Goal: Information Seeking & Learning: Learn about a topic

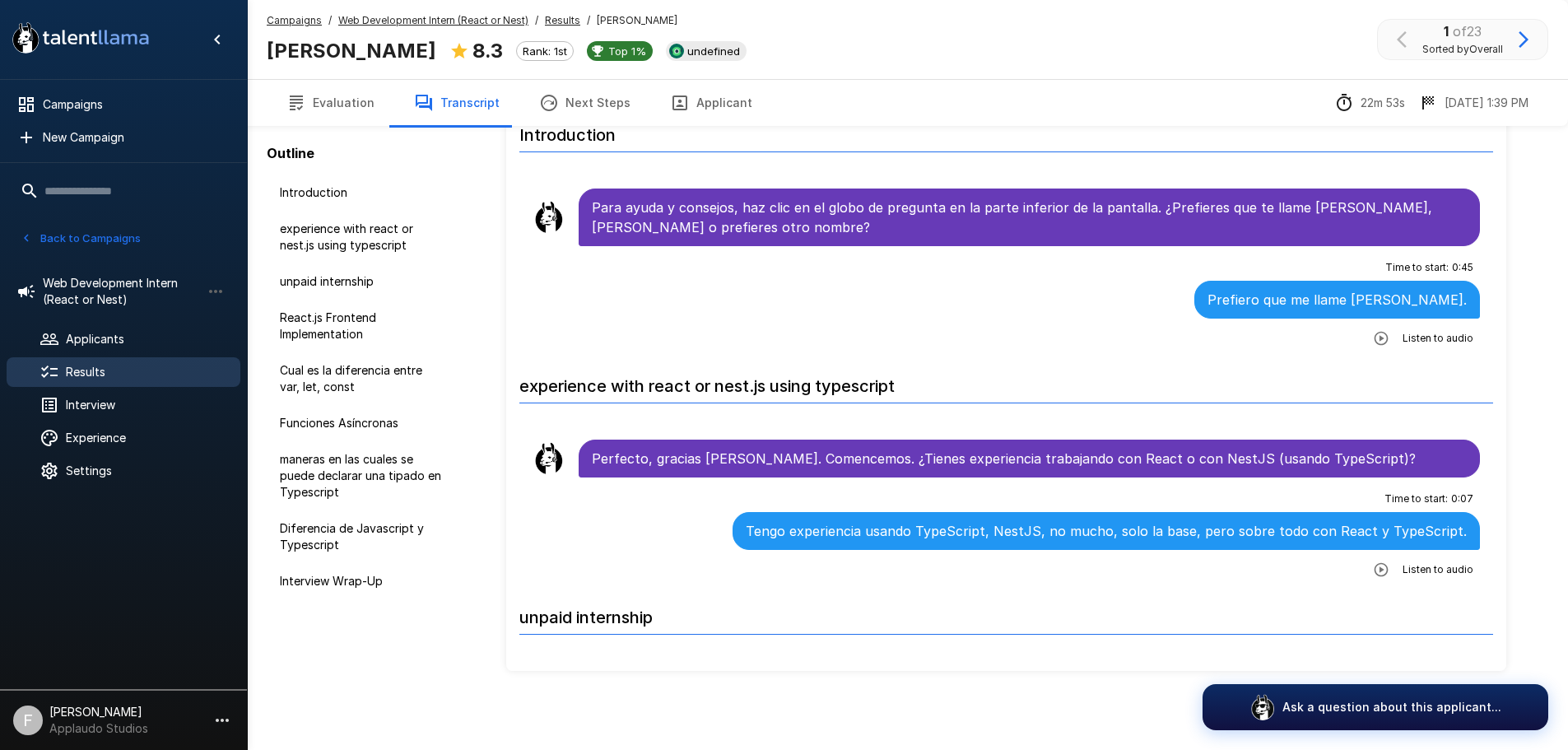
scroll to position [2635, 0]
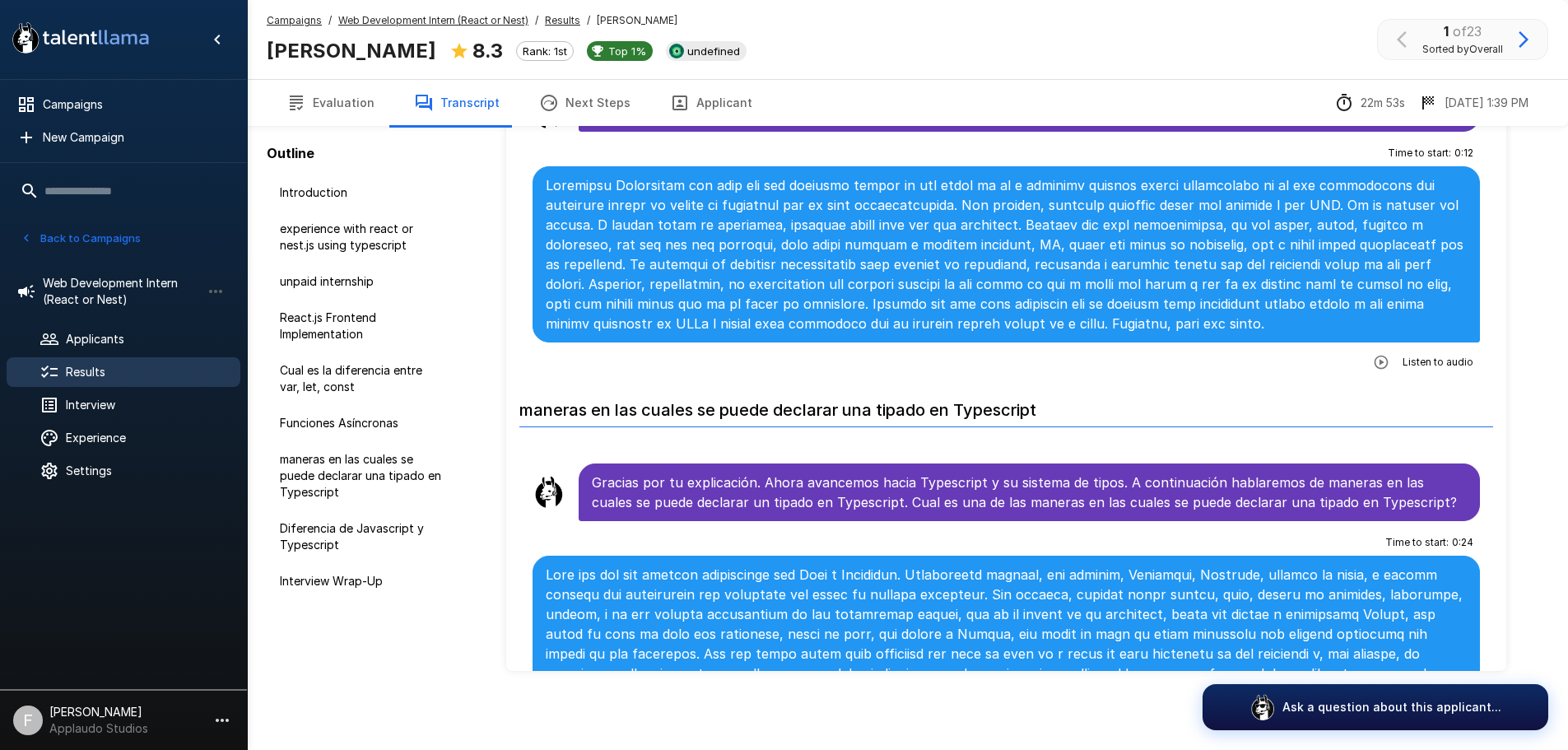
click at [320, 111] on button "Evaluation" at bounding box center [330, 103] width 128 height 47
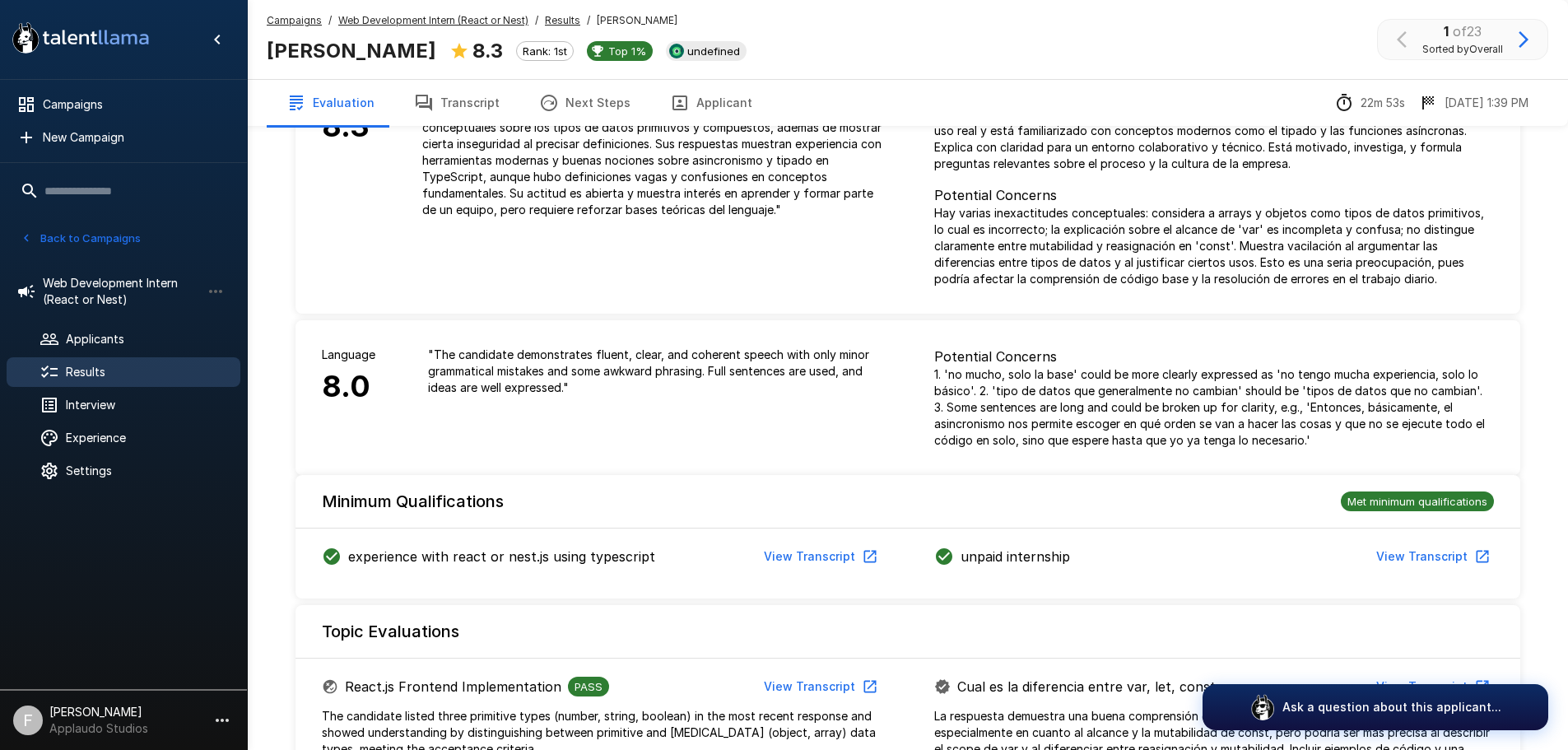
scroll to position [165, 0]
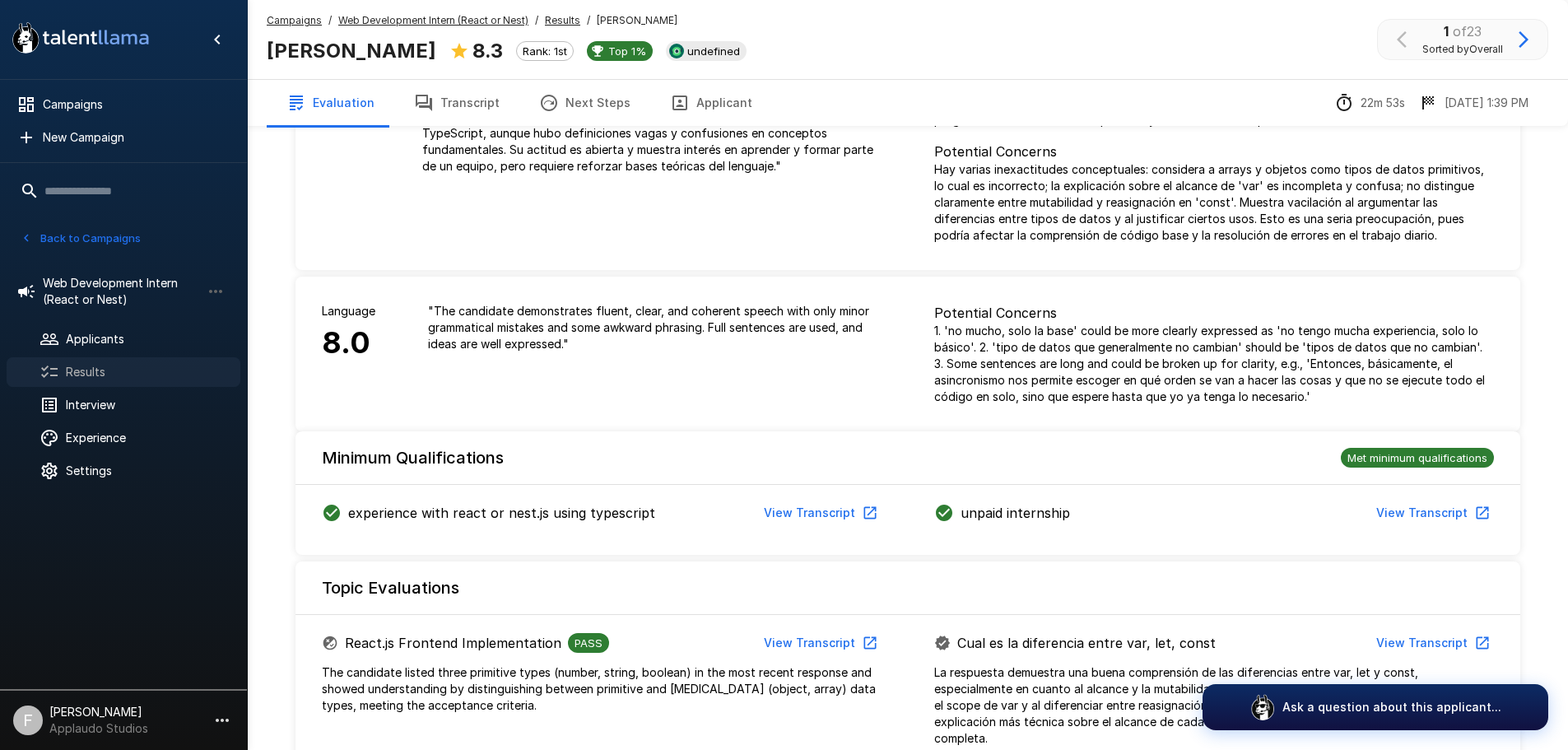
click at [85, 375] on span "Results" at bounding box center [146, 372] width 162 height 16
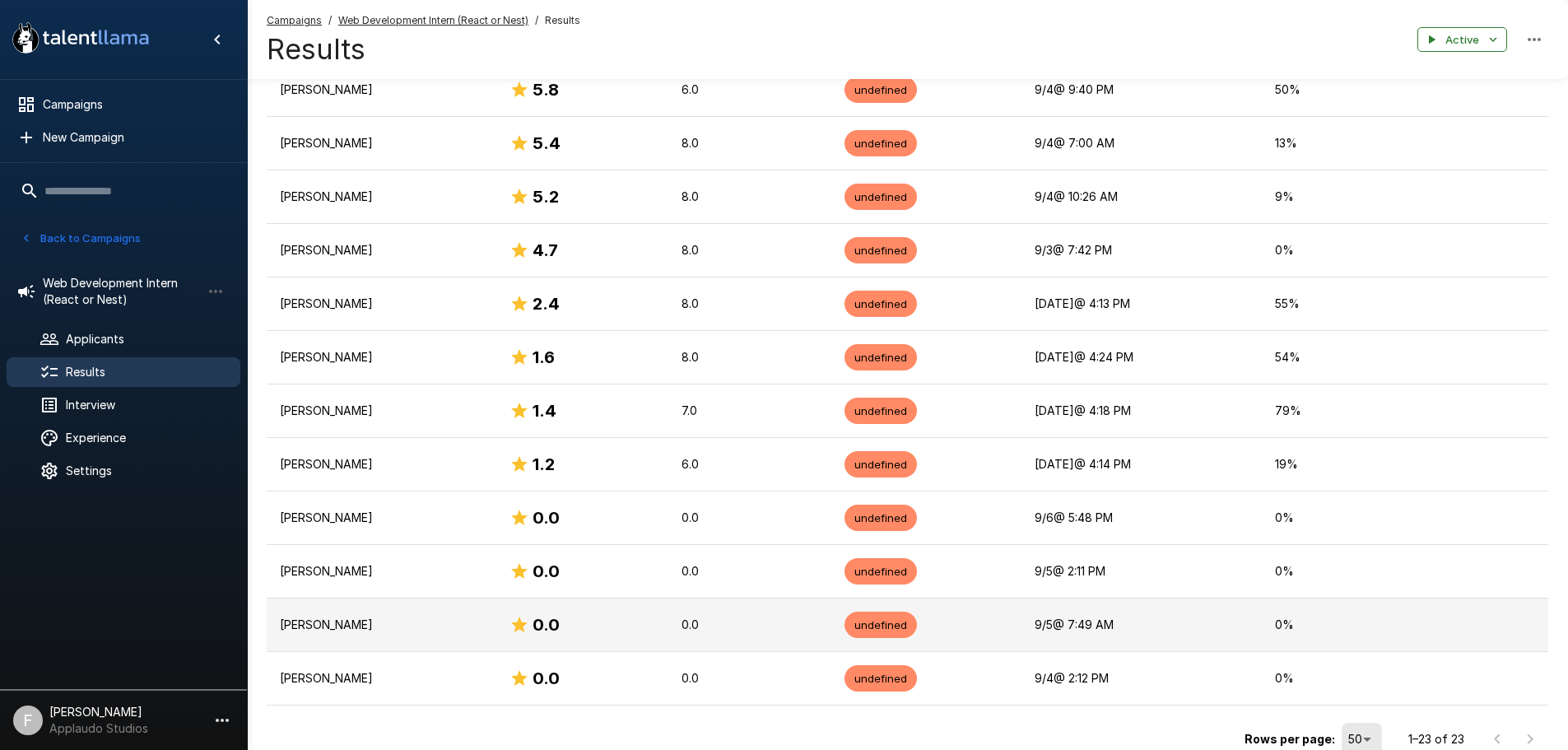
scroll to position [956, 0]
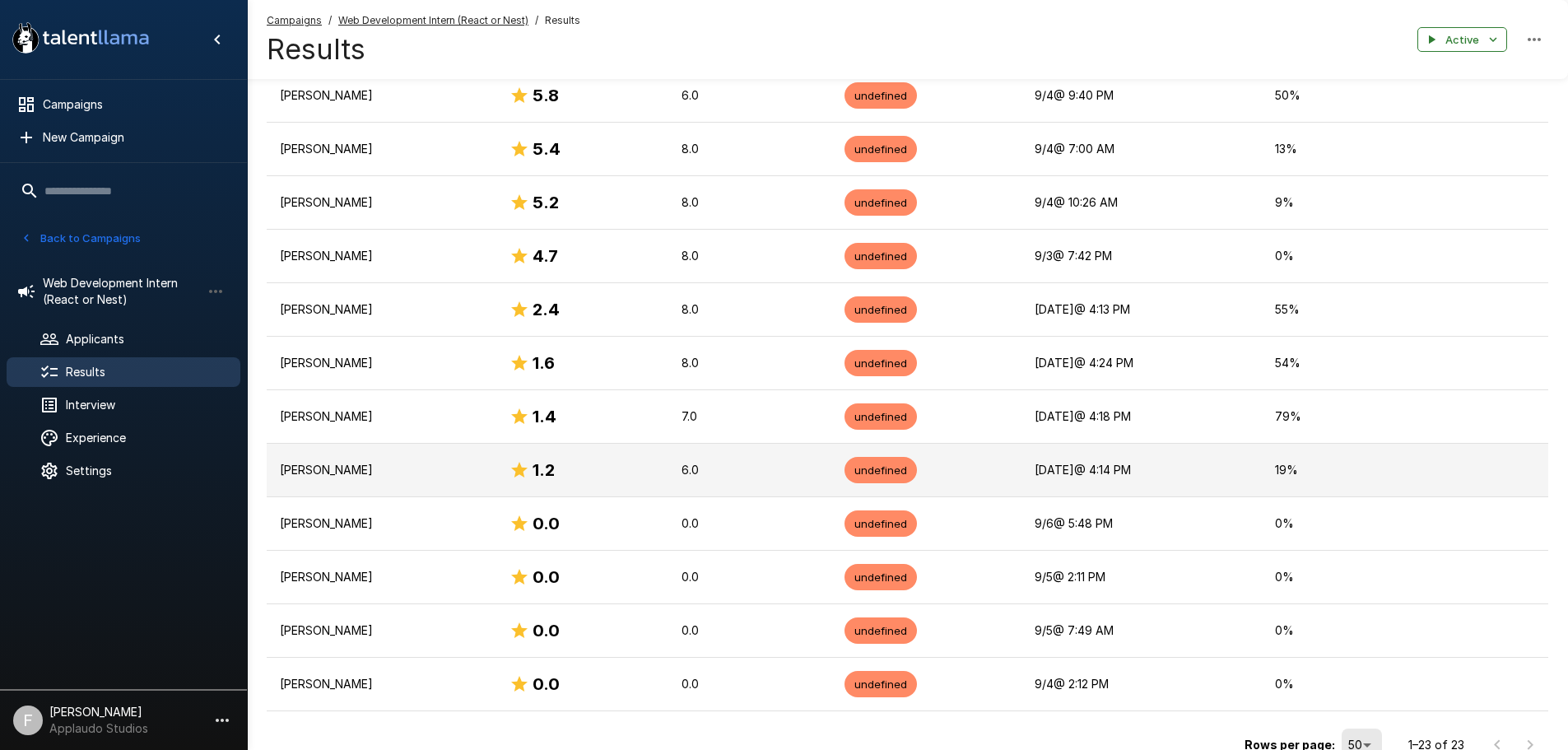
click at [375, 480] on td "[PERSON_NAME]" at bounding box center [381, 470] width 230 height 53
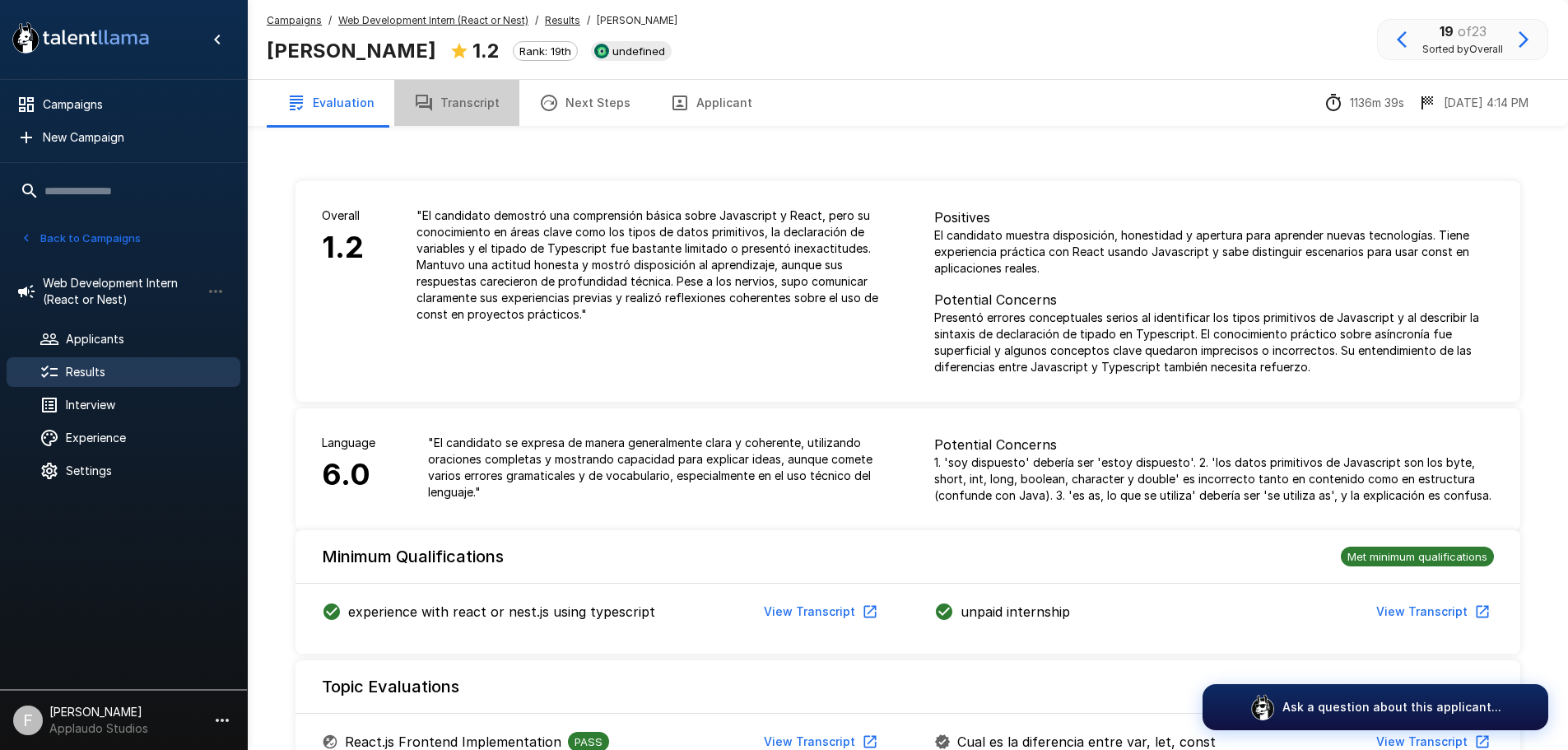
click at [485, 96] on button "Transcript" at bounding box center [456, 103] width 125 height 47
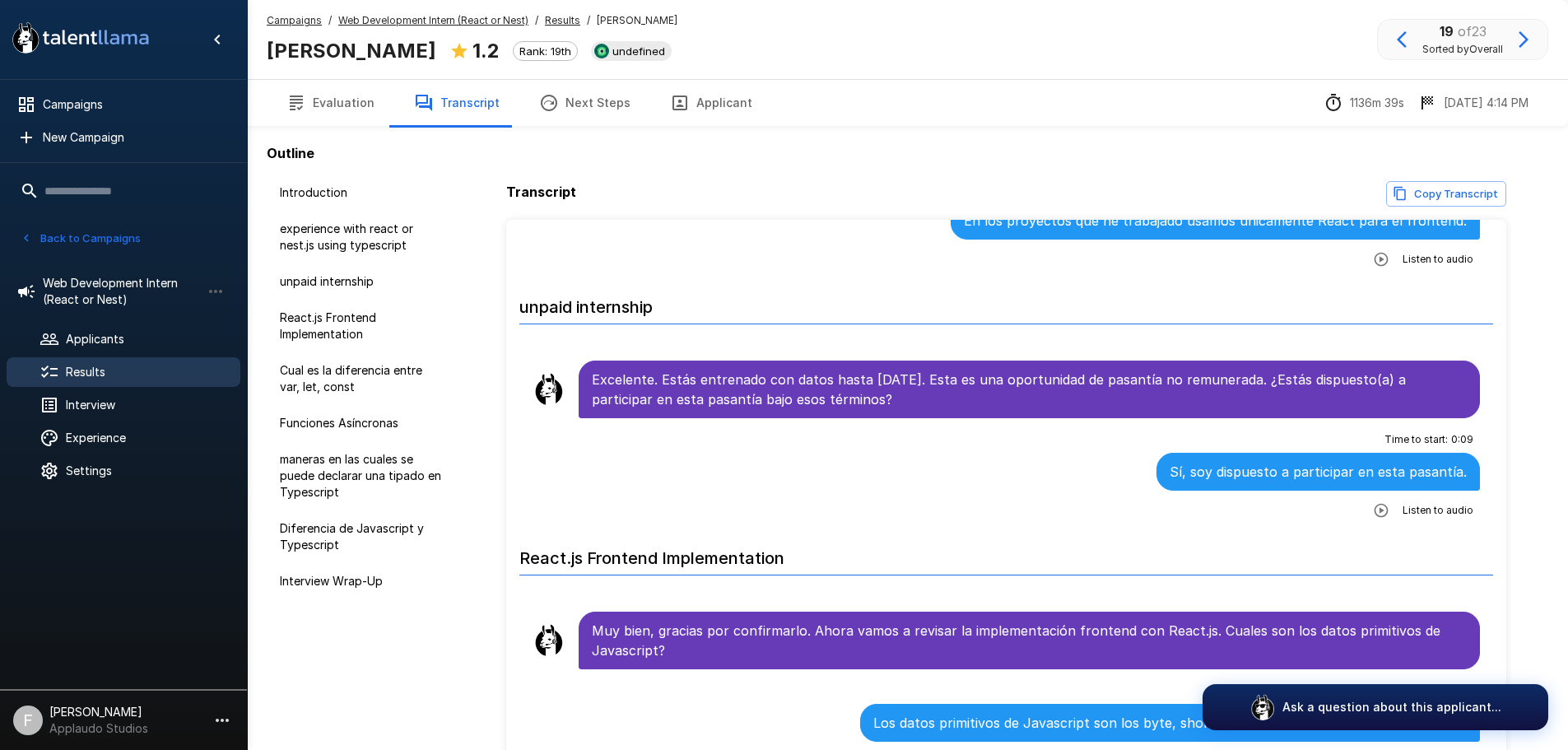
scroll to position [577, 0]
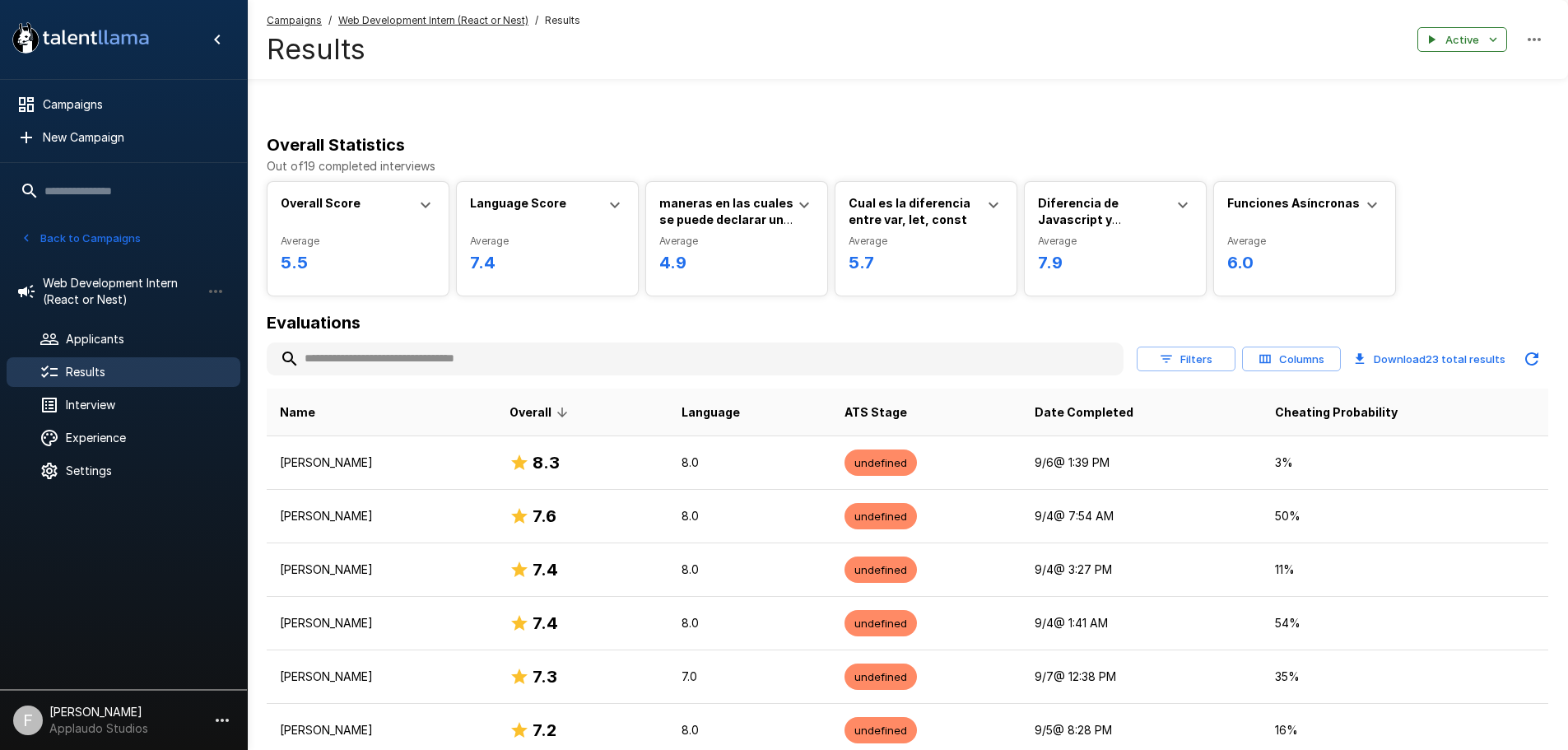
scroll to position [956, 0]
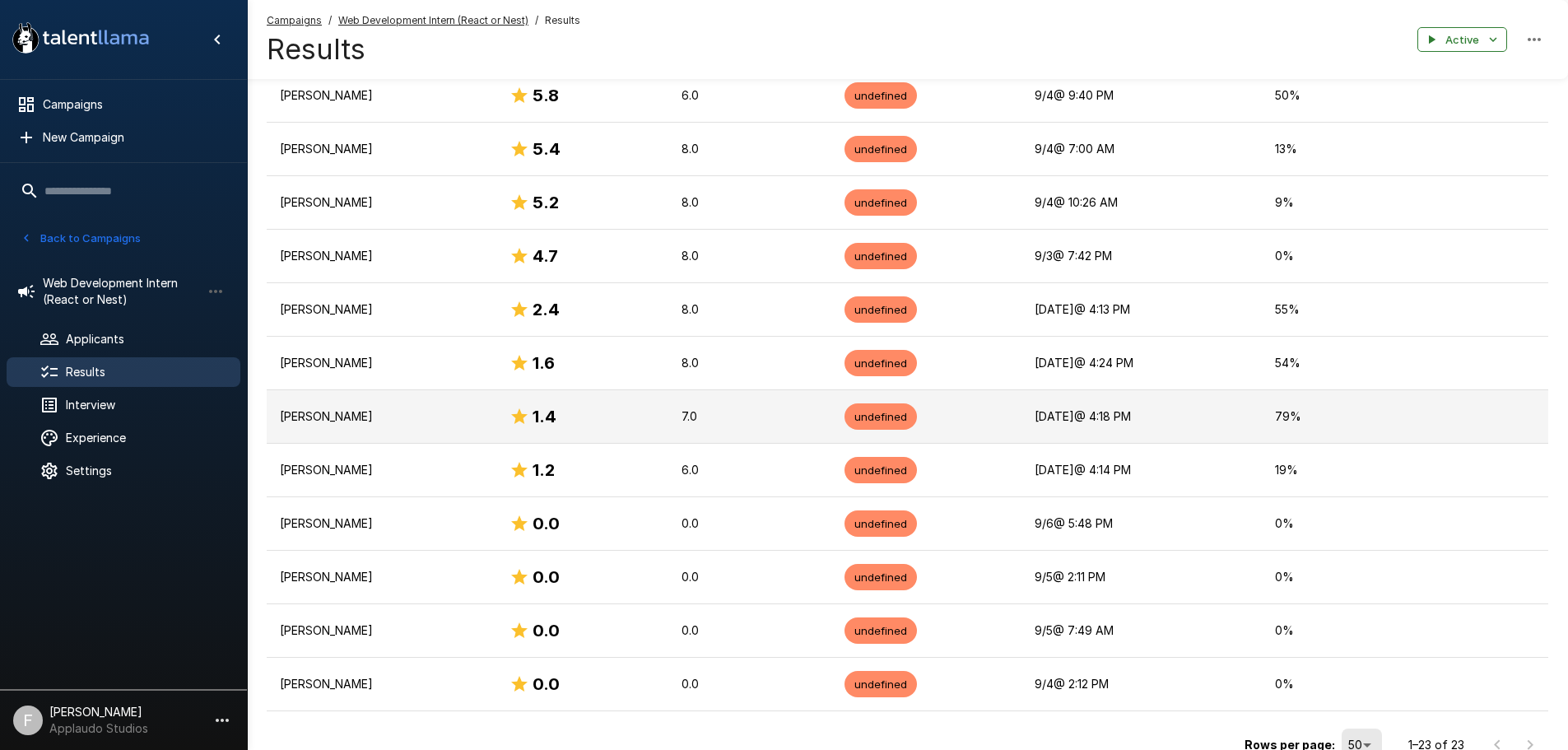
click at [365, 417] on p "[PERSON_NAME]" at bounding box center [382, 416] width 203 height 16
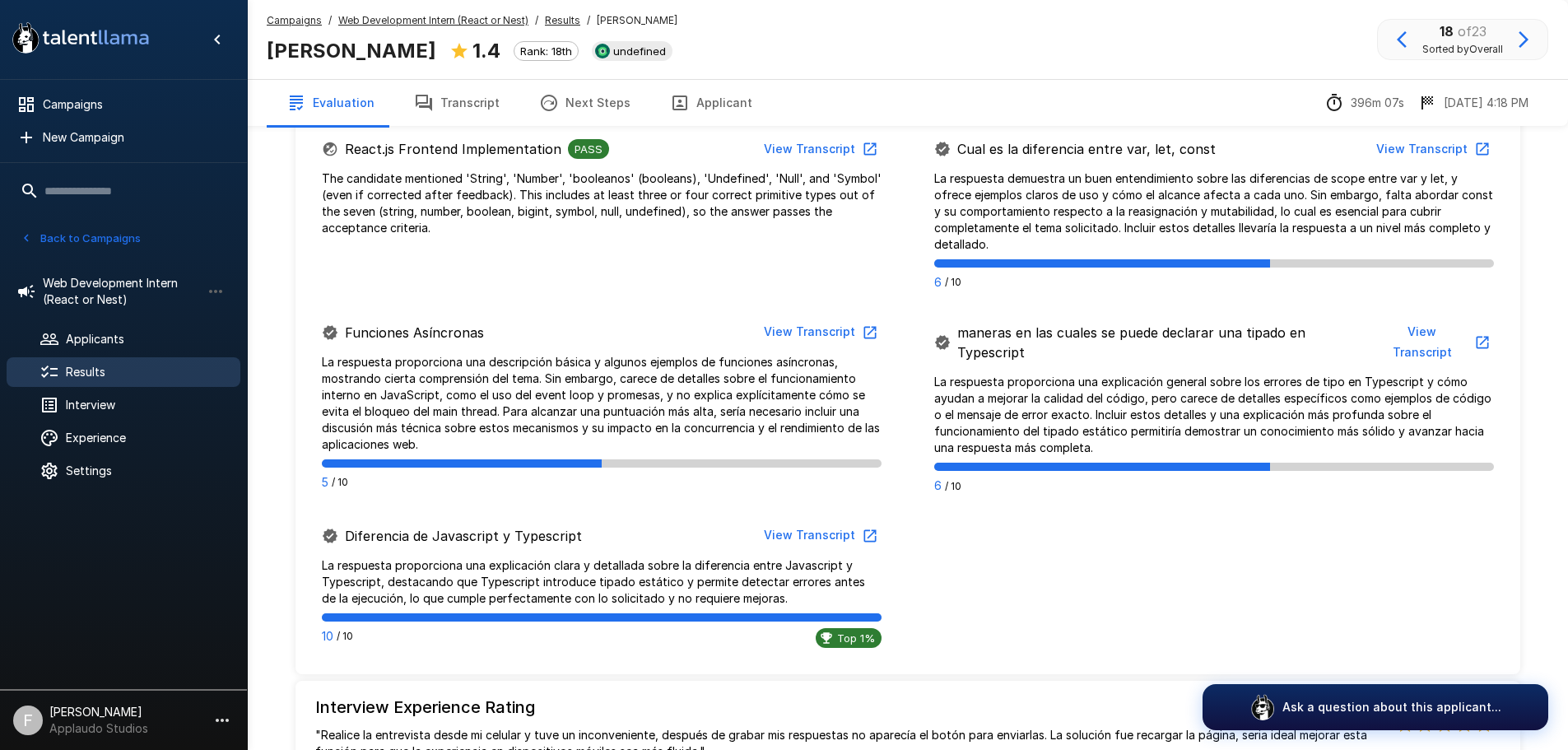
scroll to position [824, 0]
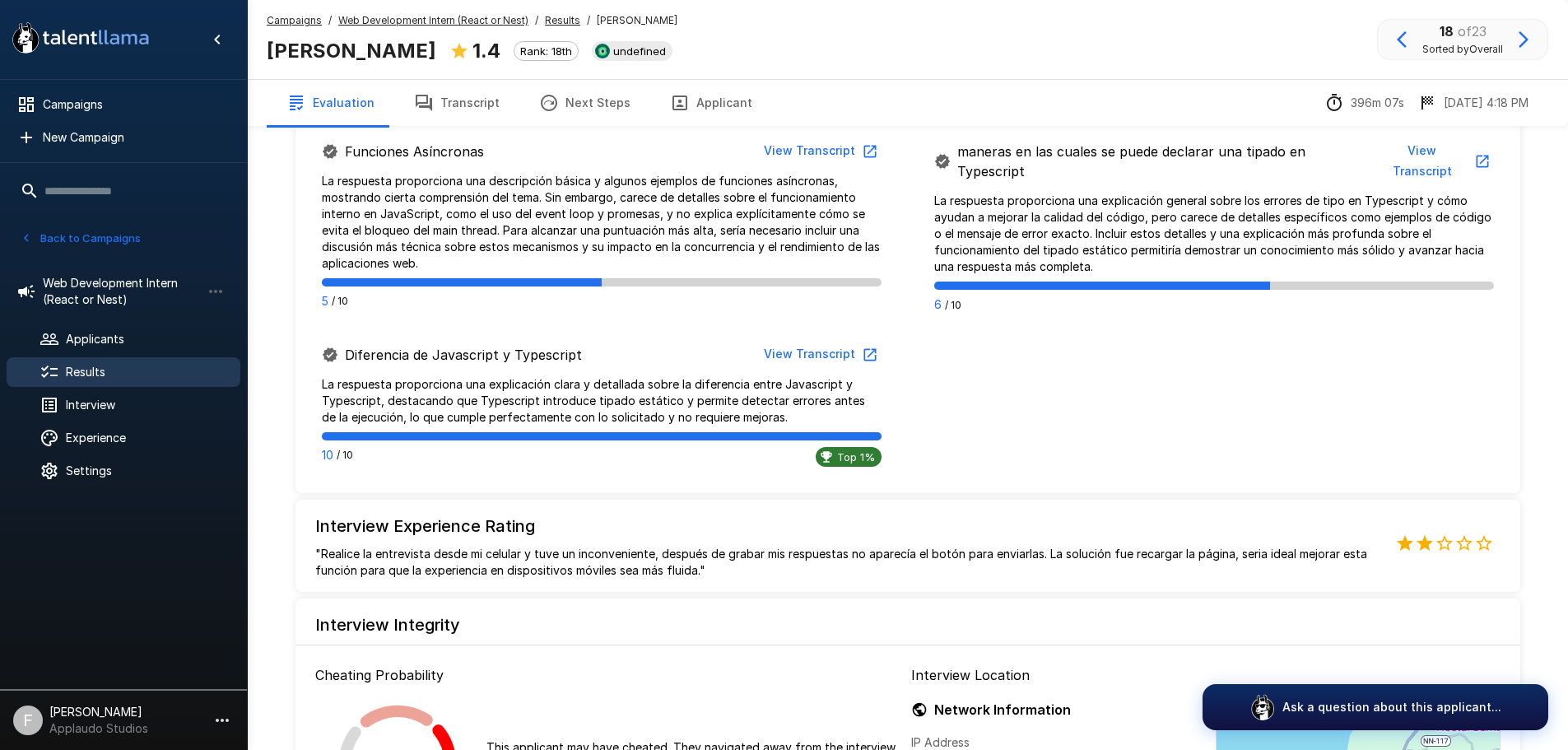
click at [802, 343] on button "View Transcript" at bounding box center [819, 354] width 124 height 30
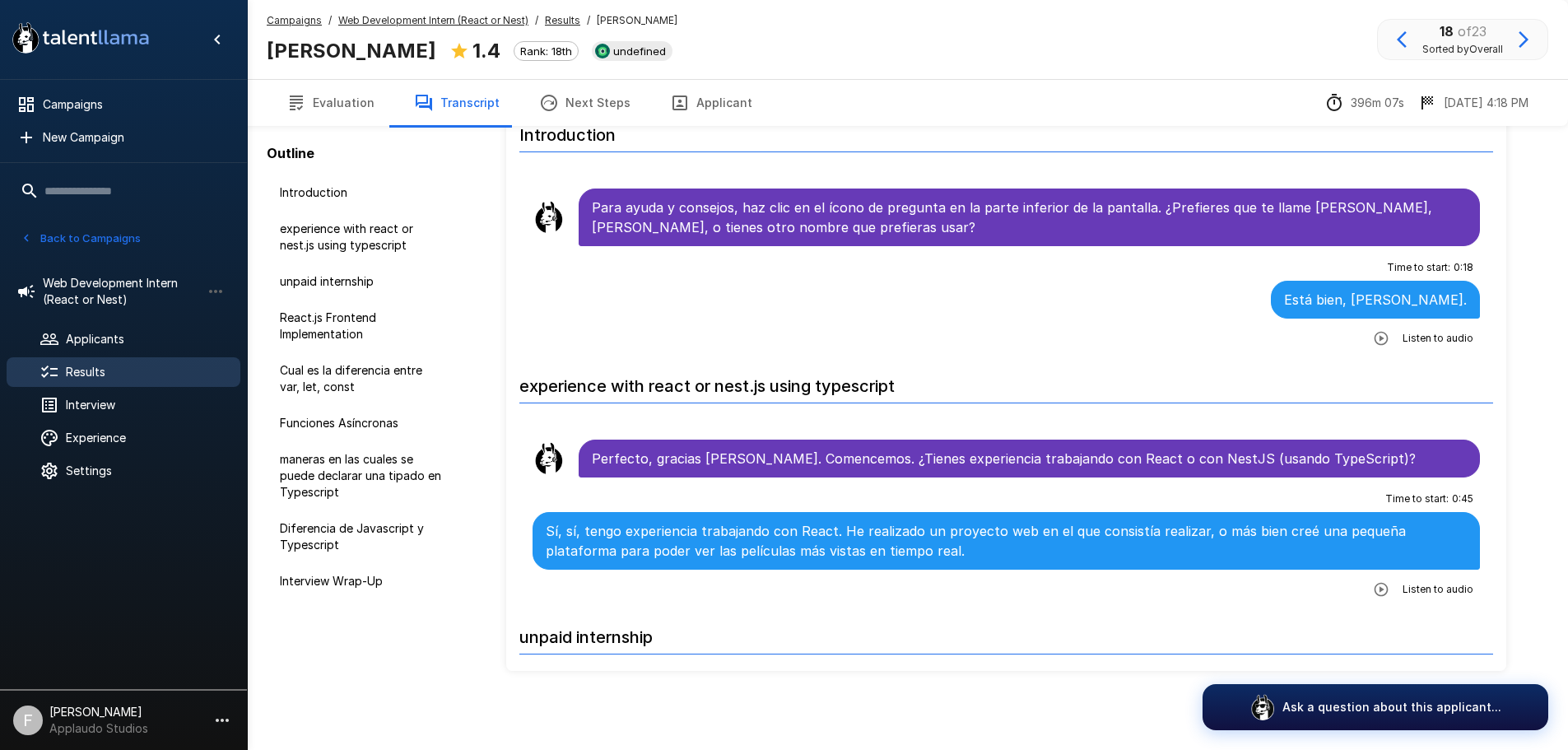
scroll to position [105, 0]
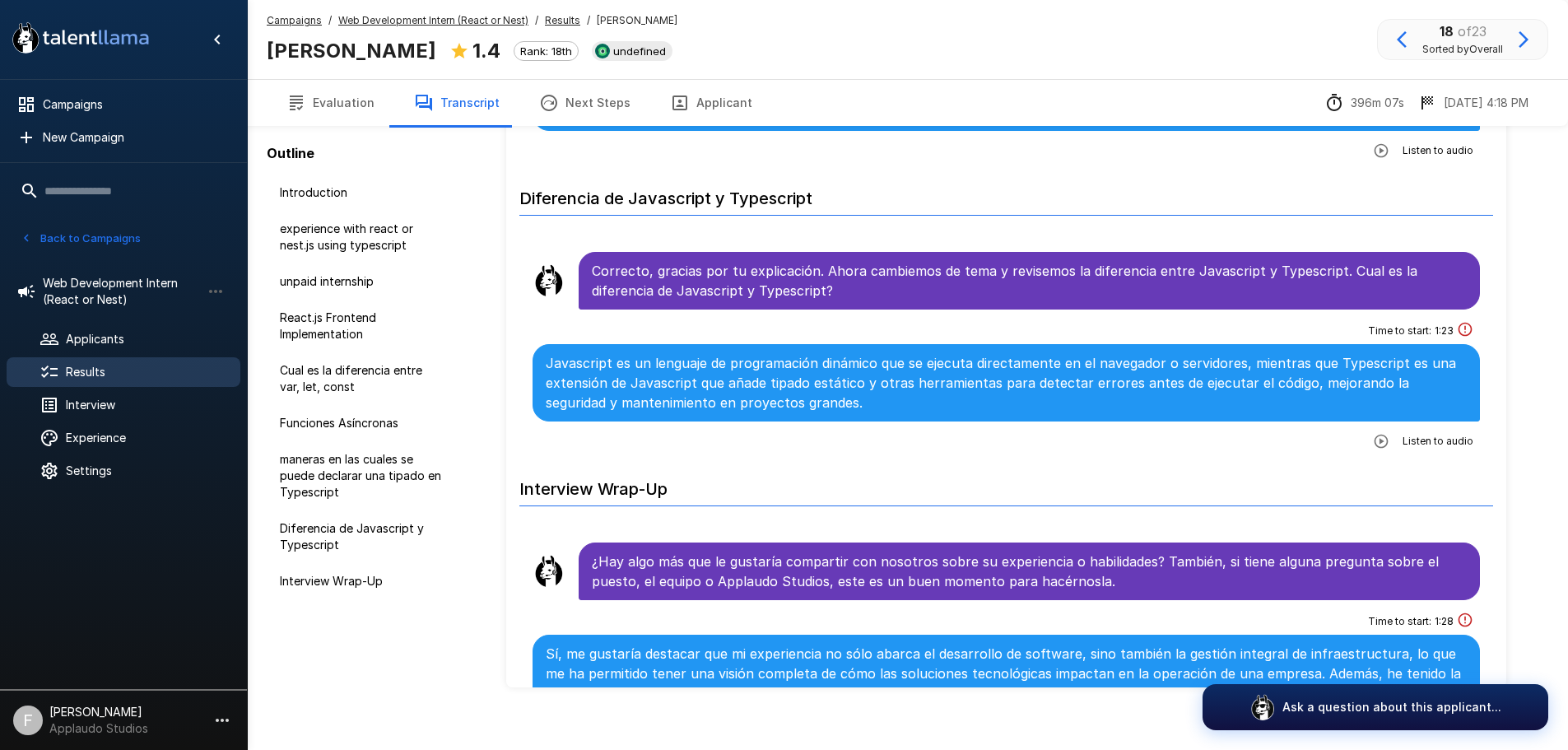
scroll to position [2751, 0]
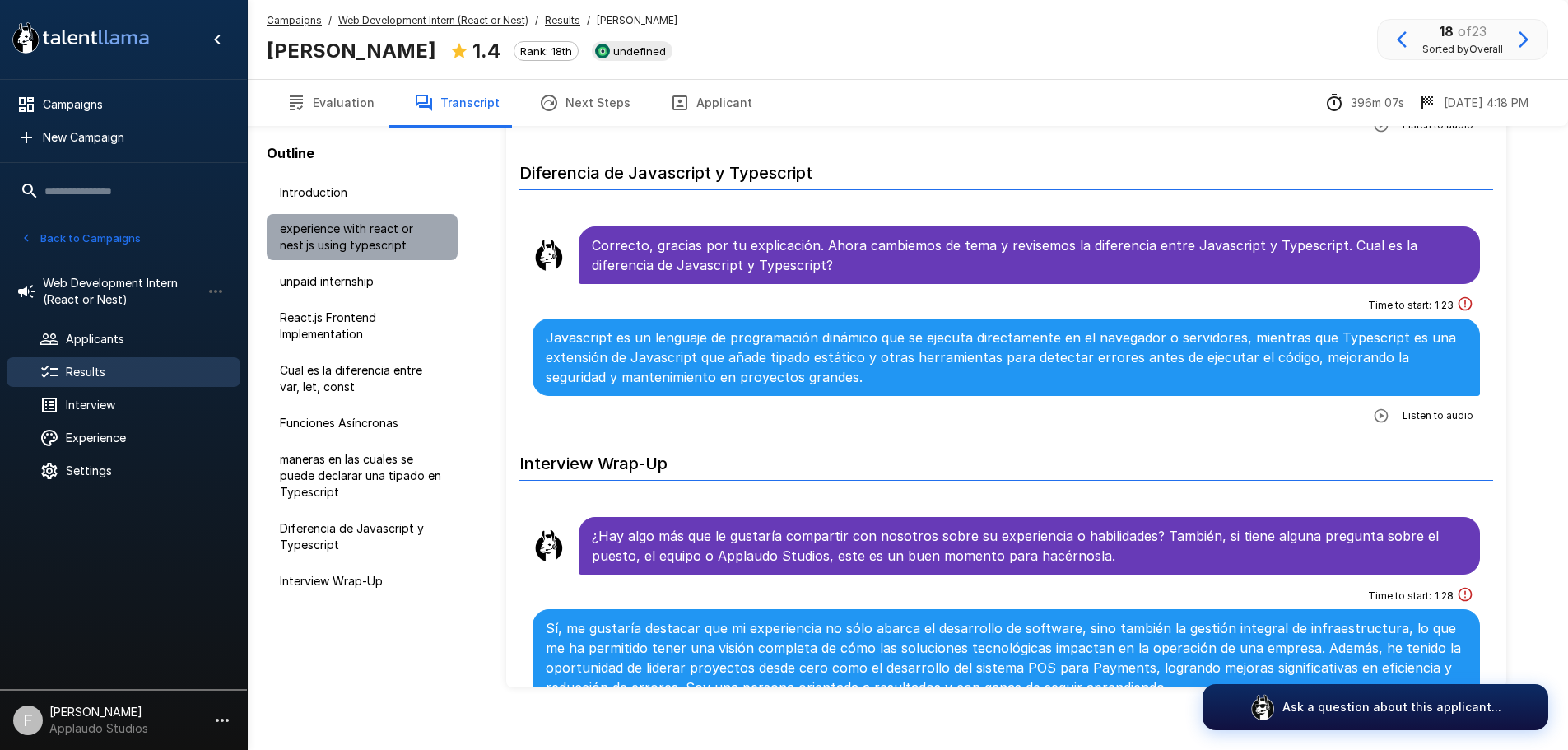
click at [337, 240] on span "experience with react or nest.js using typescript" at bounding box center [362, 237] width 165 height 33
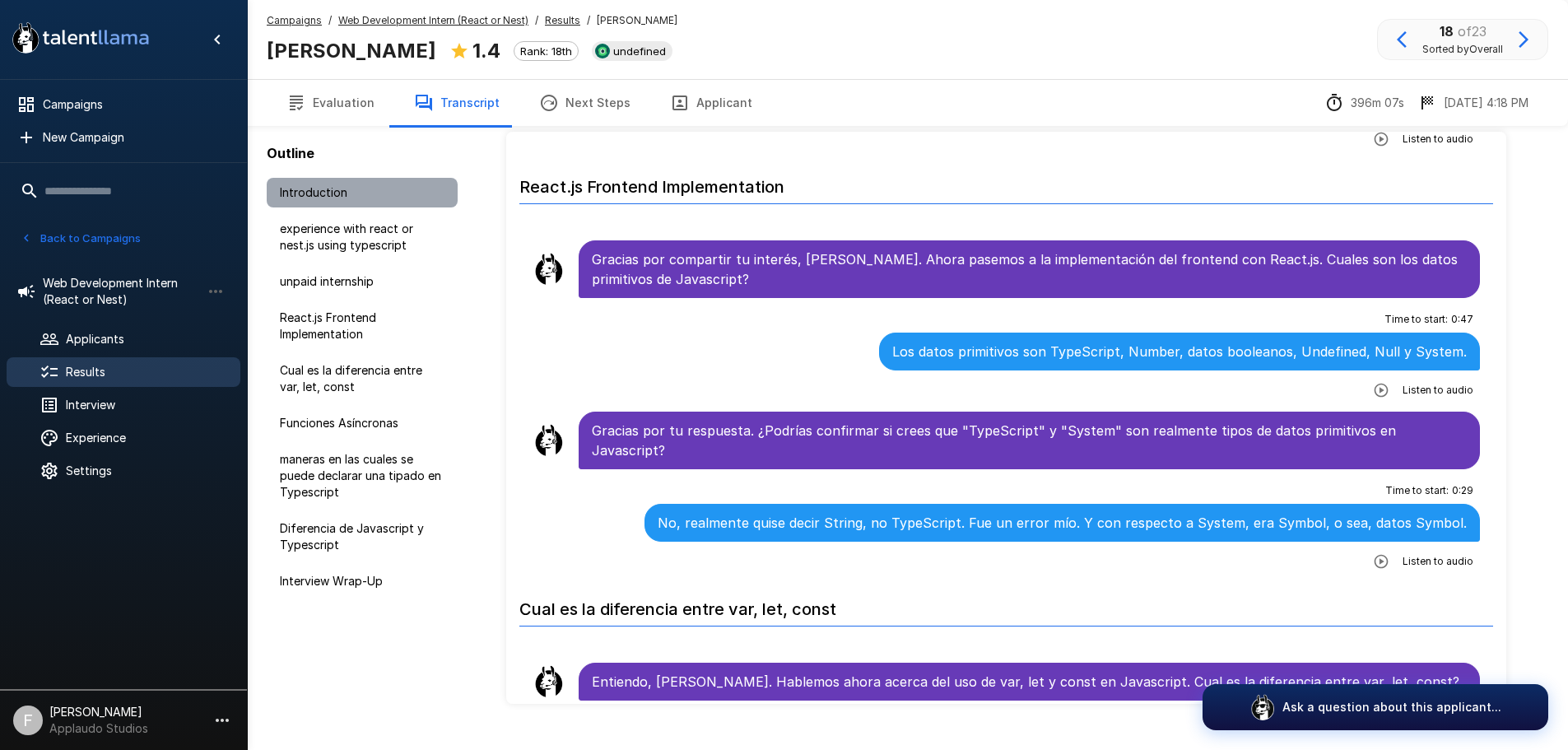
click at [328, 201] on div "Introduction" at bounding box center [361, 193] width 191 height 30
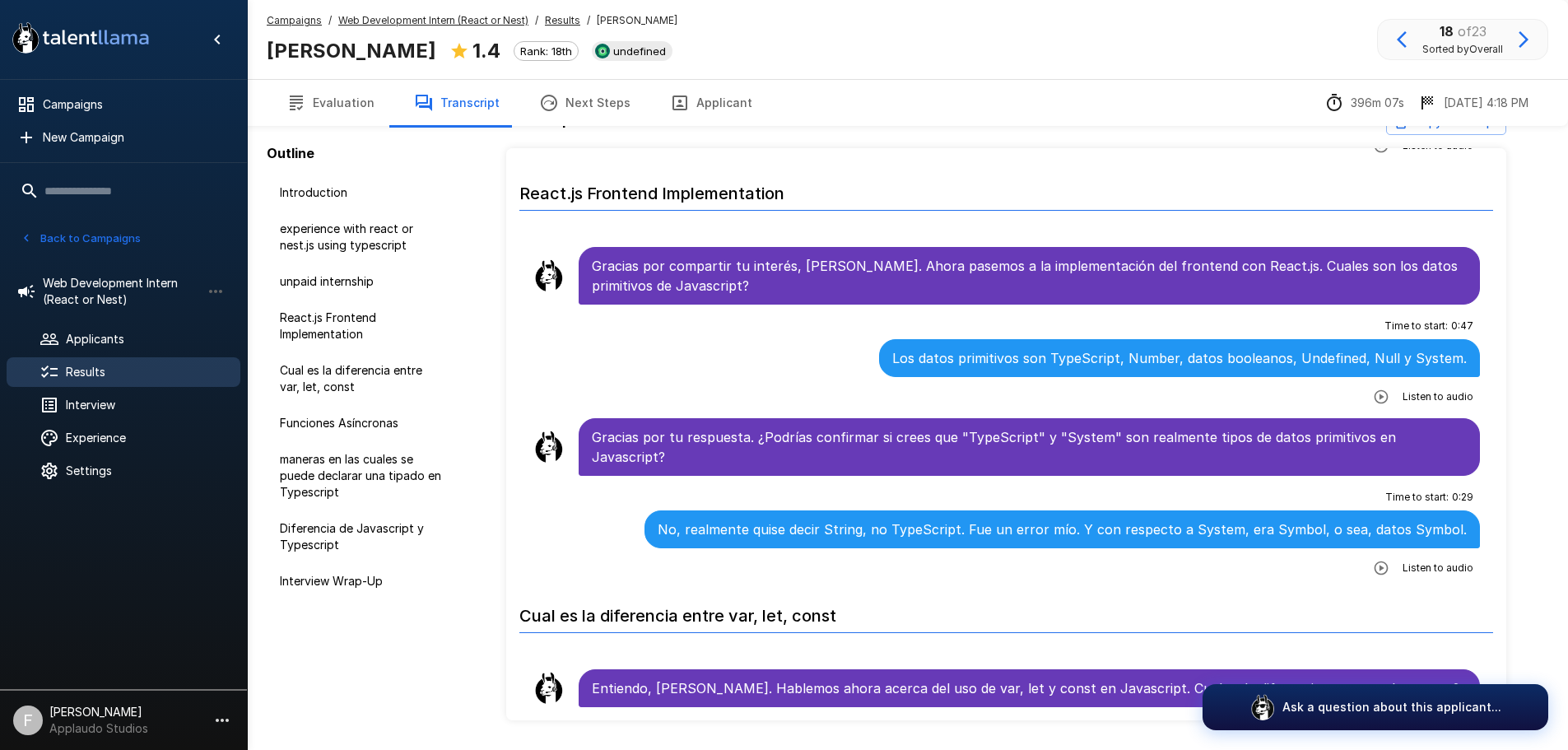
scroll to position [741, 0]
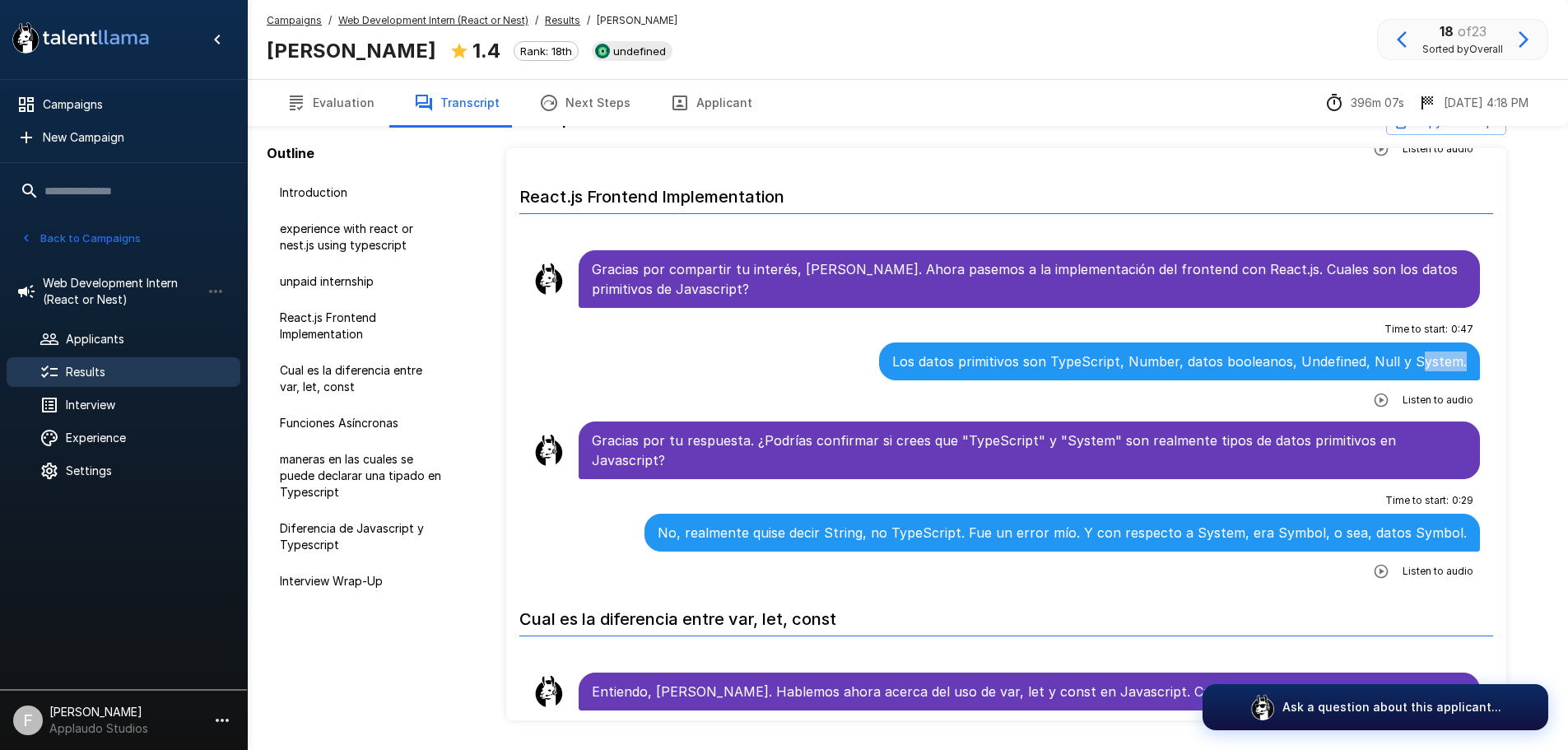
drag, startPoint x: 1414, startPoint y: 362, endPoint x: 1447, endPoint y: 365, distance: 33.1
click at [1460, 359] on div "Los datos primitivos son TypeScript, Number, datos booleanos, Undefined, Null y…" at bounding box center [1180, 360] width 600 height 38
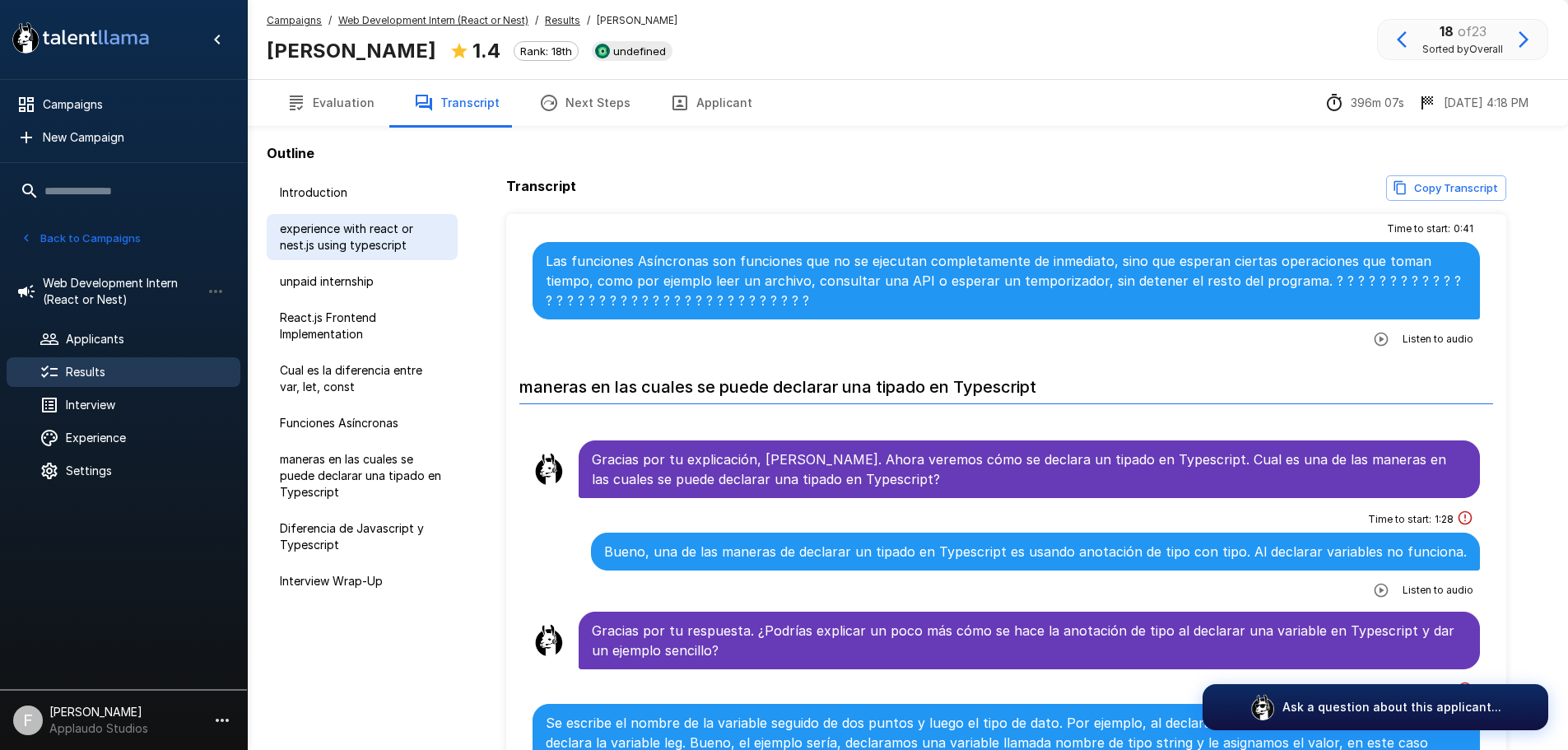
scroll to position [0, 0]
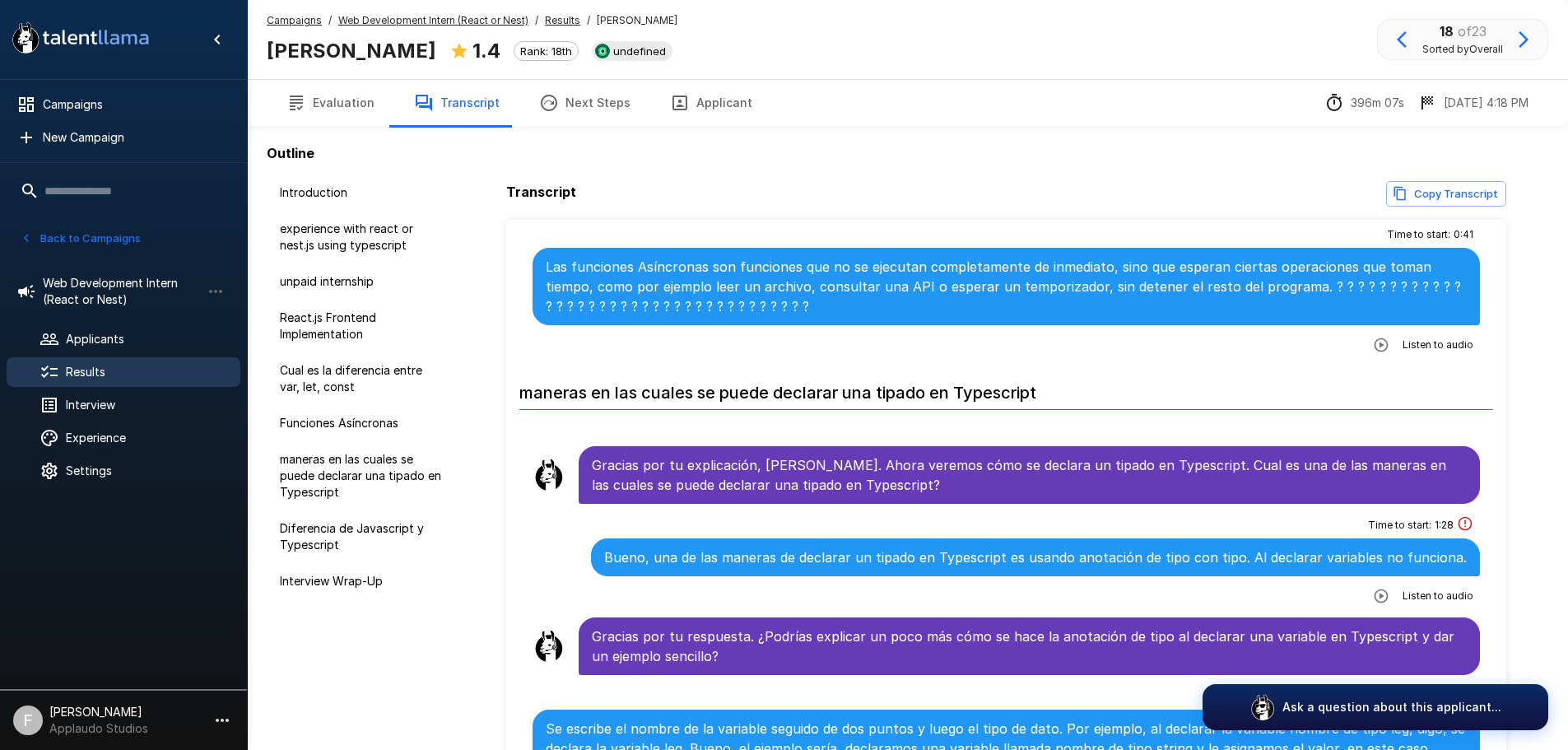
click at [352, 51] on b "[PERSON_NAME]" at bounding box center [351, 50] width 169 height 24
click at [326, 102] on button "Evaluation" at bounding box center [330, 103] width 128 height 47
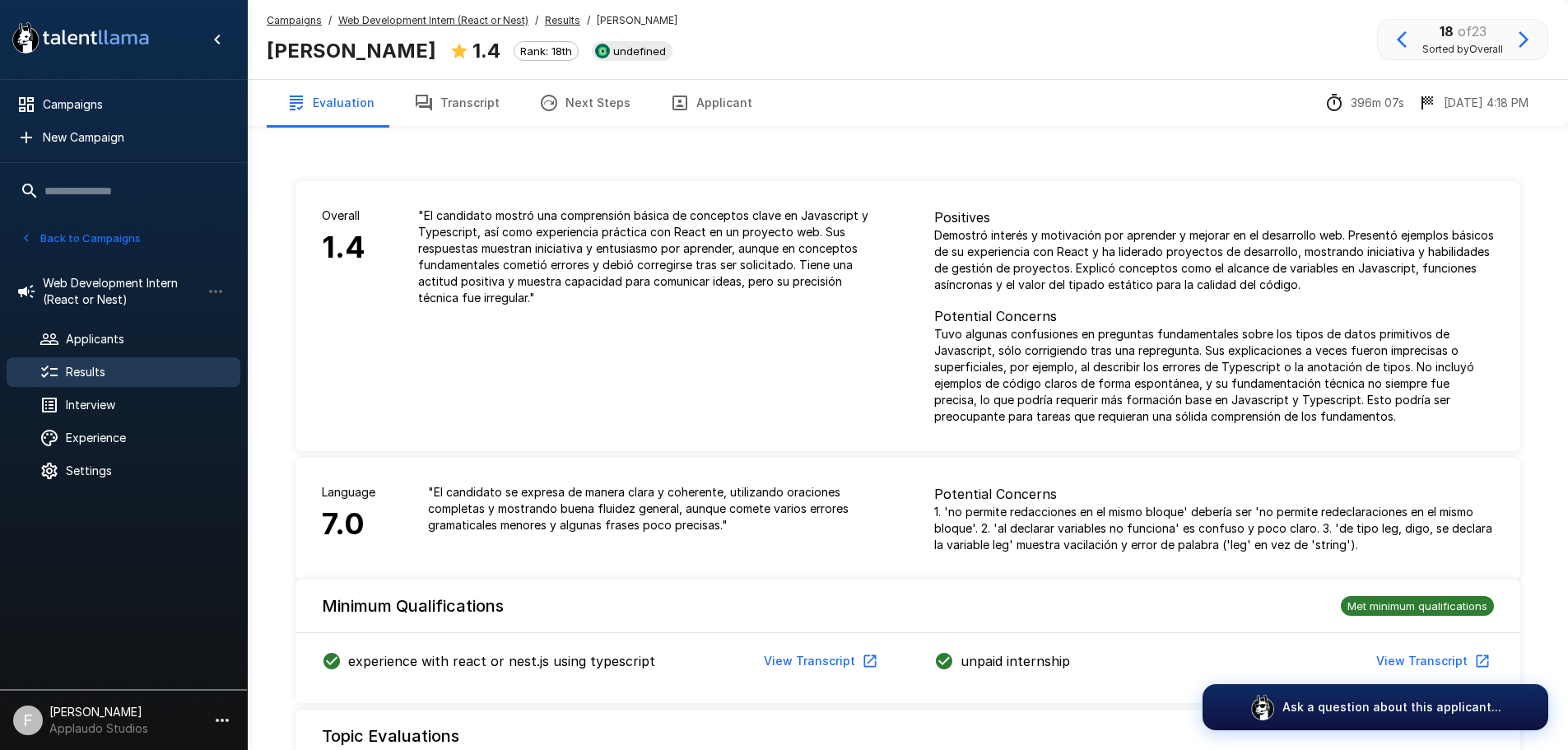
scroll to position [824, 0]
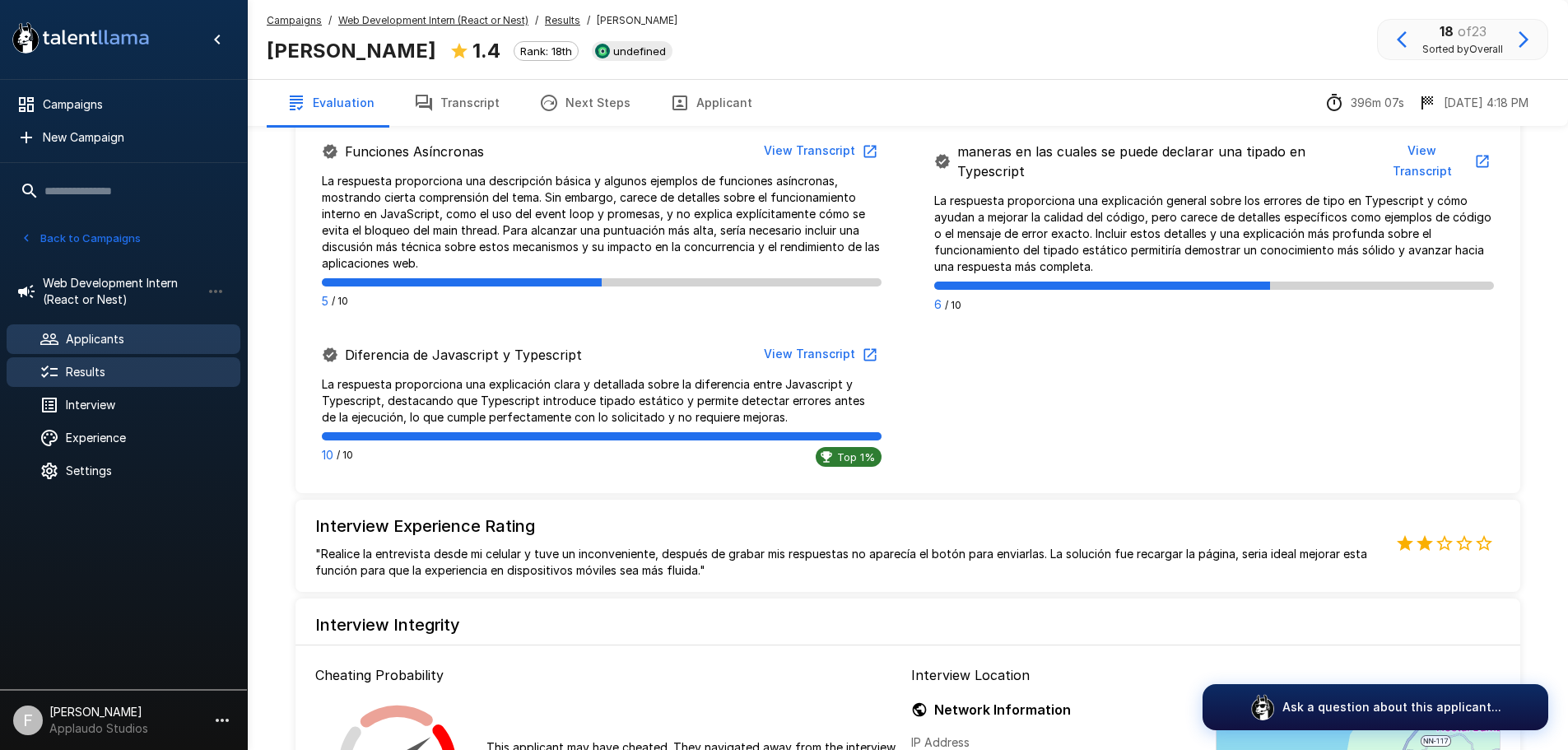
click at [88, 331] on span "Applicants" at bounding box center [146, 339] width 162 height 16
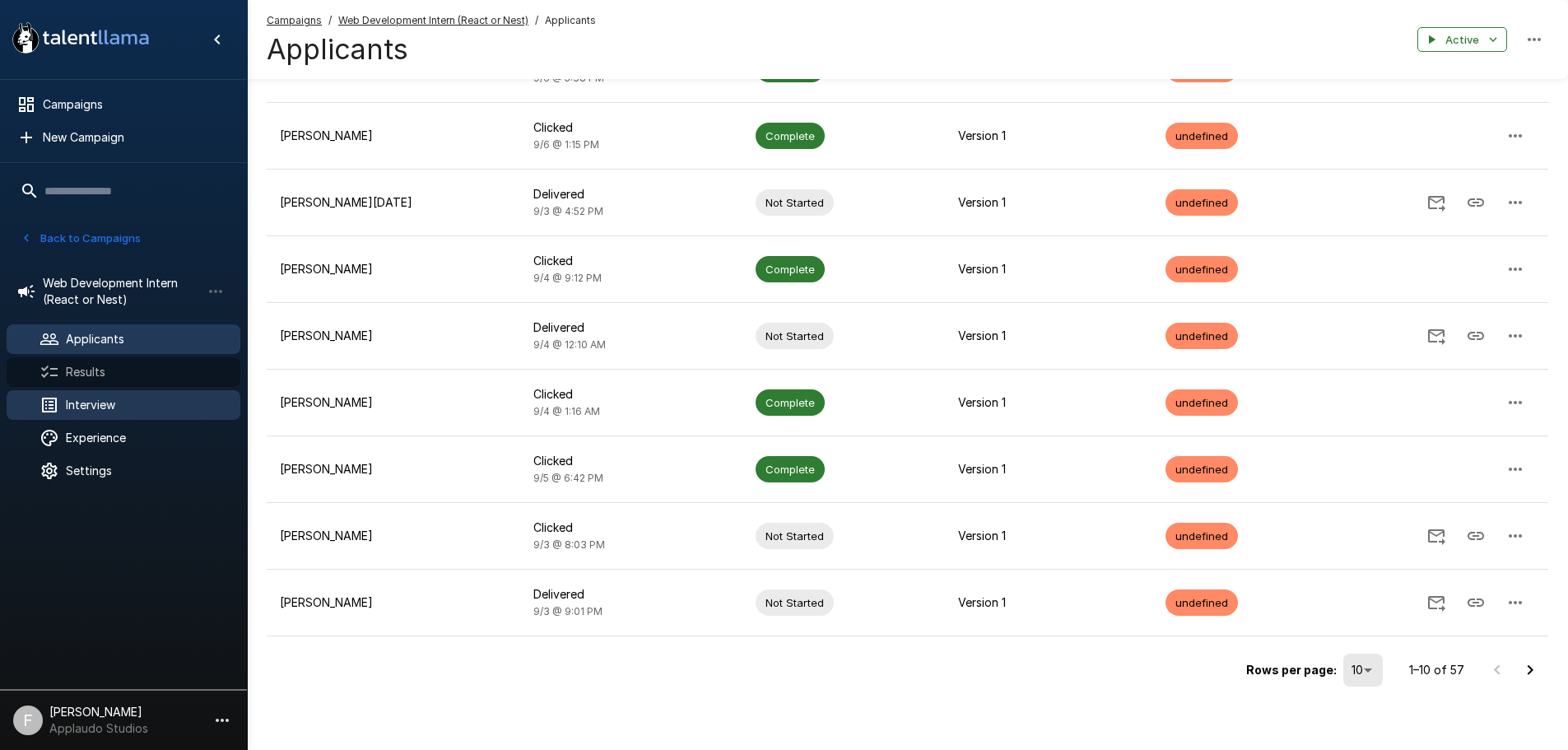
drag, startPoint x: 91, startPoint y: 371, endPoint x: 176, endPoint y: 391, distance: 87.3
click at [92, 371] on span "Results" at bounding box center [146, 372] width 162 height 16
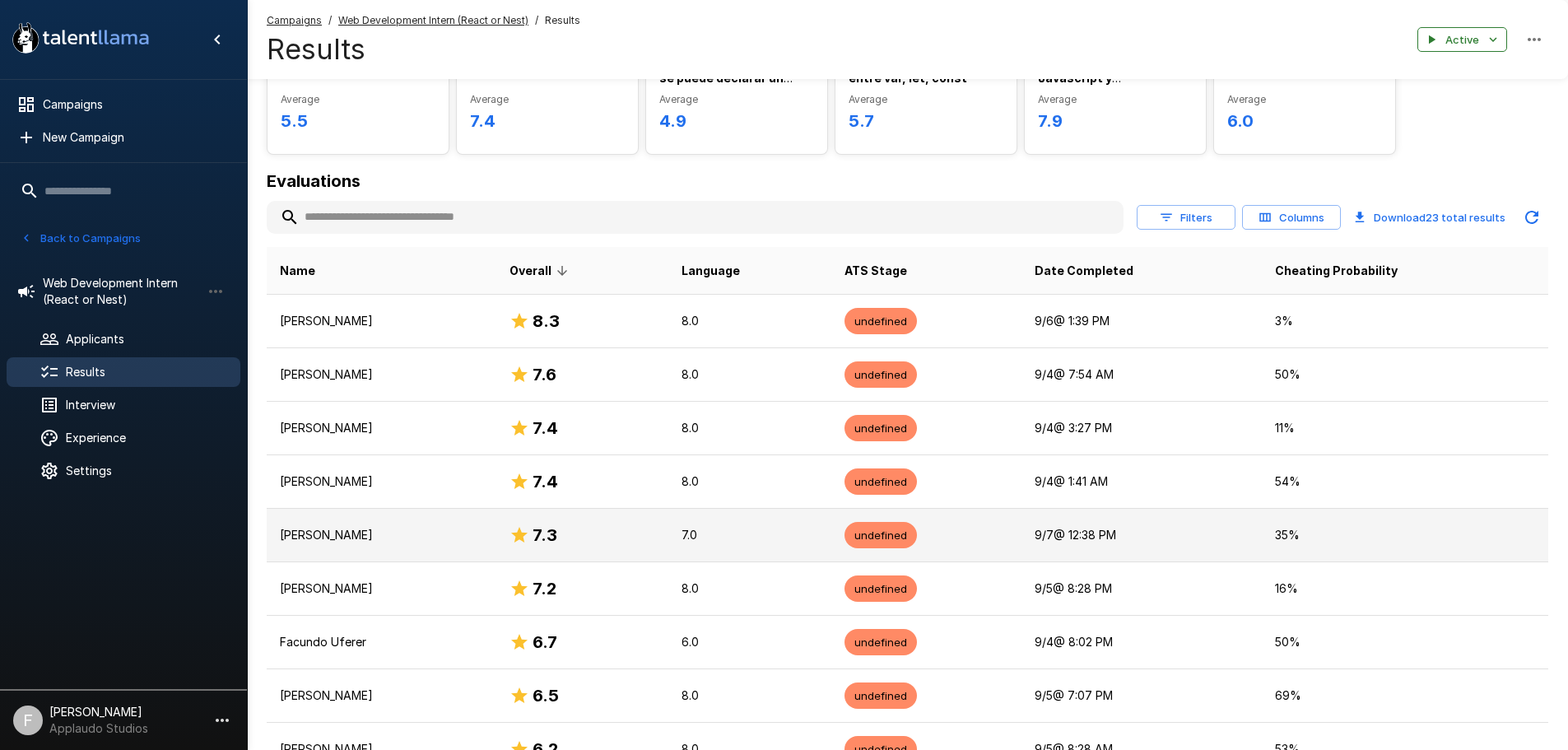
scroll to position [133, 0]
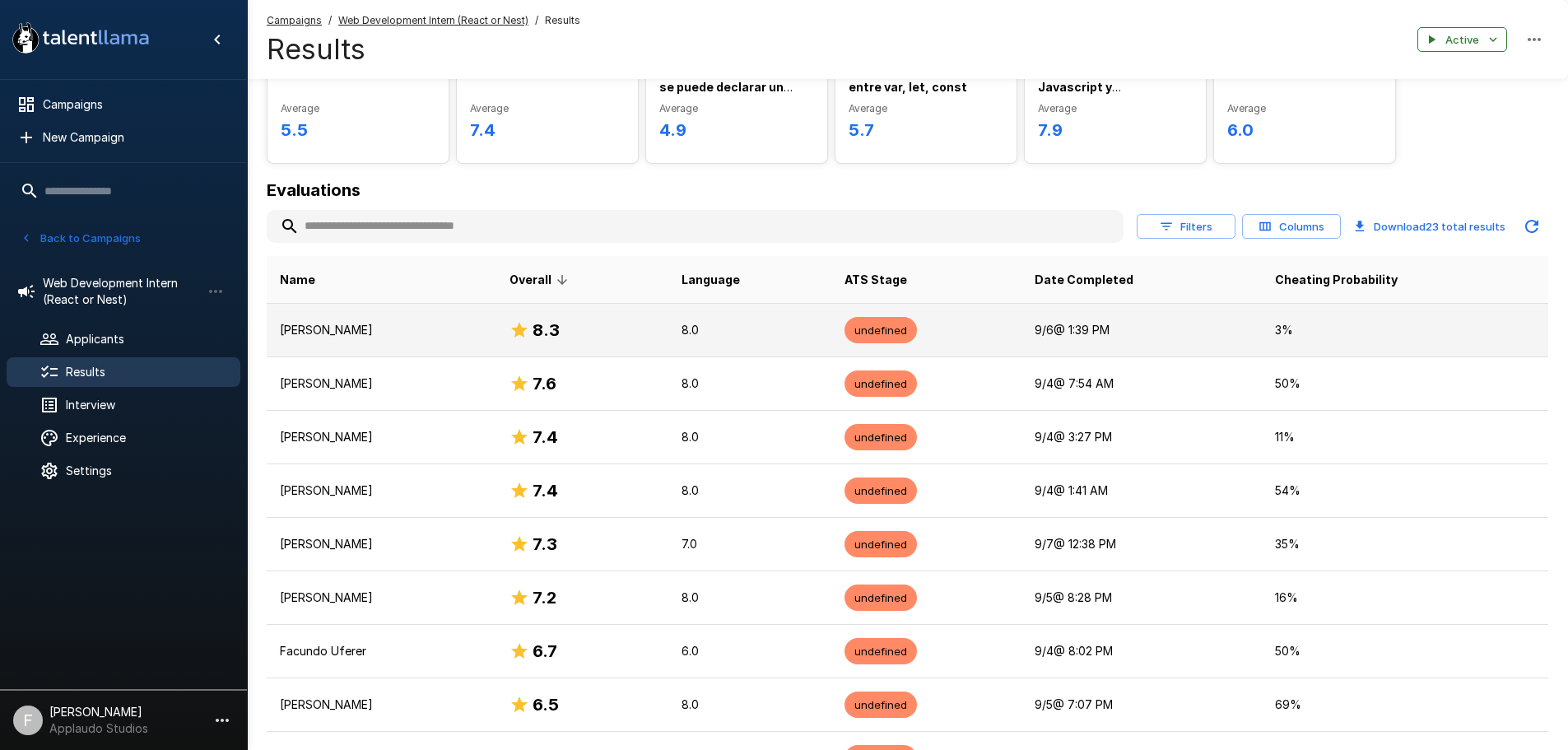
click at [917, 327] on span "undefined" at bounding box center [880, 330] width 73 height 16
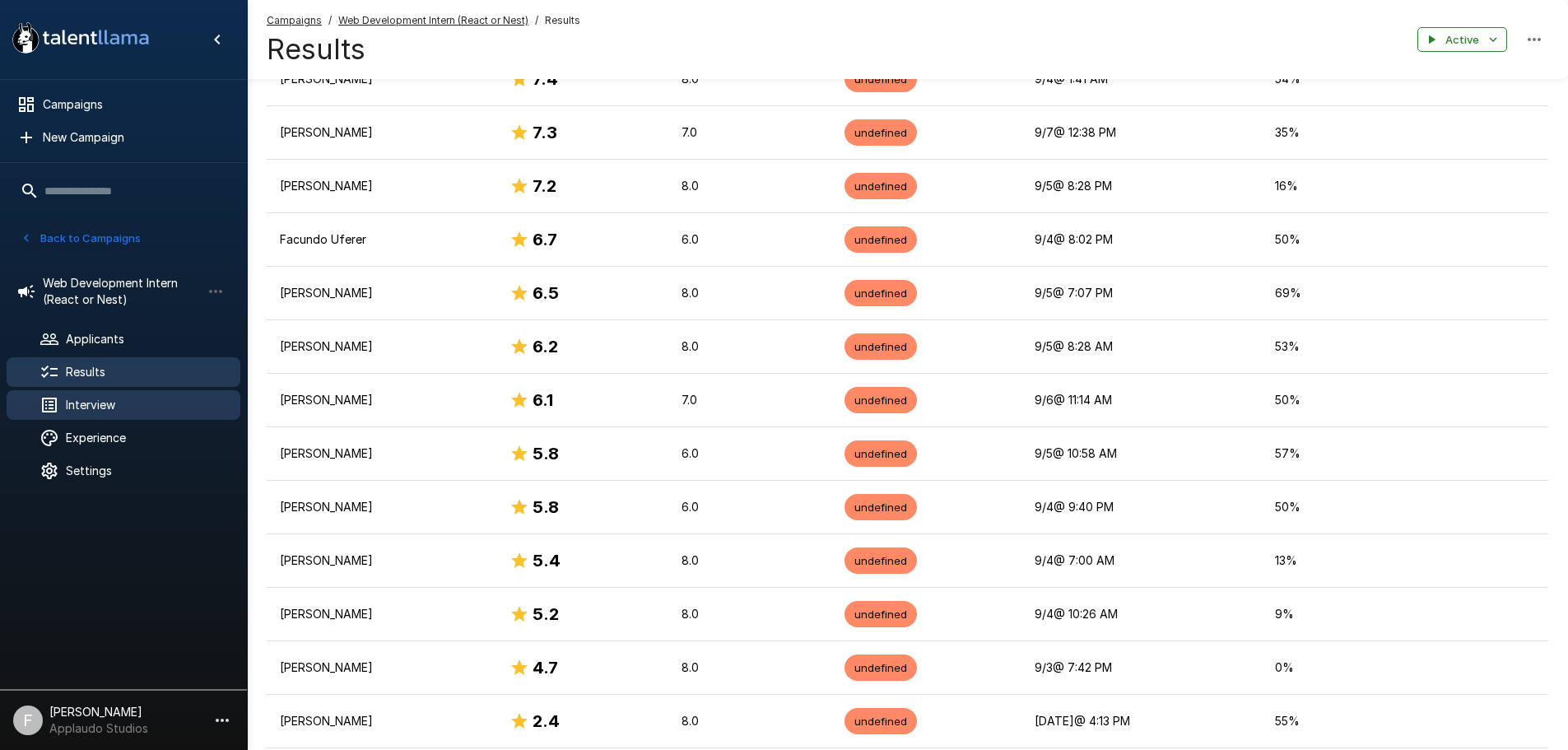
click at [110, 413] on span "Interview" at bounding box center [146, 405] width 162 height 16
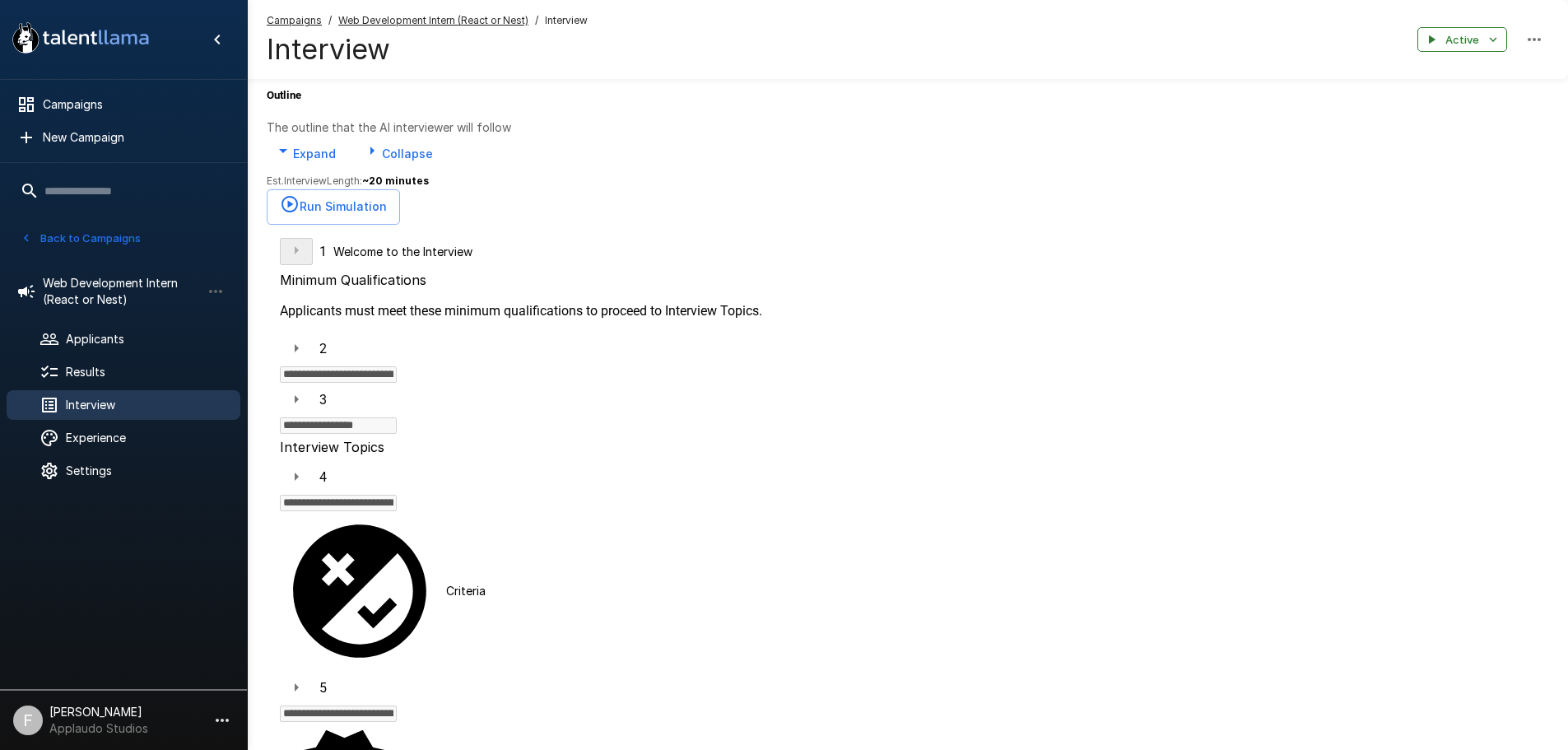
type textarea "*"
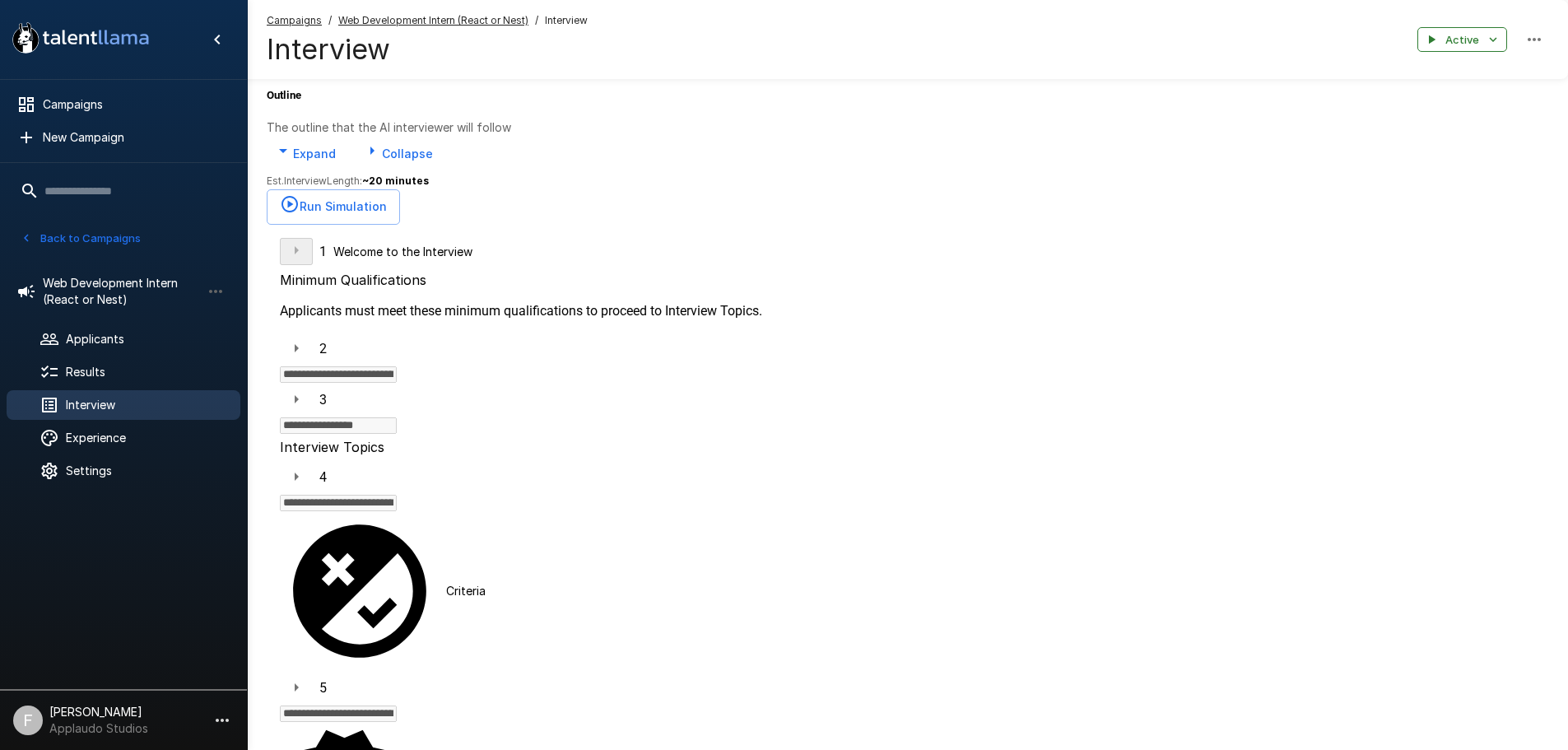
type textarea "*"
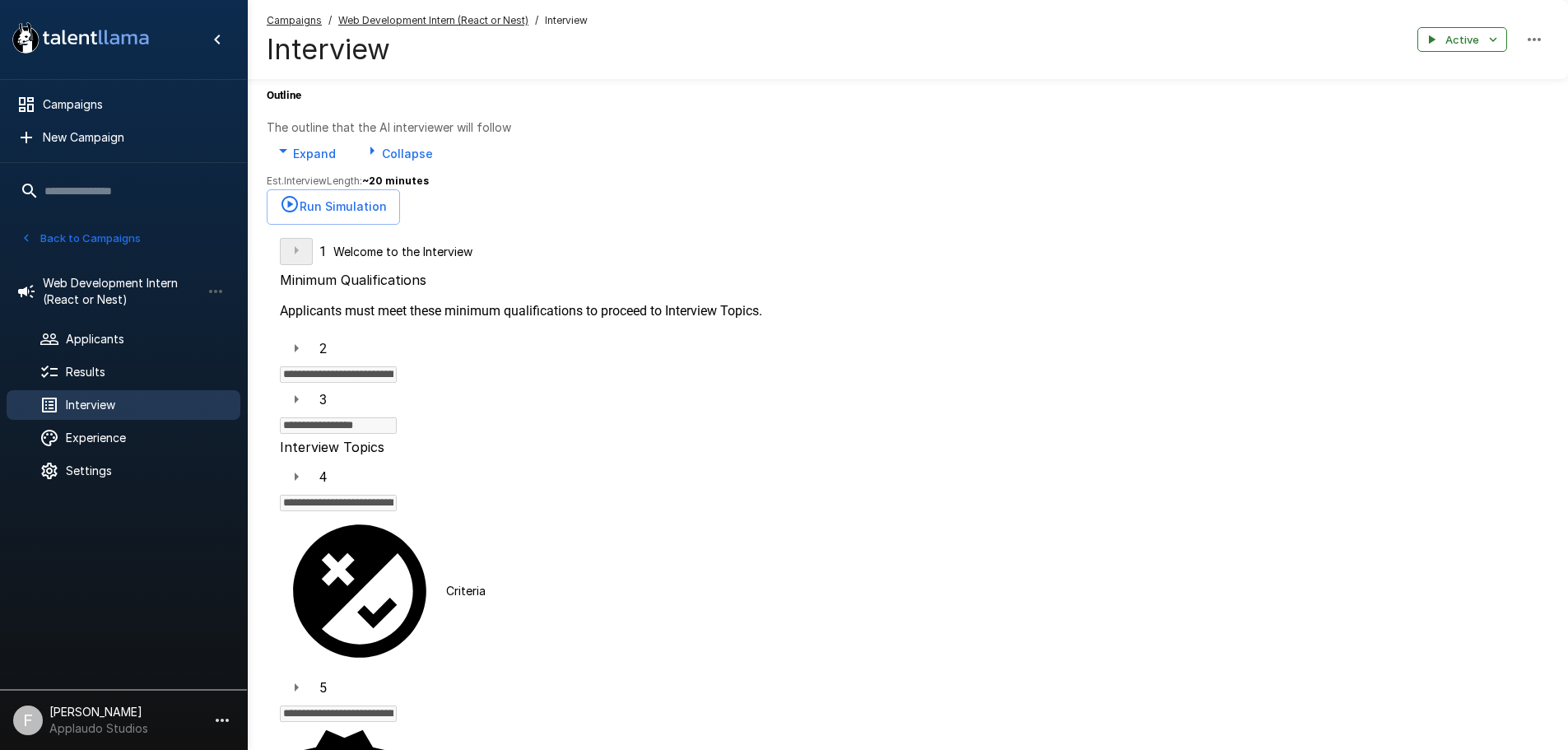
type textarea "*"
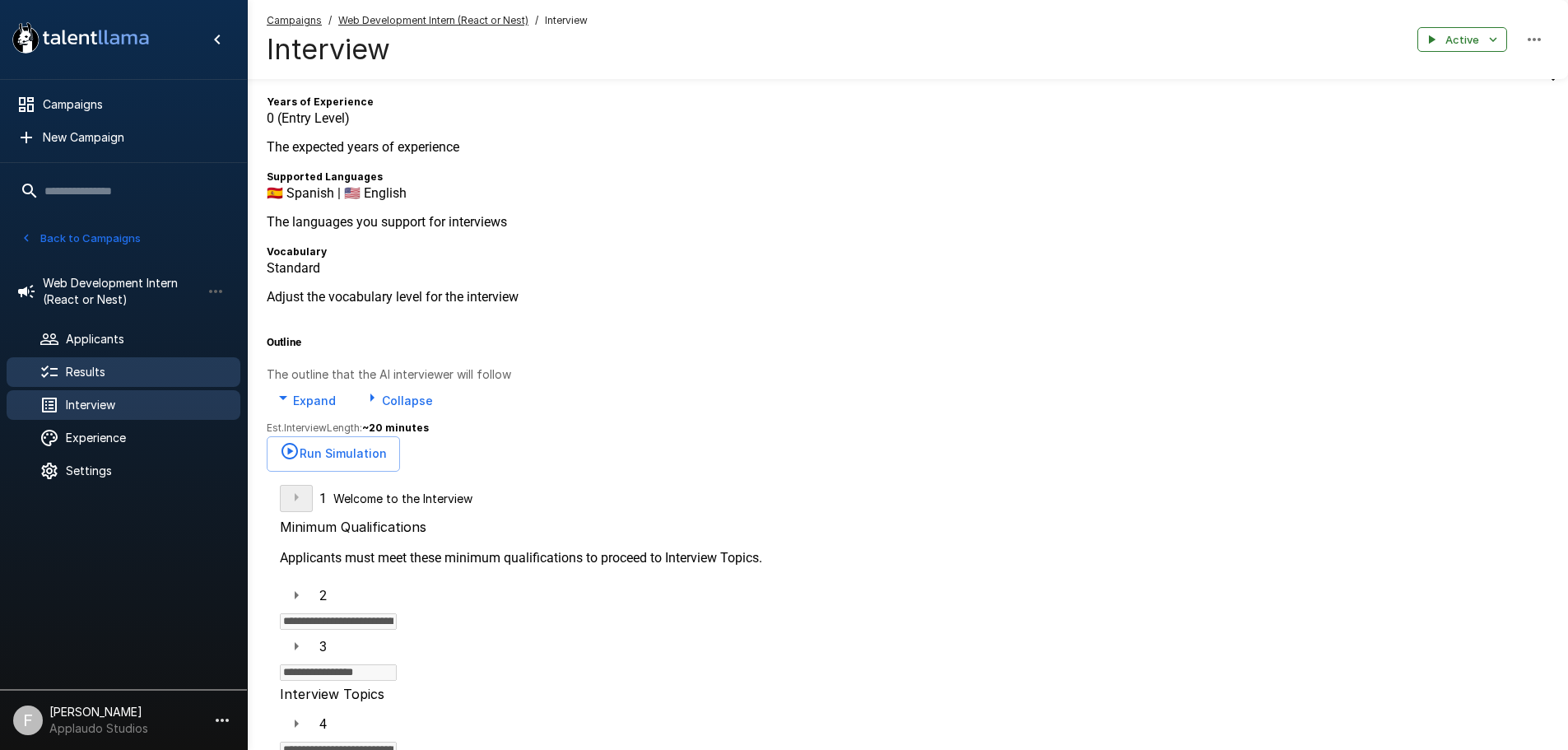
click at [80, 380] on span "Results" at bounding box center [146, 372] width 162 height 16
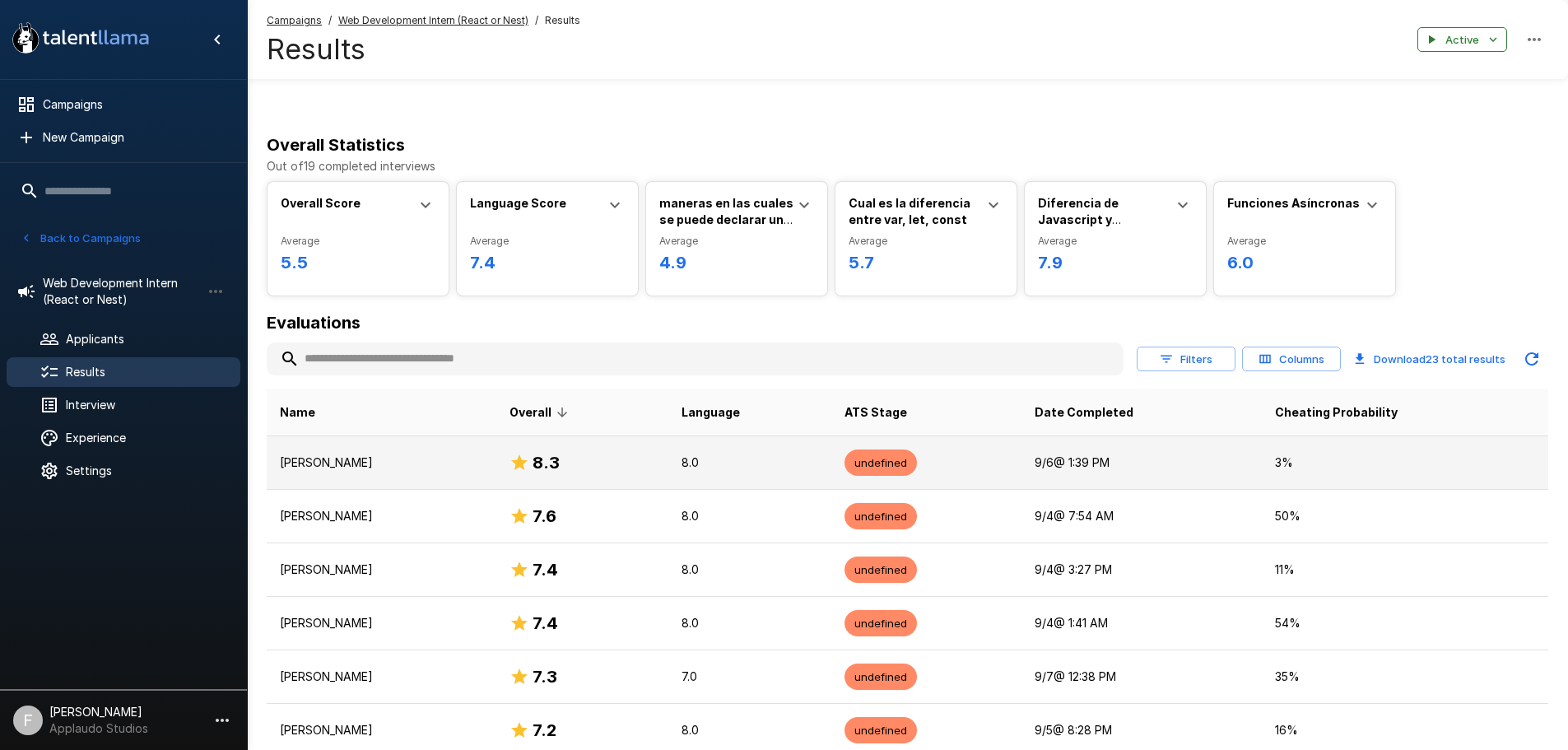
click at [404, 471] on p "[PERSON_NAME]" at bounding box center [382, 462] width 203 height 16
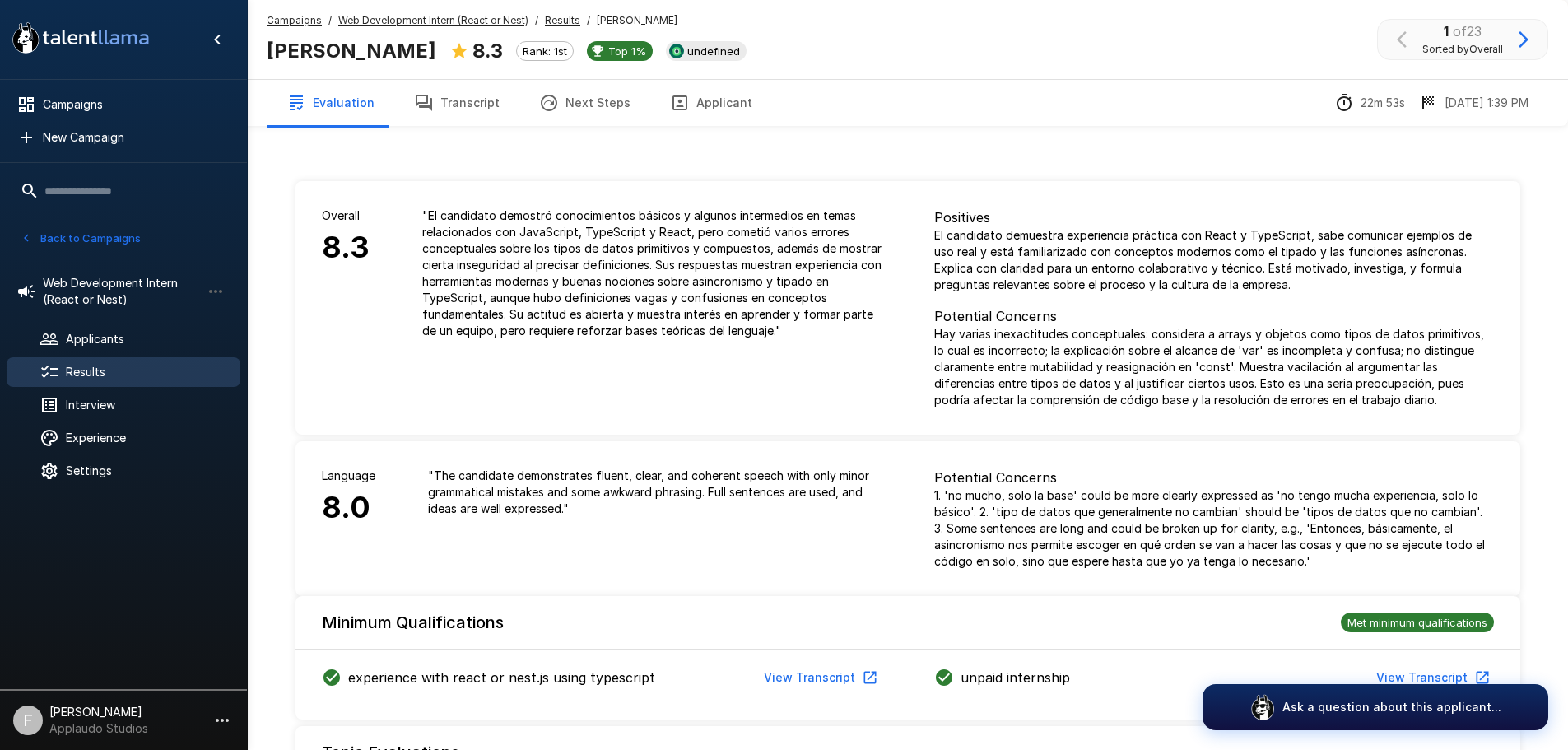
click at [463, 99] on button "Transcript" at bounding box center [456, 103] width 125 height 47
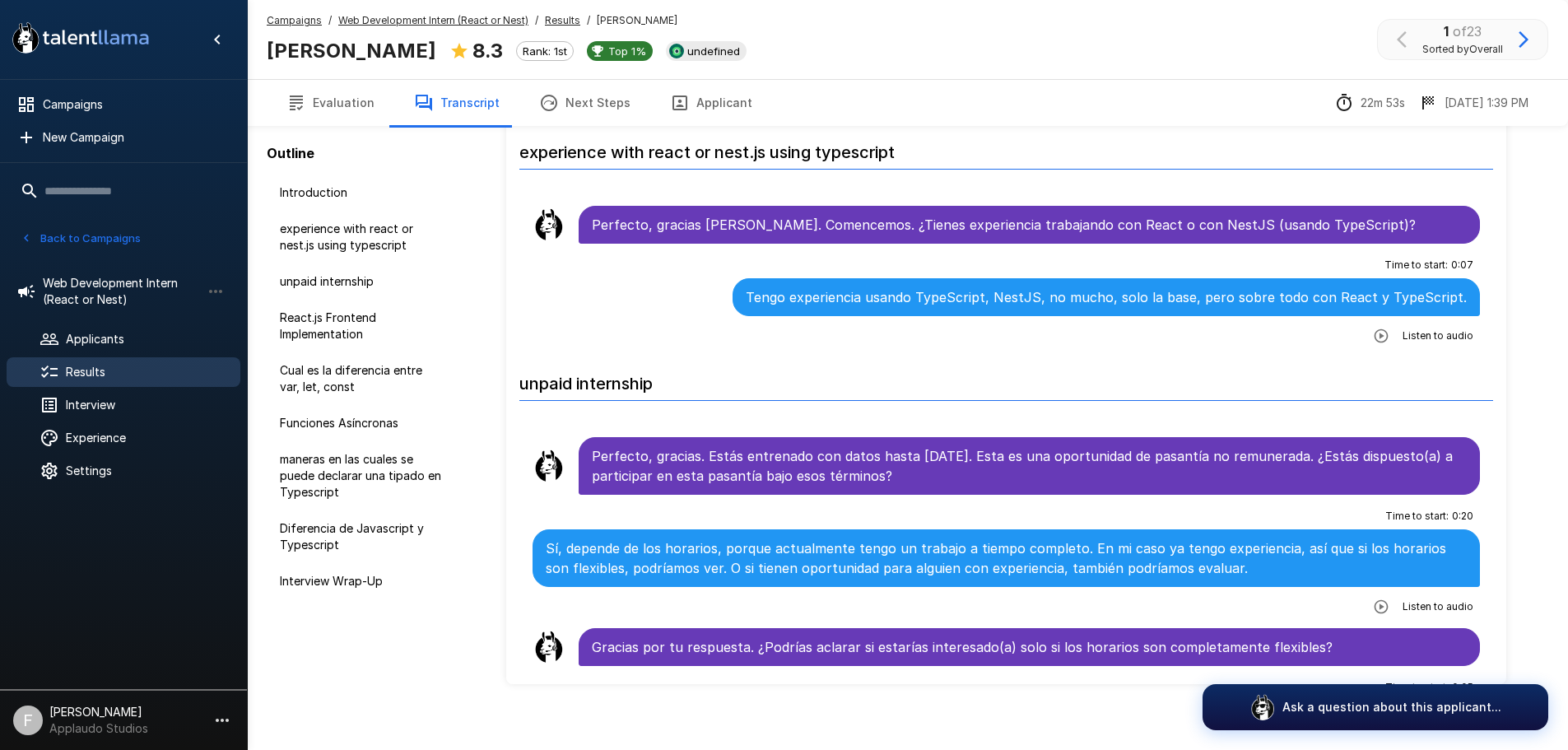
scroll to position [121, 0]
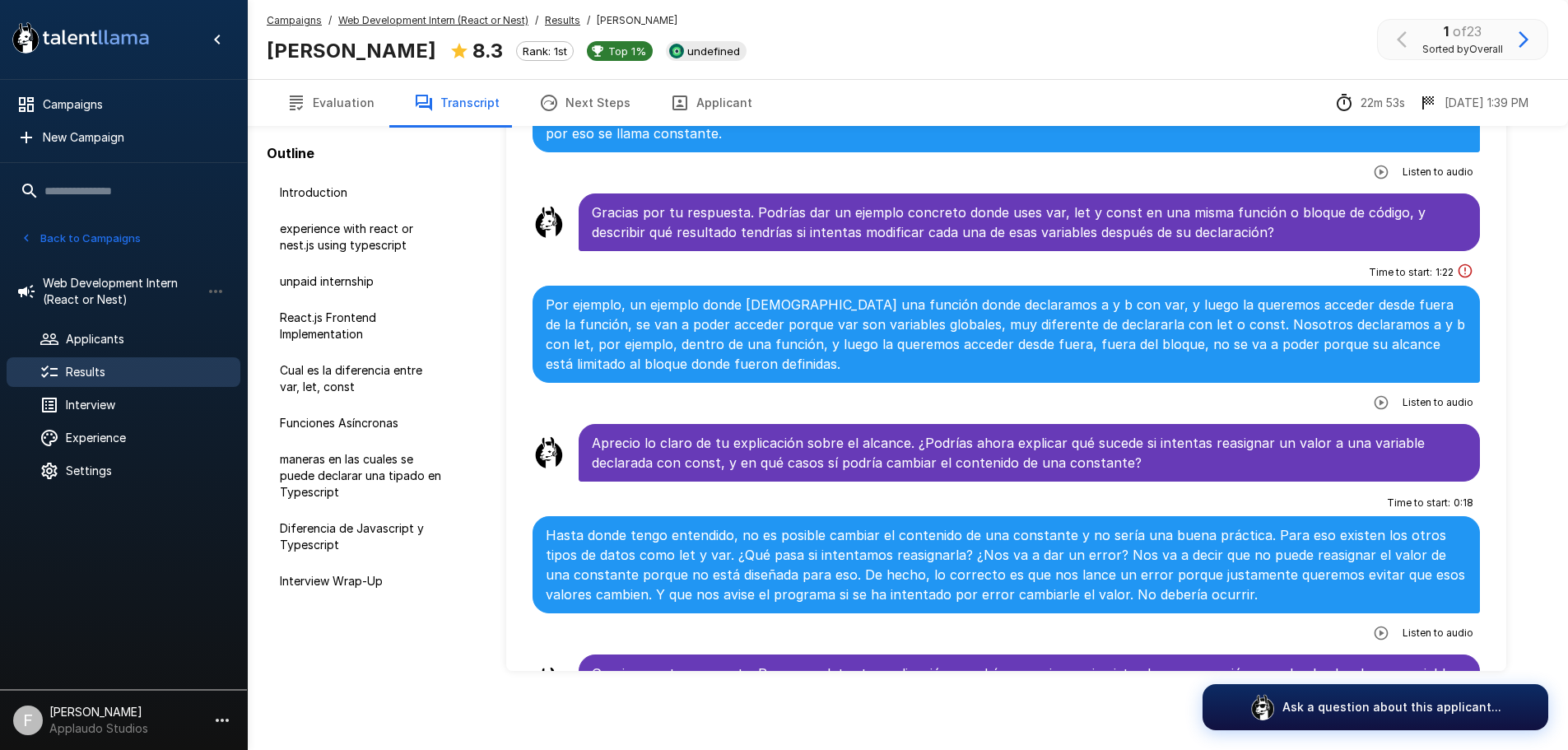
scroll to position [1976, 0]
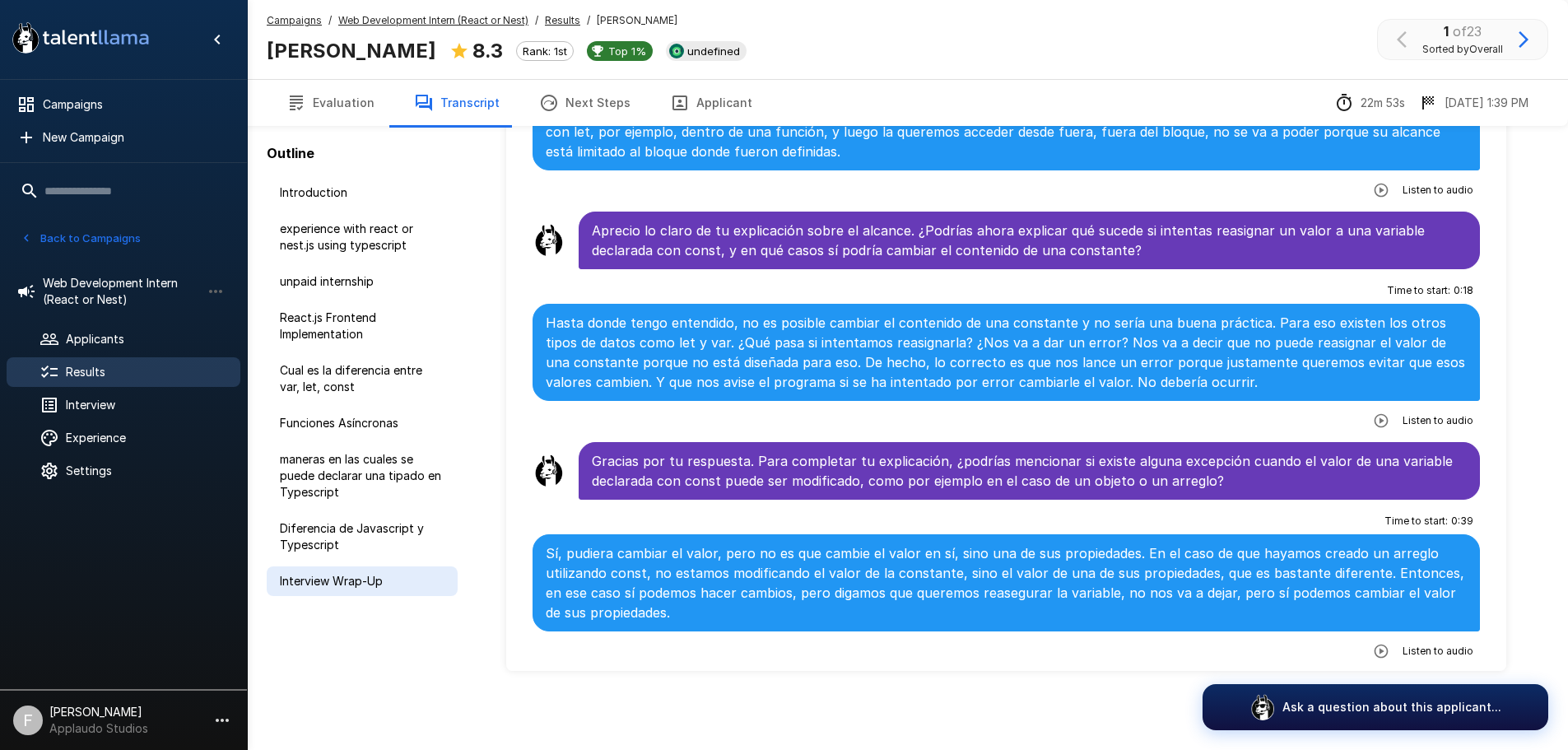
drag, startPoint x: 353, startPoint y: 579, endPoint x: 348, endPoint y: 562, distance: 17.7
click at [353, 578] on span "Interview Wrap-Up" at bounding box center [362, 580] width 165 height 16
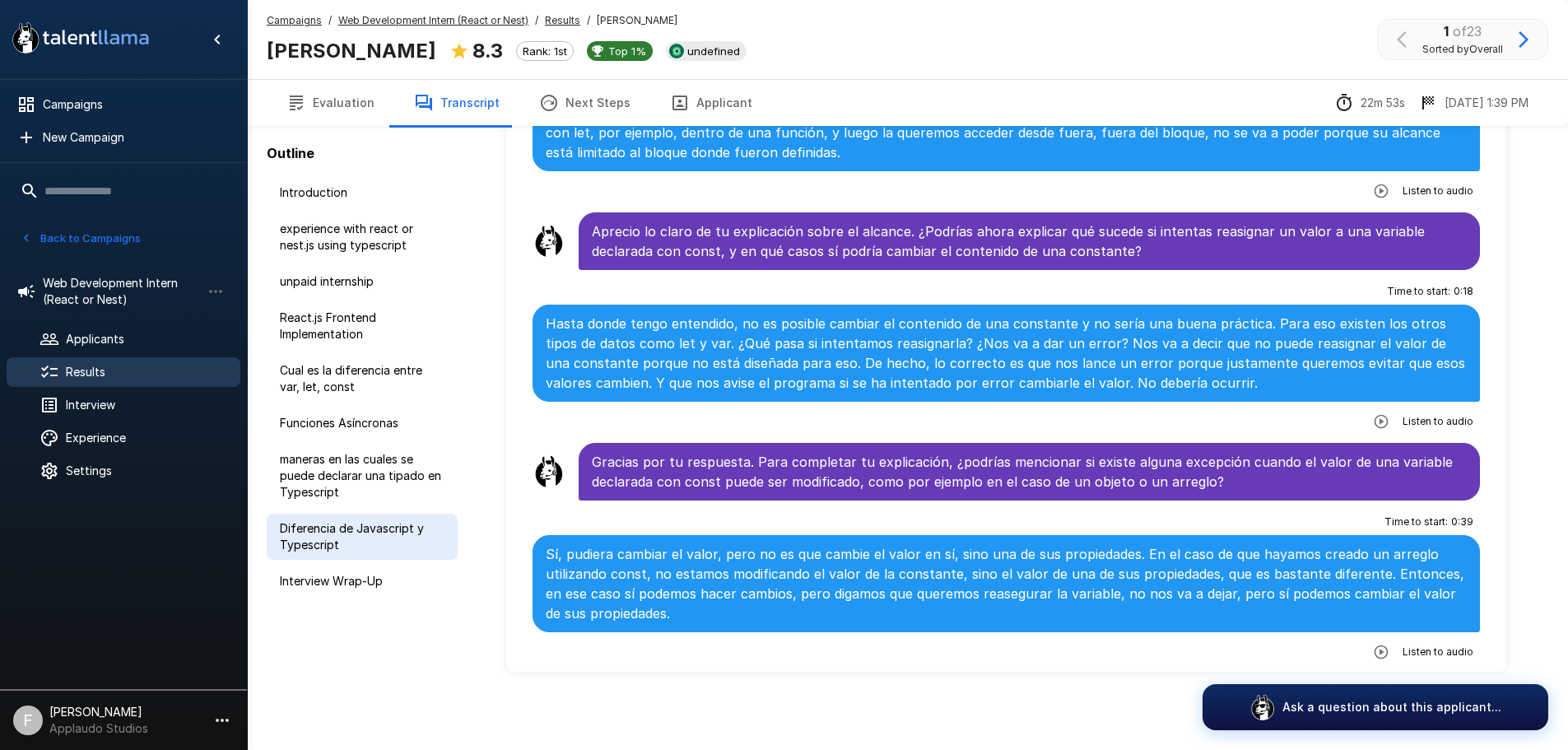
scroll to position [105, 0]
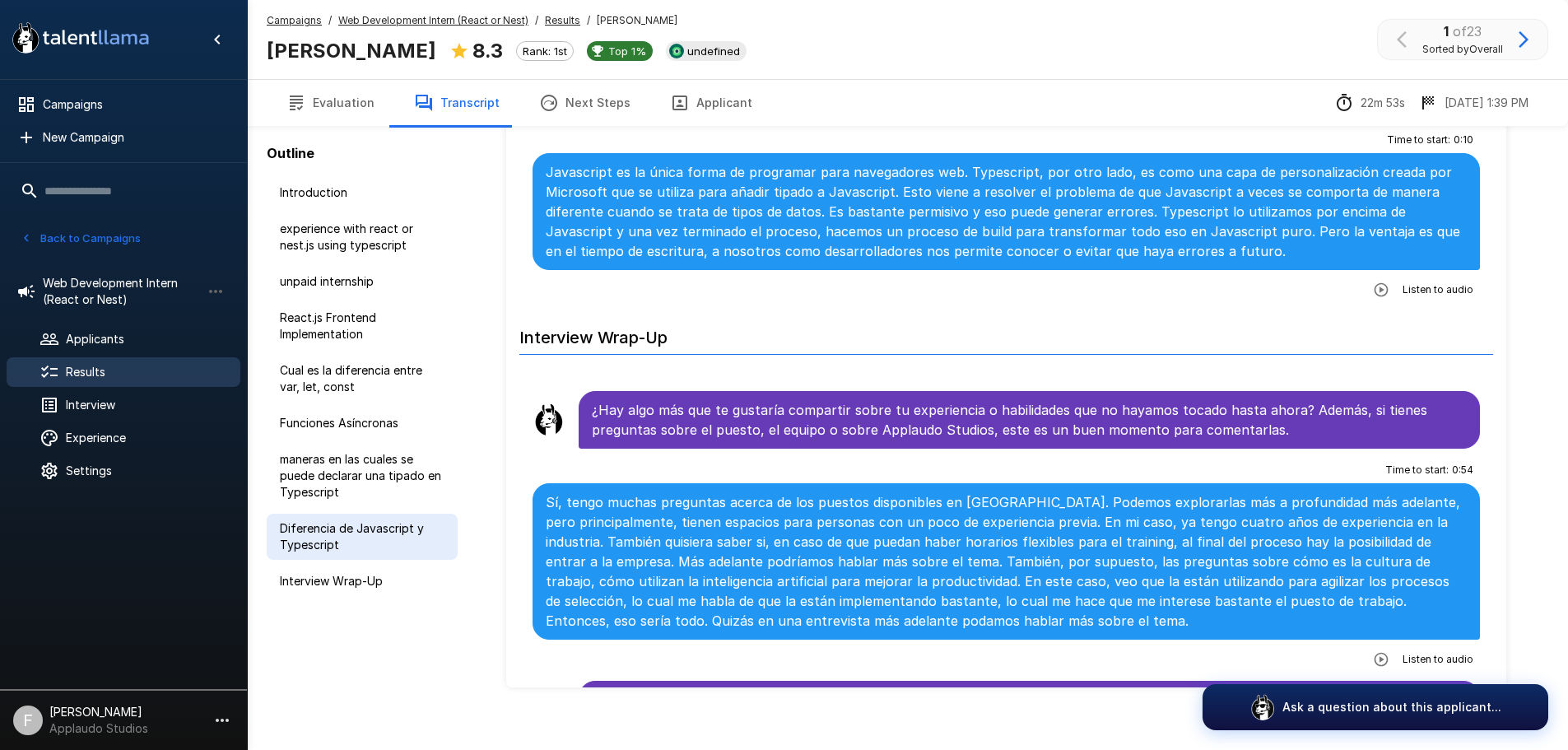
click at [331, 535] on span "Diferencia de Javascript y Typescript" at bounding box center [362, 537] width 165 height 33
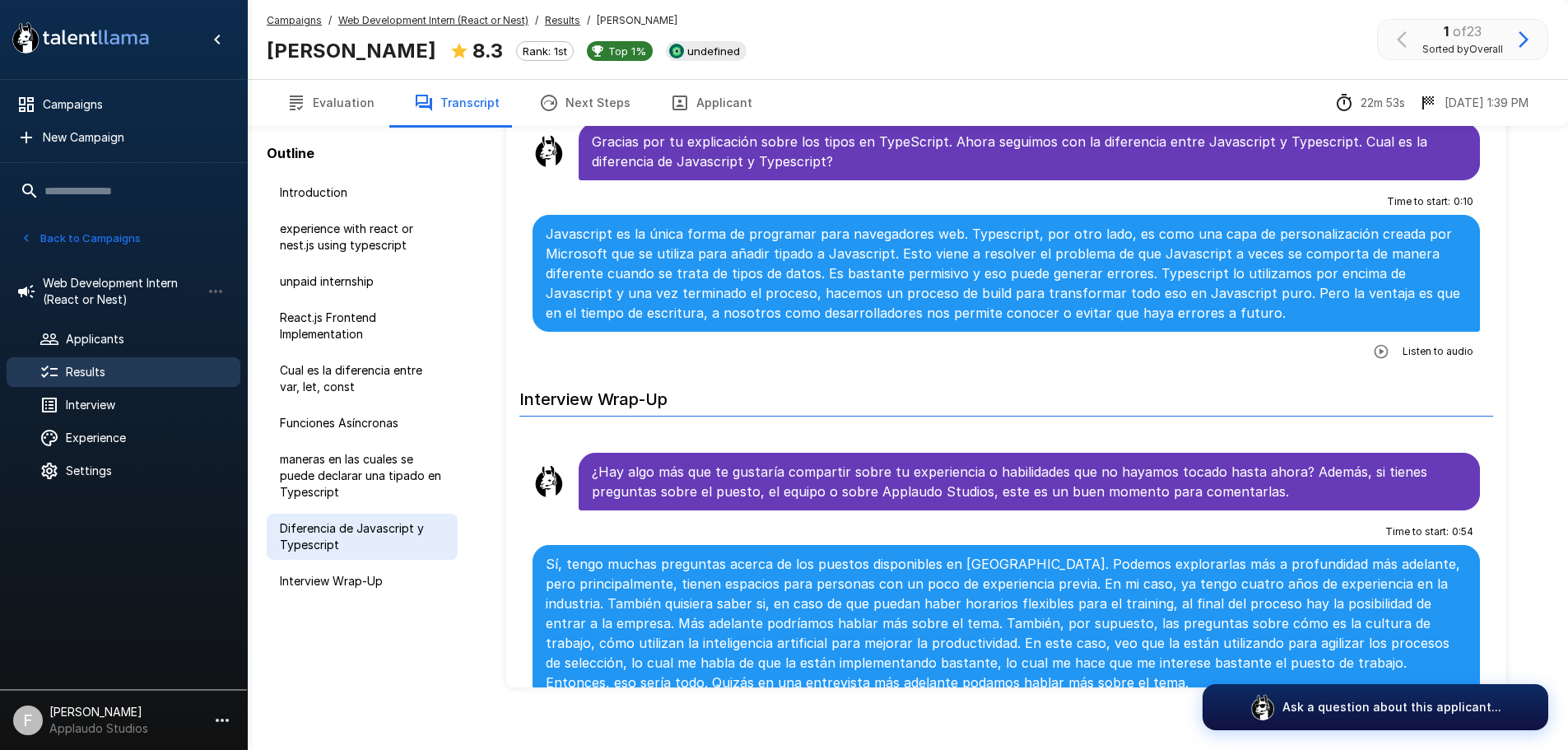
scroll to position [88, 0]
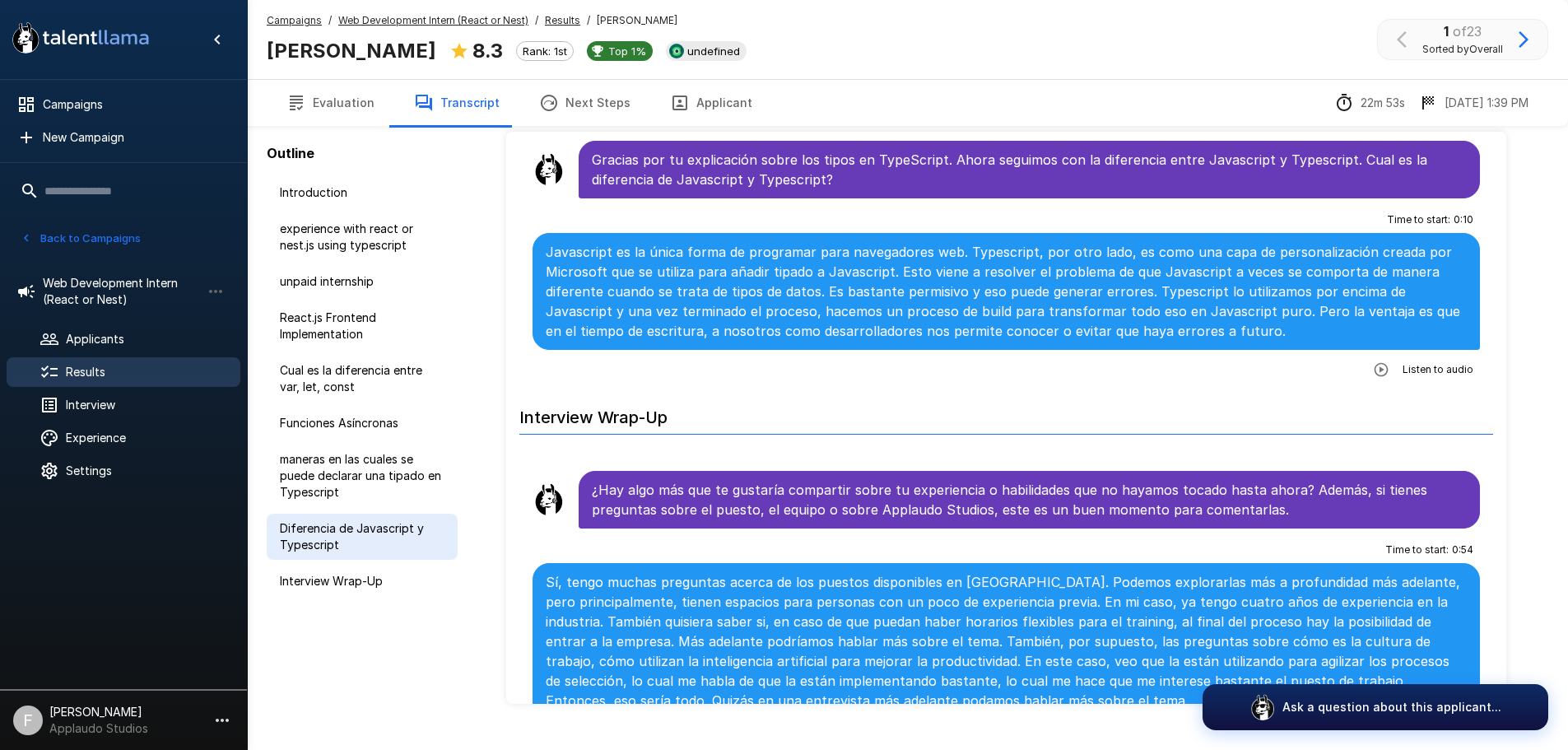
scroll to position [3337, 0]
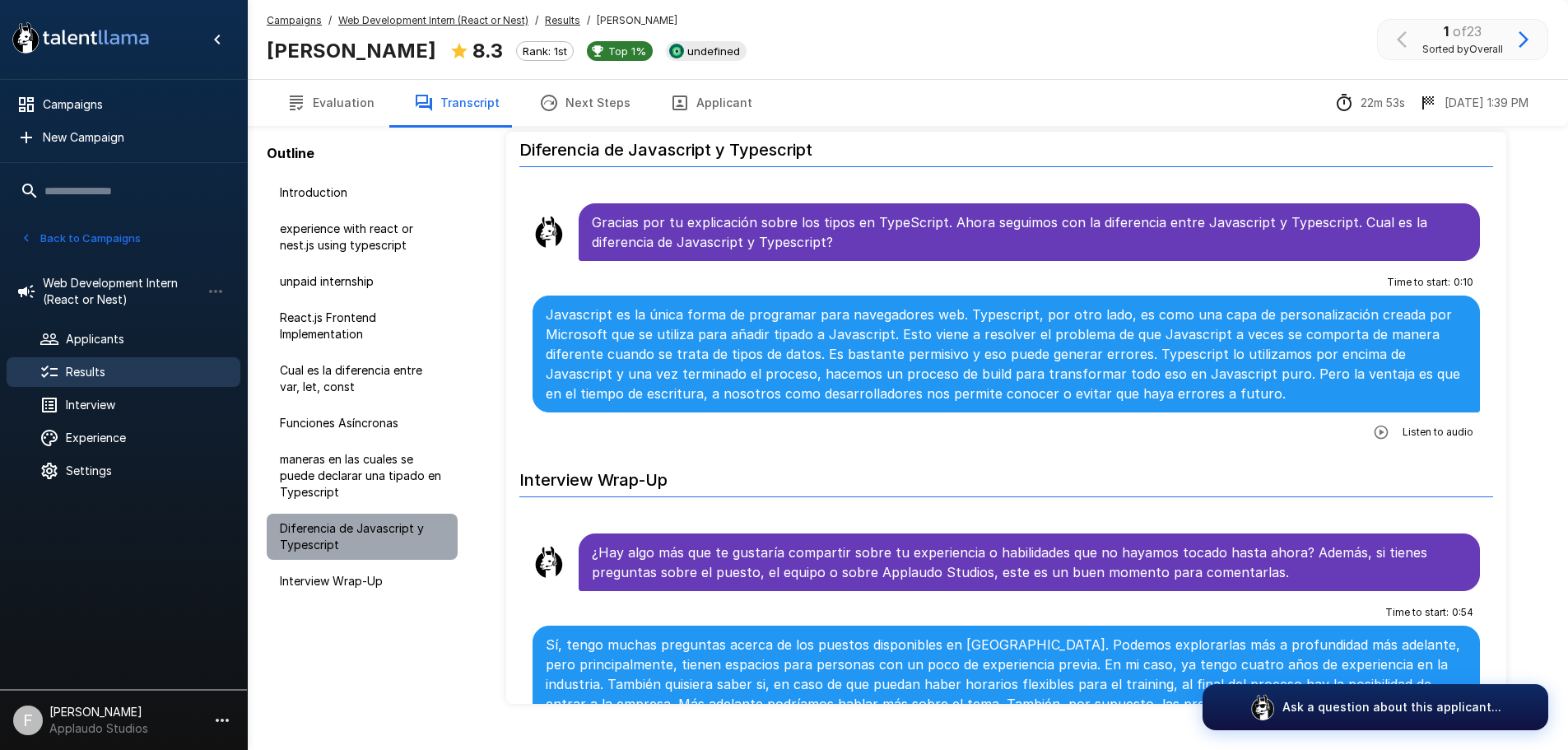
click at [342, 538] on span "Diferencia de Javascript y Typescript" at bounding box center [362, 537] width 165 height 33
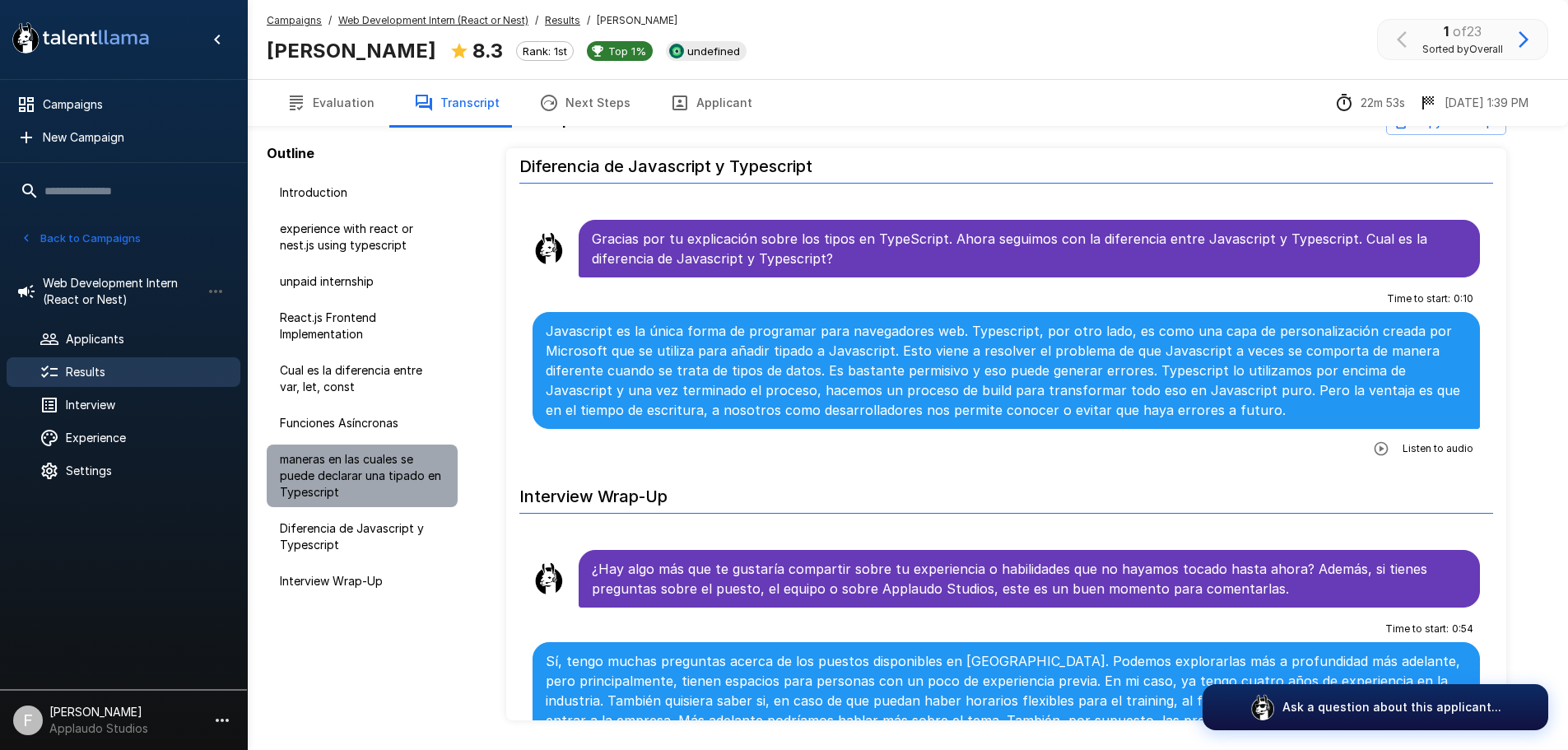
click at [374, 466] on span "maneras en las cuales se puede declarar una tipado en Typescript" at bounding box center [362, 476] width 165 height 49
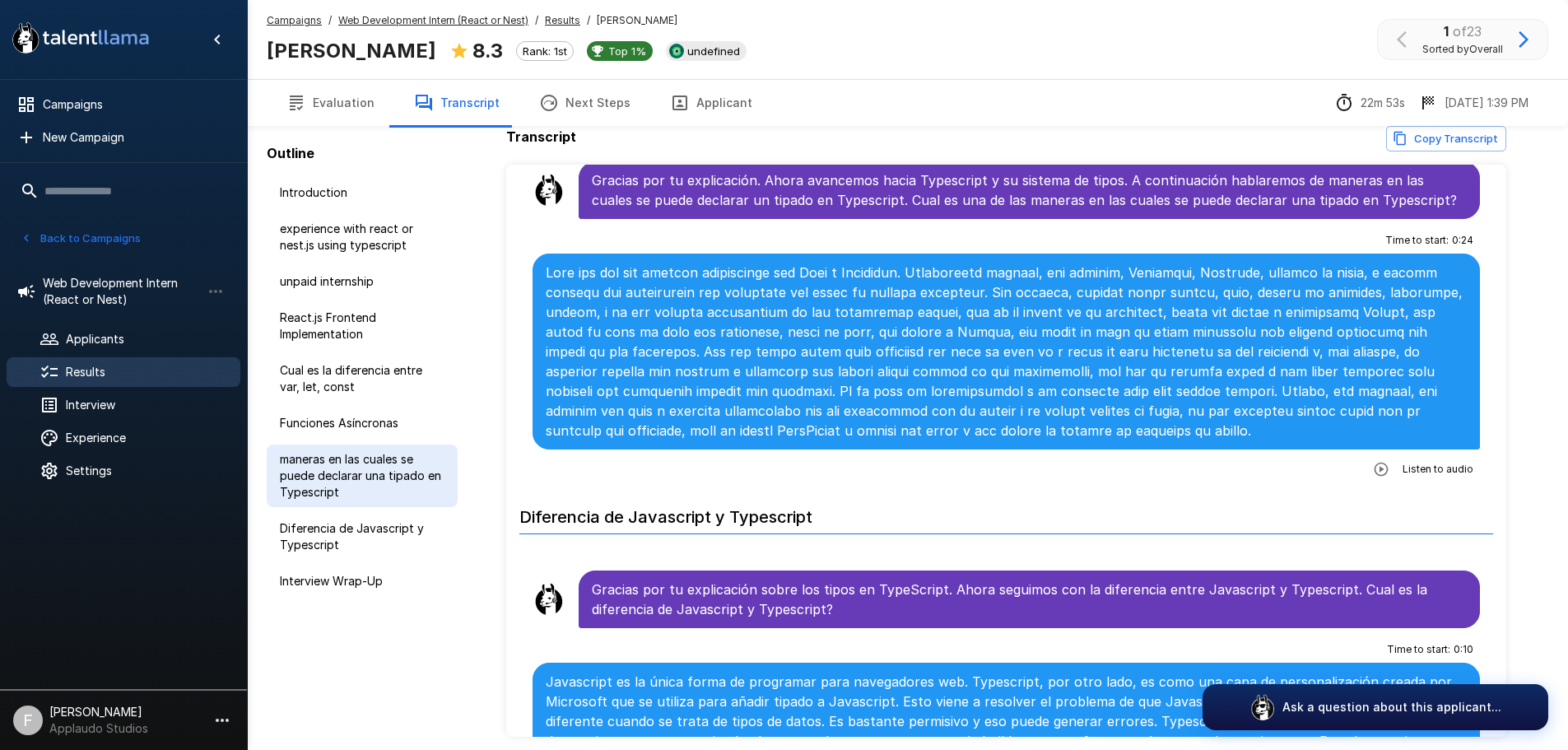
scroll to position [2928, 0]
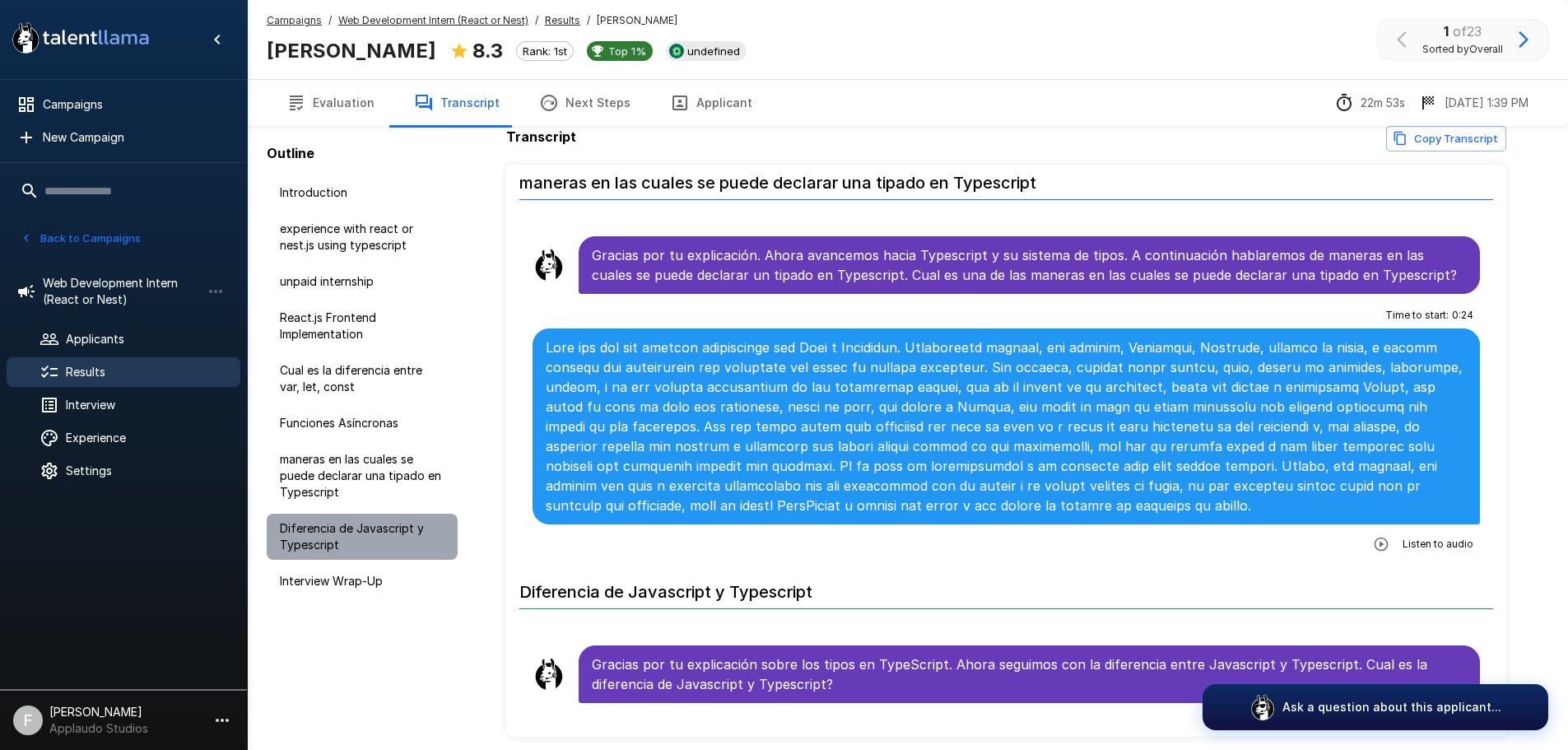
click at [370, 524] on span "Diferencia de Javascript y Typescript" at bounding box center [362, 537] width 165 height 33
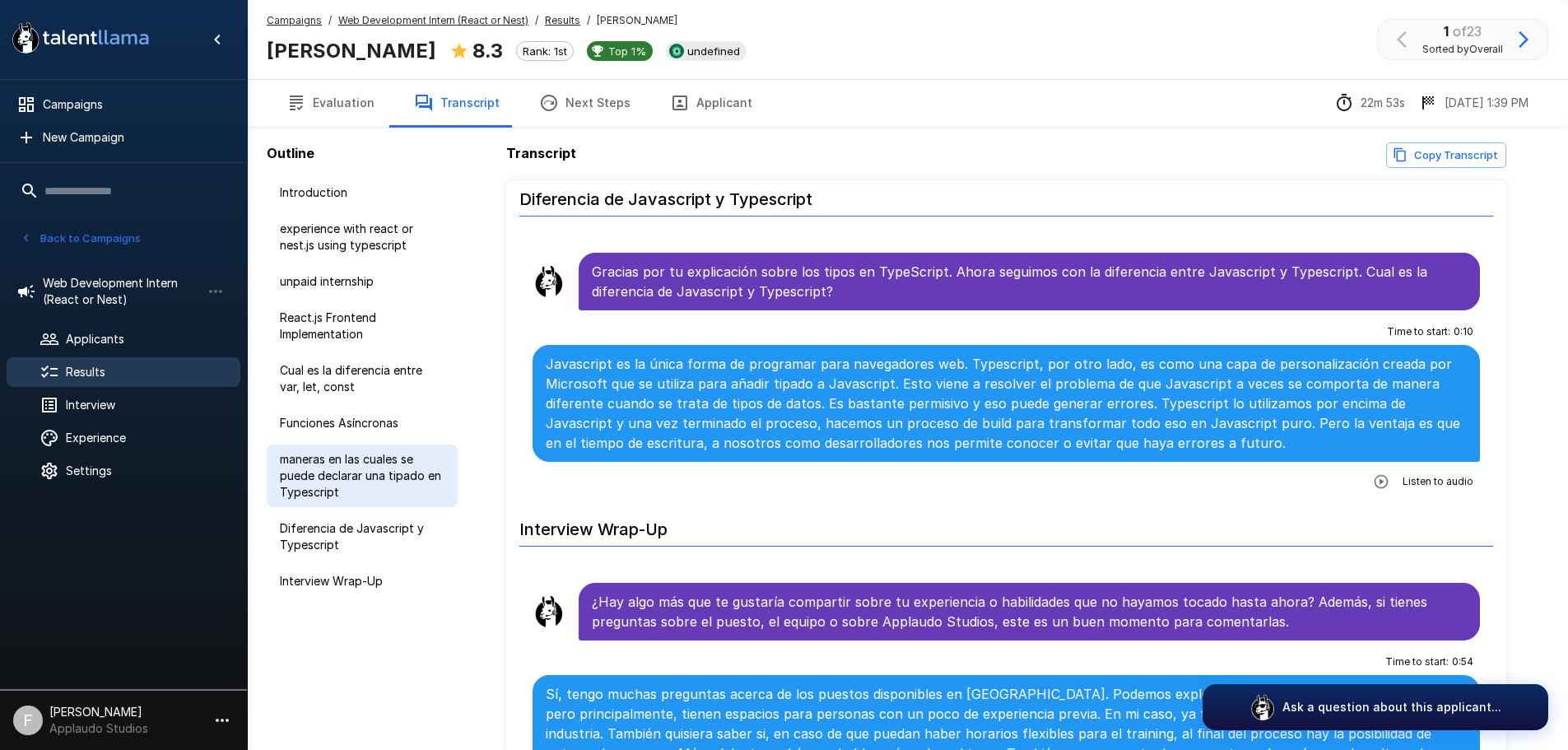
click at [328, 485] on span "maneras en las cuales se puede declarar una tipado en Typescript" at bounding box center [362, 476] width 165 height 49
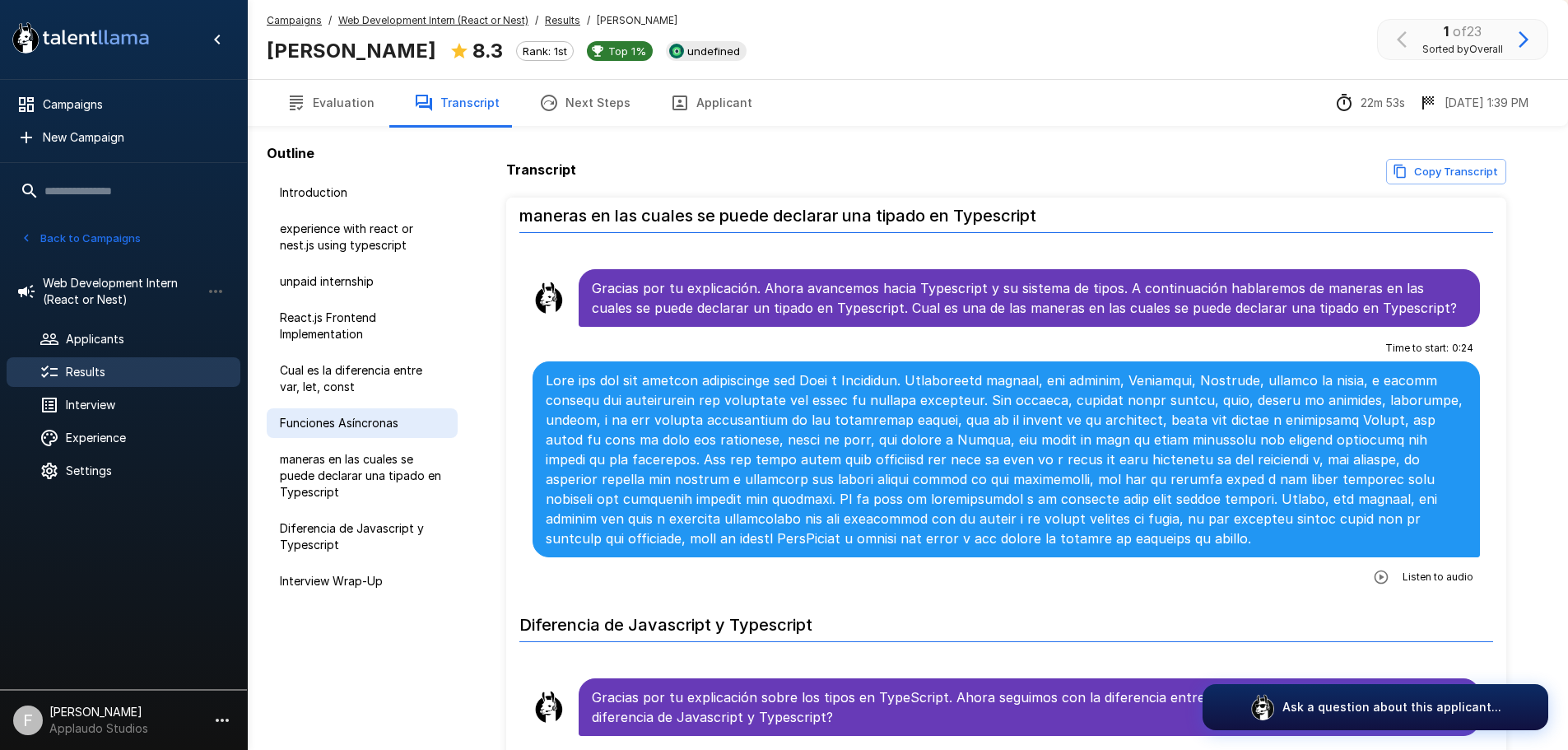
click at [375, 420] on span "Funciones Asíncronas" at bounding box center [362, 422] width 165 height 16
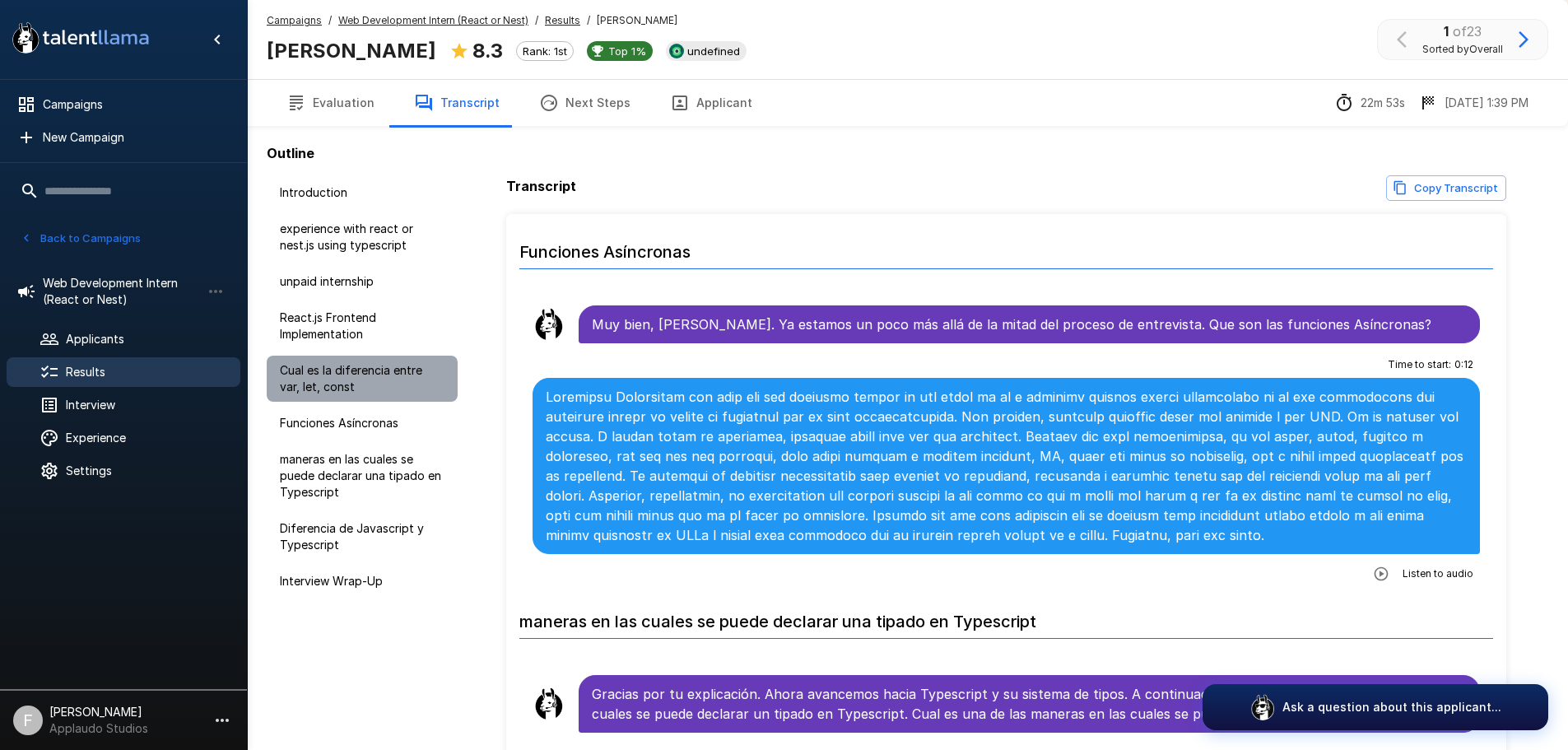
click at [354, 389] on span "Cual es la diferencia entre var, let, const" at bounding box center [362, 379] width 165 height 33
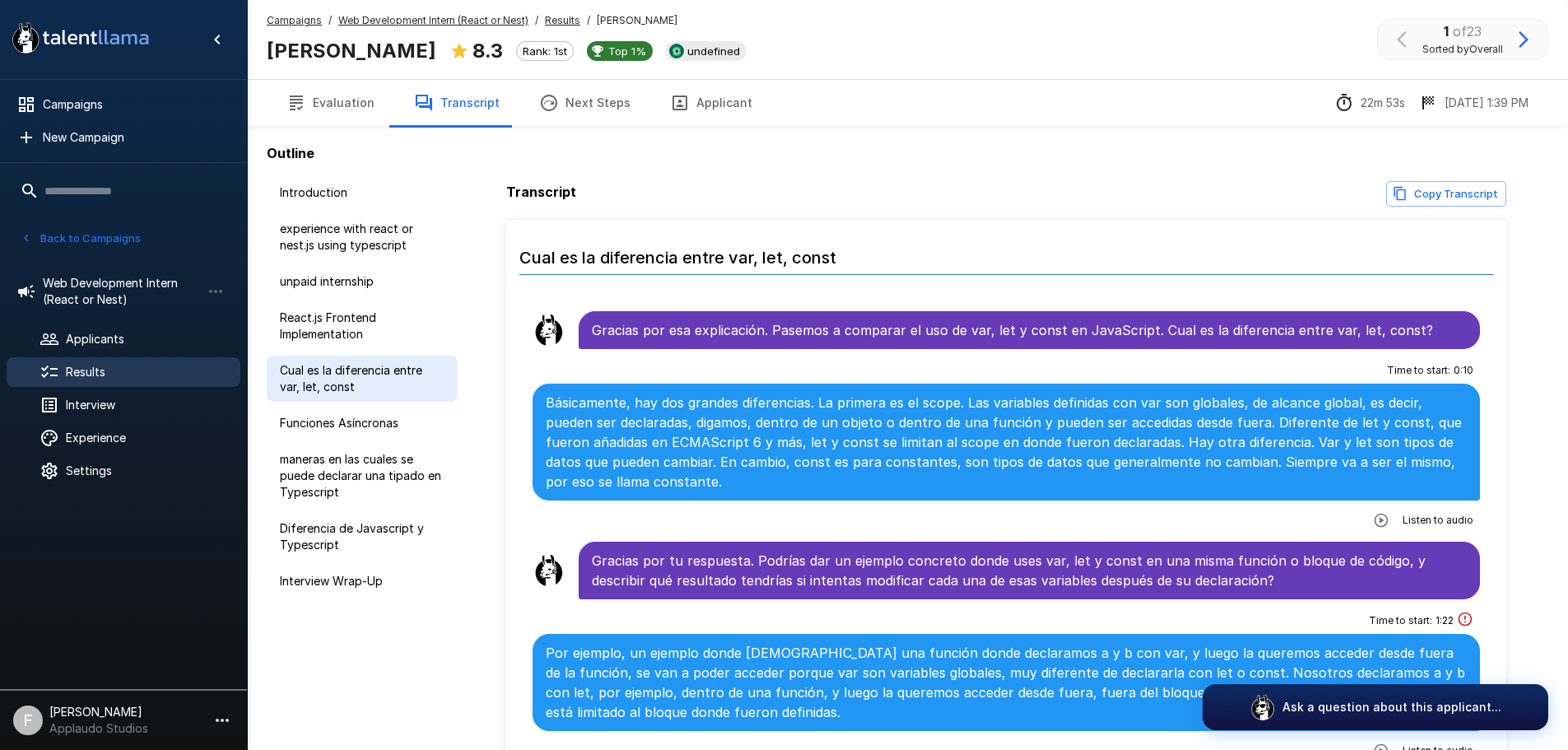
click at [330, 363] on span "Cual es la diferencia entre var, let, const" at bounding box center [362, 379] width 165 height 33
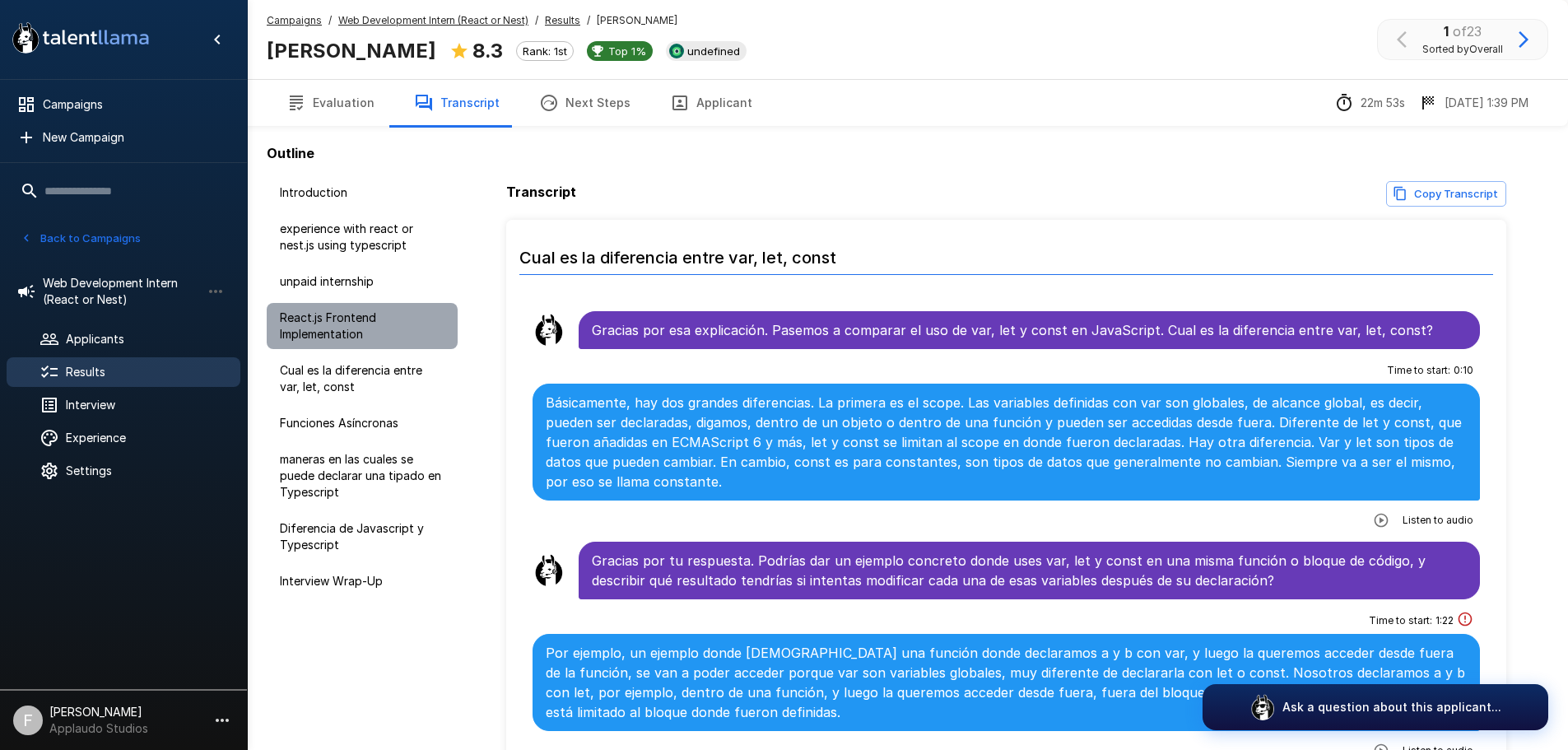
click at [335, 342] on div "React.js Frontend Implementation" at bounding box center [361, 327] width 191 height 47
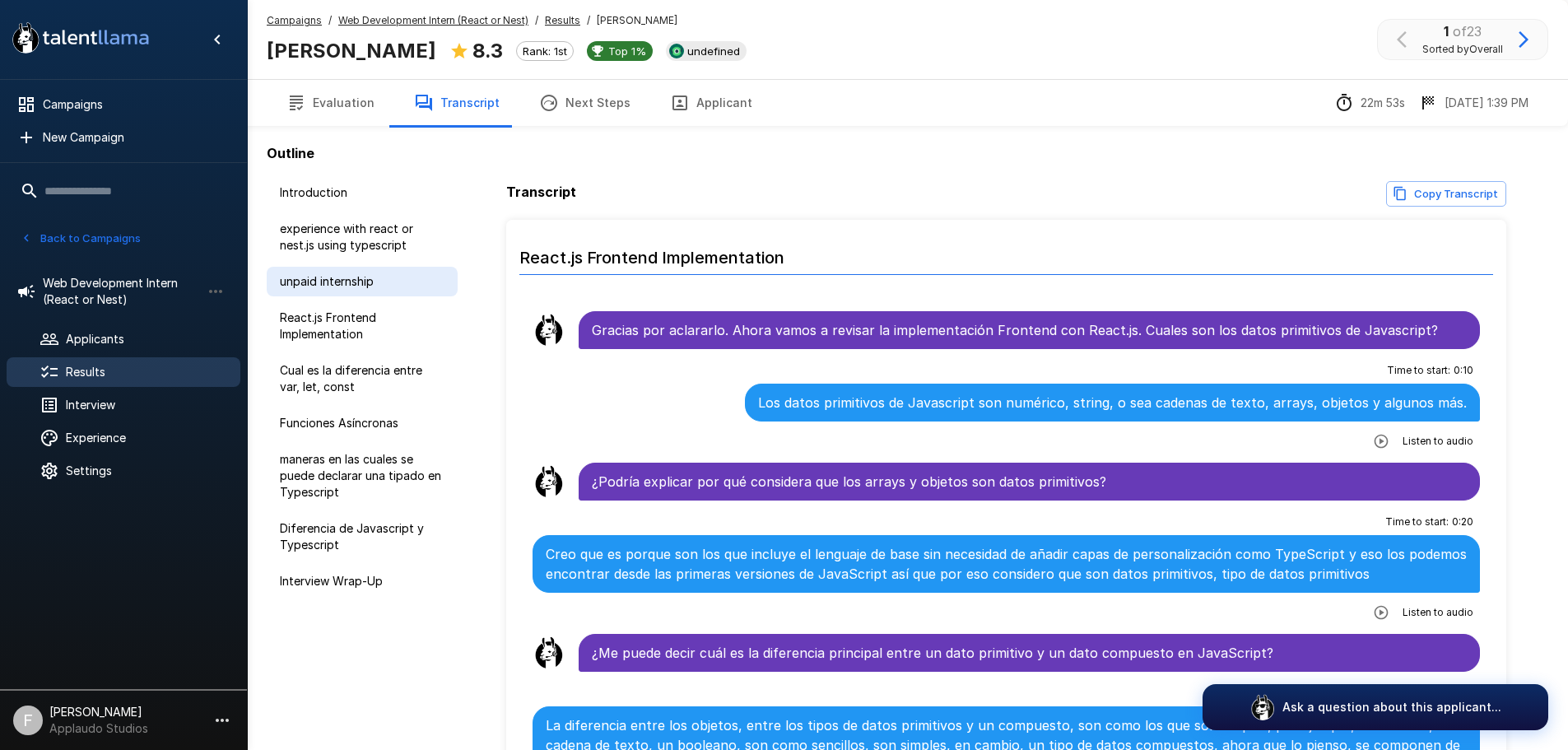
click at [331, 287] on span "unpaid internship" at bounding box center [362, 281] width 165 height 16
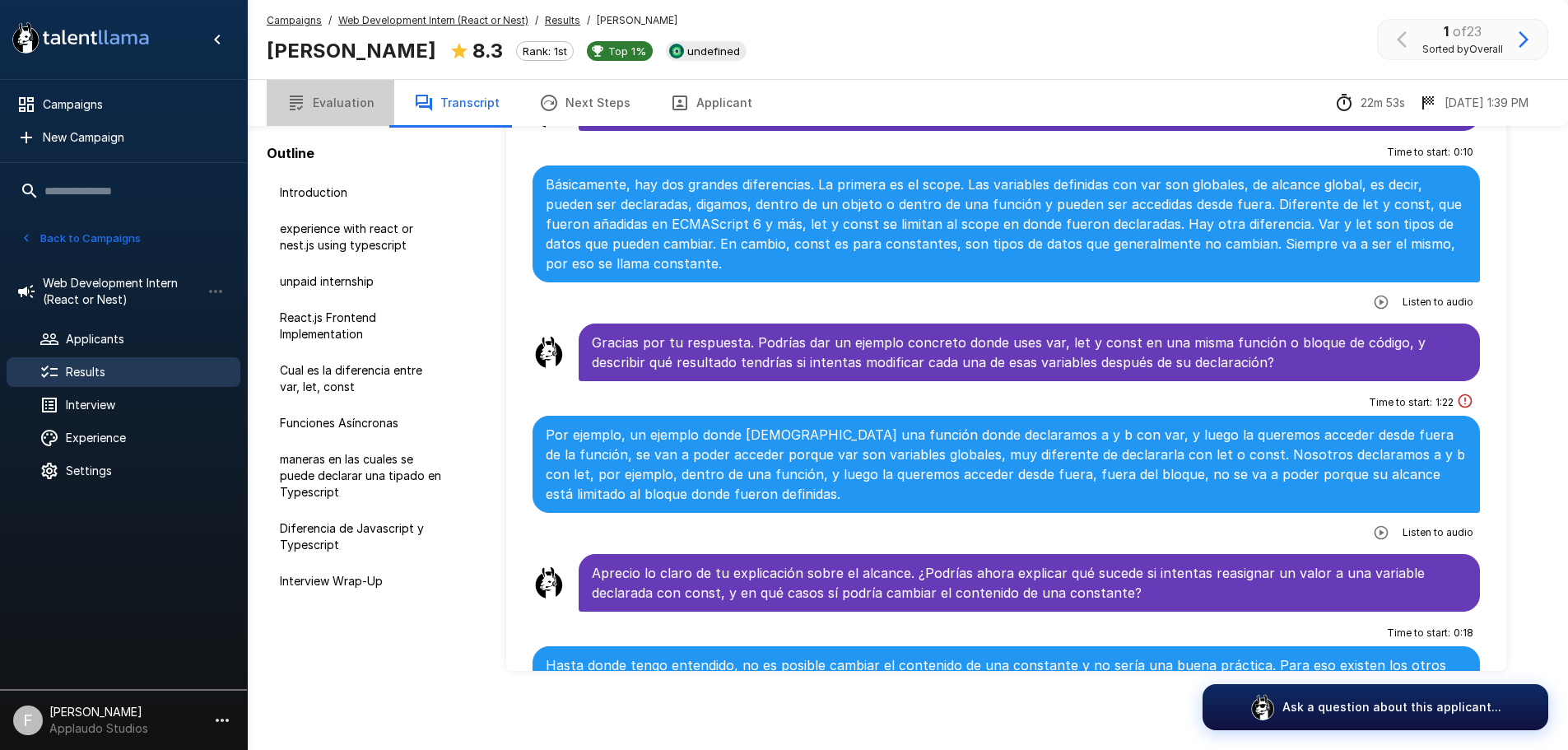
click at [331, 107] on button "Evaluation" at bounding box center [330, 103] width 128 height 47
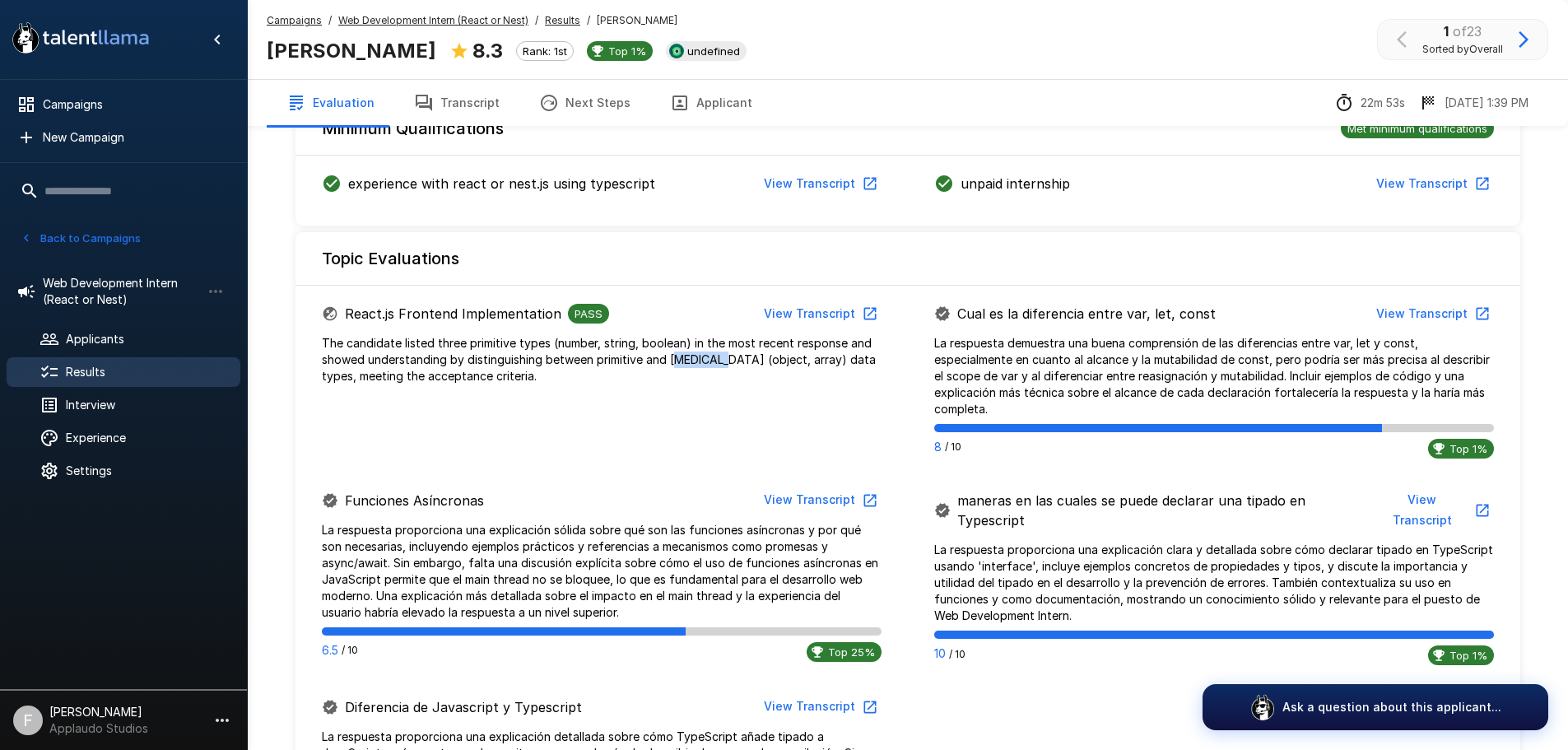
drag, startPoint x: 705, startPoint y: 354, endPoint x: 725, endPoint y: 354, distance: 20.0
click at [723, 353] on p "The candidate listed three primitive types (number, string, boolean) in the mos…" at bounding box center [601, 359] width 560 height 49
drag, startPoint x: 827, startPoint y: 359, endPoint x: 884, endPoint y: 362, distance: 57.1
click at [884, 362] on div "React.js Frontend Implementation PASS View Transcript The candidate listed thre…" at bounding box center [601, 341] width 612 height 86
click at [96, 377] on span "Results" at bounding box center [146, 372] width 162 height 16
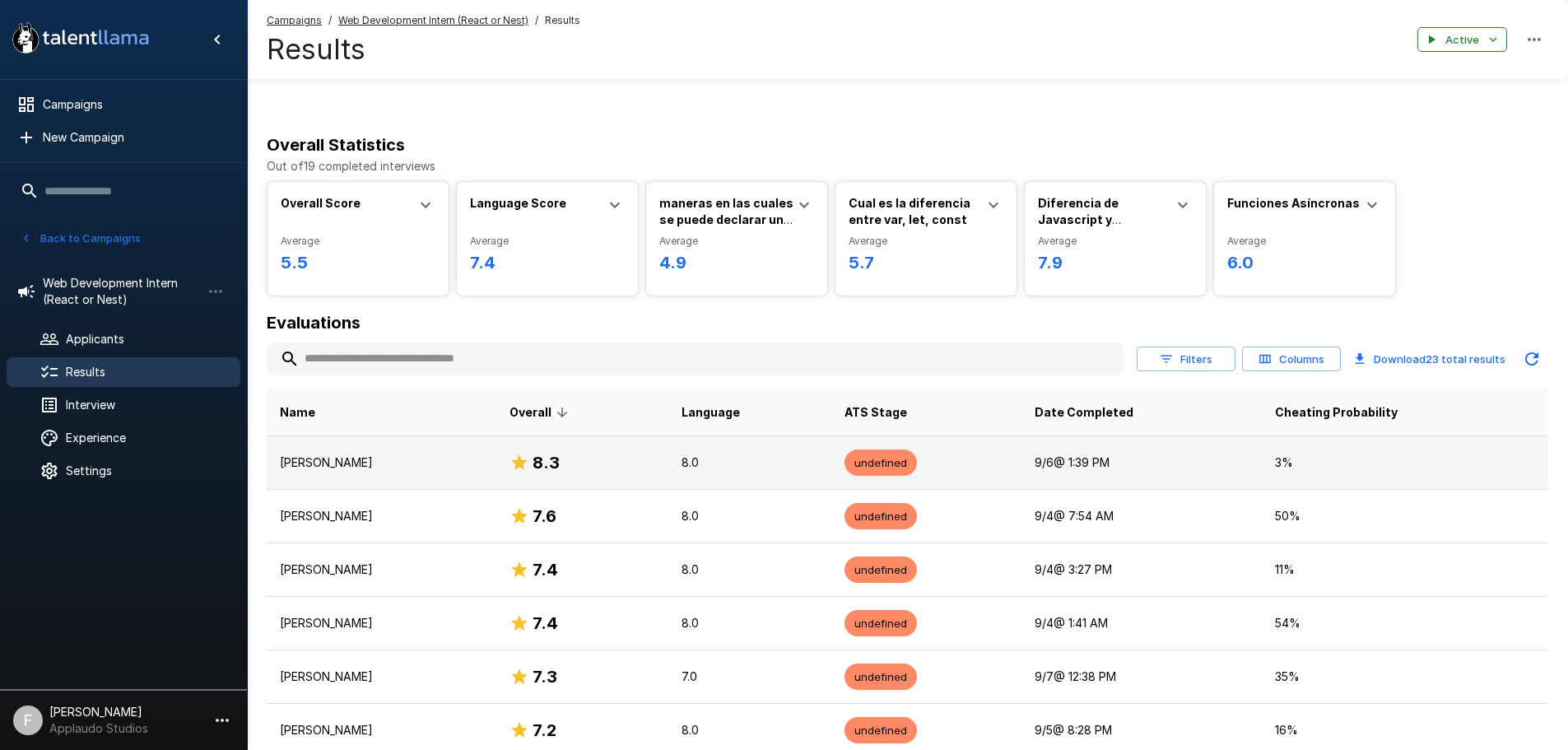
click at [433, 464] on p "[PERSON_NAME]" at bounding box center [382, 462] width 203 height 16
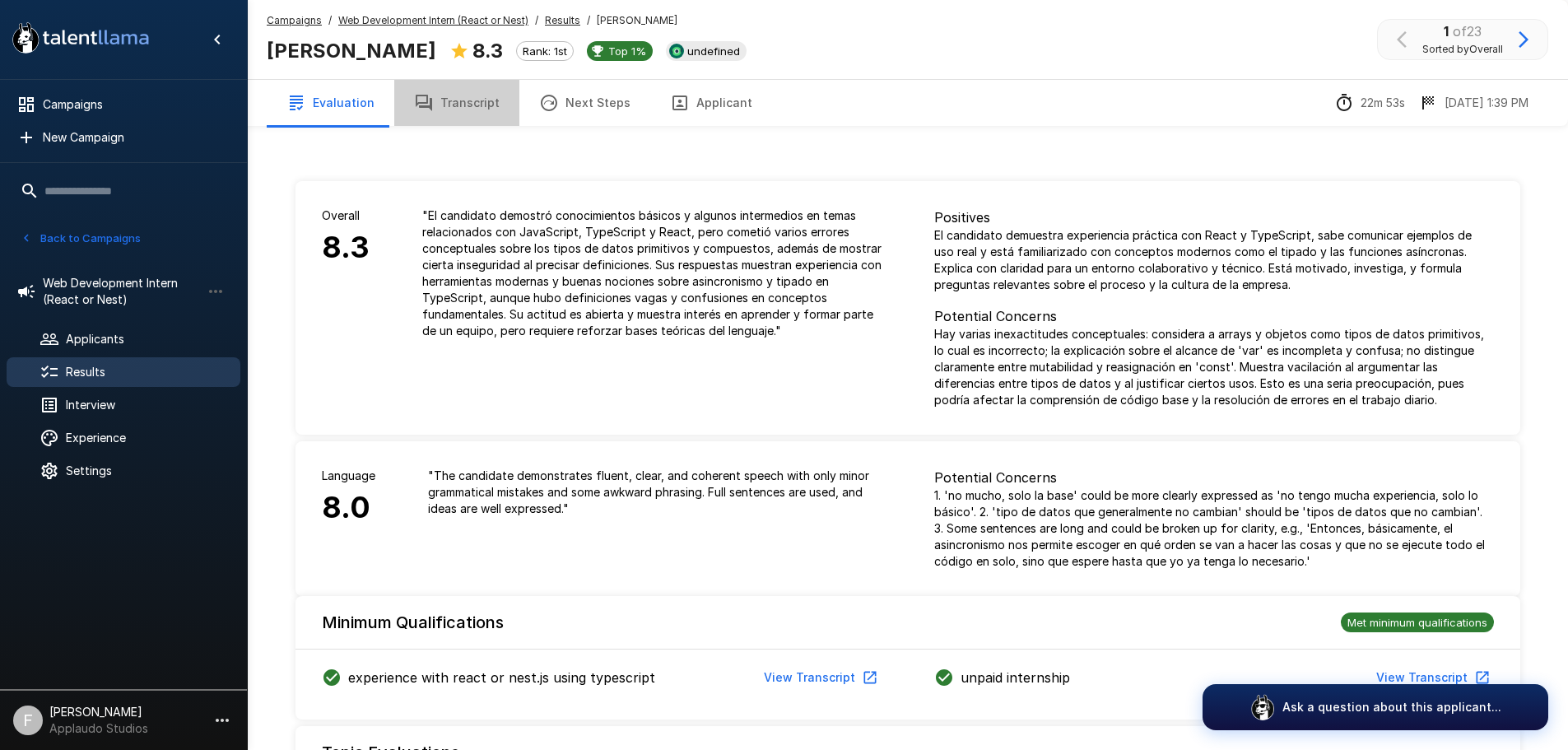
click at [475, 105] on button "Transcript" at bounding box center [456, 103] width 125 height 47
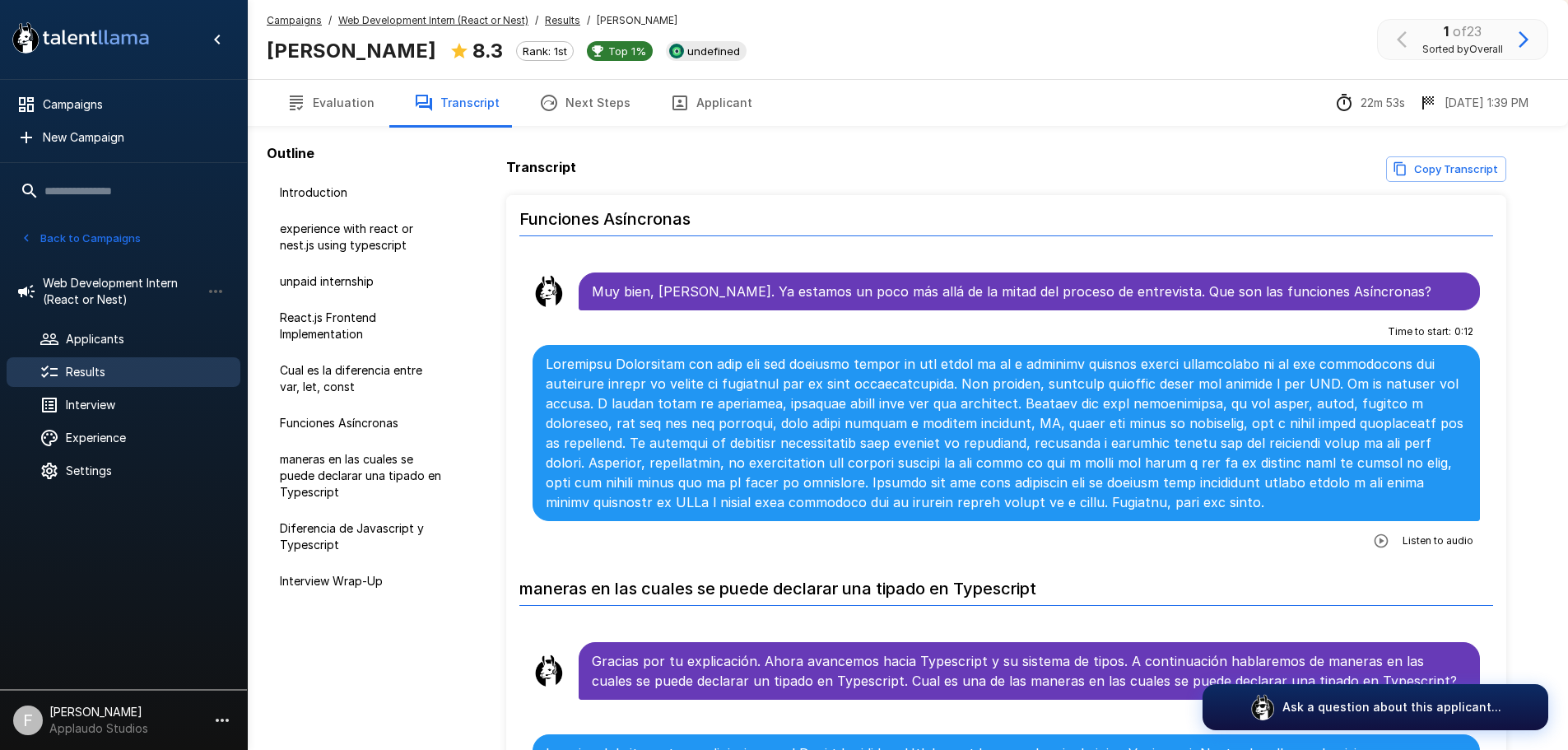
scroll to position [121, 0]
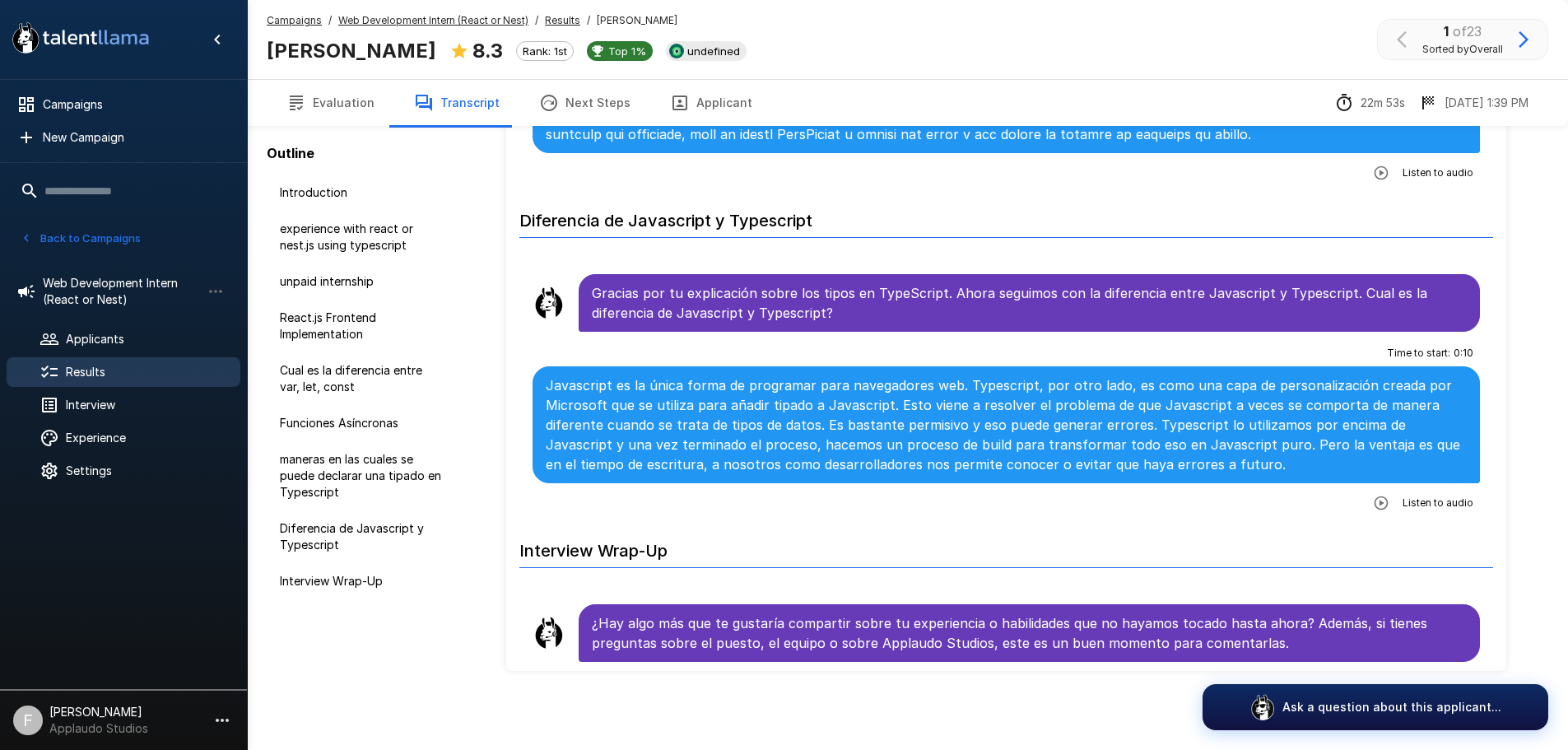
scroll to position [3277, 0]
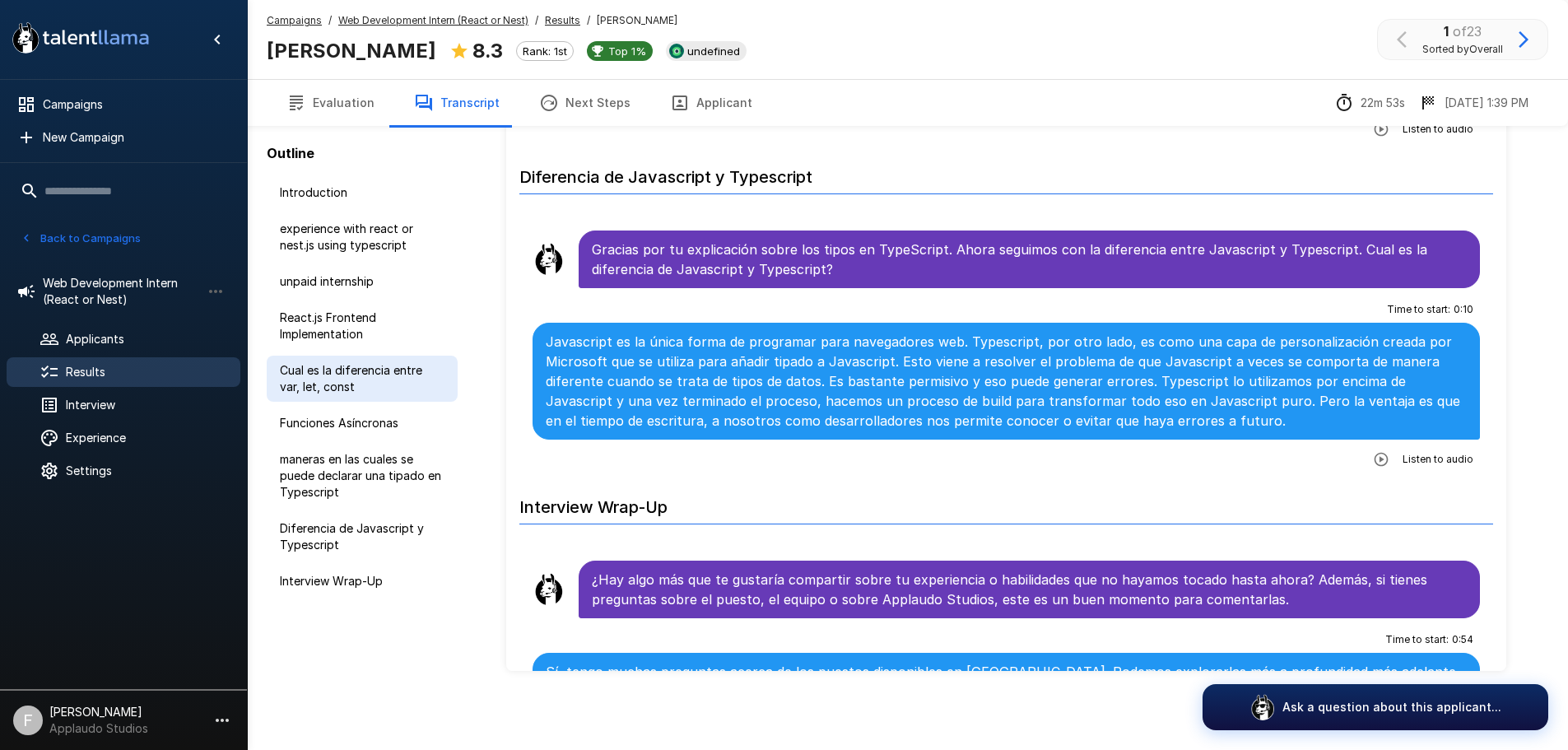
click at [314, 383] on span "Cual es la diferencia entre var, let, const" at bounding box center [362, 379] width 165 height 33
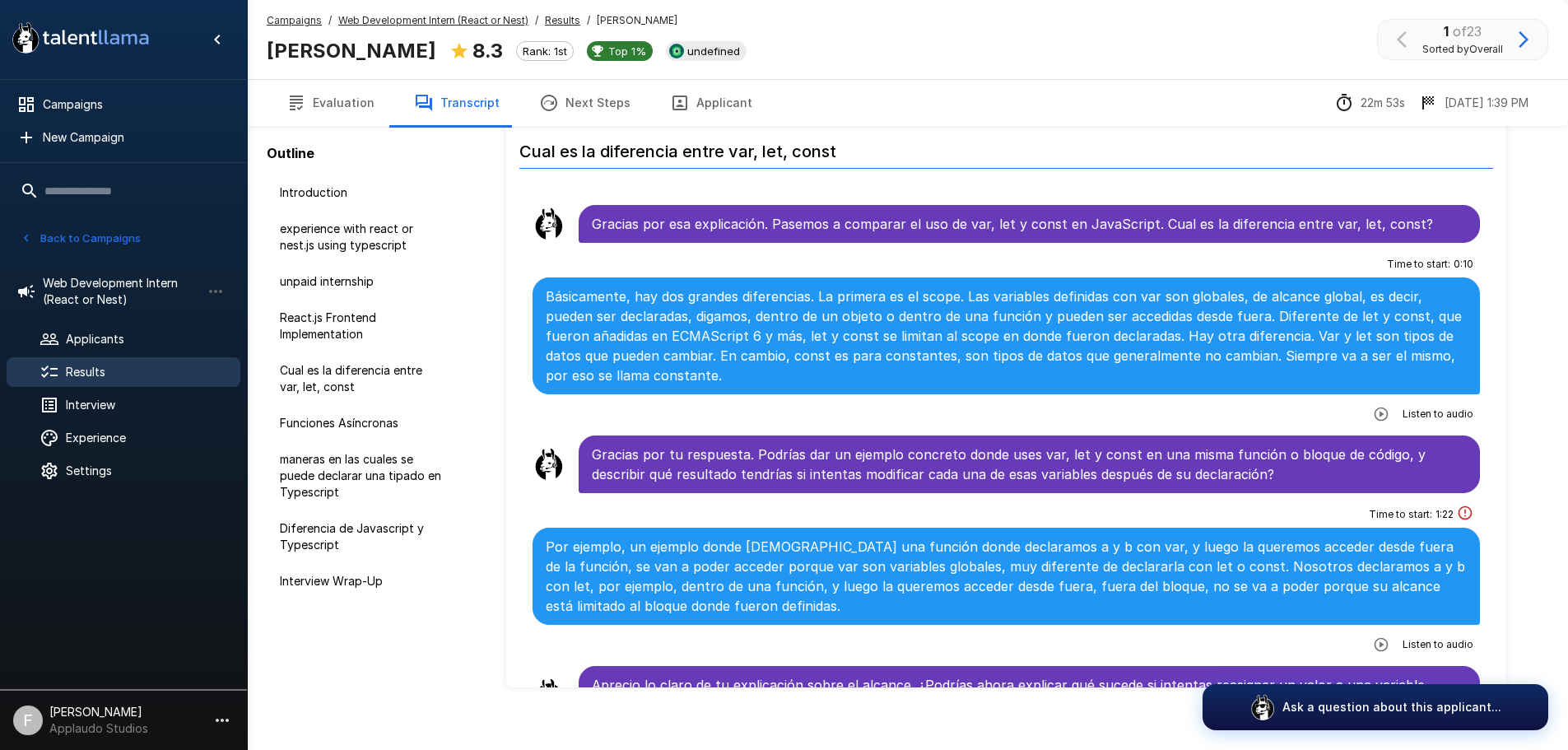
scroll to position [1537, 0]
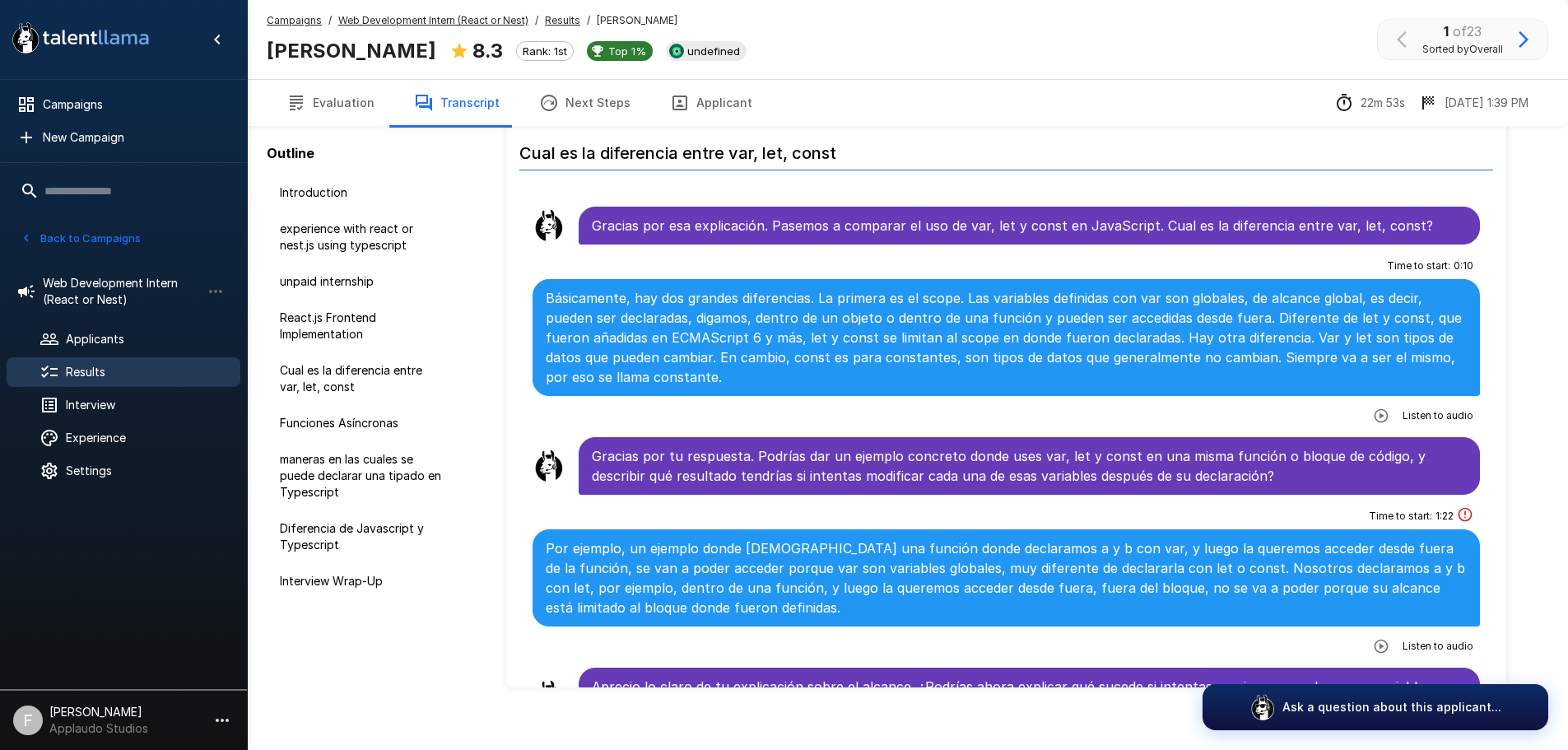
click at [69, 377] on span "Results" at bounding box center [146, 372] width 162 height 16
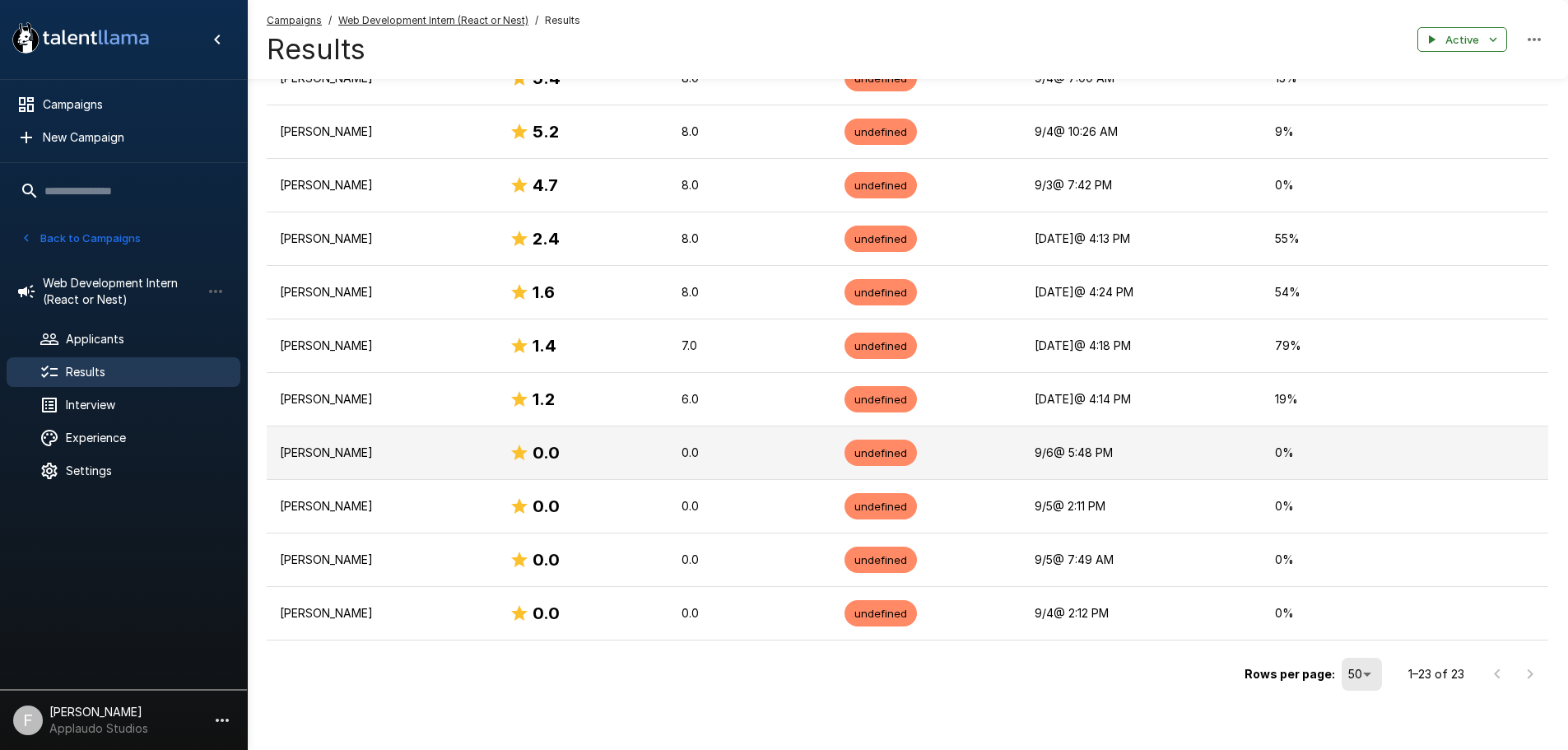
scroll to position [1039, 0]
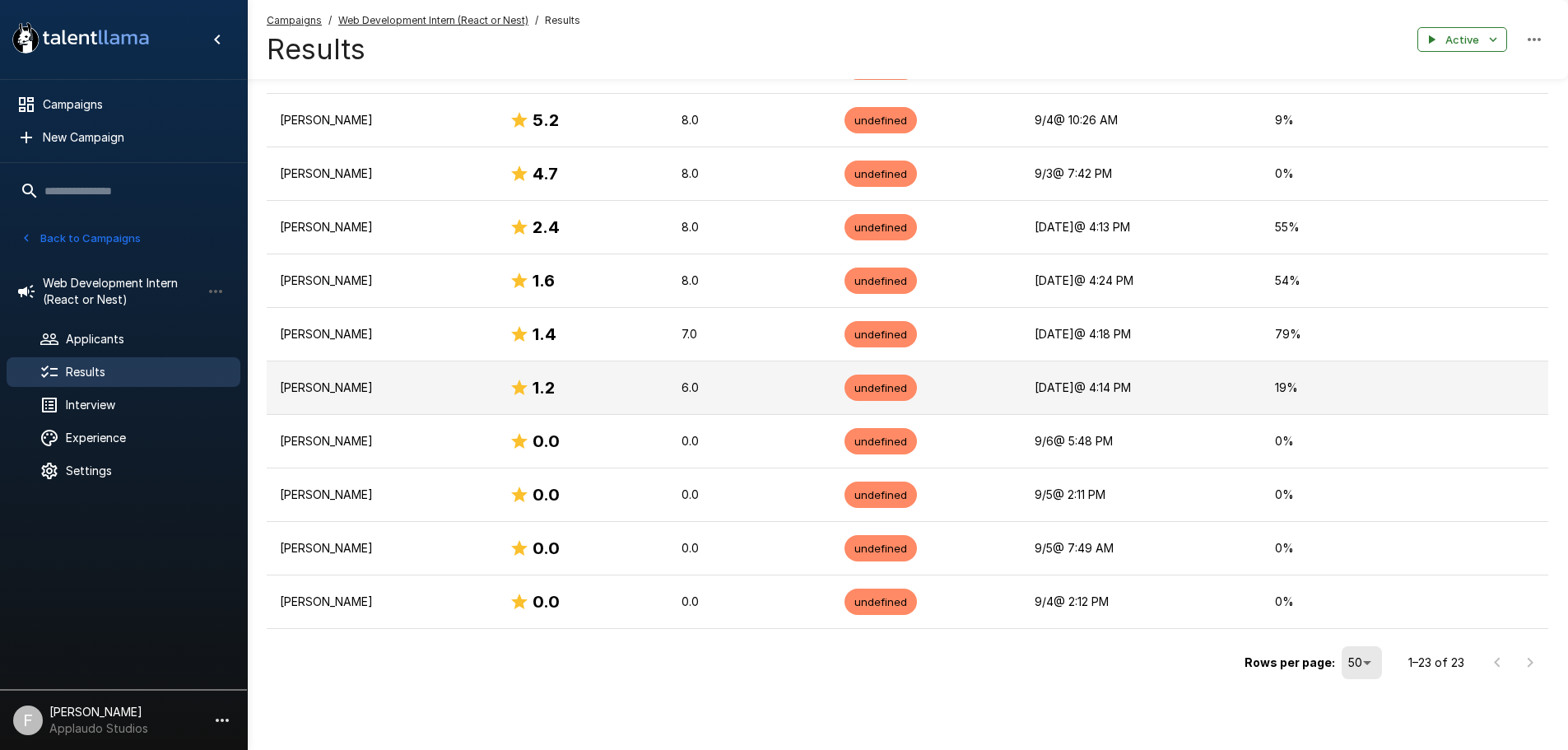
click at [335, 396] on p "[PERSON_NAME]" at bounding box center [382, 388] width 203 height 16
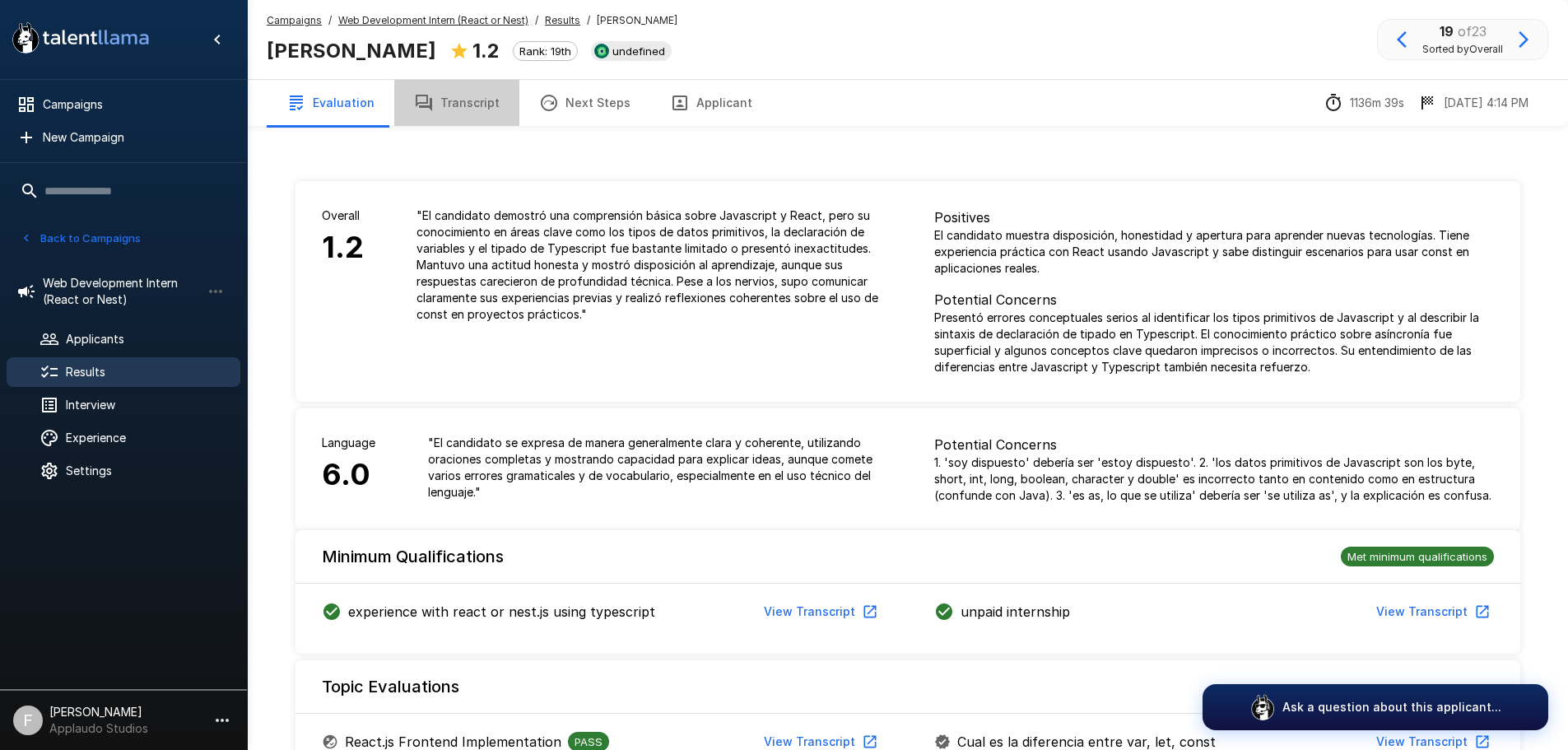
click at [480, 118] on button "Transcript" at bounding box center [456, 103] width 125 height 47
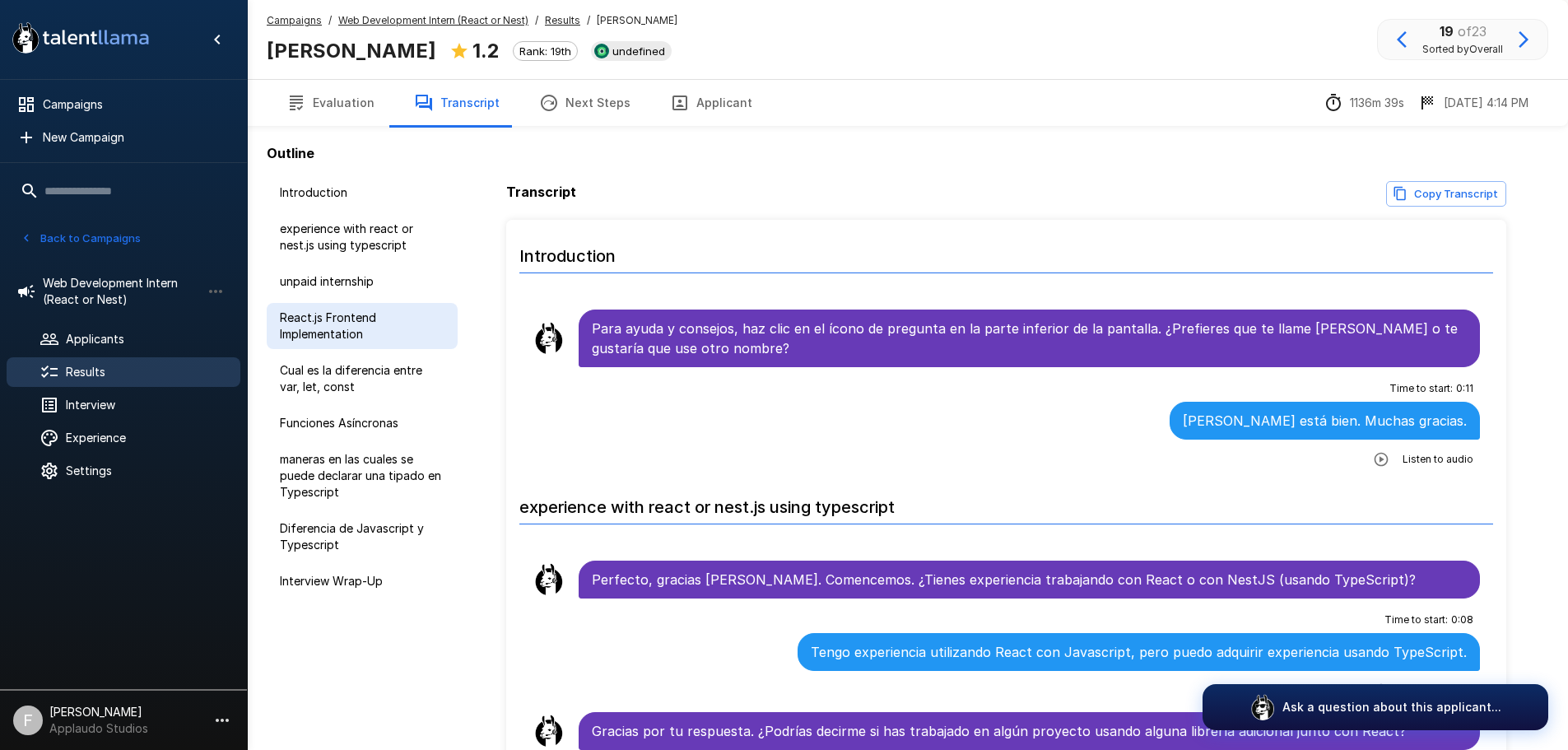
click at [326, 311] on span "React.js Frontend Implementation" at bounding box center [362, 327] width 165 height 33
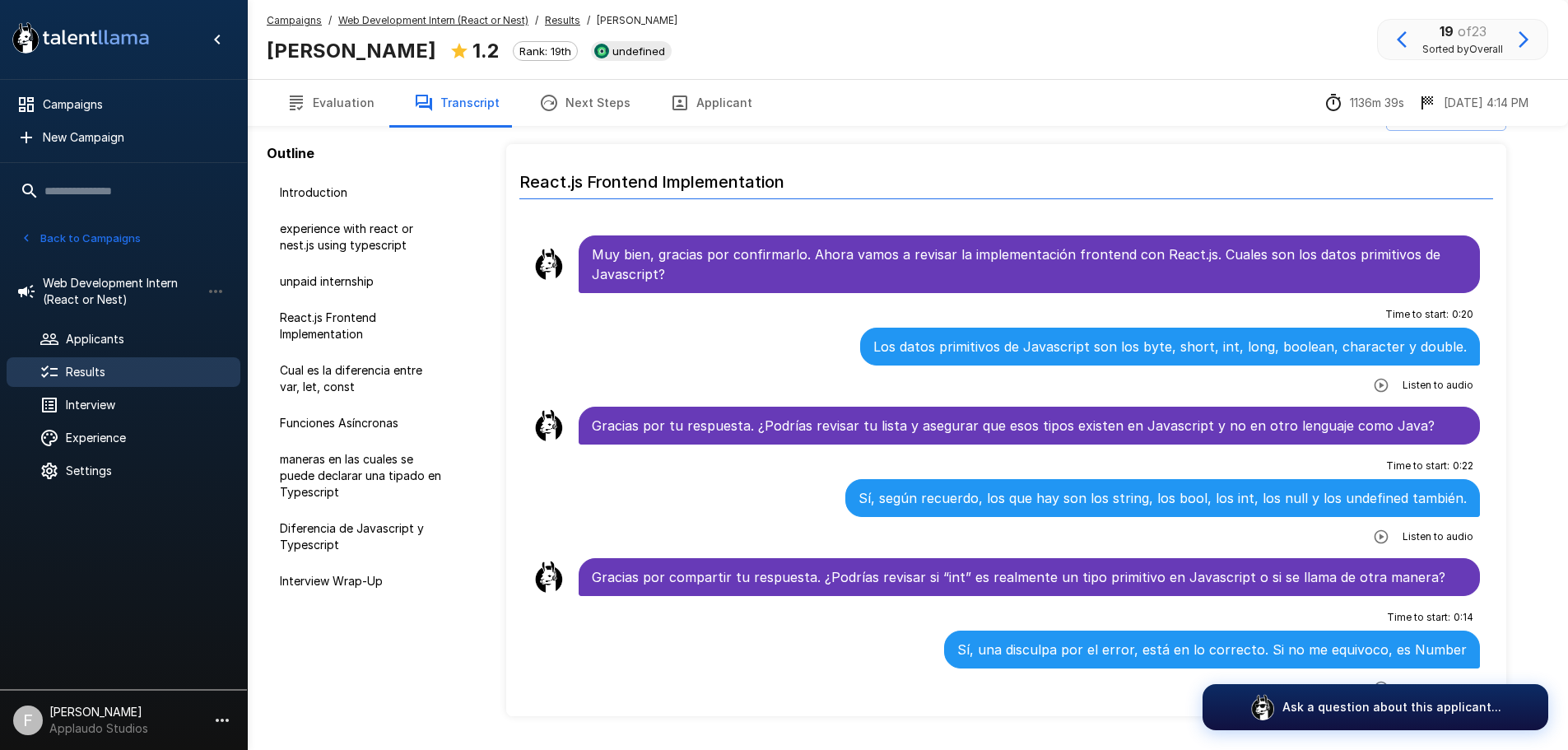
scroll to position [82, 0]
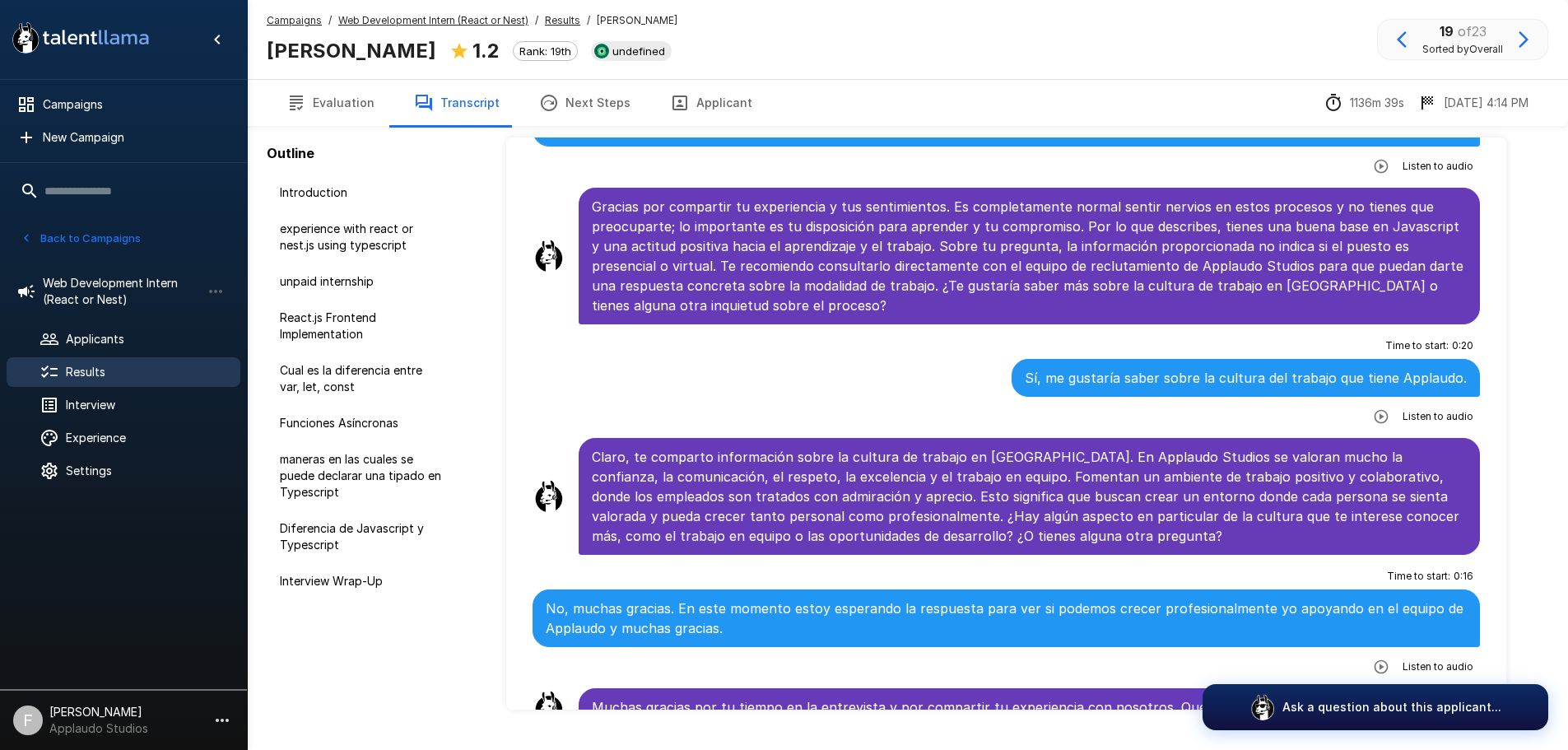
scroll to position [4307, 0]
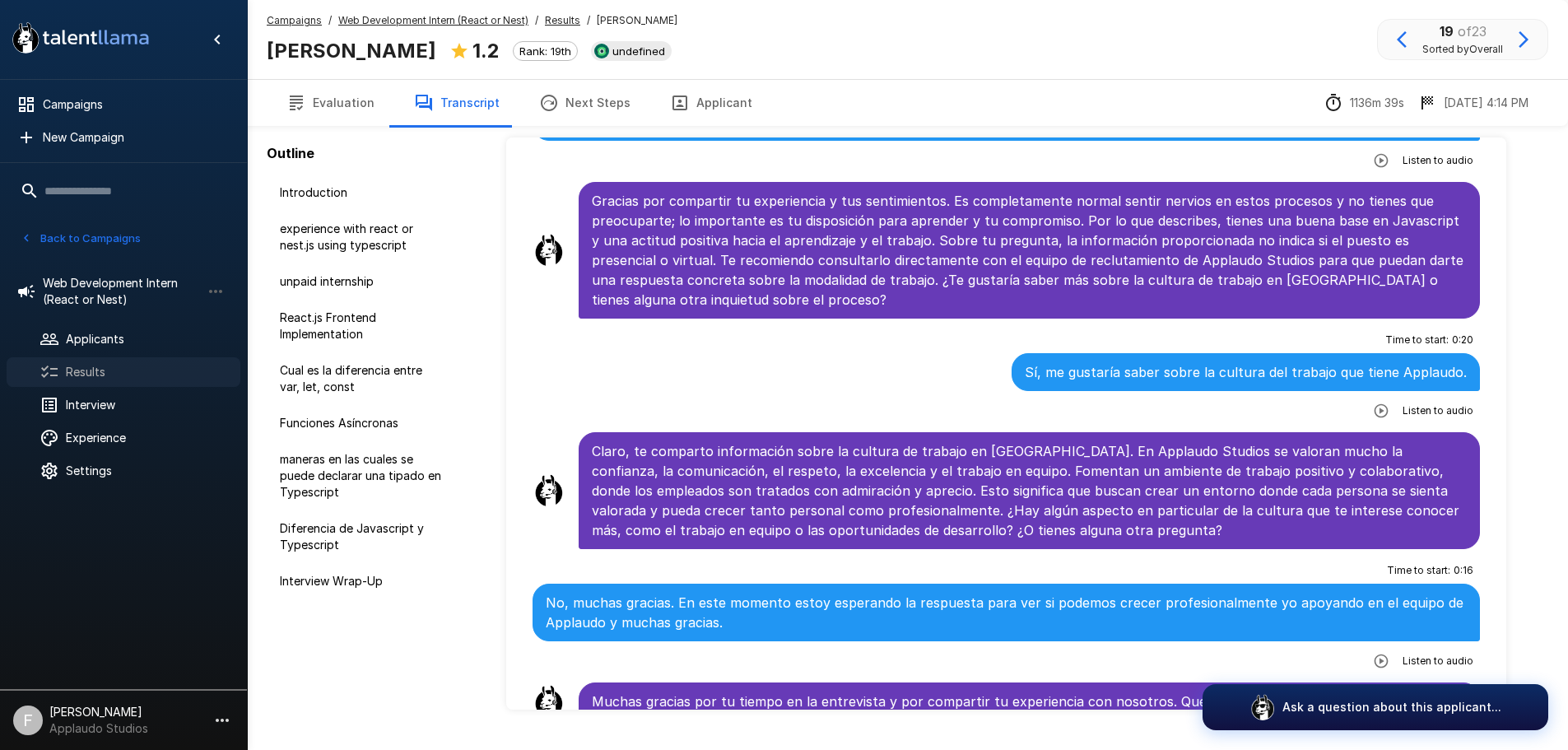
click at [87, 377] on span "Results" at bounding box center [146, 372] width 162 height 16
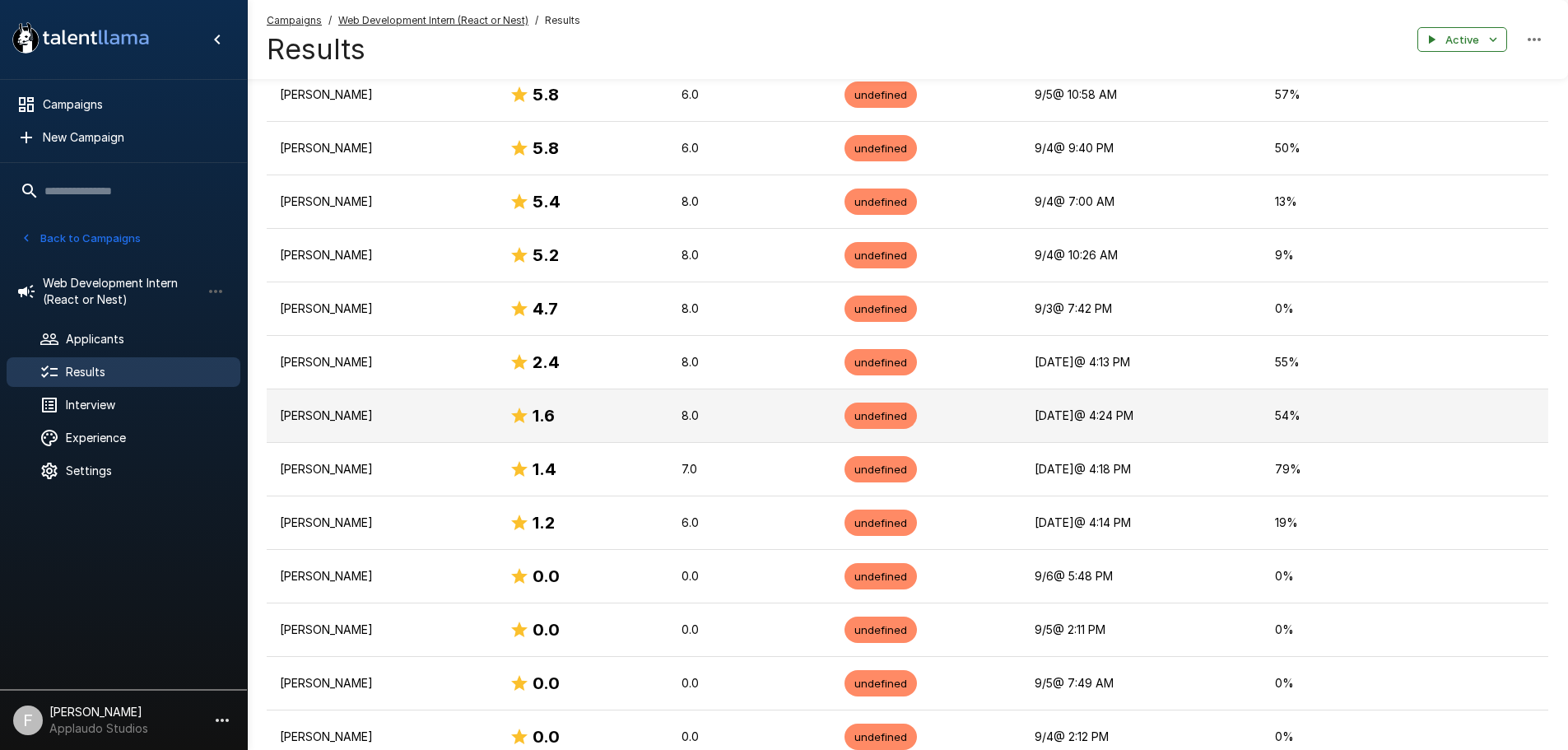
scroll to position [906, 0]
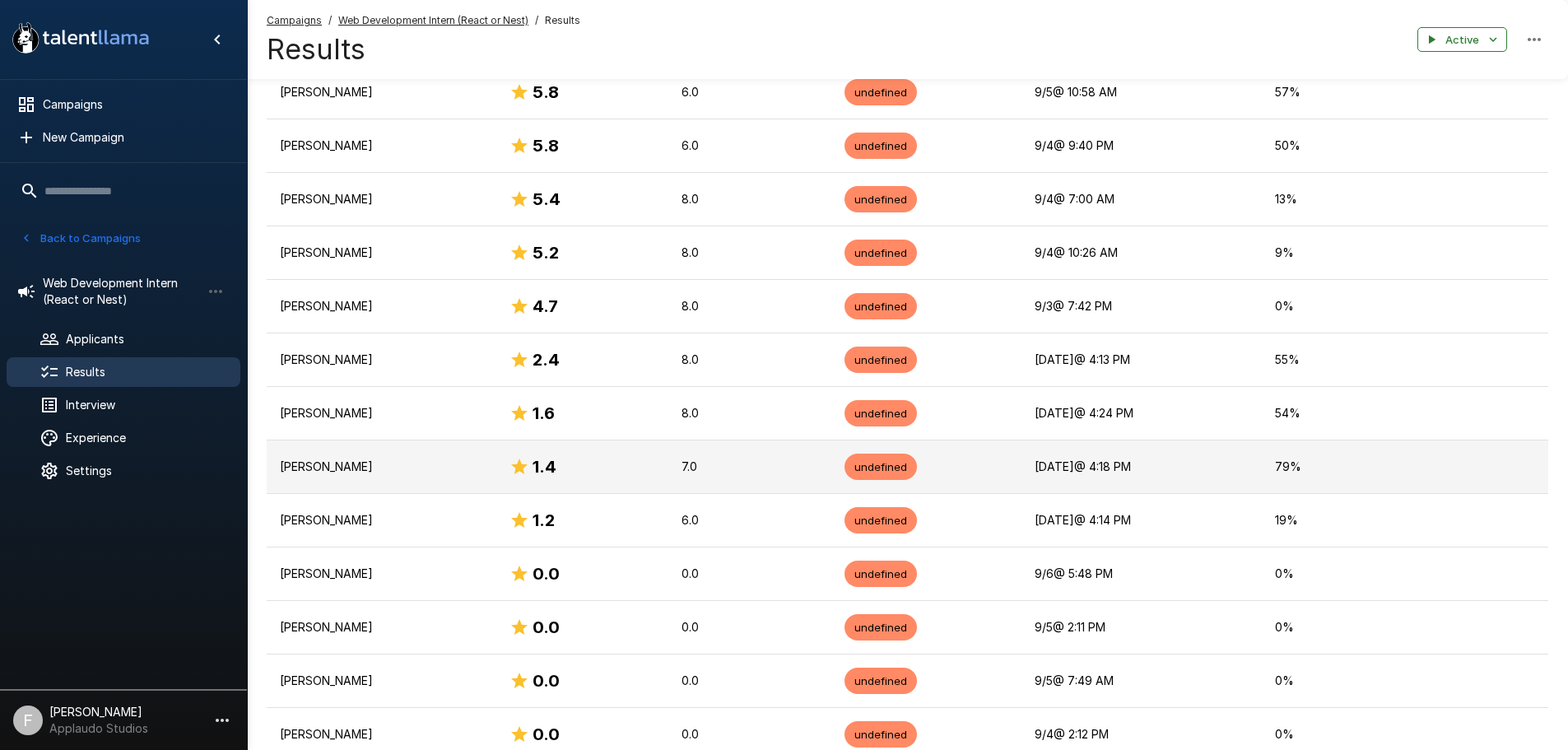
click at [403, 468] on p "[PERSON_NAME]" at bounding box center [382, 466] width 203 height 16
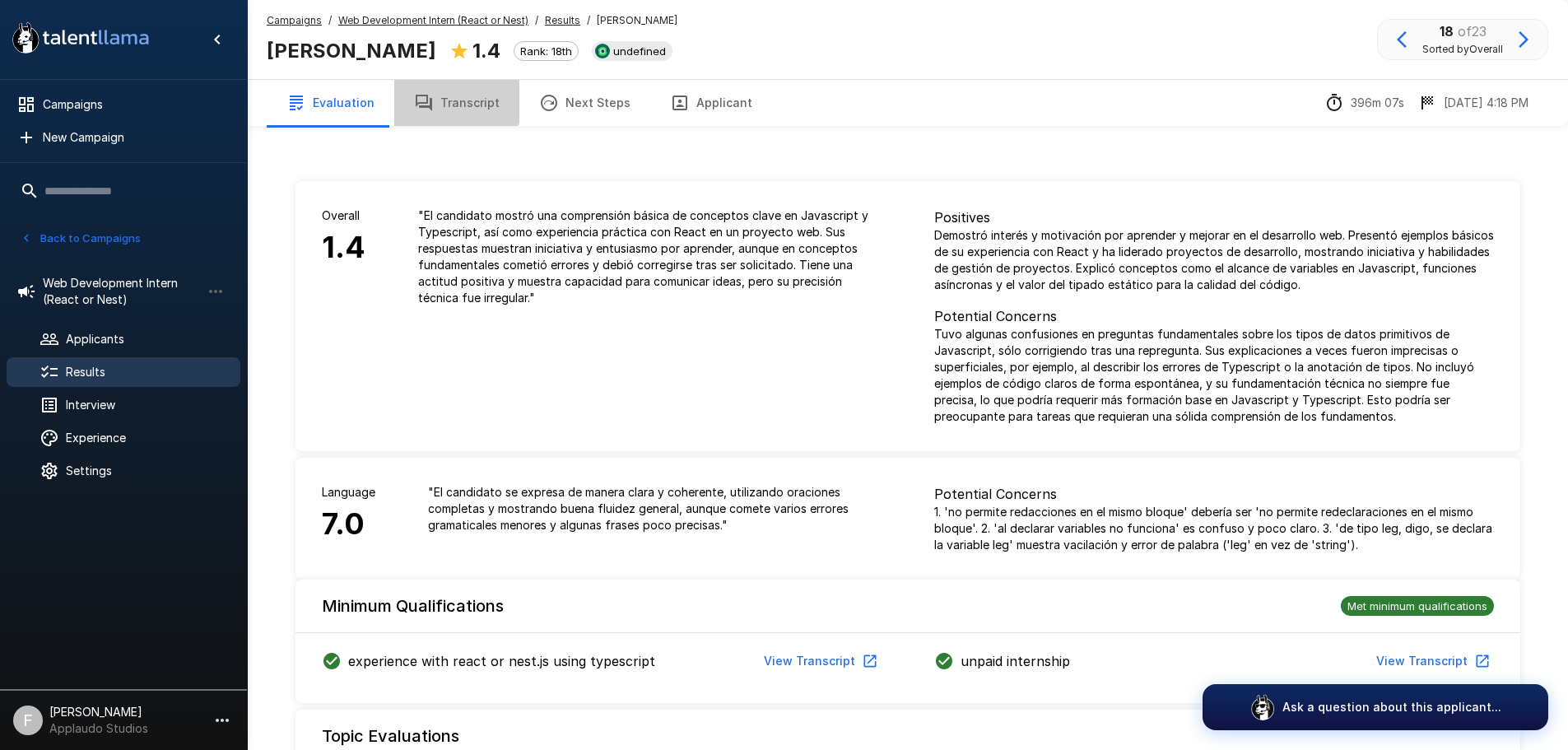
click at [447, 85] on button "Transcript" at bounding box center [456, 103] width 125 height 47
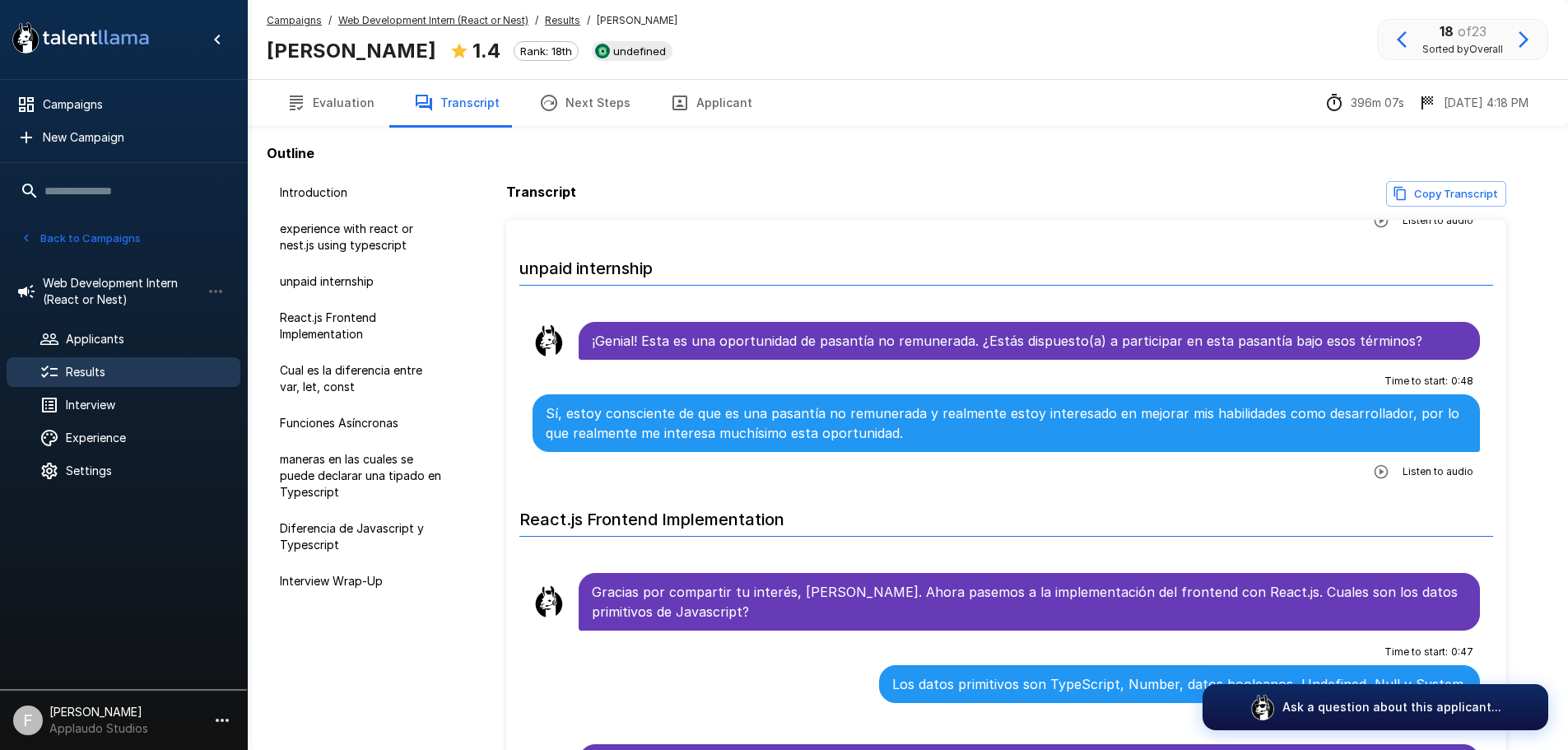
scroll to position [494, 0]
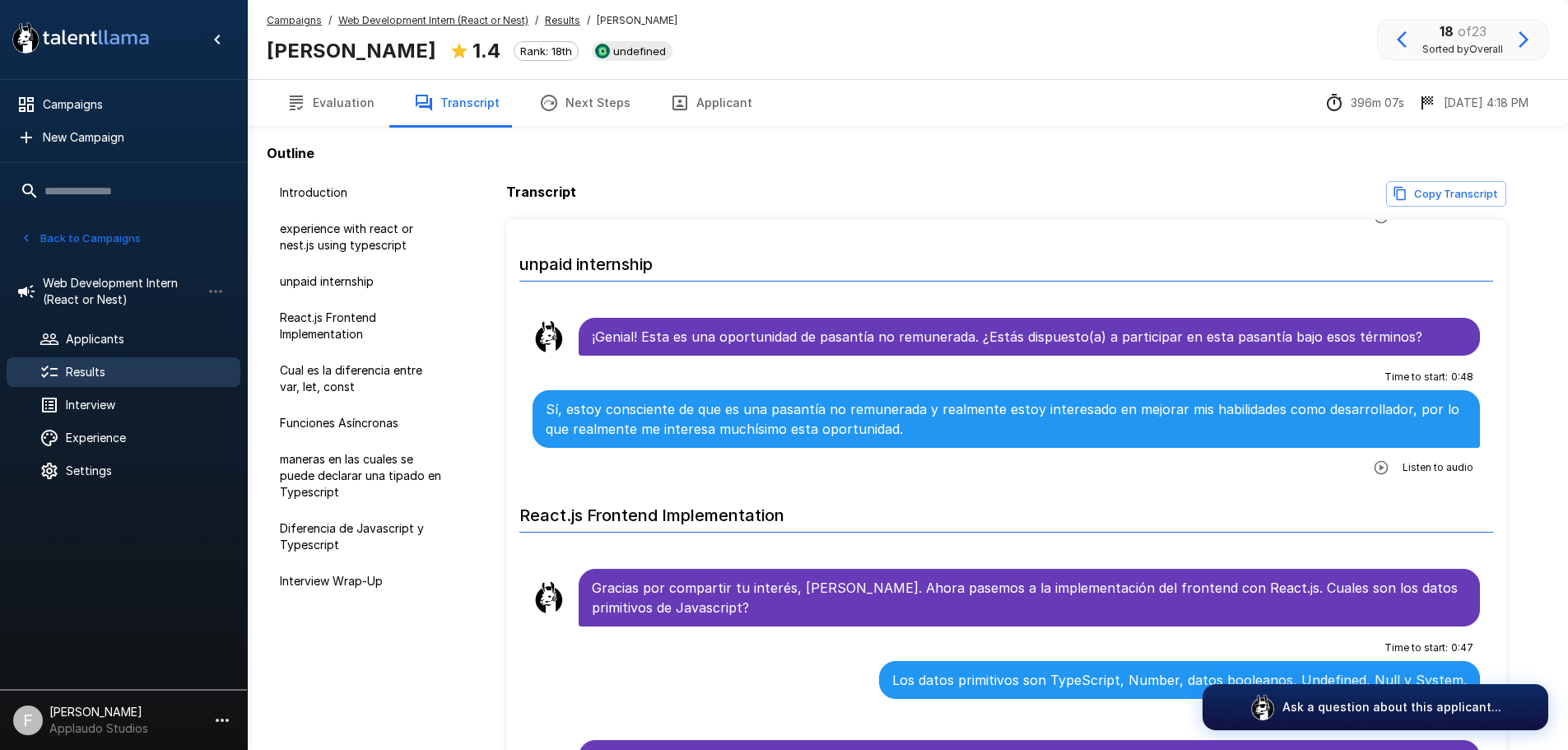
click at [711, 691] on div "Time to start : 0 : 47 Los datos primitivos son TypeScript, Number, datos boole…" at bounding box center [1006, 683] width 948 height 97
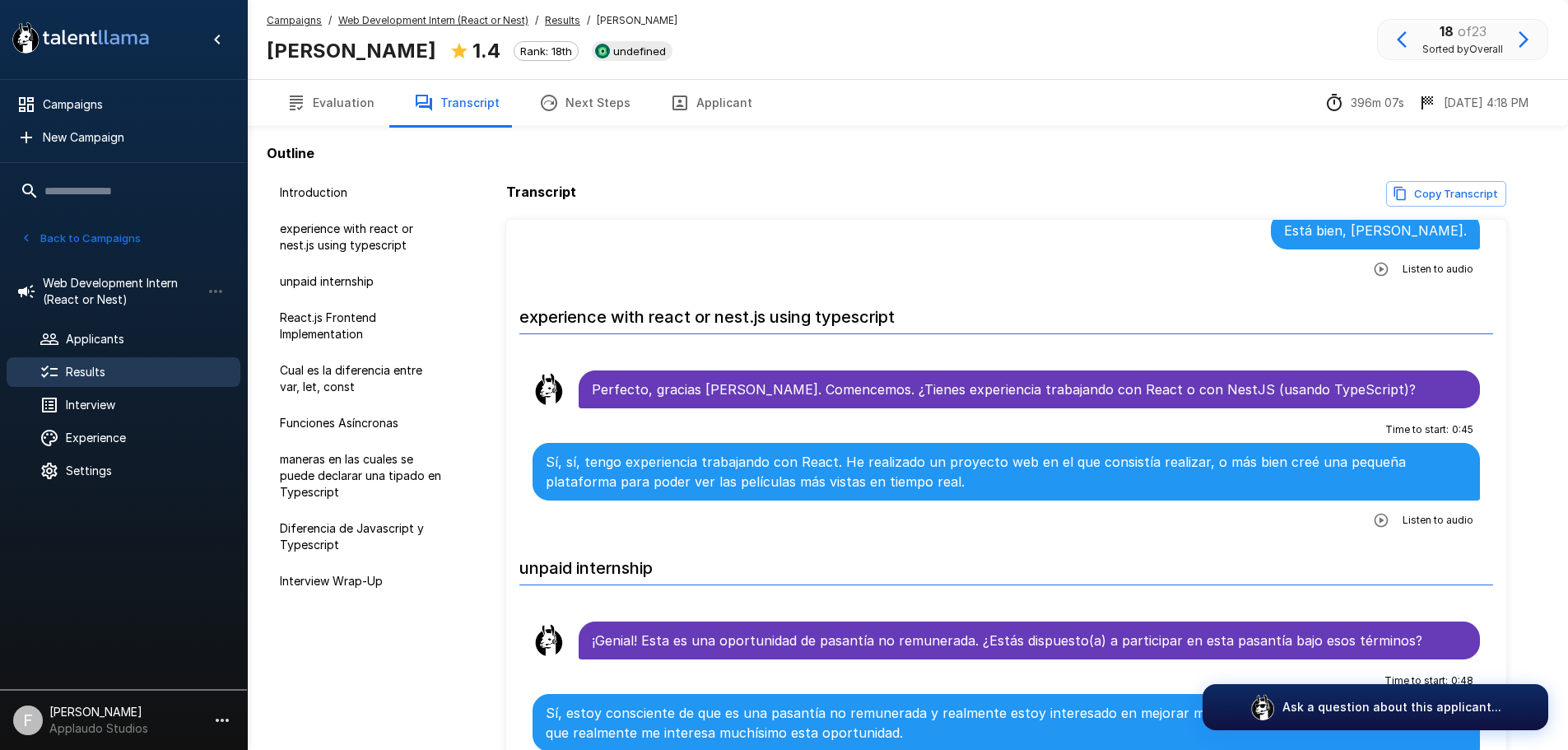
scroll to position [0, 0]
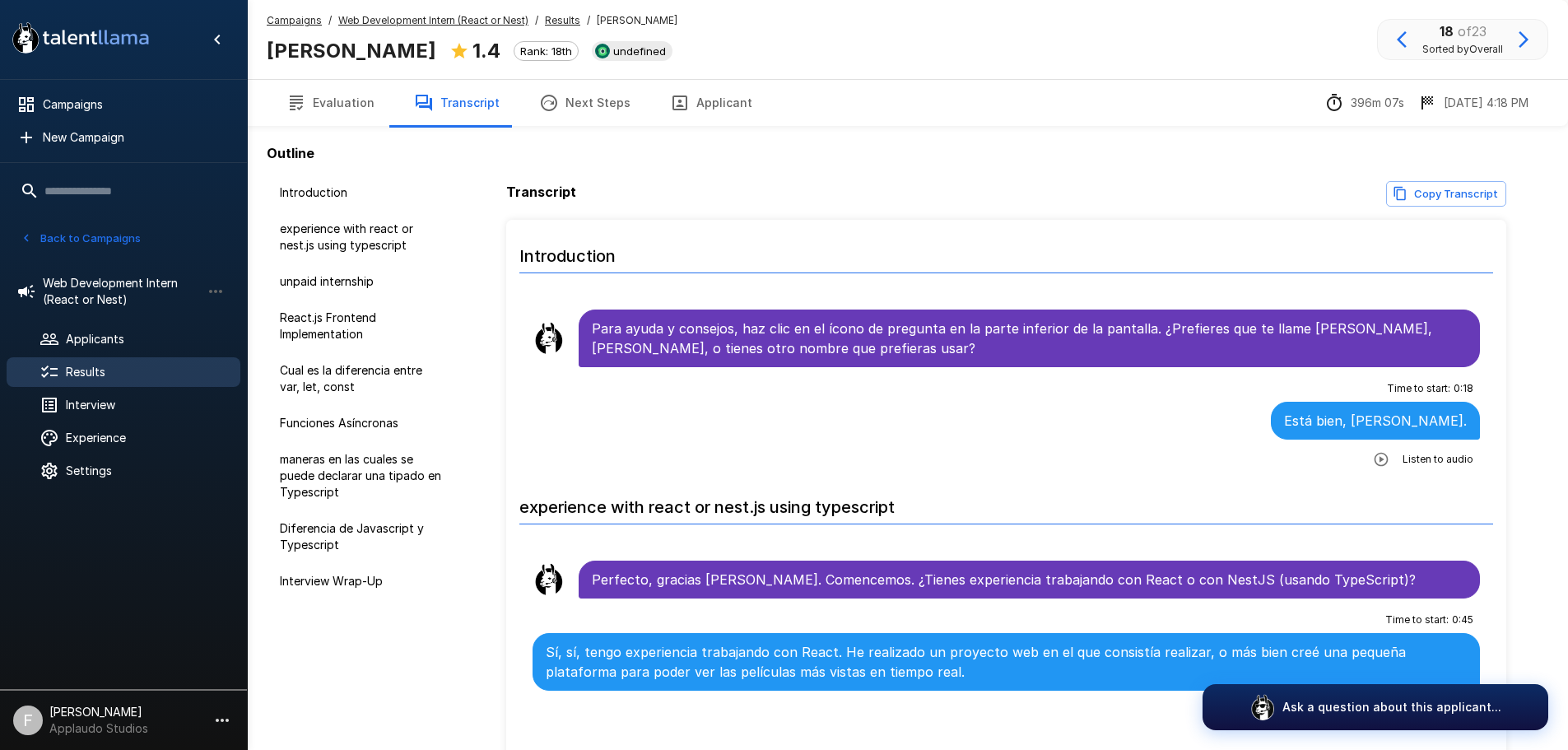
drag, startPoint x: 353, startPoint y: 115, endPoint x: 354, endPoint y: 127, distance: 12.0
click at [353, 115] on button "Evaluation" at bounding box center [330, 103] width 128 height 47
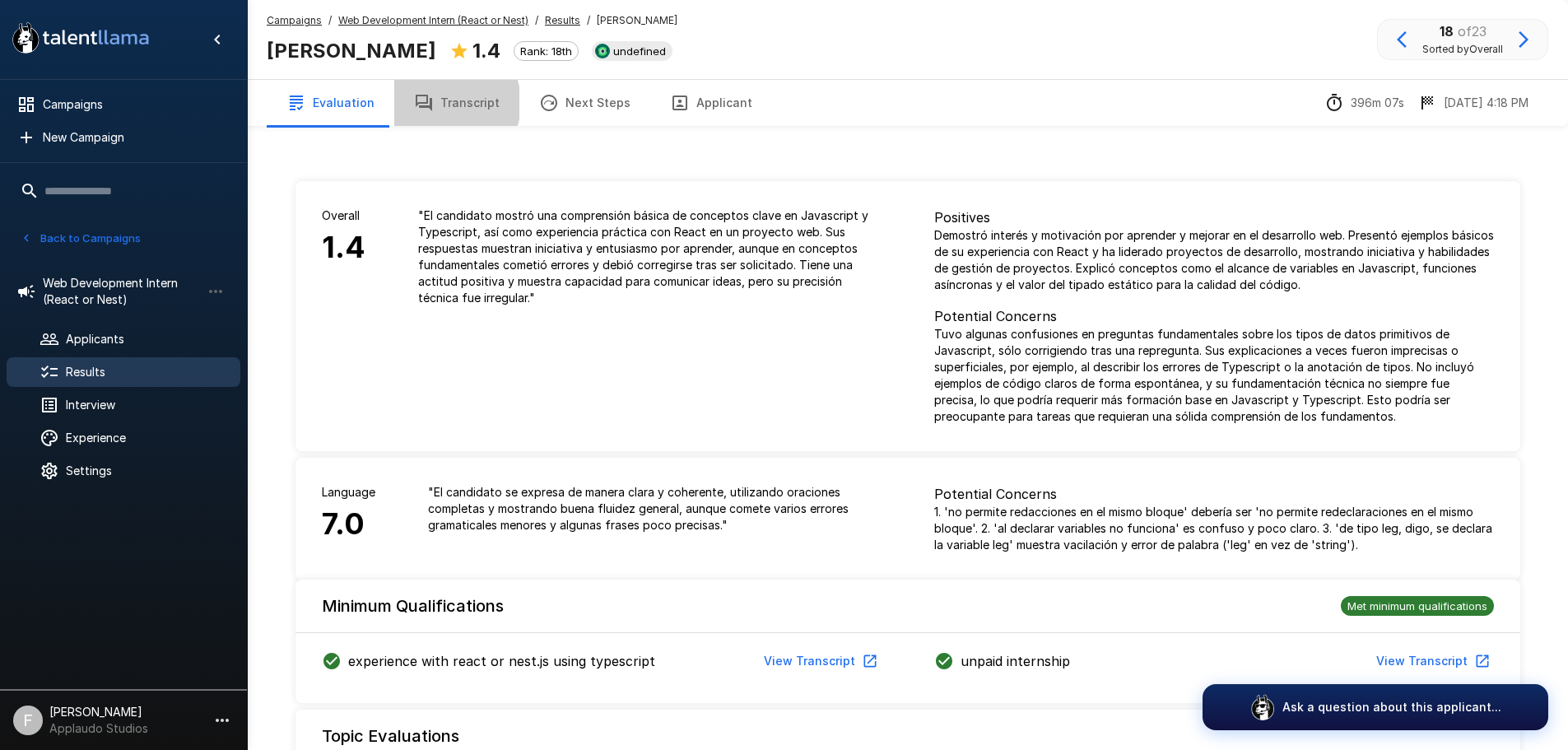
click at [439, 107] on button "Transcript" at bounding box center [456, 103] width 125 height 47
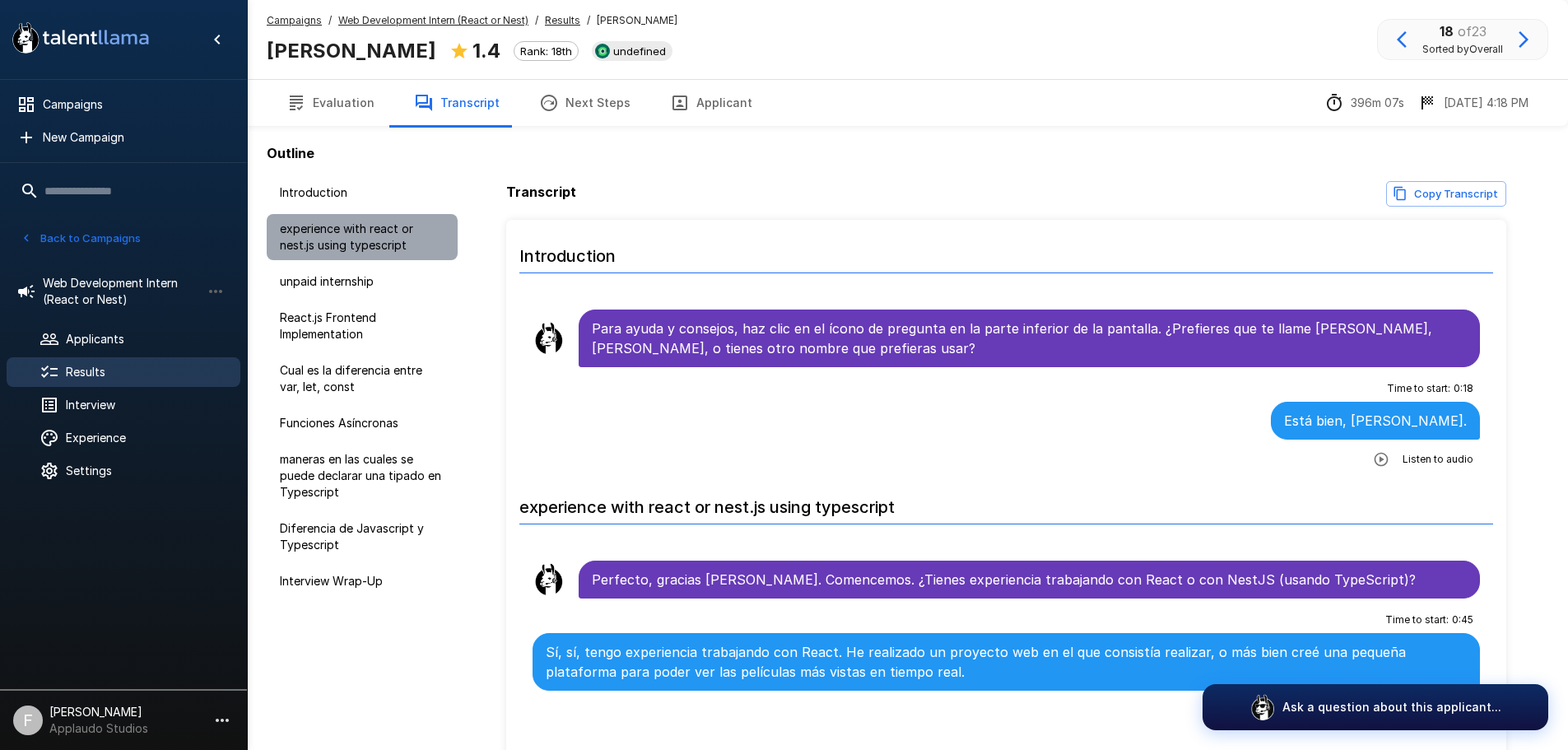
click at [381, 251] on span "experience with react or nest.js using typescript" at bounding box center [362, 237] width 165 height 33
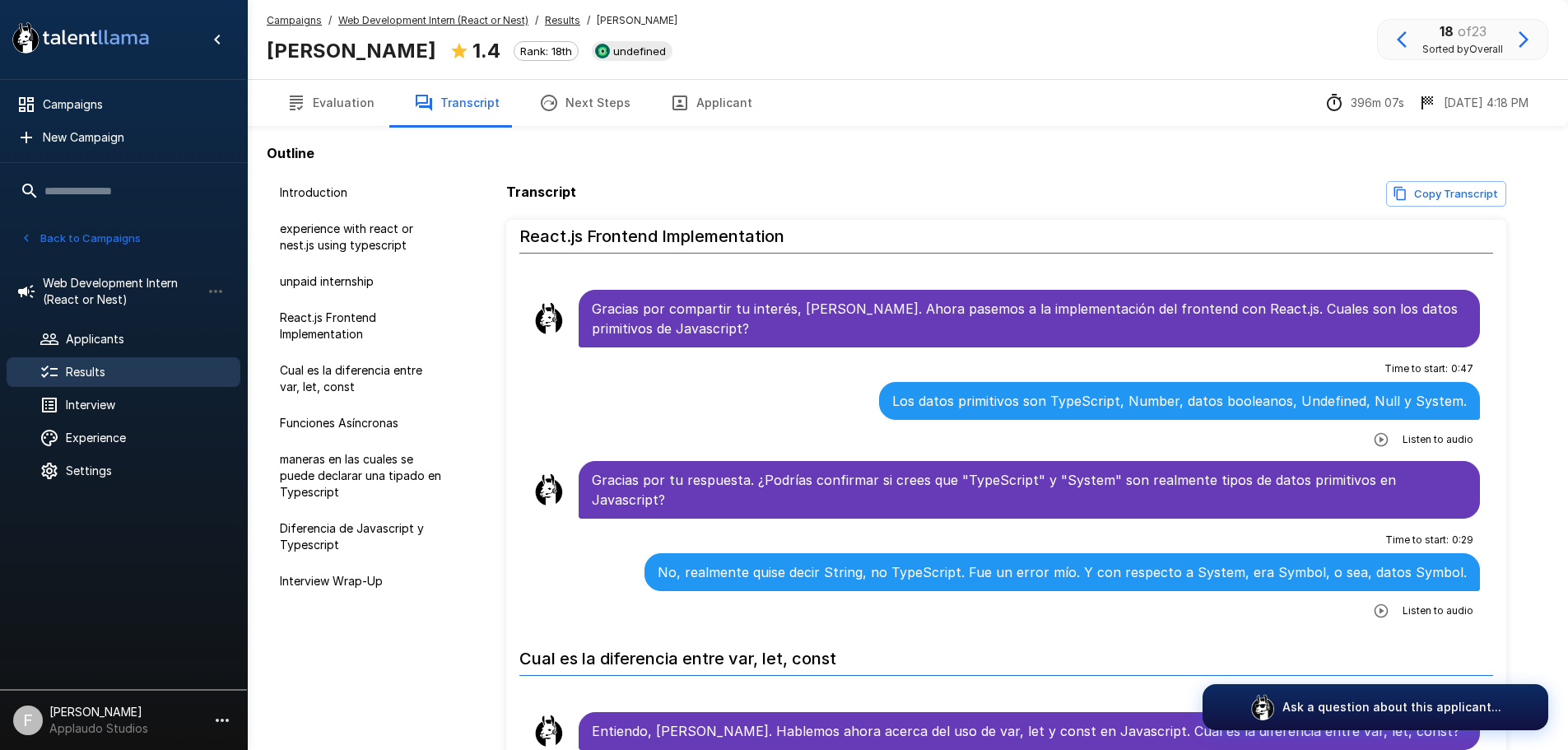
scroll to position [826, 0]
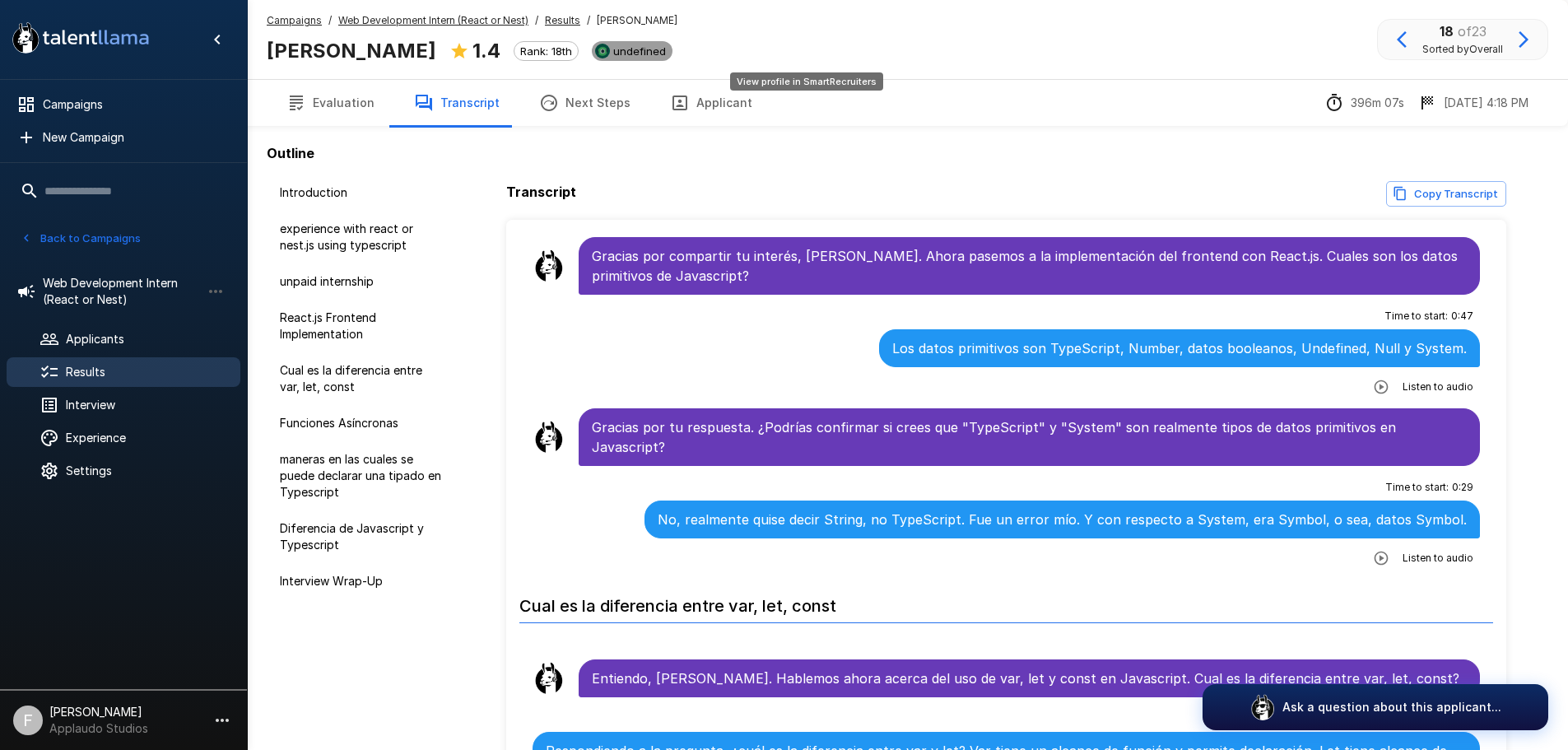
click at [672, 48] on span "undefined" at bounding box center [639, 51] width 66 height 14
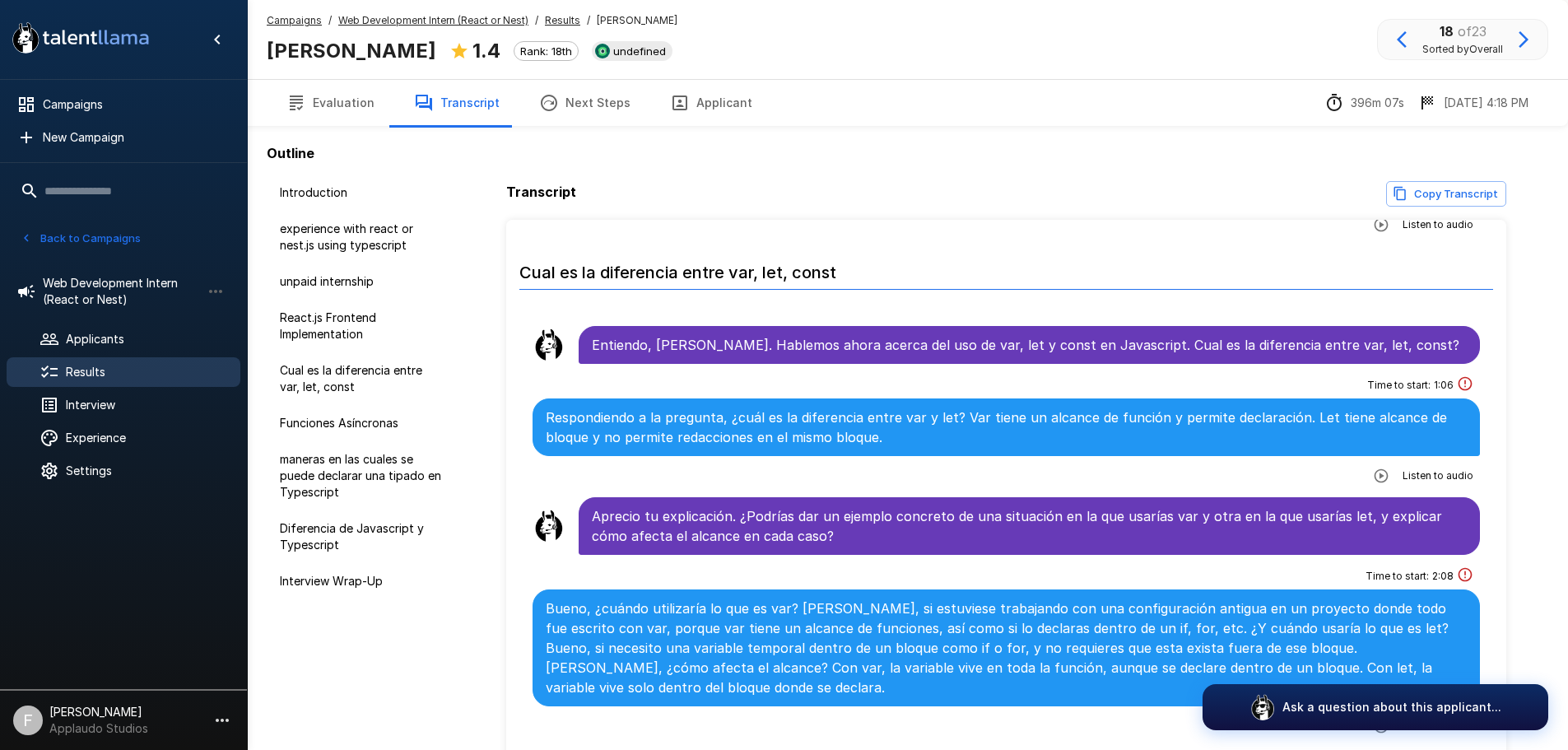
scroll to position [1155, 0]
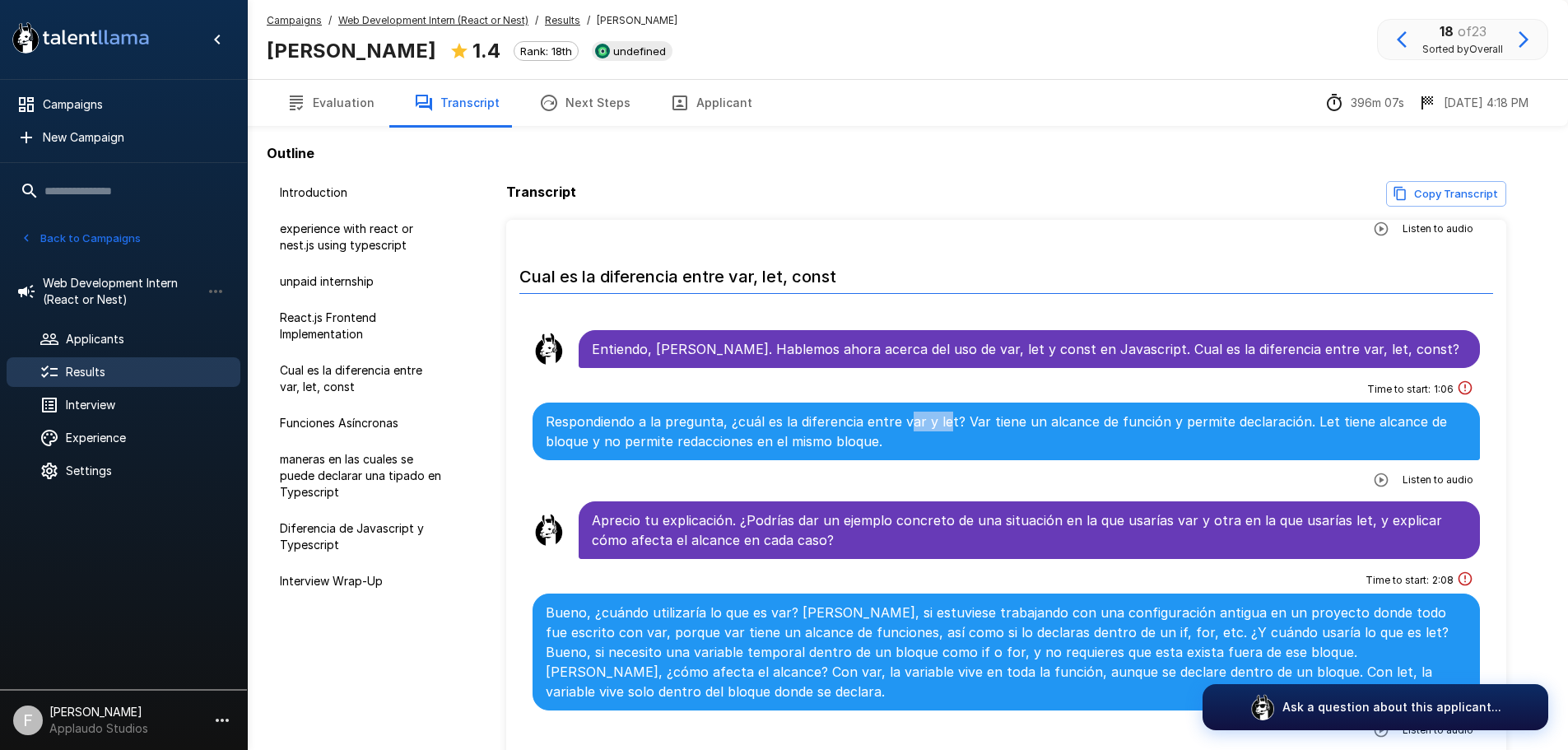
drag, startPoint x: 901, startPoint y: 404, endPoint x: 955, endPoint y: 403, distance: 54.0
click at [942, 412] on p "Respondiendo a la pregunta, ¿cuál es la diferencia entre var y let? Var tiene u…" at bounding box center [1006, 431] width 922 height 40
drag, startPoint x: 949, startPoint y: 397, endPoint x: 968, endPoint y: 399, distance: 19.1
click at [966, 412] on p "Respondiendo a la pregunta, ¿cuál es la diferencia entre var y let? Var tiene u…" at bounding box center [1006, 431] width 922 height 40
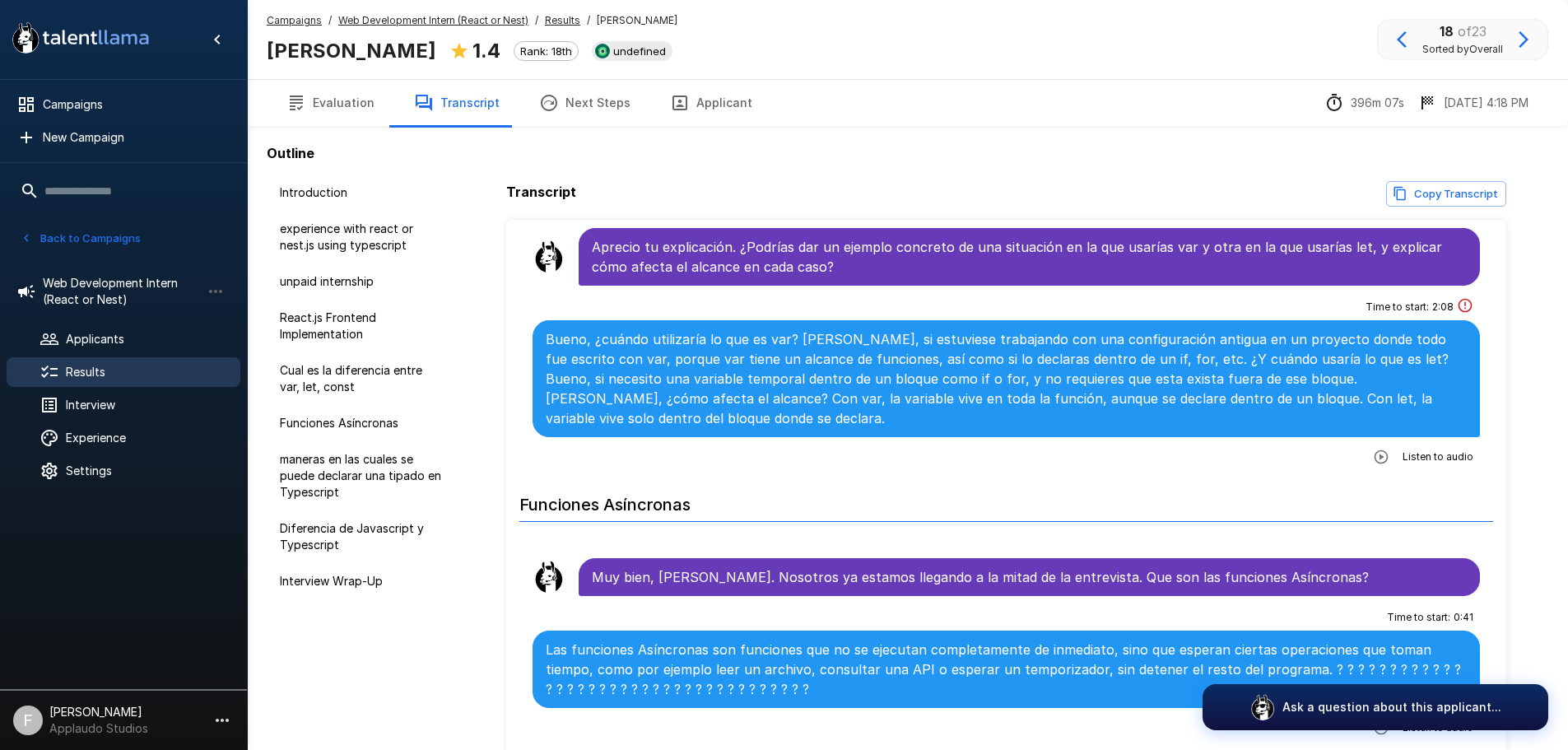
scroll to position [1402, 0]
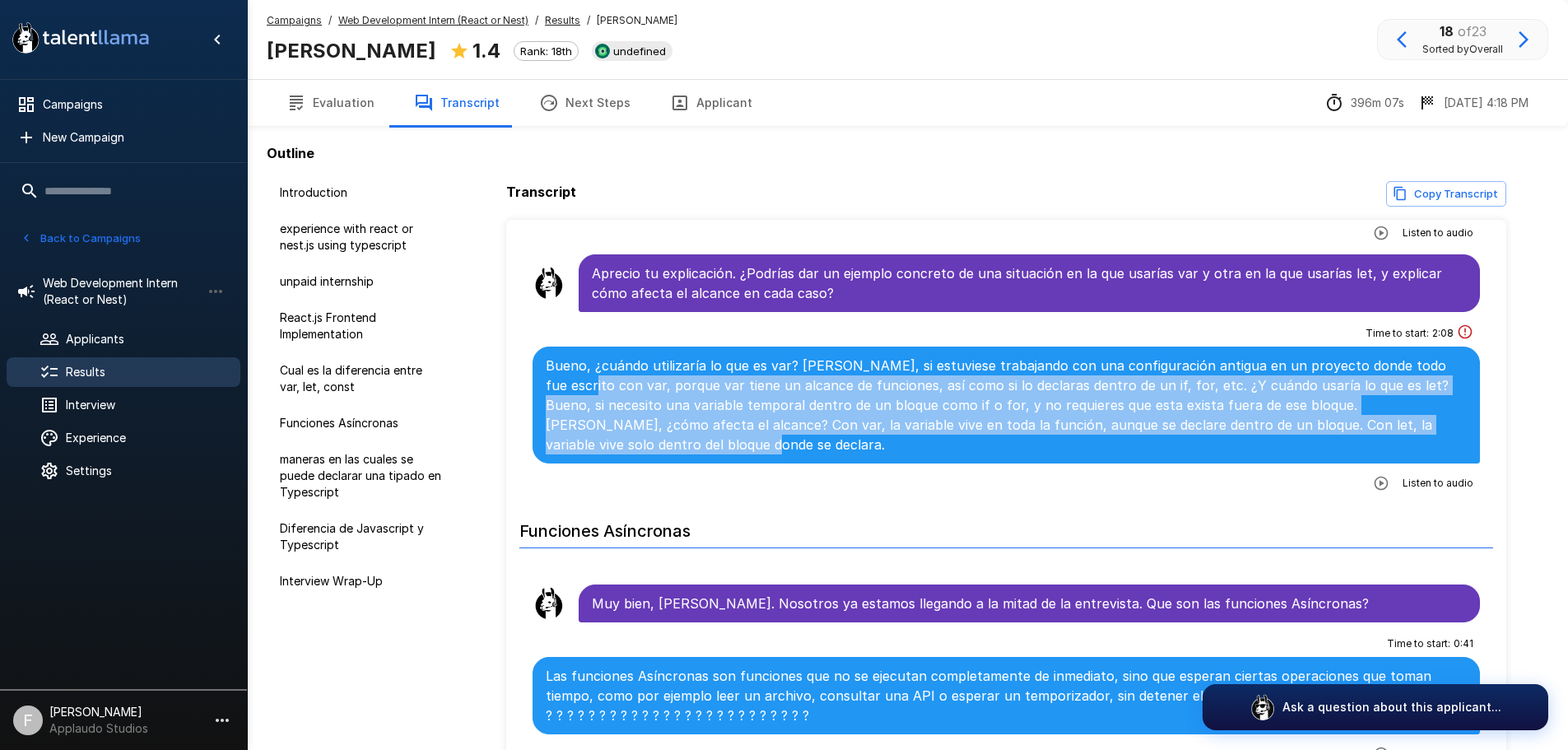
drag, startPoint x: 591, startPoint y: 416, endPoint x: 539, endPoint y: 370, distance: 69.4
click at [540, 371] on div "Bueno, ¿cuándo utilizaría lo que es var? [PERSON_NAME], si estuviese trabajando…" at bounding box center [1006, 405] width 948 height 117
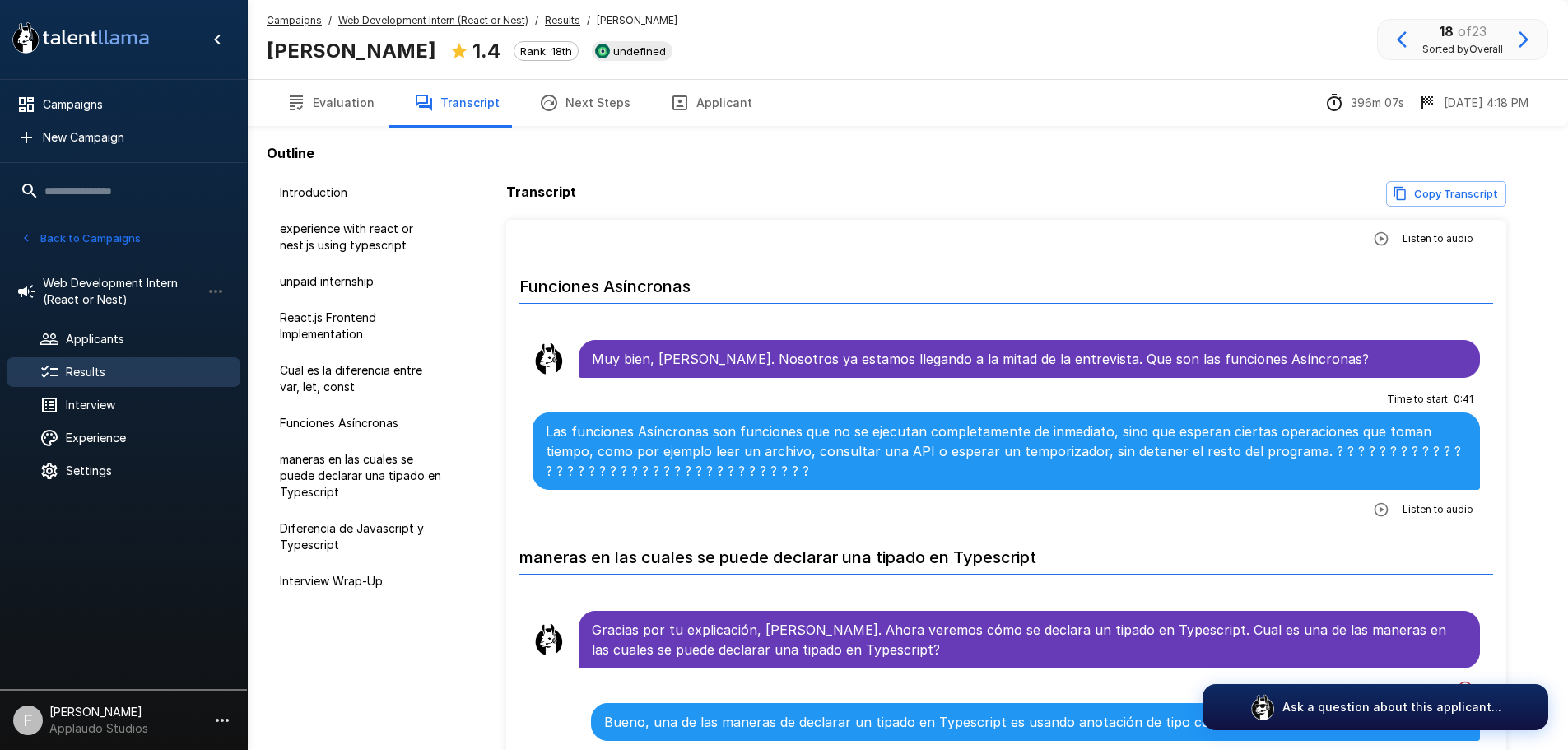
scroll to position [1649, 0]
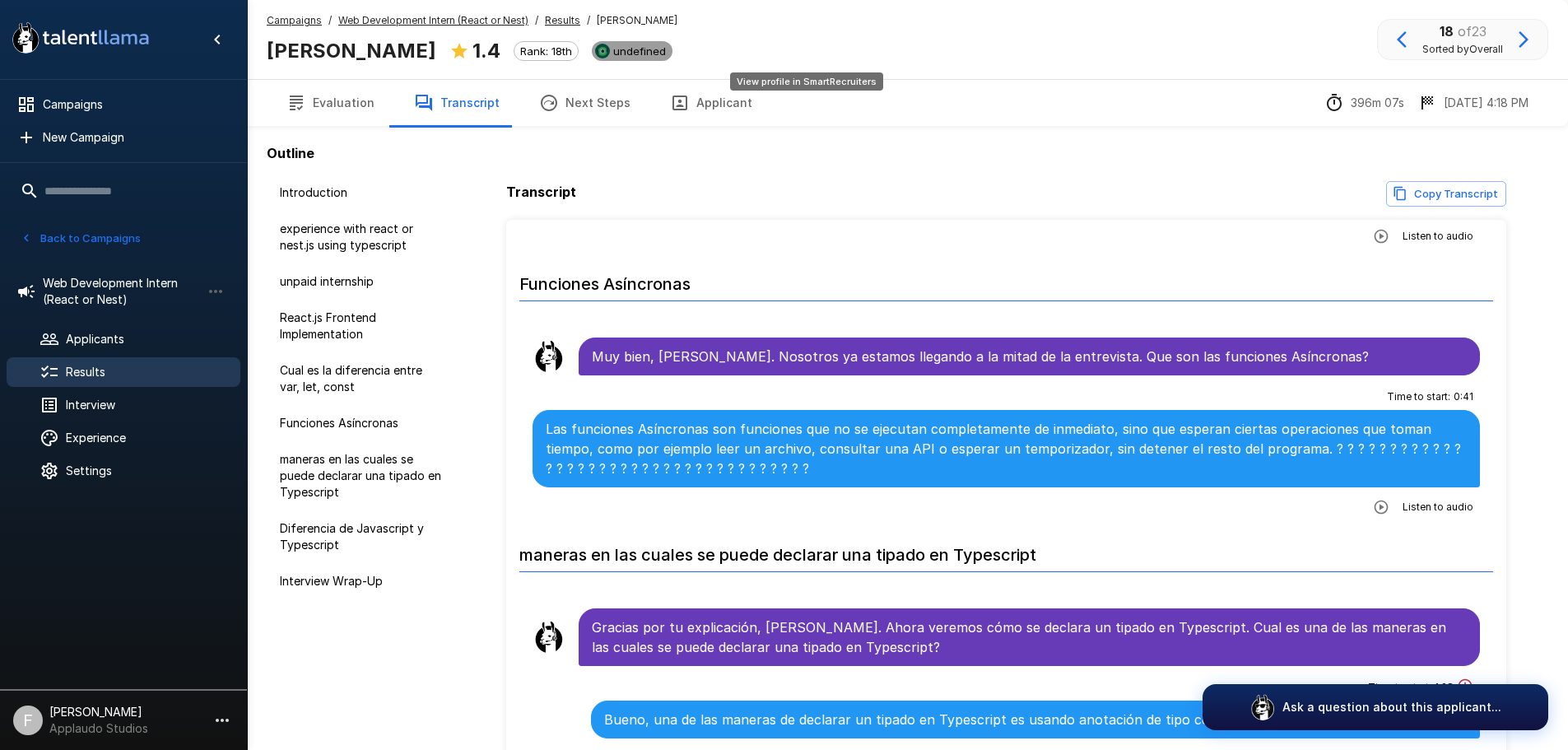
click at [672, 49] on span "undefined" at bounding box center [639, 51] width 66 height 14
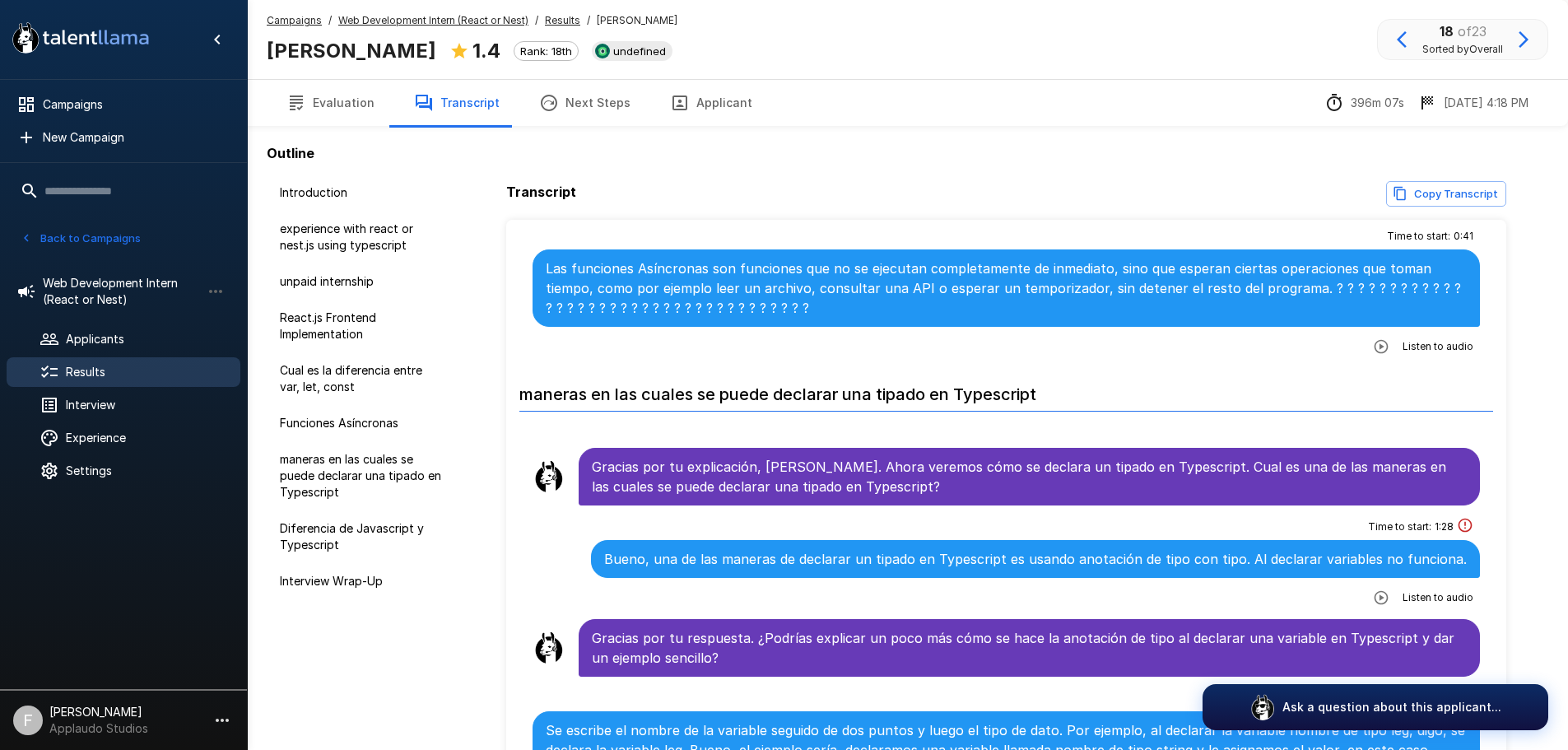
scroll to position [1814, 0]
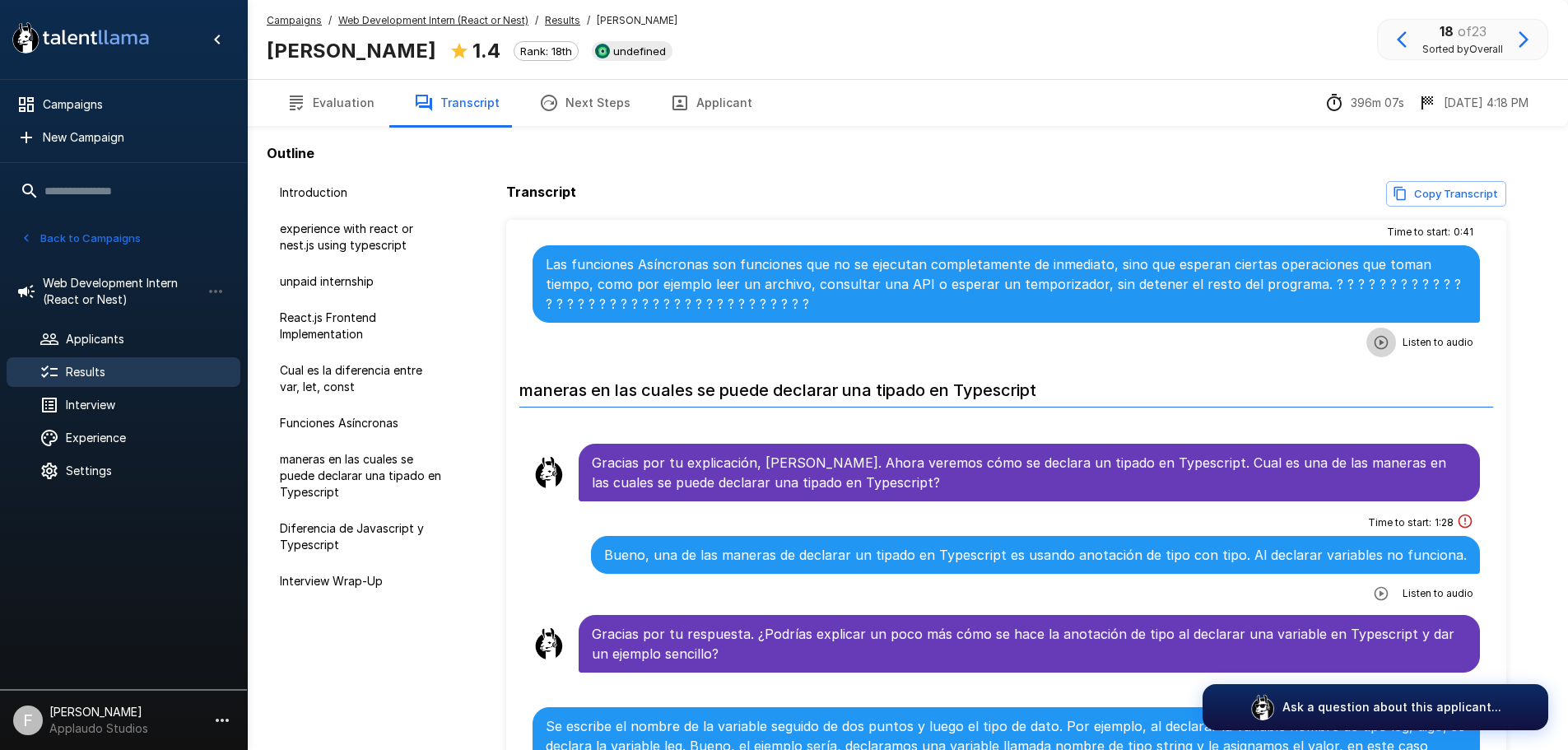
click at [1372, 334] on icon "button" at bounding box center [1380, 342] width 16 height 16
click at [1410, 328] on icon "button" at bounding box center [1418, 322] width 16 height 16
click at [1015, 333] on div "Time to start : 0 : 41 Las funciones Asíncronas son funciones que no se ejecuta…" at bounding box center [1006, 287] width 948 height 137
click at [1149, 327] on div "Time to start : 0 : 41 Las funciones Asíncronas son funciones que no se ejecuta…" at bounding box center [1006, 287] width 948 height 137
drag, startPoint x: 1124, startPoint y: 375, endPoint x: 1049, endPoint y: 466, distance: 117.9
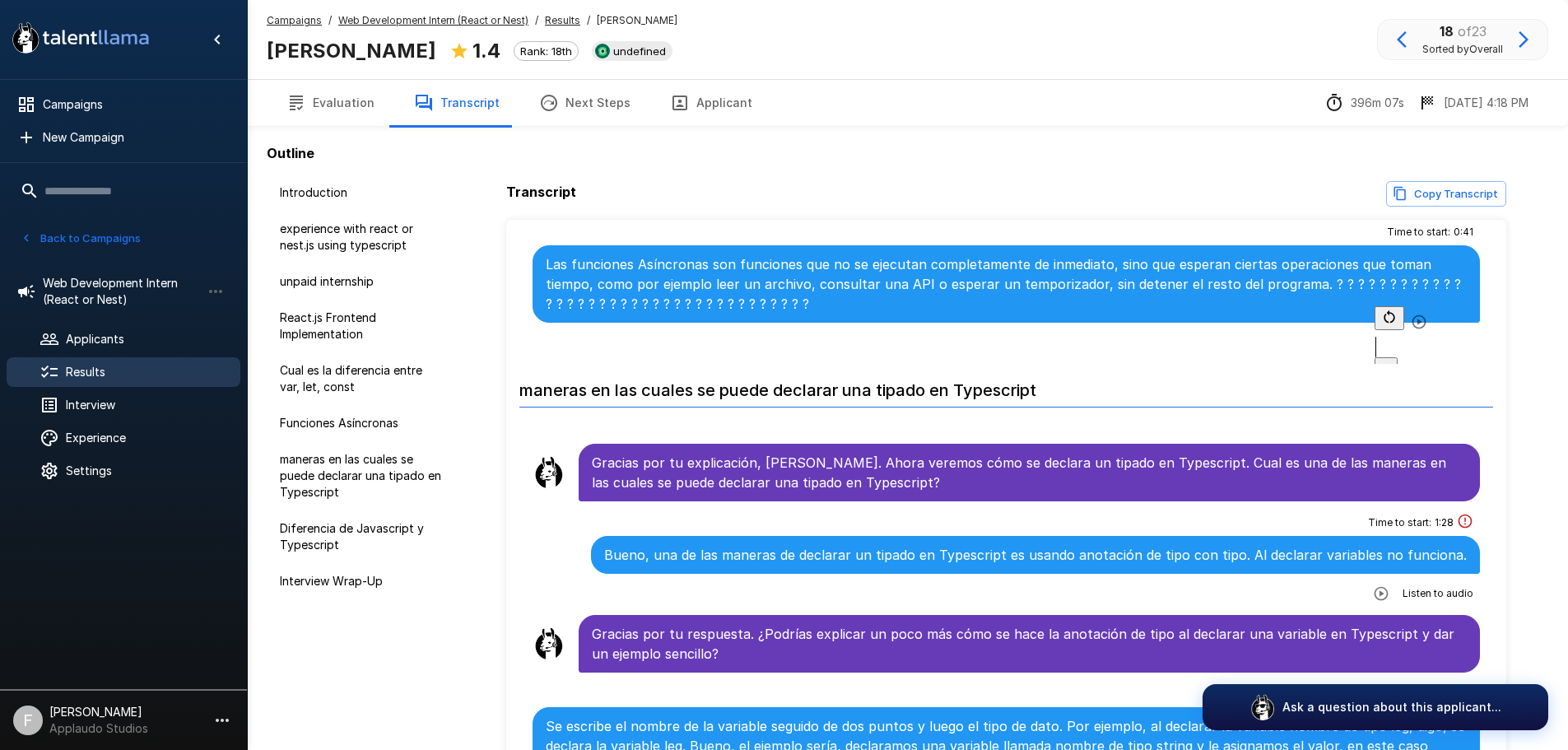
click at [1124, 375] on h6 "maneras en las cuales se puede declarar una tipado en Typescript" at bounding box center [1006, 386] width 974 height 44
click at [1404, 328] on button "button" at bounding box center [1419, 322] width 30 height 30
drag, startPoint x: 1076, startPoint y: 310, endPoint x: 1044, endPoint y: 346, distance: 48.2
click at [1076, 310] on div "Time to start : 0 : 41 Las funciones Asíncronas son funciones que no se ejecuta…" at bounding box center [1006, 287] width 948 height 137
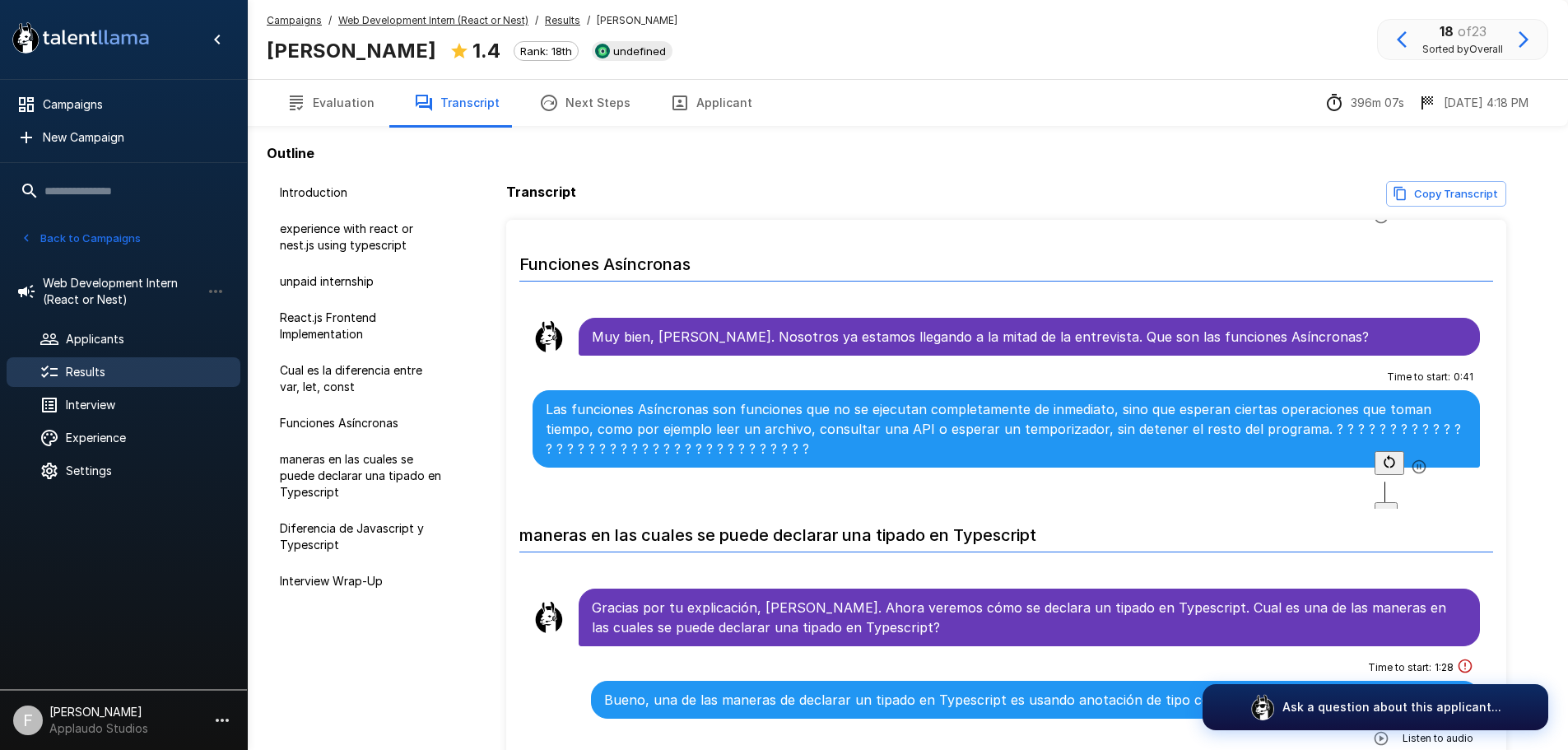
scroll to position [1649, 0]
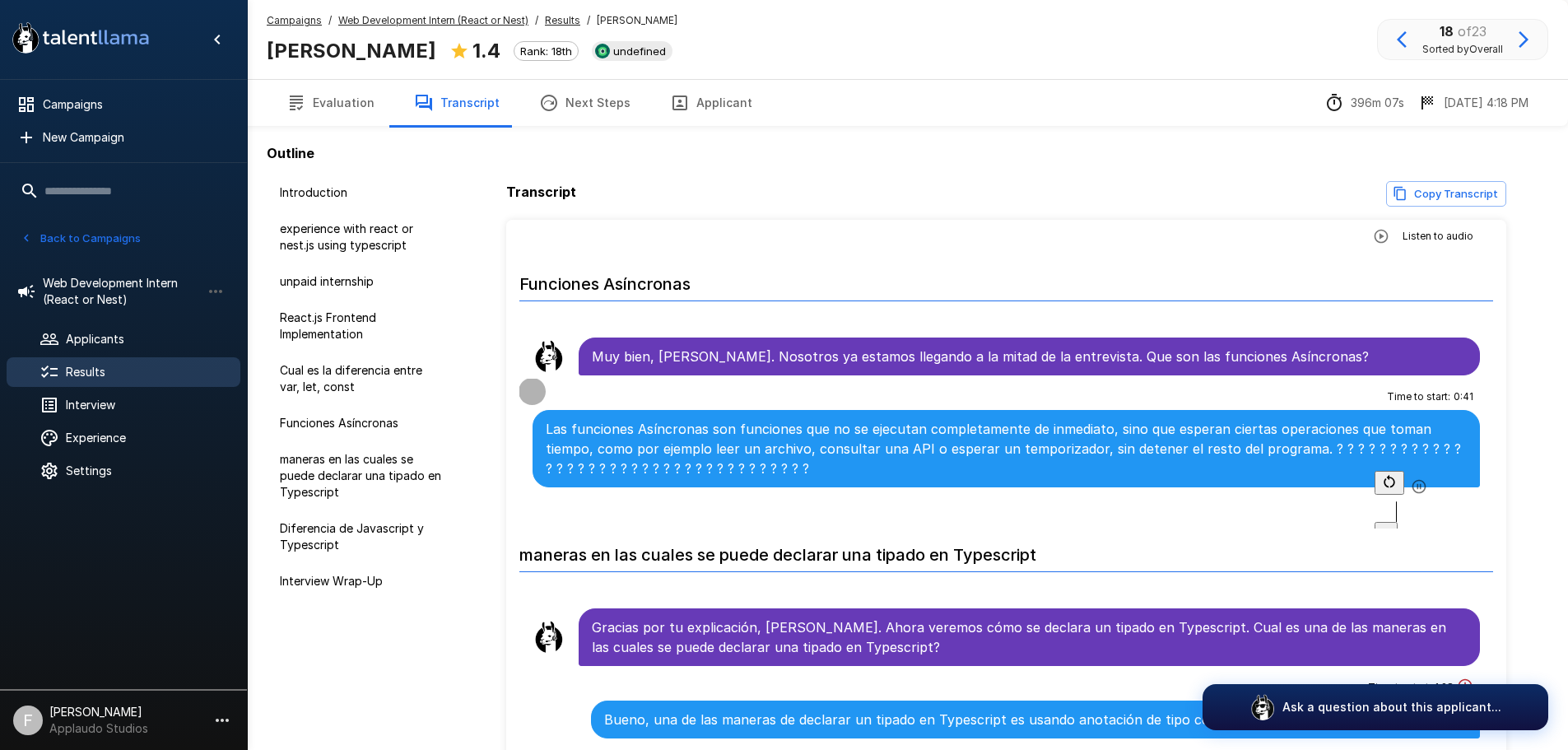
click at [1398, 522] on button "1 x" at bounding box center [1386, 533] width 23 height 21
click at [1397, 526] on span "1.1 x" at bounding box center [1389, 532] width 15 height 13
click at [1399, 526] on span "1.2 x" at bounding box center [1390, 532] width 18 height 13
click at [1430, 490] on div "1.3 x" at bounding box center [1427, 507] width 106 height 73
click at [1399, 526] on span "1.3 x" at bounding box center [1391, 532] width 19 height 13
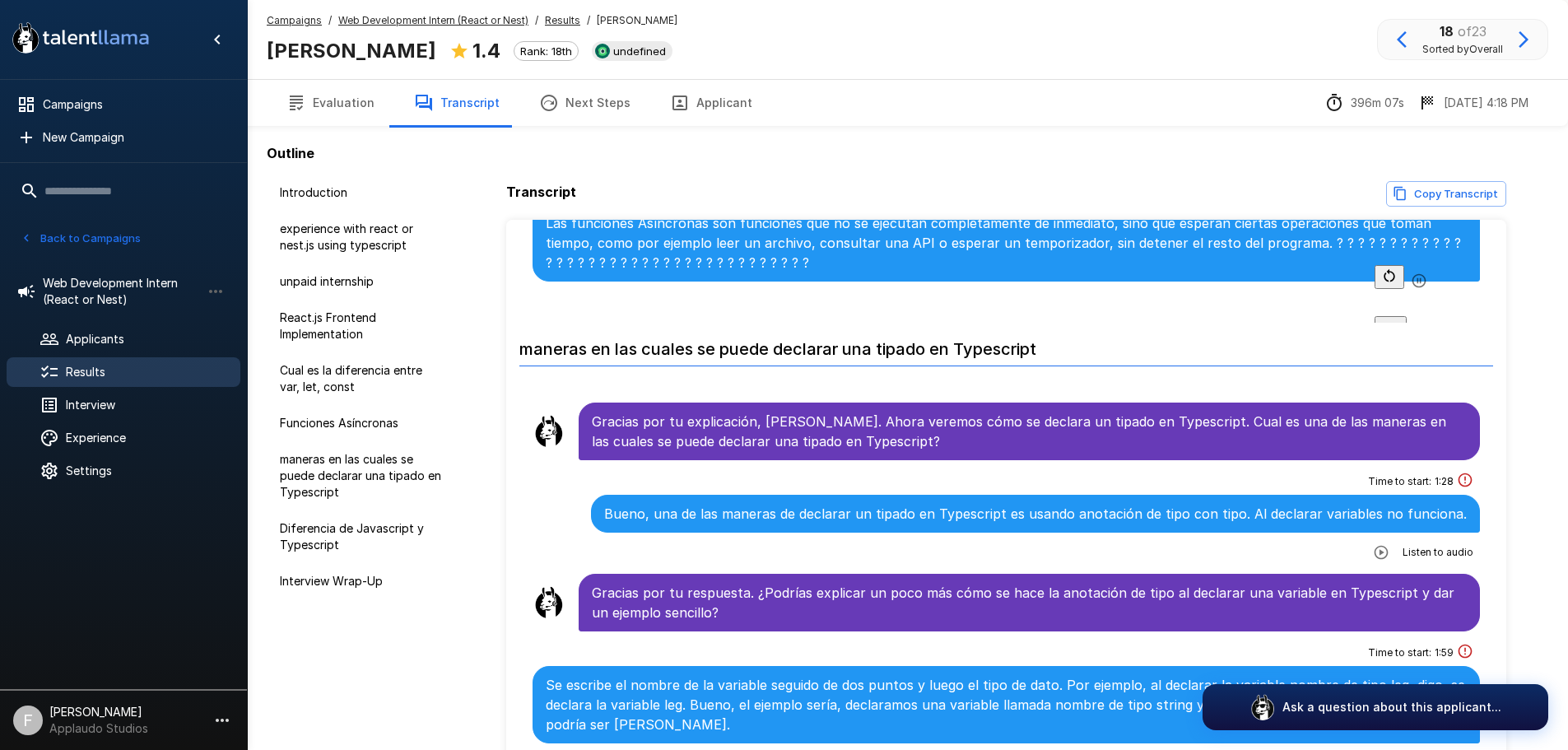
scroll to position [1896, 0]
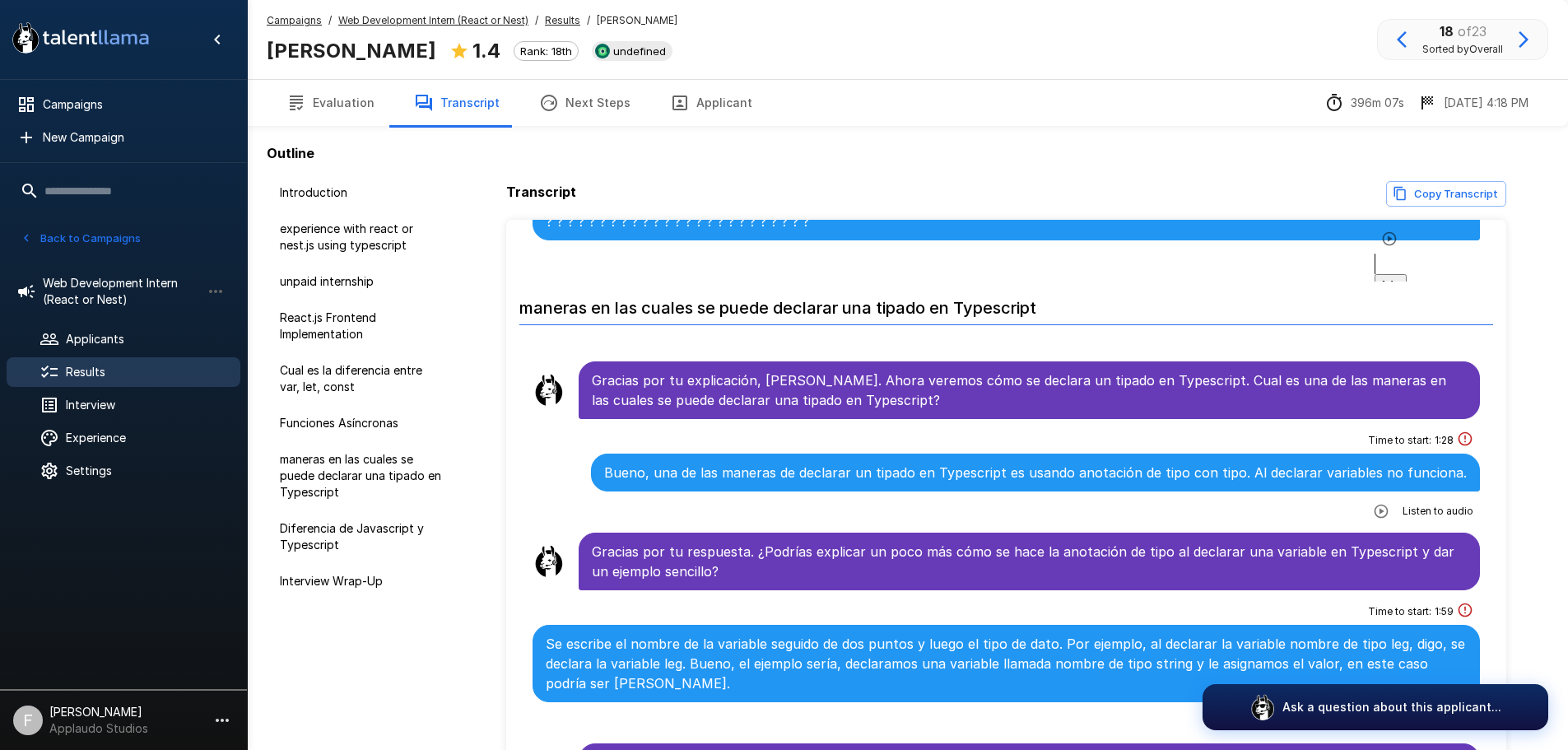
click at [1367, 496] on button "button" at bounding box center [1381, 511] width 30 height 30
click at [1399, 530] on span "1.4 x" at bounding box center [1391, 536] width 19 height 13
click at [1399, 530] on span "1.5 x" at bounding box center [1390, 536] width 18 height 13
click at [1391, 530] on span "1 x" at bounding box center [1386, 536] width 10 height 13
click at [1397, 530] on span "1.1 x" at bounding box center [1389, 536] width 15 height 13
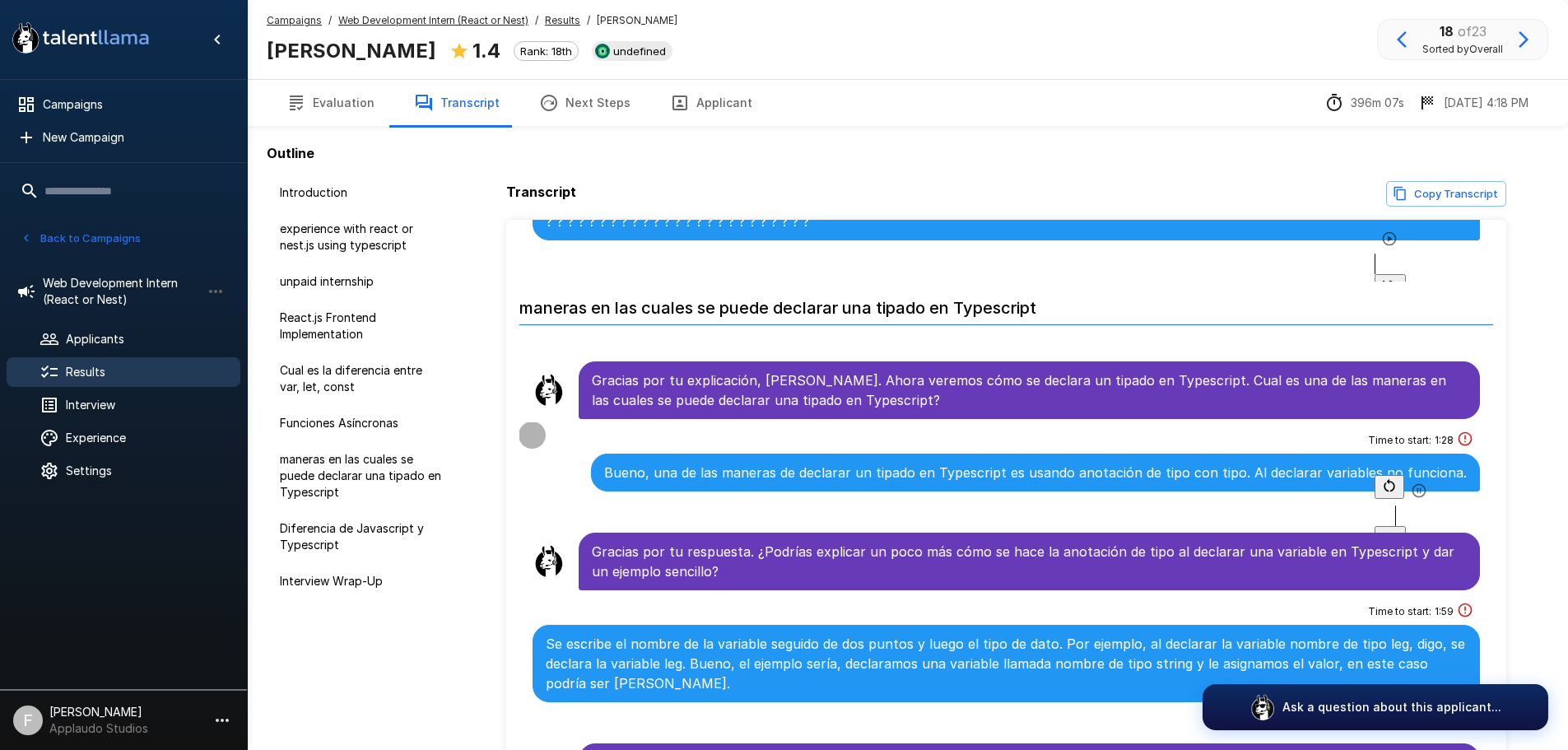
click at [1399, 530] on span "1.2 x" at bounding box center [1390, 536] width 18 height 13
click at [1399, 530] on span "1.3 x" at bounding box center [1391, 536] width 19 height 13
click at [1399, 530] on span "1.4 x" at bounding box center [1391, 536] width 19 height 13
click at [1399, 530] on span "1.5 x" at bounding box center [1390, 536] width 18 height 13
drag, startPoint x: 1341, startPoint y: 494, endPoint x: 1325, endPoint y: 496, distance: 16.1
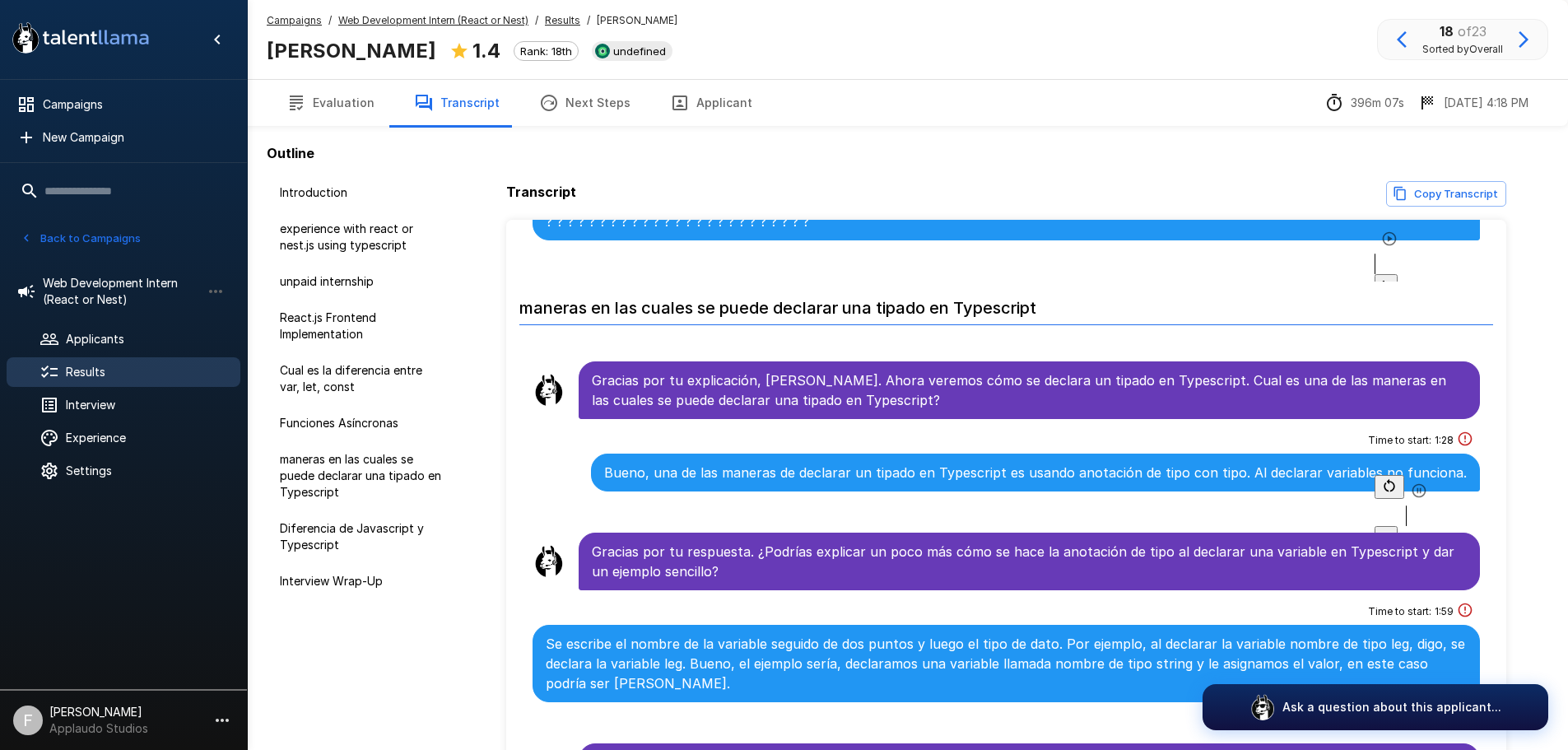
click at [1374, 506] on div at bounding box center [1427, 516] width 106 height 20
drag, startPoint x: 1180, startPoint y: 484, endPoint x: 1196, endPoint y: 485, distance: 16.0
click at [1180, 484] on div "Time to start : 1 : 28 Bueno, una de las maneras de declarar un tipado en Types…" at bounding box center [1006, 476] width 948 height 97
drag, startPoint x: 1374, startPoint y: 495, endPoint x: 1343, endPoint y: 495, distance: 31.0
click at [1374, 506] on div at bounding box center [1427, 516] width 106 height 20
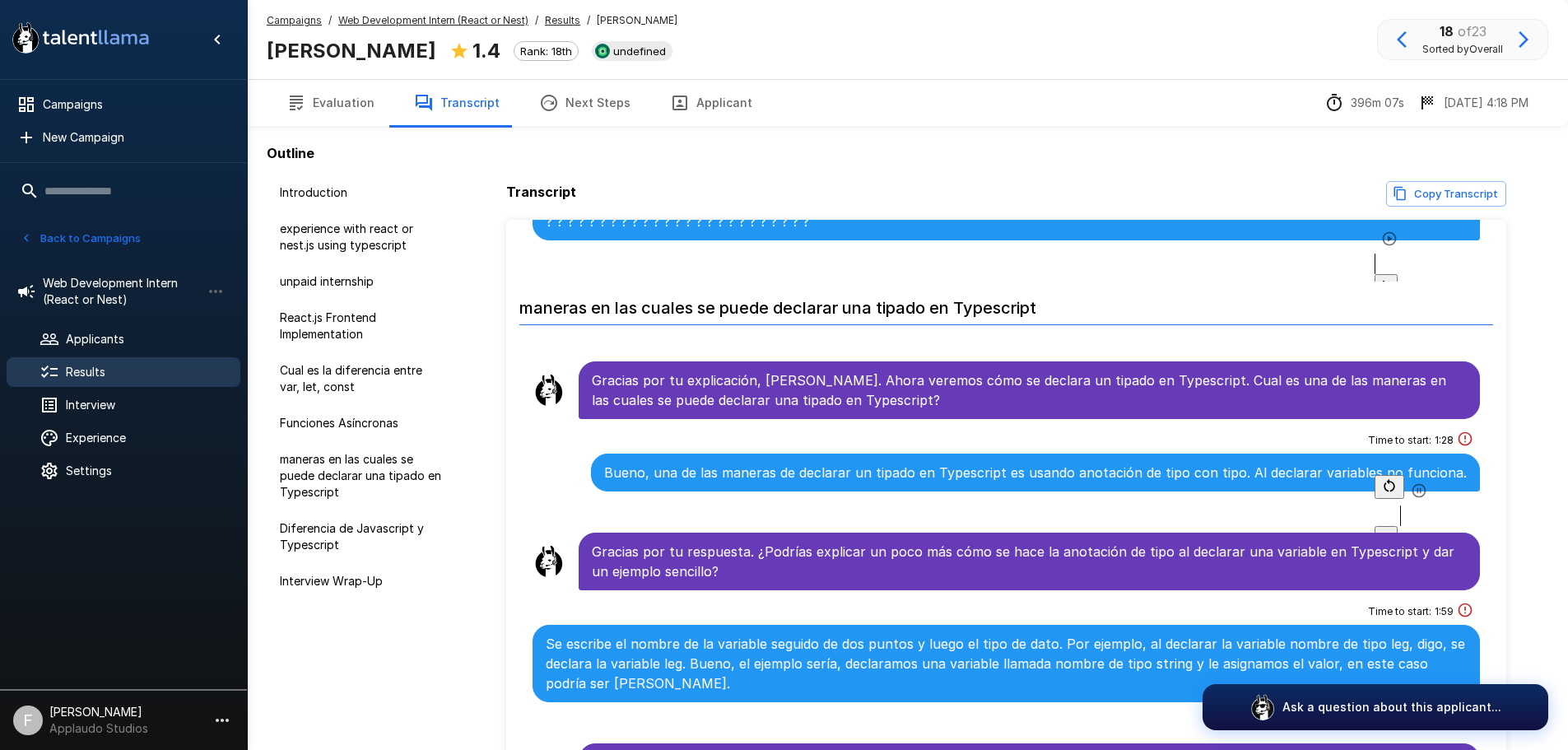
click at [1374, 506] on div at bounding box center [1427, 516] width 106 height 20
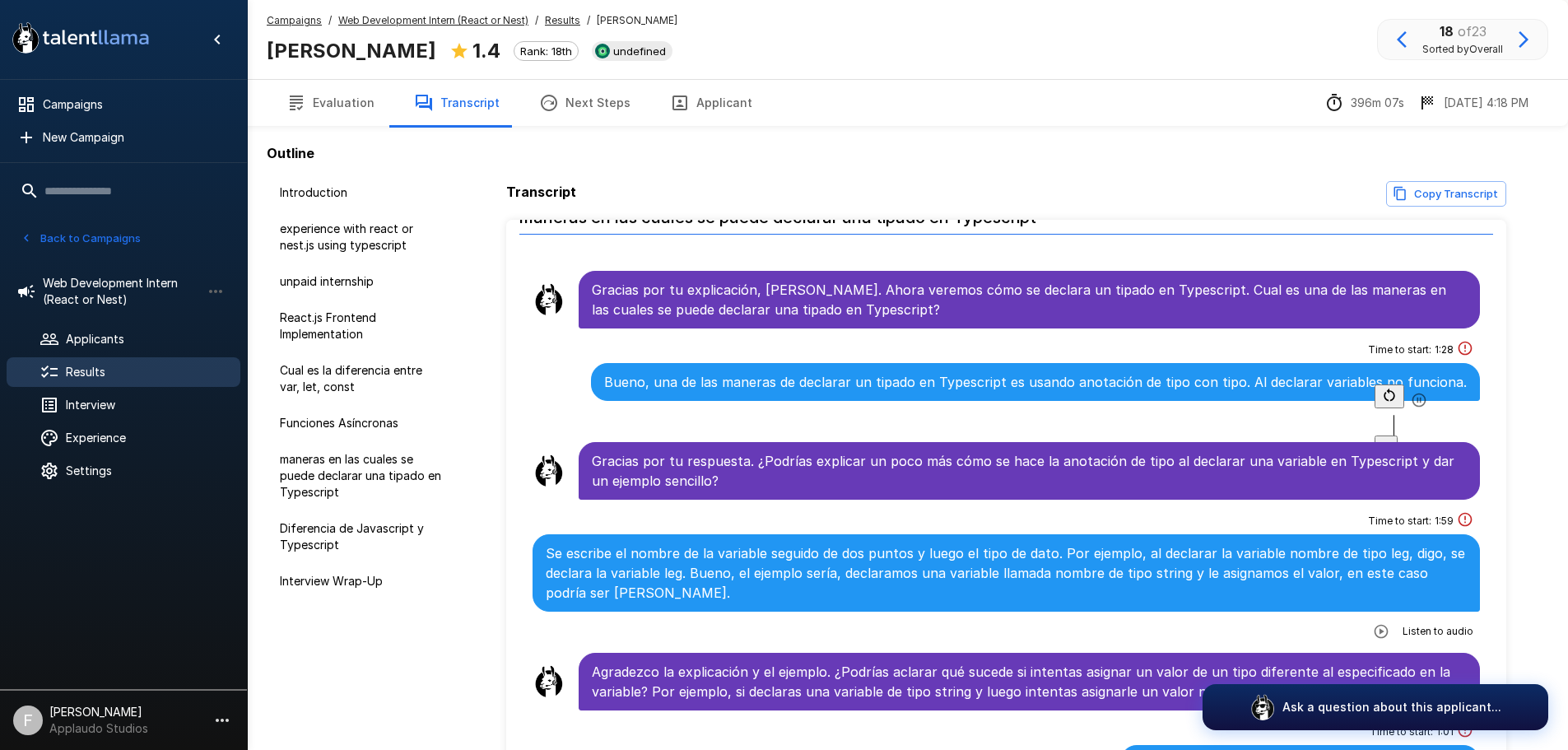
scroll to position [1979, 0]
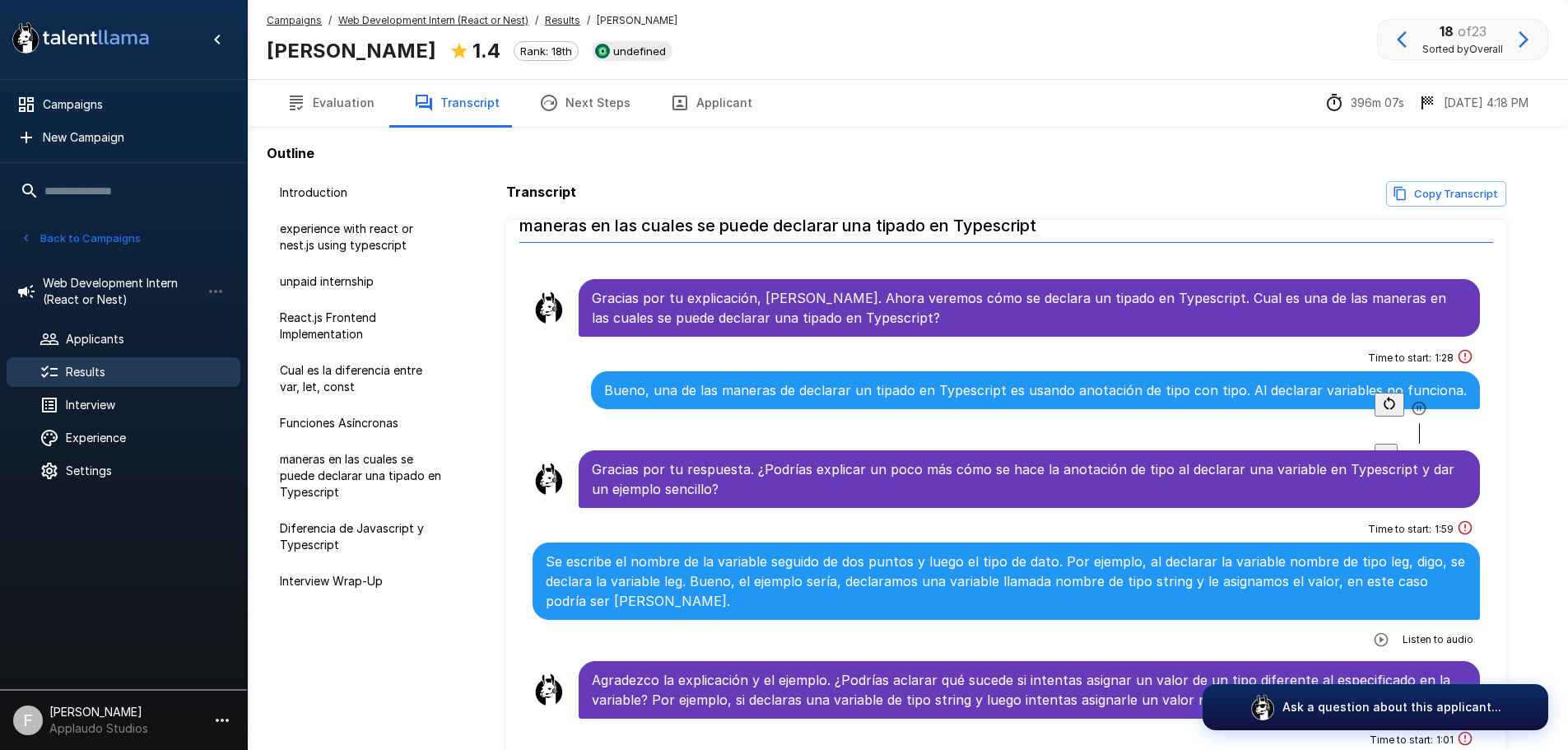
click at [995, 516] on div "Time to start : 1 : 59 Se escribe el nombre de la variable seguido de dos punto…" at bounding box center [1006, 584] width 948 height 137
click at [1412, 415] on icon "button" at bounding box center [1419, 408] width 14 height 14
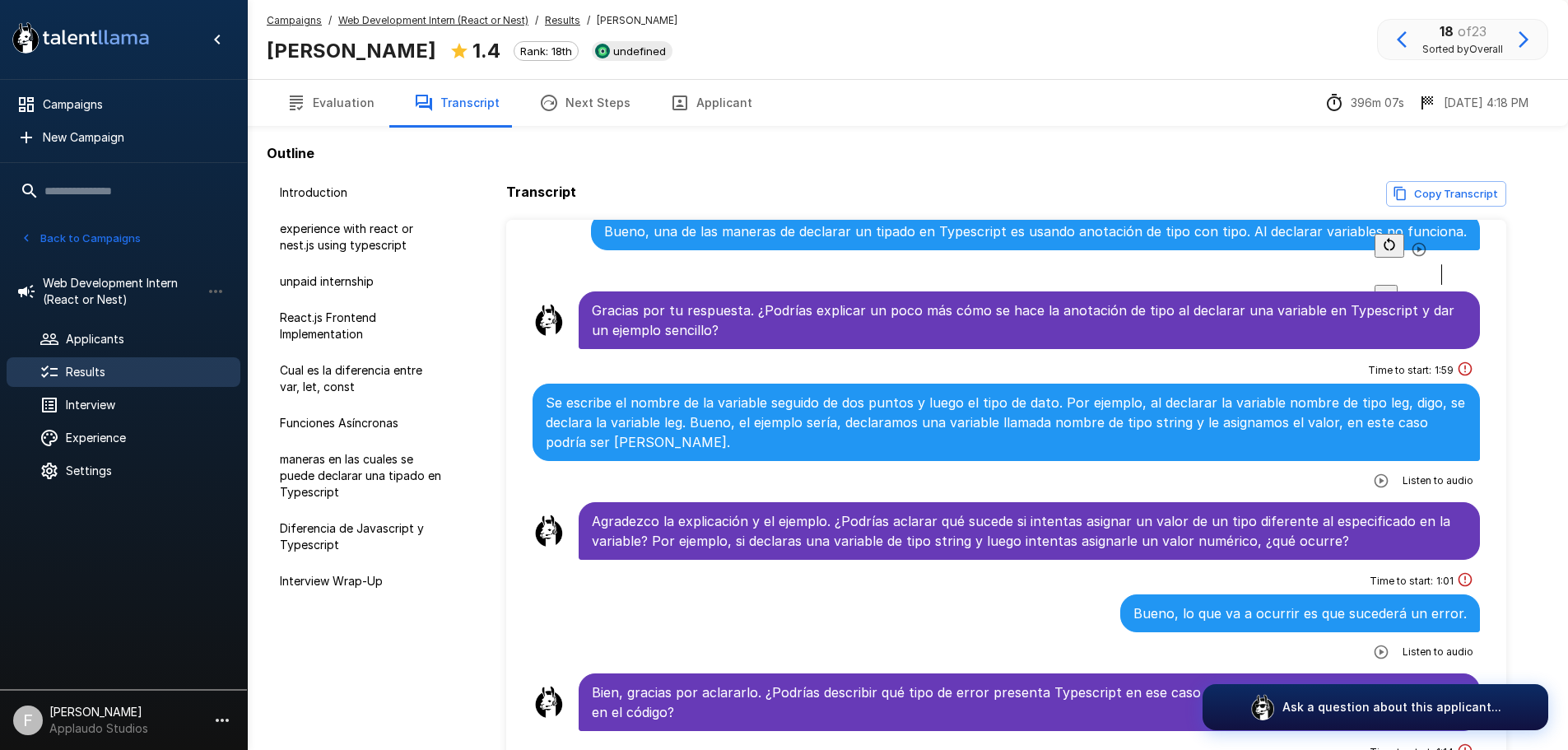
scroll to position [2143, 0]
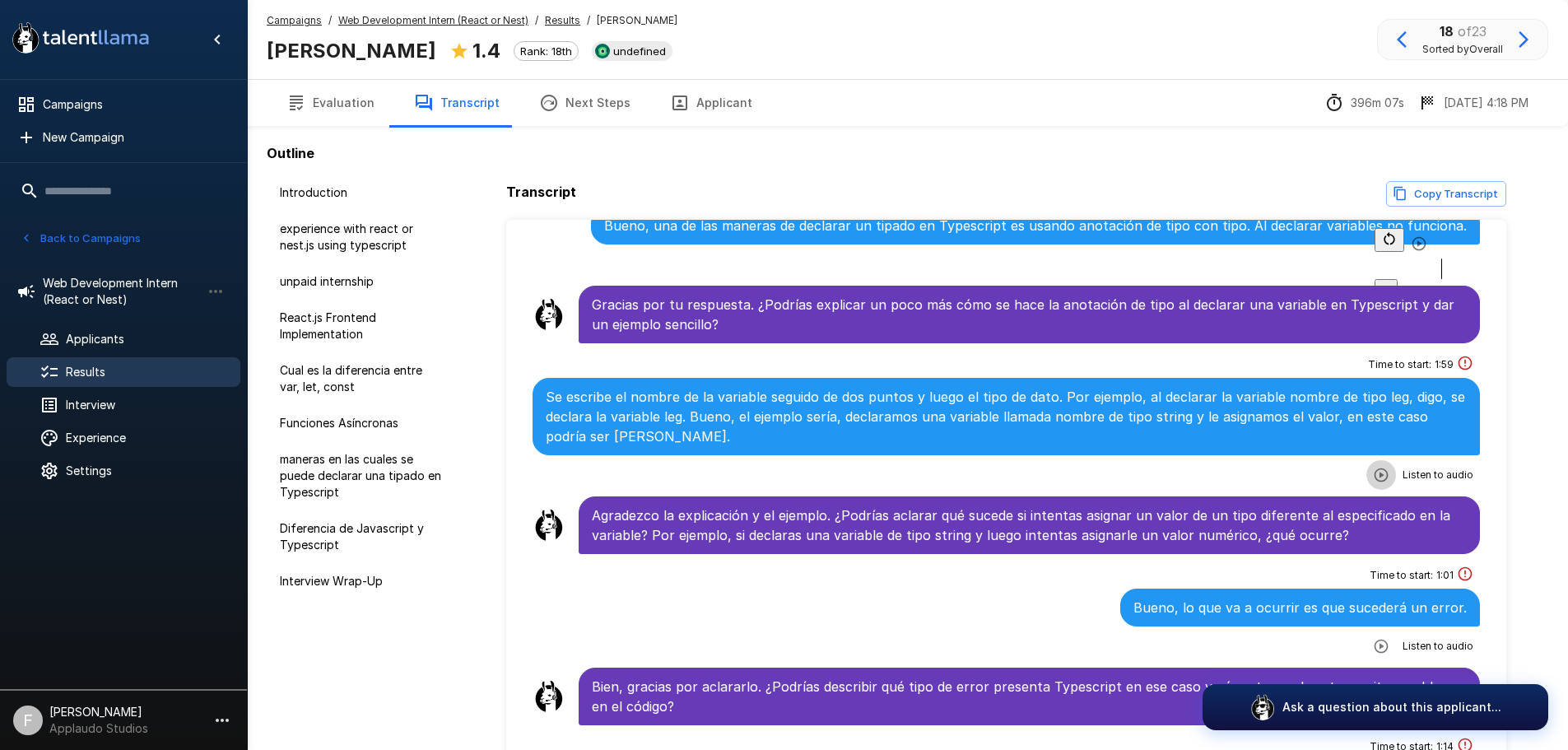
click at [1372, 467] on icon "button" at bounding box center [1380, 475] width 16 height 16
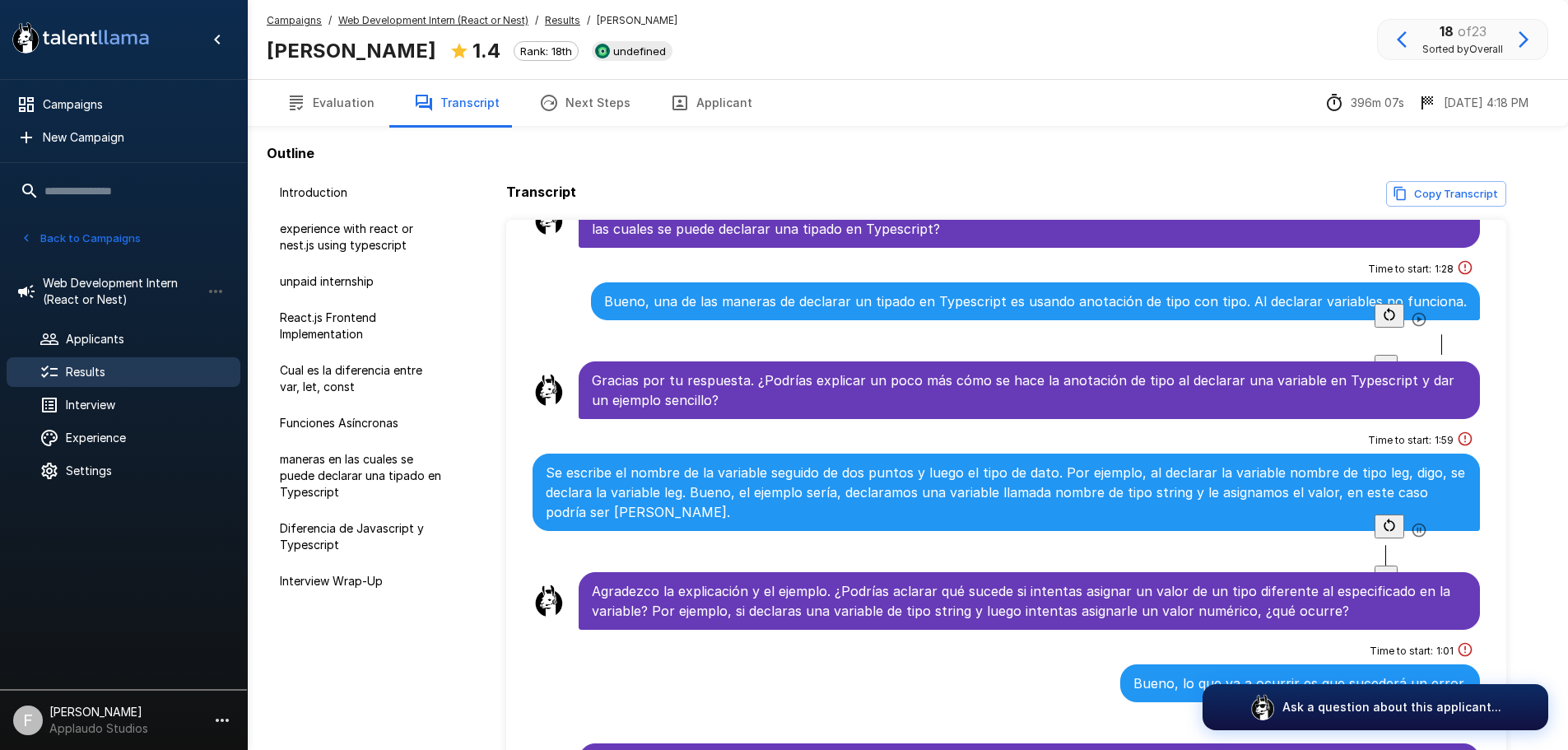
scroll to position [2061, 0]
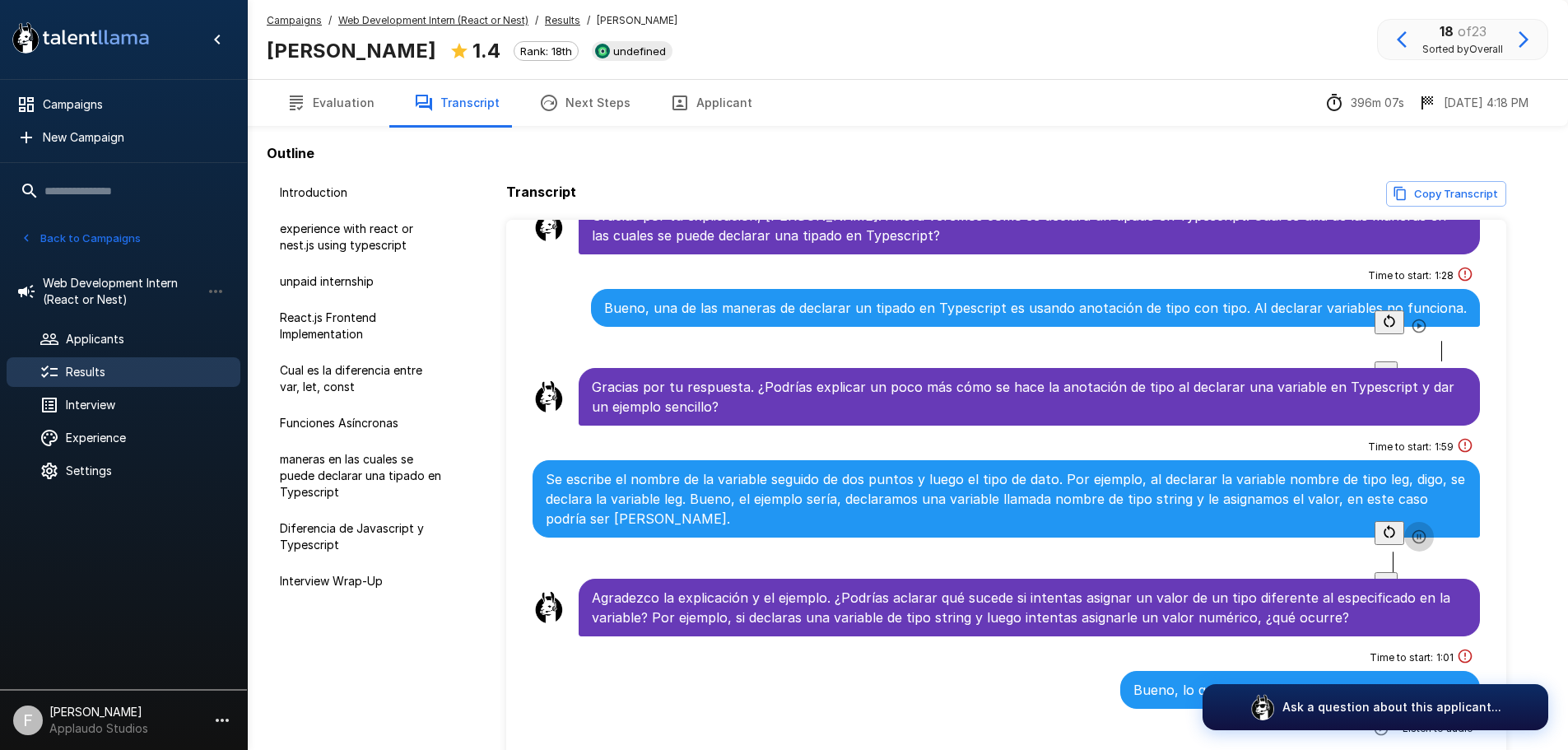
click at [1410, 545] on icon "button" at bounding box center [1418, 537] width 16 height 16
click at [1410, 542] on icon "button" at bounding box center [1418, 537] width 16 height 16
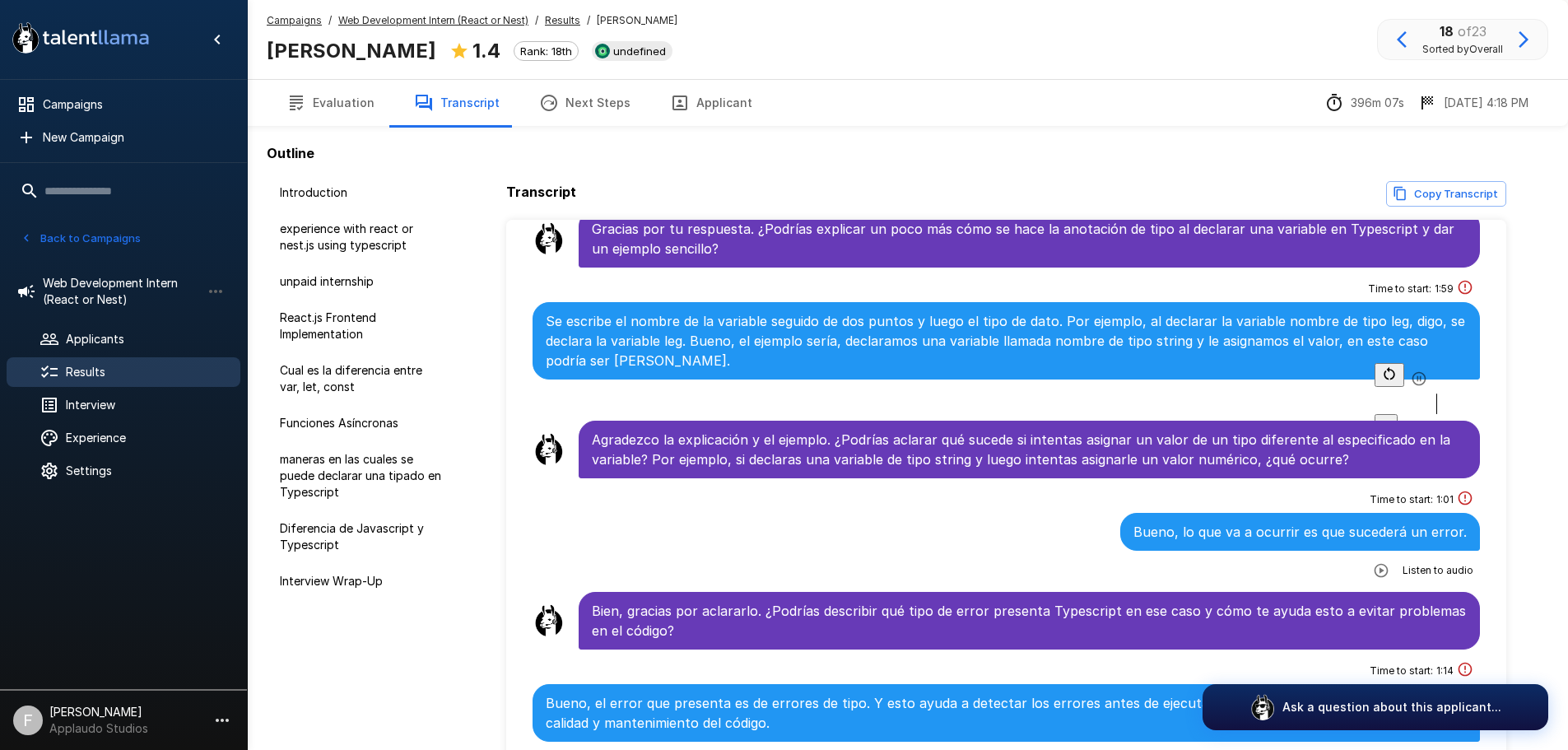
scroll to position [2226, 0]
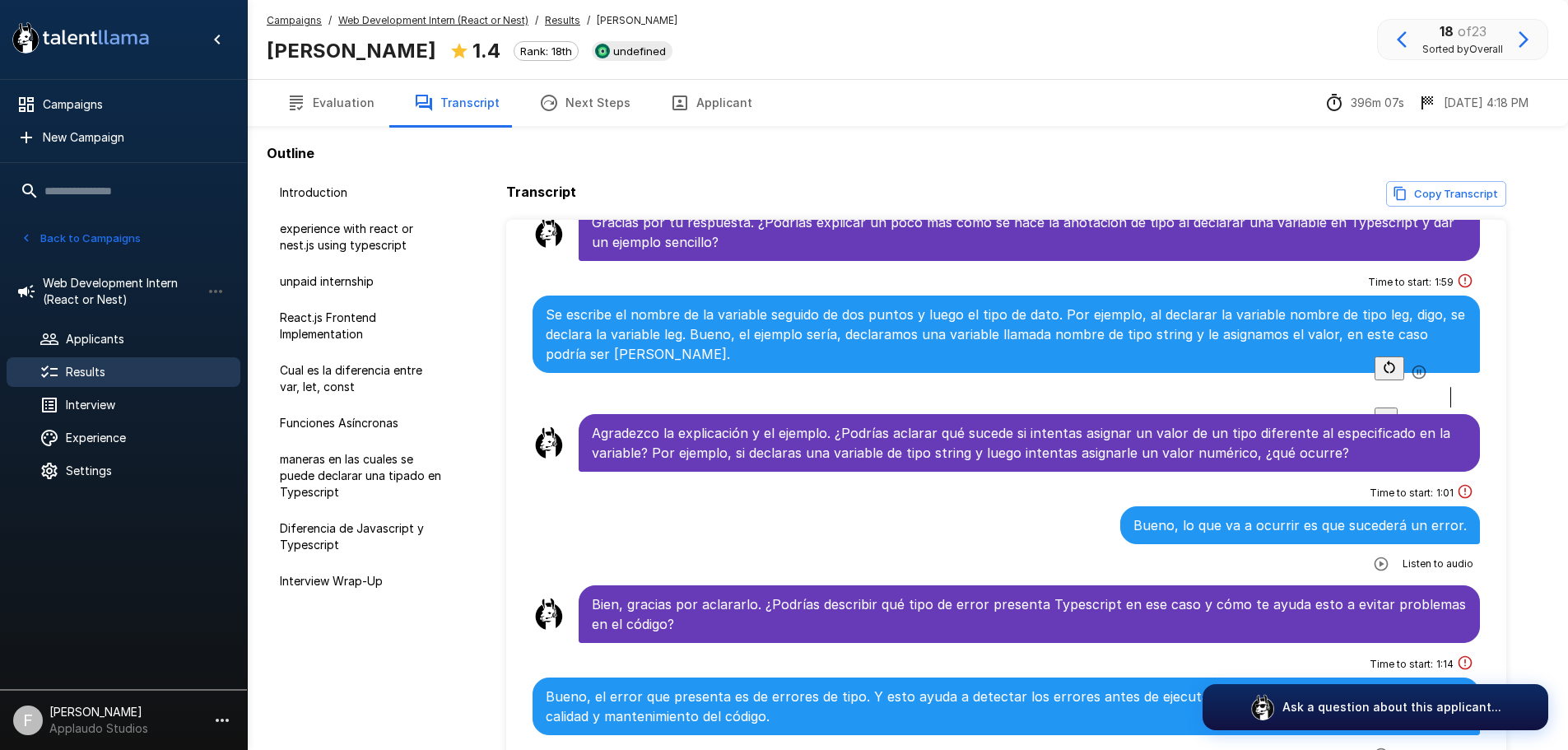
click at [1410, 379] on icon "button" at bounding box center [1418, 372] width 16 height 16
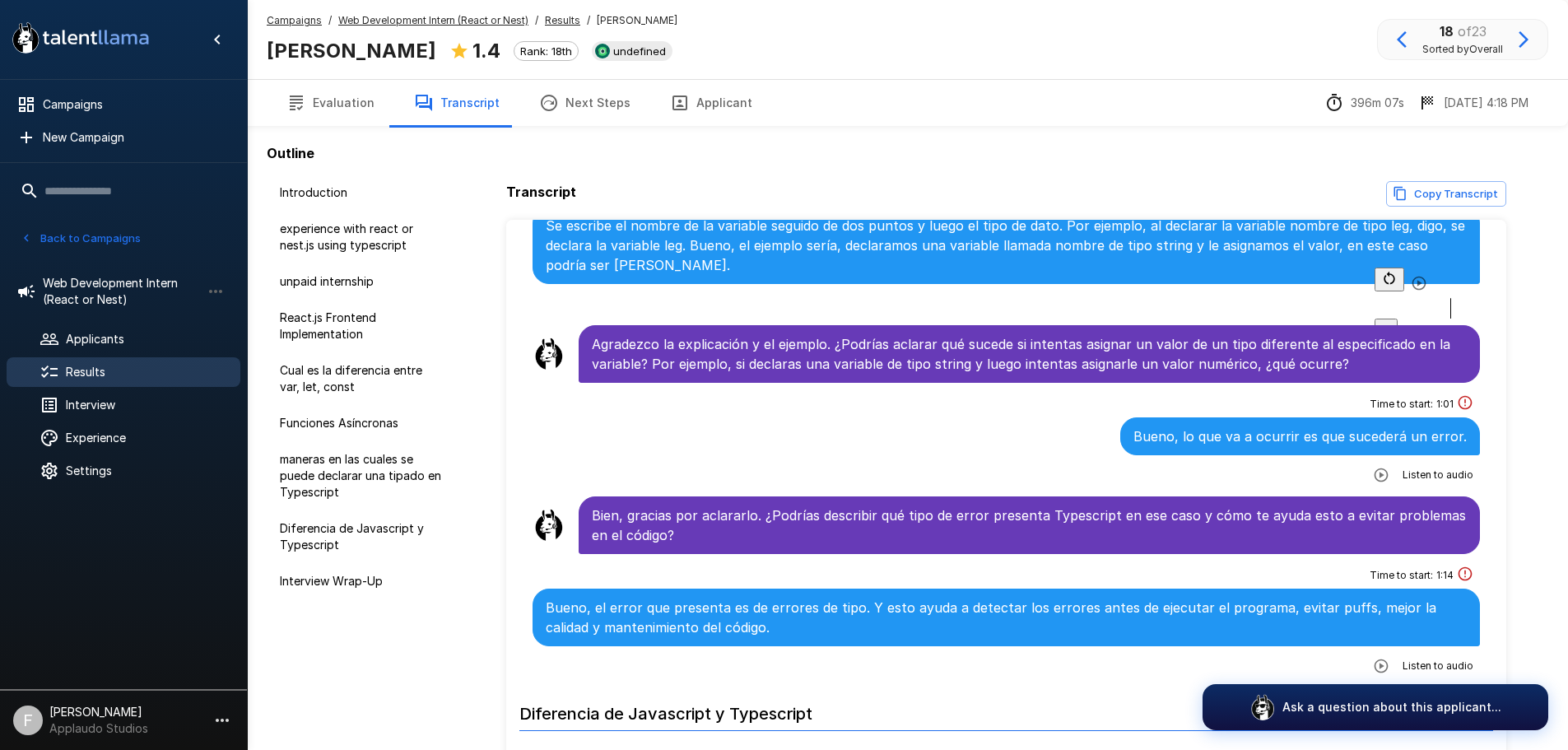
scroll to position [2308, 0]
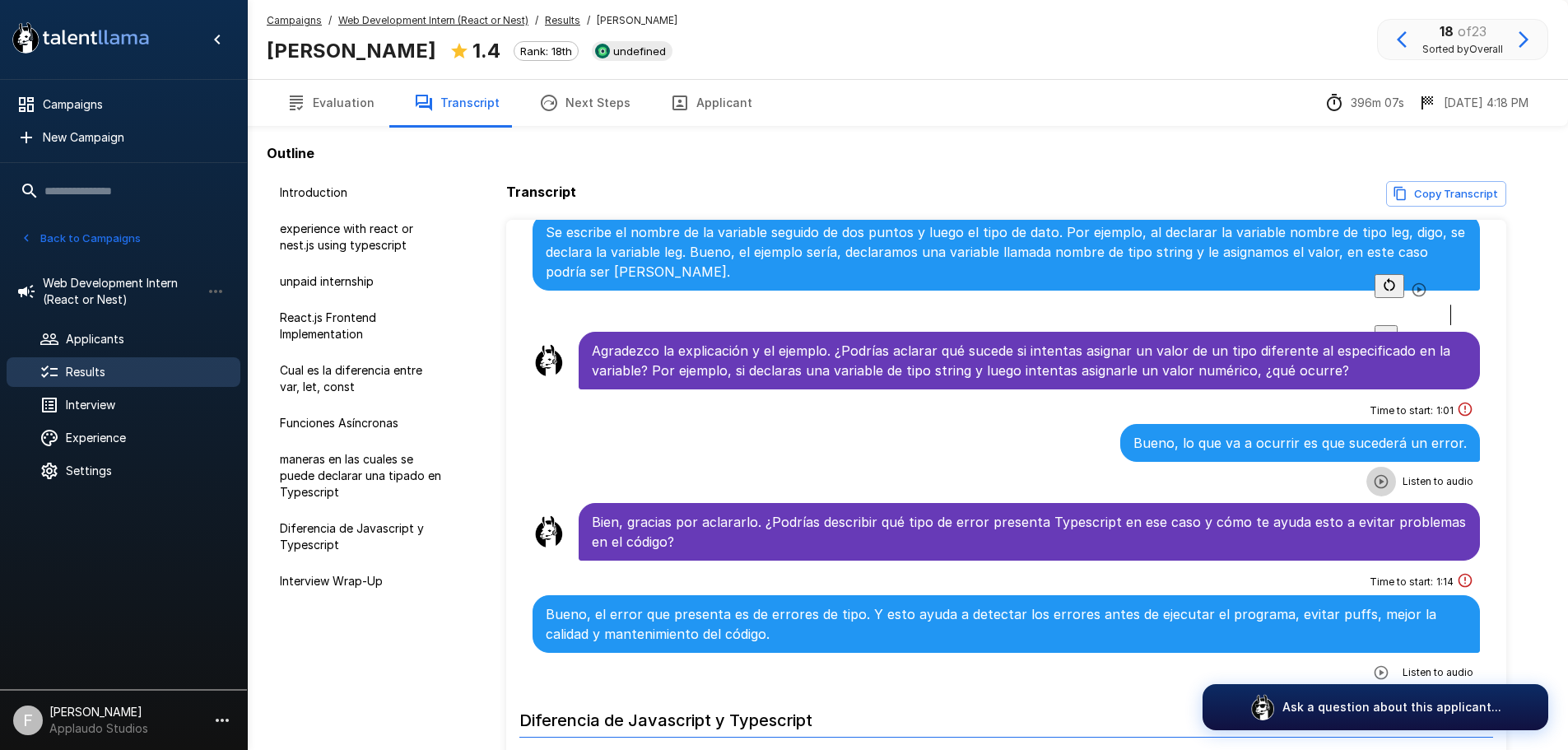
click at [1372, 474] on icon "button" at bounding box center [1380, 482] width 16 height 16
click at [1410, 462] on icon "button" at bounding box center [1418, 460] width 16 height 16
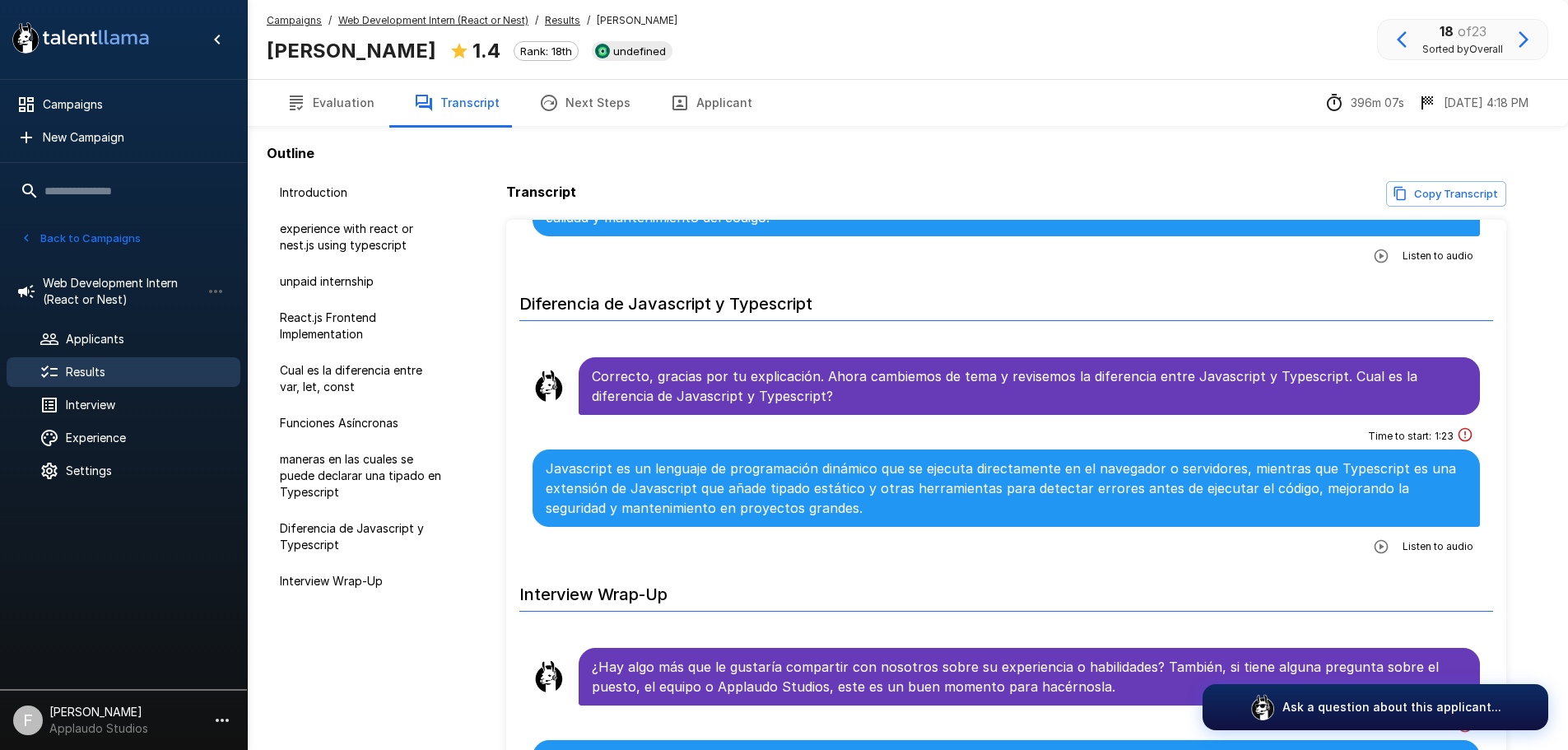
scroll to position [2720, 0]
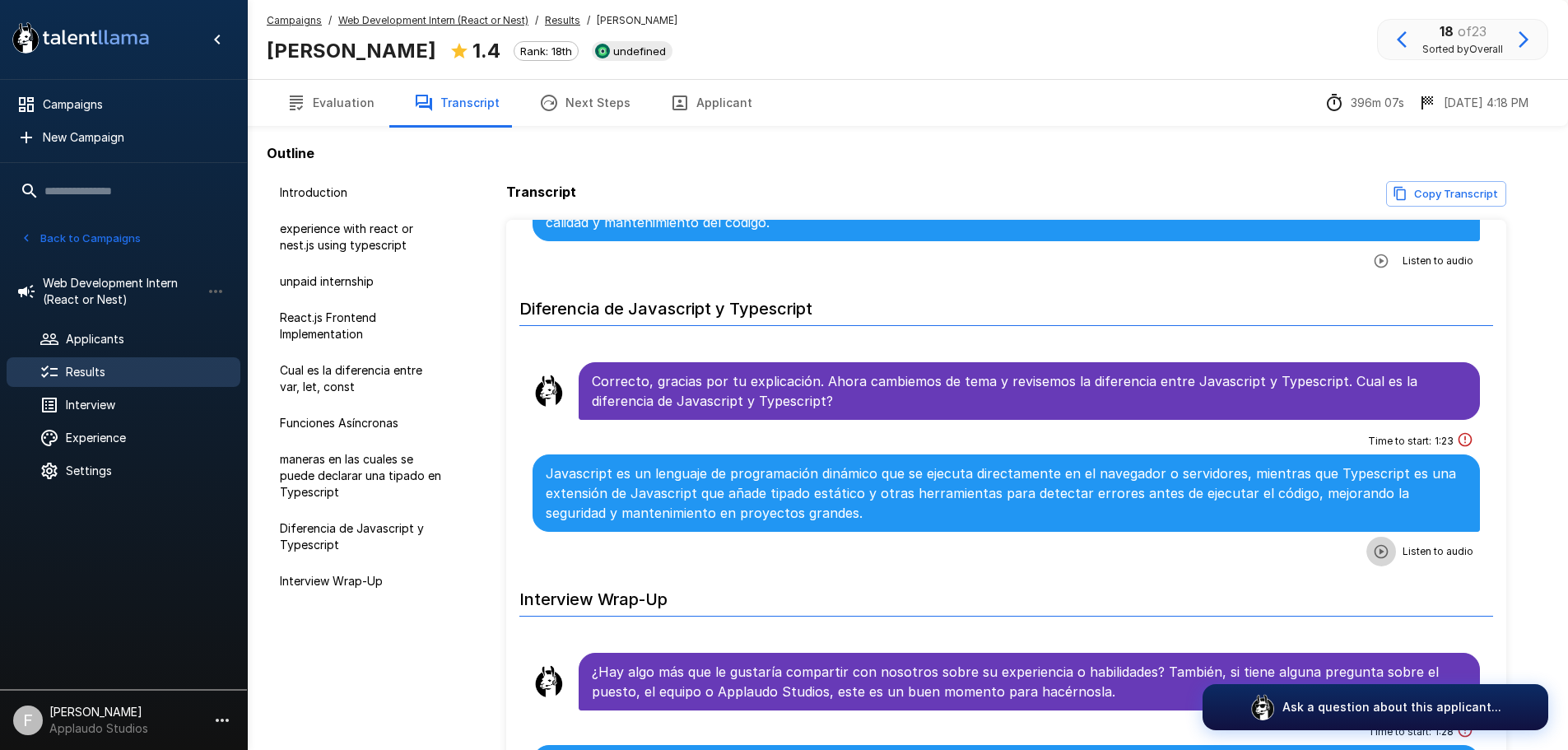
click at [1372, 544] on icon "button" at bounding box center [1380, 551] width 16 height 16
click at [1374, 546] on div at bounding box center [1427, 555] width 106 height 20
click at [1027, 573] on h6 "Interview Wrap-Up" at bounding box center [1006, 594] width 974 height 44
click at [1410, 533] on icon "button" at bounding box center [1418, 531] width 16 height 16
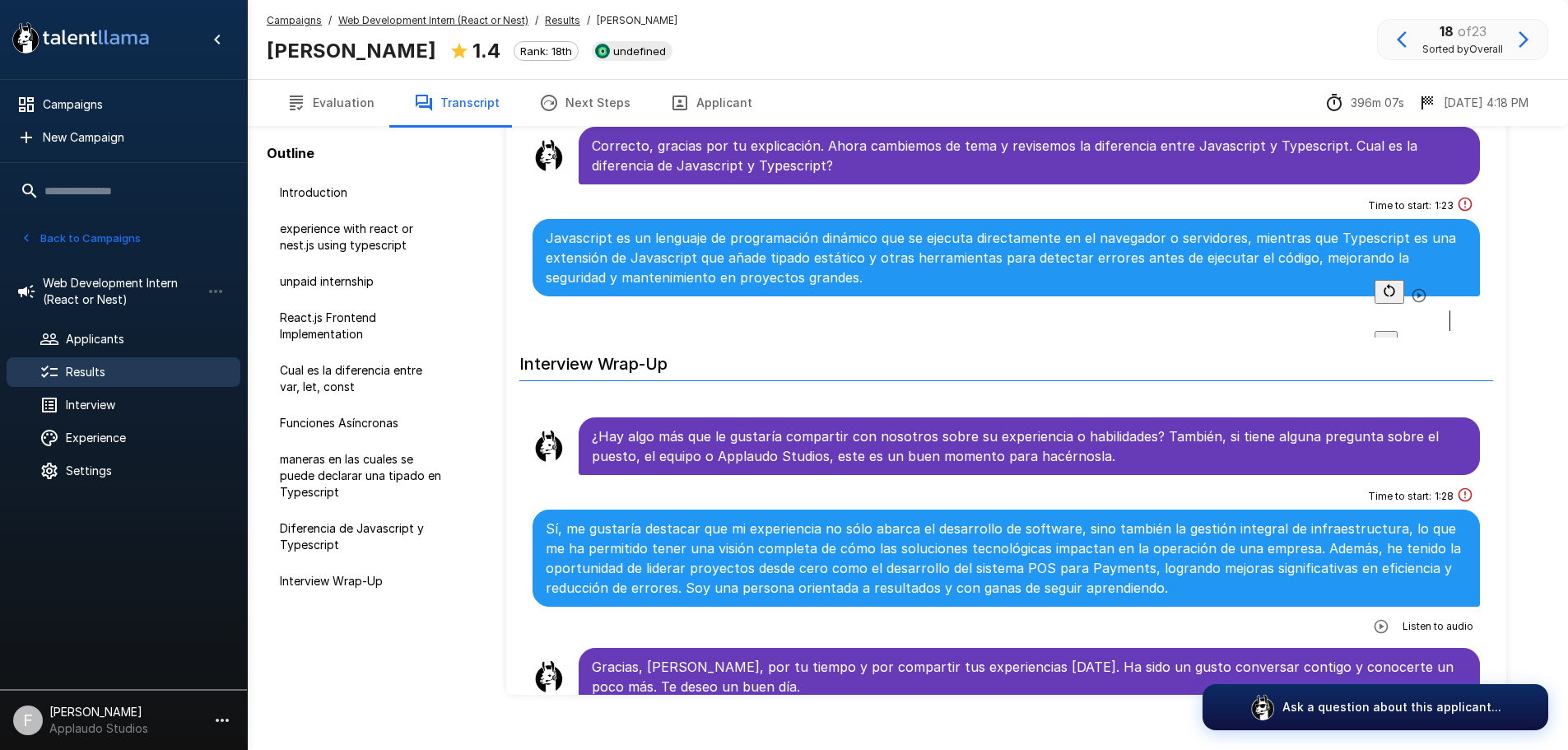
scroll to position [121, 0]
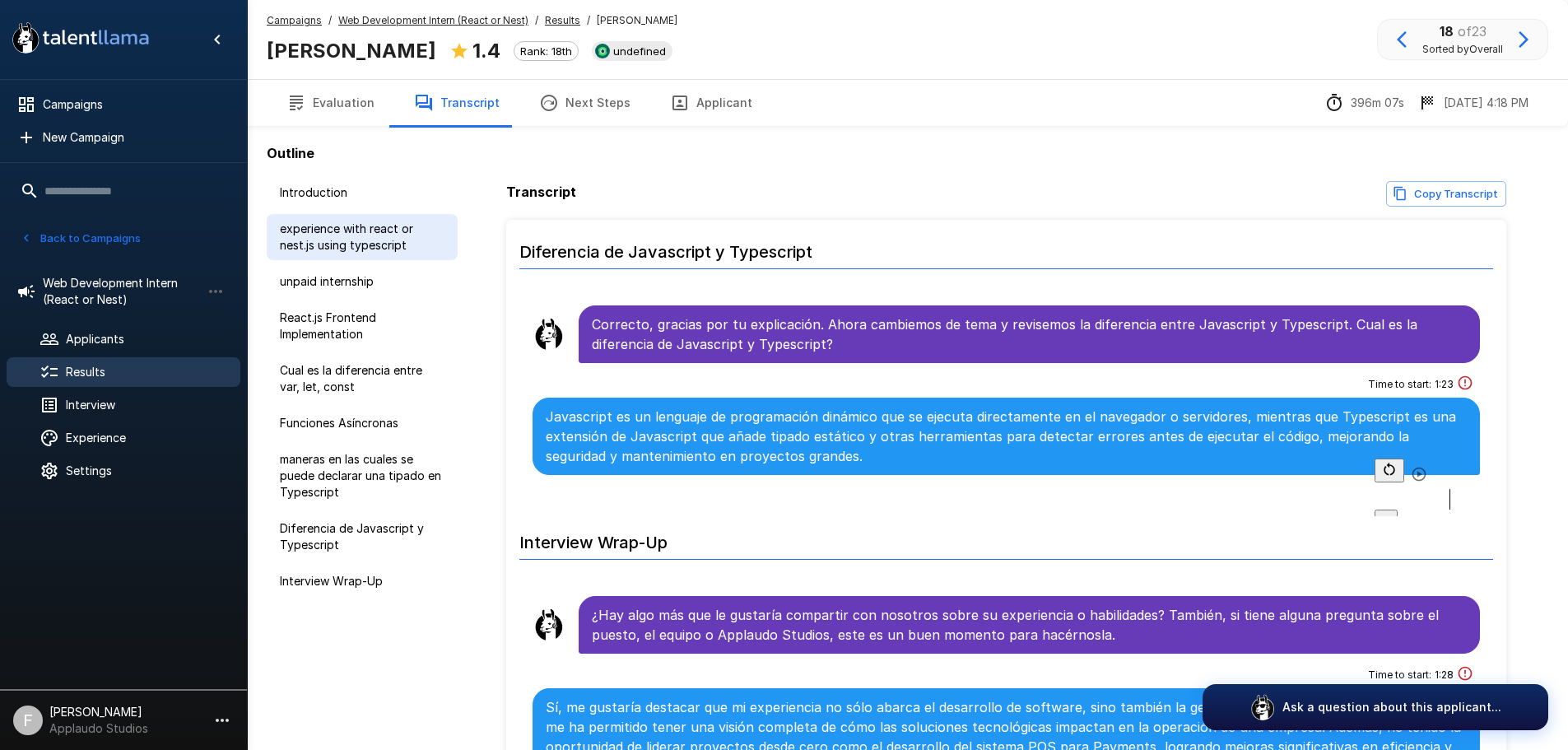
click at [347, 249] on span "experience with react or nest.js using typescript" at bounding box center [362, 237] width 165 height 33
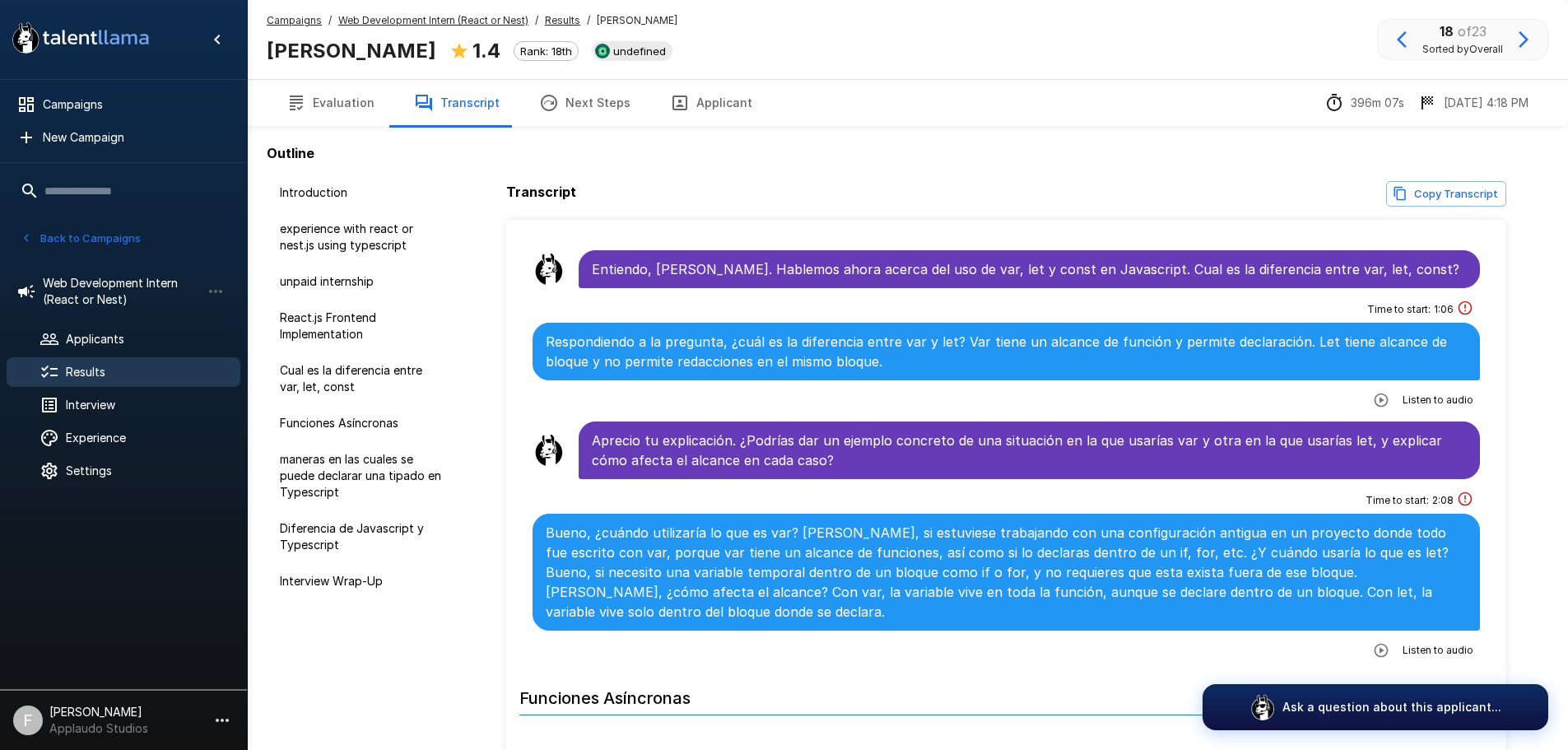
scroll to position [1155, 0]
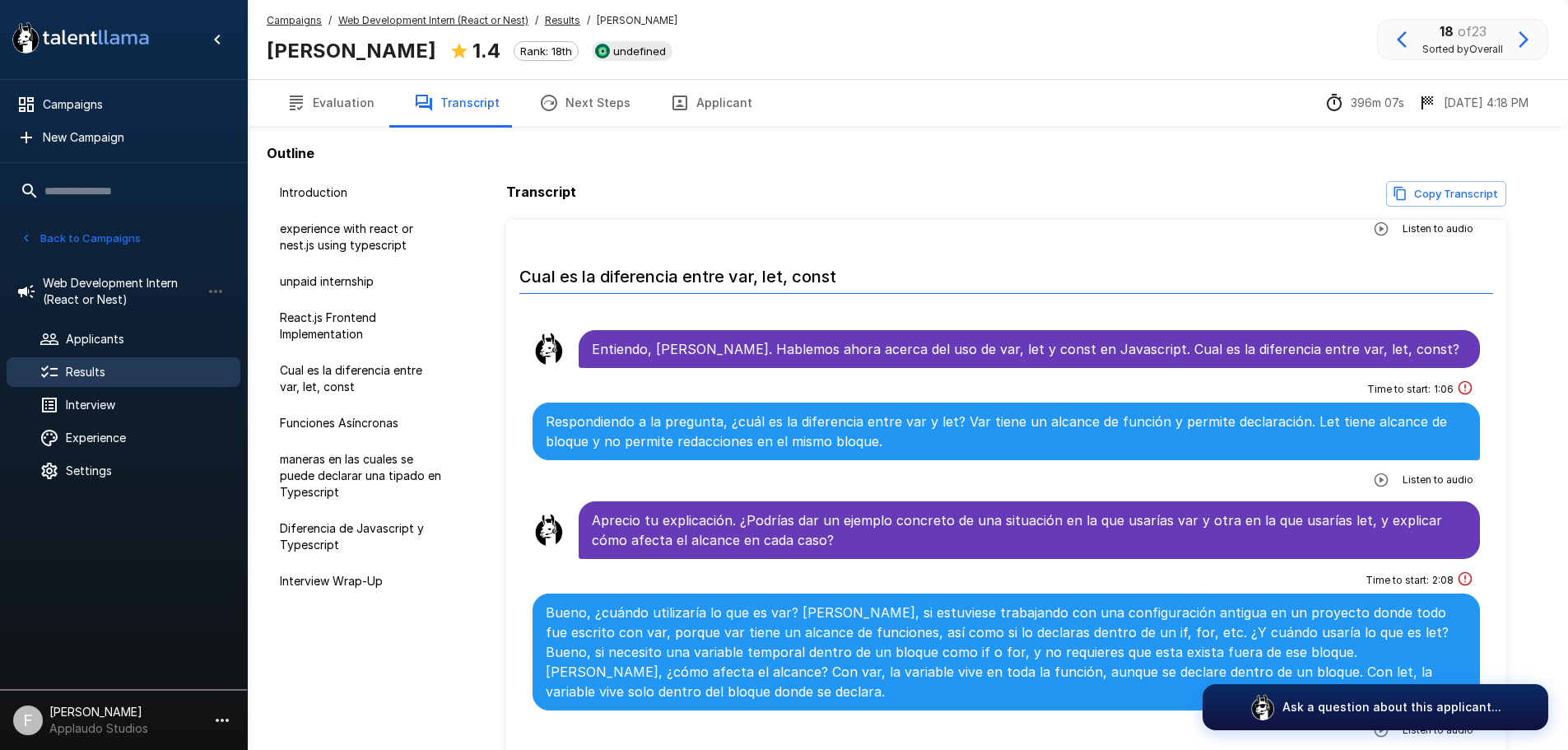
click at [1378, 472] on icon "button" at bounding box center [1380, 480] width 16 height 16
click at [1410, 465] on icon "button" at bounding box center [1418, 459] width 16 height 16
click at [1399, 474] on div at bounding box center [1427, 484] width 106 height 20
click at [1410, 464] on icon "button" at bounding box center [1418, 459] width 16 height 16
click at [1410, 463] on icon "button" at bounding box center [1418, 459] width 16 height 16
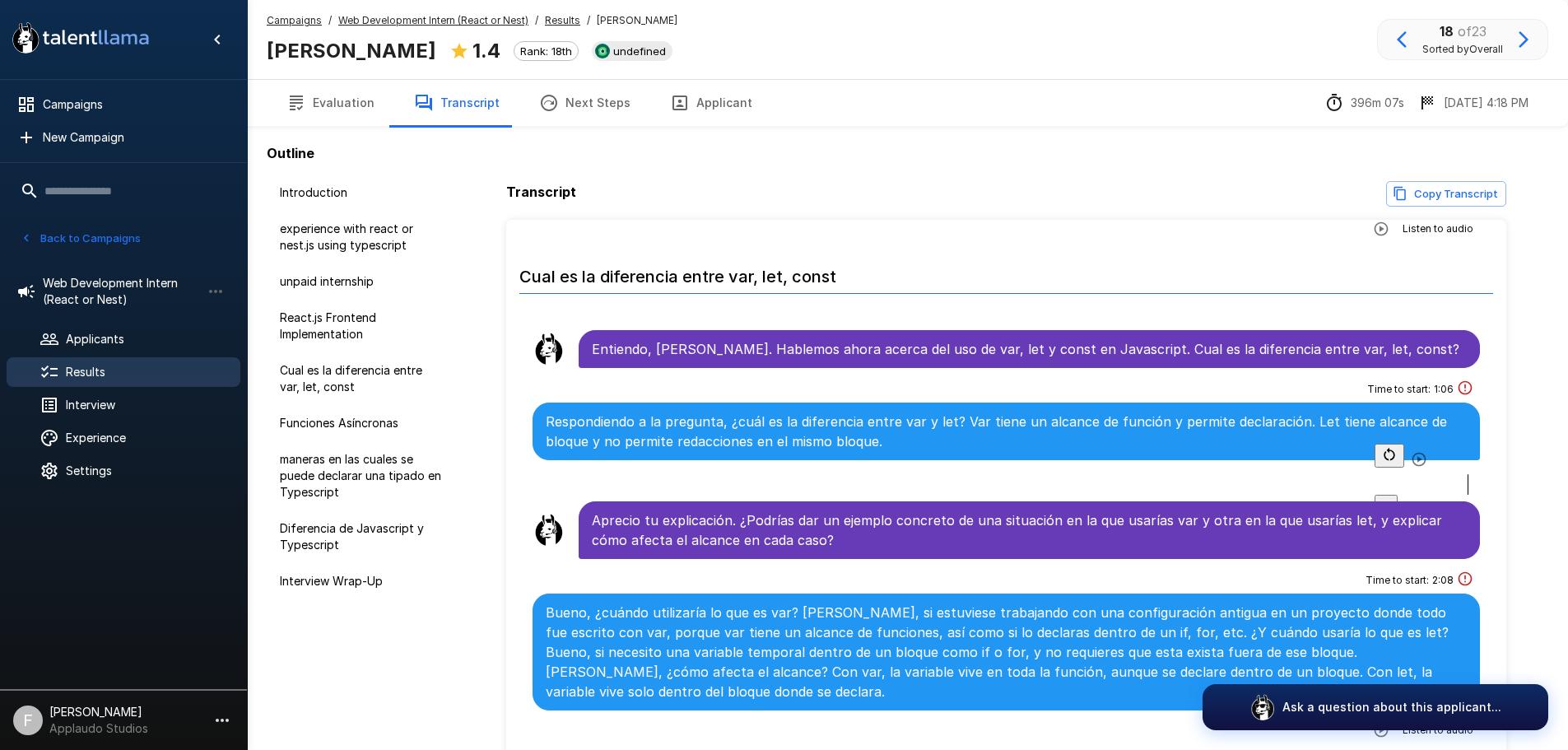
click at [1410, 463] on icon "button" at bounding box center [1418, 459] width 16 height 16
click at [1387, 474] on div at bounding box center [1427, 484] width 106 height 20
click at [1374, 474] on div at bounding box center [1427, 484] width 106 height 20
click at [1410, 459] on icon "button" at bounding box center [1418, 459] width 16 height 16
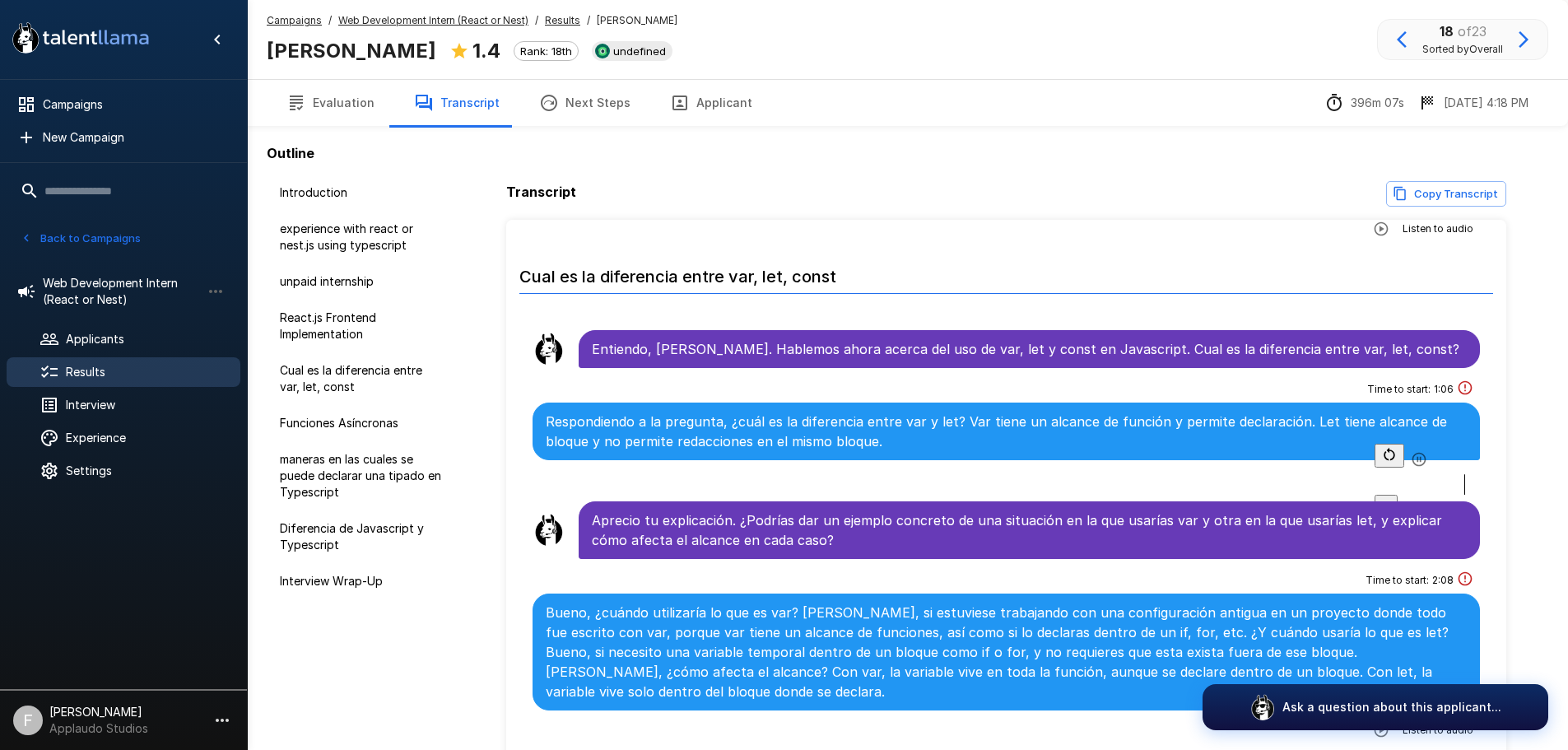
click at [1410, 464] on icon "button" at bounding box center [1418, 459] width 16 height 16
click at [1404, 472] on button "button" at bounding box center [1419, 459] width 30 height 30
click at [1410, 467] on icon "button" at bounding box center [1418, 459] width 16 height 16
click at [341, 101] on button "Evaluation" at bounding box center [330, 103] width 128 height 47
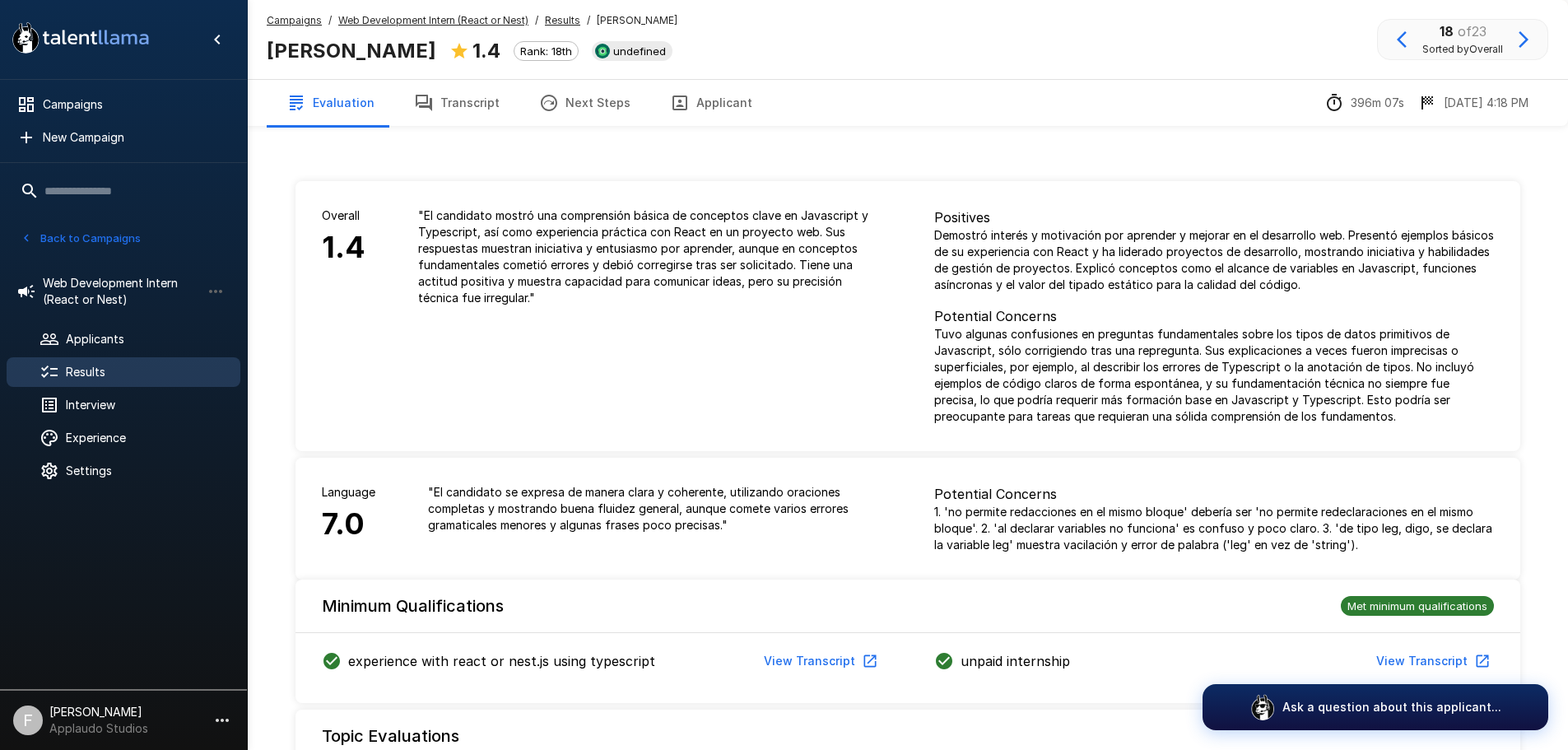
click at [92, 381] on span "Results" at bounding box center [146, 372] width 162 height 16
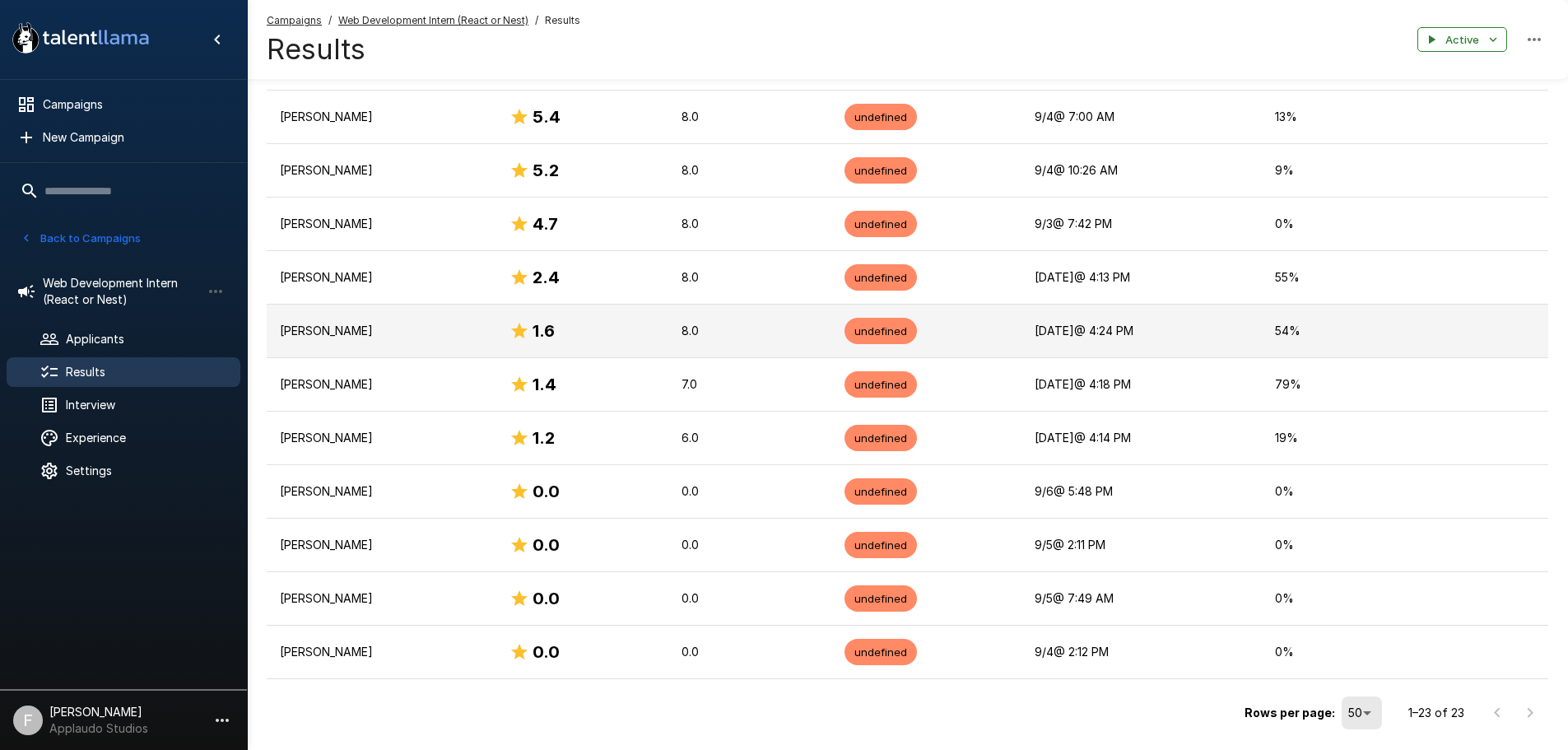
scroll to position [985, 0]
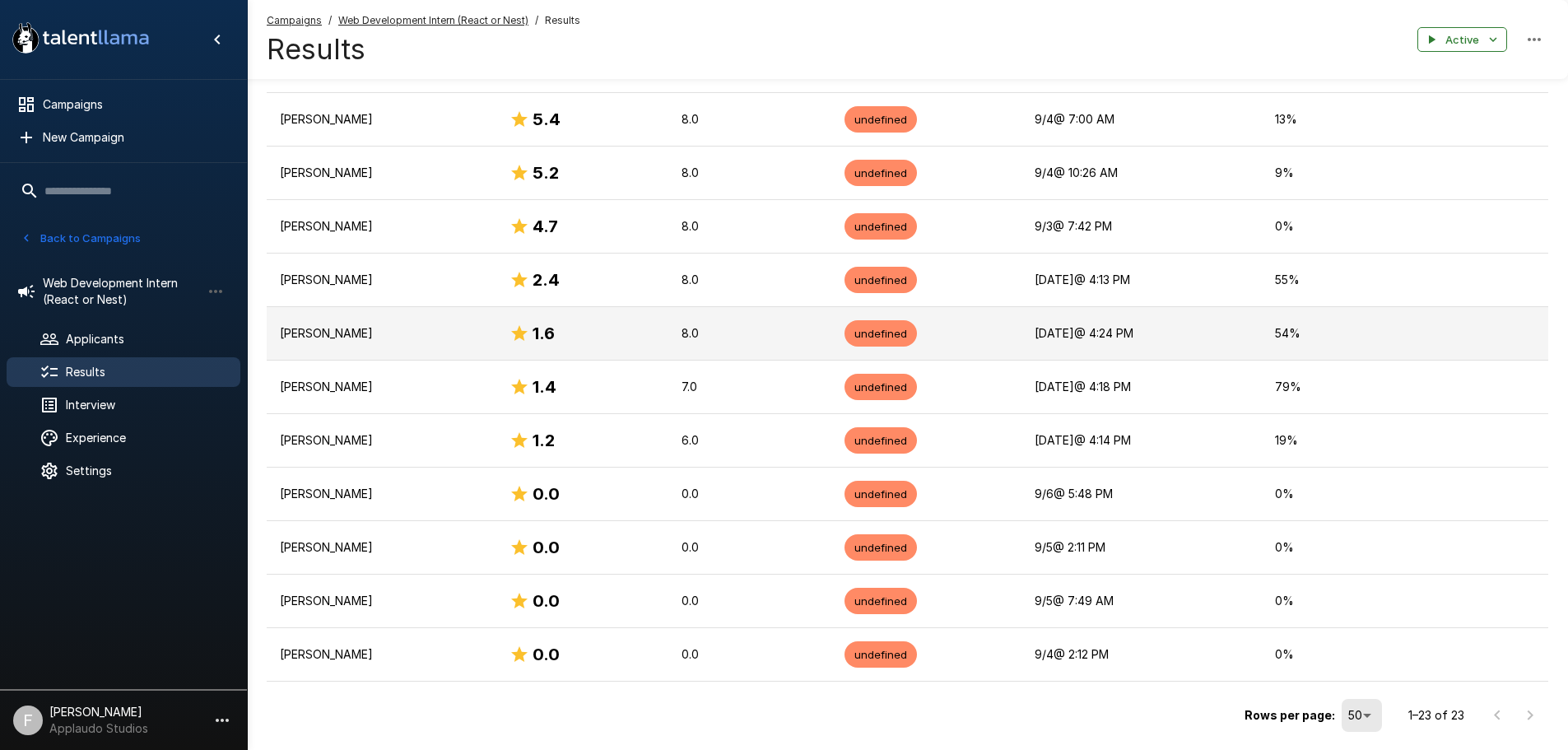
click at [369, 328] on p "[PERSON_NAME]" at bounding box center [382, 333] width 203 height 16
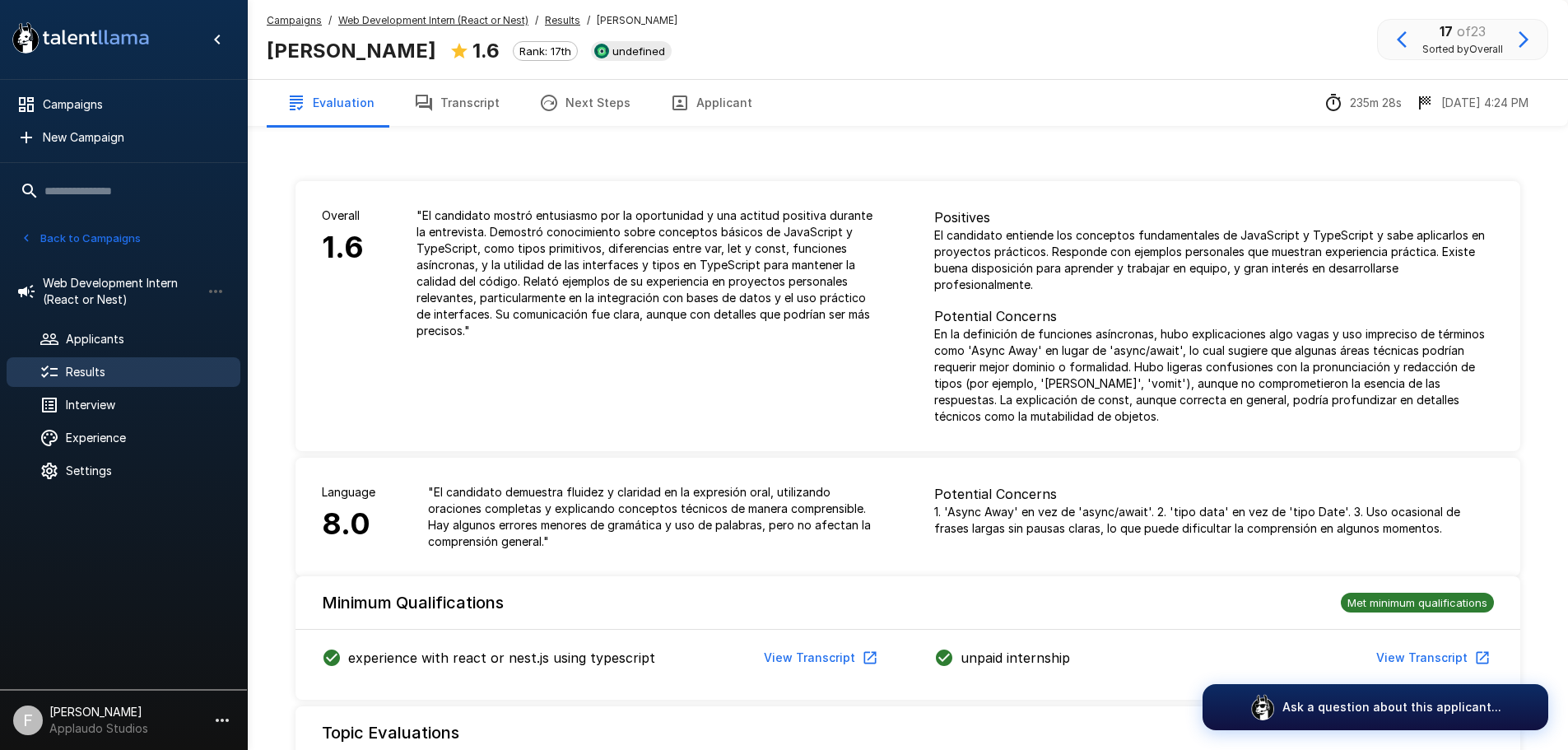
click at [456, 113] on button "Transcript" at bounding box center [456, 103] width 125 height 47
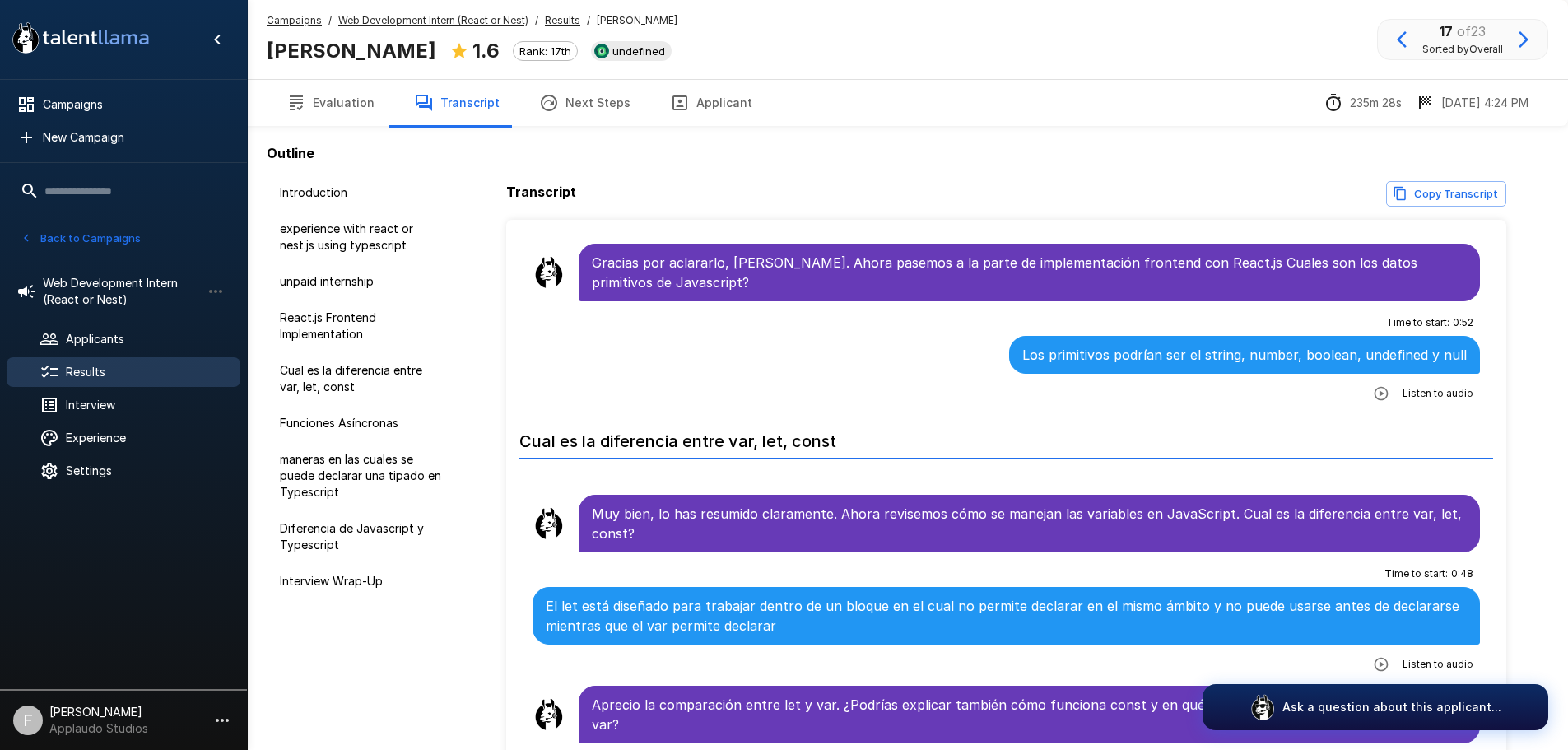
scroll to position [824, 0]
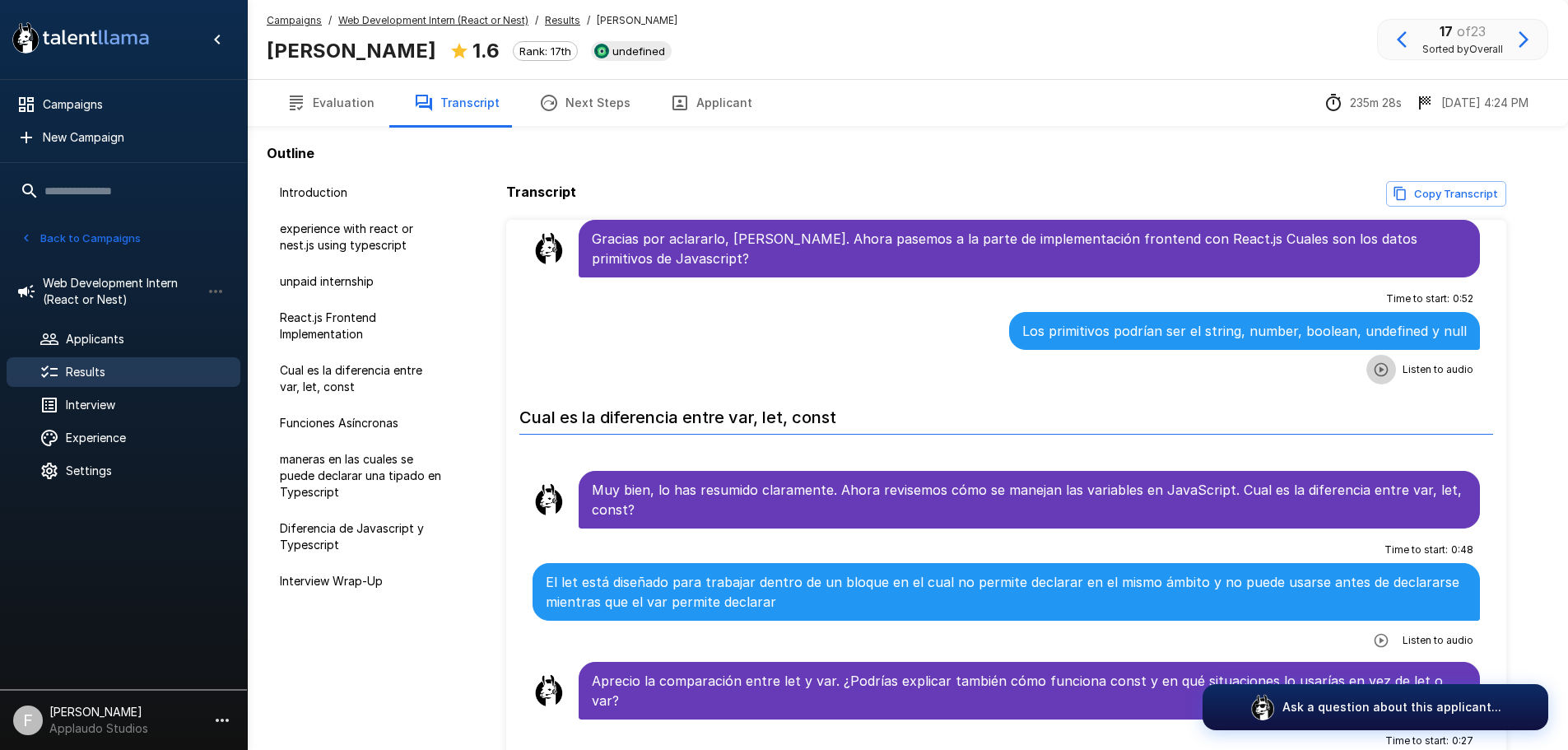
click at [1372, 370] on icon "button" at bounding box center [1380, 369] width 16 height 16
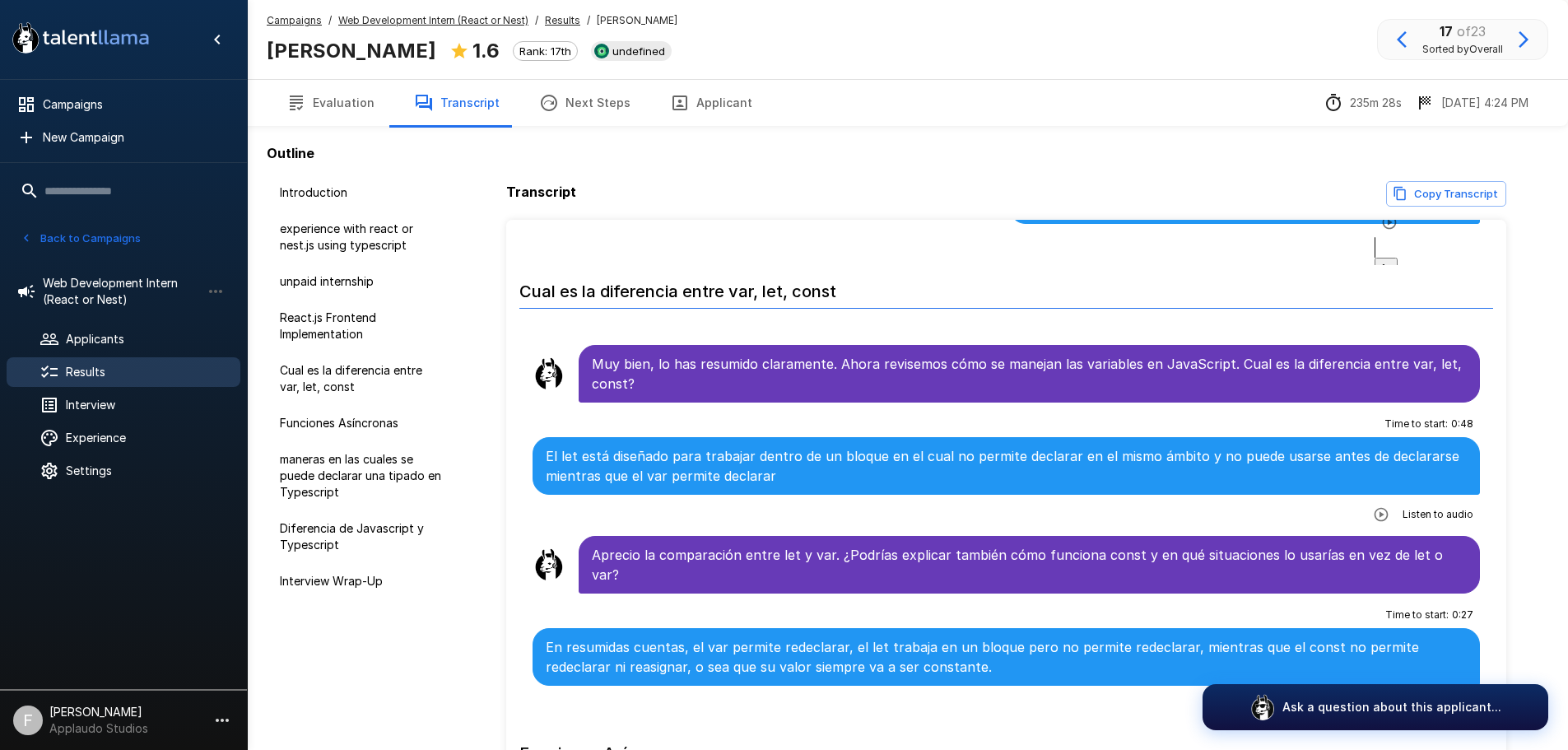
scroll to position [988, 0]
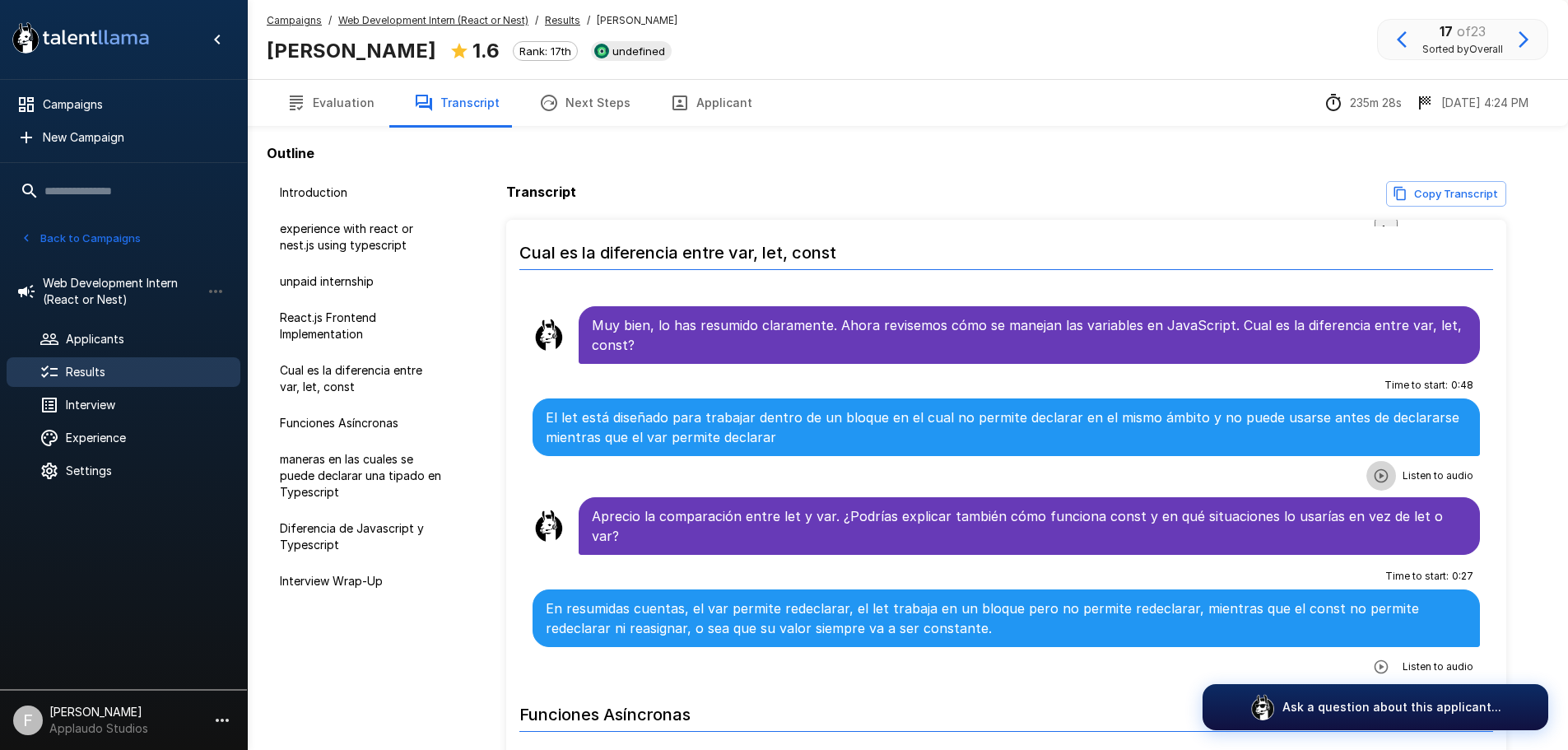
click at [1372, 473] on icon "button" at bounding box center [1380, 476] width 16 height 16
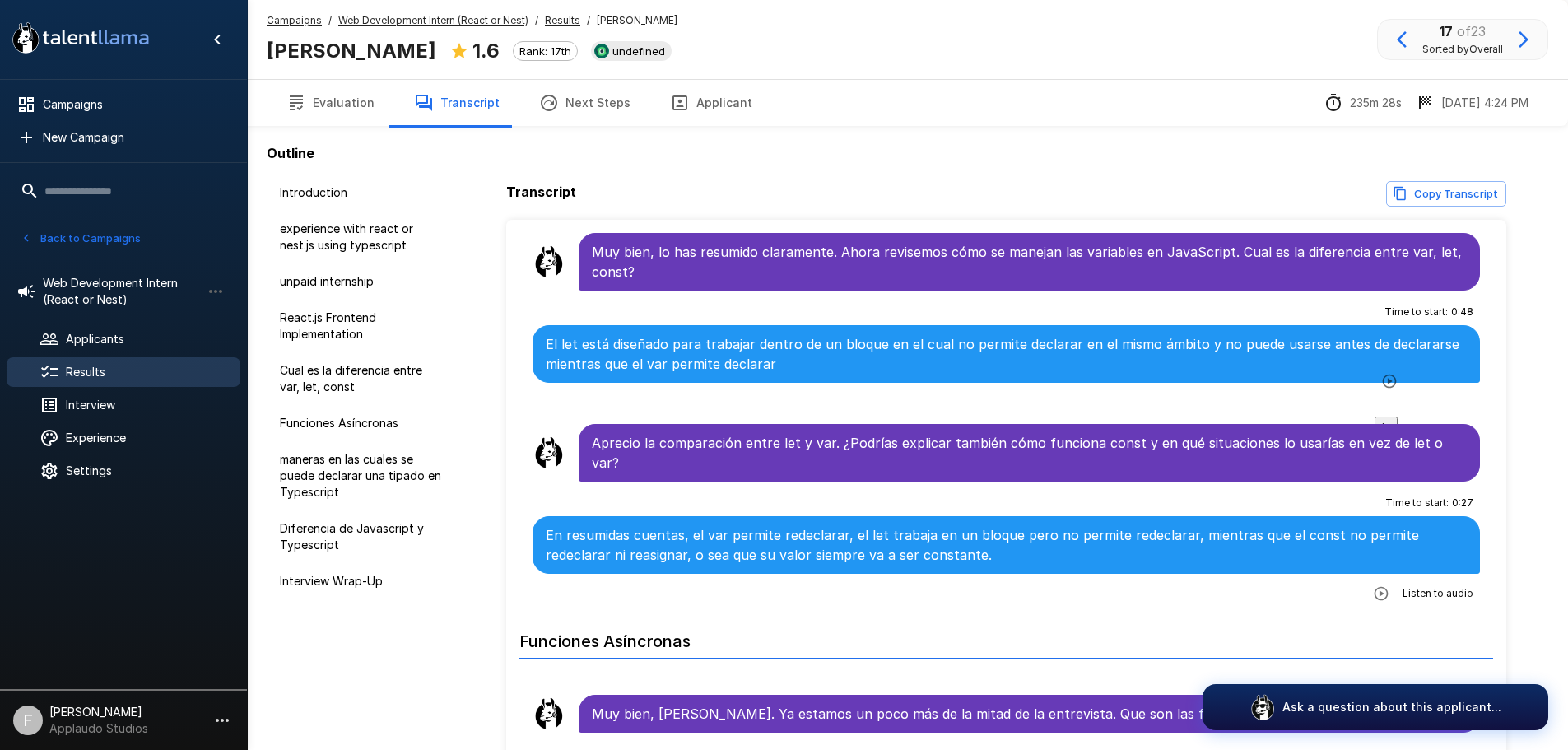
scroll to position [1071, 0]
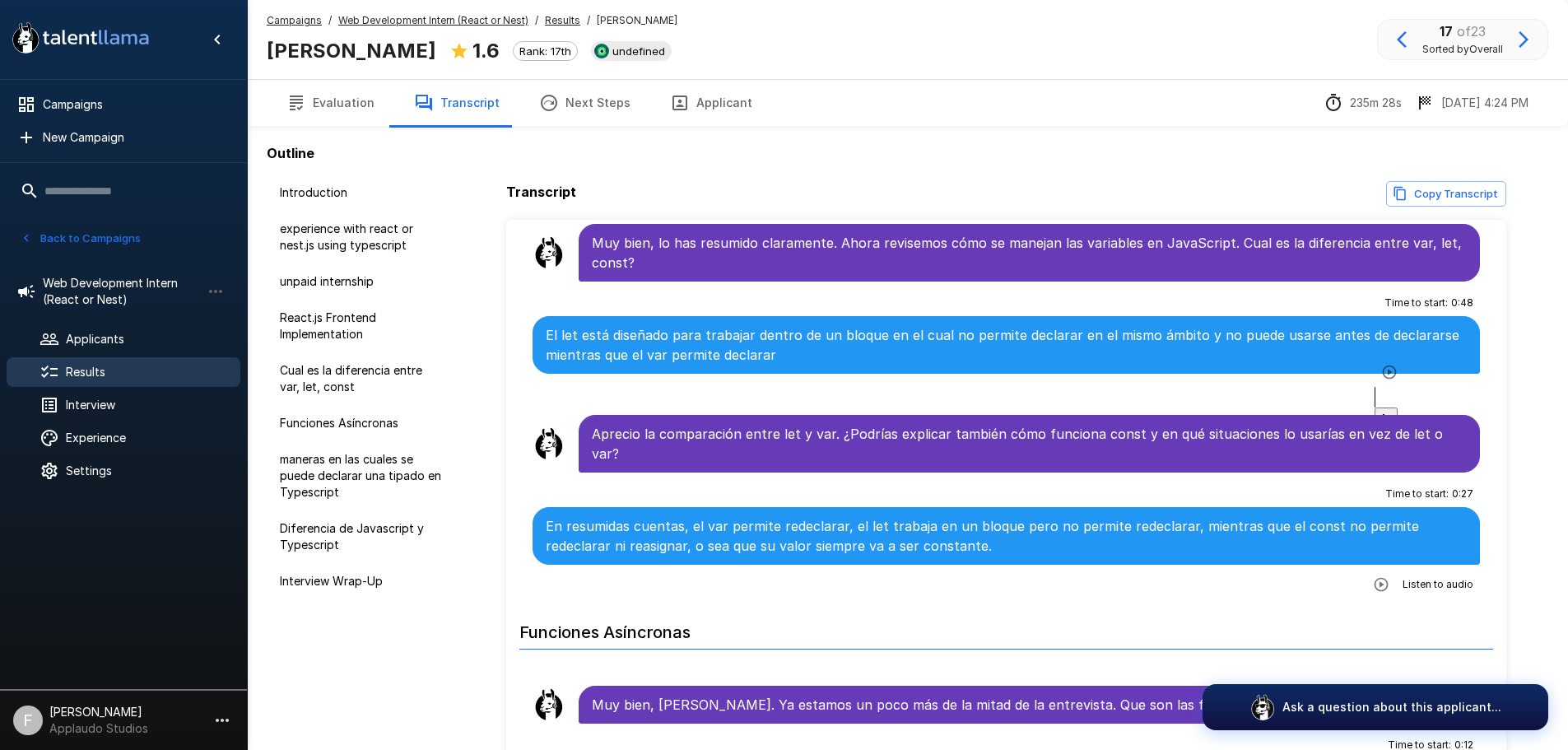
click at [1381, 381] on icon "button" at bounding box center [1389, 372] width 16 height 16
click at [671, 55] on span "undefined" at bounding box center [638, 51] width 66 height 14
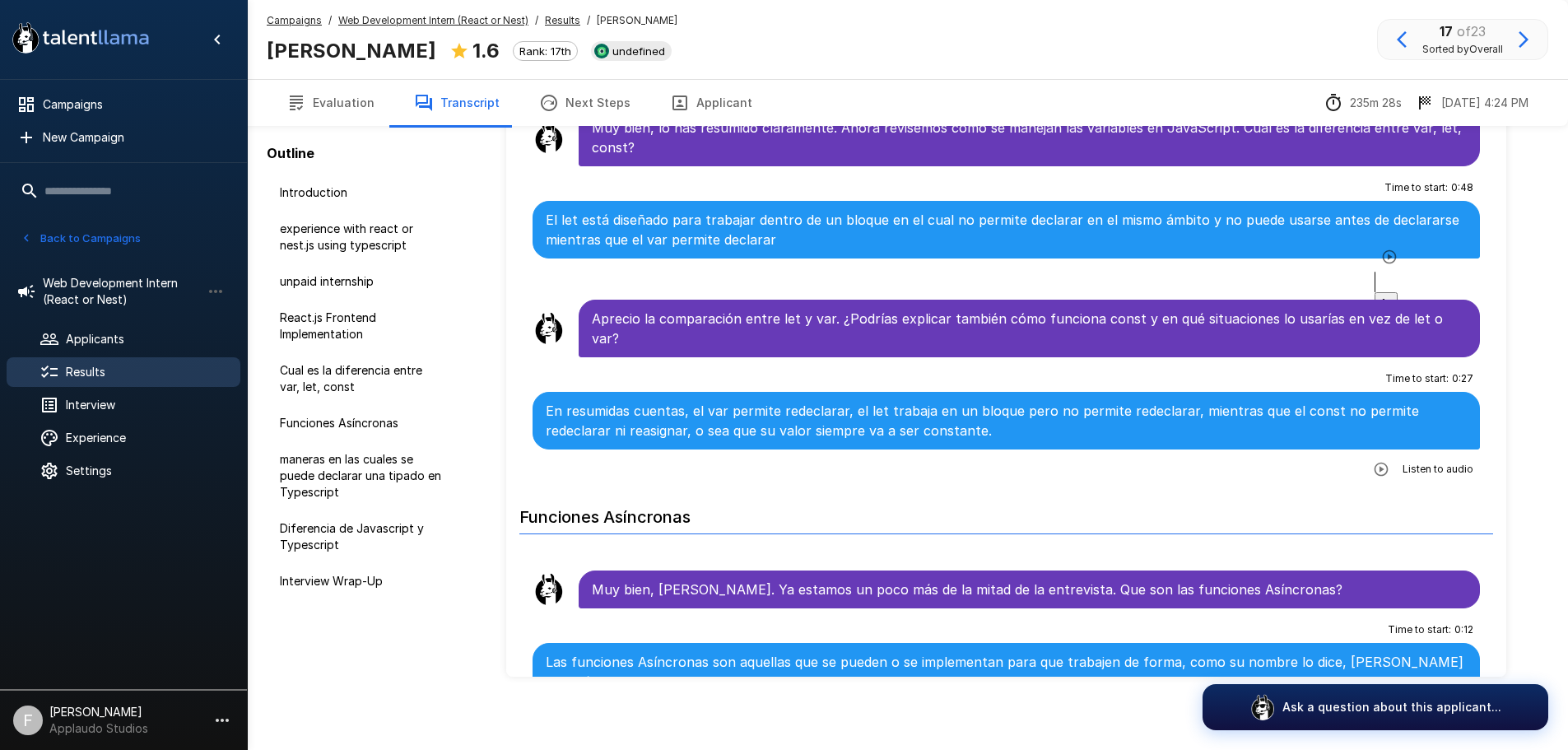
scroll to position [121, 0]
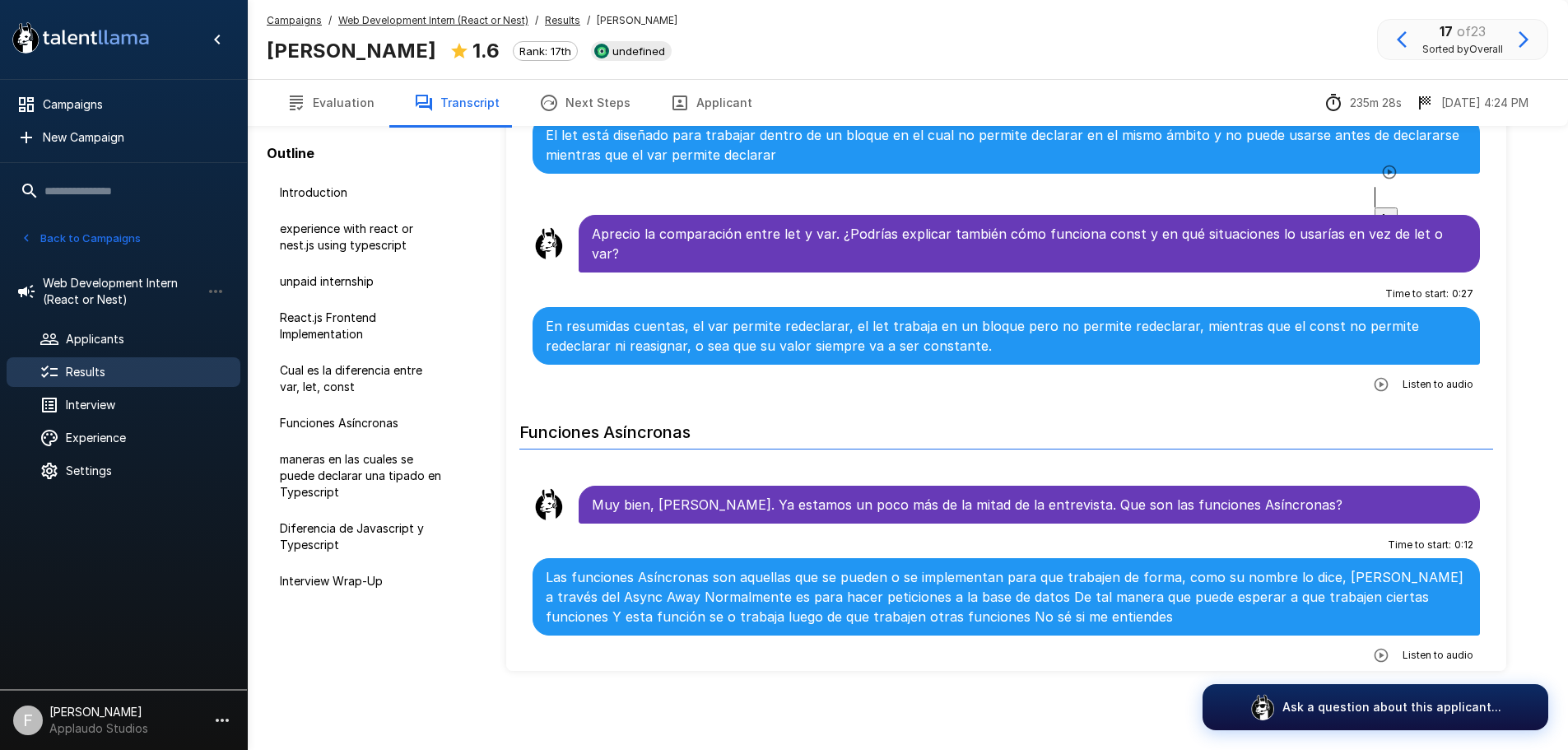
scroll to position [1153, 0]
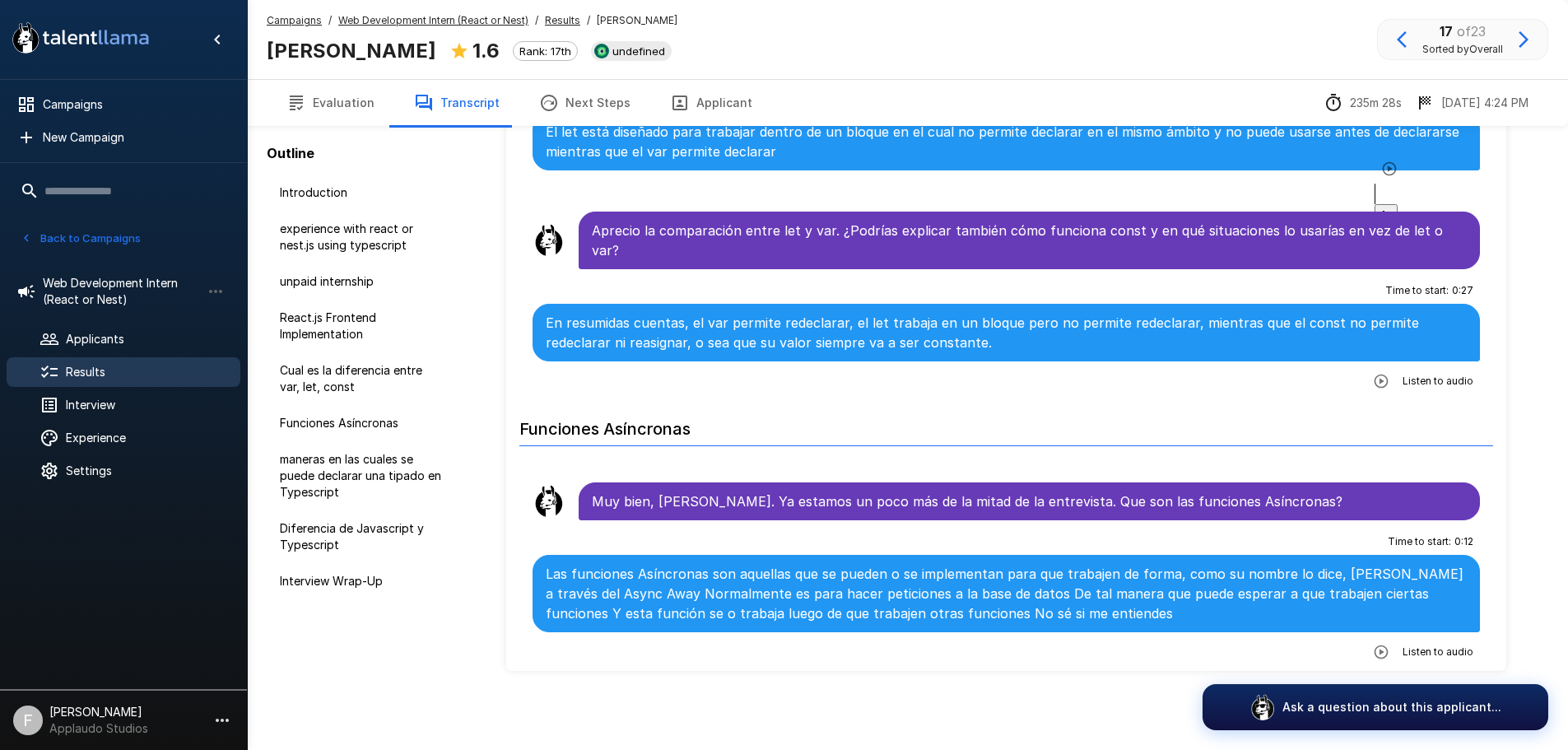
click at [1374, 374] on icon "button" at bounding box center [1381, 381] width 14 height 14
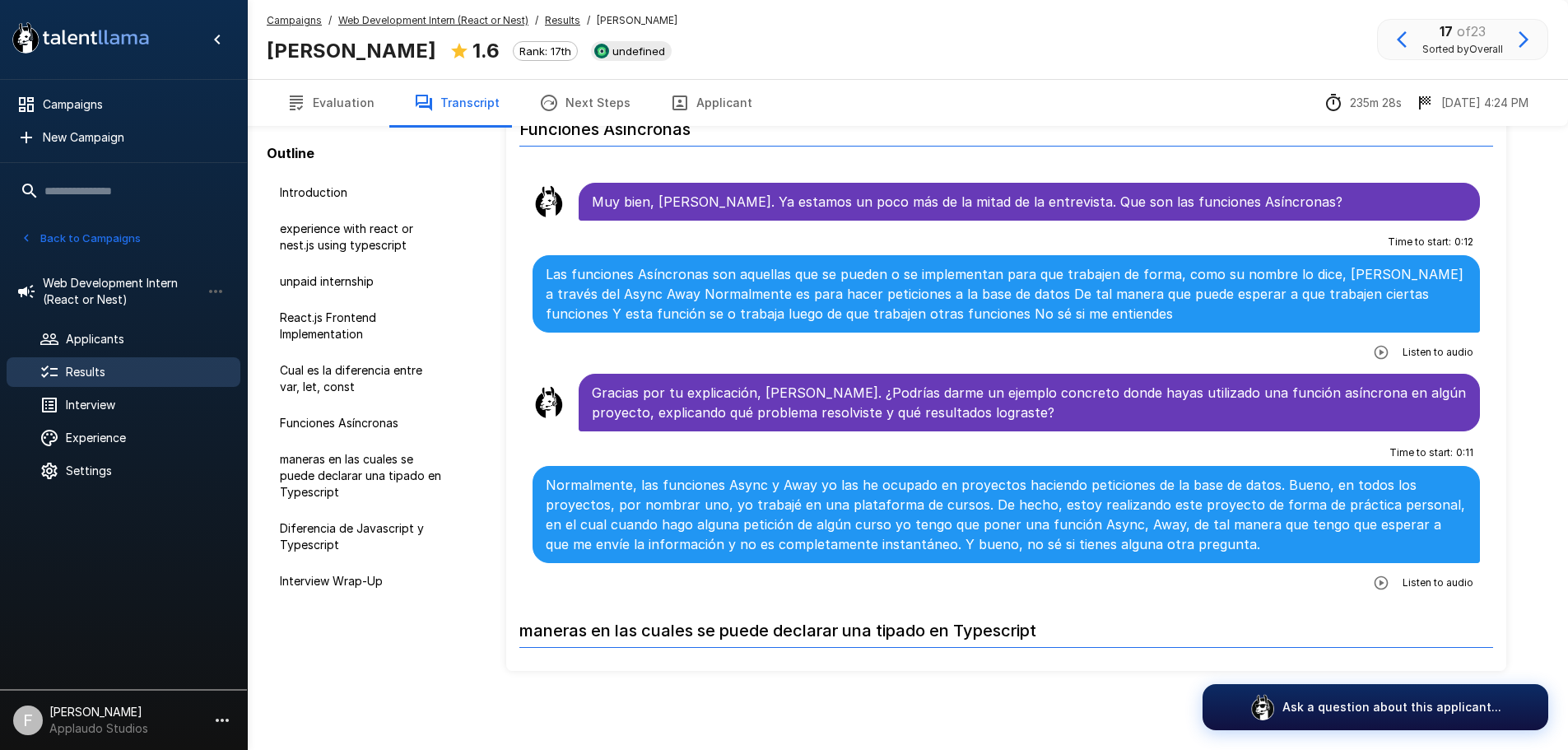
scroll to position [1400, 0]
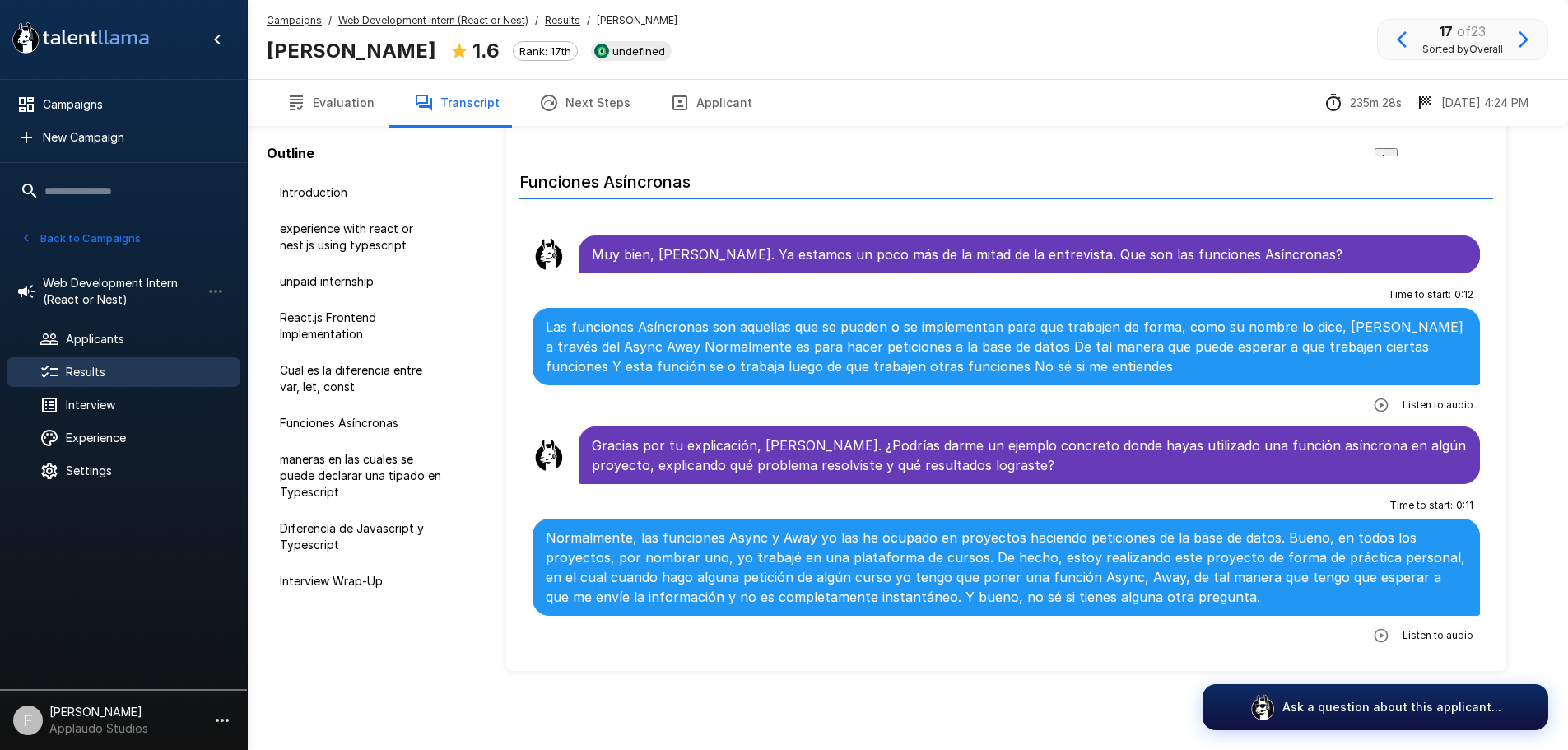
click at [1373, 397] on icon "button" at bounding box center [1380, 405] width 16 height 16
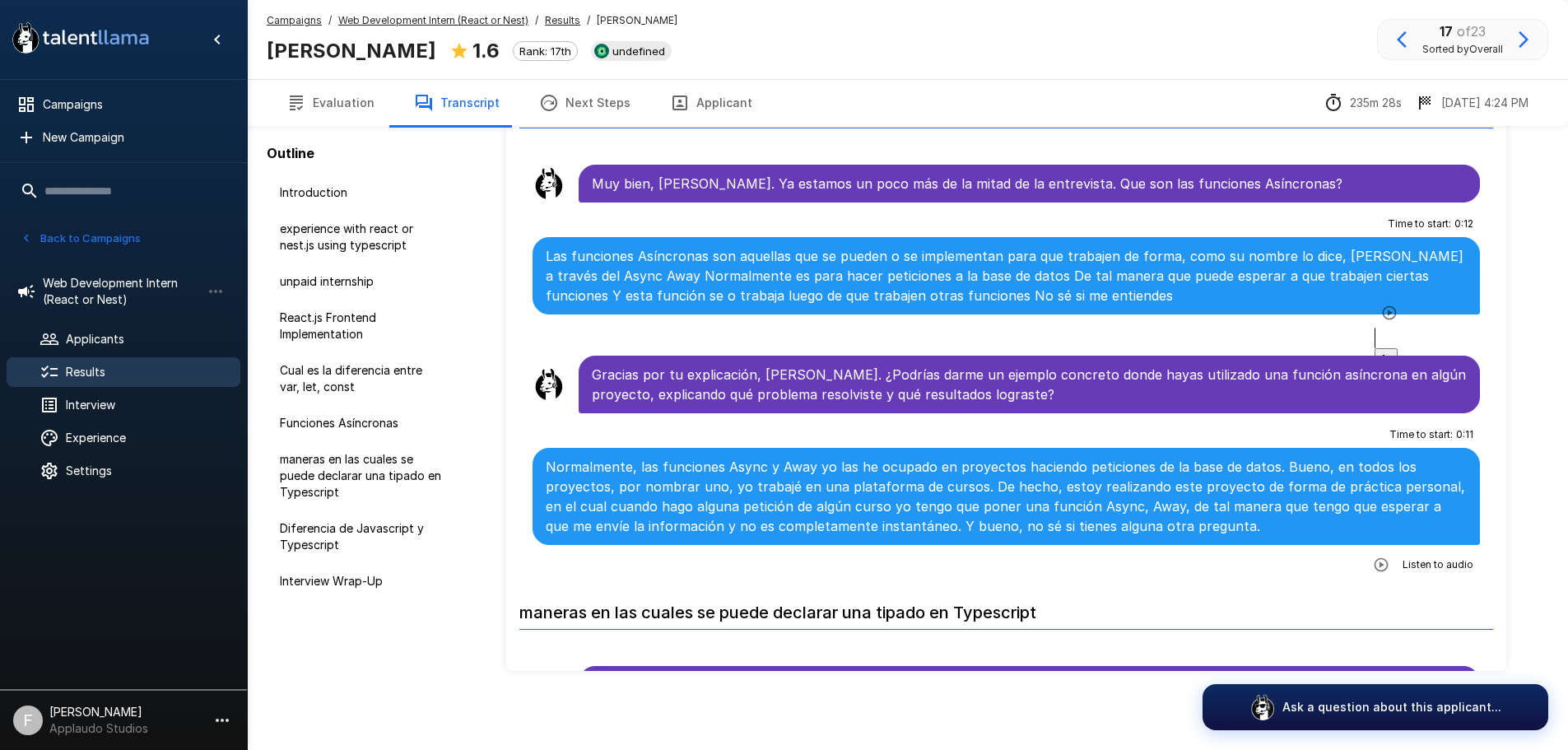
scroll to position [1483, 0]
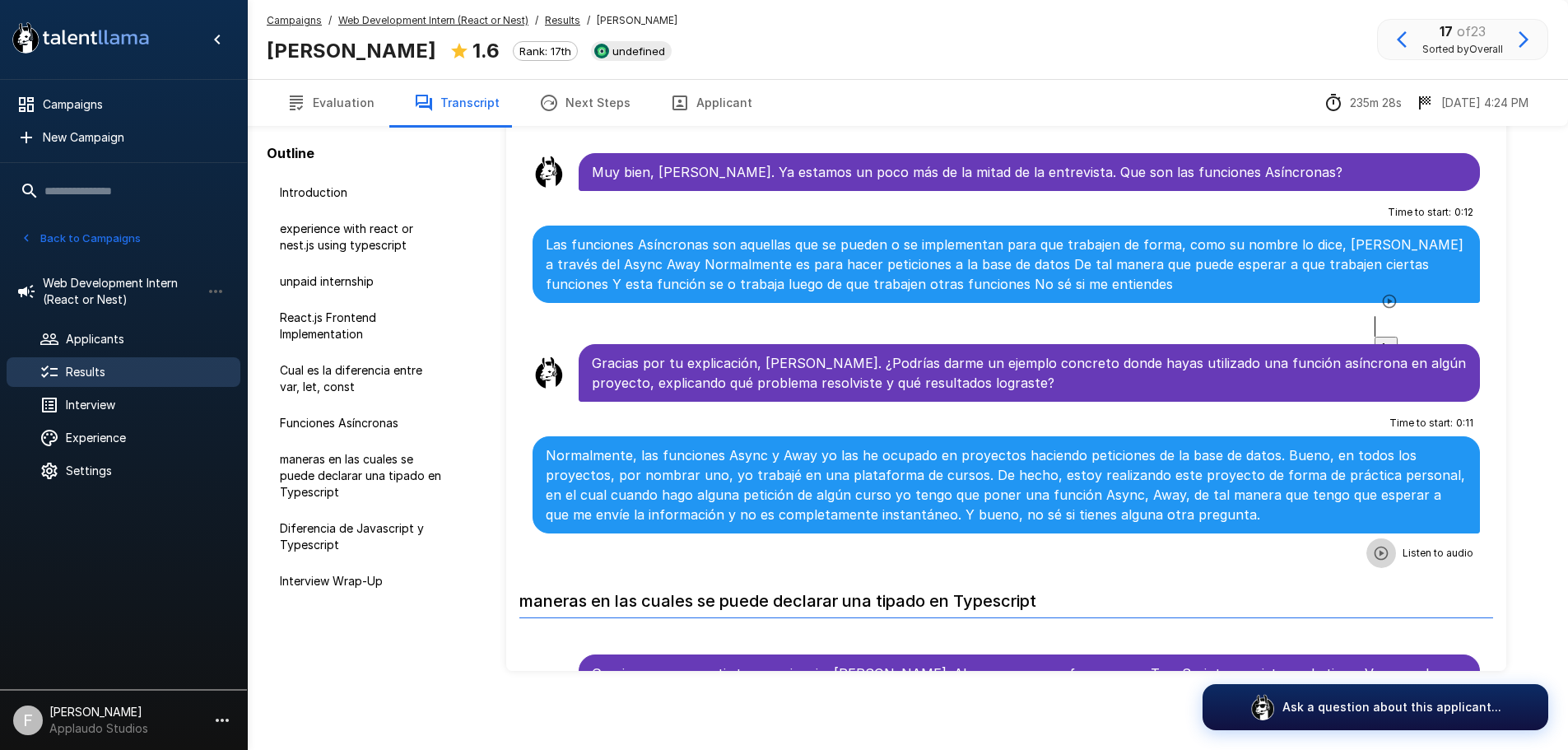
click at [1379, 546] on icon "button" at bounding box center [1380, 553] width 16 height 16
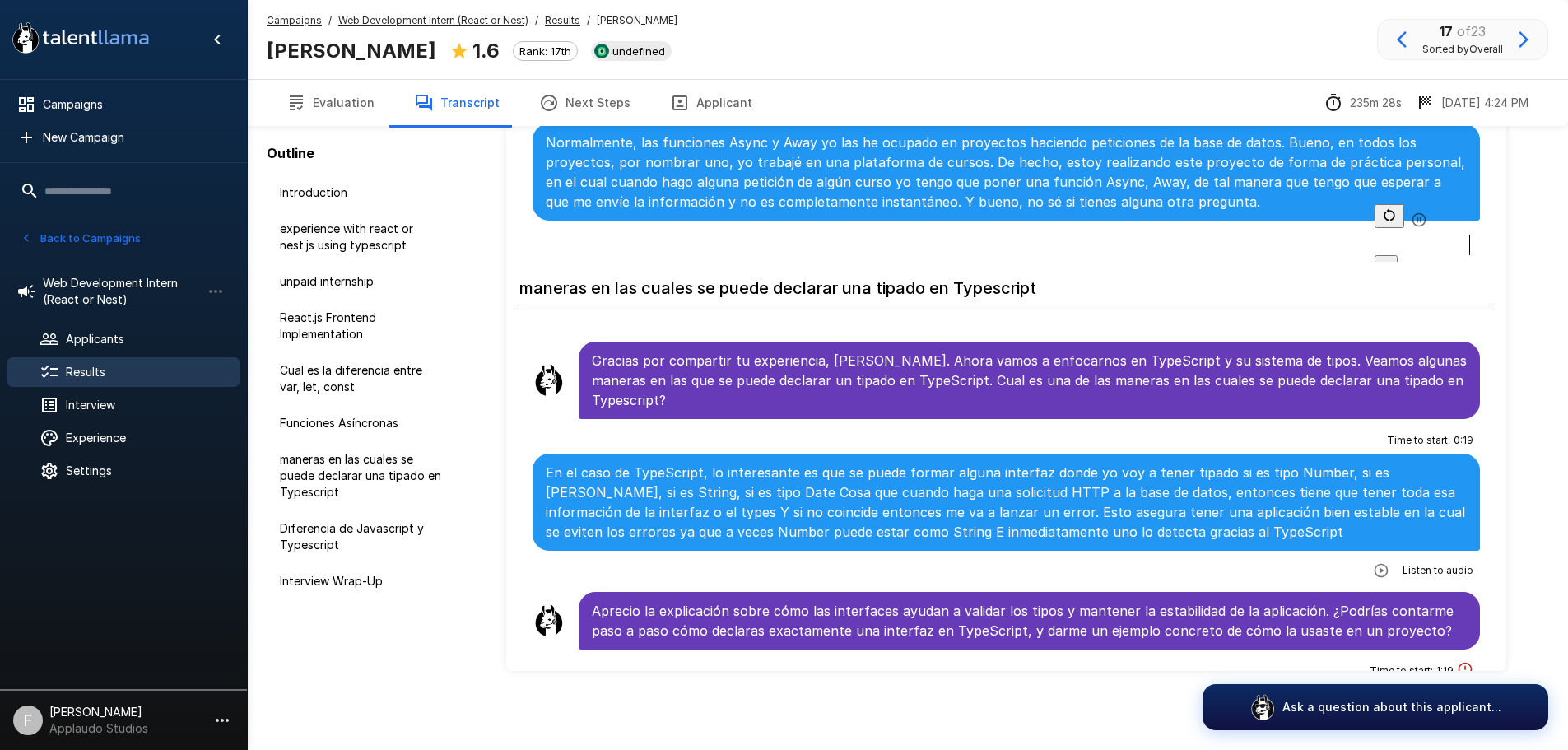
scroll to position [1811, 0]
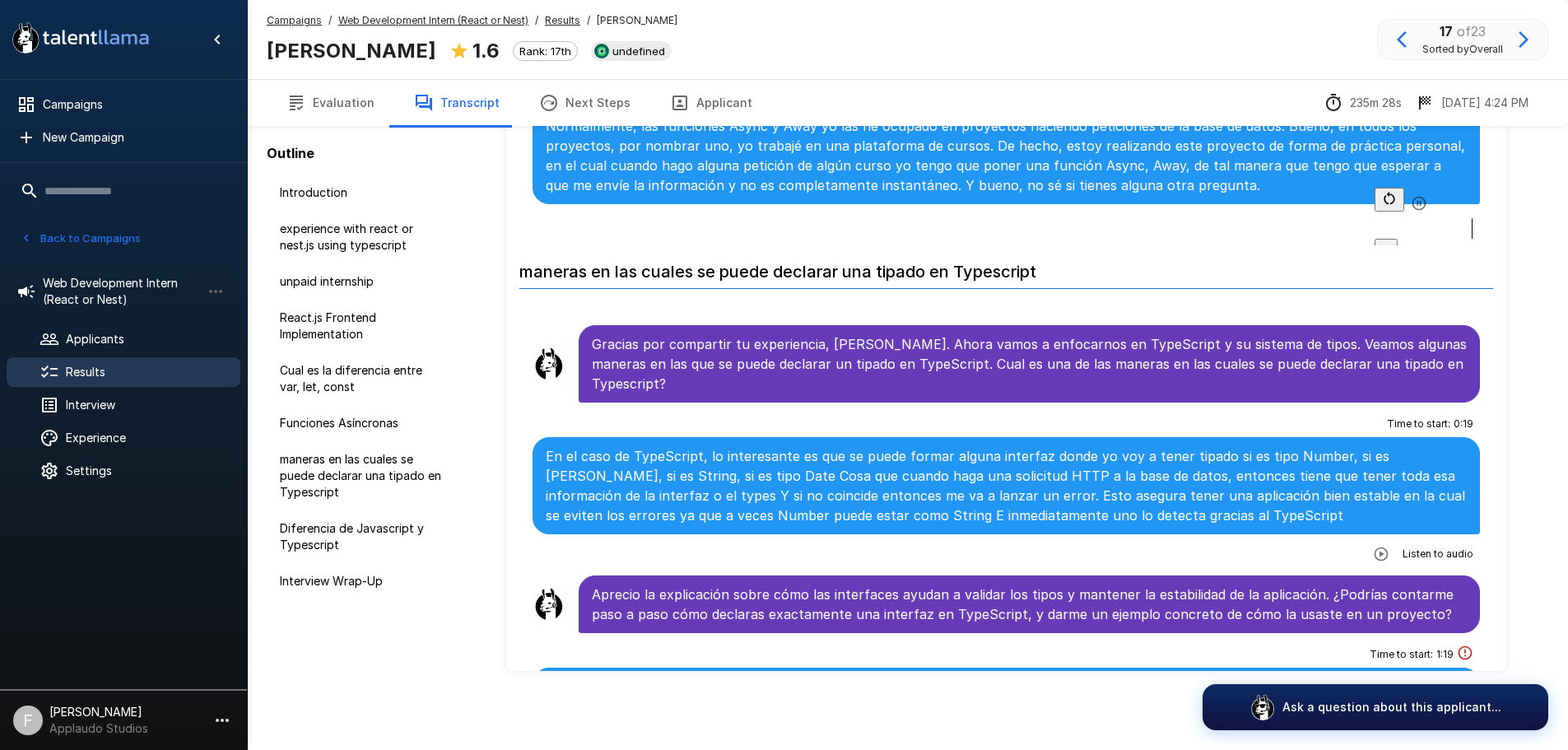
click at [1367, 540] on button "button" at bounding box center [1381, 554] width 30 height 30
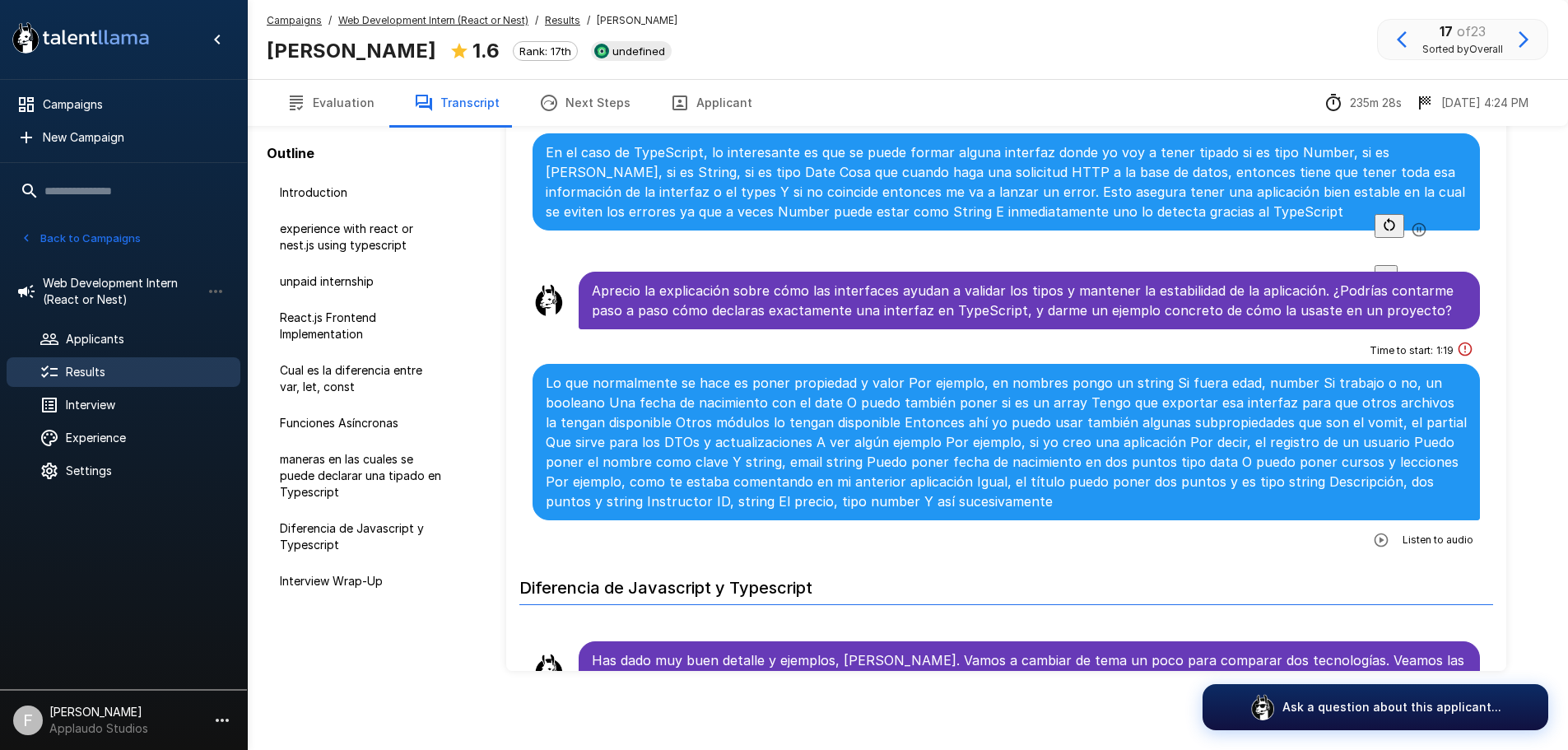
scroll to position [2141, 0]
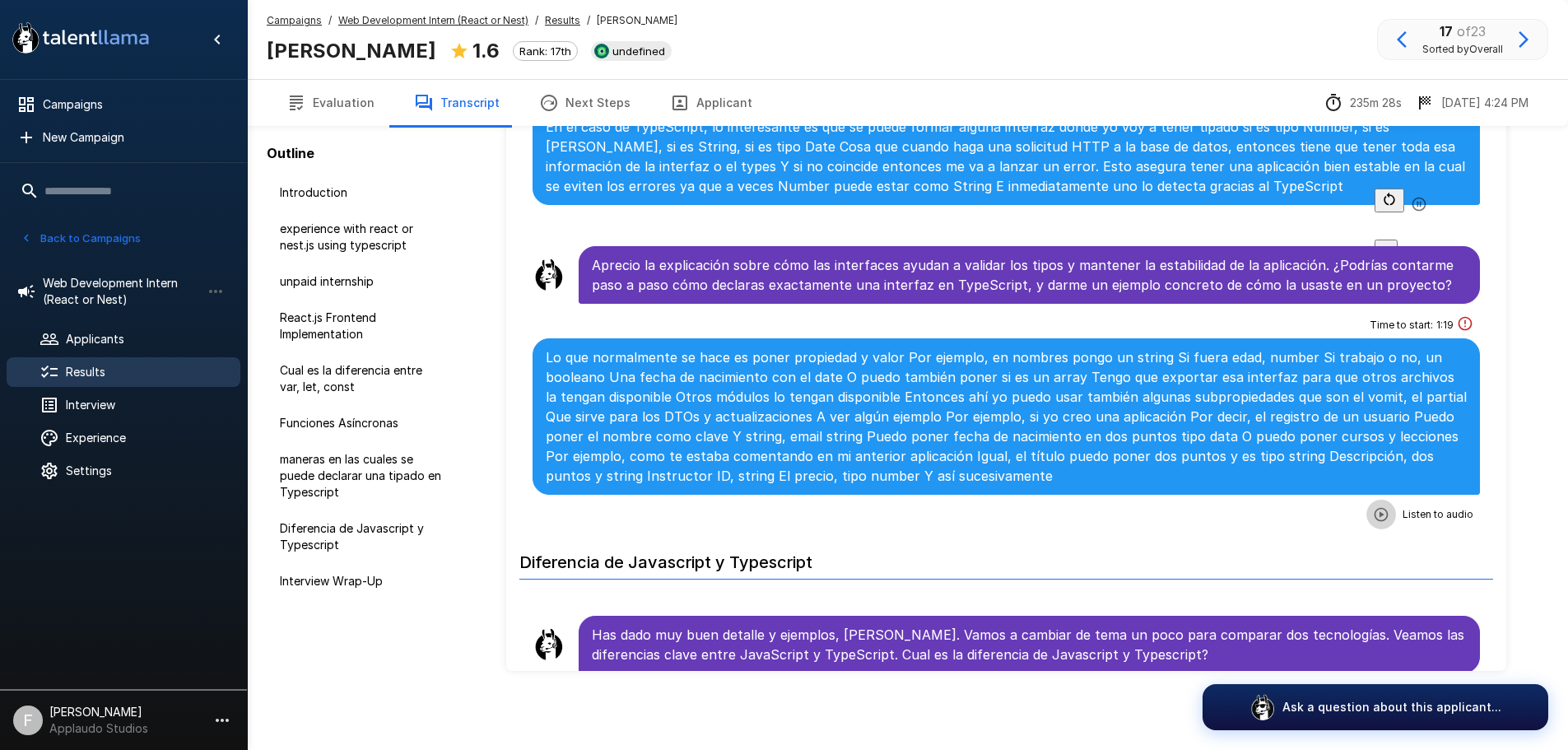
click at [1372, 507] on icon "button" at bounding box center [1380, 515] width 16 height 16
click at [1410, 485] on icon "button" at bounding box center [1418, 493] width 16 height 16
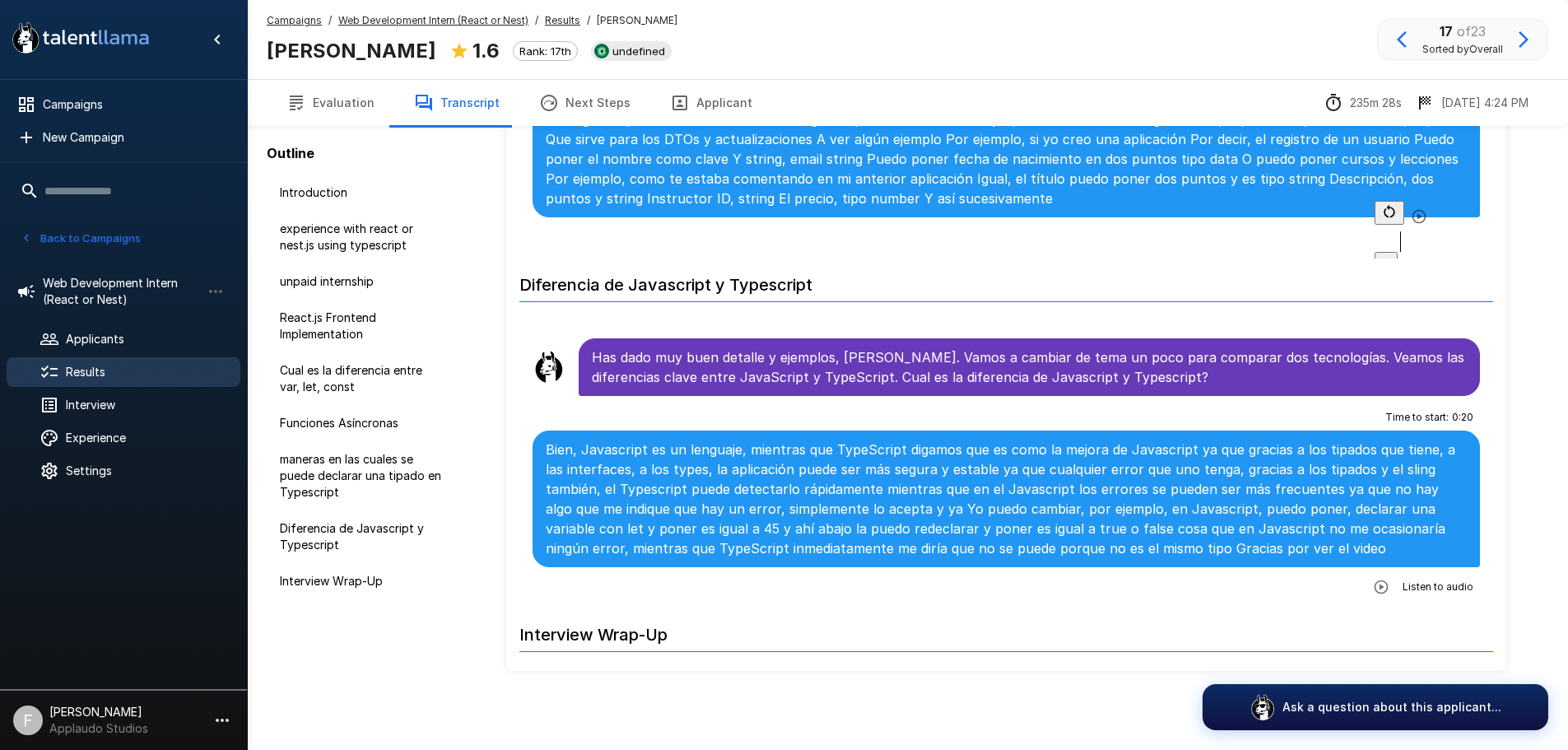
scroll to position [2470, 0]
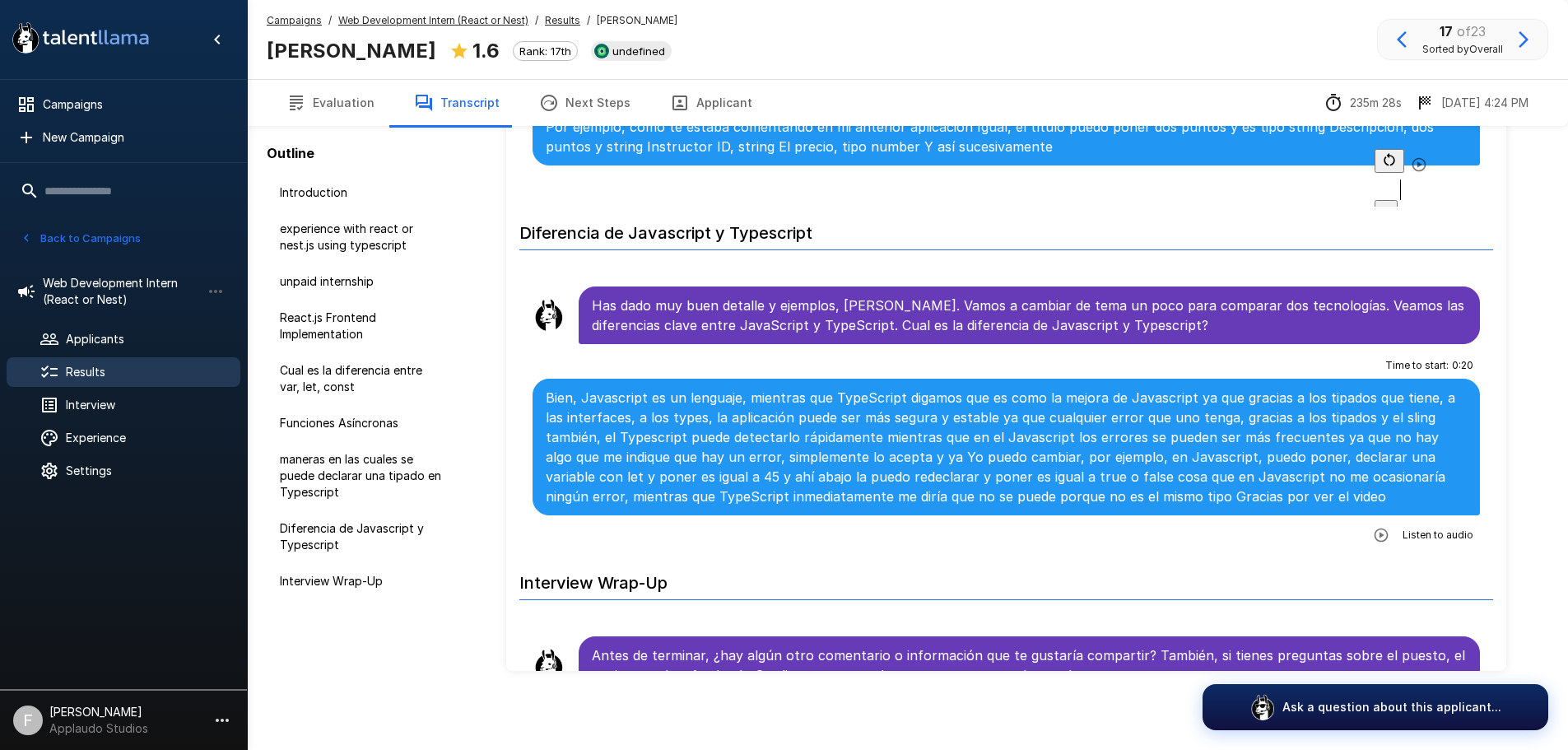
click at [1372, 527] on icon "button" at bounding box center [1380, 535] width 16 height 16
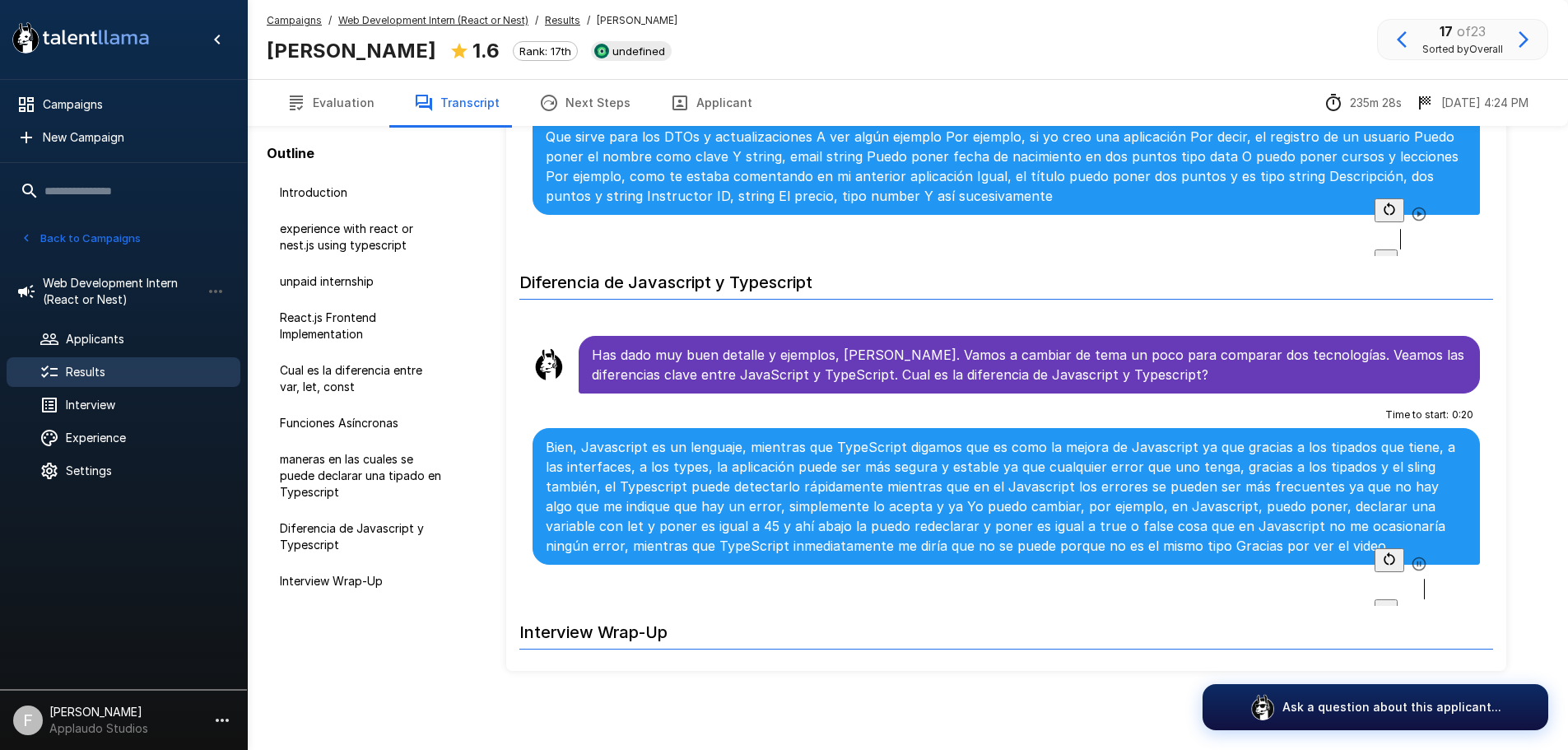
scroll to position [2450, 0]
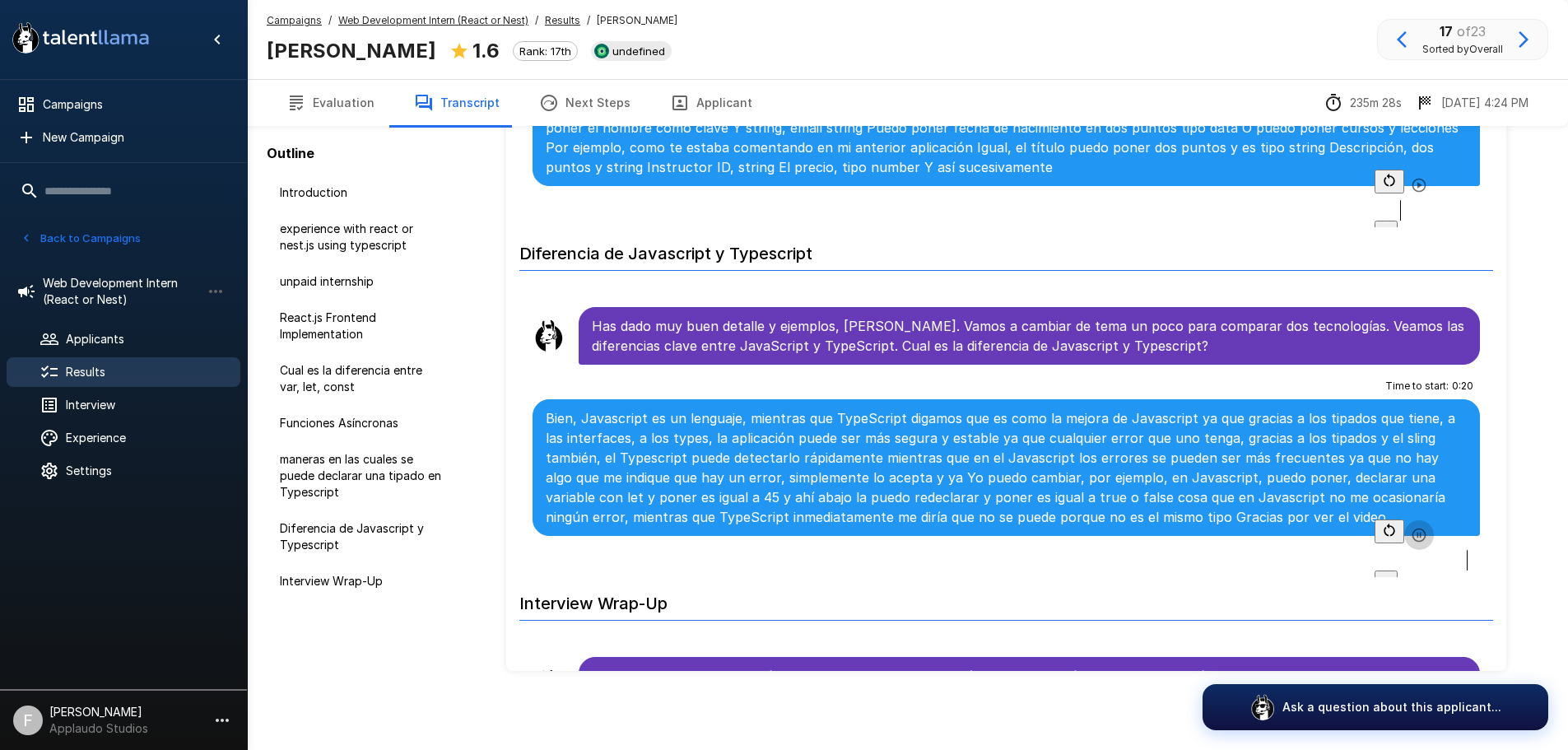
click at [1410, 527] on icon "button" at bounding box center [1418, 535] width 16 height 16
click at [103, 372] on span "Results" at bounding box center [146, 372] width 162 height 16
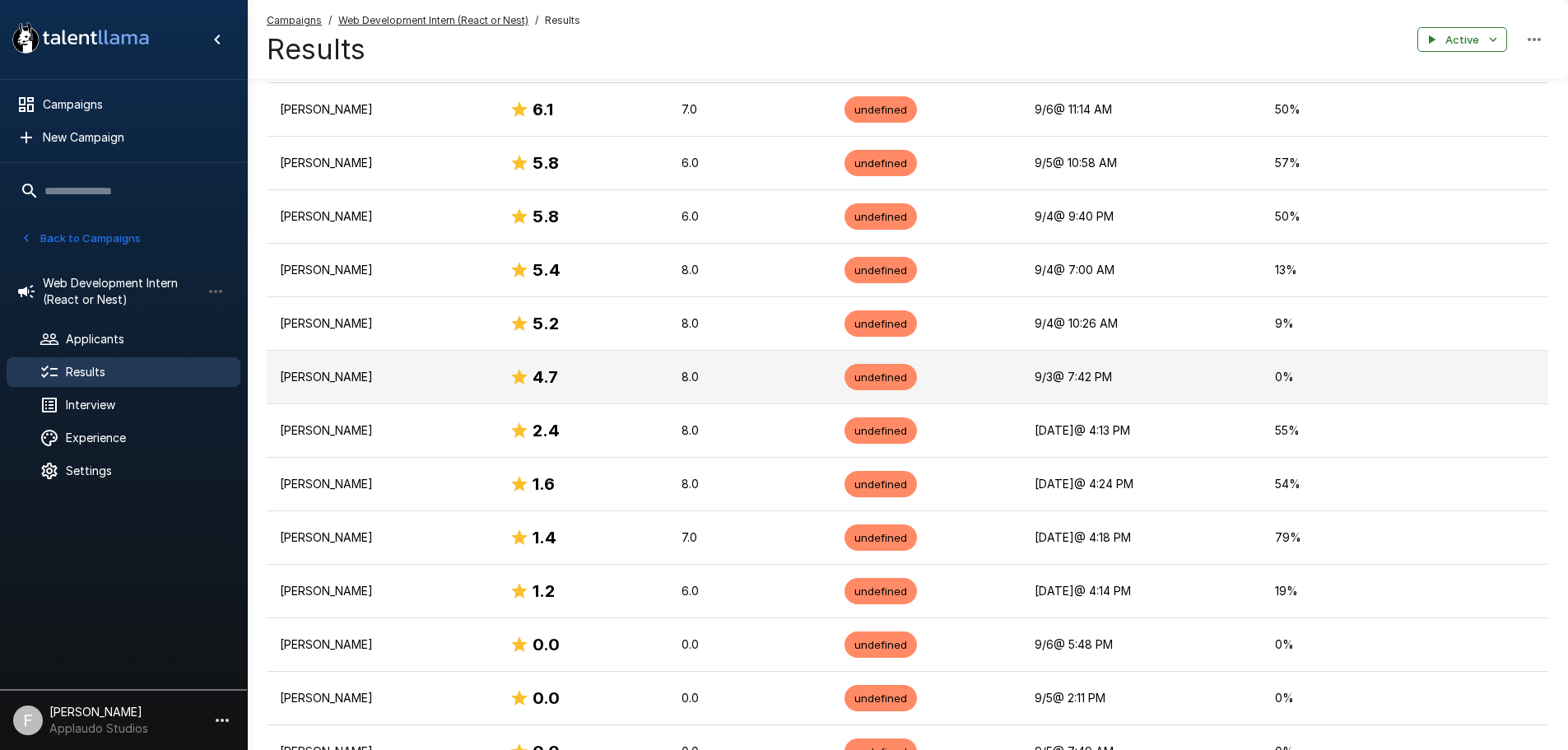
scroll to position [792, 0]
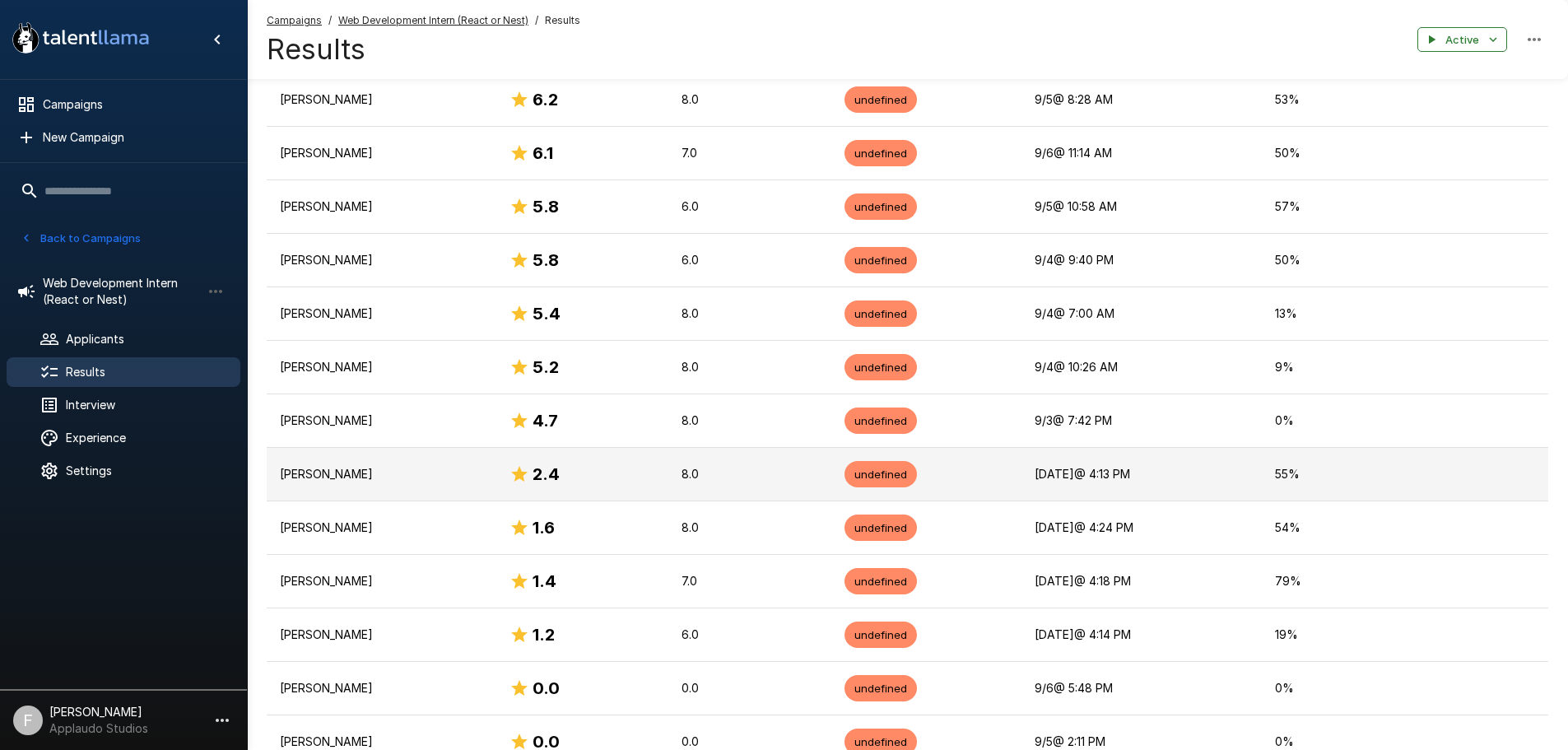
click at [342, 474] on p "[PERSON_NAME]" at bounding box center [382, 474] width 203 height 16
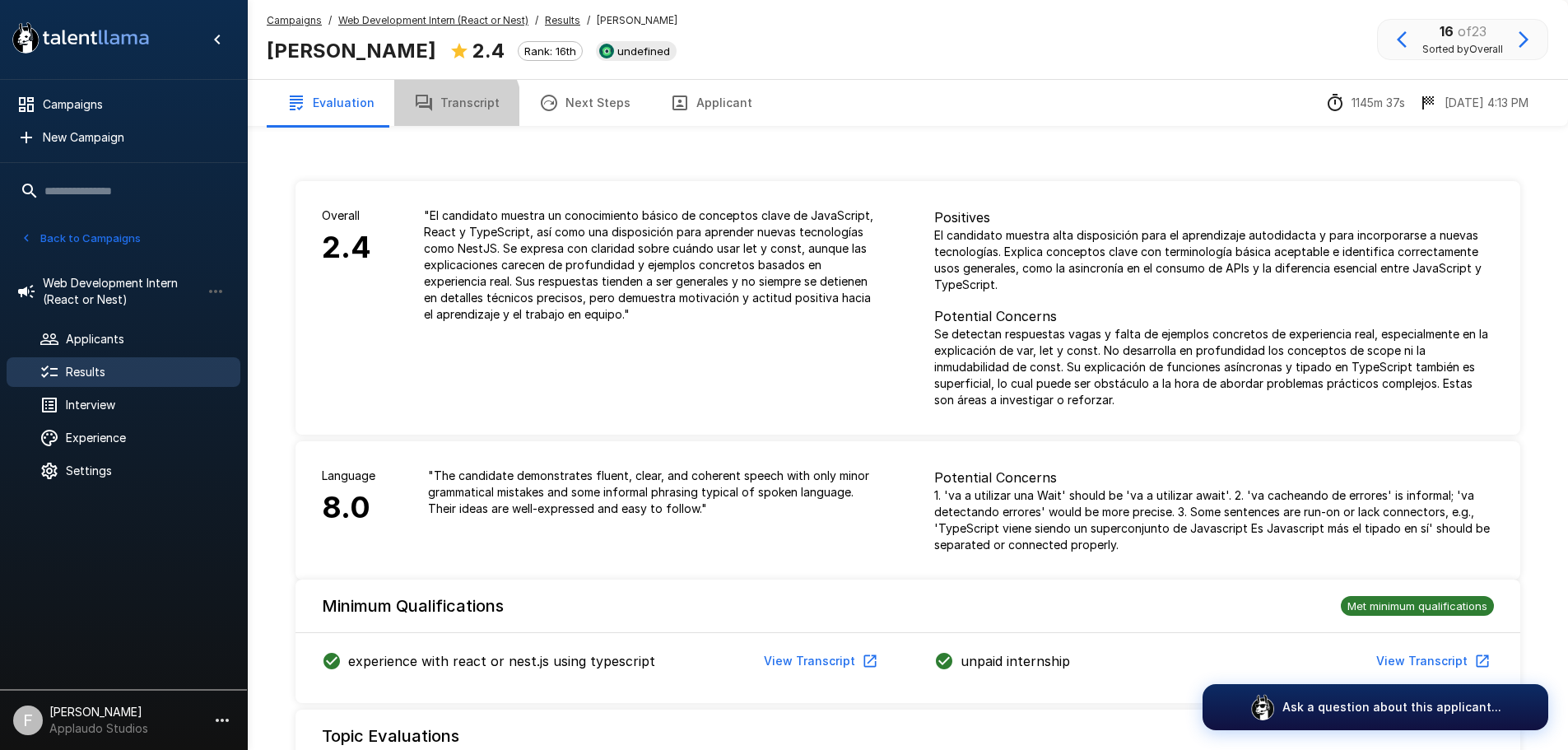
click at [435, 110] on button "Transcript" at bounding box center [456, 103] width 125 height 47
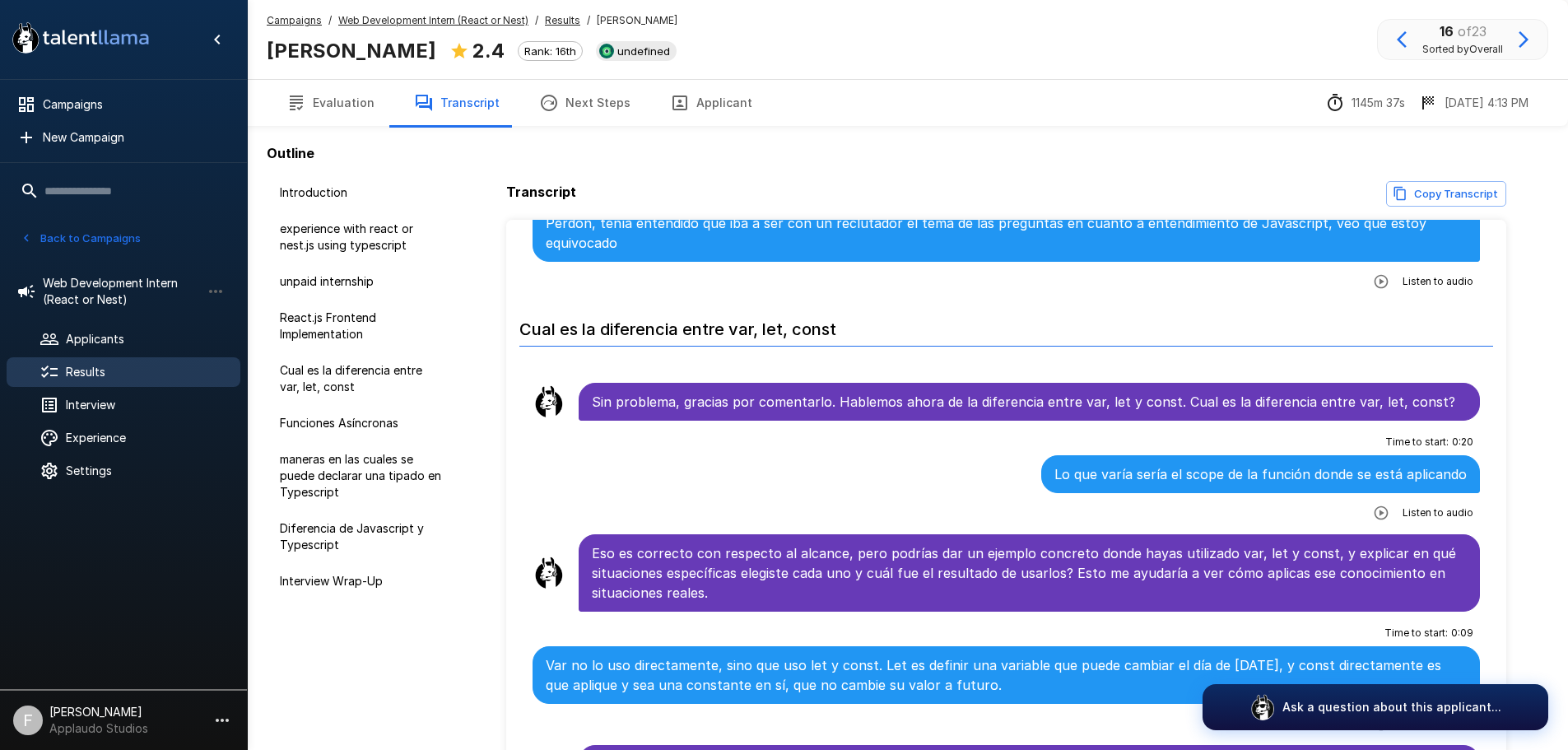
scroll to position [824, 0]
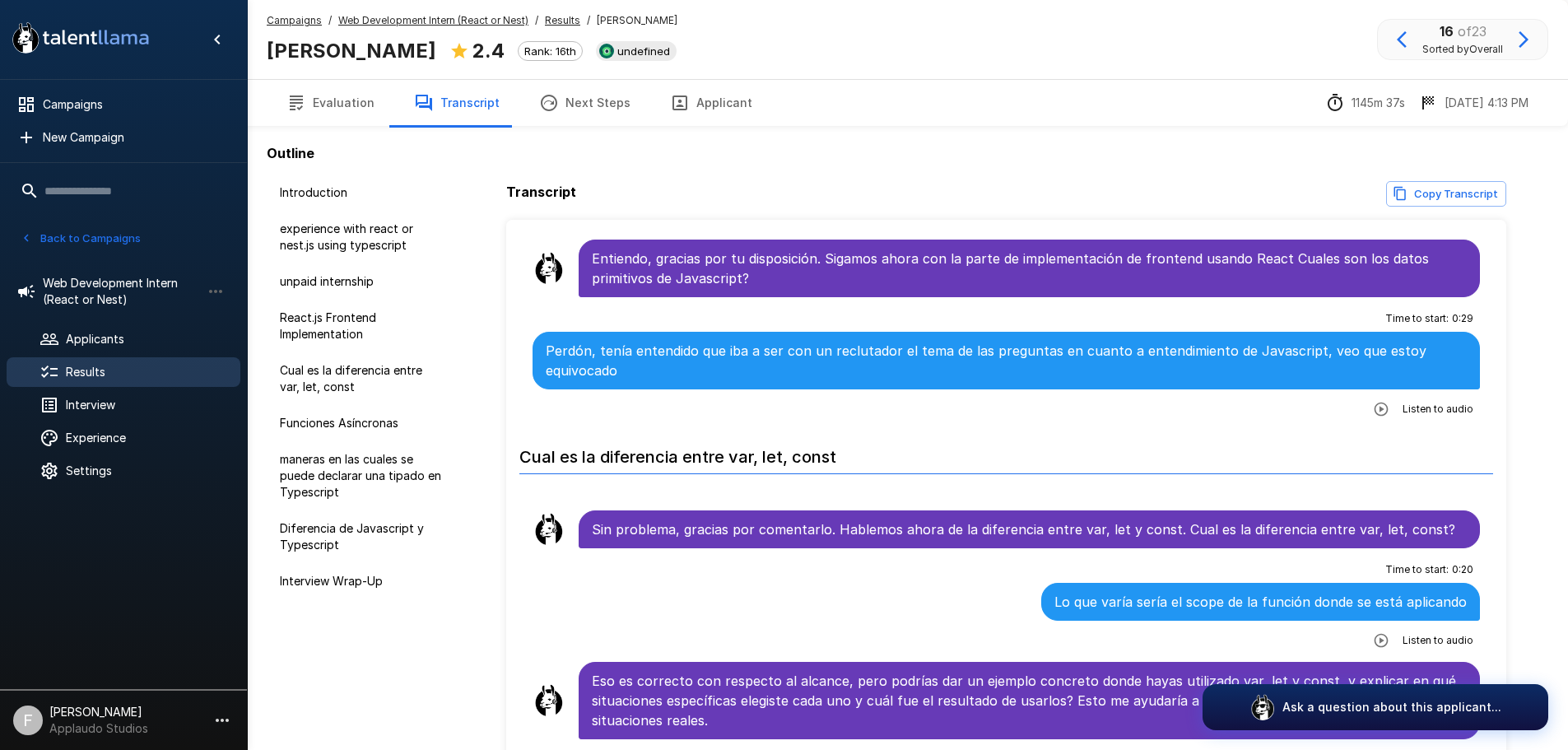
click at [1383, 419] on div "Listen to audio" at bounding box center [1420, 409] width 107 height 30
click at [1374, 413] on icon "button" at bounding box center [1380, 409] width 16 height 16
click at [1412, 395] on icon "button" at bounding box center [1419, 388] width 14 height 14
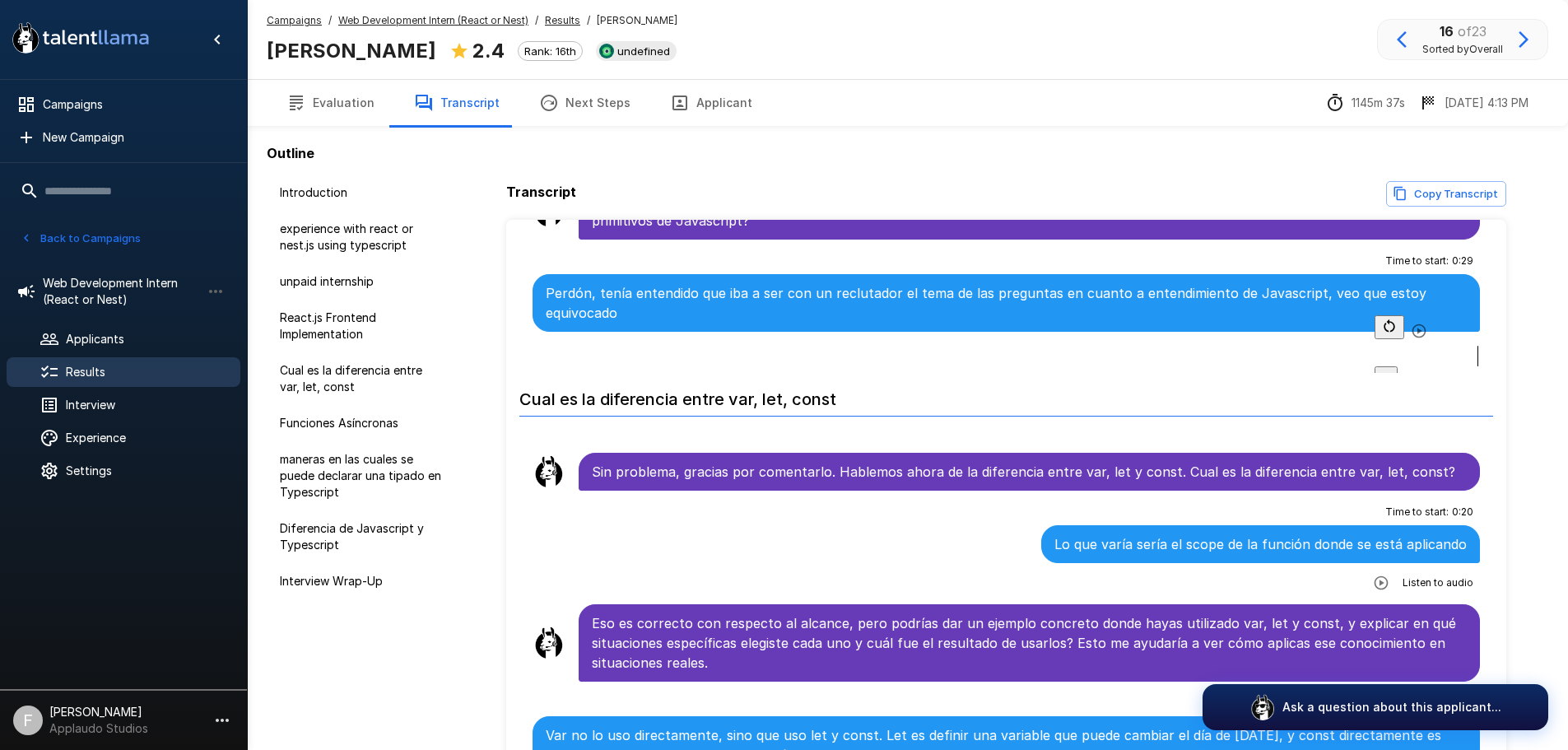
scroll to position [1071, 0]
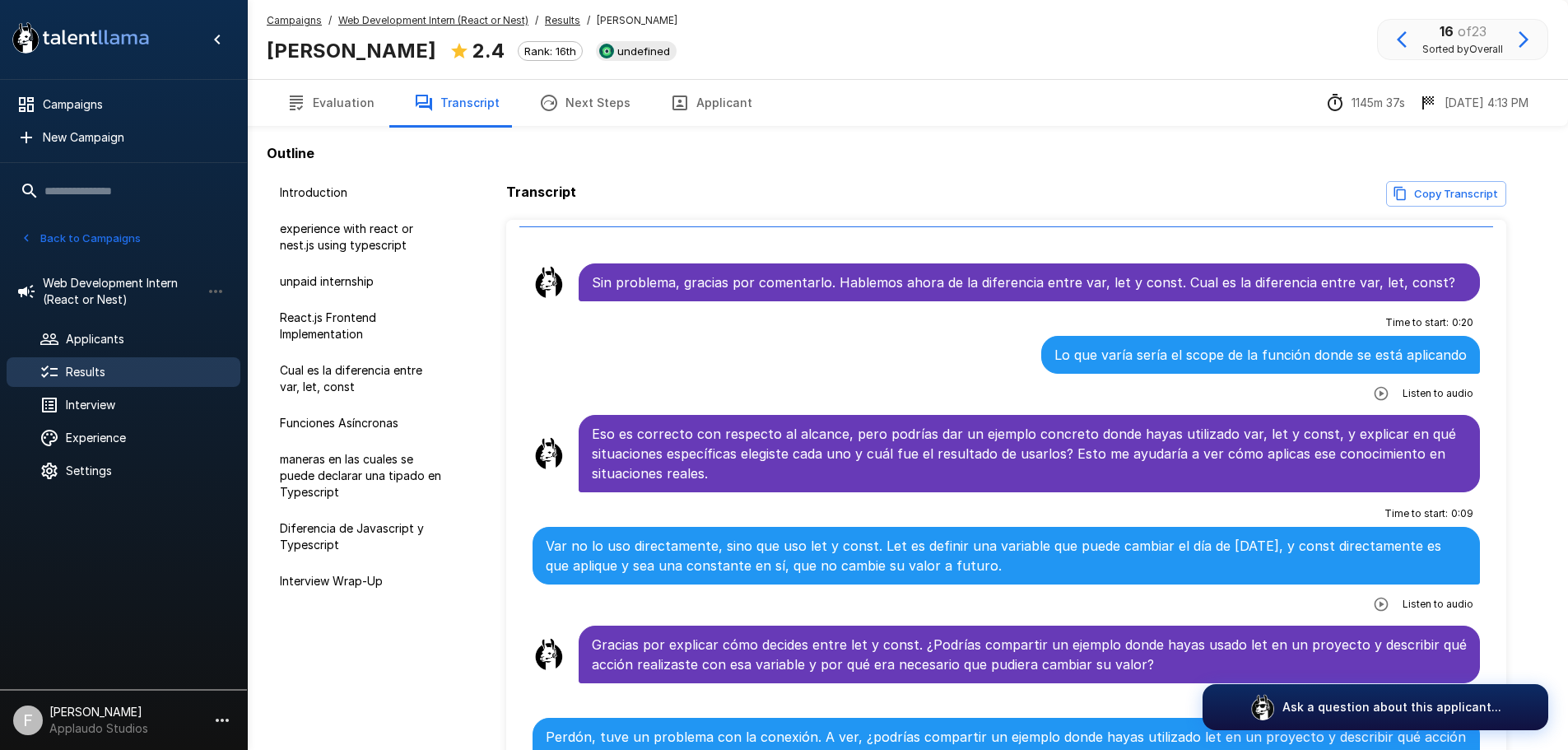
click at [1367, 397] on button "button" at bounding box center [1381, 393] width 30 height 30
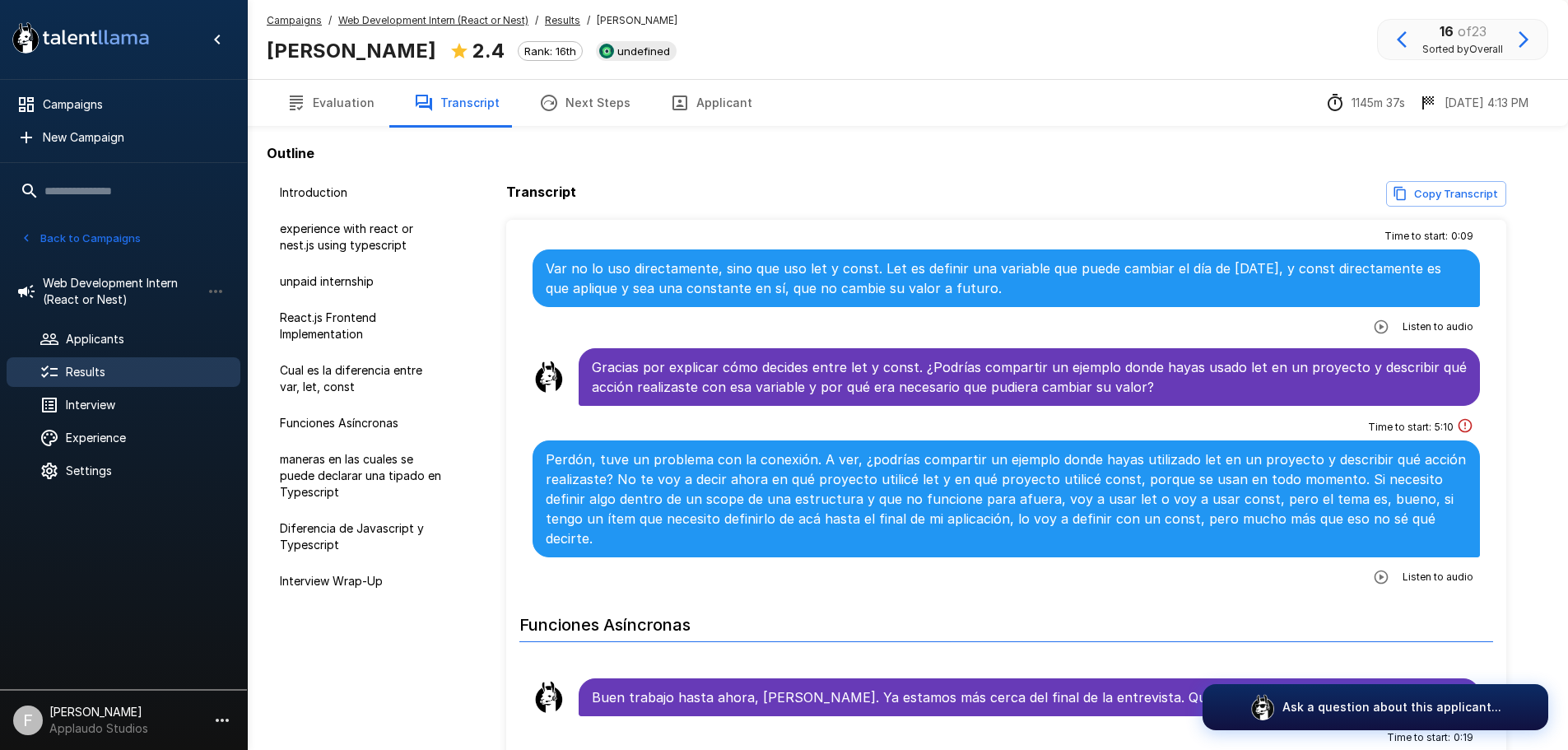
scroll to position [1400, 0]
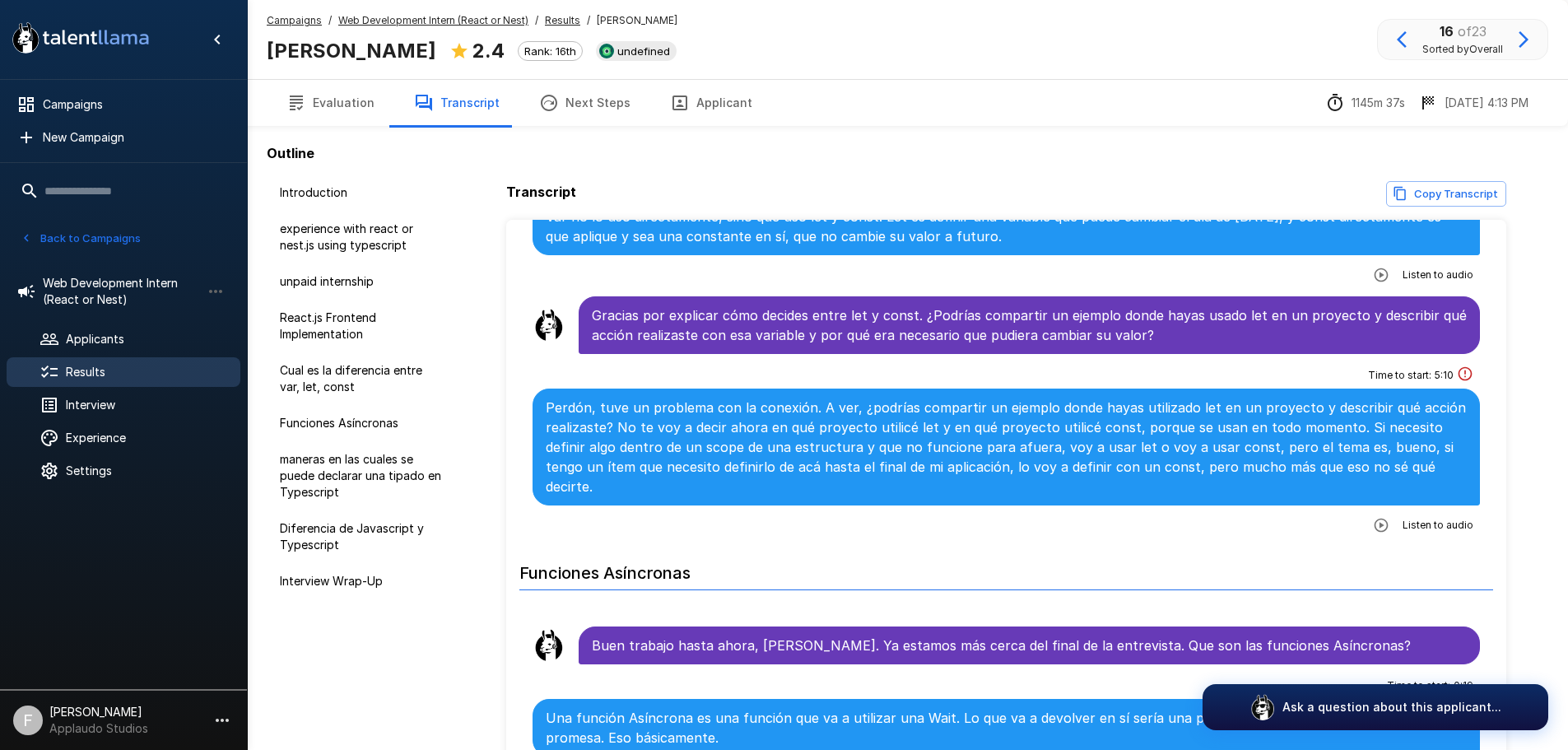
click at [1374, 518] on icon "button" at bounding box center [1381, 524] width 14 height 14
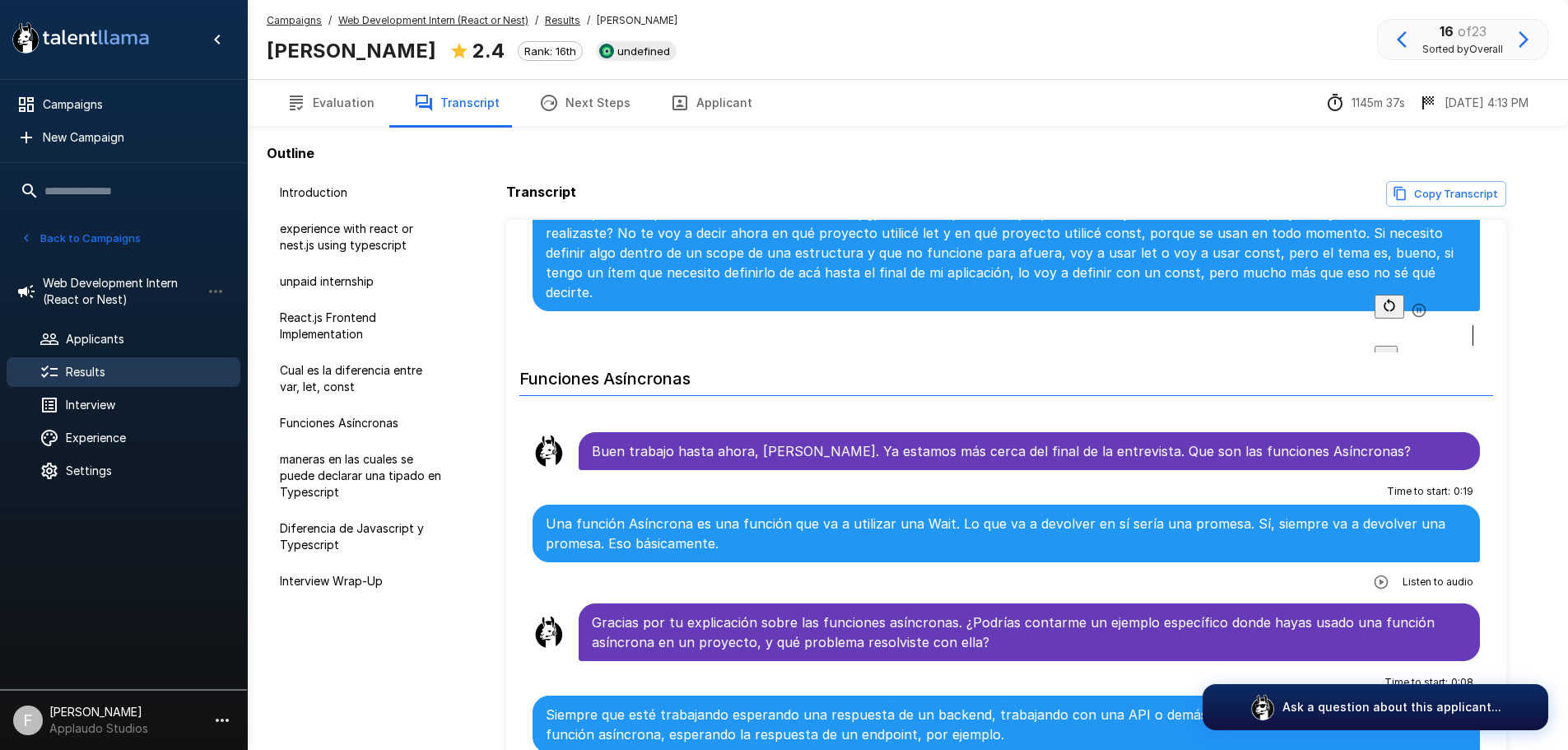
scroll to position [1565, 0]
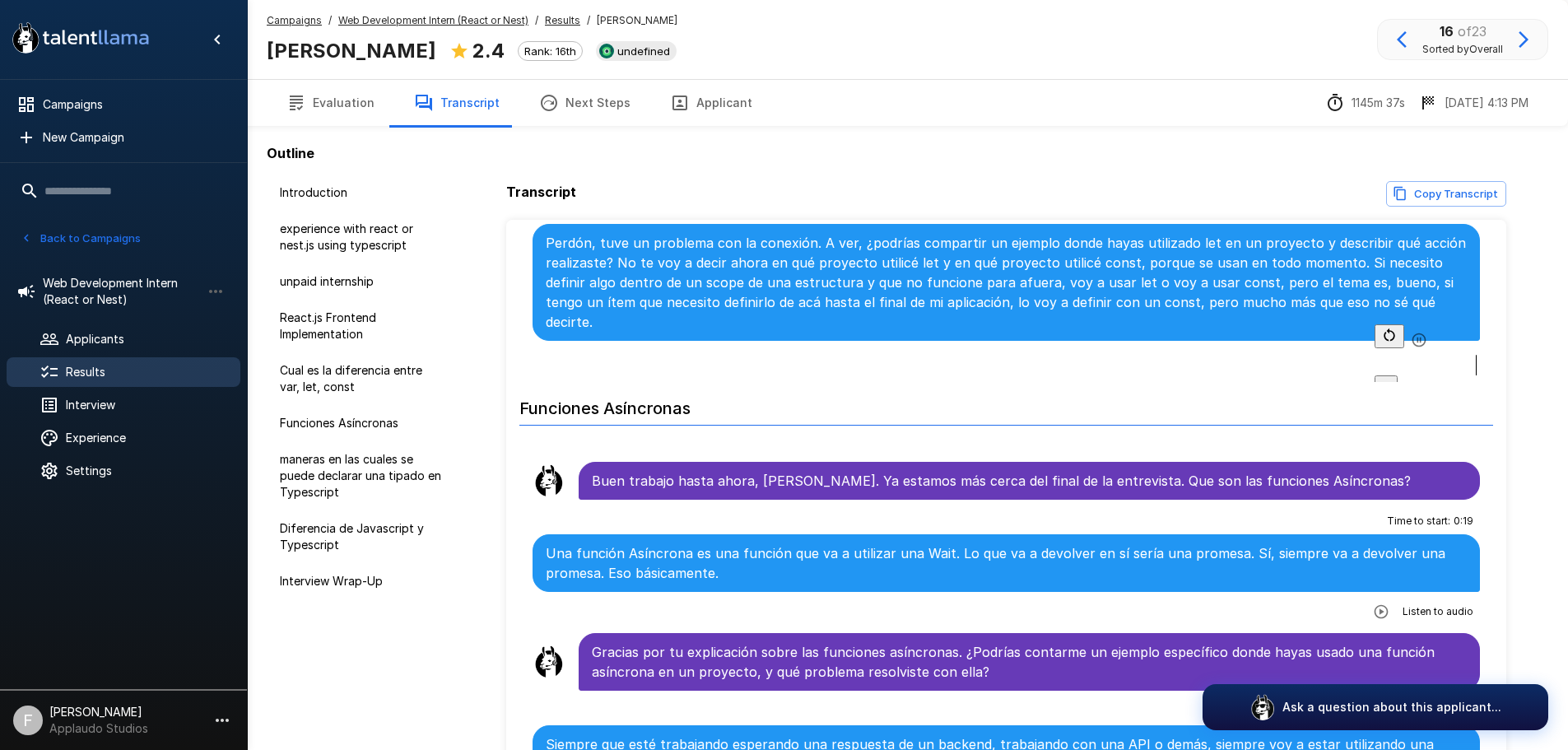
click at [1410, 348] on icon "button" at bounding box center [1418, 339] width 16 height 16
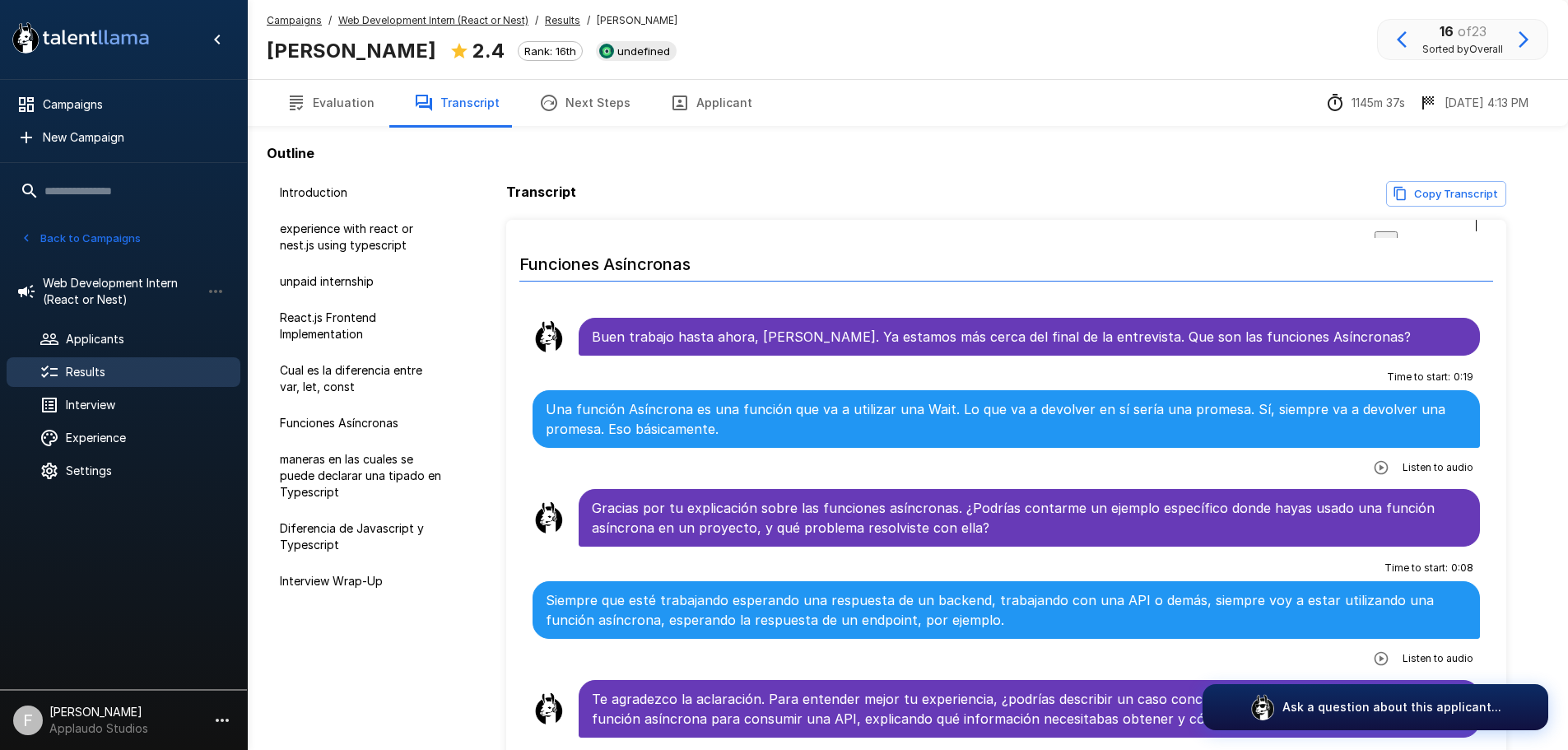
scroll to position [1729, 0]
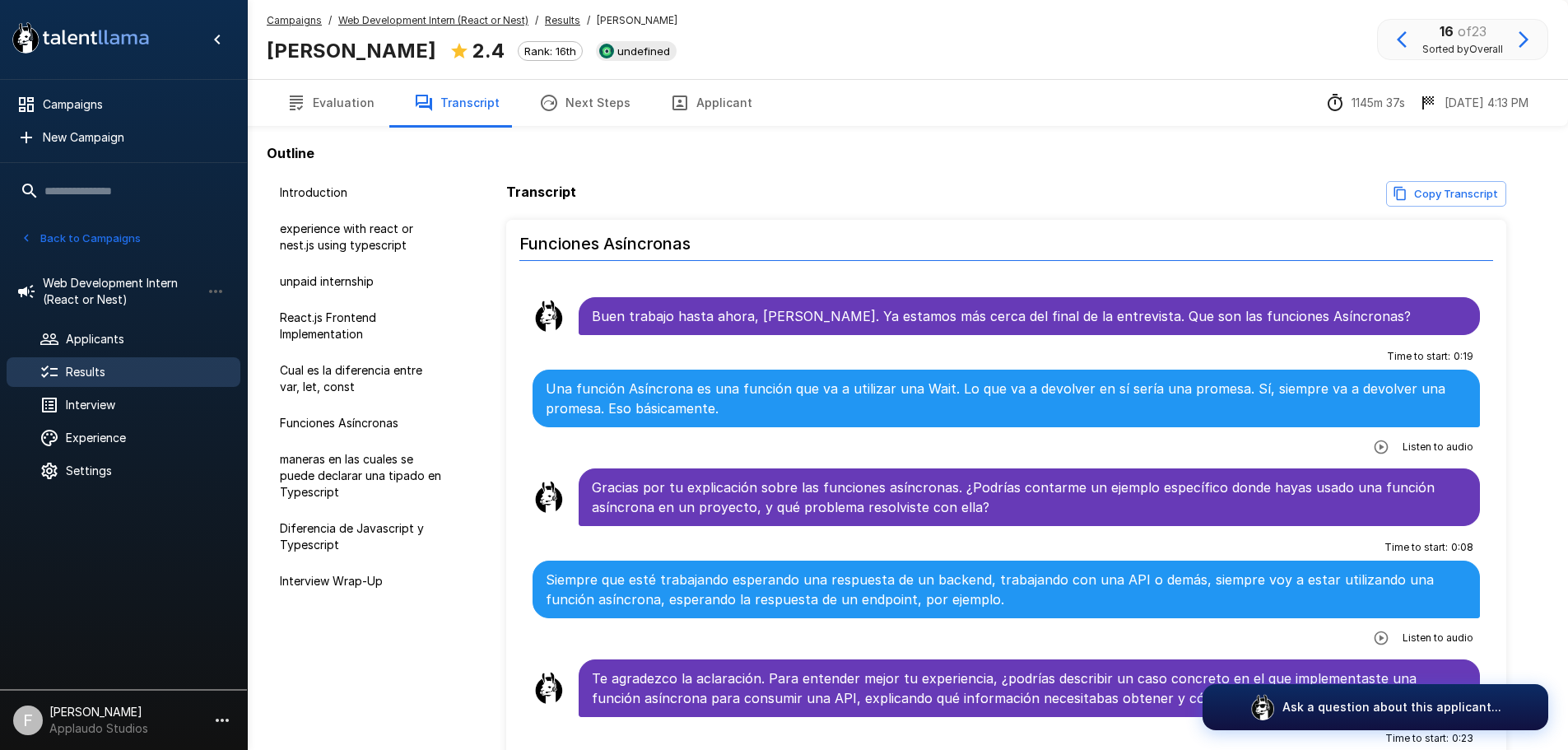
click at [1374, 443] on icon "button" at bounding box center [1381, 447] width 14 height 14
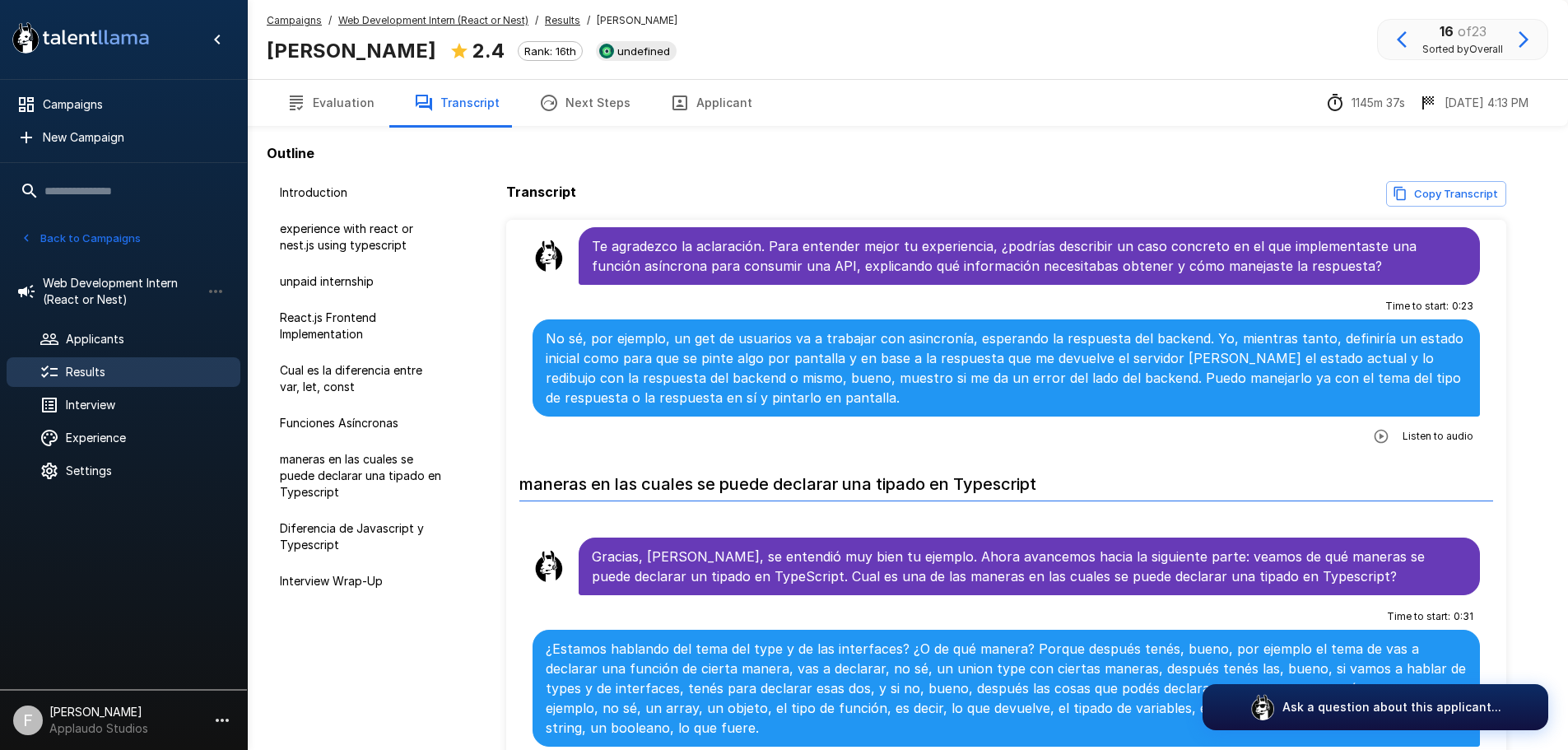
scroll to position [2141, 0]
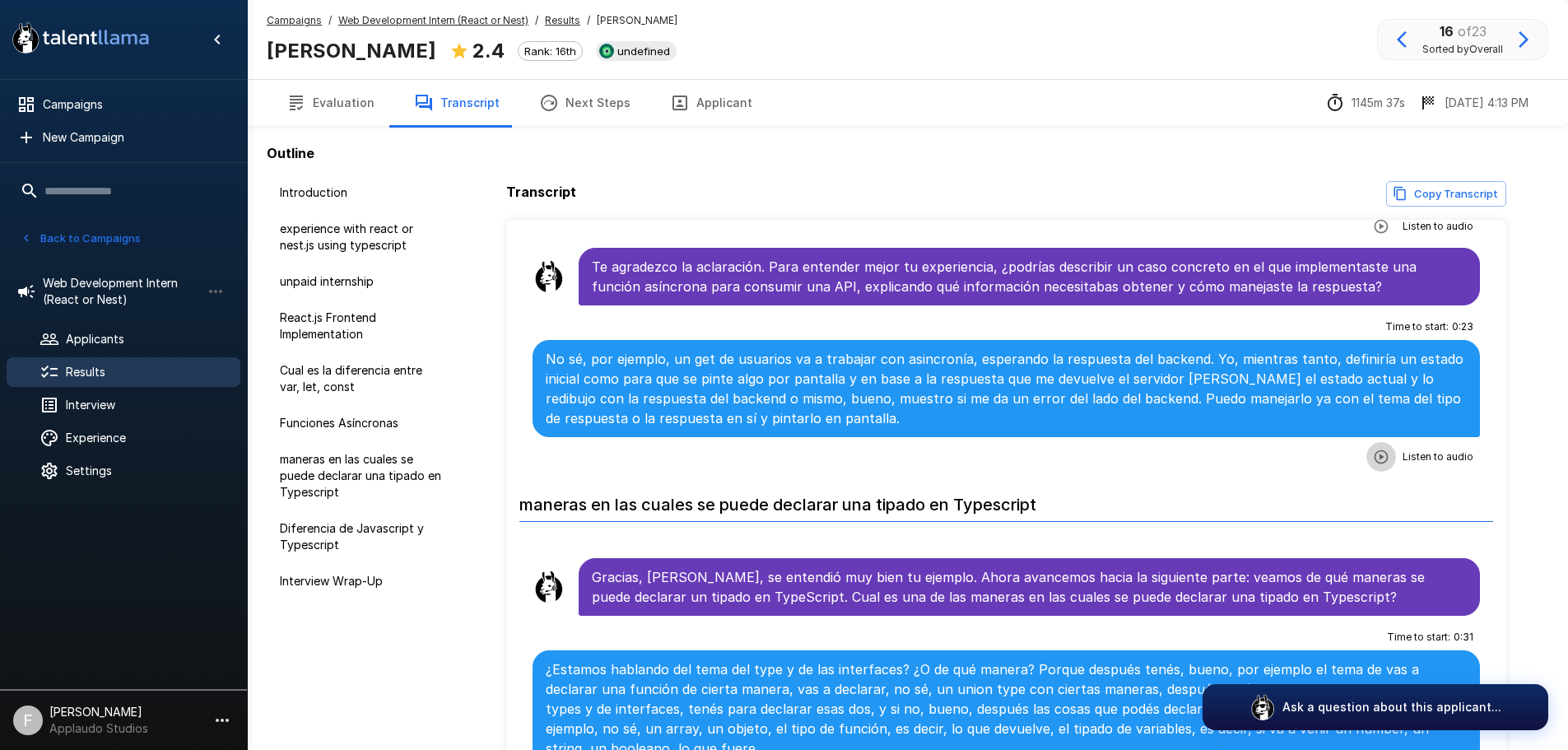
click at [1377, 461] on icon "button" at bounding box center [1380, 456] width 16 height 16
click at [1412, 443] on icon "button" at bounding box center [1419, 436] width 14 height 14
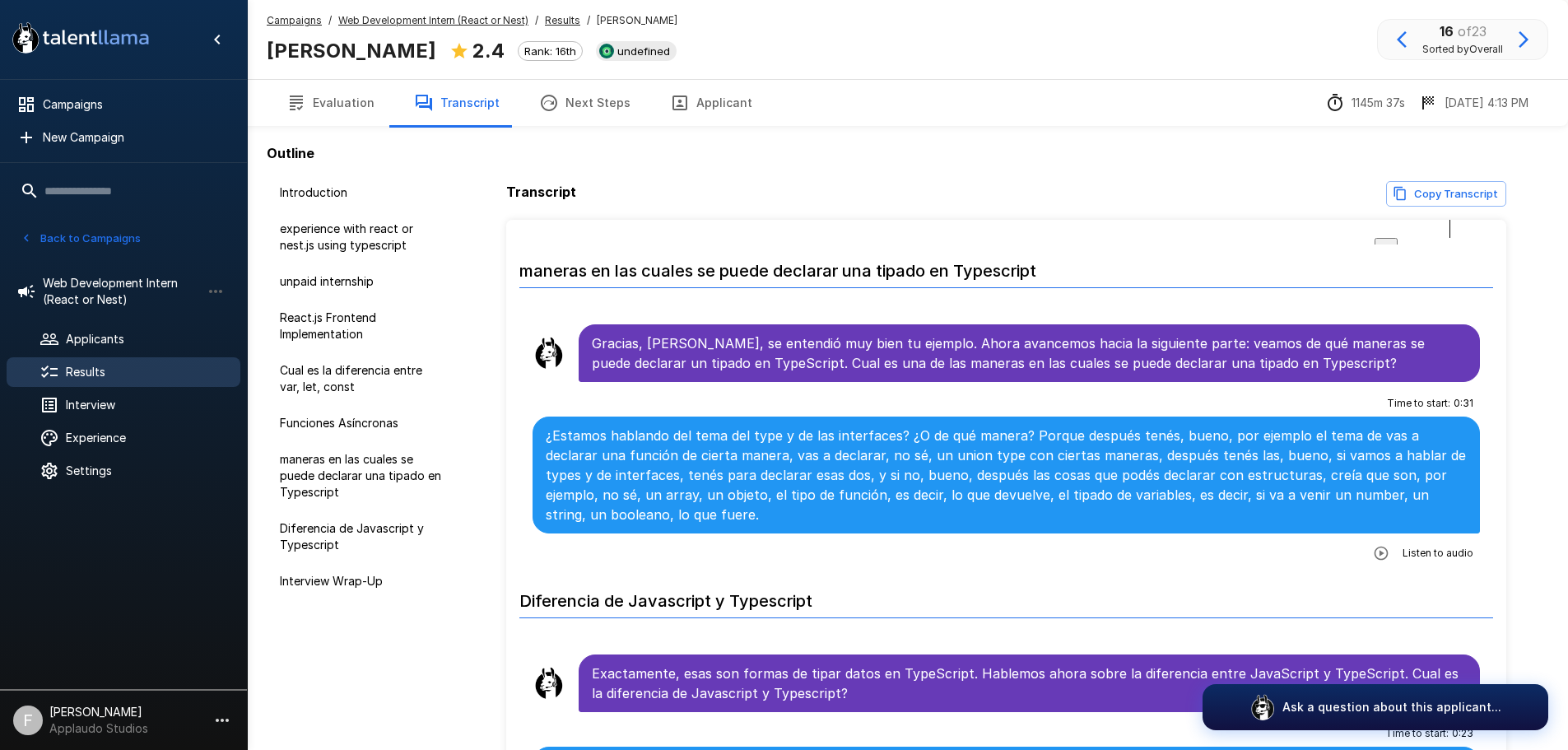
scroll to position [2388, 0]
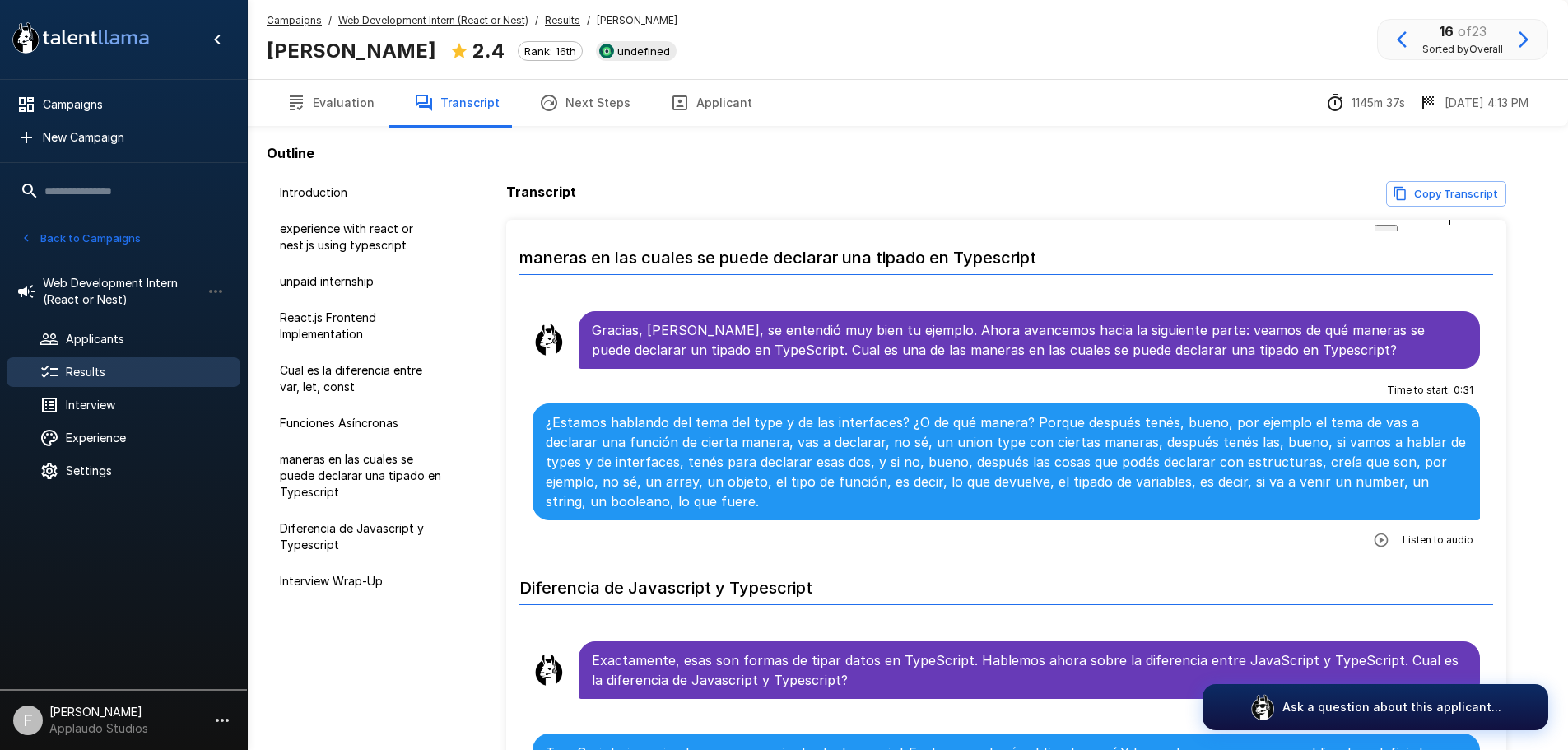
click at [1372, 546] on icon "button" at bounding box center [1380, 540] width 16 height 16
click at [1391, 559] on span "1 x" at bounding box center [1386, 565] width 10 height 13
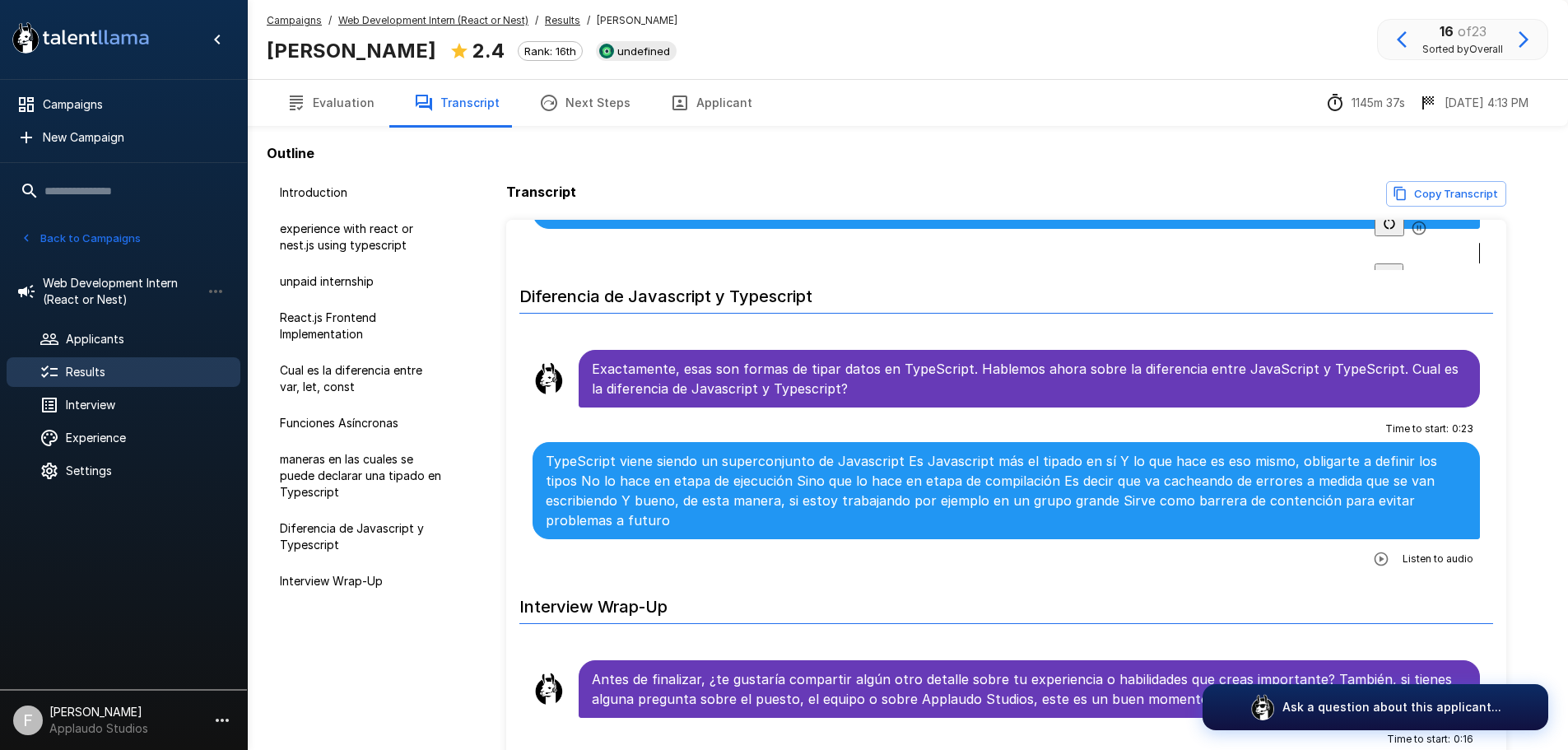
scroll to position [2717, 0]
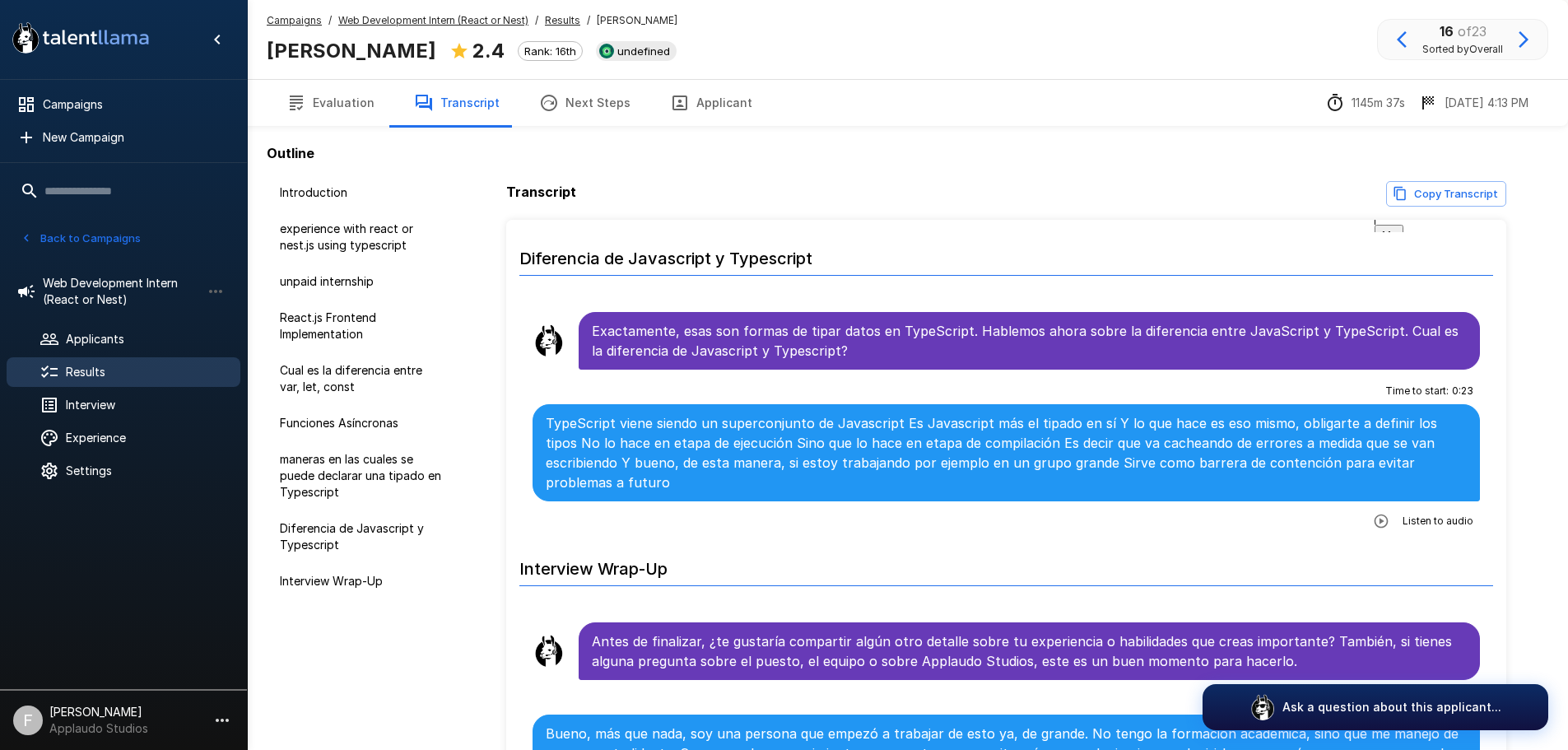
click at [1376, 526] on icon "button" at bounding box center [1380, 520] width 16 height 16
click at [655, 54] on span "undefined" at bounding box center [644, 51] width 66 height 14
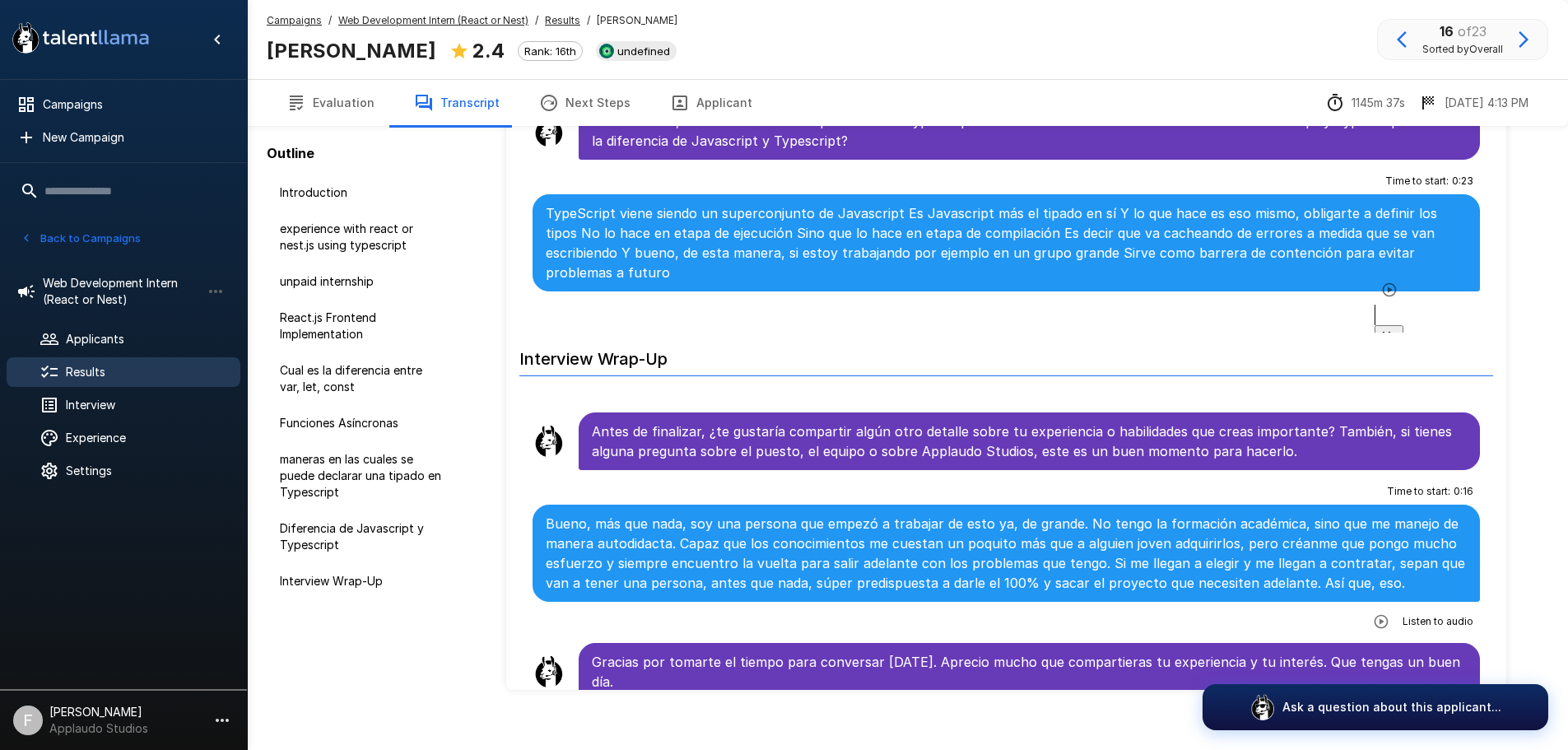
scroll to position [121, 0]
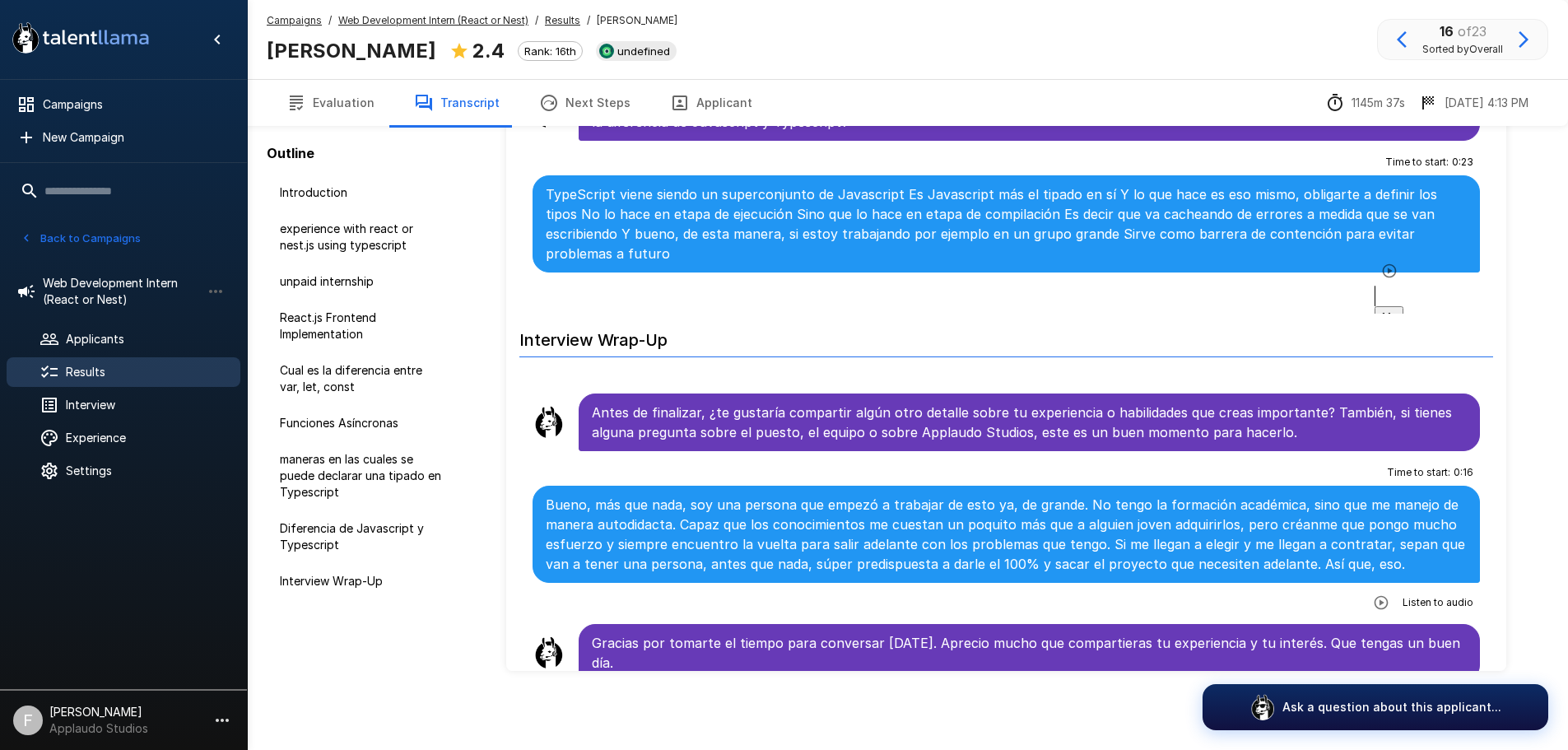
click at [321, 111] on button "Evaluation" at bounding box center [330, 103] width 128 height 47
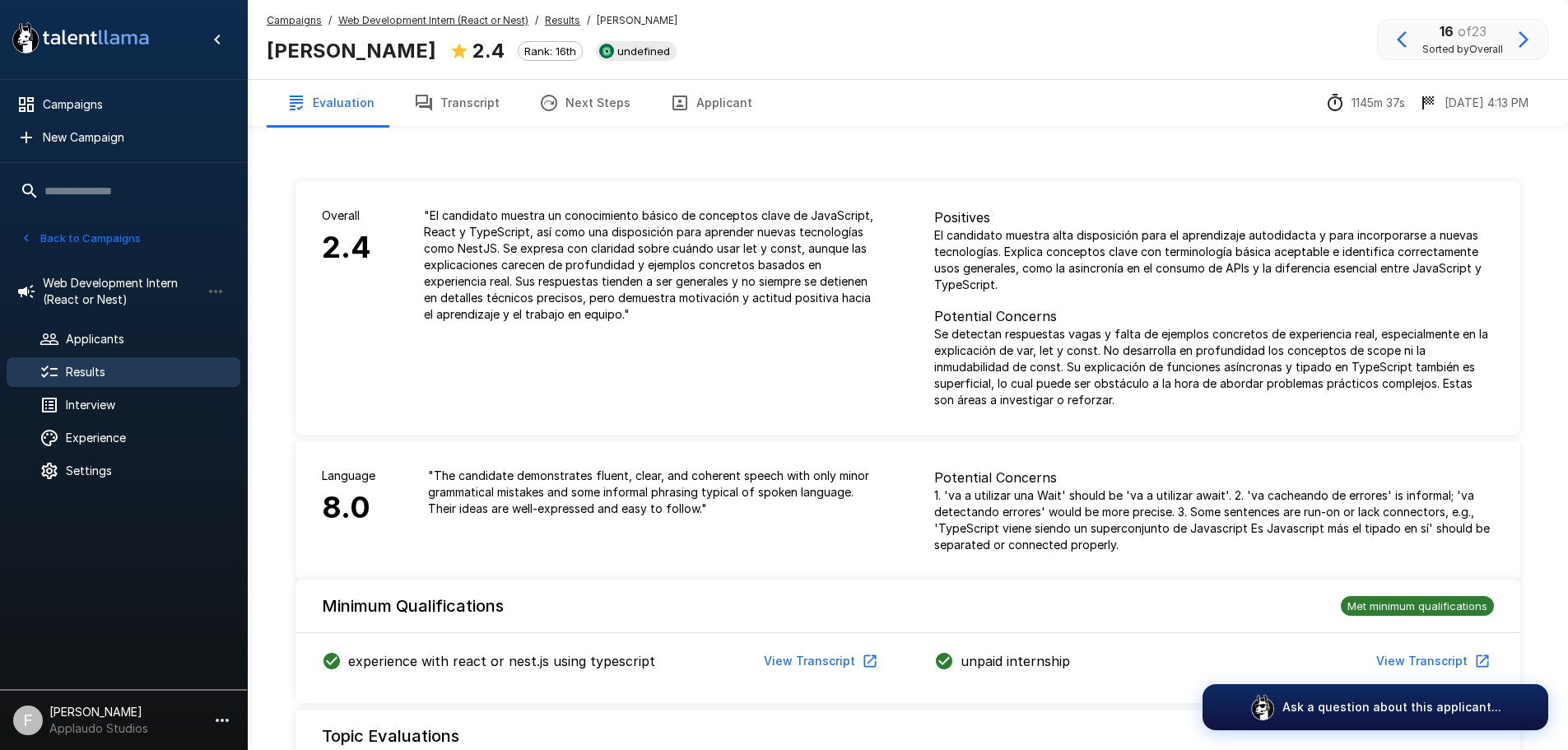
click at [145, 360] on div "Results" at bounding box center [123, 372] width 233 height 30
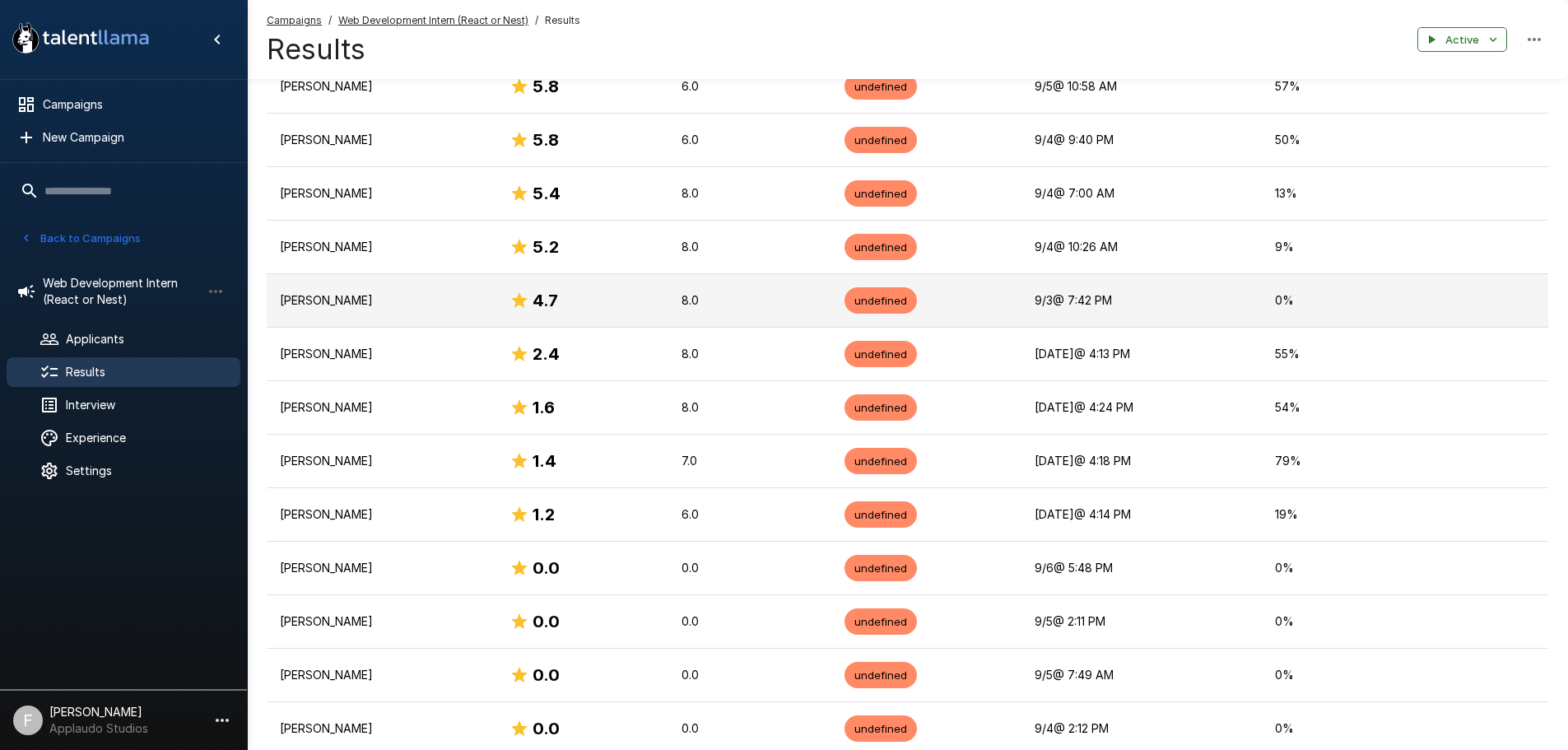
scroll to position [956, 0]
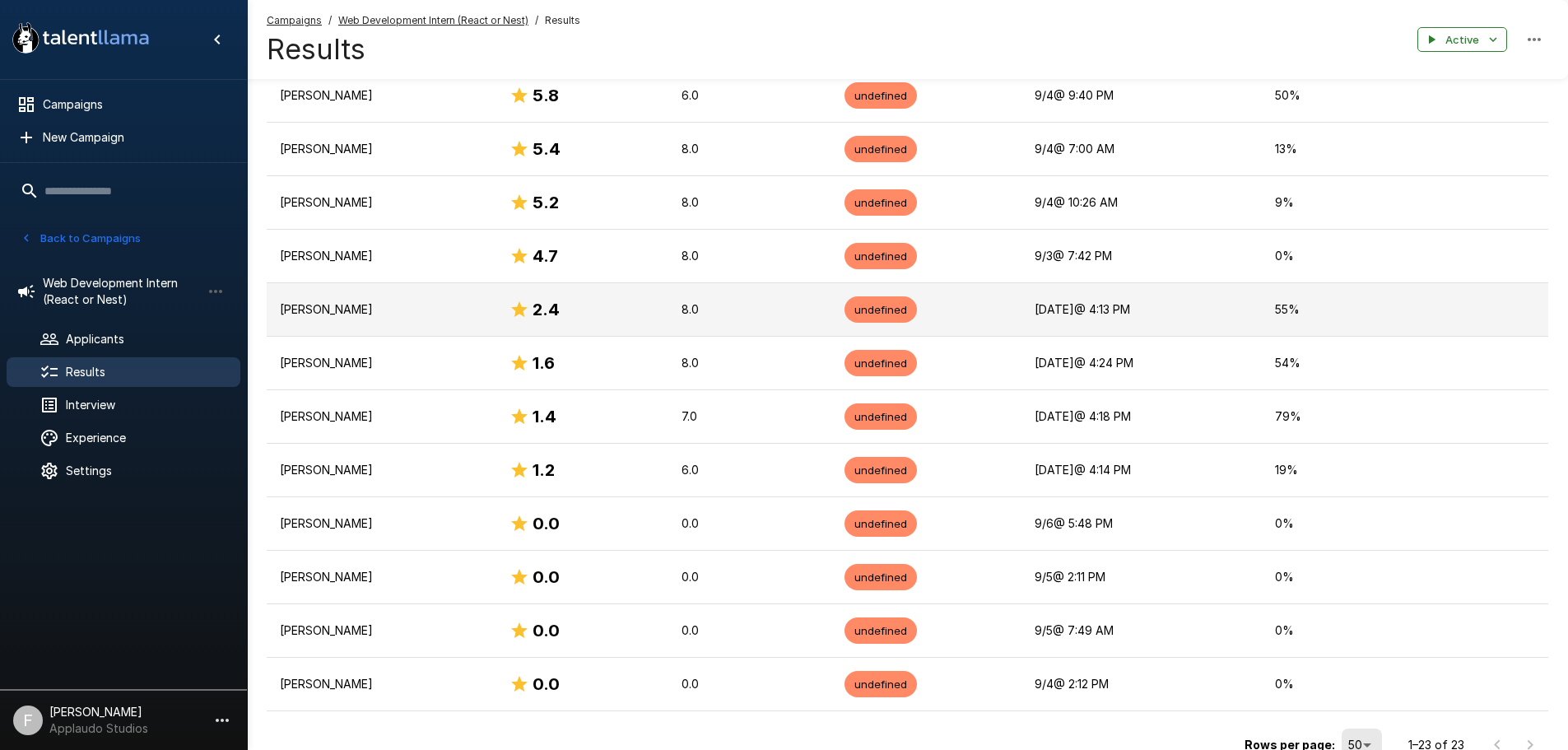
click at [310, 313] on p "[PERSON_NAME]" at bounding box center [382, 309] width 203 height 16
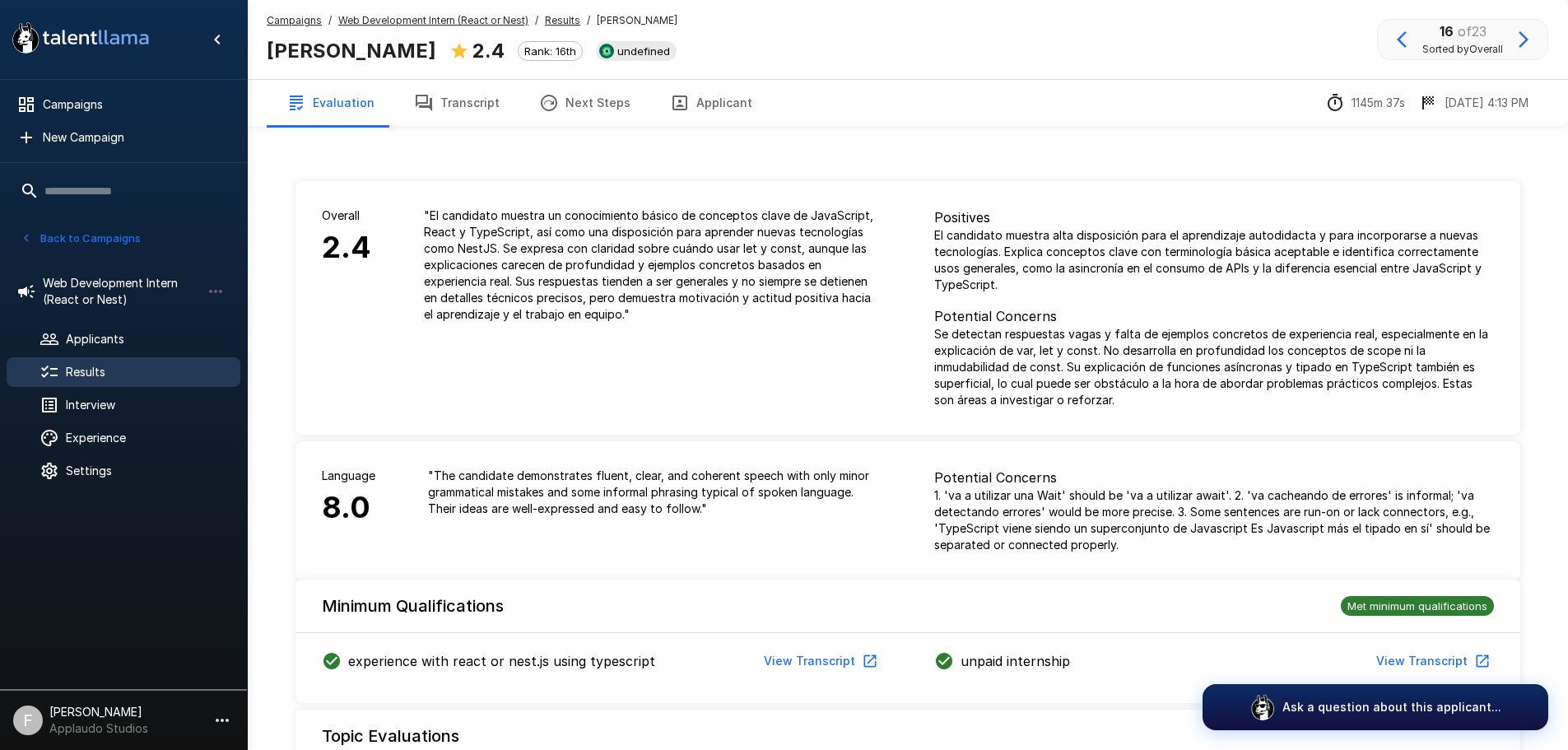
click at [466, 107] on button "Transcript" at bounding box center [456, 103] width 125 height 47
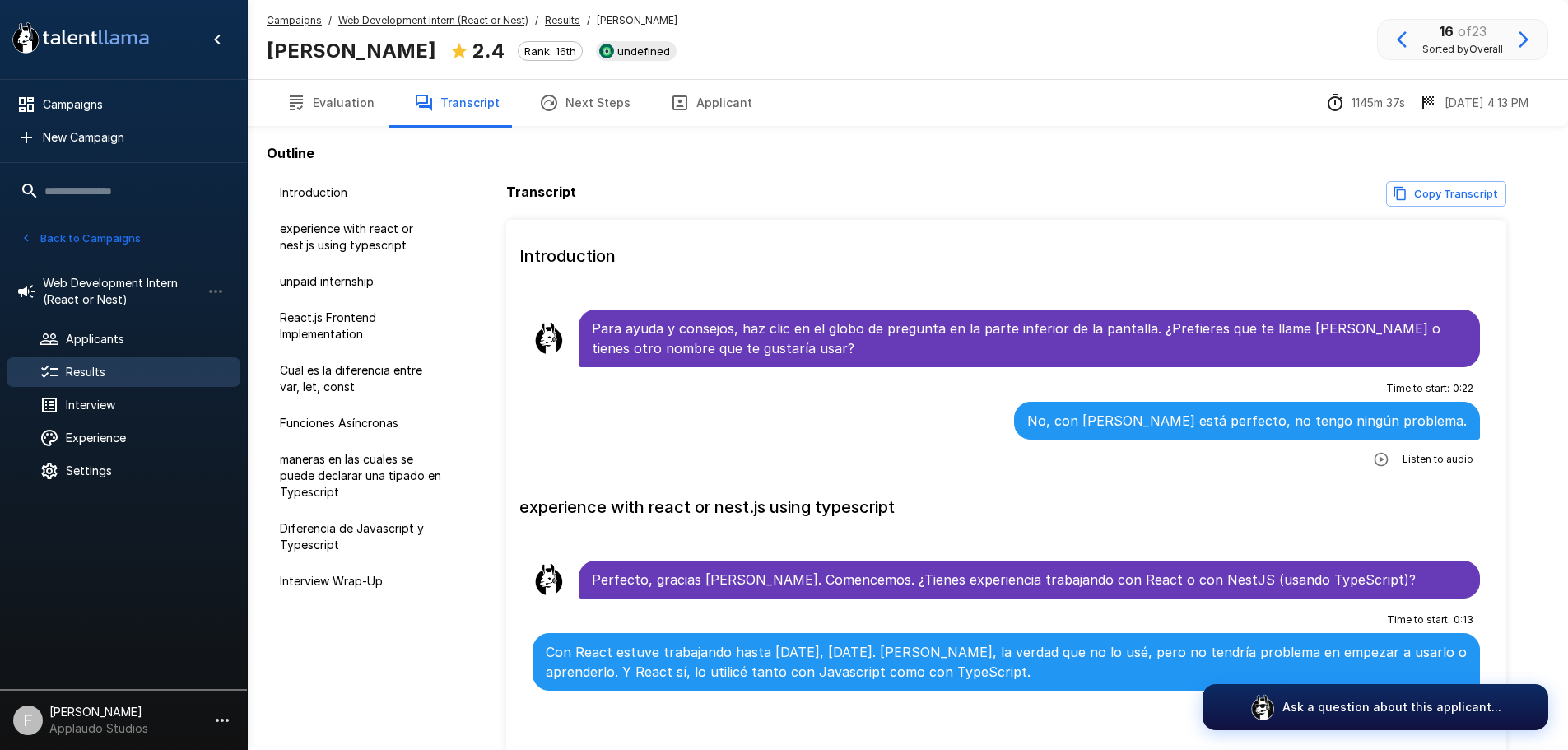
click at [321, 211] on li "experience with react or nest.js using typescript" at bounding box center [361, 237] width 191 height 52
click at [322, 192] on span "Introduction" at bounding box center [362, 192] width 165 height 16
click at [330, 228] on span "experience with react or nest.js using typescript" at bounding box center [362, 237] width 165 height 33
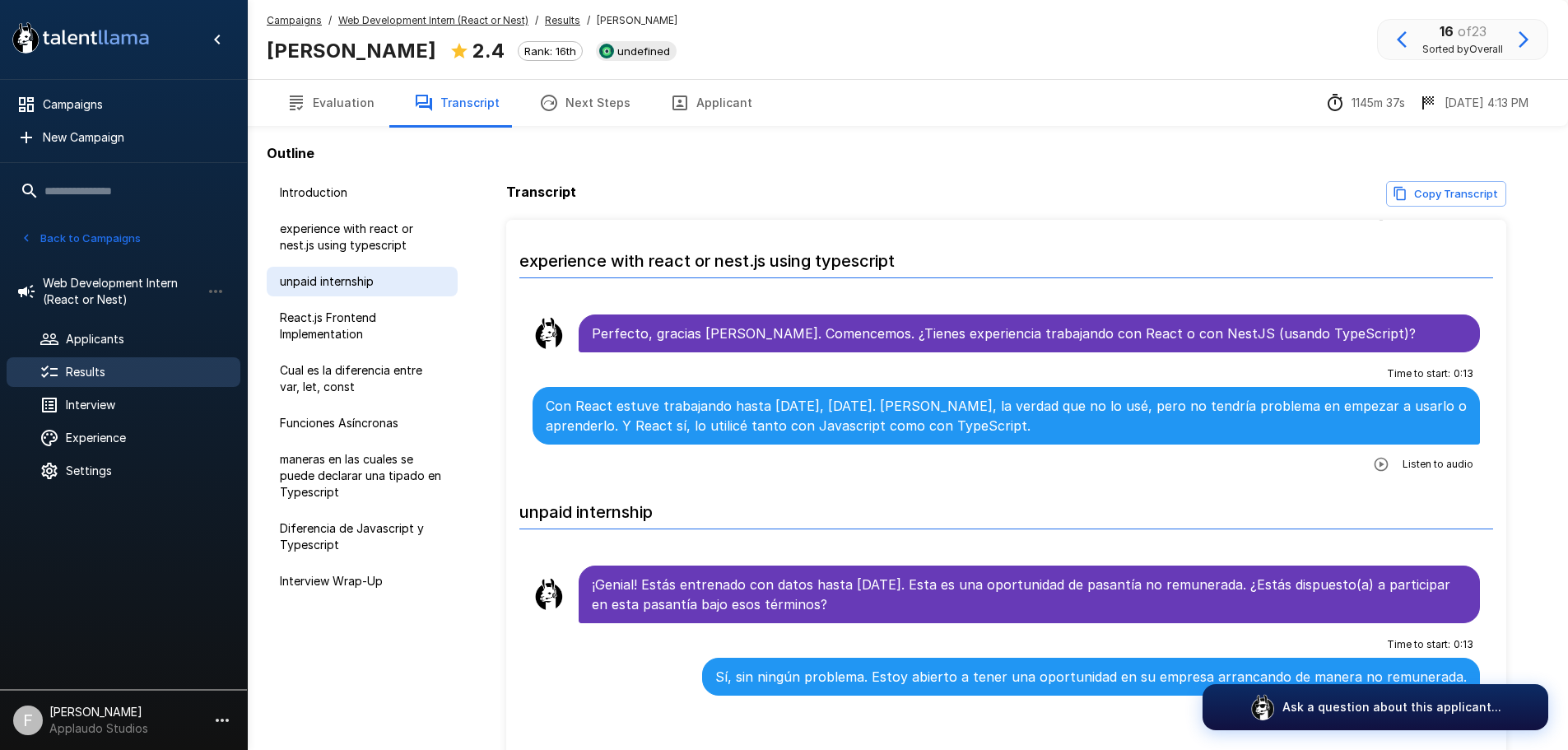
click at [332, 271] on div "unpaid internship" at bounding box center [361, 281] width 191 height 30
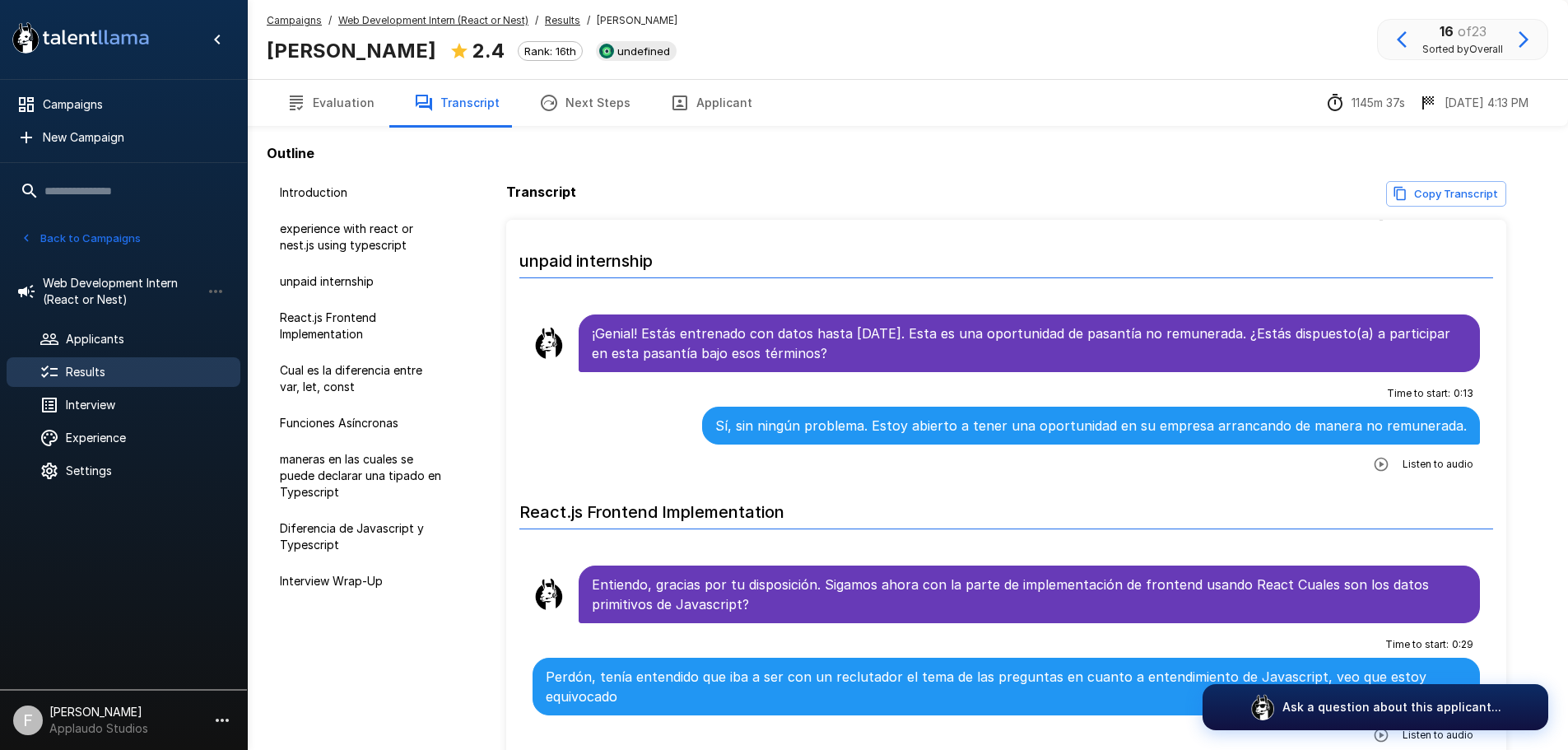
scroll to position [501, 0]
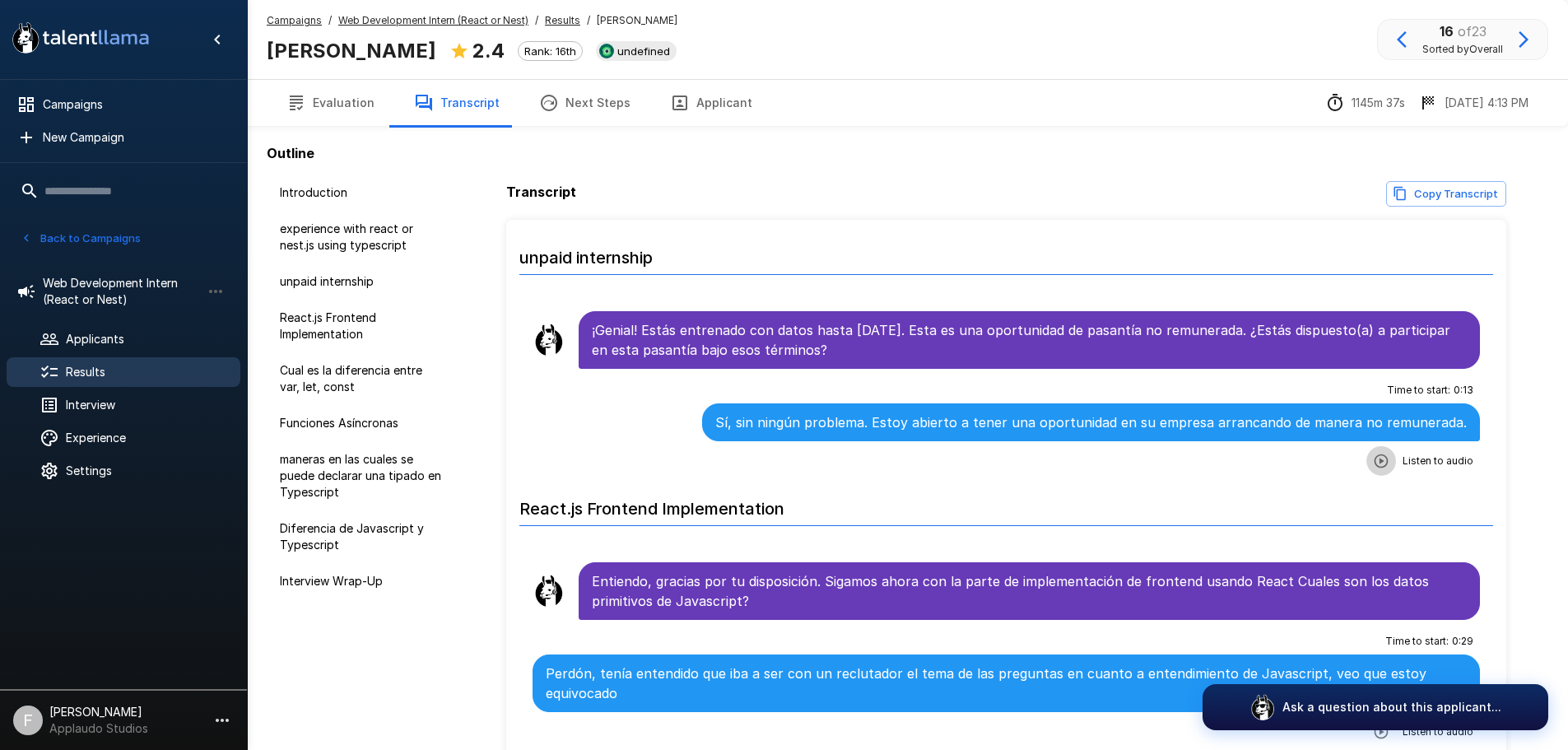
click at [1372, 463] on icon "button" at bounding box center [1380, 460] width 16 height 16
click at [91, 373] on span "Results" at bounding box center [146, 372] width 162 height 16
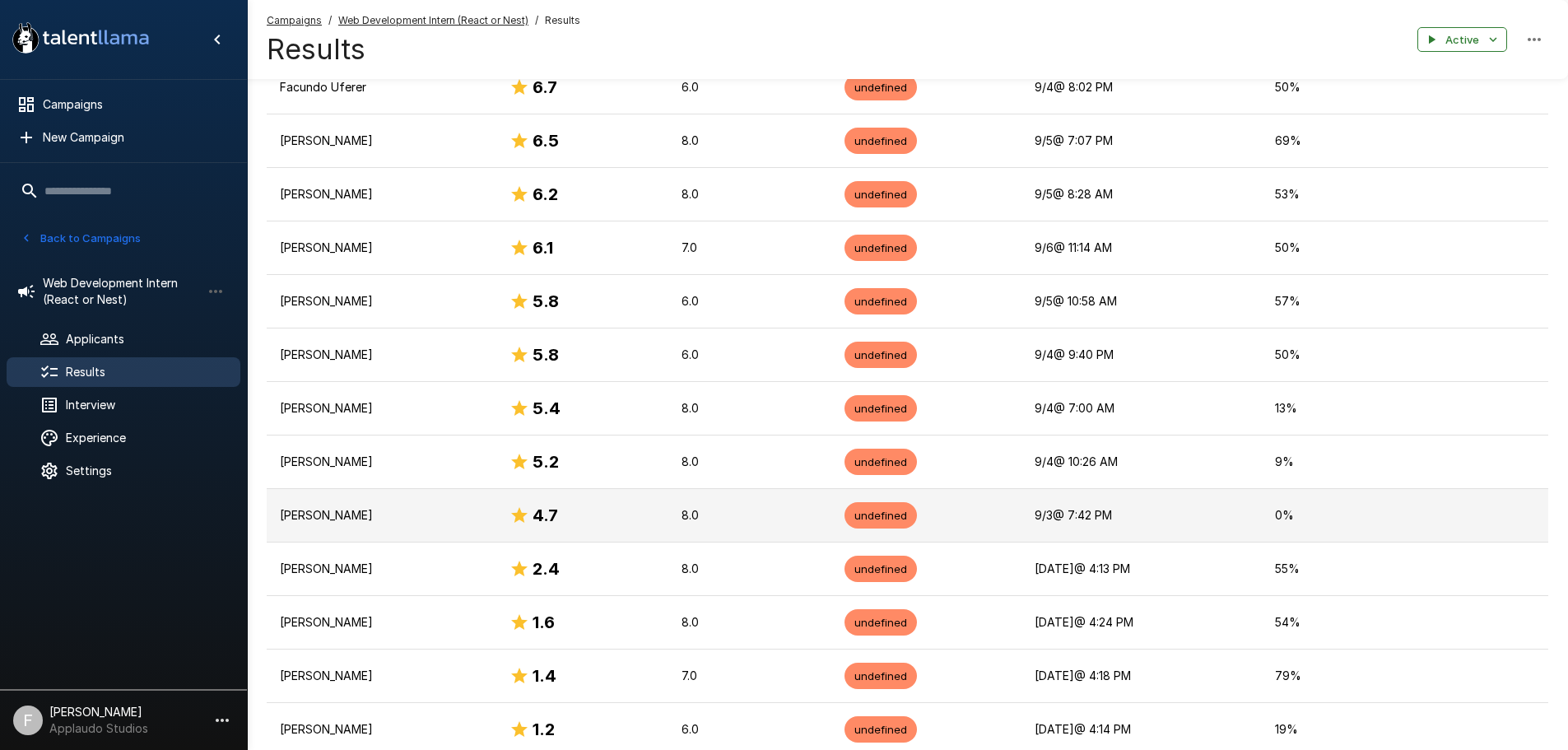
scroll to position [698, 0]
click at [346, 513] on p "[PERSON_NAME]" at bounding box center [382, 515] width 203 height 16
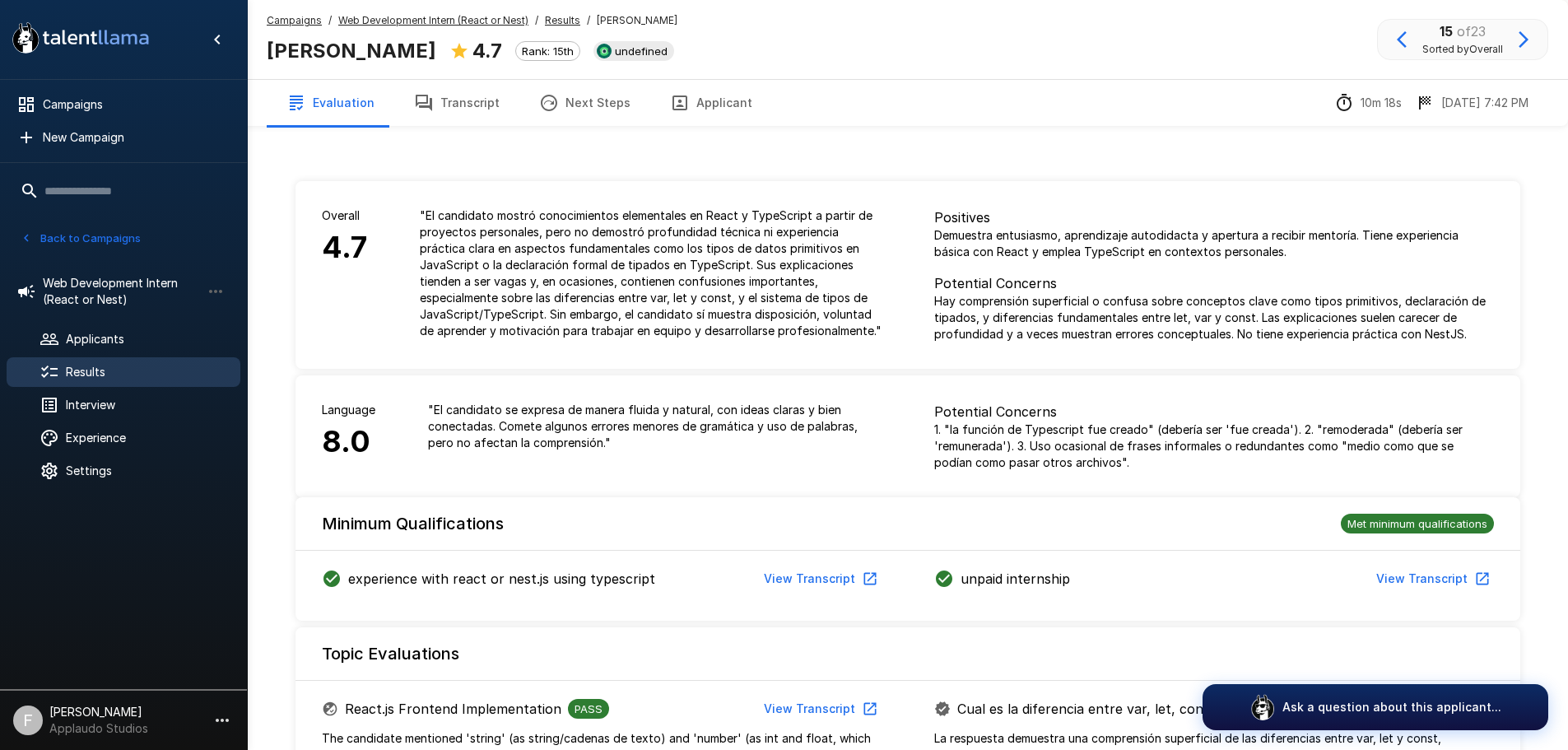
click at [447, 100] on button "Transcript" at bounding box center [456, 103] width 125 height 47
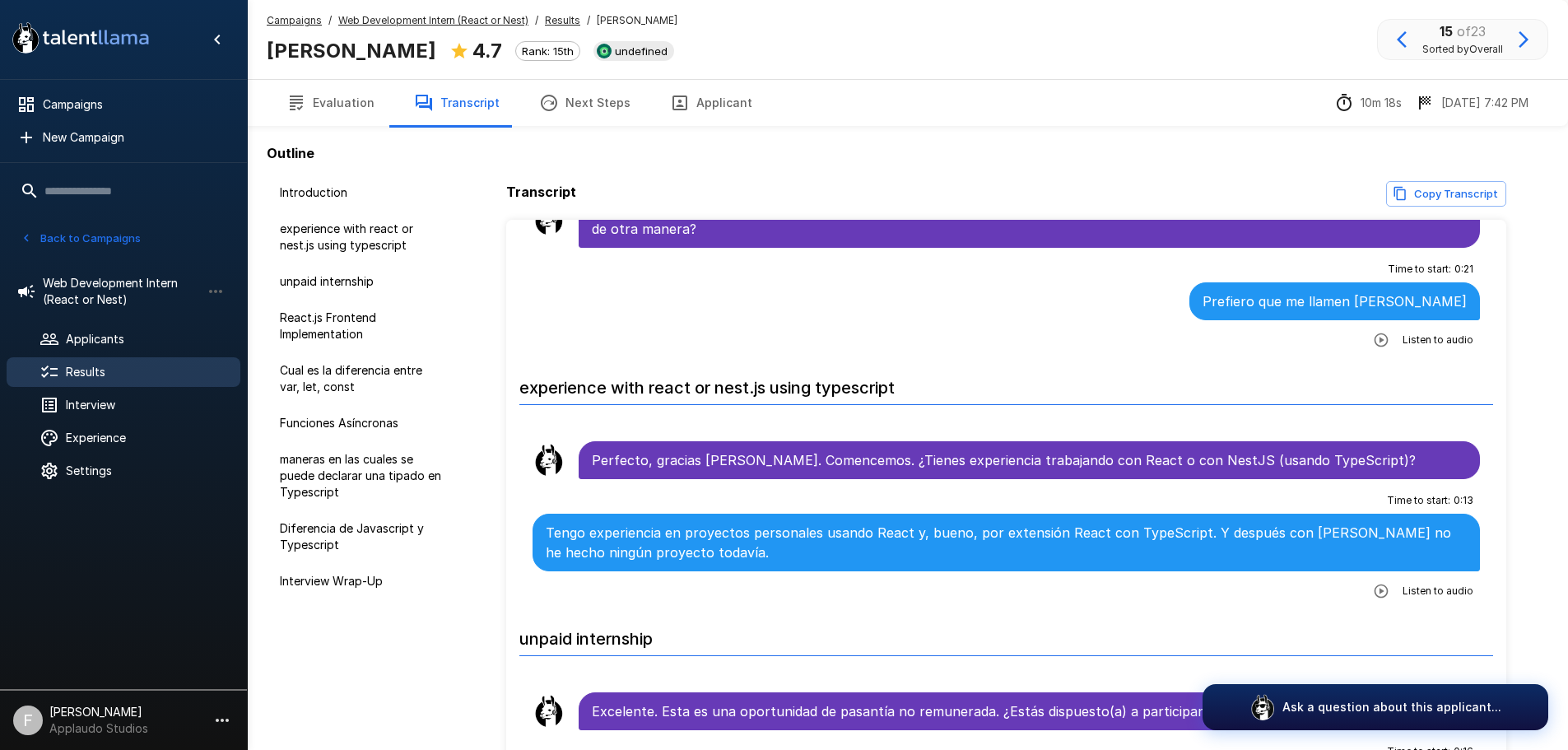
scroll to position [247, 0]
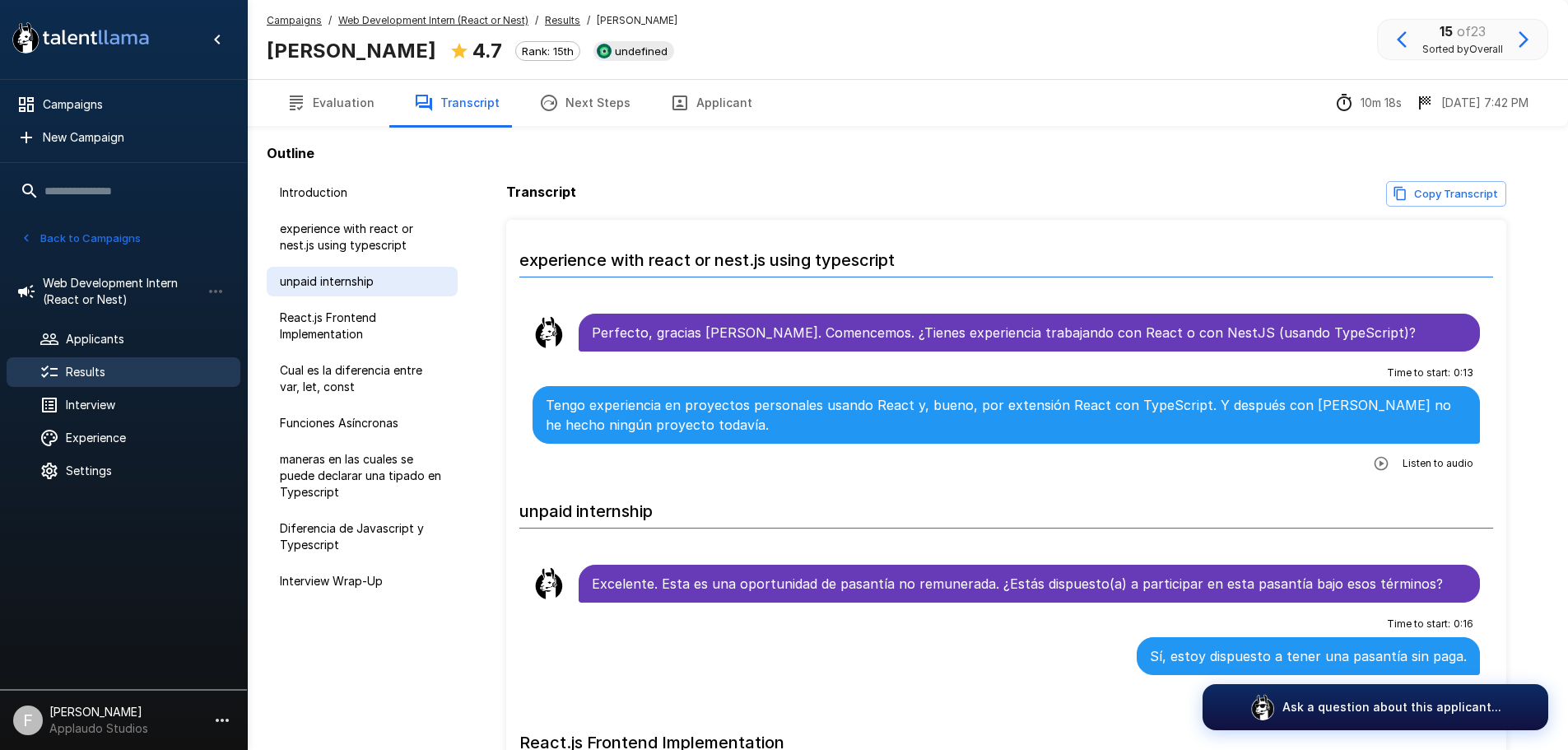
click at [338, 282] on span "unpaid internship" at bounding box center [362, 281] width 165 height 16
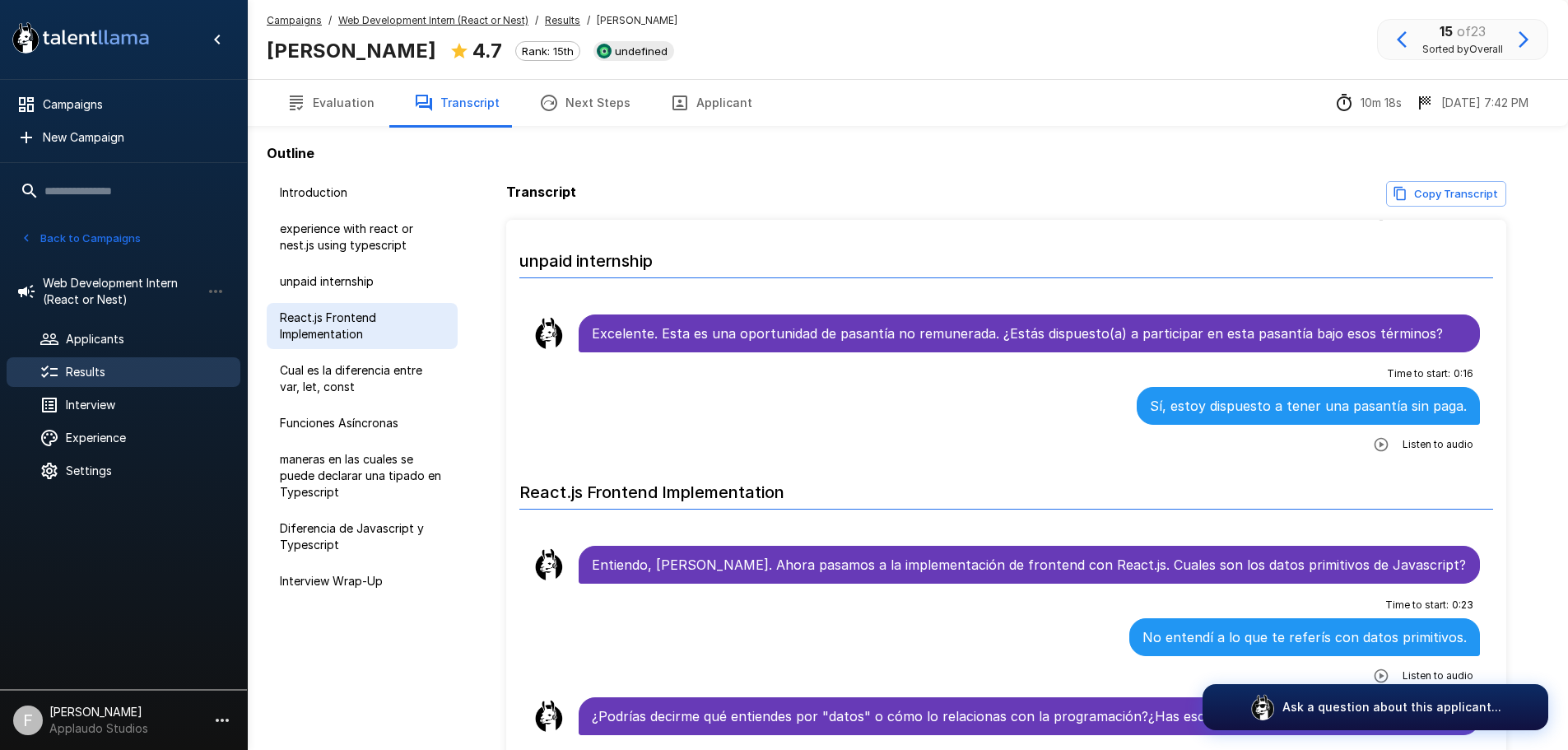
scroll to position [501, 0]
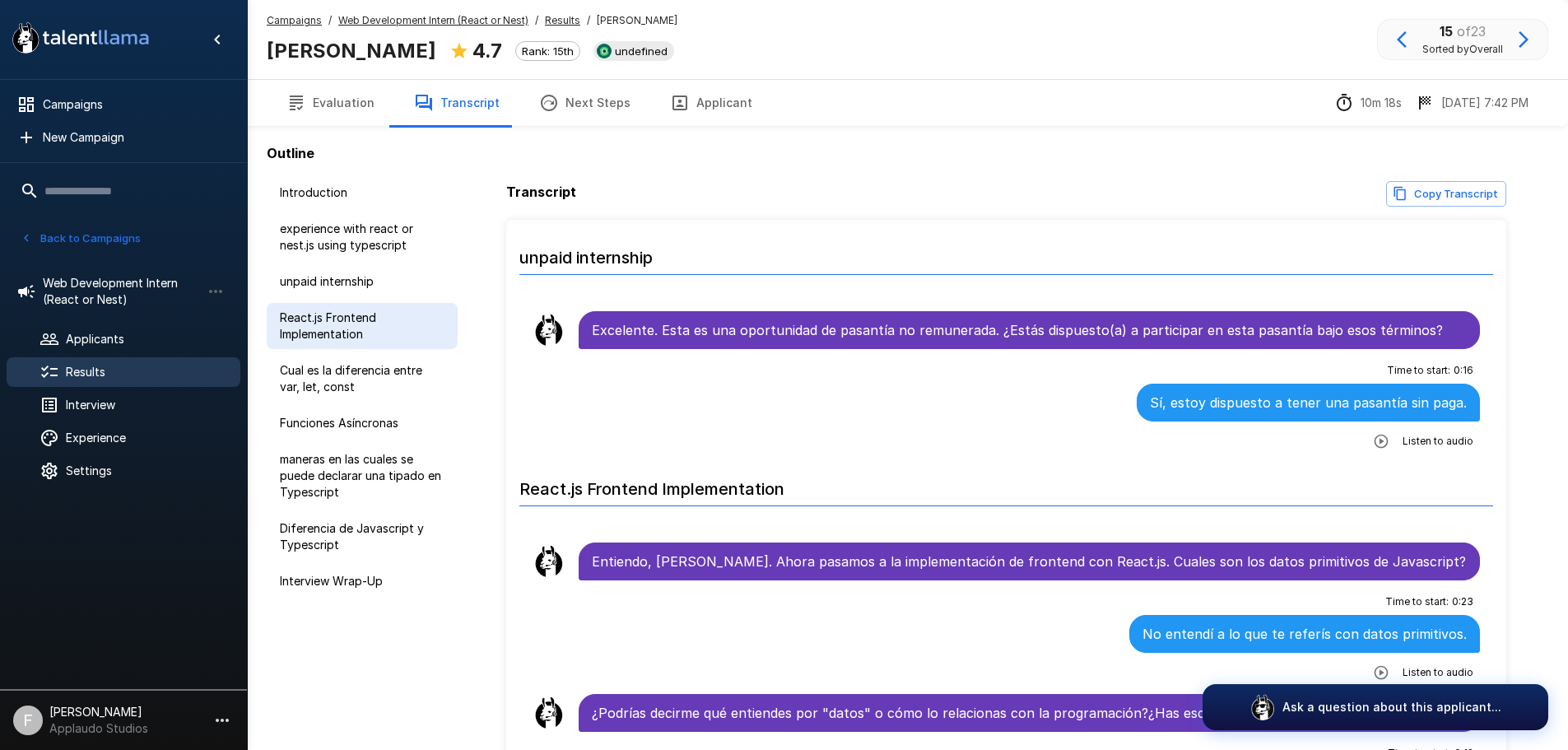
click at [315, 340] on span "React.js Frontend Implementation" at bounding box center [362, 327] width 165 height 33
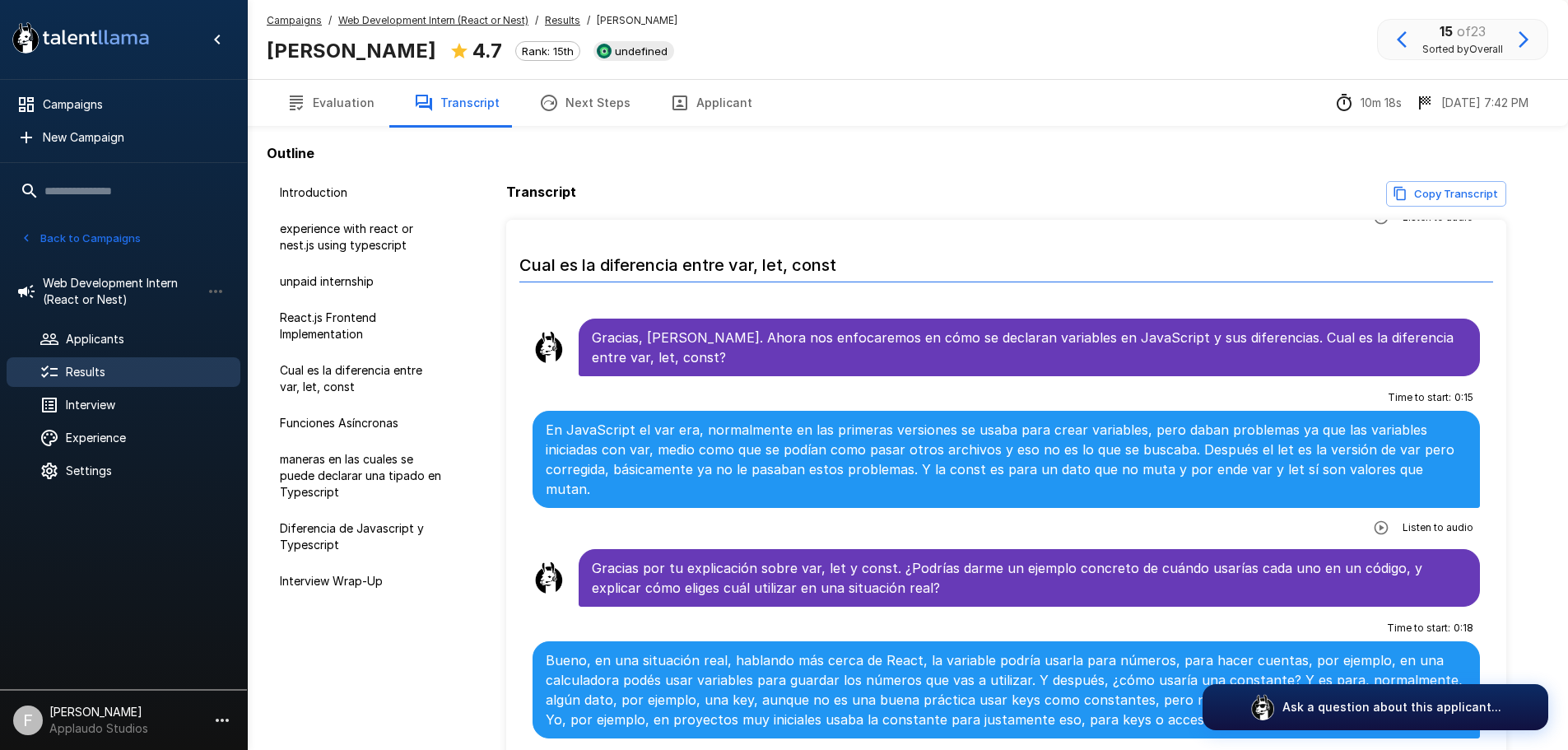
scroll to position [1143, 0]
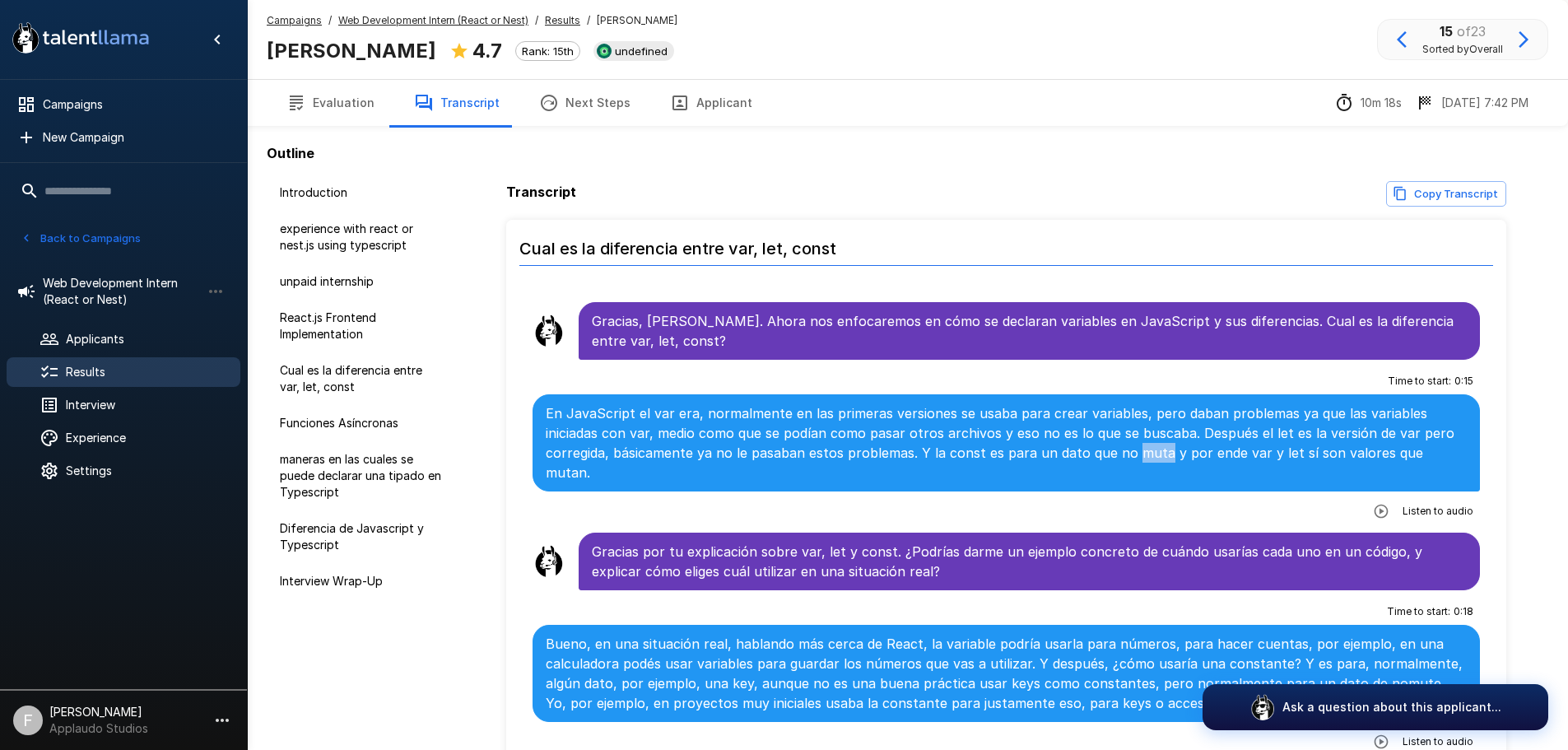
drag, startPoint x: 1156, startPoint y: 452, endPoint x: 1131, endPoint y: 452, distance: 25.0
click at [1131, 452] on p "En JavaScript el var era, normalmente en las primeras versiones se usaba para c…" at bounding box center [1006, 443] width 922 height 79
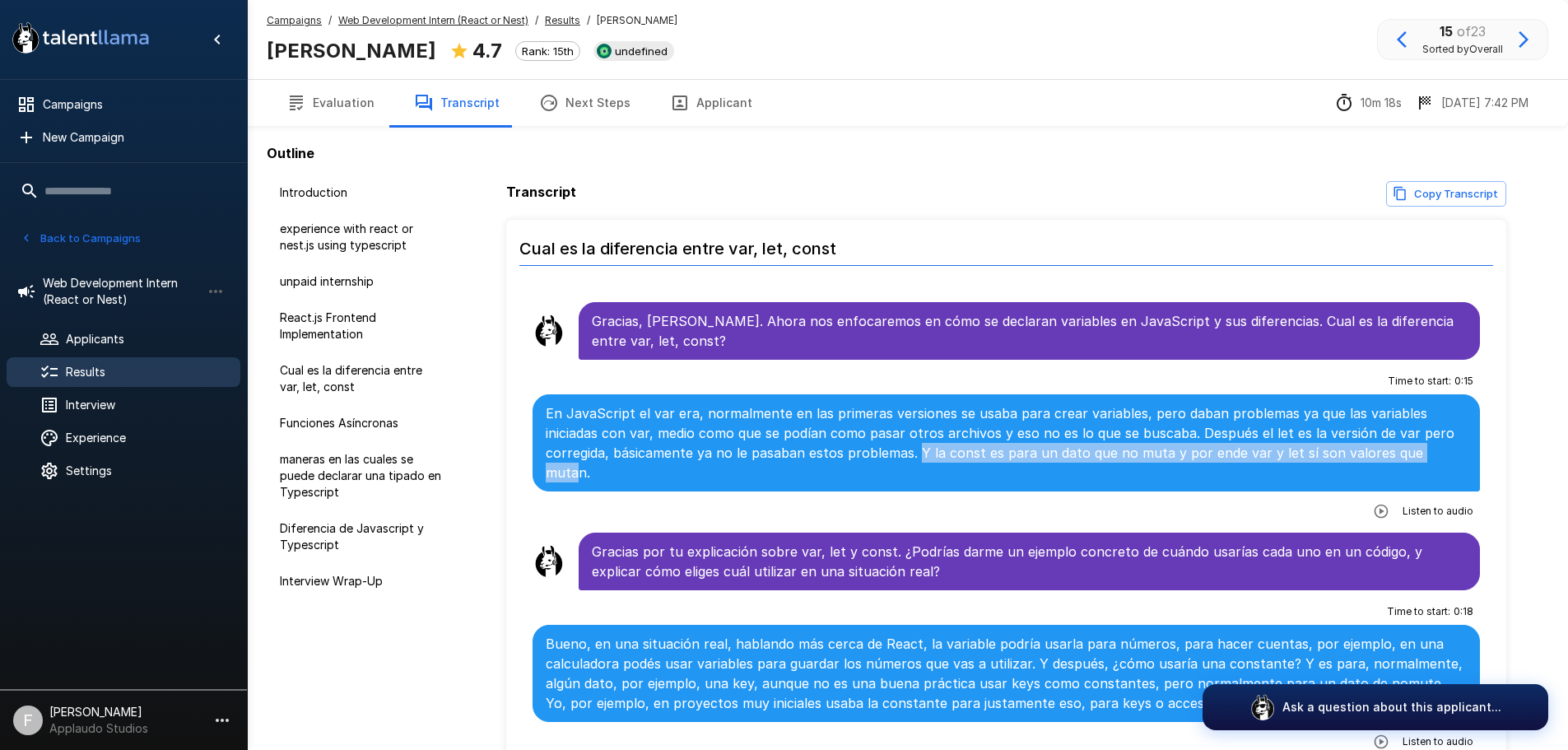
drag, startPoint x: 919, startPoint y: 462, endPoint x: 1437, endPoint y: 453, distance: 518.1
click at [1437, 453] on p "En JavaScript el var era, normalmente en las primeras versiones se usaba para c…" at bounding box center [1006, 443] width 922 height 79
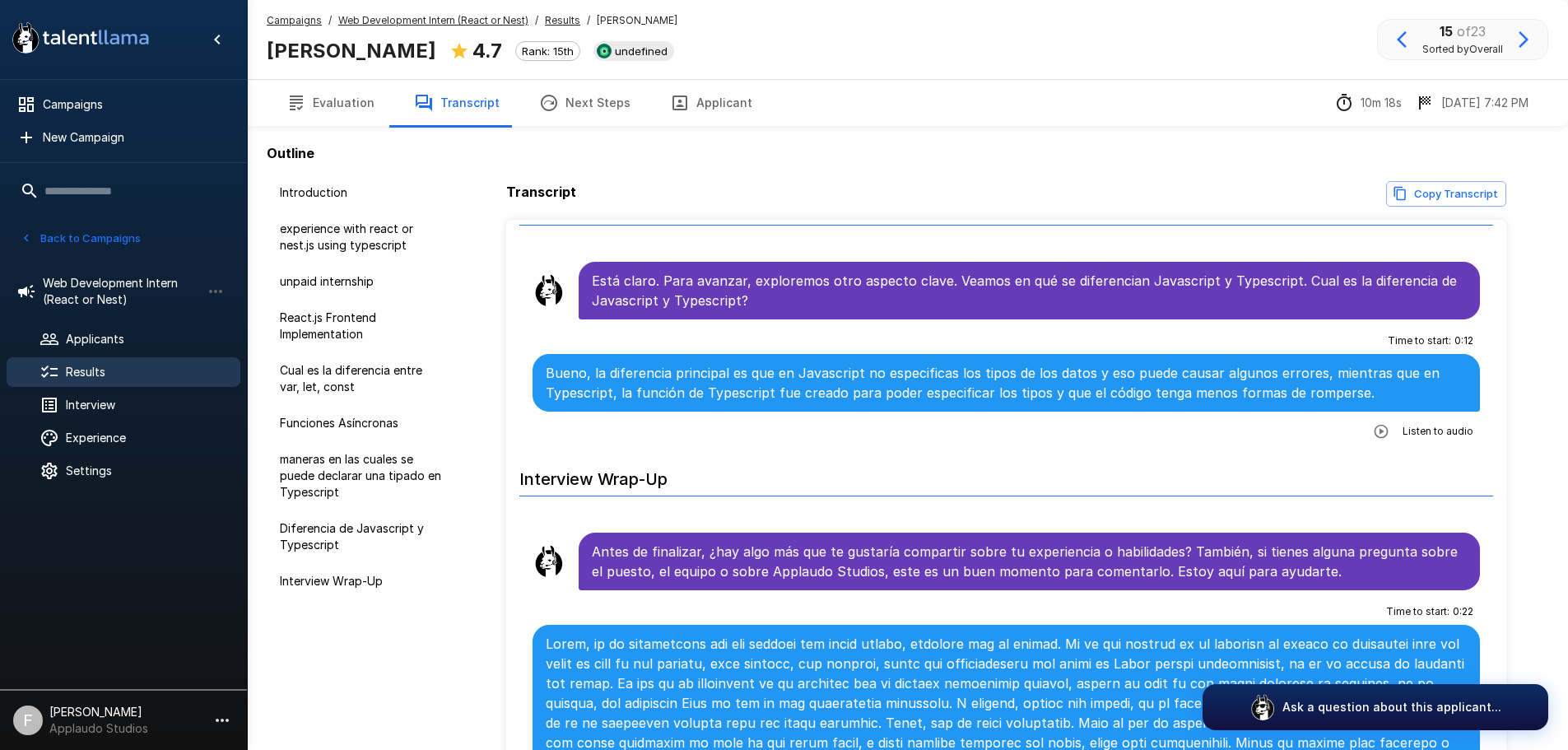
scroll to position [2836, 0]
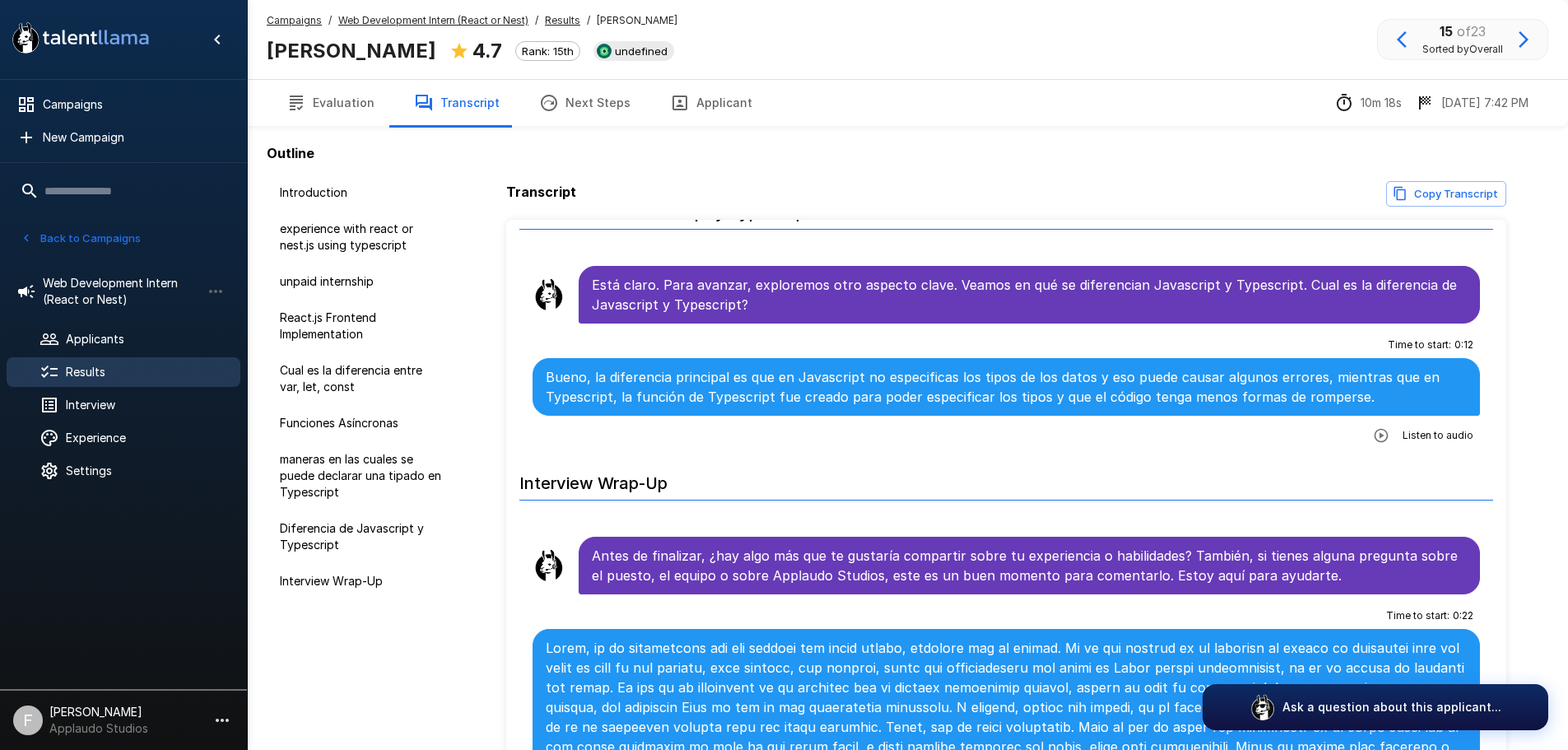
click at [71, 363] on div at bounding box center [63, 372] width 46 height 19
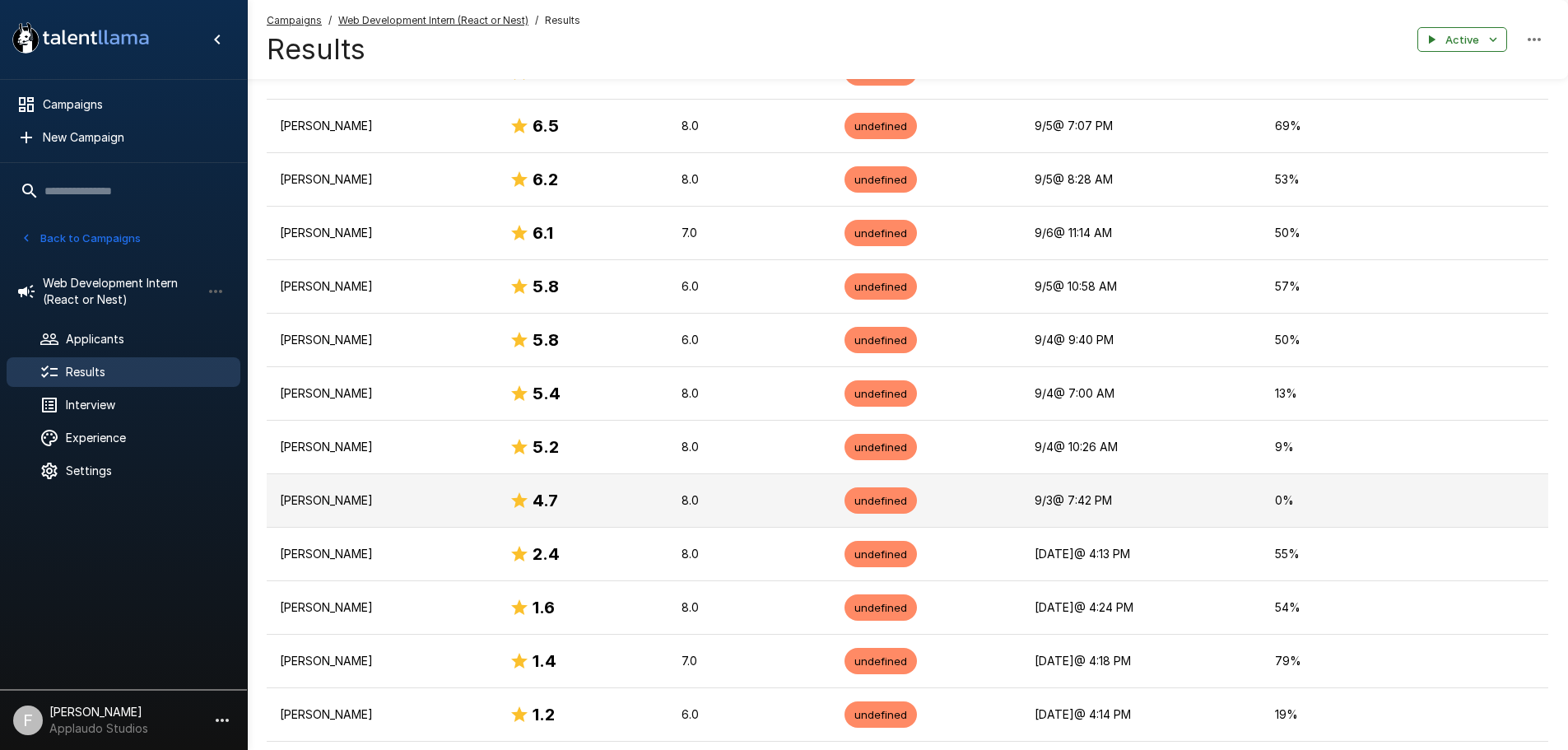
scroll to position [659, 0]
click at [361, 502] on p "[PERSON_NAME]" at bounding box center [382, 499] width 203 height 16
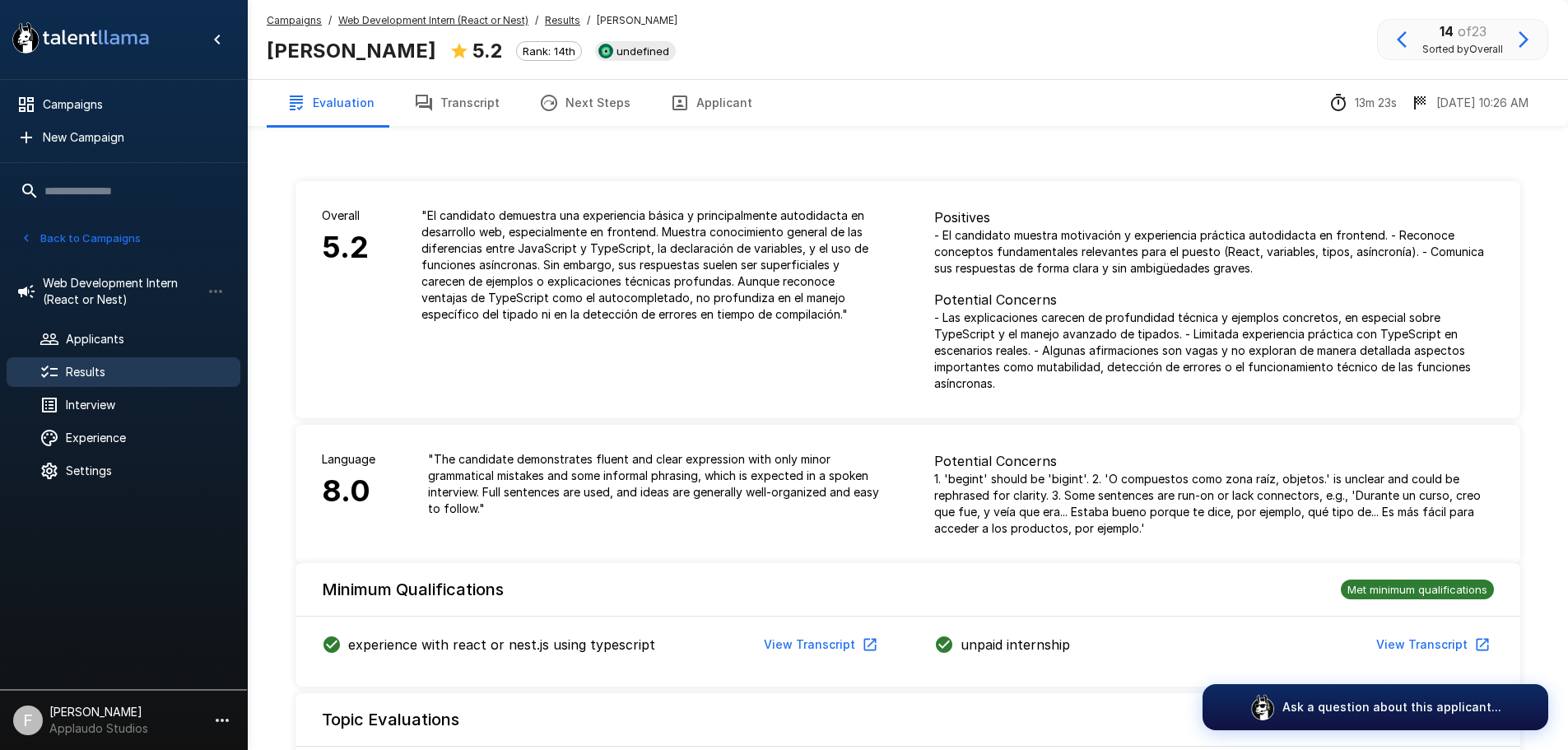
click at [466, 111] on button "Transcript" at bounding box center [456, 103] width 125 height 47
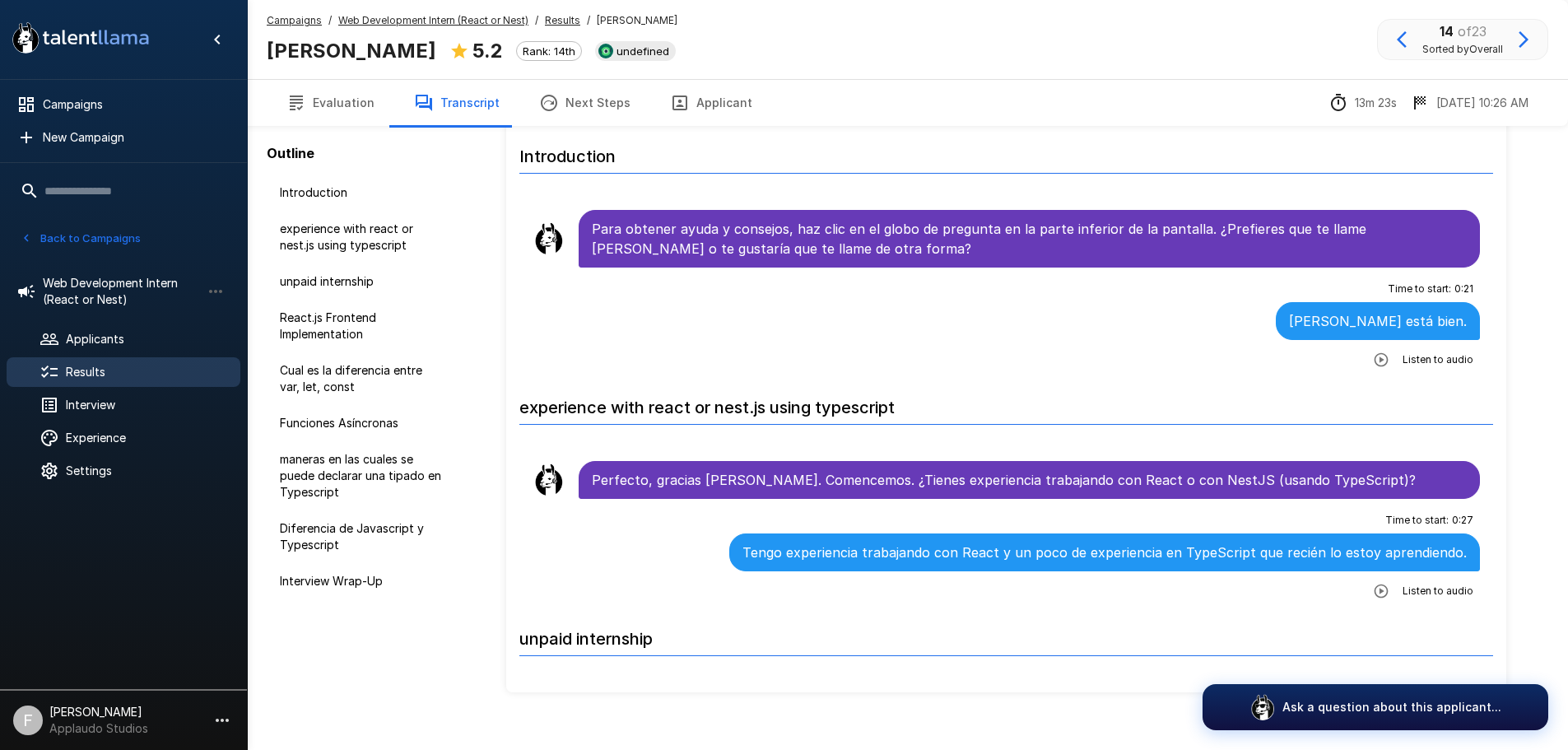
scroll to position [121, 0]
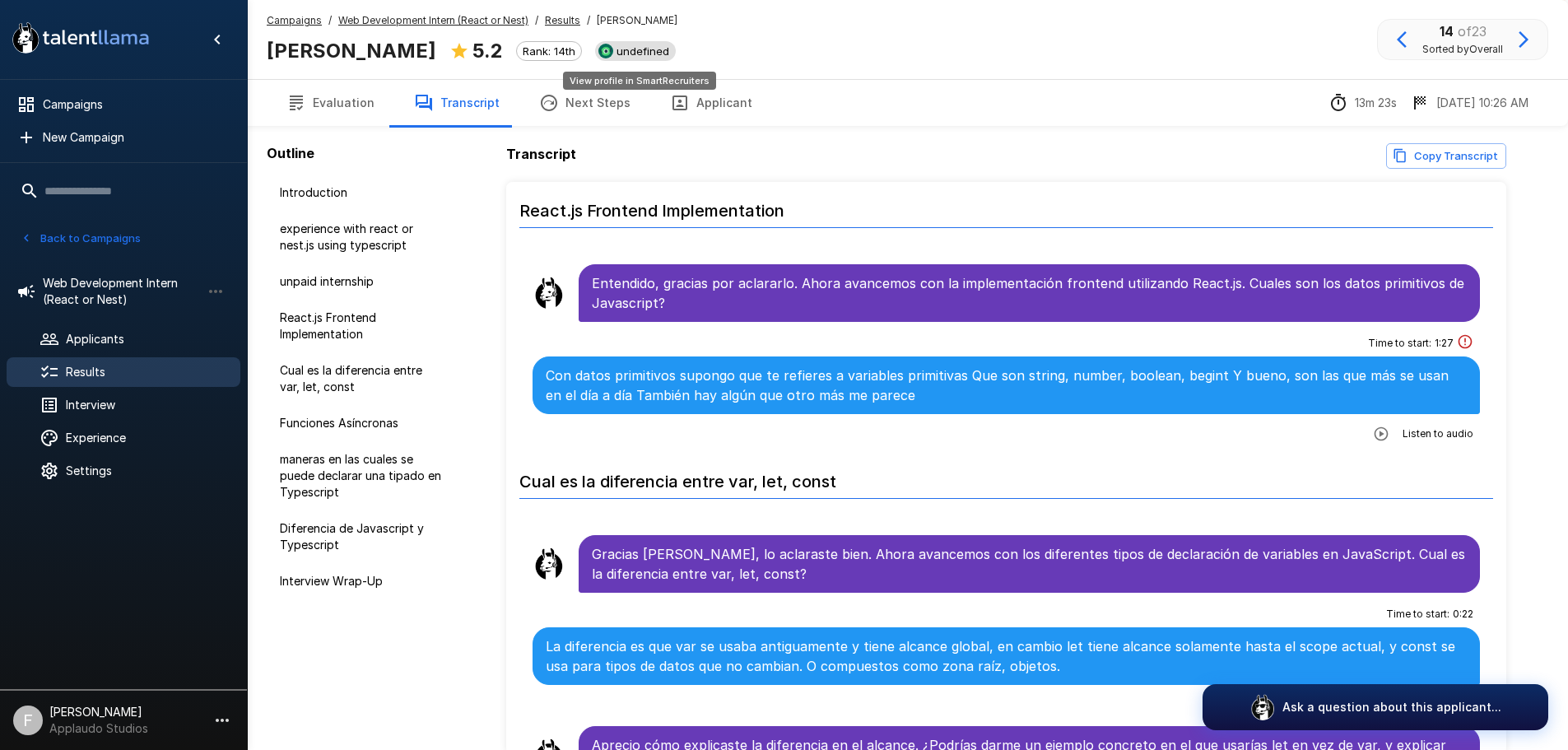
scroll to position [37, 0]
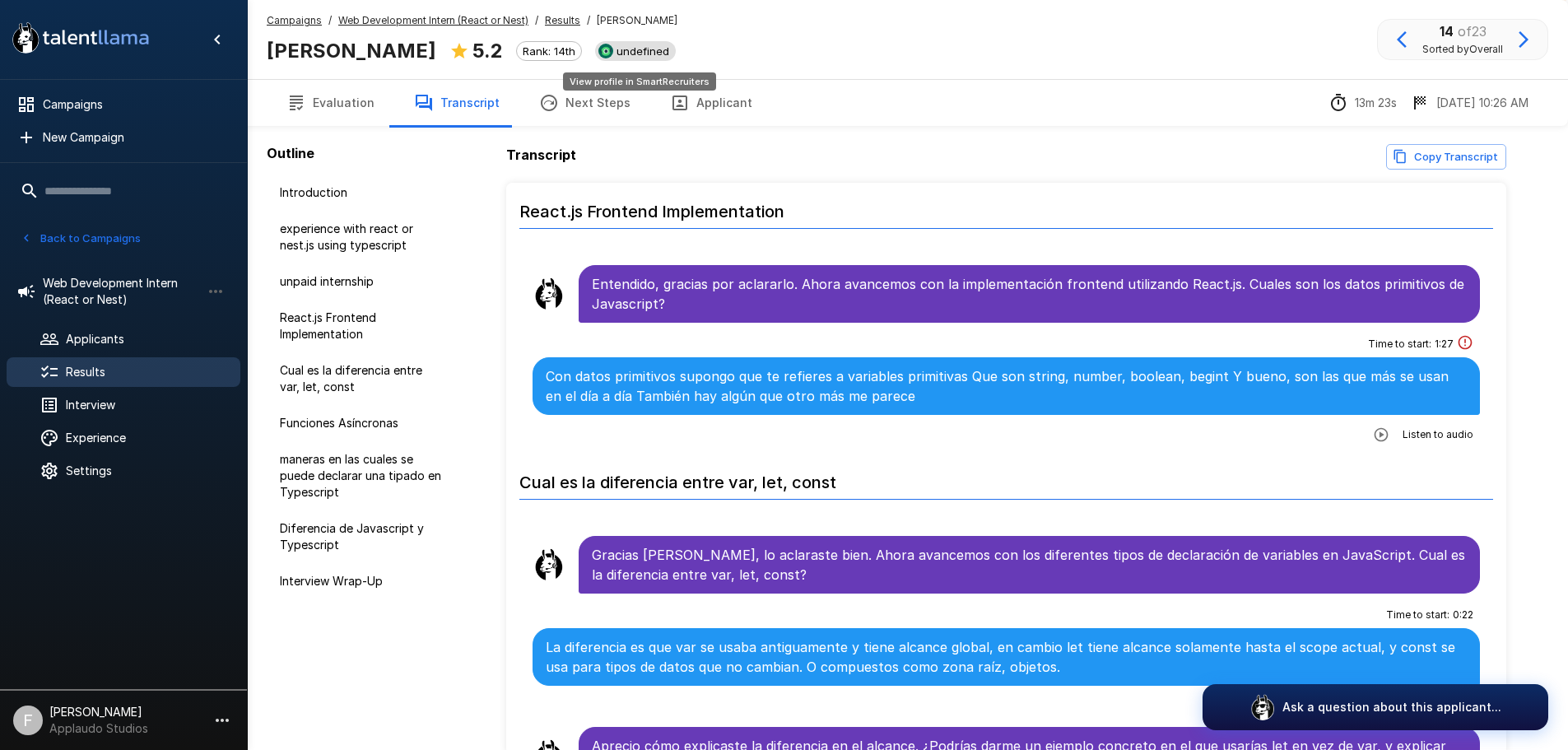
click at [644, 51] on span "undefined" at bounding box center [643, 51] width 66 height 14
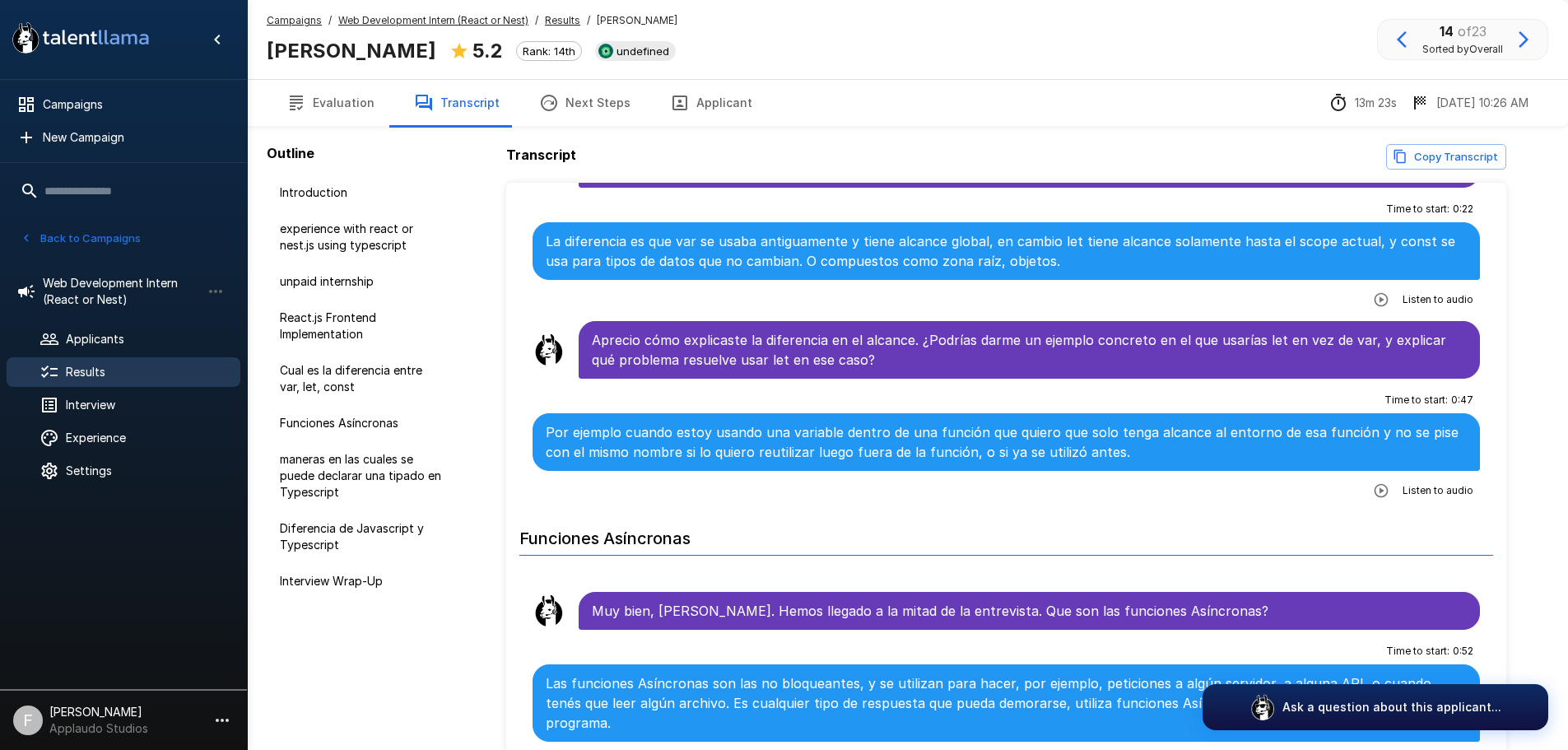
scroll to position [1153, 0]
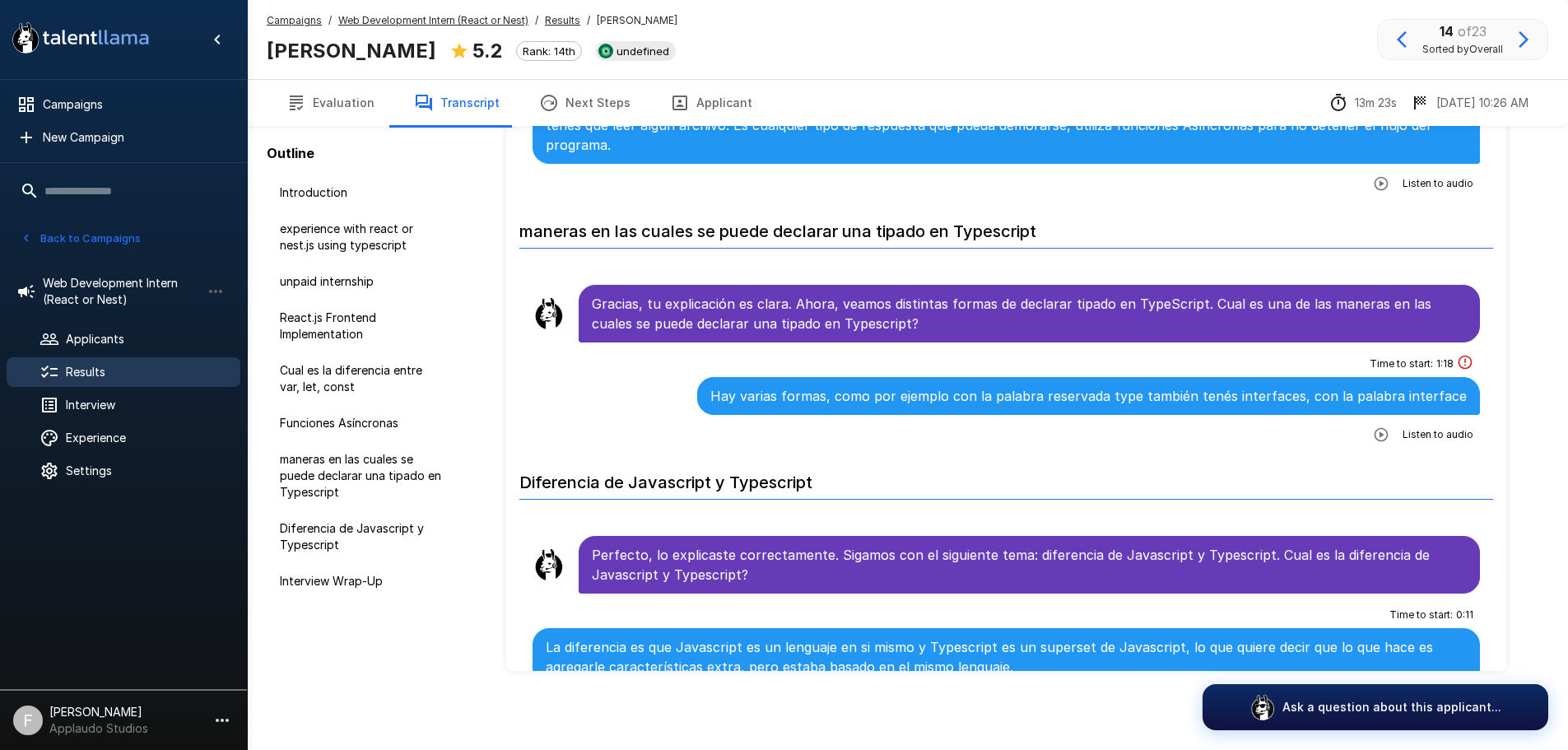
scroll to position [1647, 0]
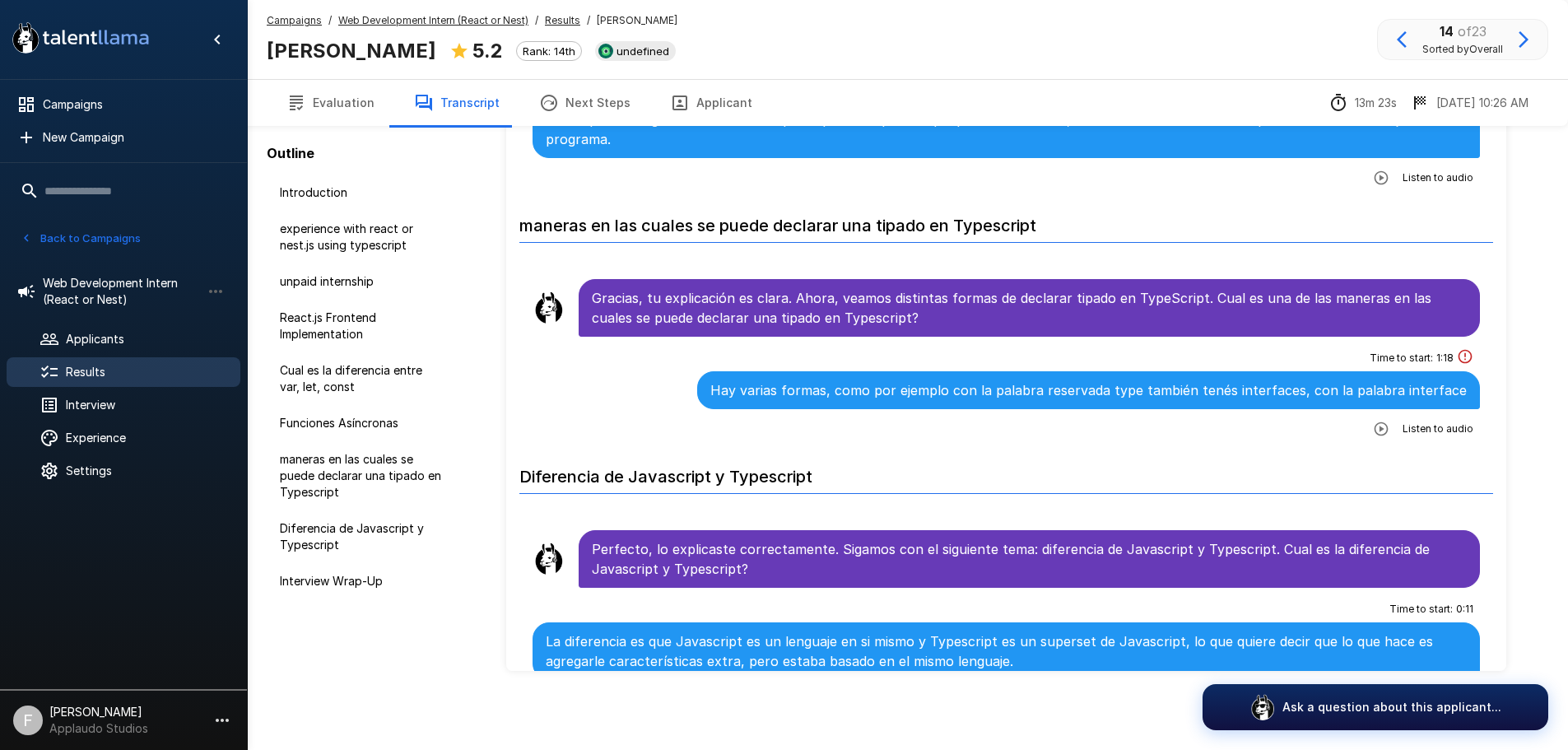
click at [1377, 422] on icon "button" at bounding box center [1381, 428] width 14 height 14
drag, startPoint x: 1342, startPoint y: 412, endPoint x: 1321, endPoint y: 418, distance: 21.8
click at [1374, 418] on div "1 x" at bounding box center [1427, 428] width 106 height 73
click at [1374, 423] on div at bounding box center [1427, 433] width 106 height 20
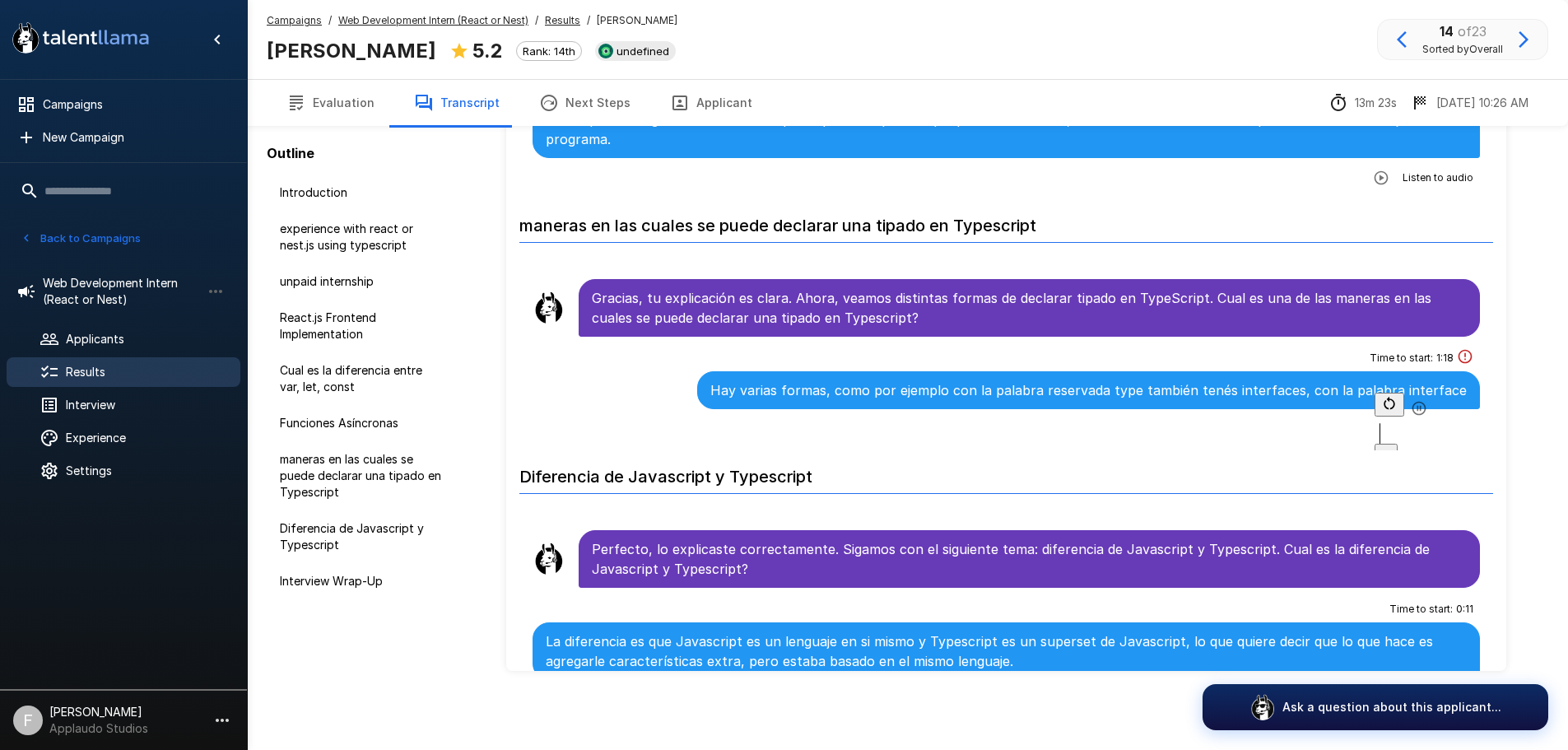
click at [1374, 423] on div at bounding box center [1427, 433] width 106 height 20
click at [1410, 412] on icon "button" at bounding box center [1418, 408] width 16 height 16
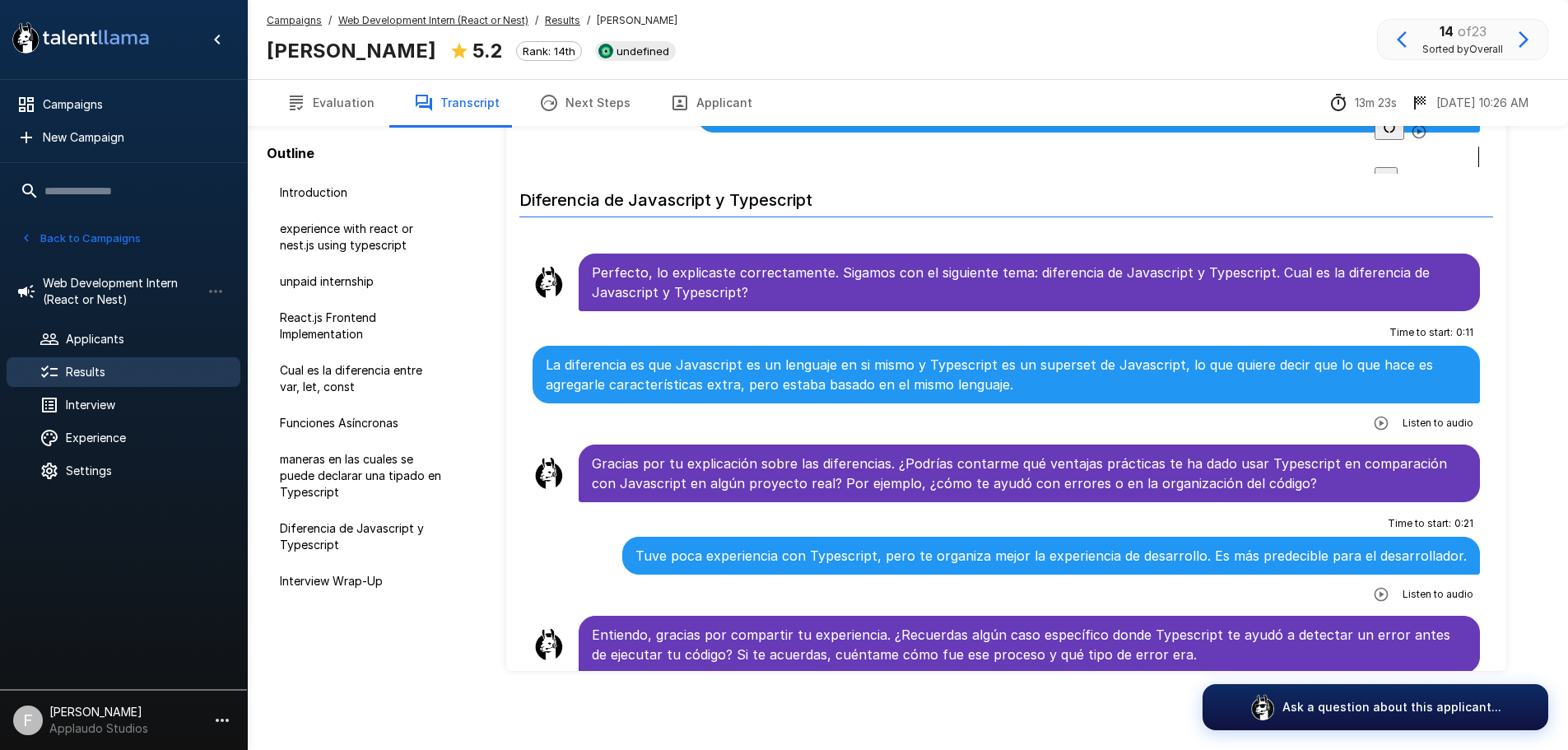
scroll to position [1976, 0]
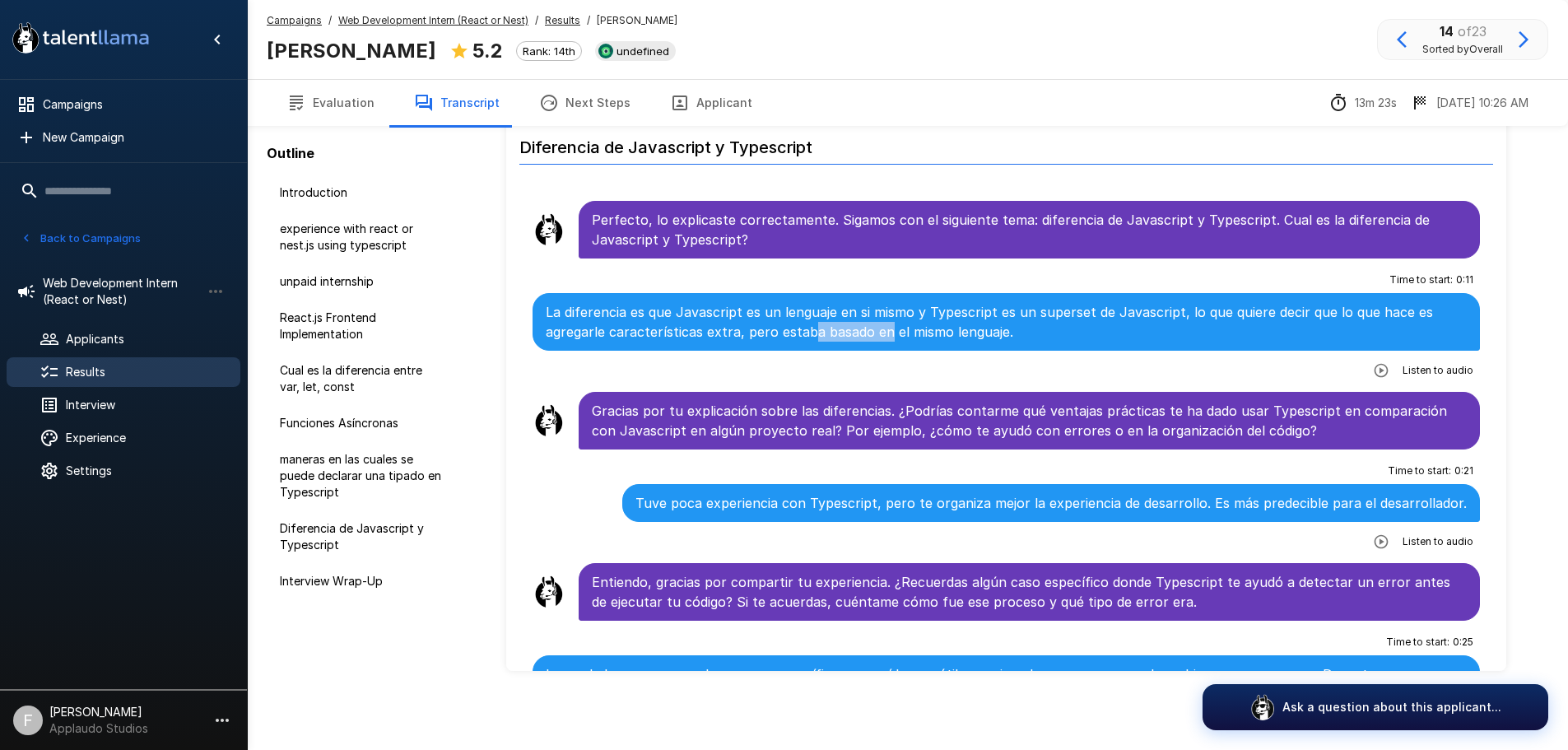
drag, startPoint x: 811, startPoint y: 316, endPoint x: 886, endPoint y: 311, distance: 75.2
click at [884, 311] on p "La diferencia es que Javascript es un lenguaje en si mismo y Typescript es un s…" at bounding box center [1006, 322] width 922 height 40
click at [594, 453] on li "Time to start : 0 : 21 Tuve poca experiencia con Typescript, pero te organiza m…" at bounding box center [1006, 506] width 974 height 107
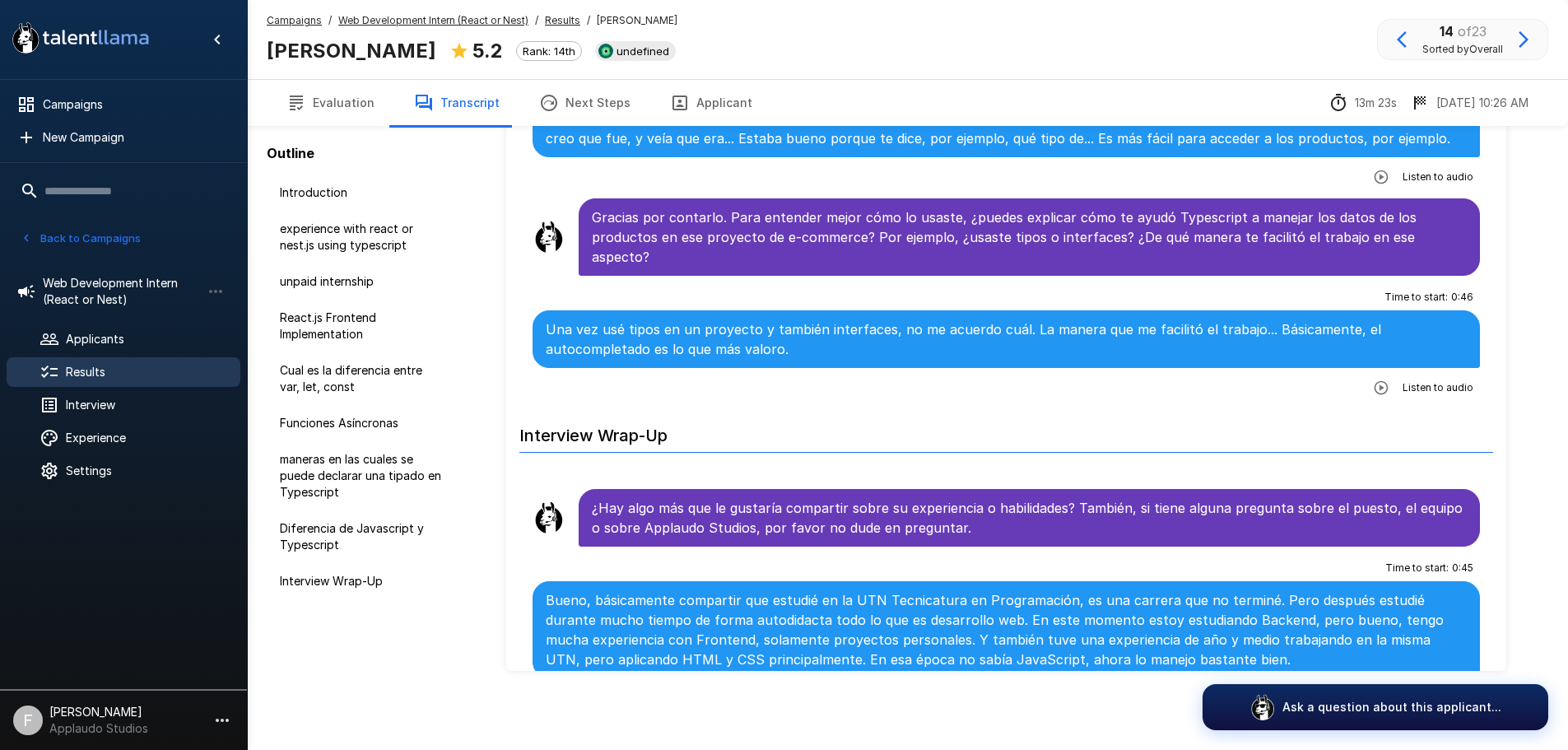
scroll to position [2552, 0]
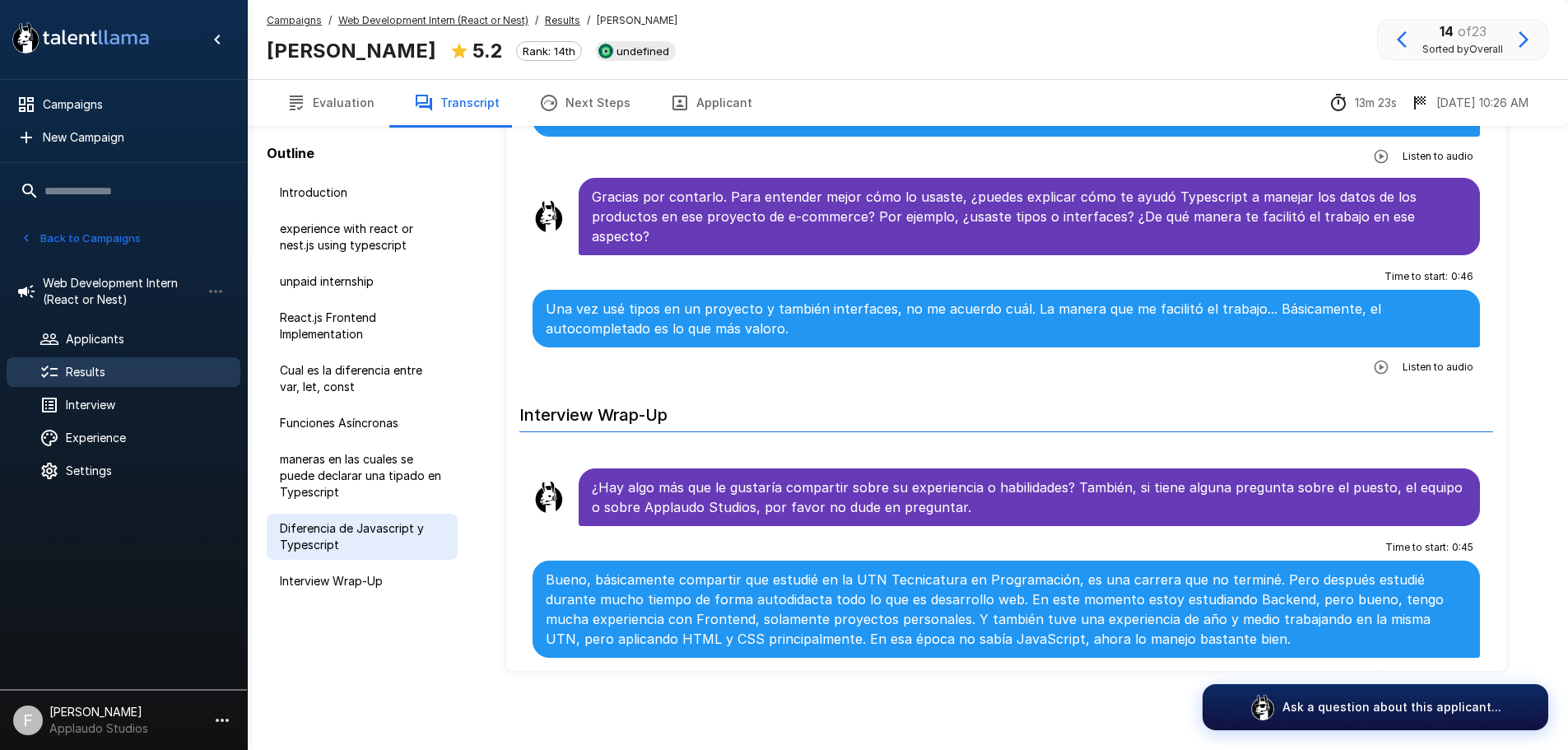
click at [344, 544] on span "Diferencia de Javascript y Typescript" at bounding box center [362, 537] width 165 height 33
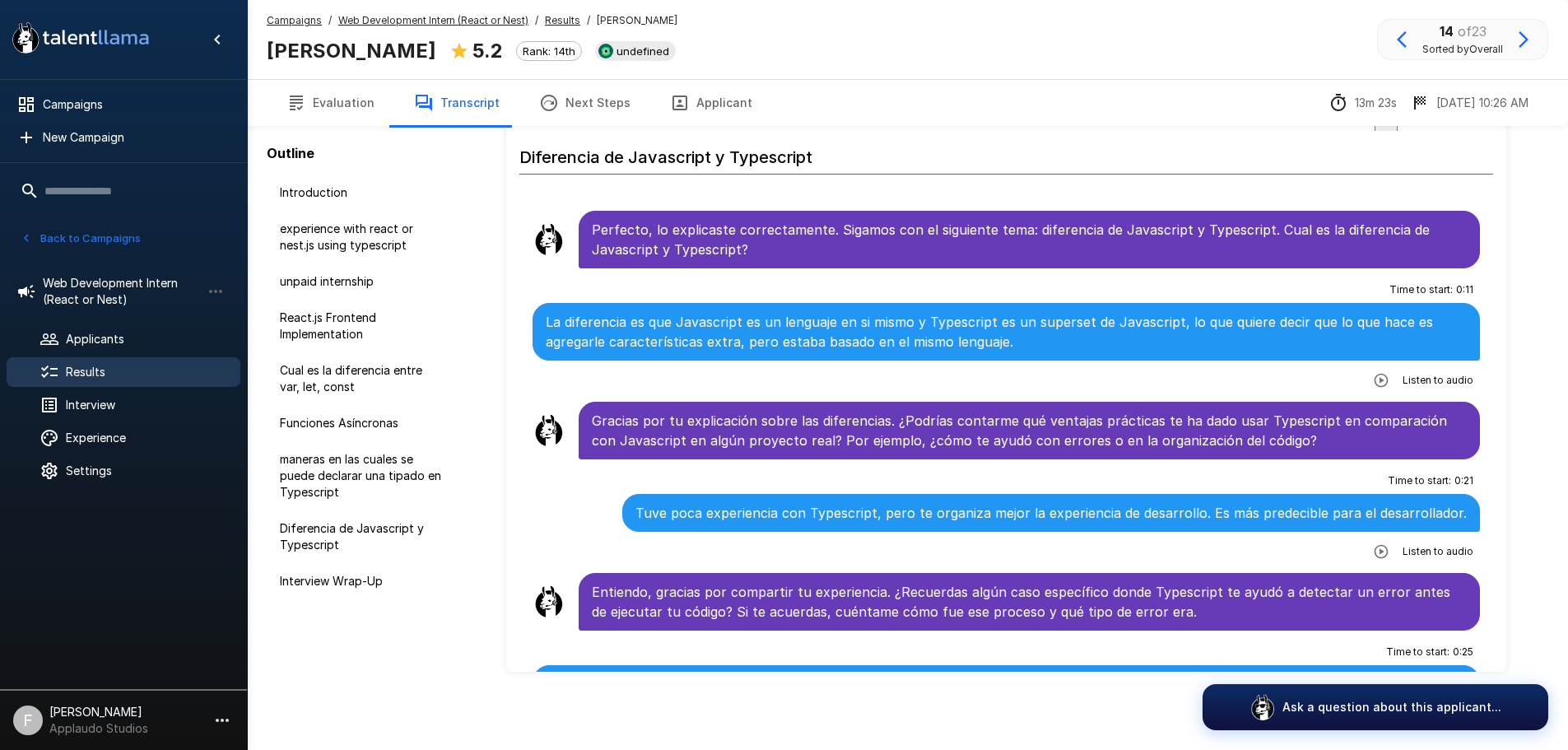
scroll to position [121, 0]
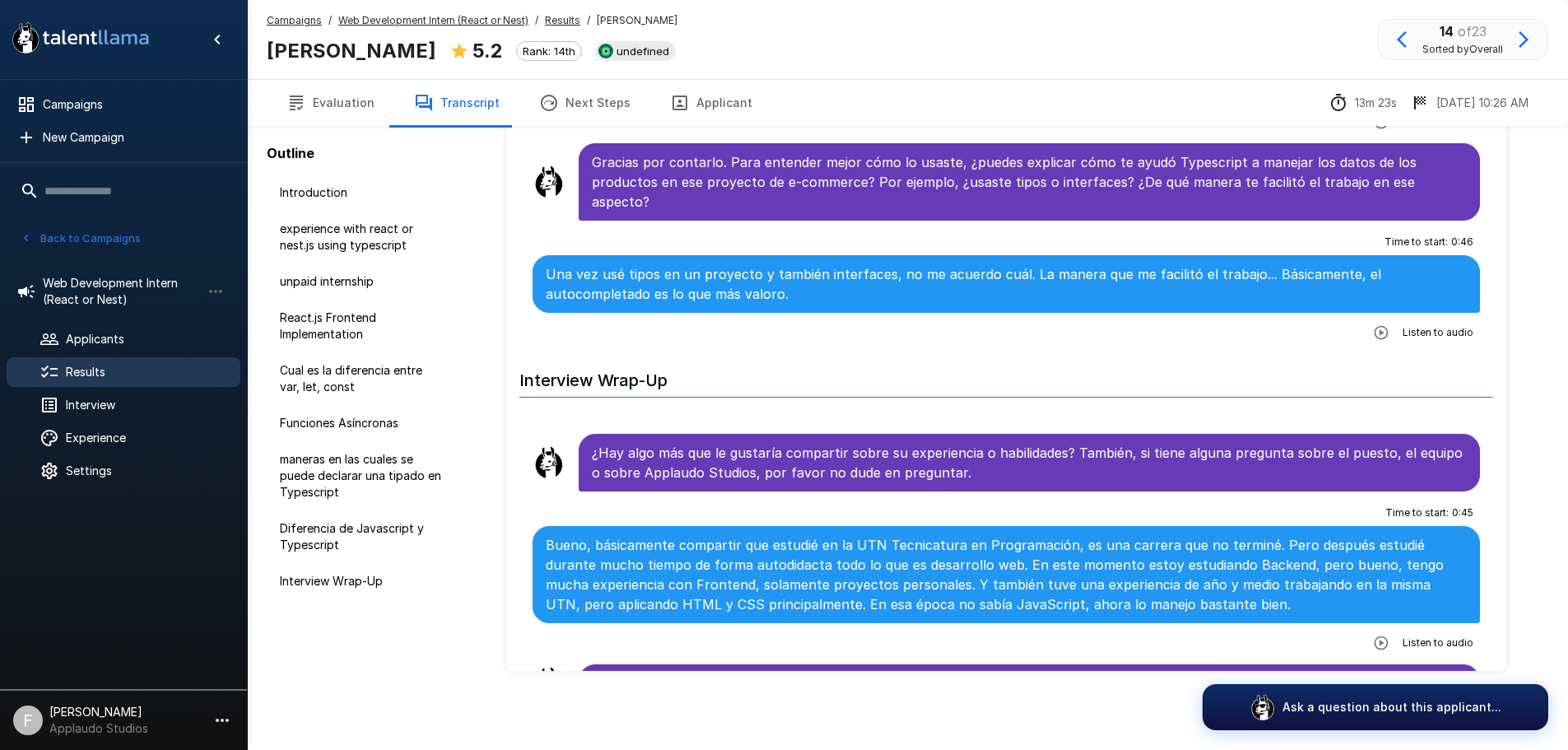
scroll to position [2588, 0]
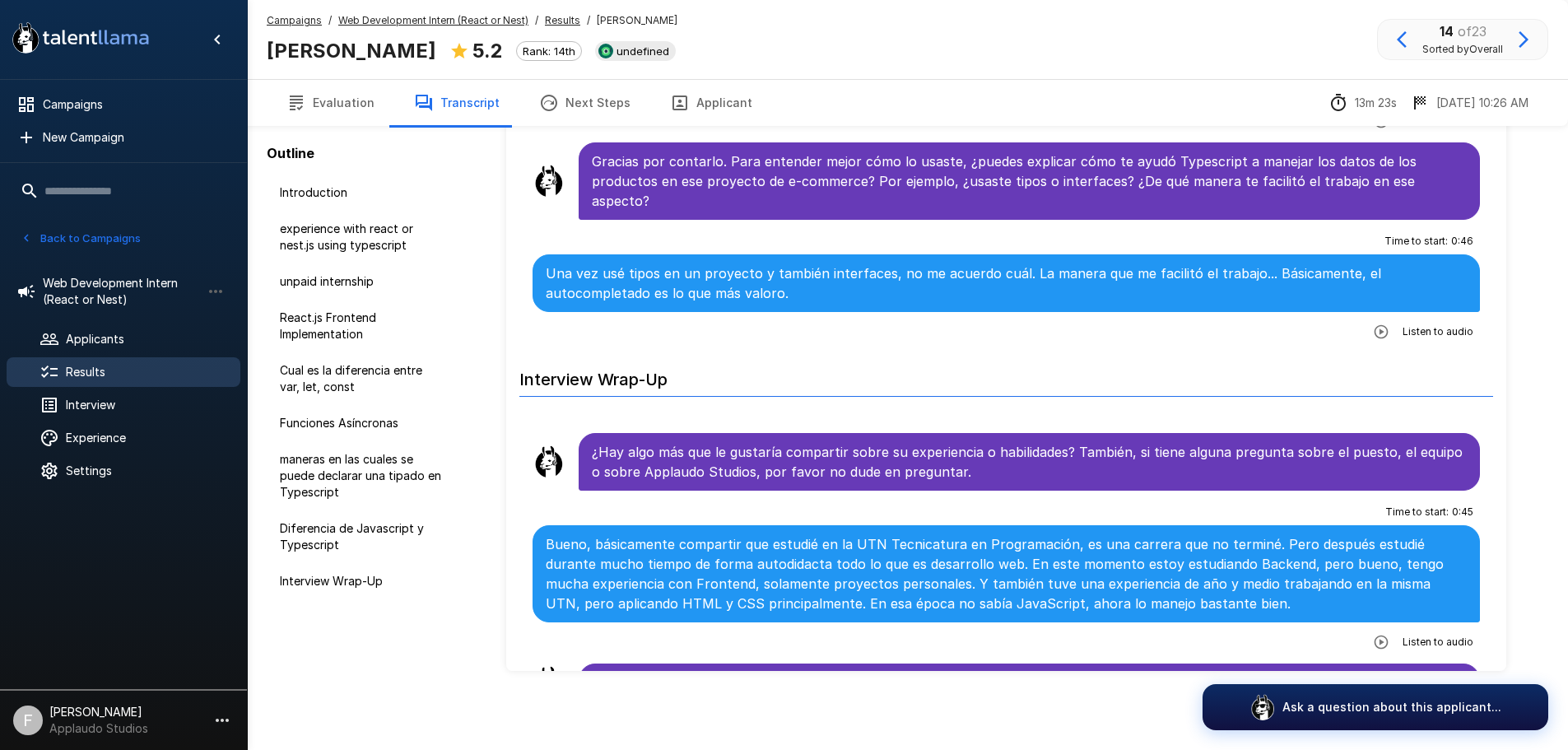
click at [115, 366] on span "Results" at bounding box center [146, 372] width 162 height 16
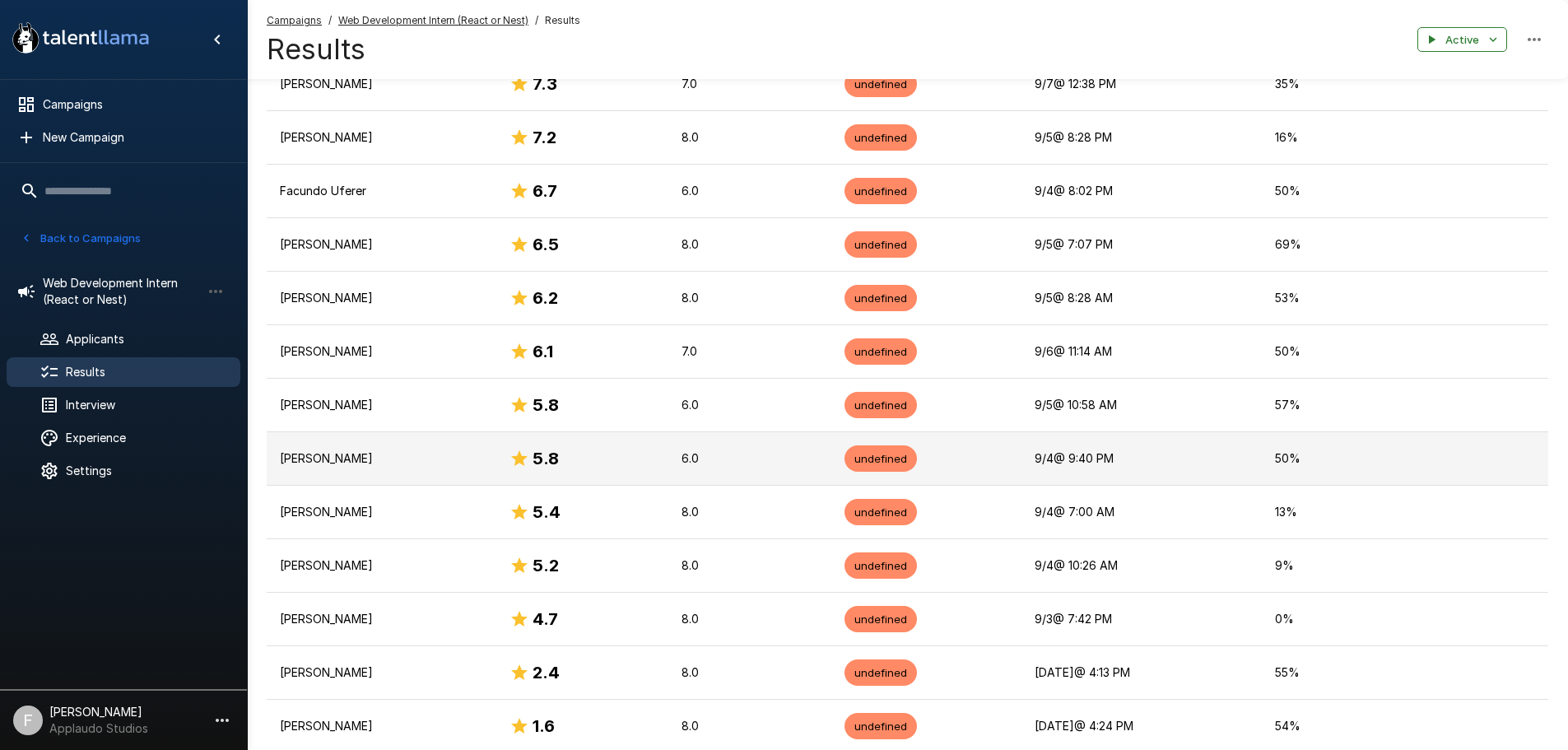
scroll to position [592, 0]
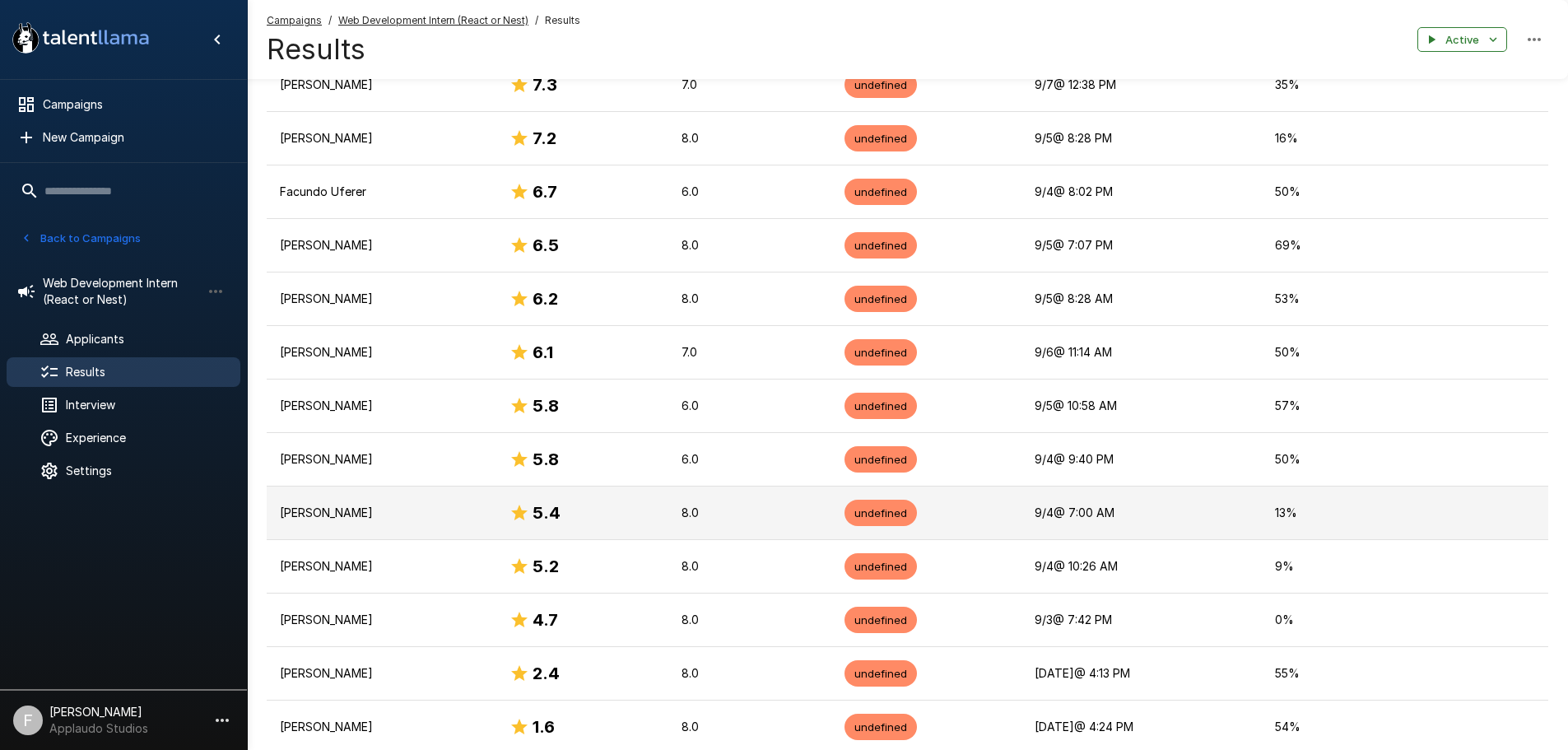
click at [337, 518] on p "[PERSON_NAME]" at bounding box center [382, 513] width 203 height 16
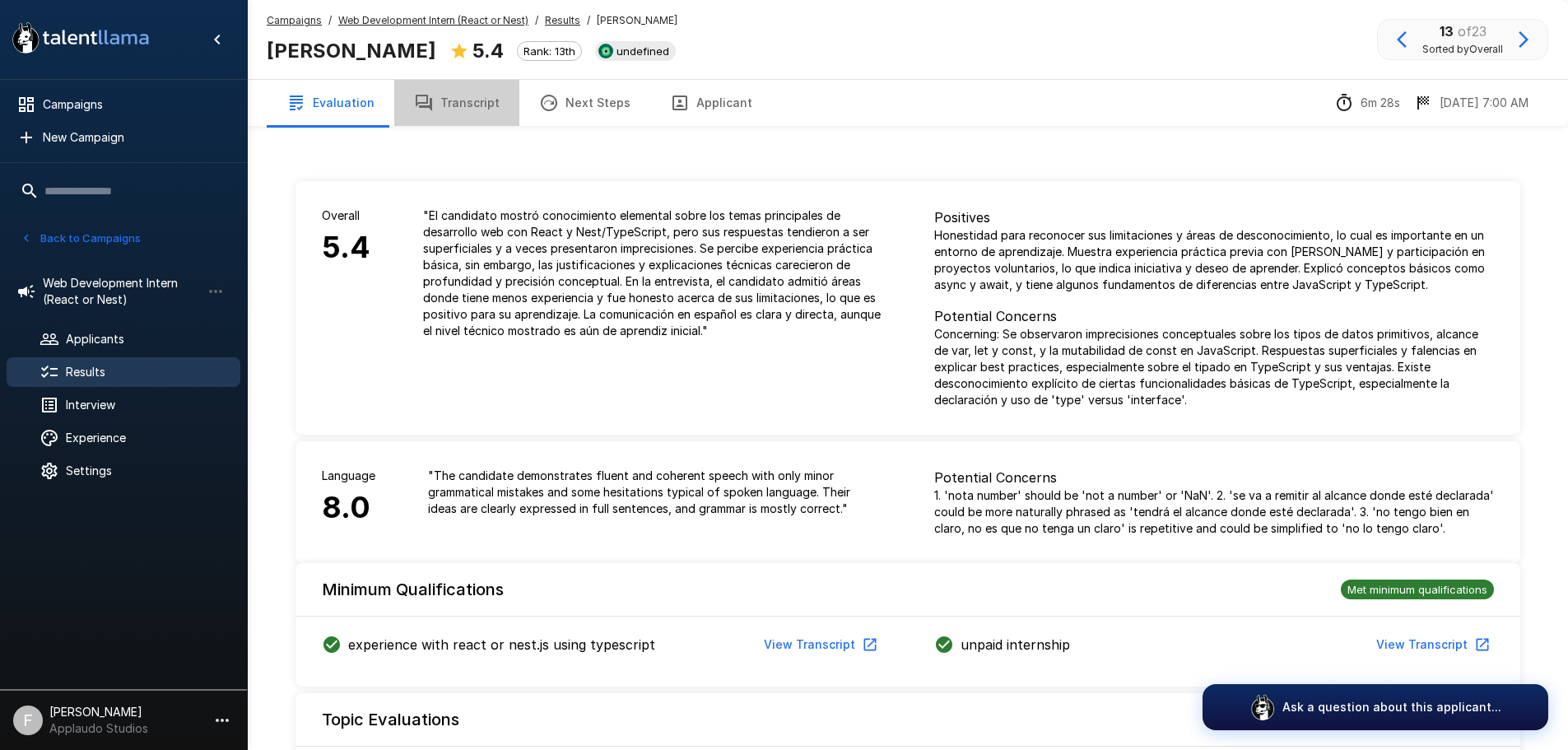
click at [451, 104] on button "Transcript" at bounding box center [456, 103] width 125 height 47
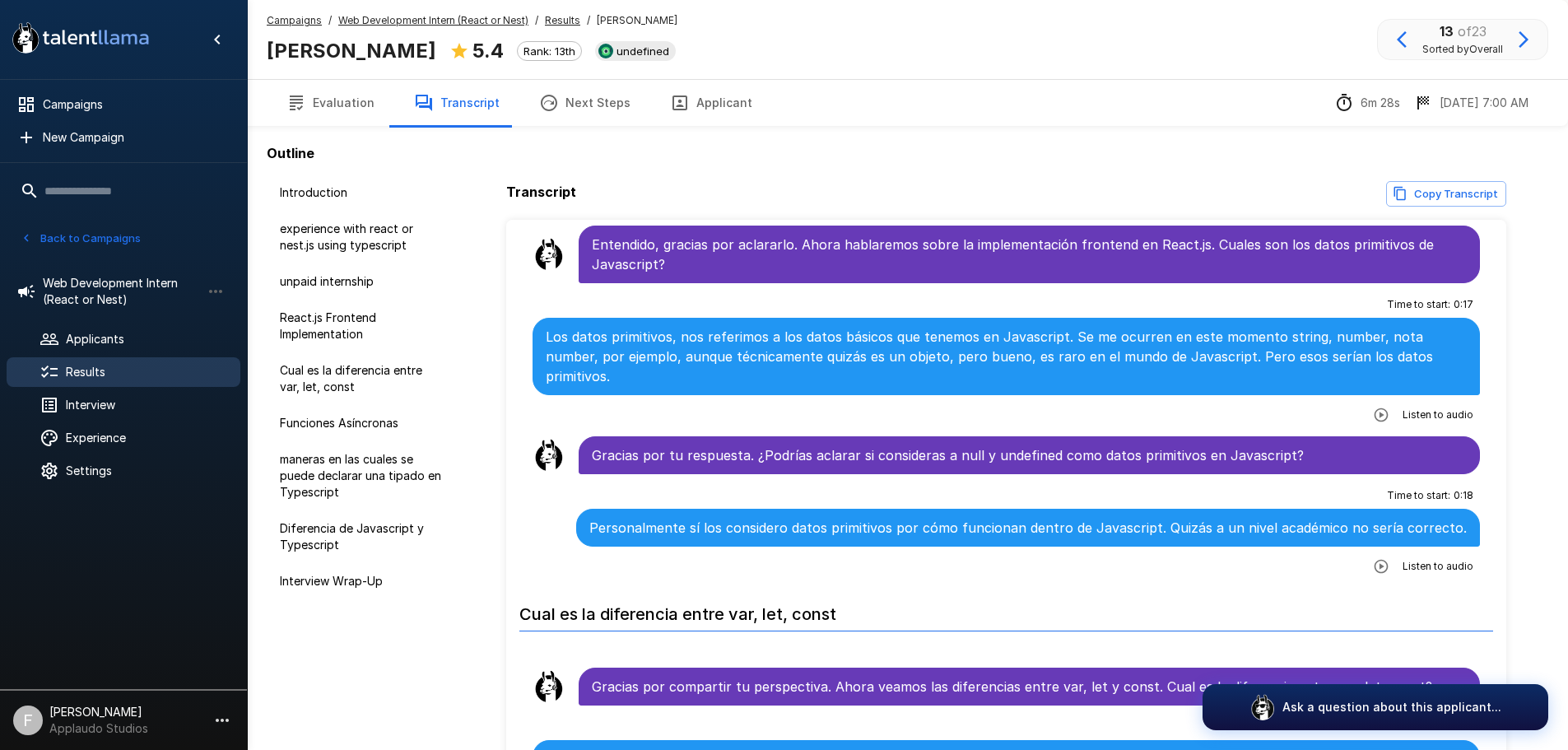
scroll to position [824, 0]
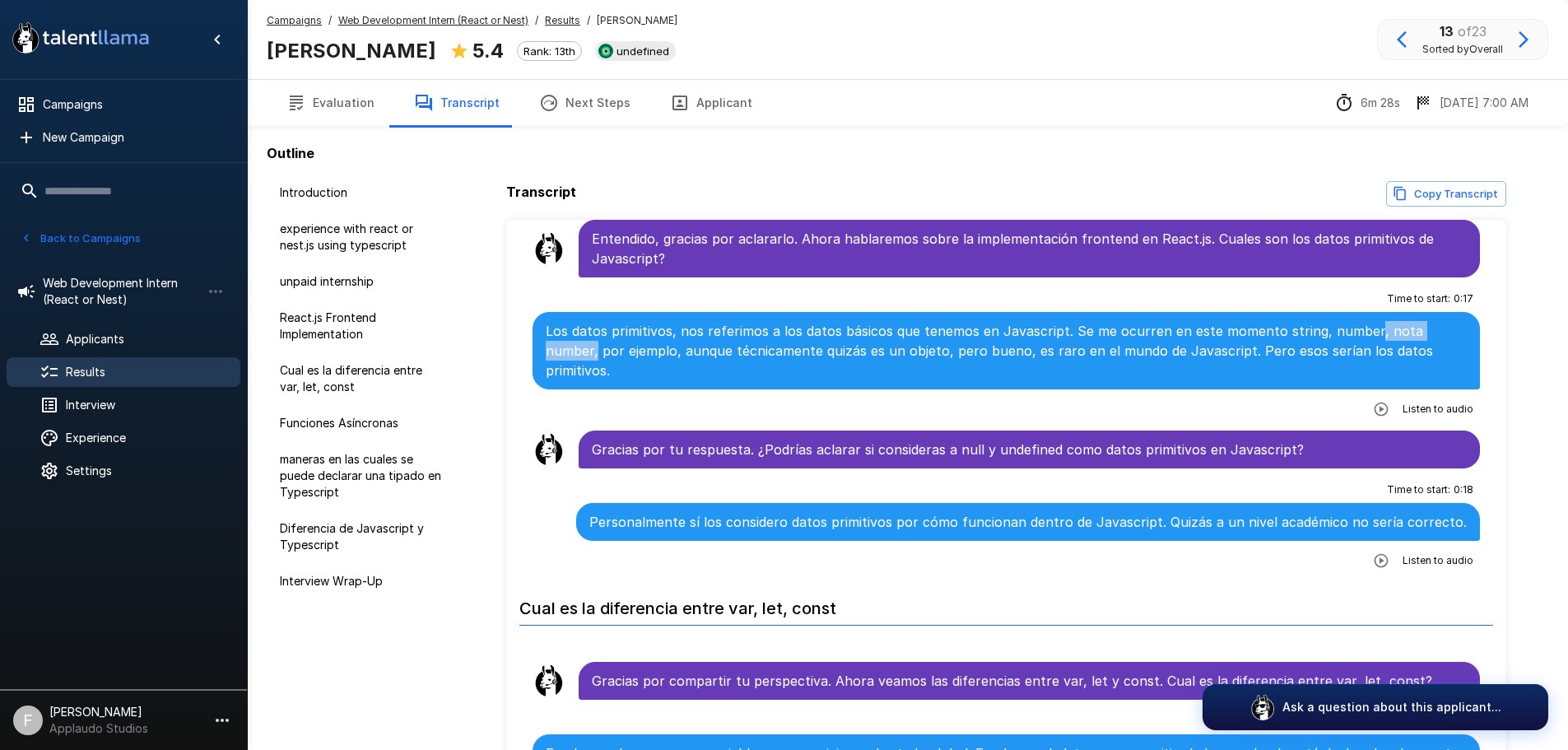
drag, startPoint x: 1364, startPoint y: 330, endPoint x: 1452, endPoint y: 323, distance: 88.3
click at [1452, 323] on p "Los datos primitivos, nos referimos a los datos básicos que tenemos en Javascri…" at bounding box center [1006, 350] width 922 height 59
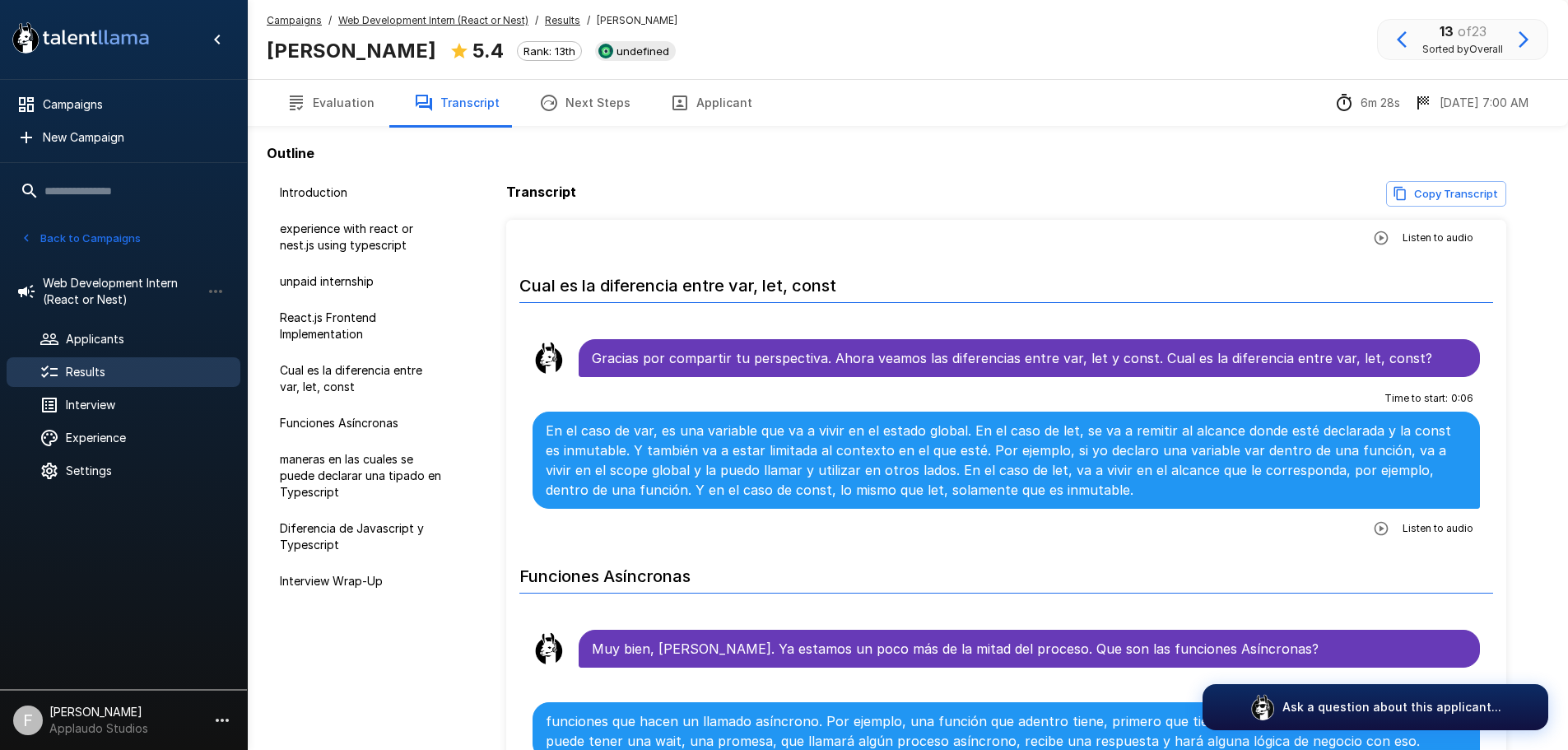
scroll to position [1153, 0]
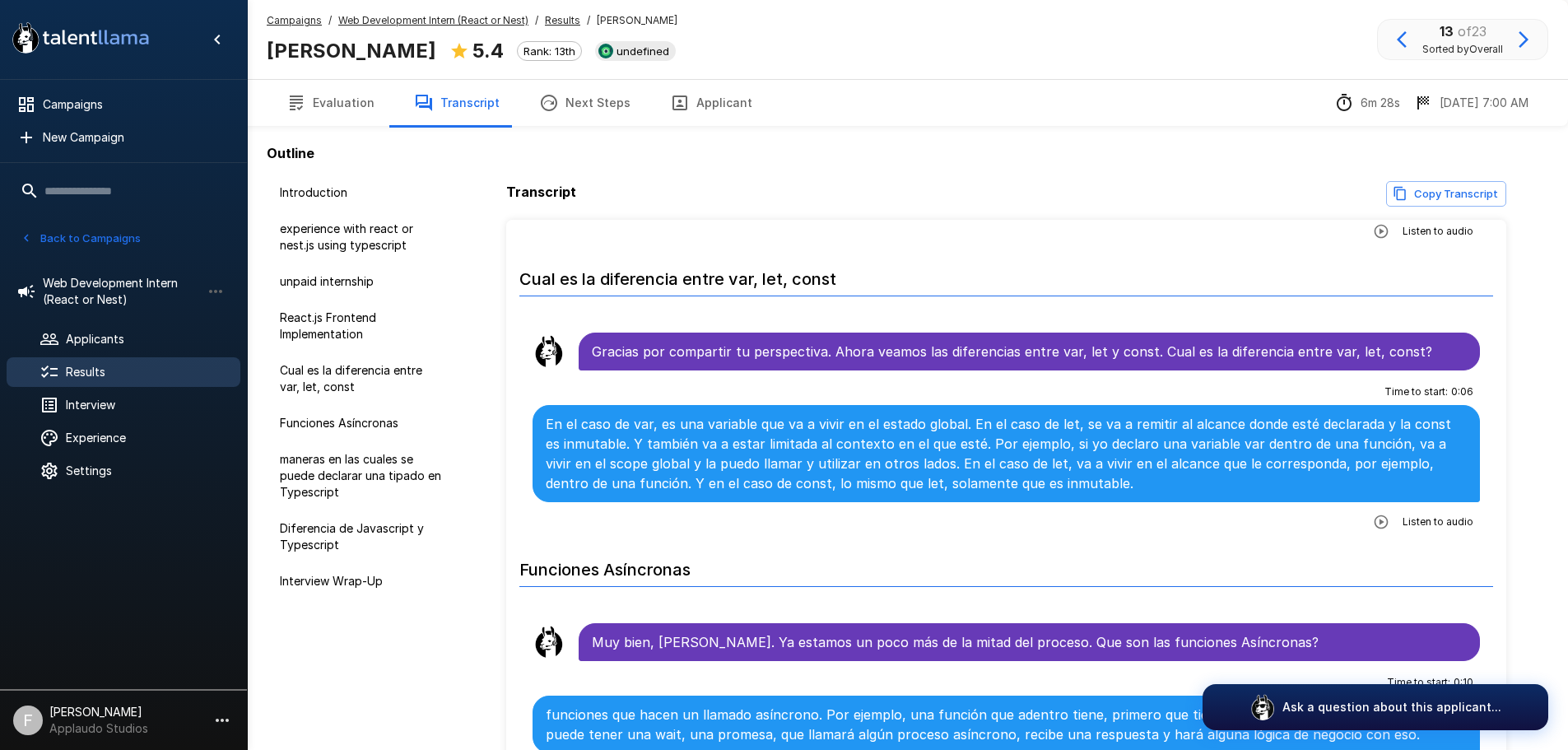
click at [926, 540] on li "Funciones Asíncronas" at bounding box center [1006, 570] width 974 height 60
drag, startPoint x: 1372, startPoint y: 428, endPoint x: 658, endPoint y: 450, distance: 714.3
click at [658, 450] on p "En el caso de var, es una variable que va a vivir en el estado global. En el ca…" at bounding box center [1006, 453] width 922 height 79
click at [630, 441] on p "En el caso de var, es una variable que va a vivir en el estado global. En el ca…" at bounding box center [1006, 453] width 922 height 79
drag, startPoint x: 649, startPoint y: 446, endPoint x: 729, endPoint y: 452, distance: 80.2
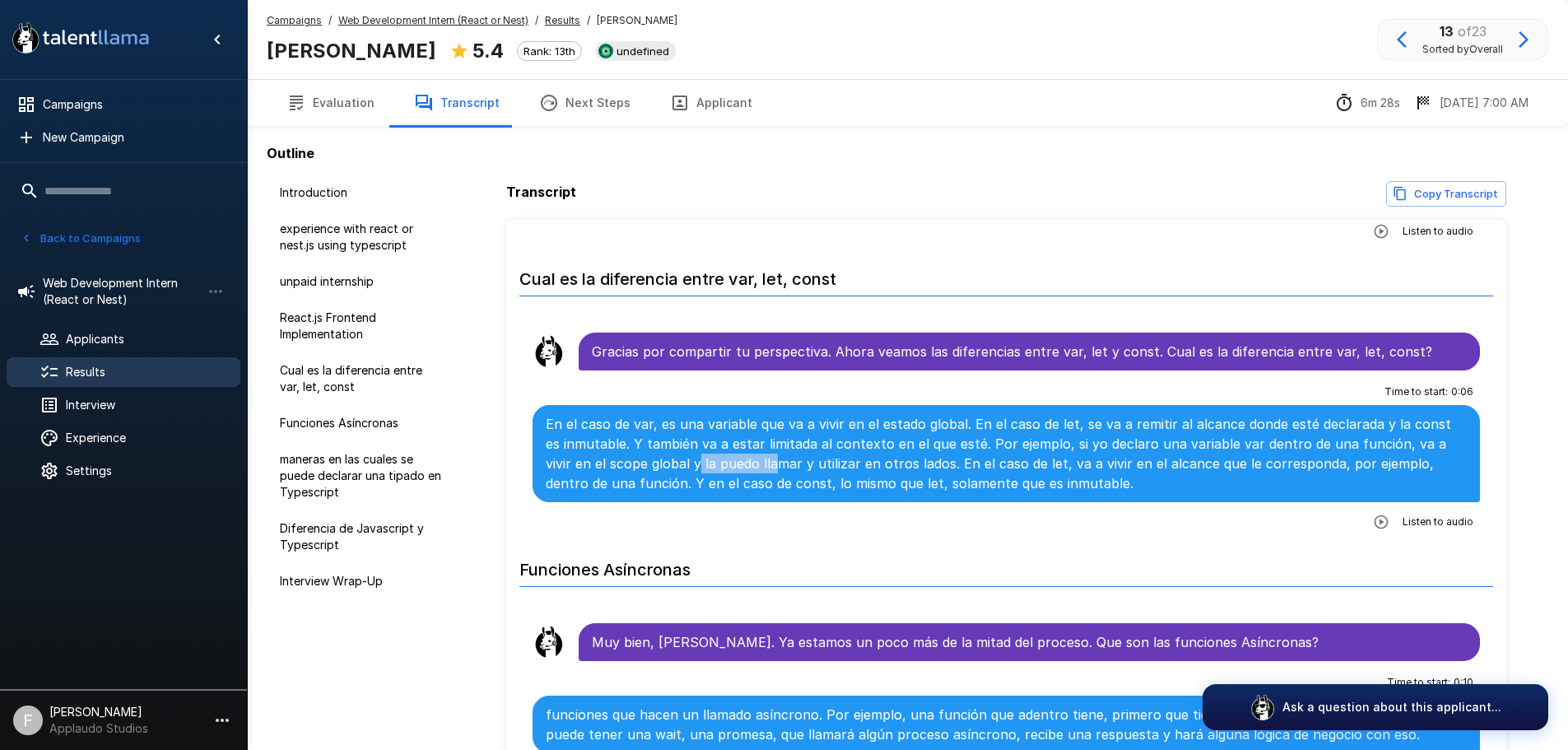
click at [729, 452] on p "En el caso de var, es una variable que va a vivir en el estado global. En el ca…" at bounding box center [1006, 453] width 922 height 79
click at [692, 453] on p "En el caso de var, es una variable que va a vivir en el estado global. En el ca…" at bounding box center [1006, 453] width 922 height 79
drag, startPoint x: 654, startPoint y: 445, endPoint x: 896, endPoint y: 449, distance: 242.0
click at [896, 449] on p "En el caso de var, es una variable que va a vivir en el estado global. En el ca…" at bounding box center [1006, 453] width 922 height 79
drag, startPoint x: 911, startPoint y: 448, endPoint x: 1004, endPoint y: 447, distance: 93.0
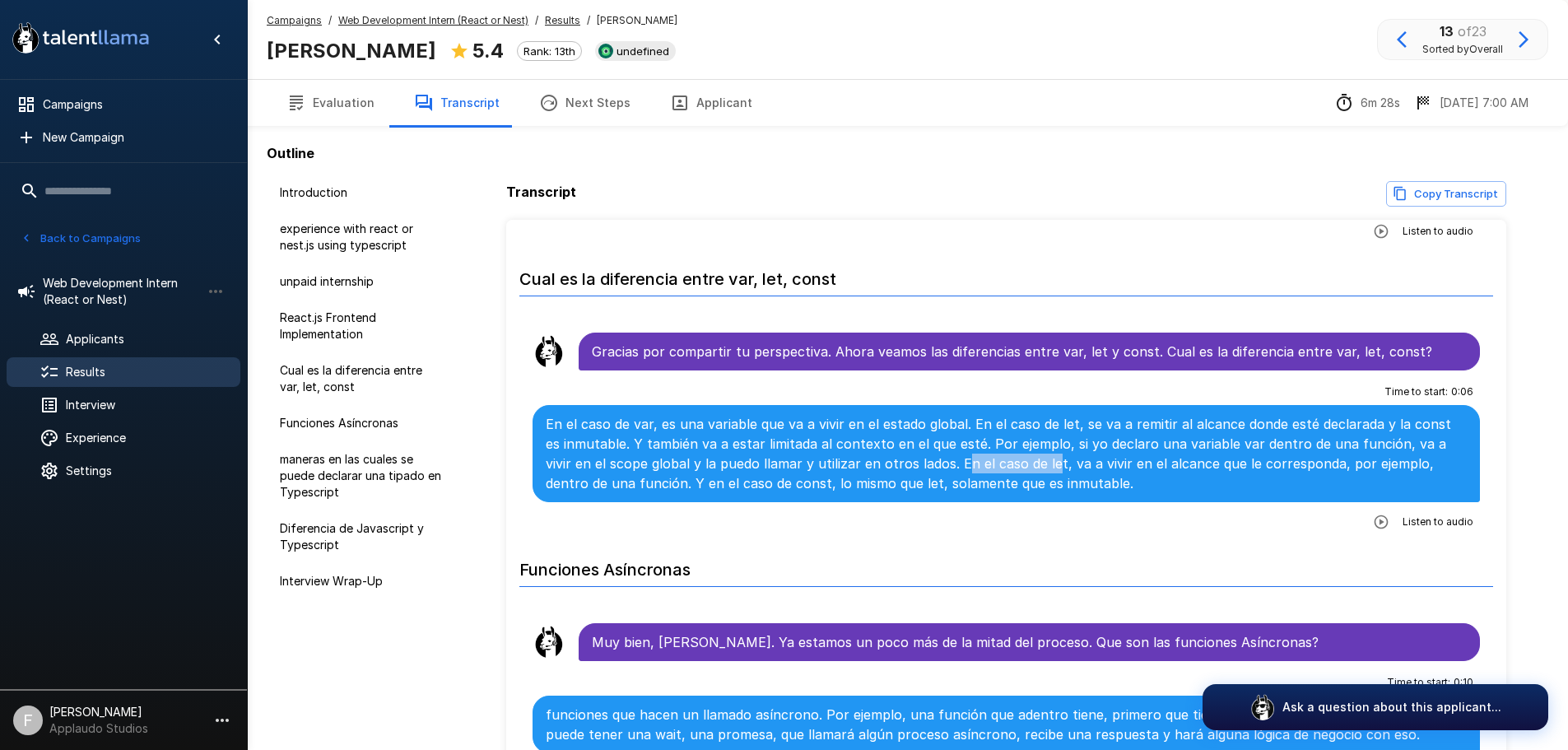
click at [1004, 447] on p "En el caso de var, es una variable que va a vivir en el estado global. En el ca…" at bounding box center [1006, 453] width 922 height 79
click at [929, 446] on p "En el caso de var, es una variable que va a vivir en el estado global. En el ca…" at bounding box center [1006, 453] width 922 height 79
click at [1009, 447] on p "En el caso de var, es una variable que va a vivir en el estado global. En el ca…" at bounding box center [1006, 453] width 922 height 79
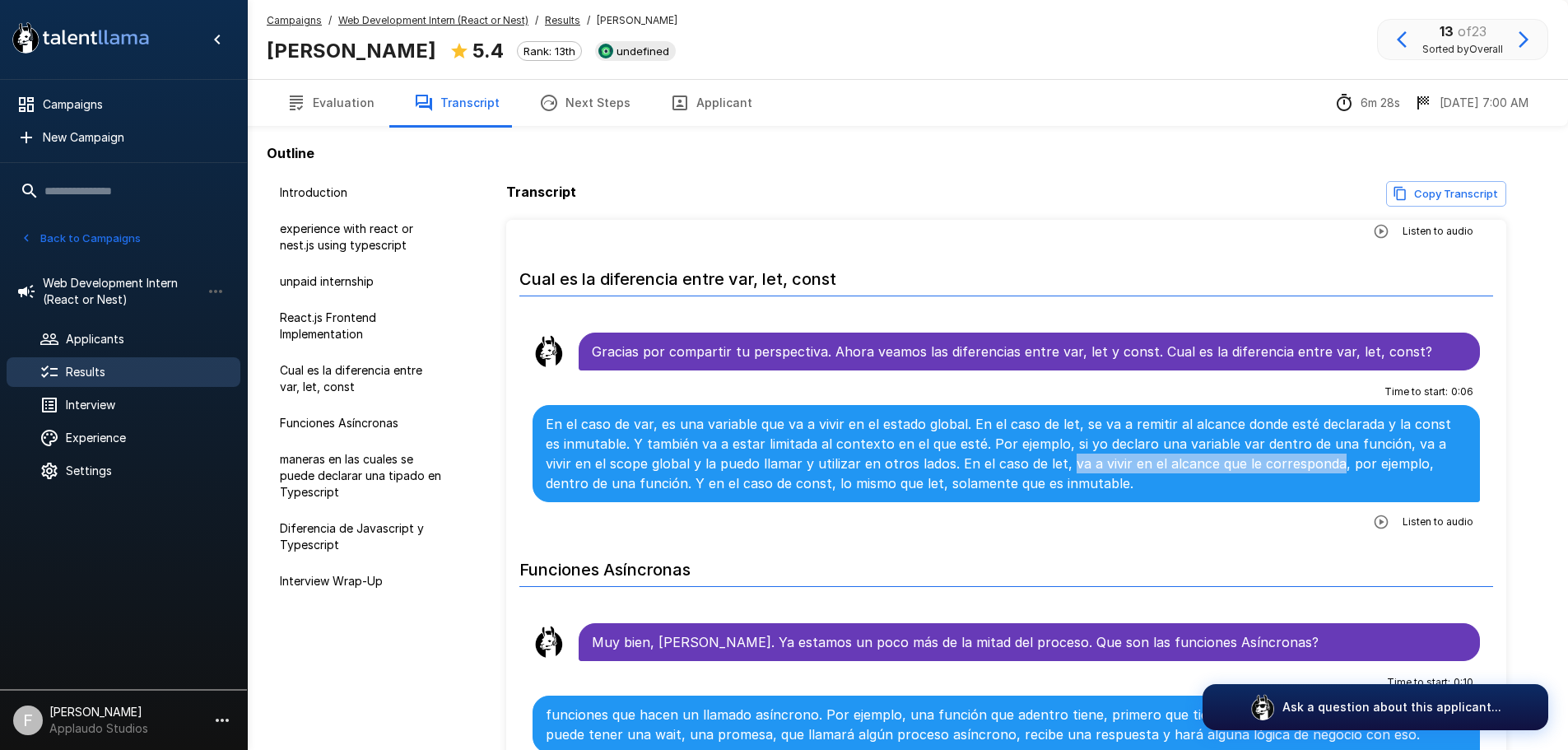
drag, startPoint x: 1017, startPoint y: 448, endPoint x: 1279, endPoint y: 448, distance: 262.0
click at [1279, 448] on p "En el caso de var, es una variable que va a vivir en el estado global. En el ca…" at bounding box center [1006, 453] width 922 height 79
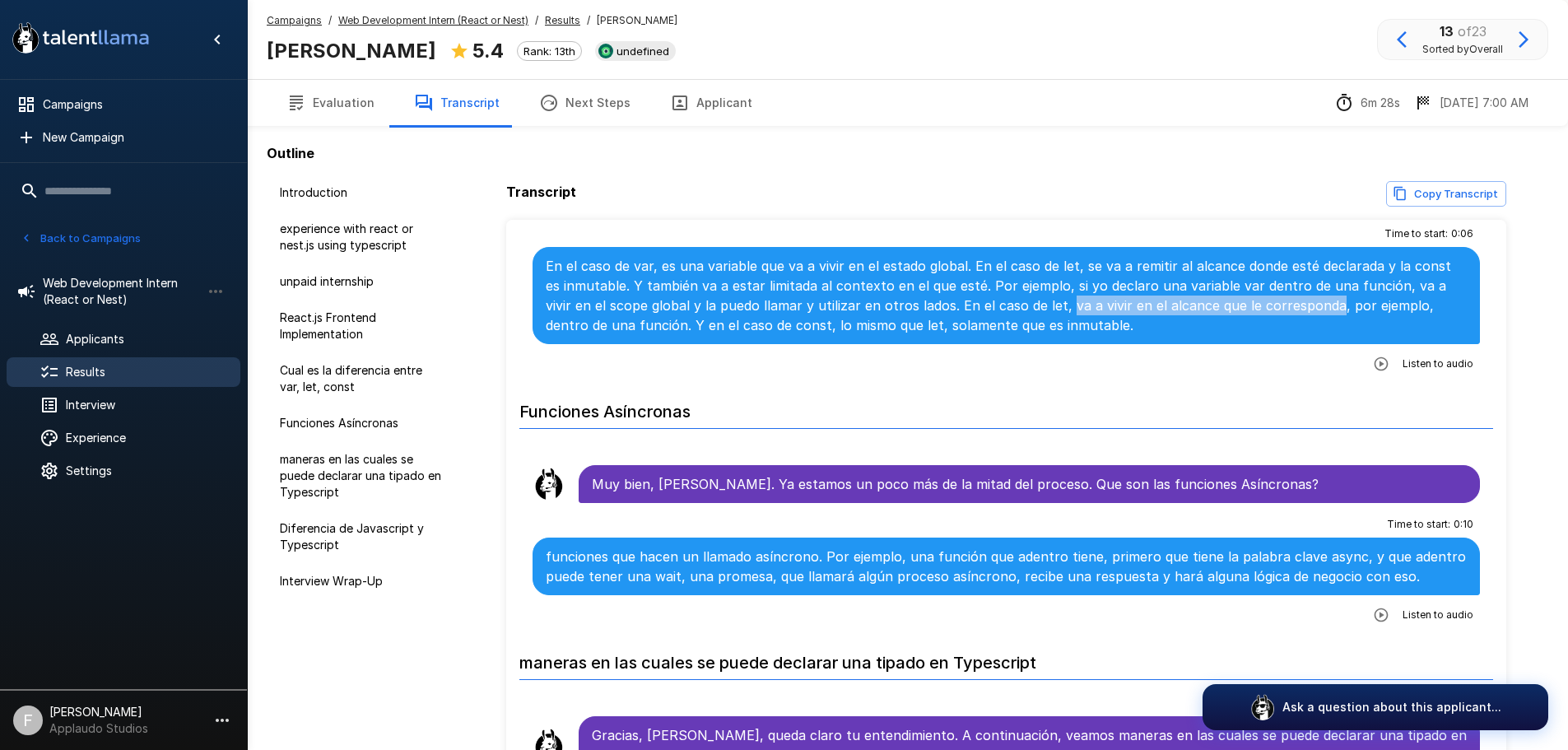
scroll to position [1318, 0]
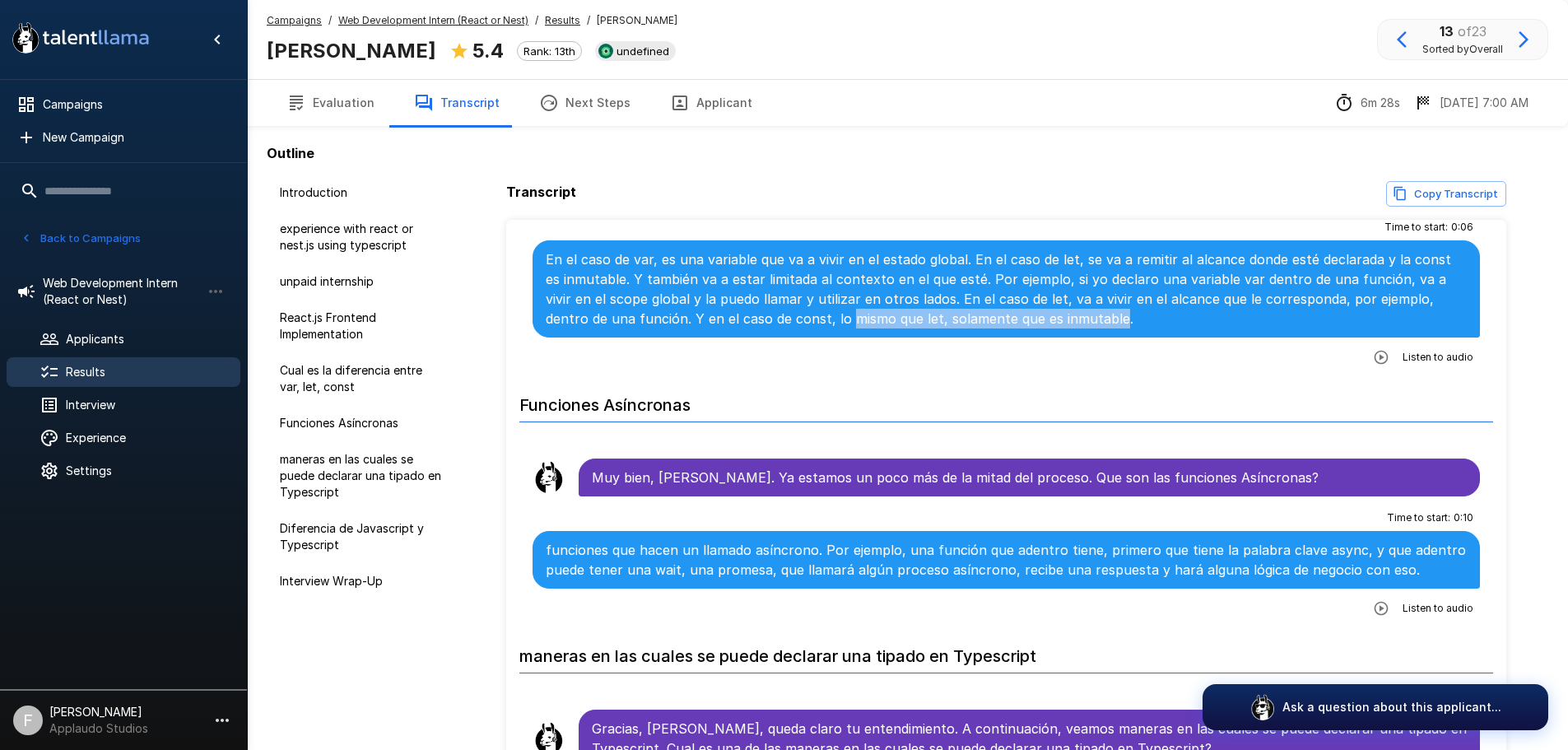
drag, startPoint x: 1050, startPoint y: 302, endPoint x: 764, endPoint y: 295, distance: 286.1
click at [769, 295] on p "En el caso de var, es una variable que va a vivir en el estado global. En el ca…" at bounding box center [1006, 289] width 922 height 79
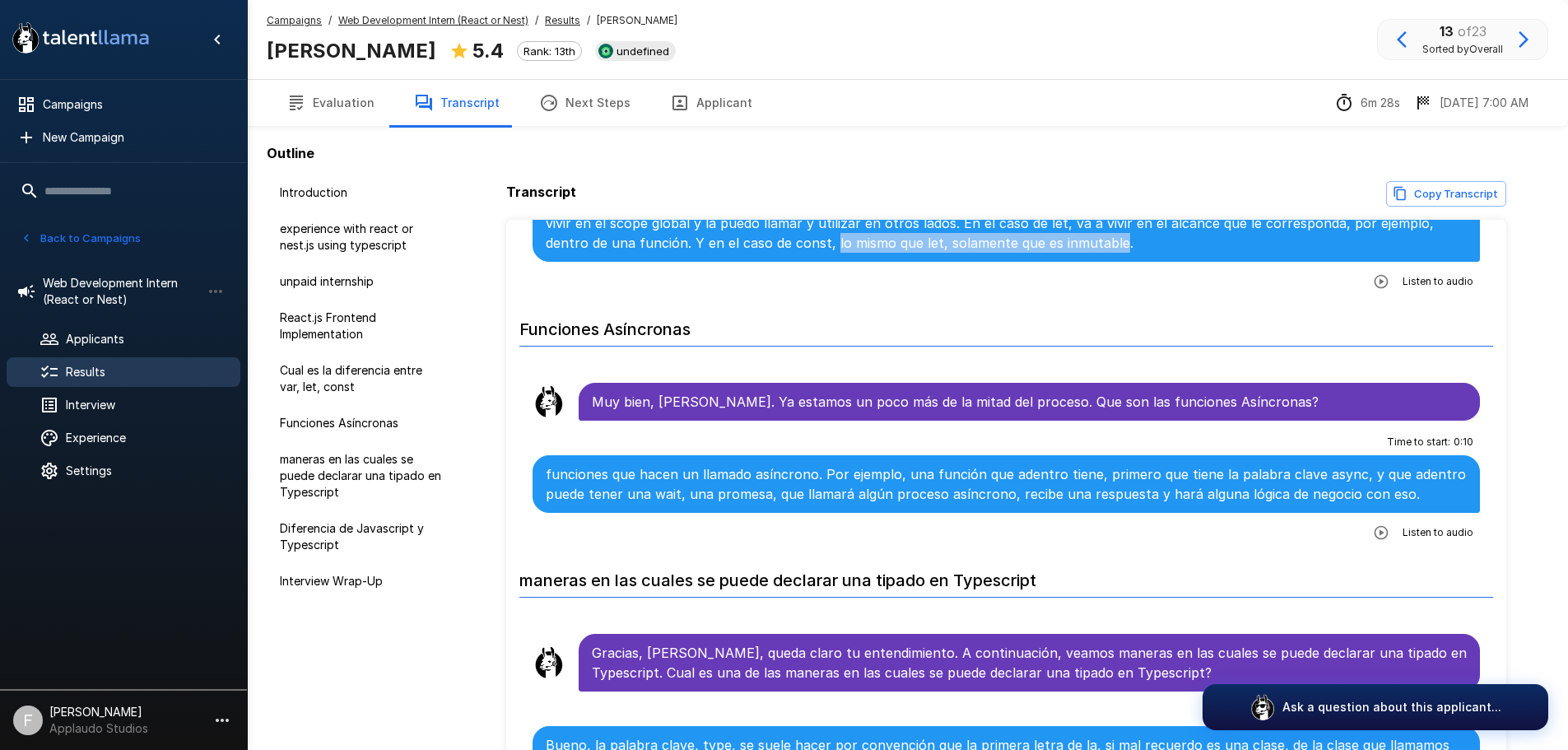
scroll to position [1400, 0]
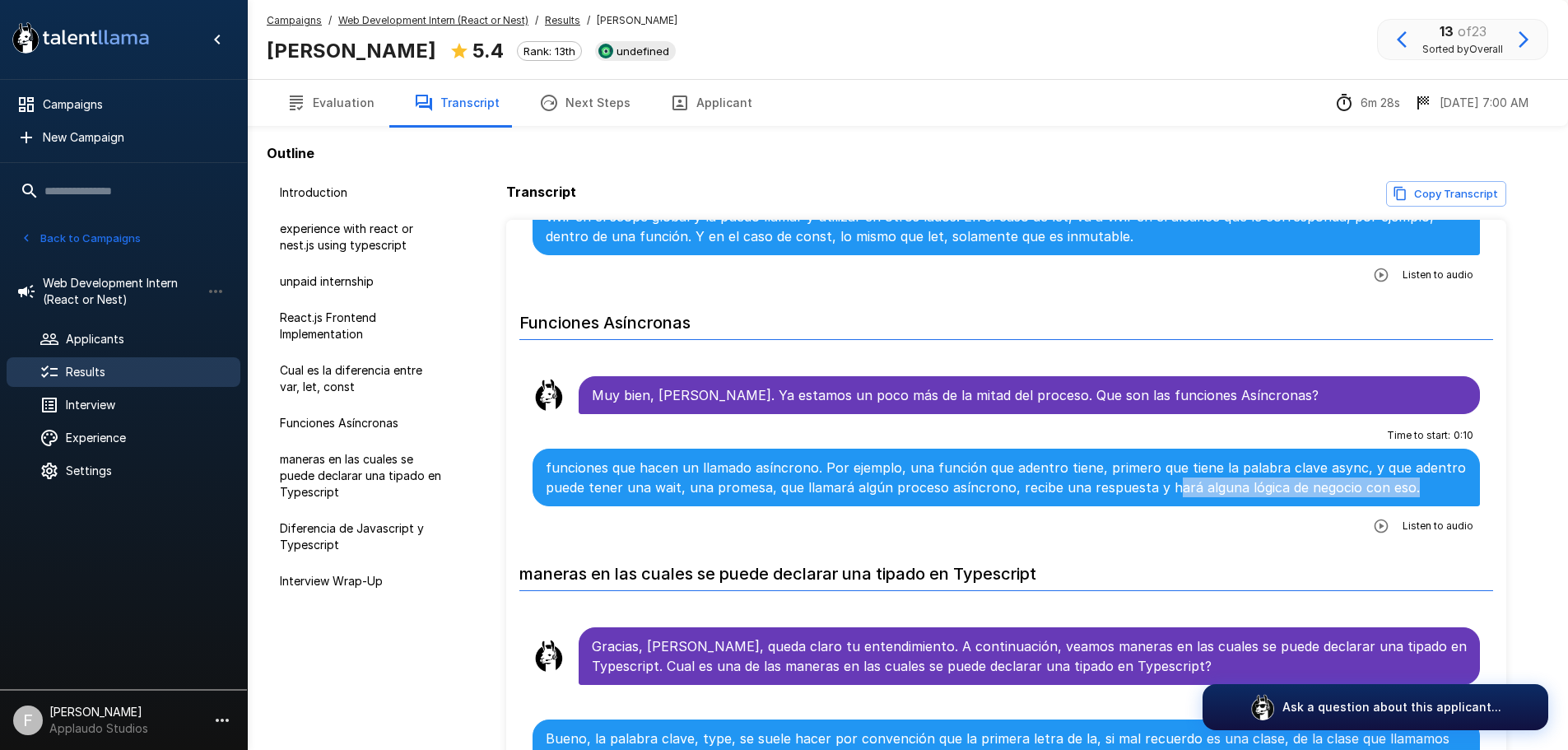
drag, startPoint x: 1400, startPoint y: 464, endPoint x: 1163, endPoint y: 474, distance: 237.2
click at [1163, 474] on p "funciones que hacen un llamado asíncrono. Por ejemplo, una función que adentro …" at bounding box center [1006, 477] width 922 height 40
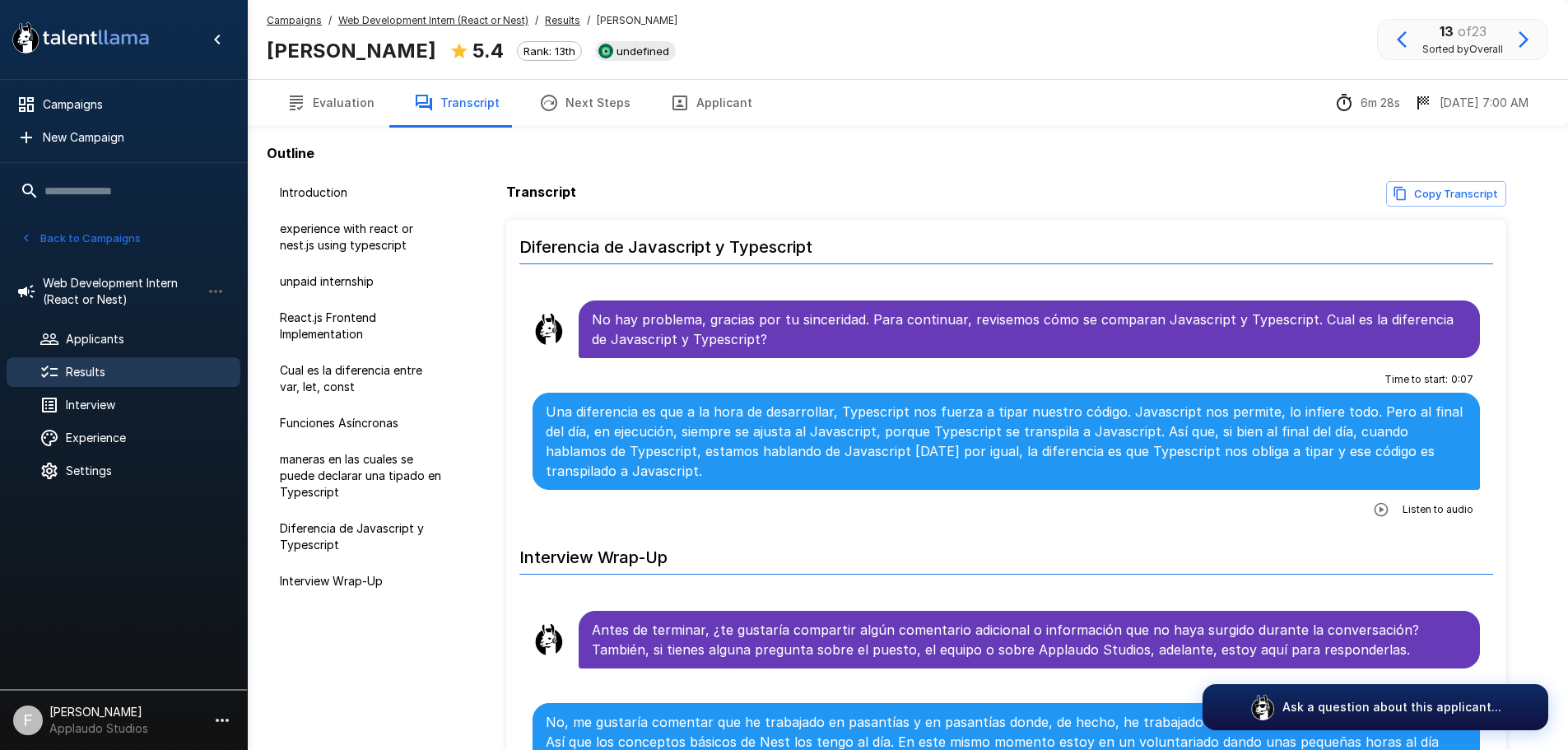
scroll to position [2223, 0]
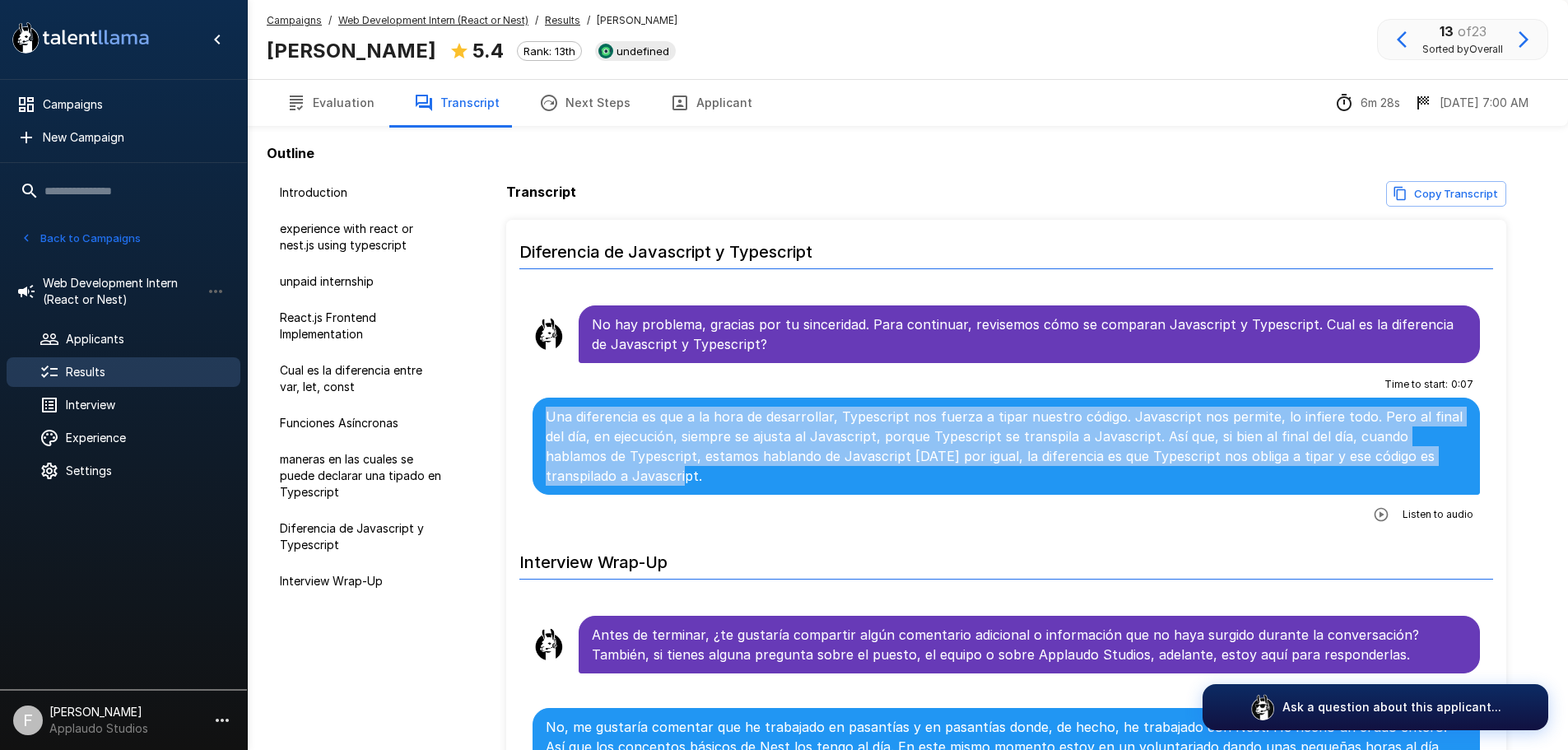
drag, startPoint x: 663, startPoint y: 460, endPoint x: 521, endPoint y: 393, distance: 157.0
click at [521, 403] on li "Time to start : 0 : 07 Una diferencia es que a la hora de desarrollar, Typescri…" at bounding box center [1006, 450] width 974 height 167
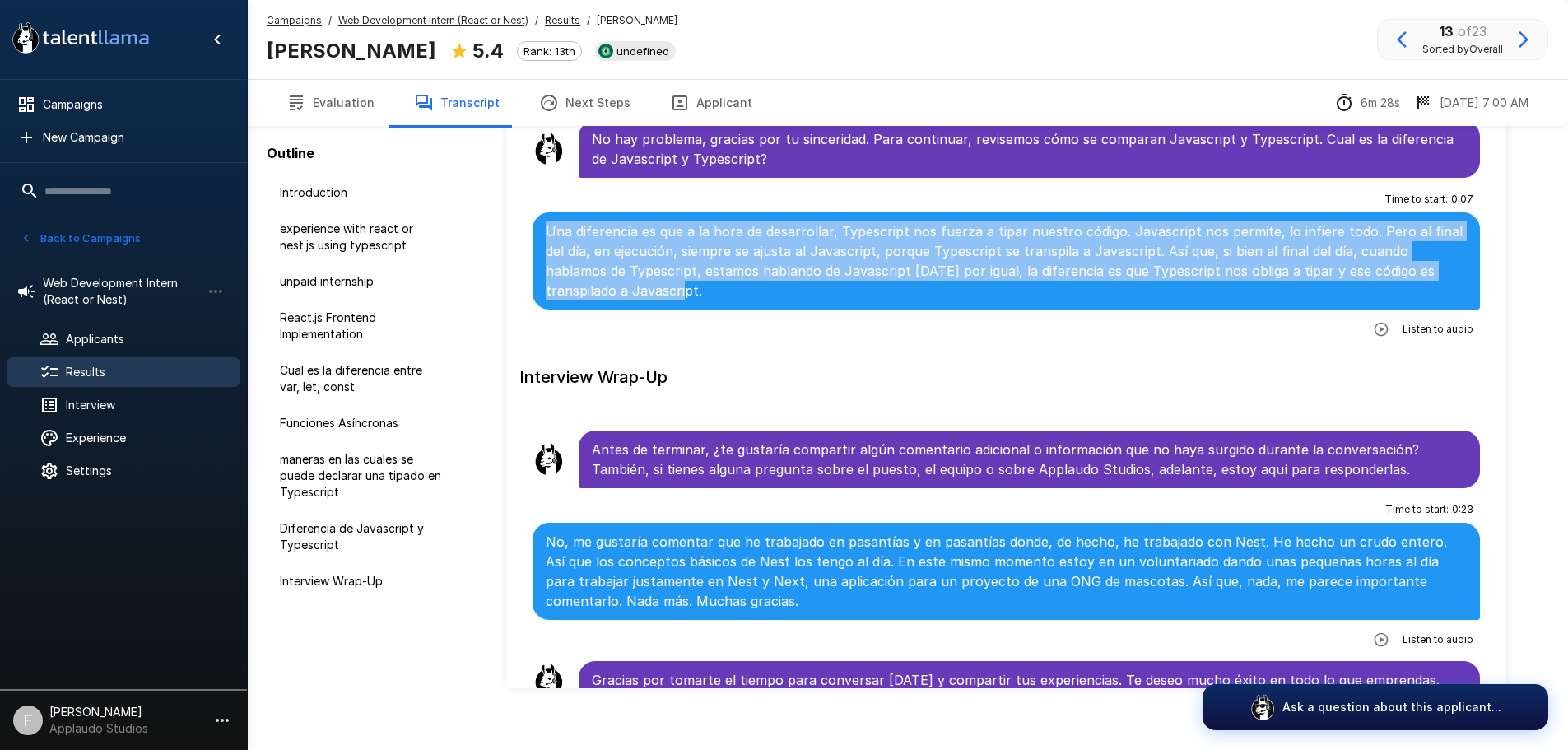
scroll to position [121, 0]
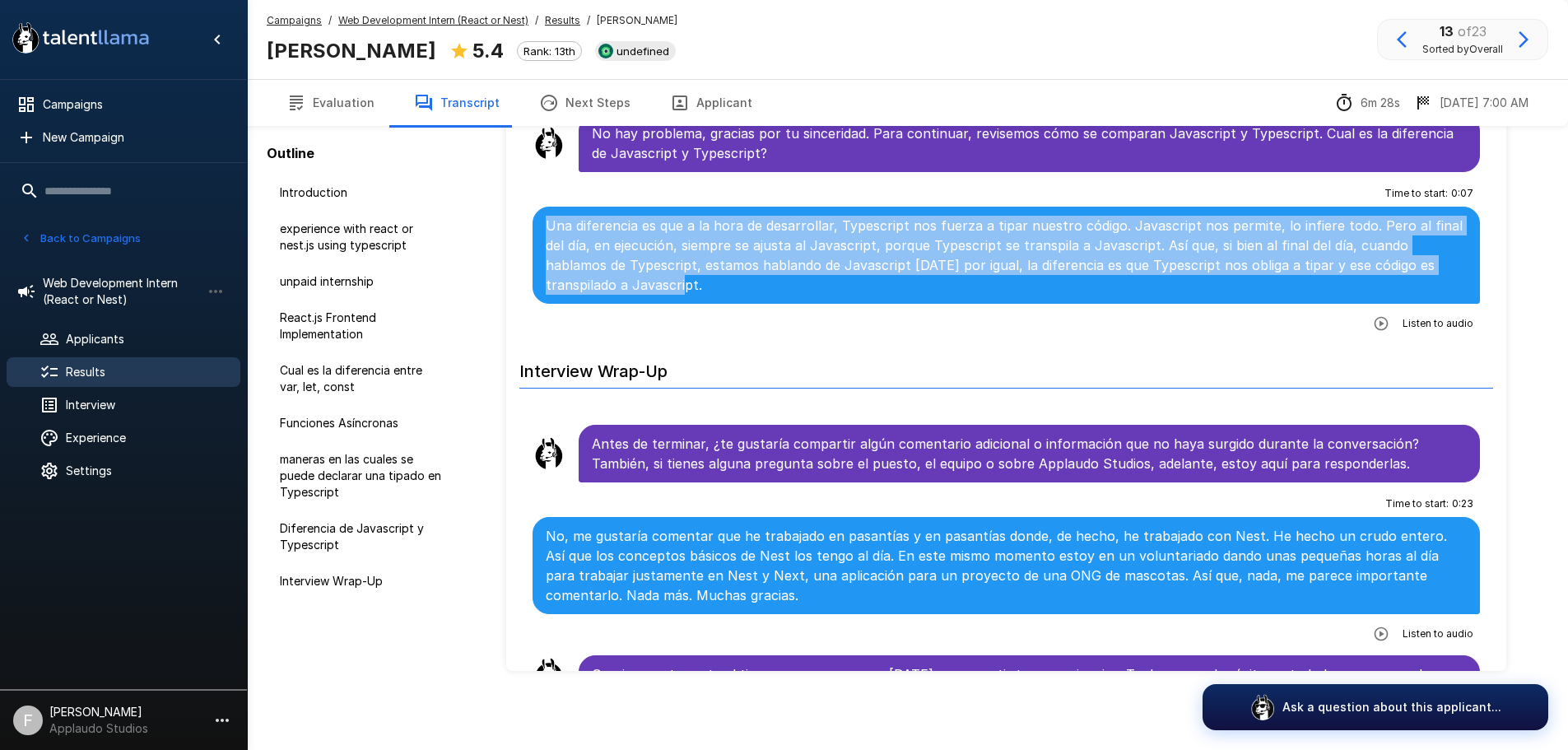
scroll to position [2304, 0]
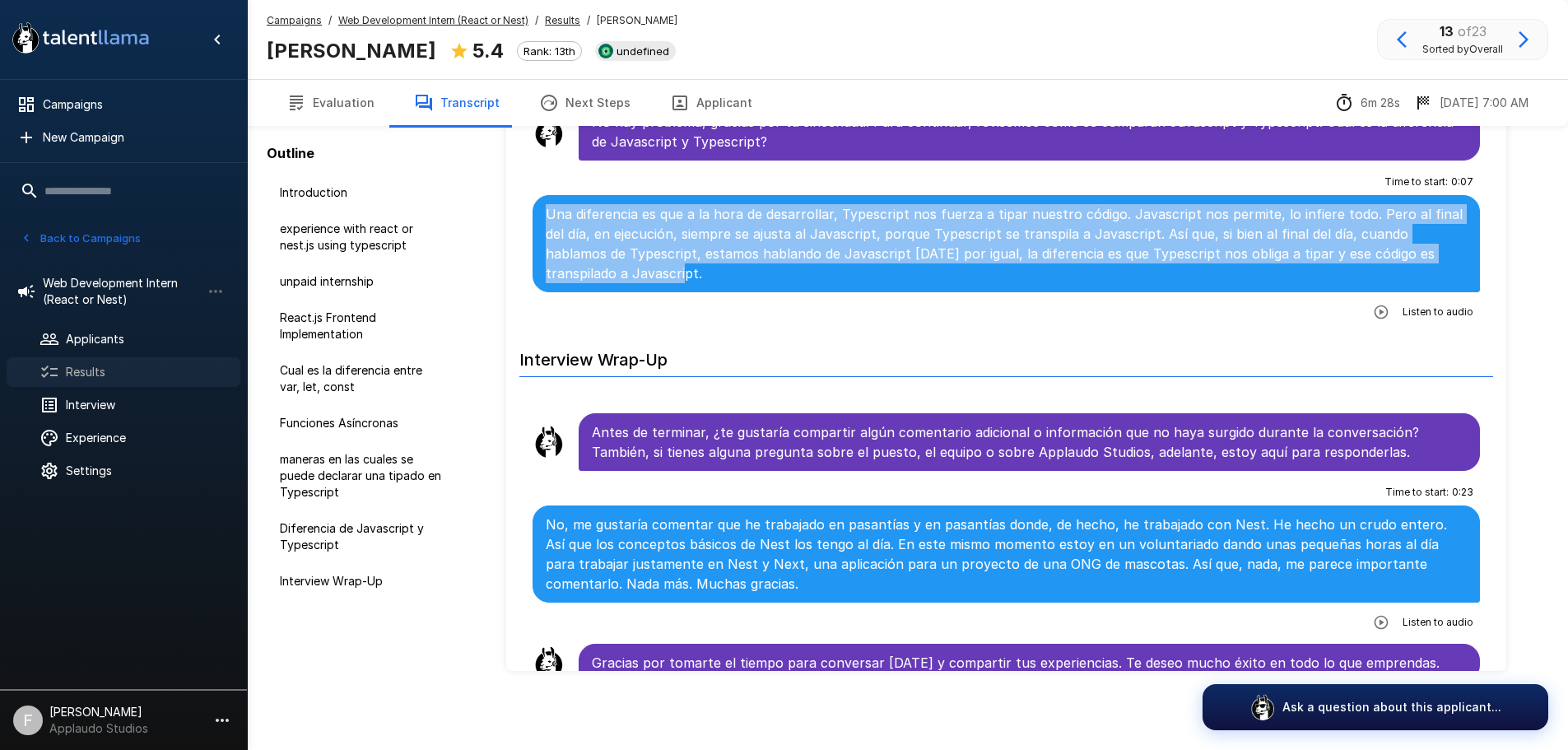
click at [68, 359] on div "Results" at bounding box center [123, 372] width 233 height 30
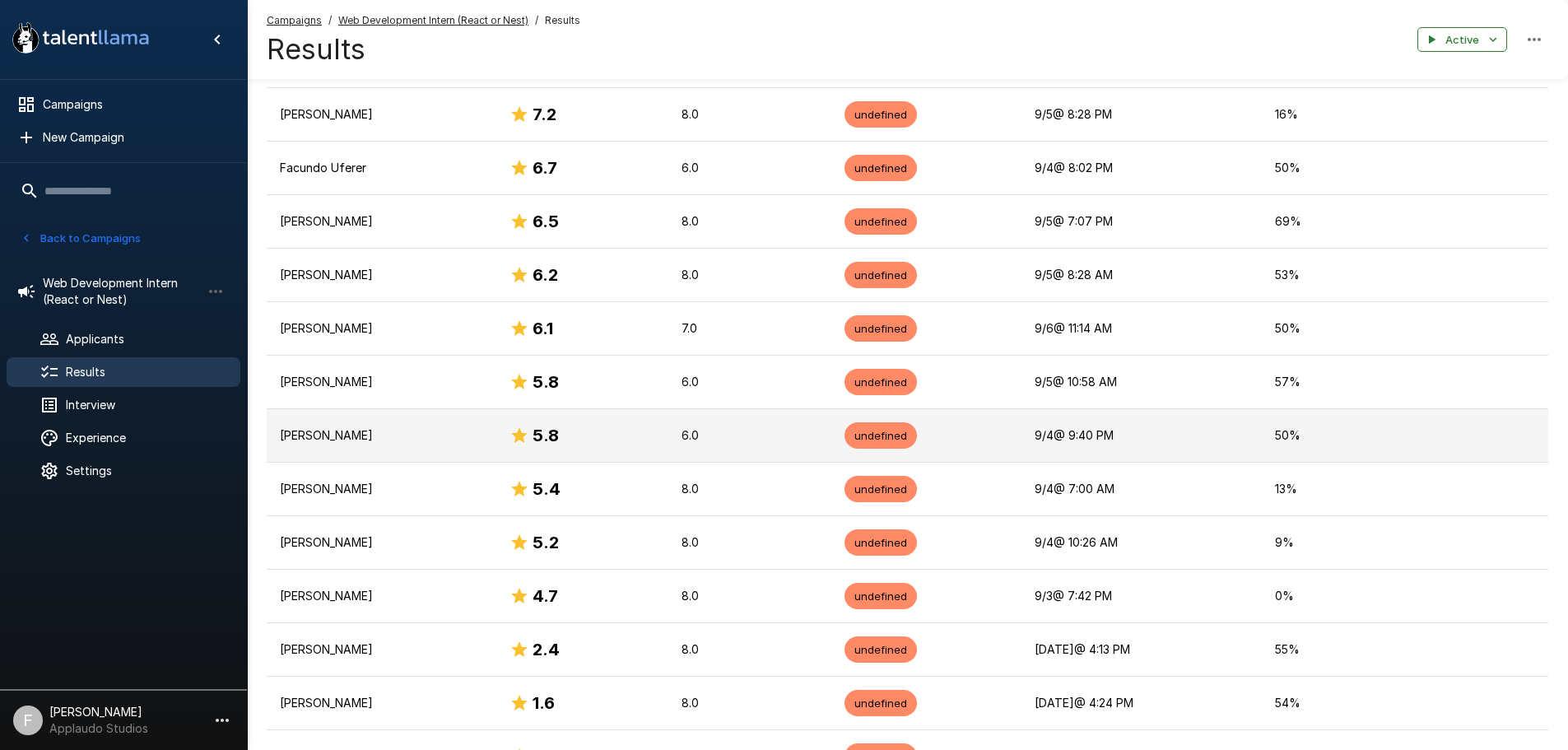
scroll to position [615, 0]
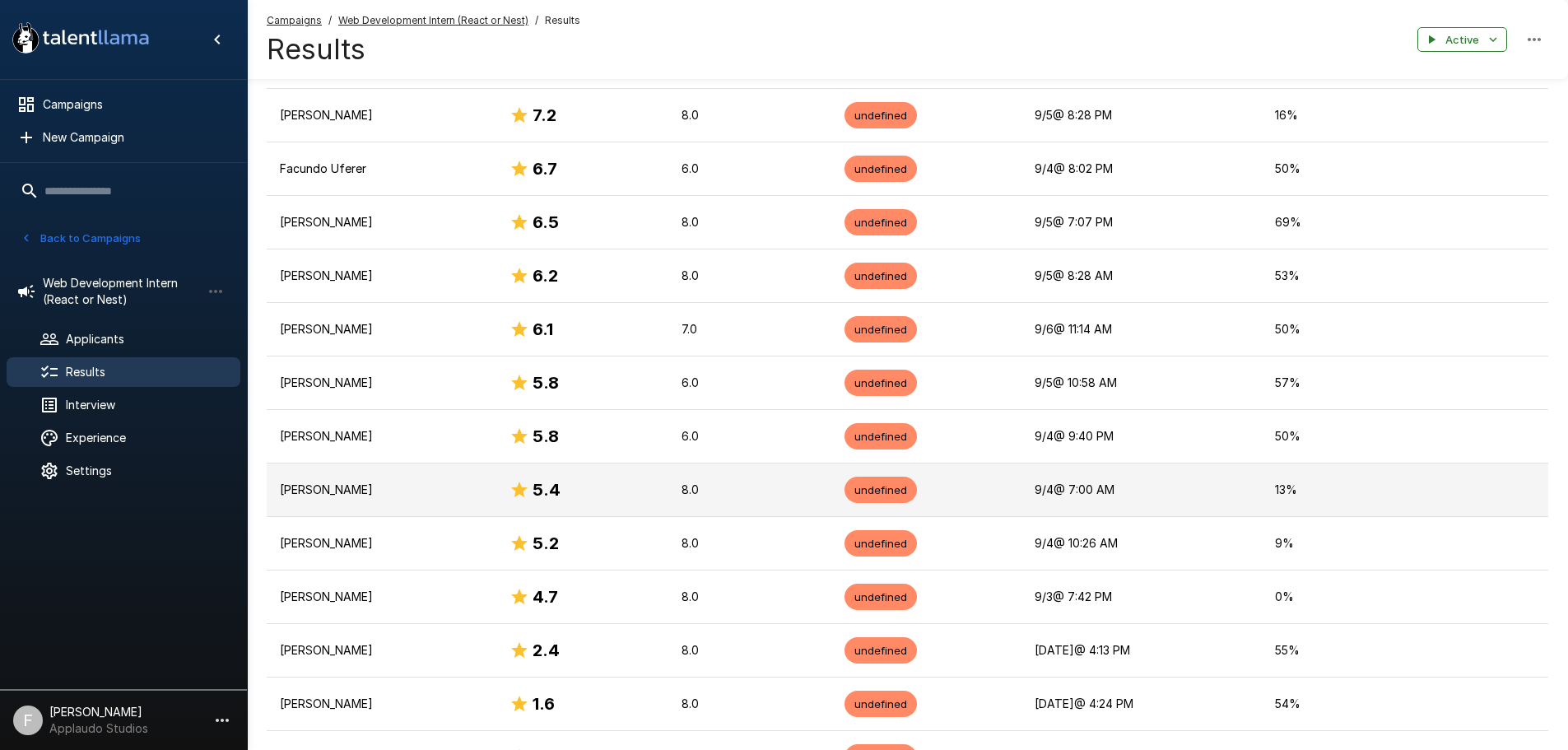
click at [346, 495] on p "[PERSON_NAME]" at bounding box center [382, 489] width 203 height 16
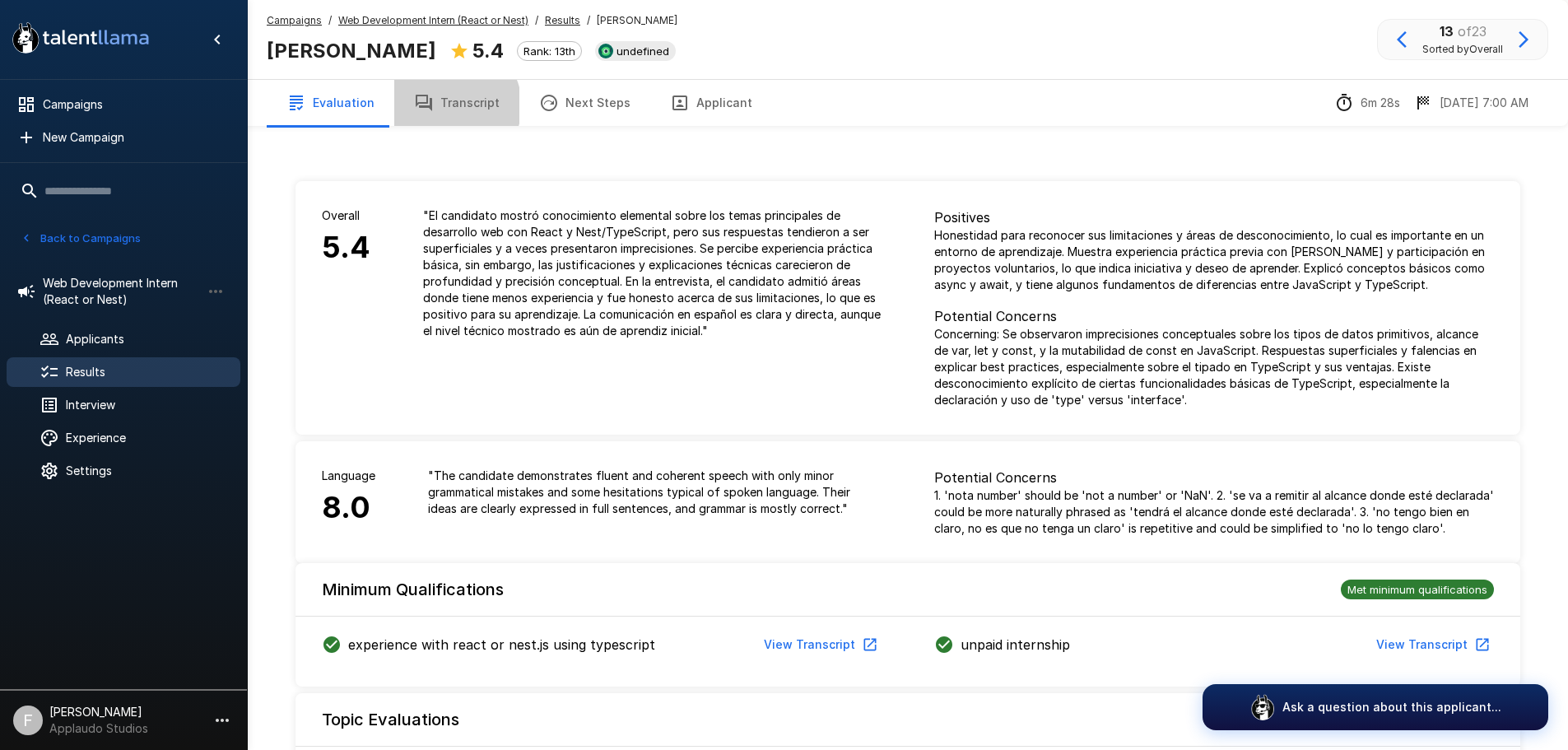
click at [448, 106] on button "Transcript" at bounding box center [456, 103] width 125 height 47
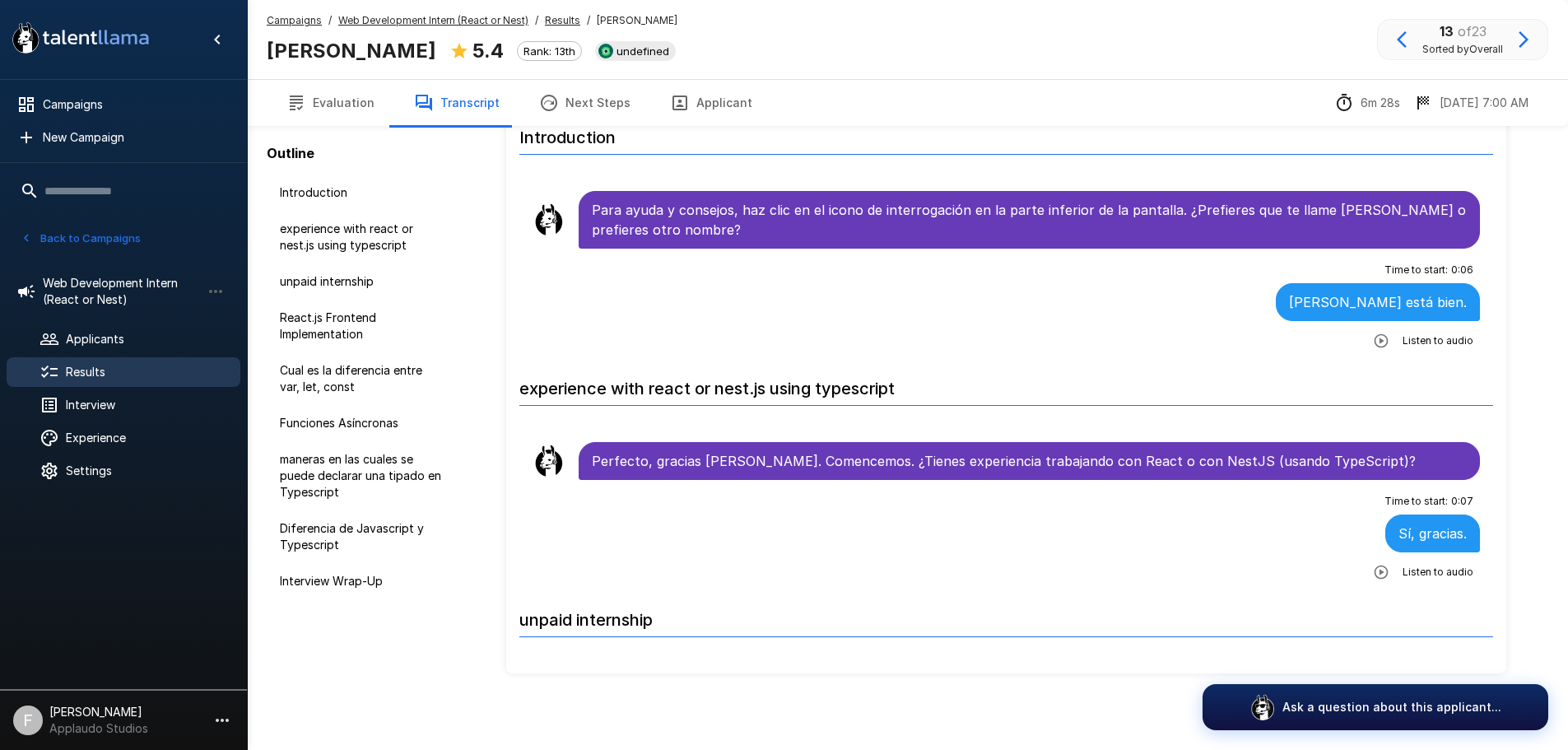
scroll to position [121, 0]
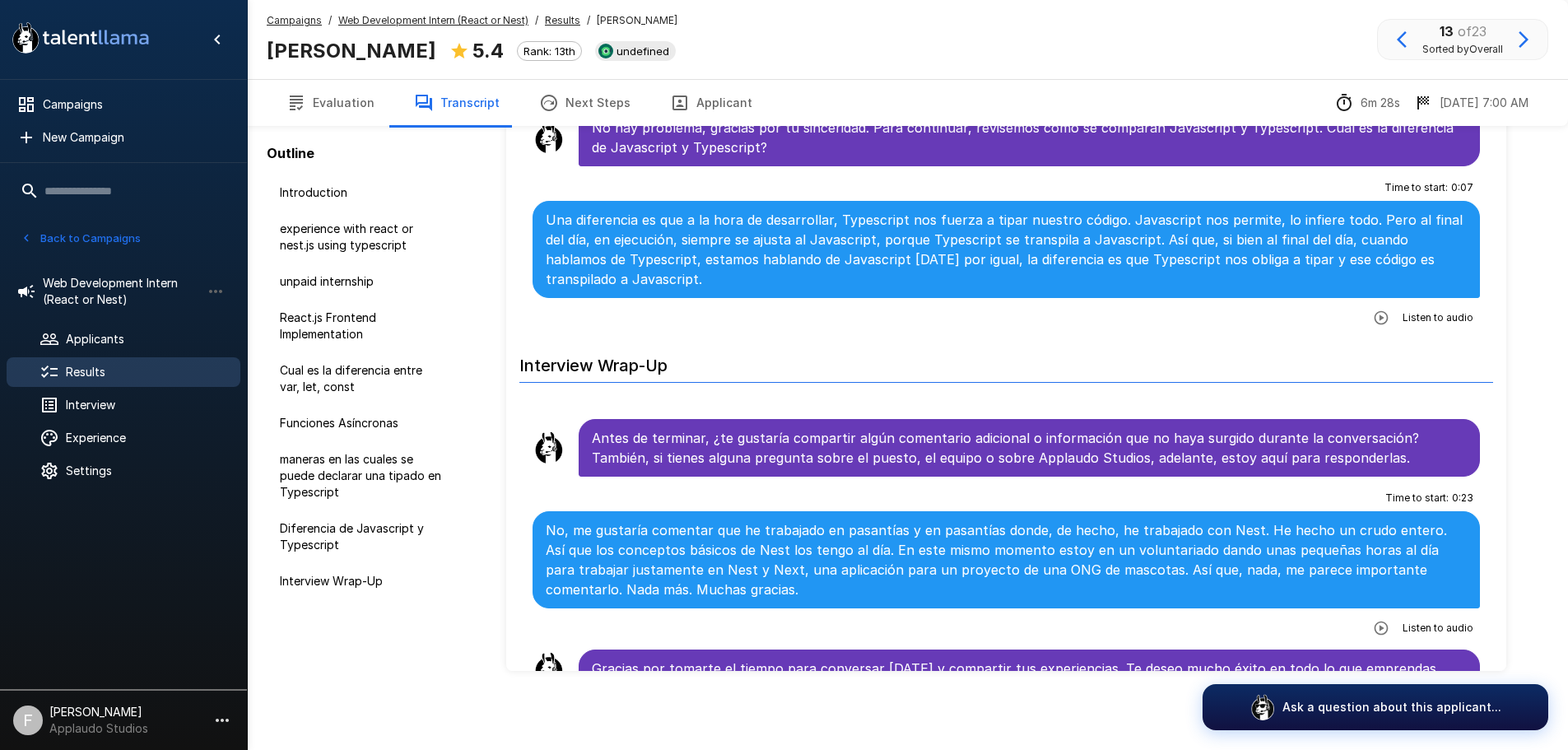
scroll to position [2304, 0]
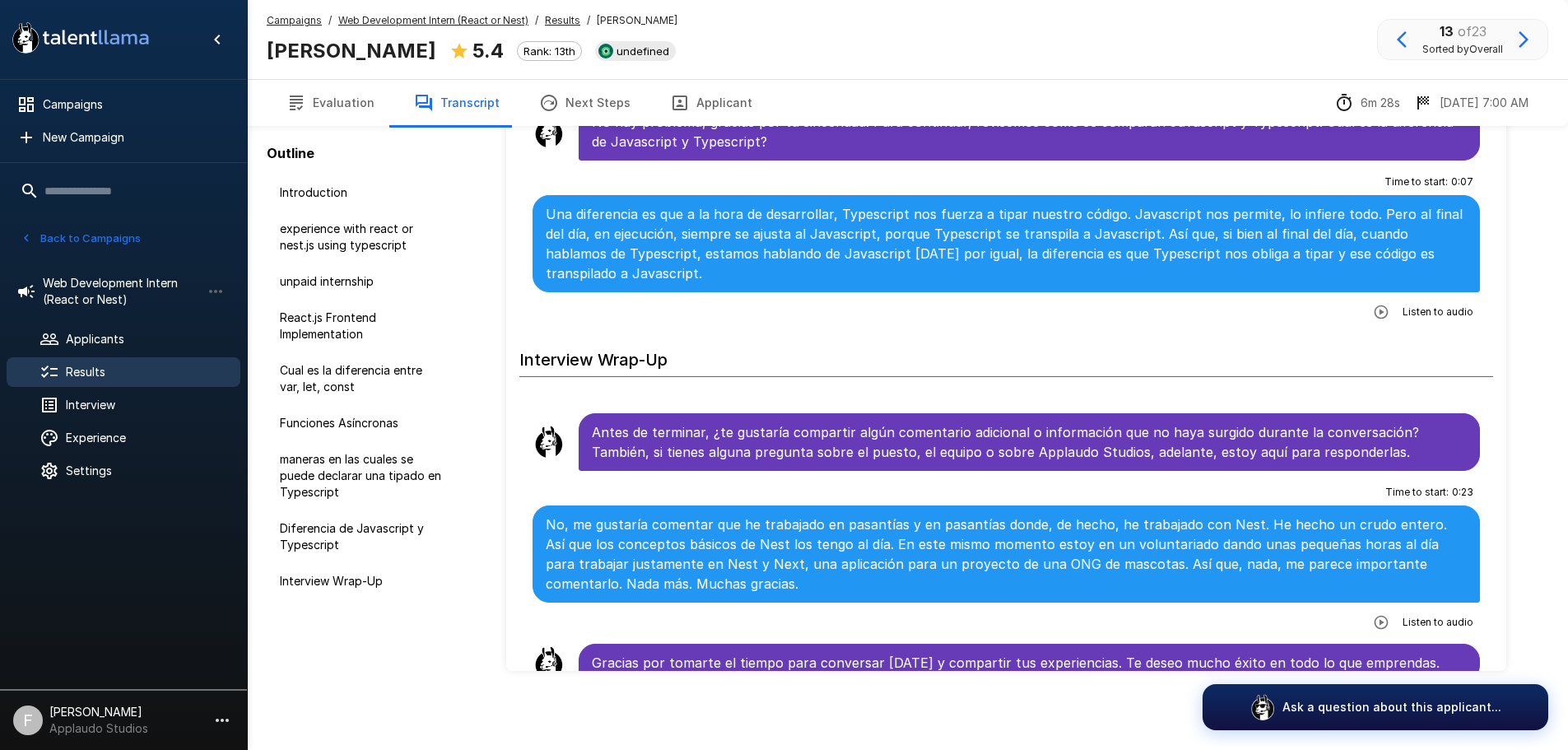
drag, startPoint x: 609, startPoint y: 516, endPoint x: 583, endPoint y: 512, distance: 26.3
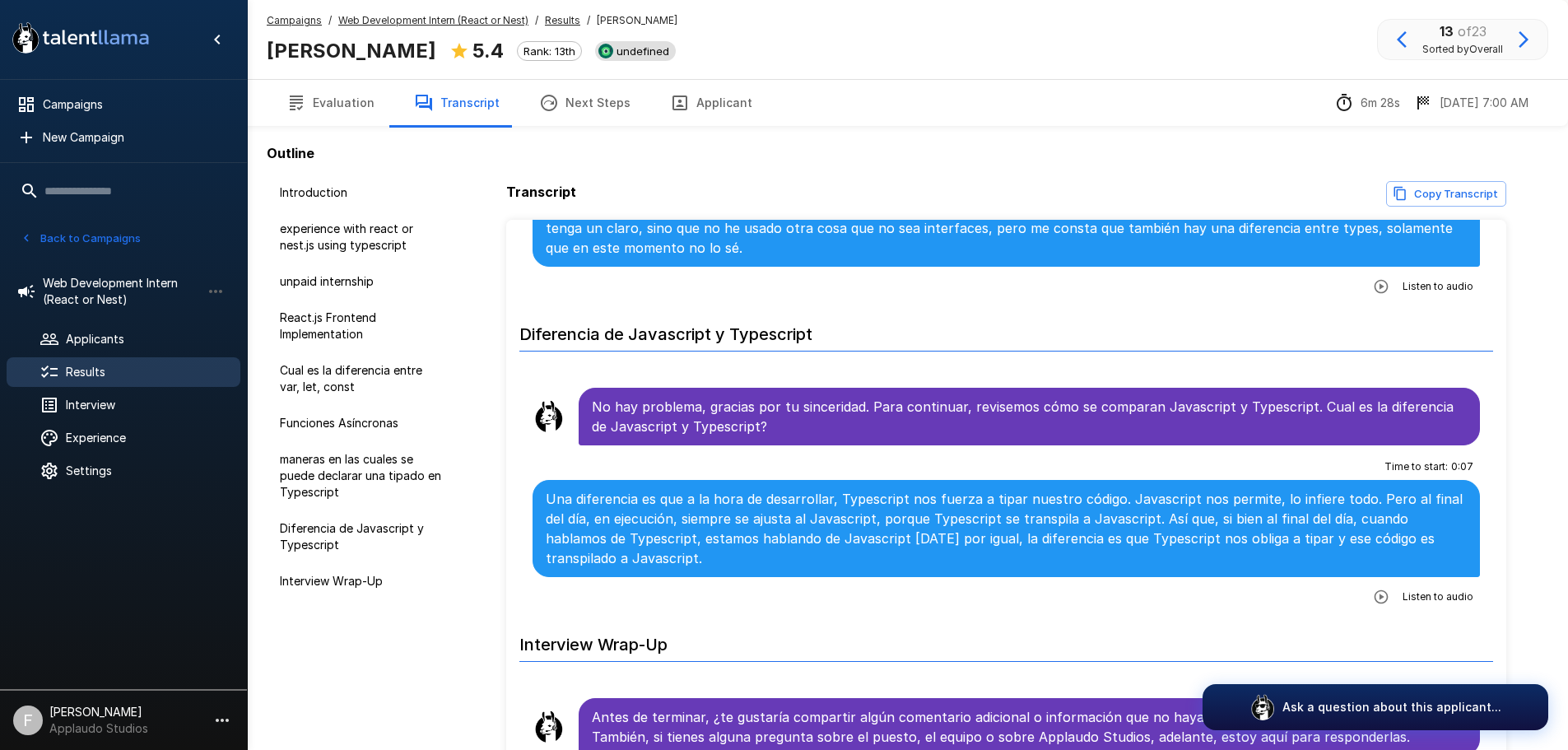
click at [614, 51] on span "undefined" at bounding box center [643, 51] width 66 height 14
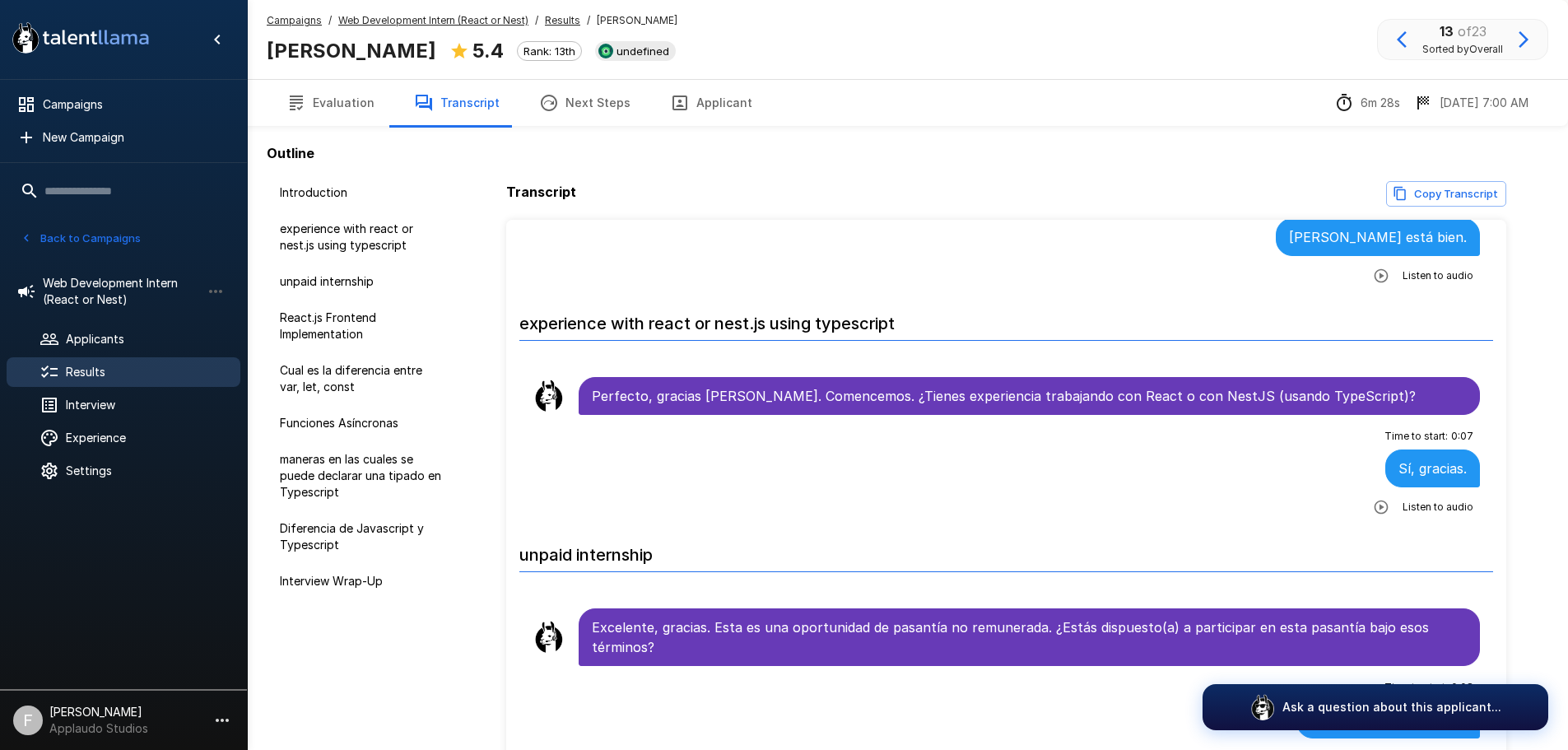
scroll to position [165, 0]
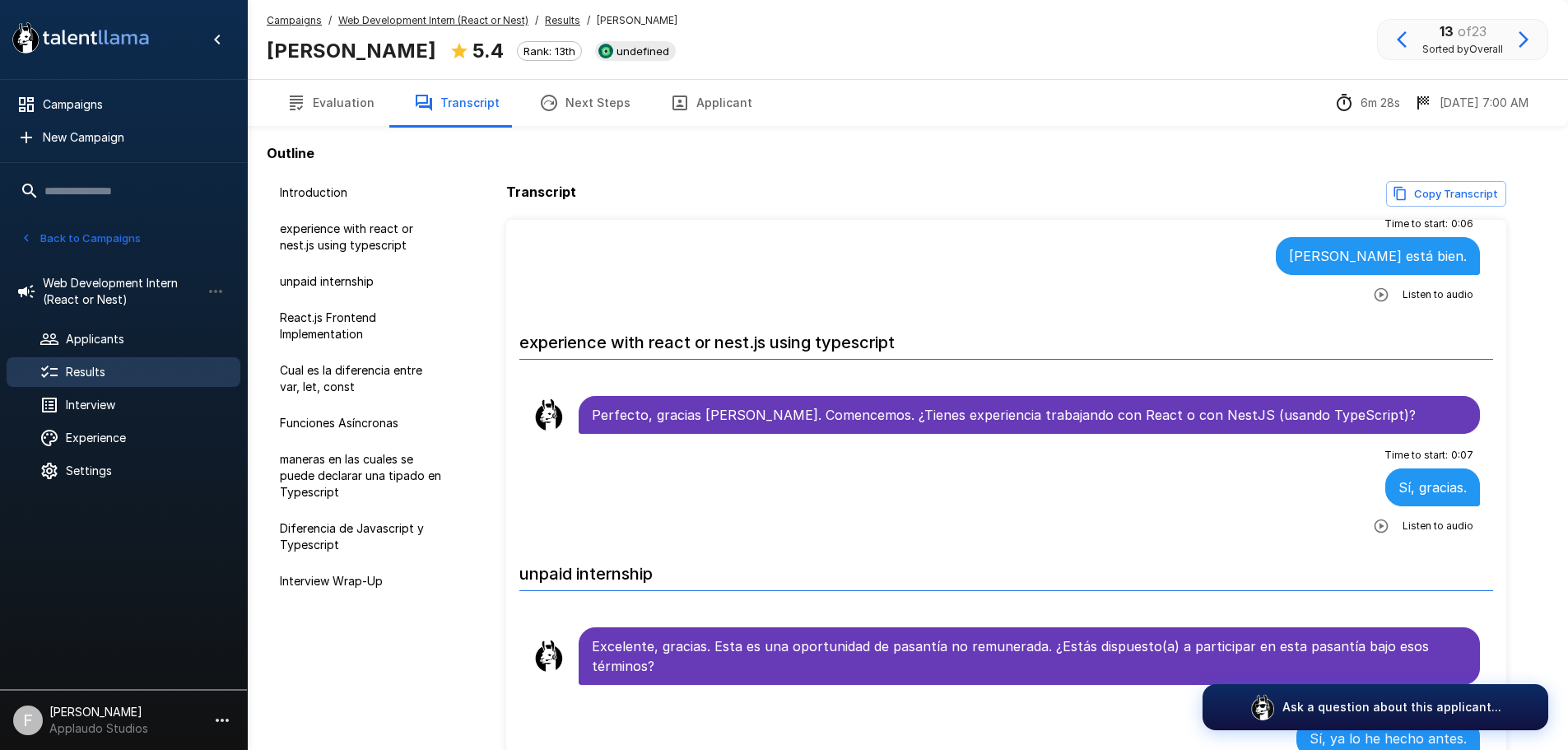
drag, startPoint x: 578, startPoint y: 452, endPoint x: 895, endPoint y: 518, distance: 323.8
click at [895, 518] on div "Time to start : 0 : 07 Sí, gracias. Listen to audio" at bounding box center [1006, 490] width 948 height 97
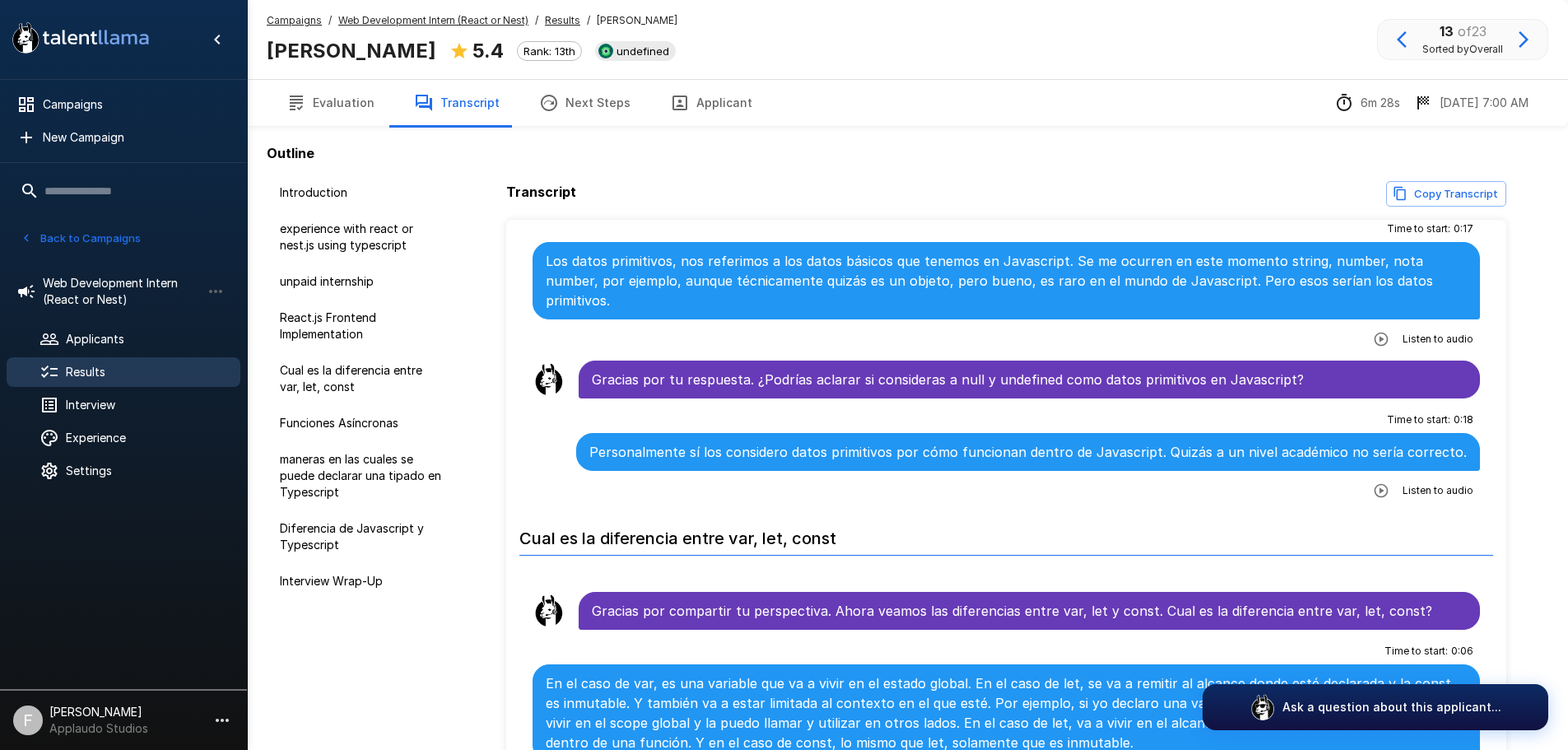
scroll to position [906, 0]
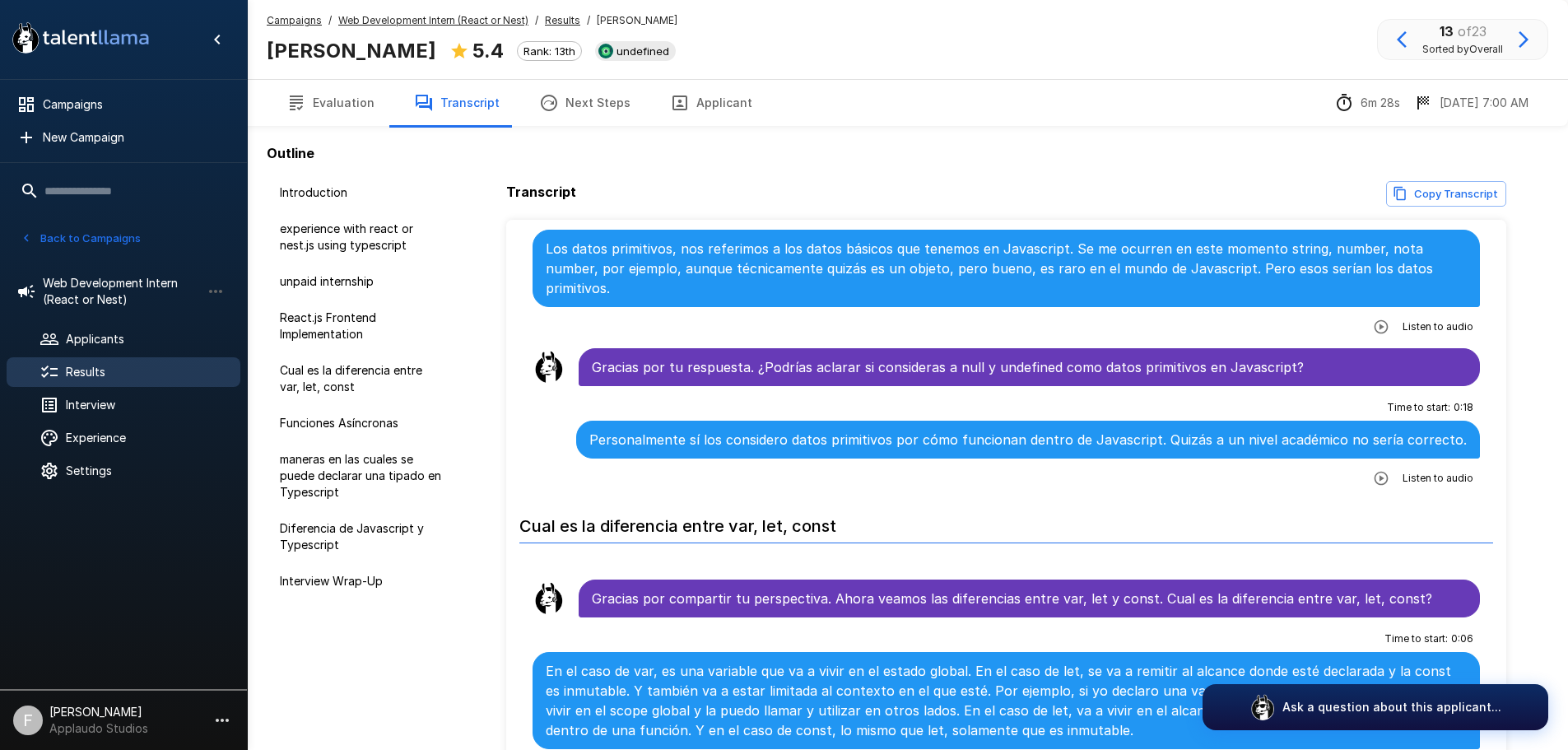
click at [69, 375] on span "Results" at bounding box center [146, 372] width 162 height 16
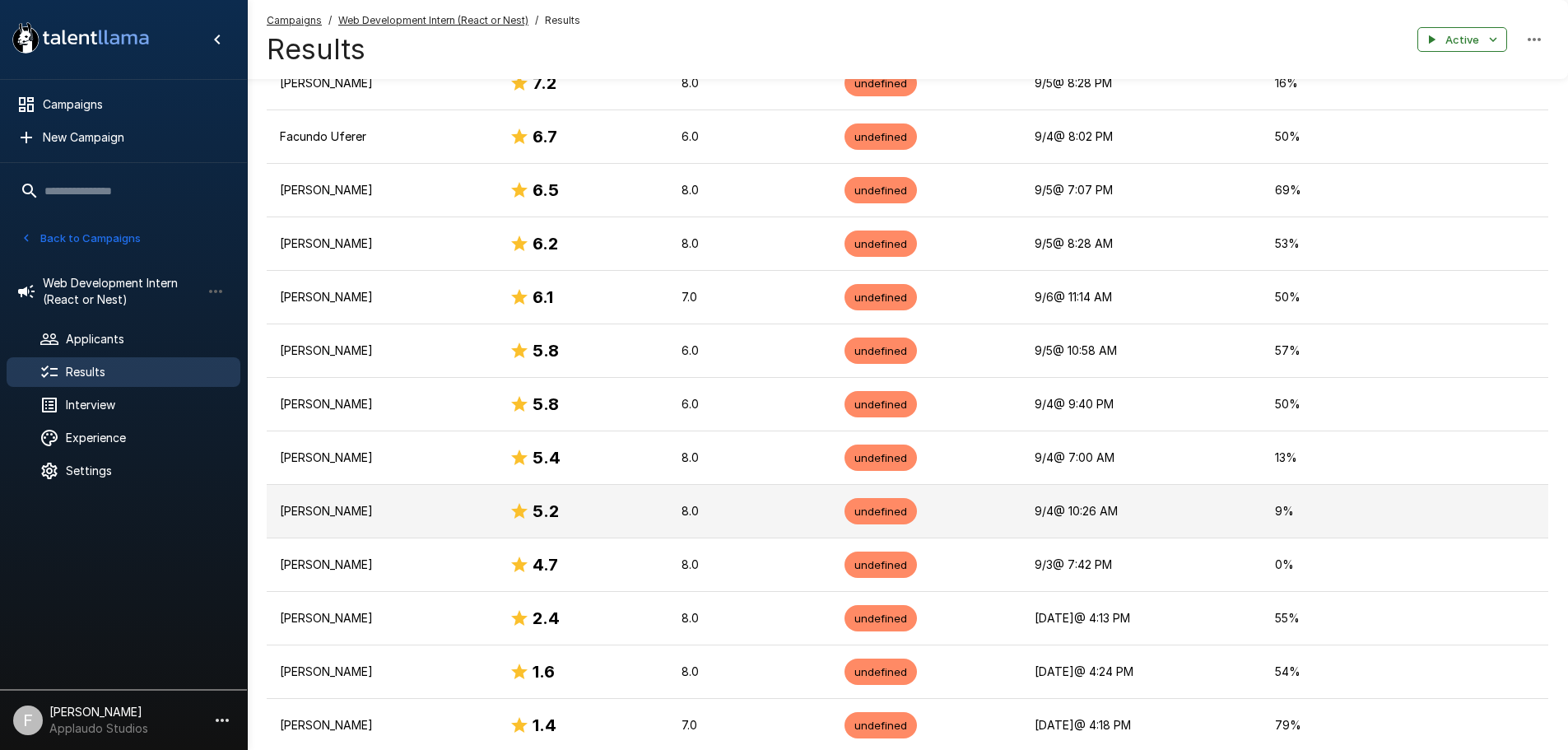
scroll to position [659, 0]
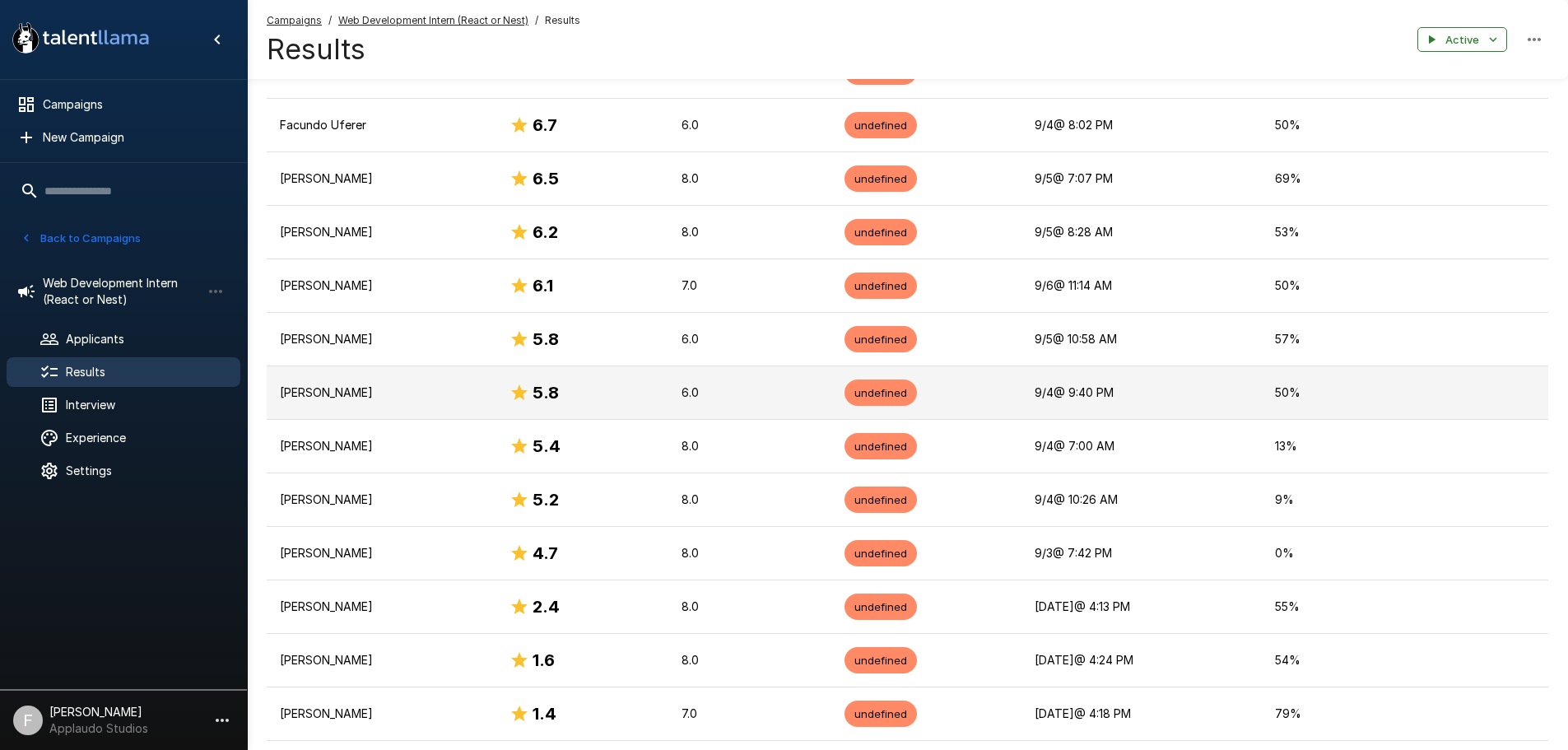
click at [356, 395] on p "[PERSON_NAME]" at bounding box center [382, 392] width 203 height 16
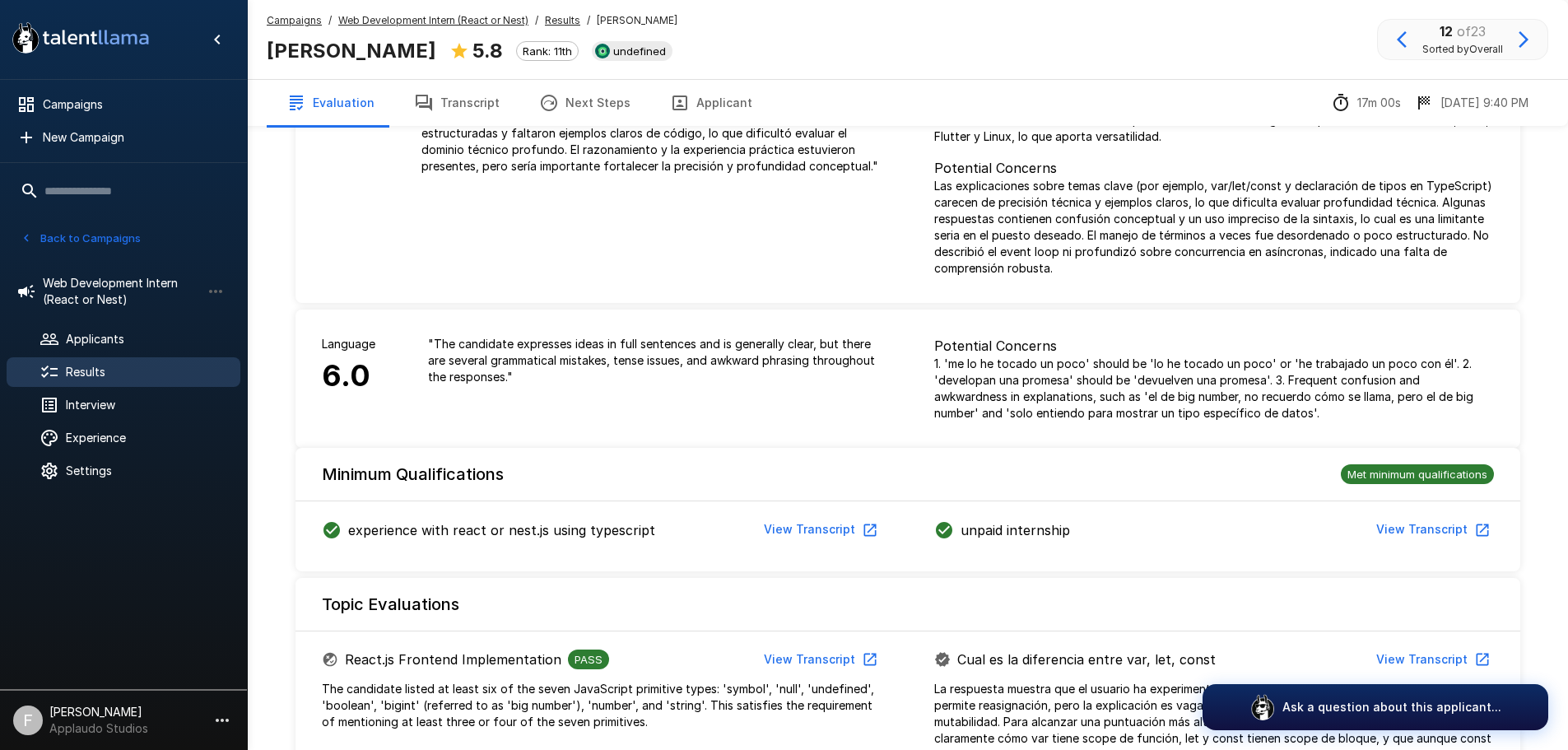
click at [455, 108] on button "Transcript" at bounding box center [456, 103] width 125 height 47
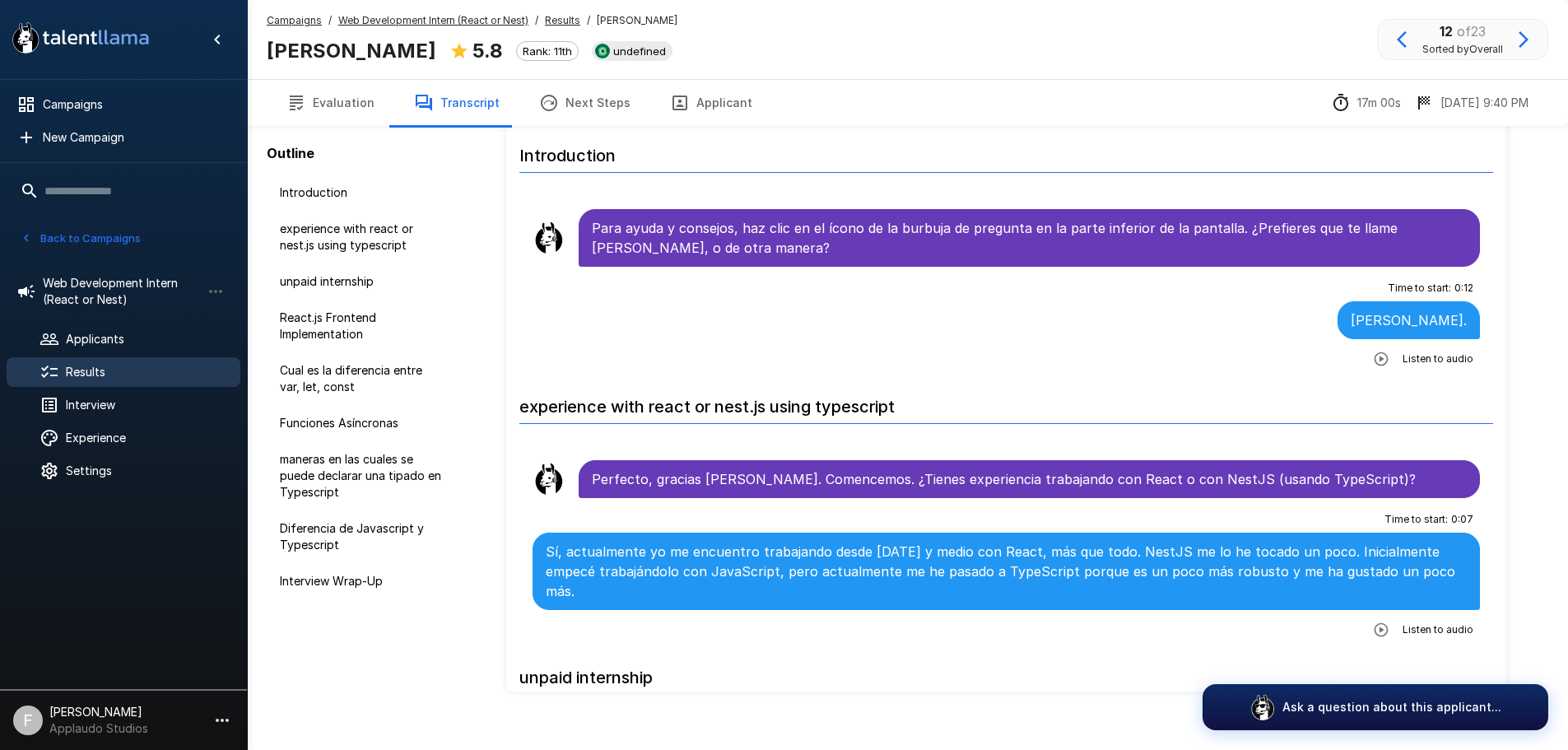
scroll to position [121, 0]
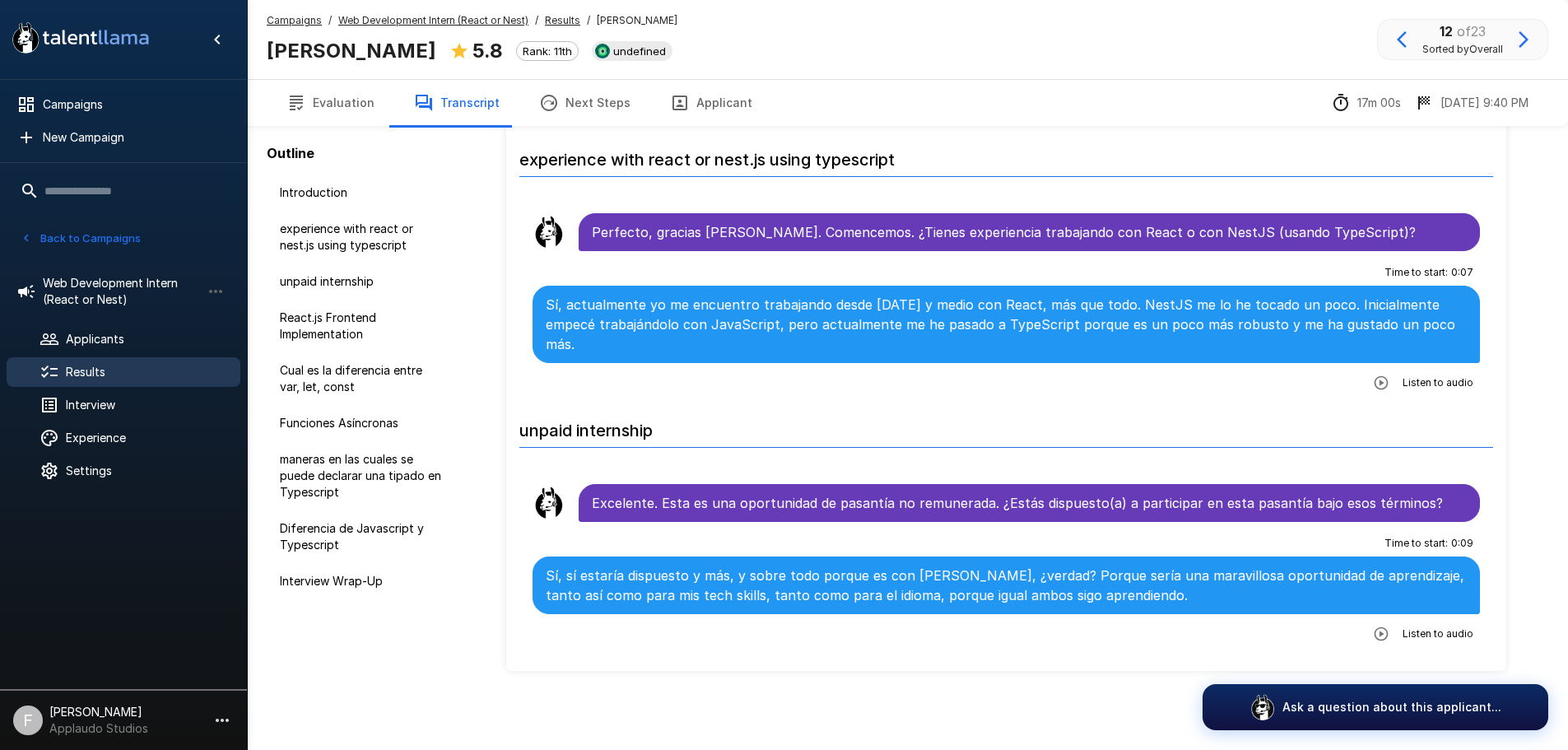
scroll to position [412, 0]
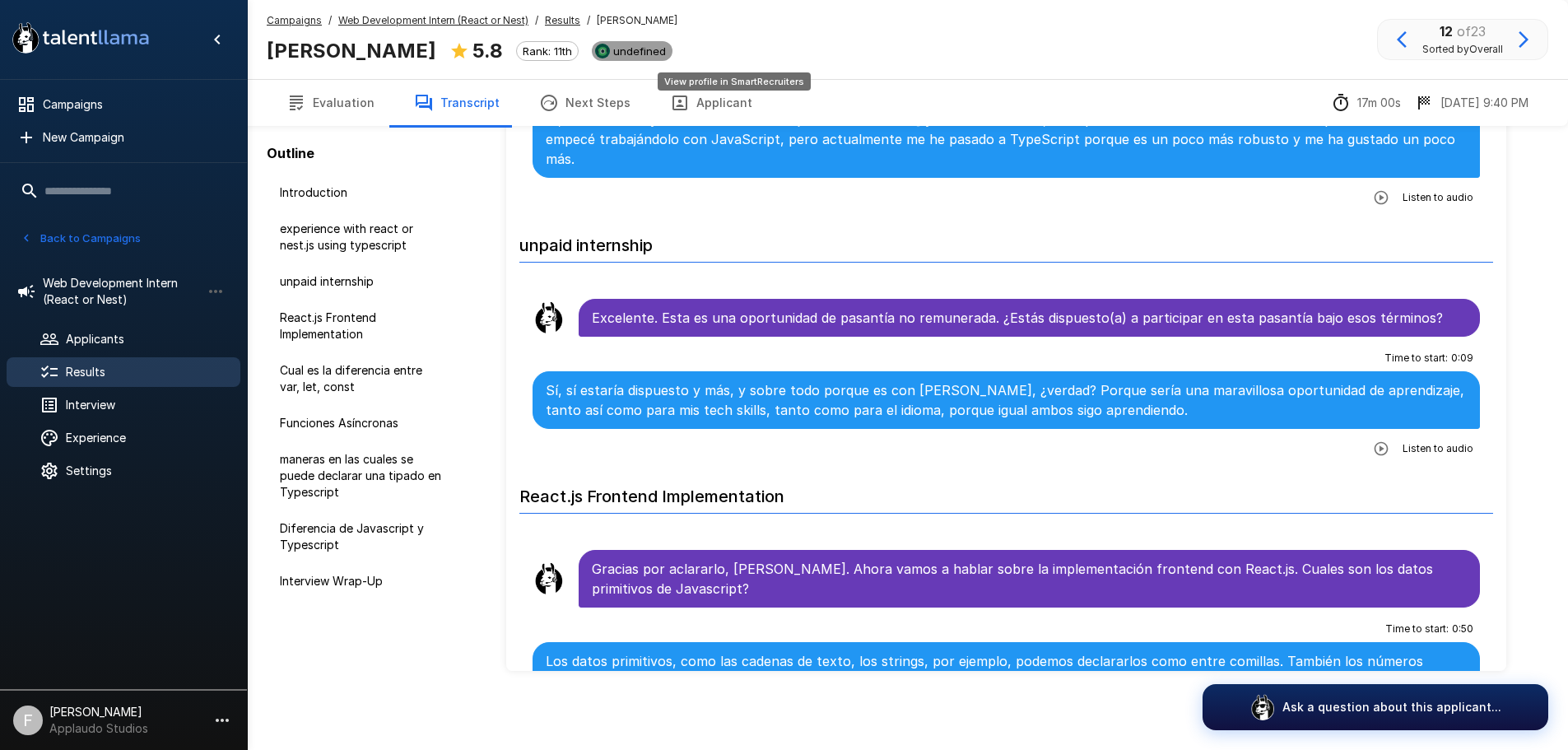
click at [672, 56] on span "undefined" at bounding box center [639, 51] width 66 height 14
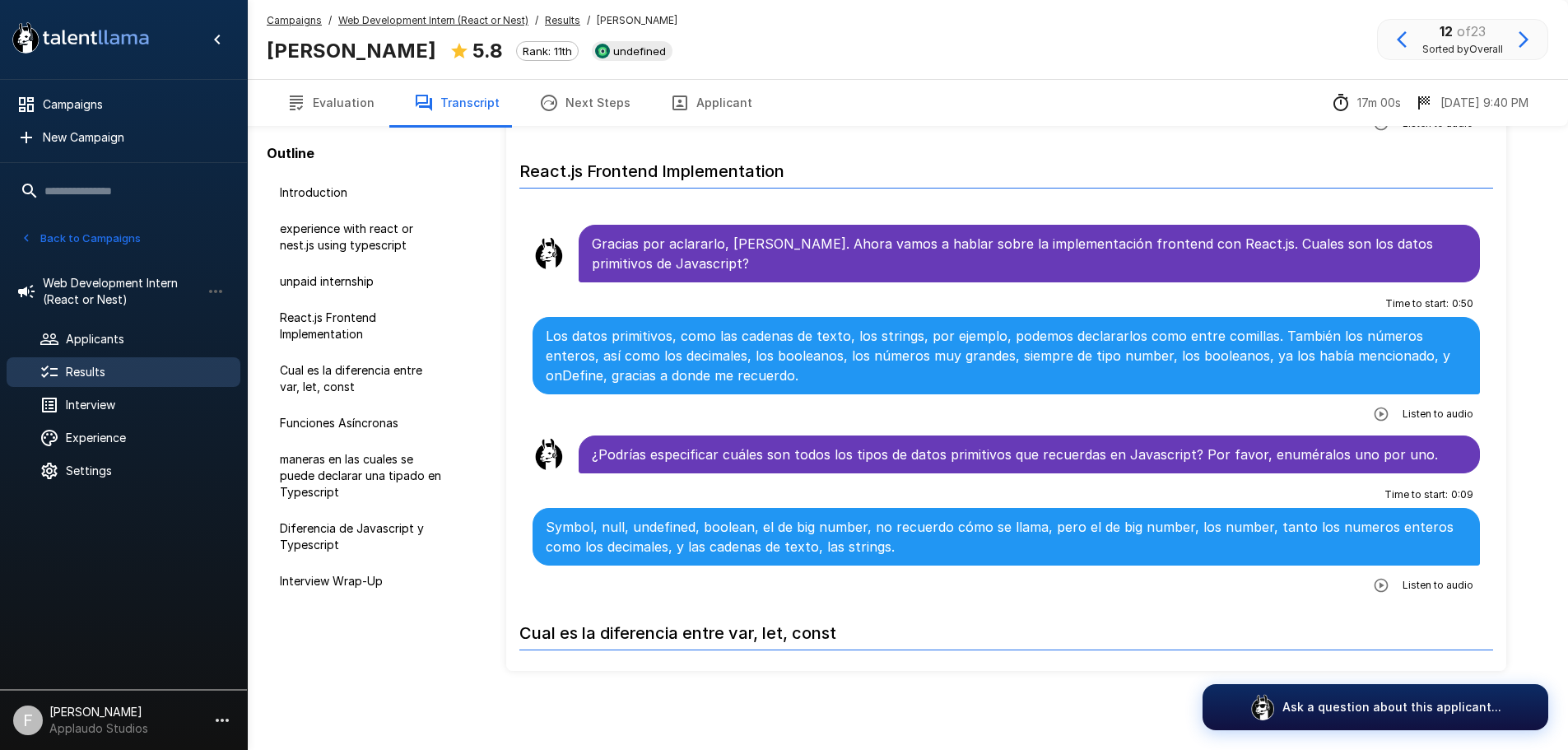
scroll to position [741, 0]
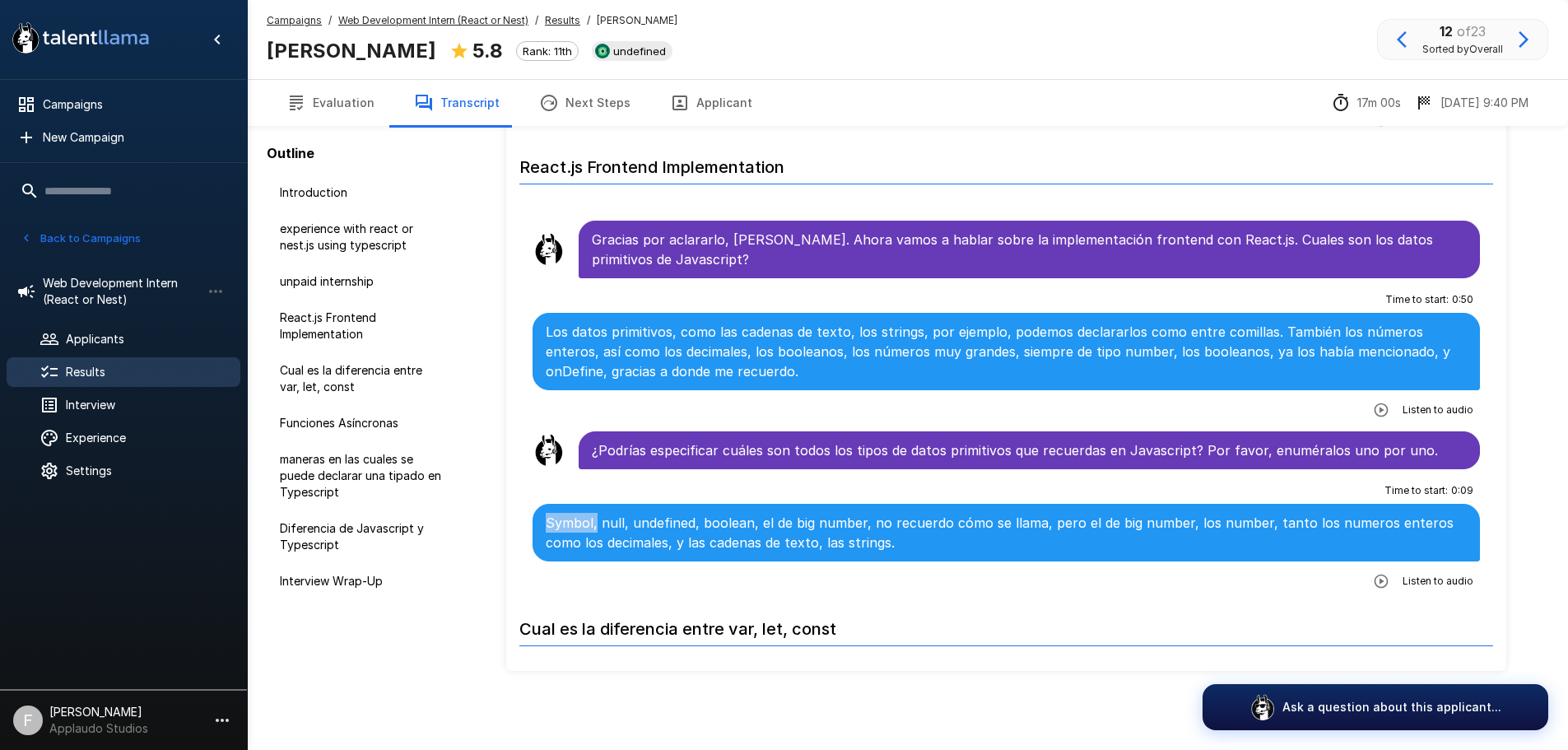
drag, startPoint x: 560, startPoint y: 527, endPoint x: 595, endPoint y: 526, distance: 35.0
click at [595, 526] on p "Symbol, null, undefined, boolean, el de big number, no recuerdo cómo se llama, …" at bounding box center [1006, 532] width 922 height 40
drag, startPoint x: 631, startPoint y: 521, endPoint x: 670, endPoint y: 523, distance: 39.1
click at [664, 523] on p "Symbol, null, undefined, boolean, el de big number, no recuerdo cómo se llama, …" at bounding box center [1006, 532] width 922 height 40
drag, startPoint x: 738, startPoint y: 523, endPoint x: 769, endPoint y: 523, distance: 31.0
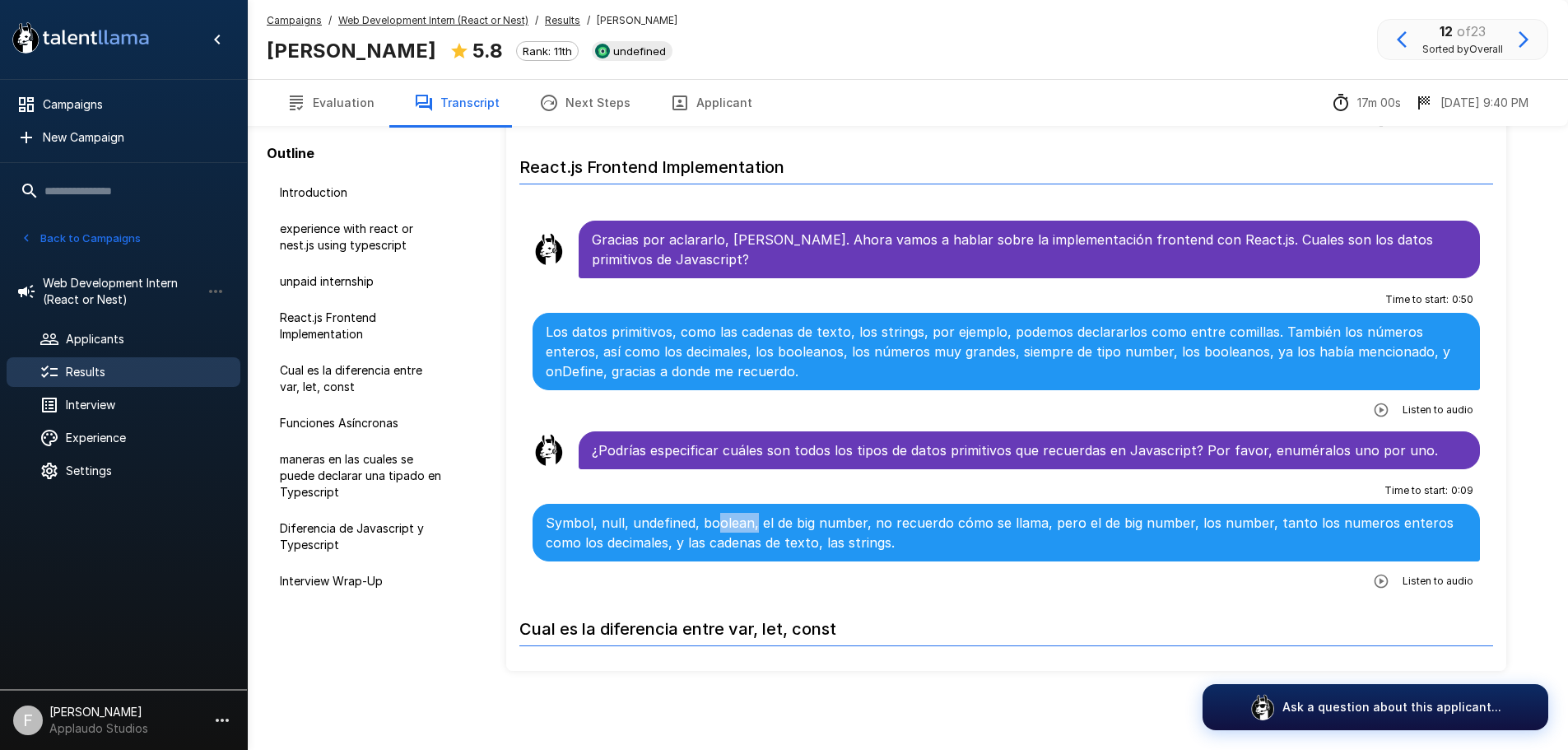
click at [757, 523] on p "Symbol, null, undefined, boolean, el de big number, no recuerdo cómo se llama, …" at bounding box center [1006, 532] width 922 height 40
drag, startPoint x: 812, startPoint y: 525, endPoint x: 855, endPoint y: 527, distance: 43.0
click at [840, 528] on p "Symbol, null, undefined, boolean, el de big number, no recuerdo cómo se llama, …" at bounding box center [1006, 532] width 922 height 40
click at [790, 528] on p "Symbol, null, undefined, boolean, el de big number, no recuerdo cómo se llama, …" at bounding box center [1006, 532] width 922 height 40
click at [1004, 603] on h6 "Cual es la diferencia entre var, let, const" at bounding box center [1006, 624] width 974 height 44
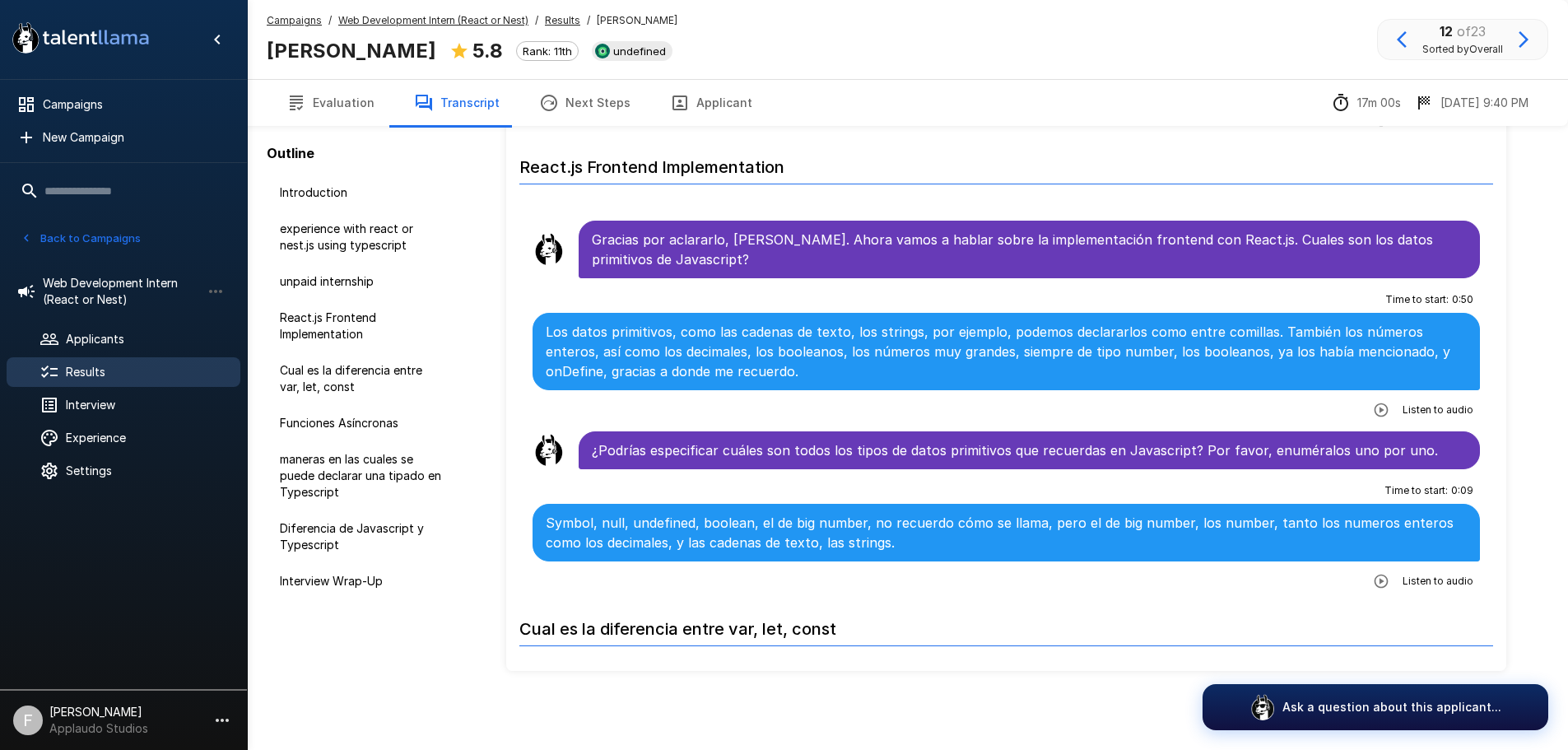
click at [1372, 413] on icon "button" at bounding box center [1380, 410] width 16 height 16
click at [1398, 424] on button "1 x" at bounding box center [1386, 435] width 23 height 21
click at [1111, 624] on h6 "Cual es la diferencia entre var, let, const" at bounding box center [1006, 624] width 974 height 44
click at [1372, 585] on icon "button" at bounding box center [1380, 580] width 16 height 16
drag, startPoint x: 1350, startPoint y: 579, endPoint x: 1323, endPoint y: 581, distance: 27.1
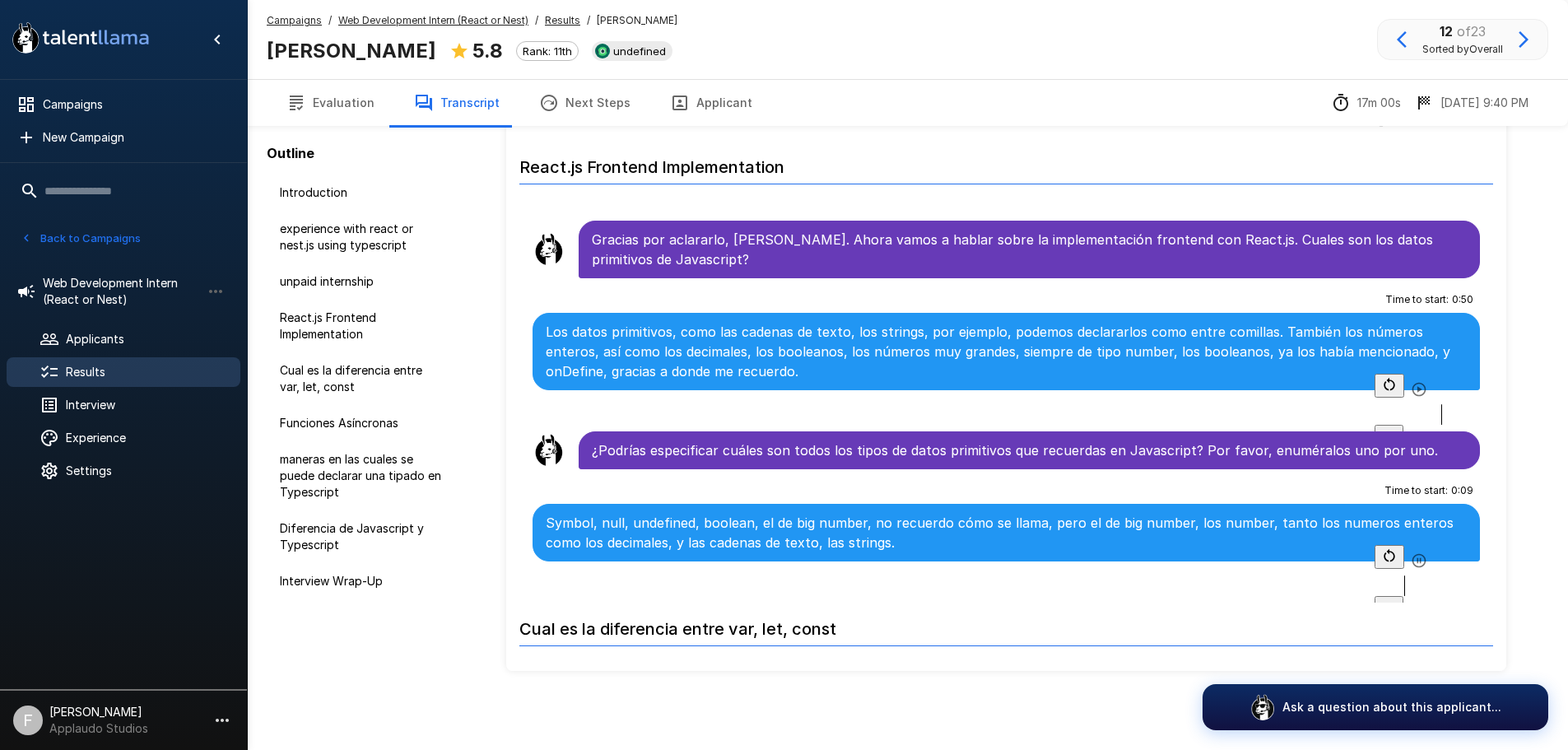
click at [1374, 581] on div at bounding box center [1427, 585] width 106 height 20
drag, startPoint x: 551, startPoint y: 525, endPoint x: 584, endPoint y: 526, distance: 33.0
click at [583, 526] on div "Symbol, null, undefined, boolean, el de big number, no recuerdo cómo se llama, …" at bounding box center [1006, 532] width 948 height 57
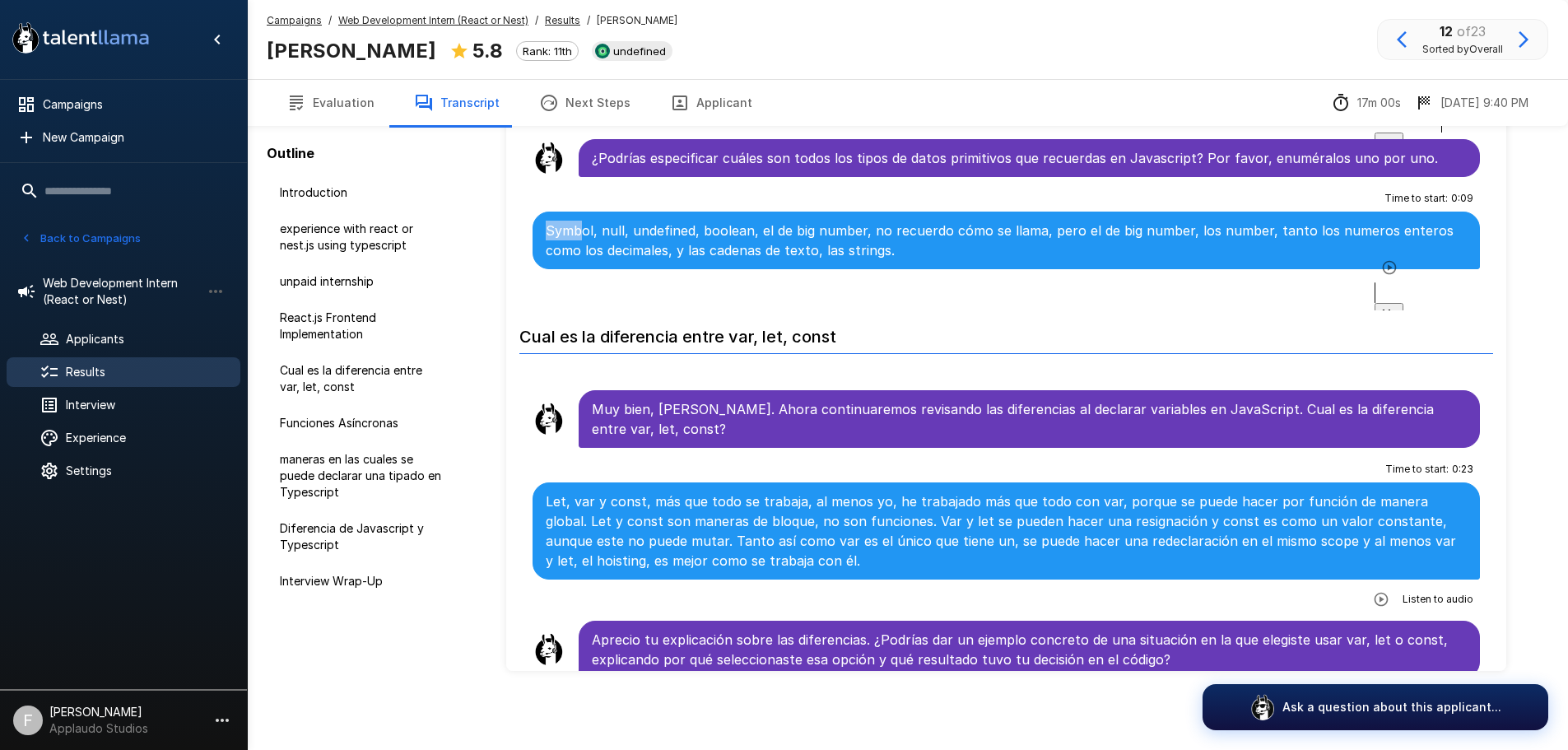
scroll to position [1153, 0]
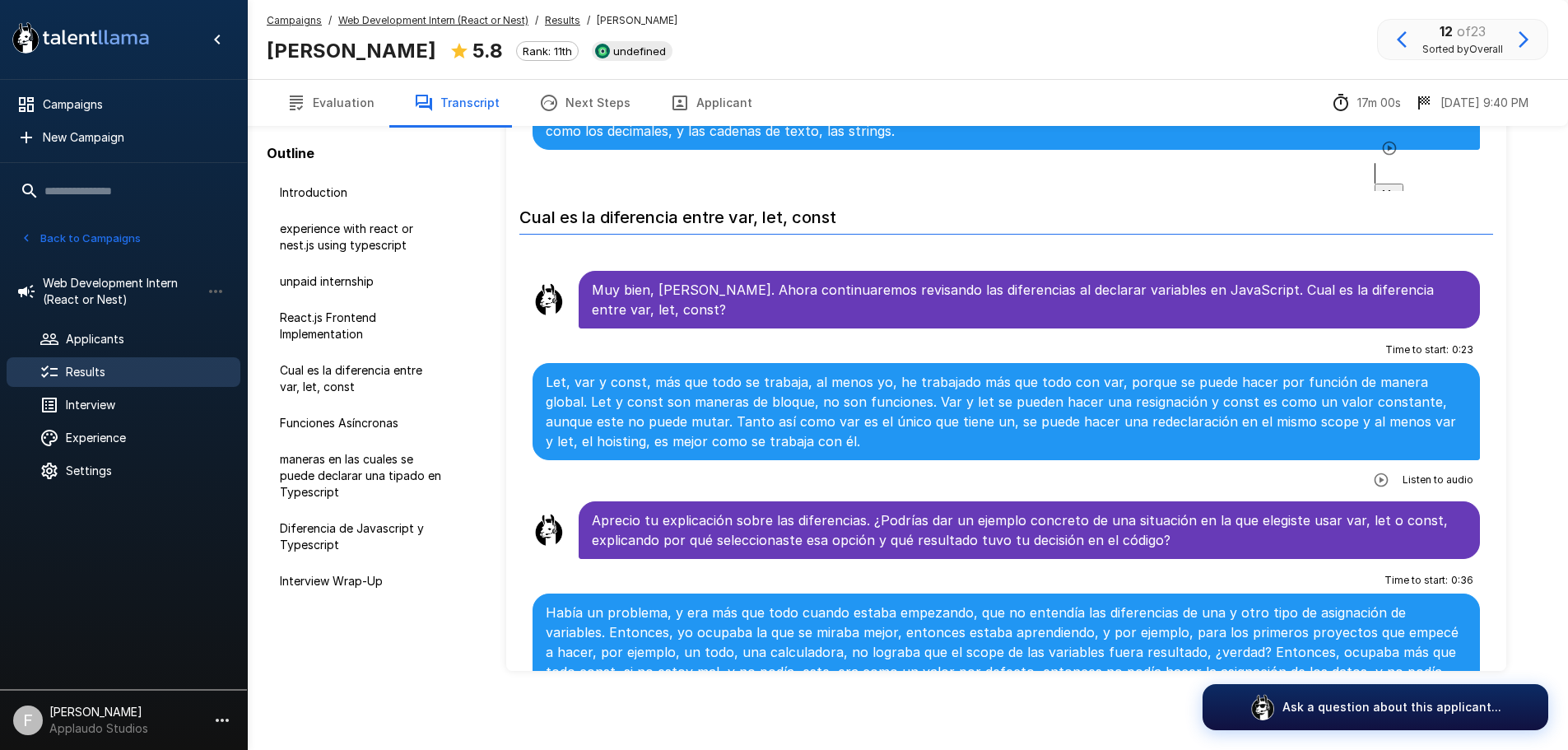
click at [1381, 480] on button "button" at bounding box center [1381, 480] width 30 height 30
click at [1412, 466] on icon "button" at bounding box center [1419, 459] width 14 height 14
click at [1374, 481] on div at bounding box center [1427, 484] width 106 height 20
click at [1410, 468] on icon "button" at bounding box center [1418, 459] width 16 height 16
click at [1374, 479] on div at bounding box center [1427, 484] width 106 height 20
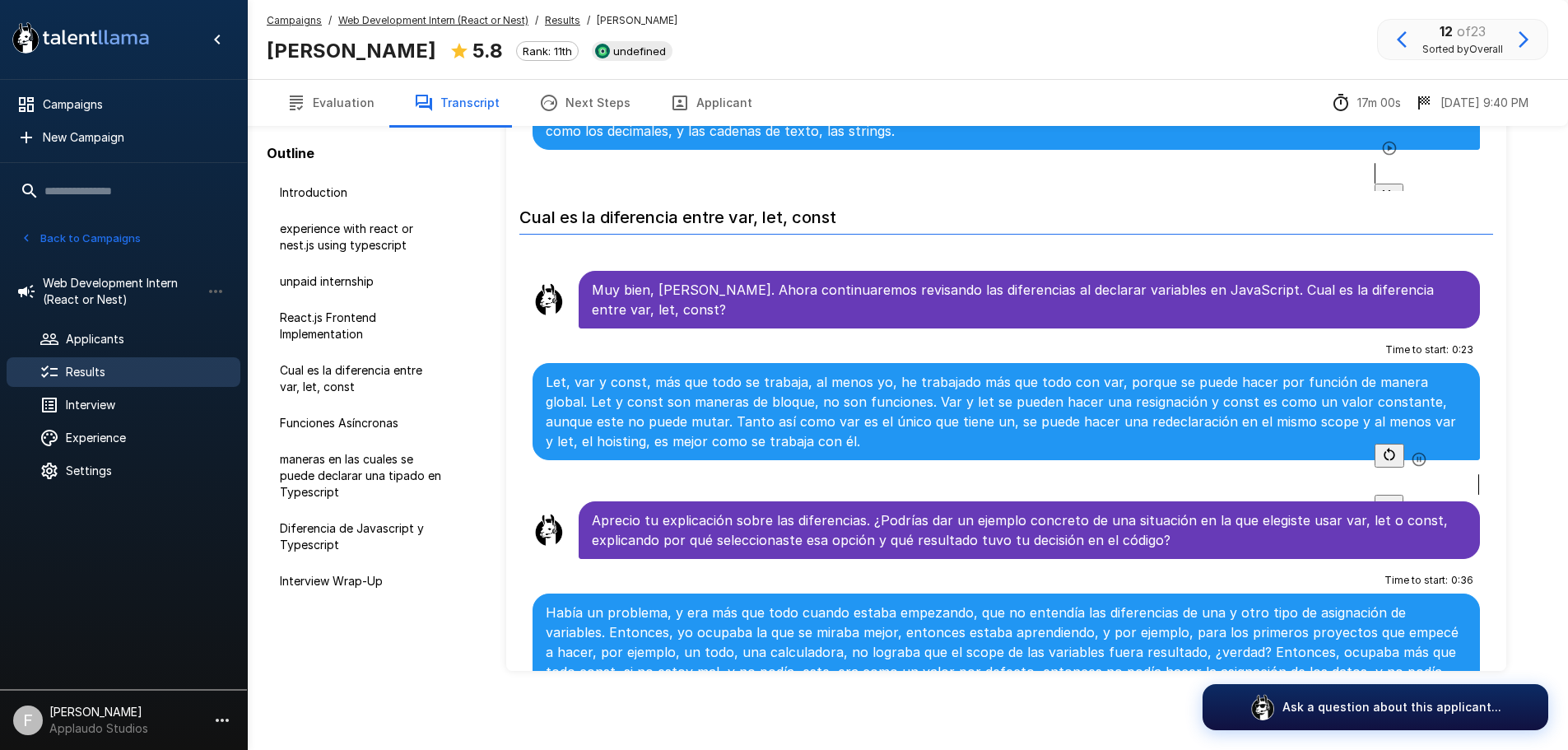
click at [1410, 468] on icon "button" at bounding box center [1418, 459] width 16 height 16
click at [1419, 480] on div at bounding box center [1427, 484] width 106 height 20
click at [1412, 466] on icon "button" at bounding box center [1419, 459] width 14 height 14
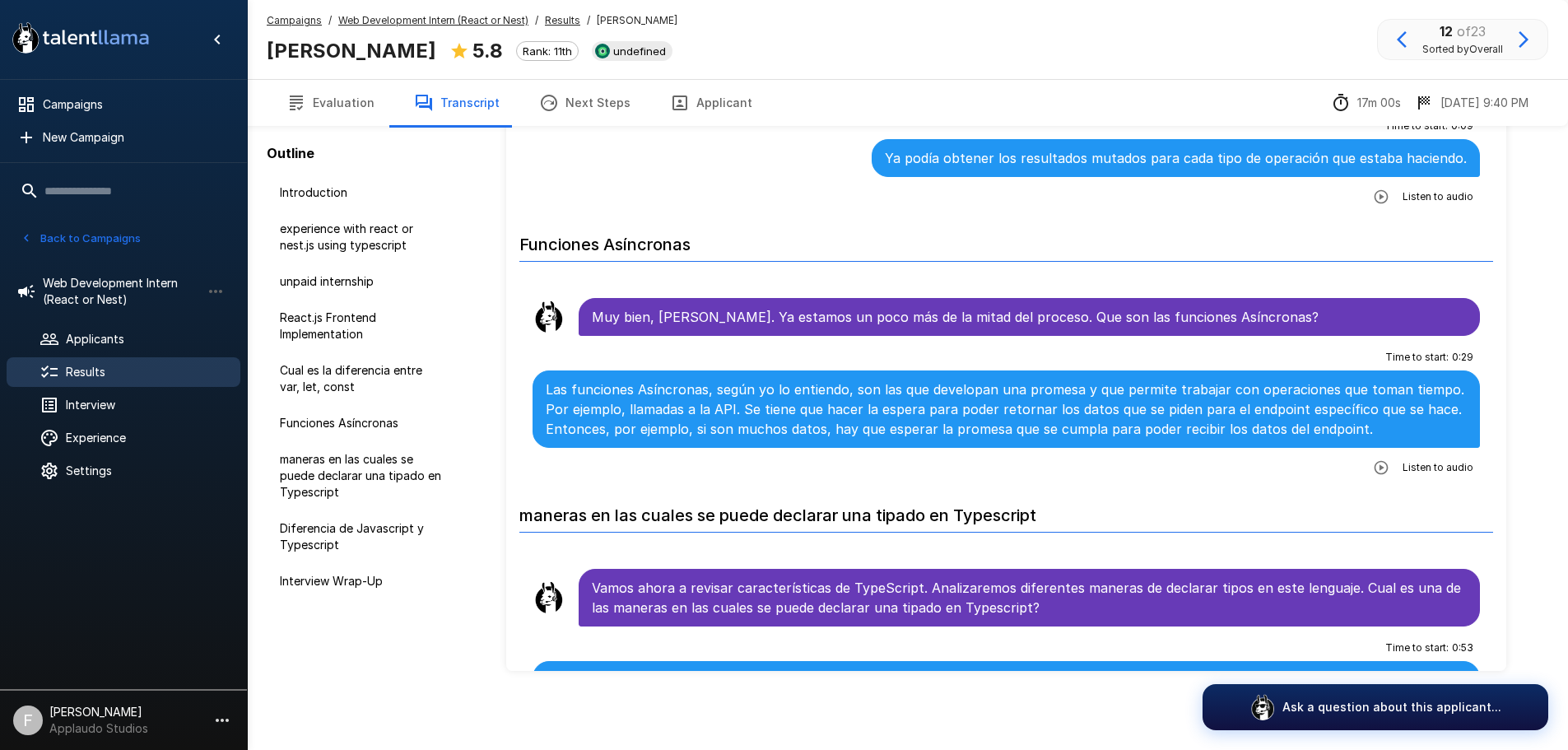
scroll to position [2141, 0]
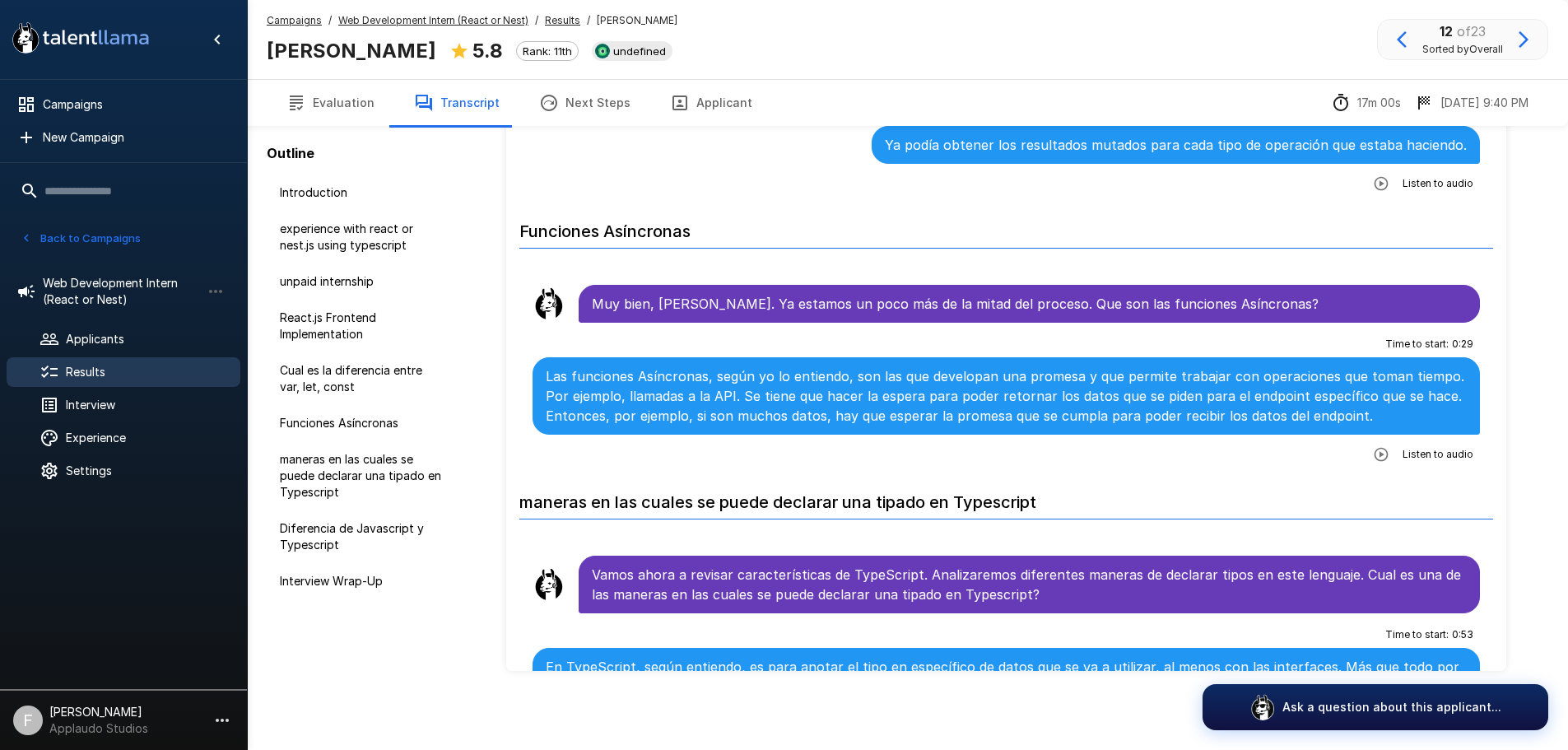
click at [1372, 456] on icon "button" at bounding box center [1380, 454] width 16 height 16
click at [1374, 459] on div at bounding box center [1427, 458] width 106 height 20
click at [1374, 454] on div at bounding box center [1427, 458] width 106 height 20
click at [1374, 455] on div at bounding box center [1427, 458] width 106 height 20
click at [1374, 453] on div at bounding box center [1427, 458] width 106 height 20
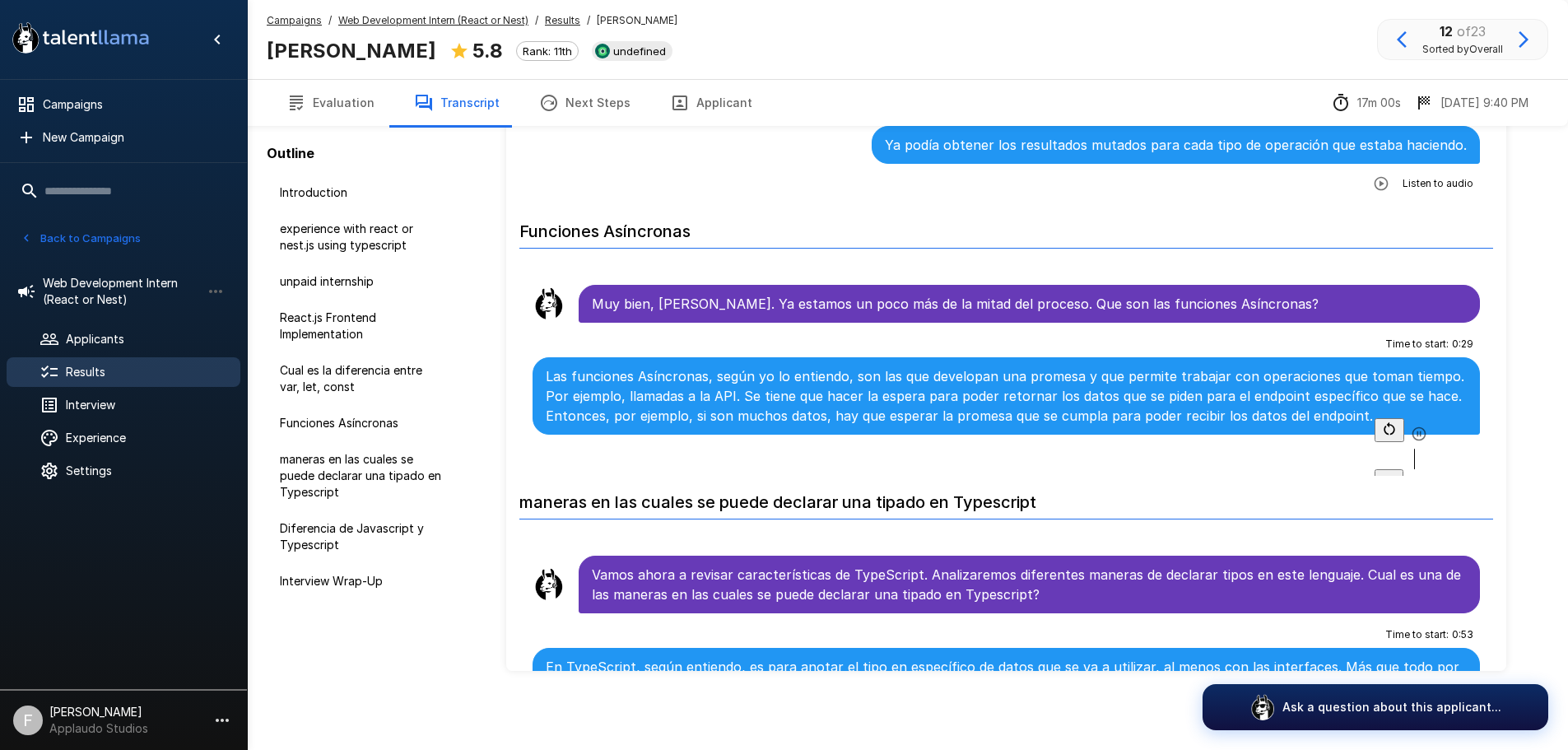
click at [1374, 457] on div at bounding box center [1427, 458] width 106 height 20
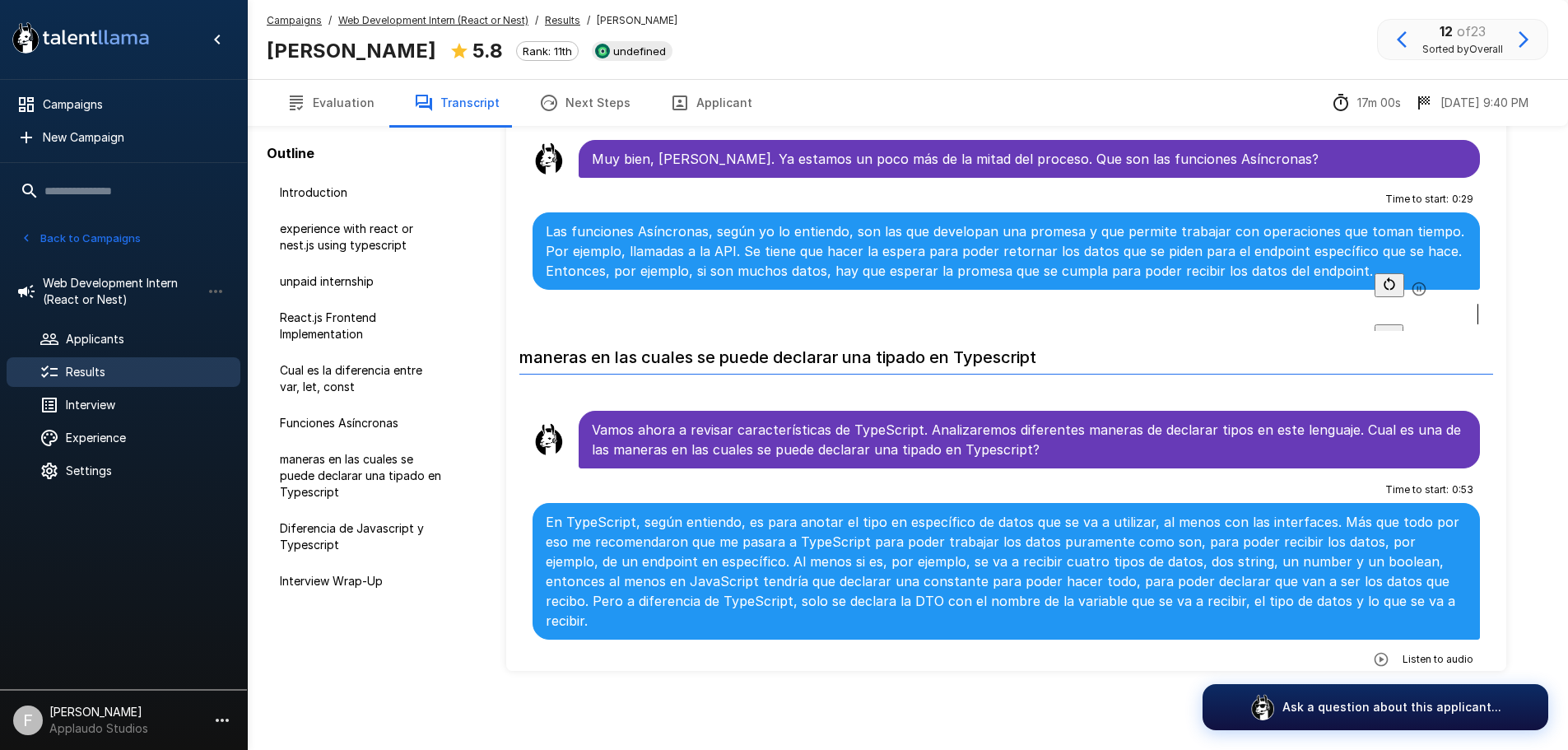
scroll to position [2388, 0]
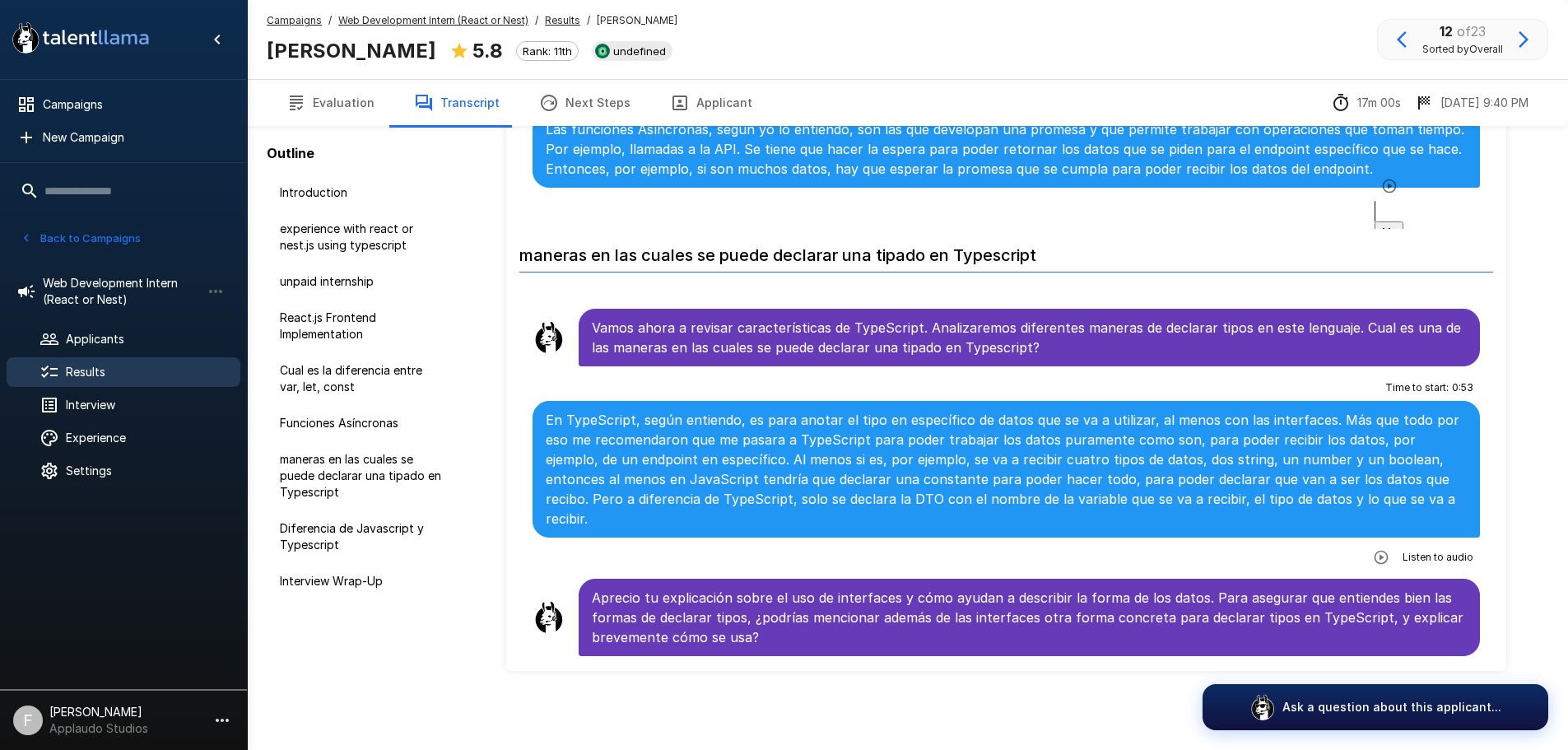
click at [92, 368] on span "Results" at bounding box center [146, 372] width 162 height 16
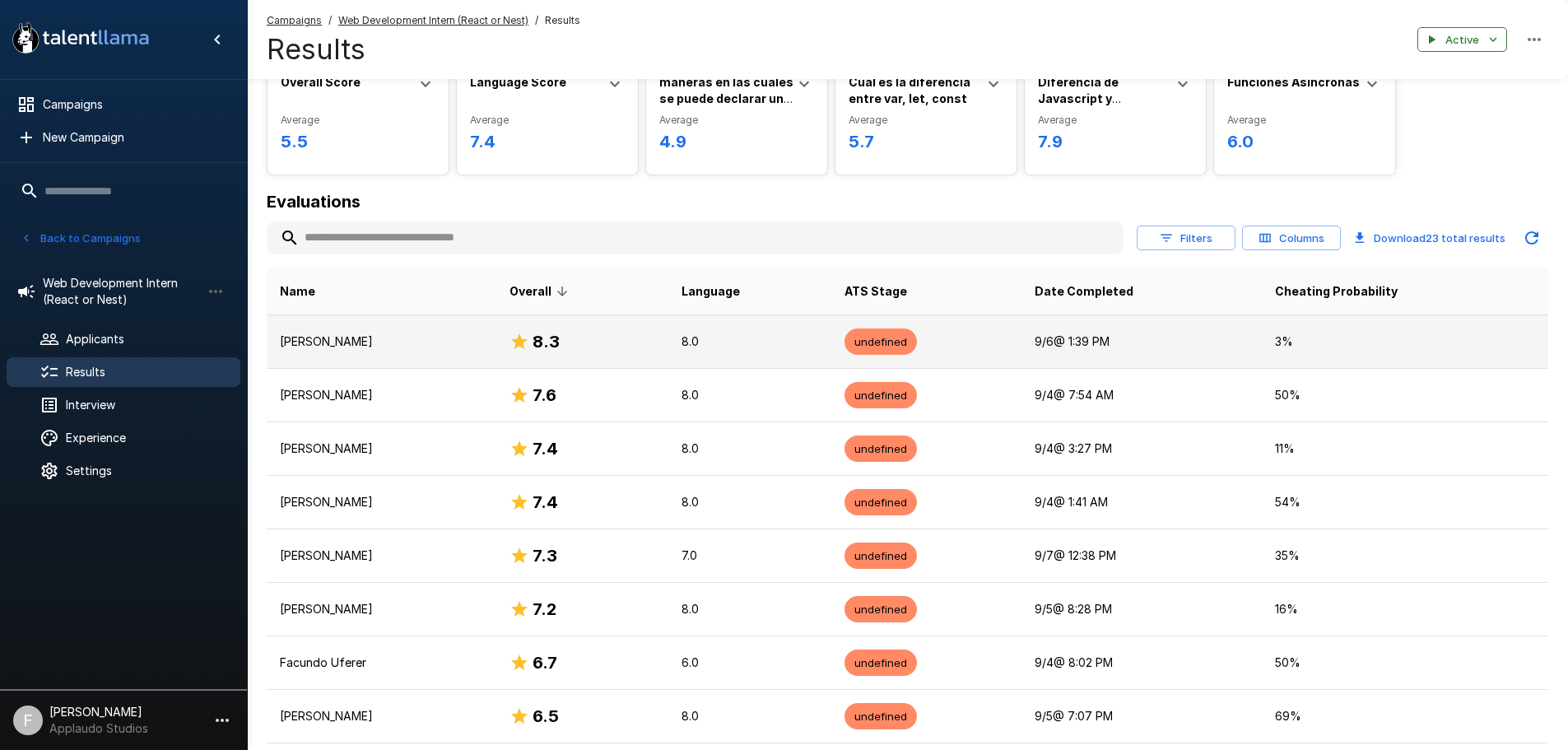
click at [403, 340] on p "[PERSON_NAME]" at bounding box center [382, 341] width 203 height 16
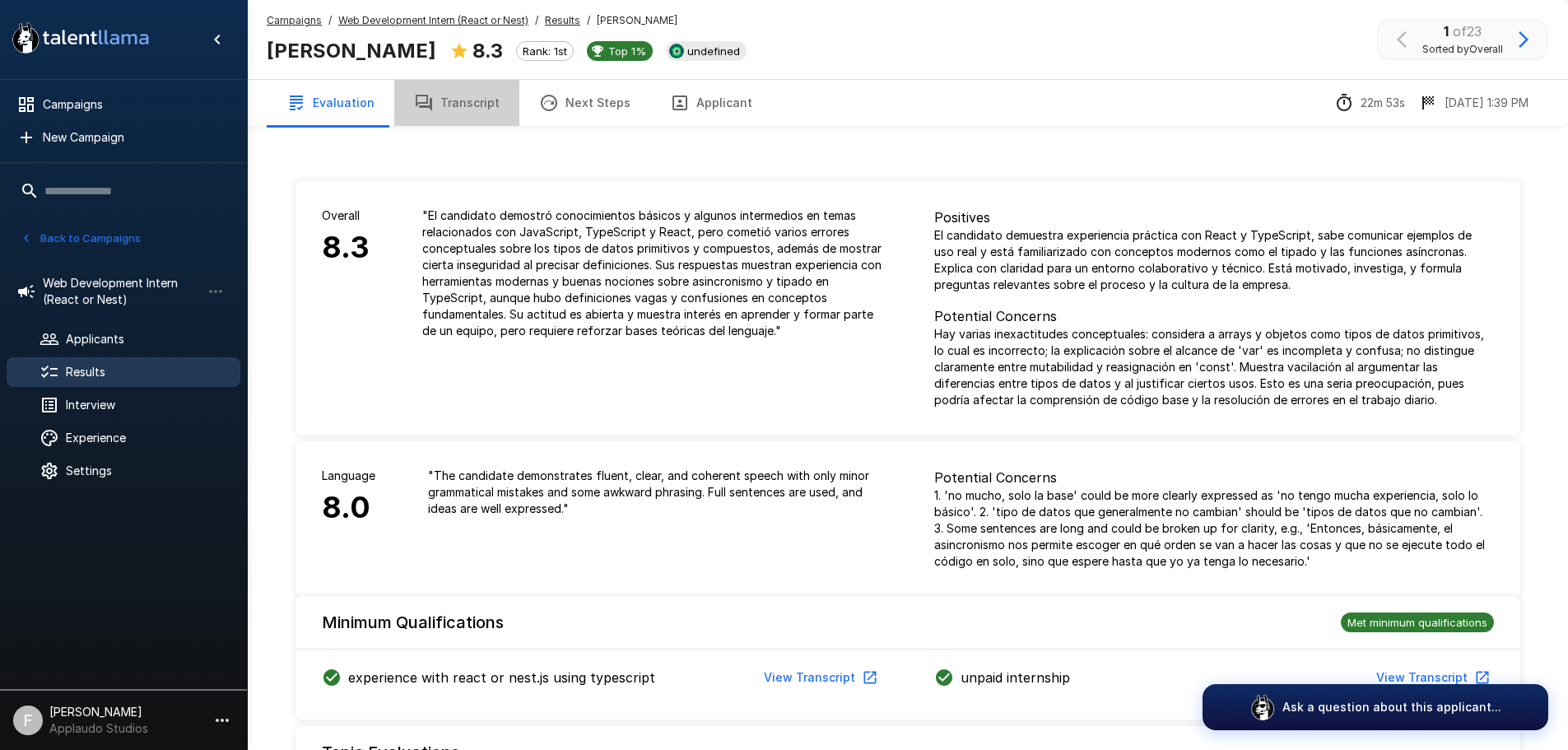
click at [454, 118] on button "Transcript" at bounding box center [456, 103] width 125 height 47
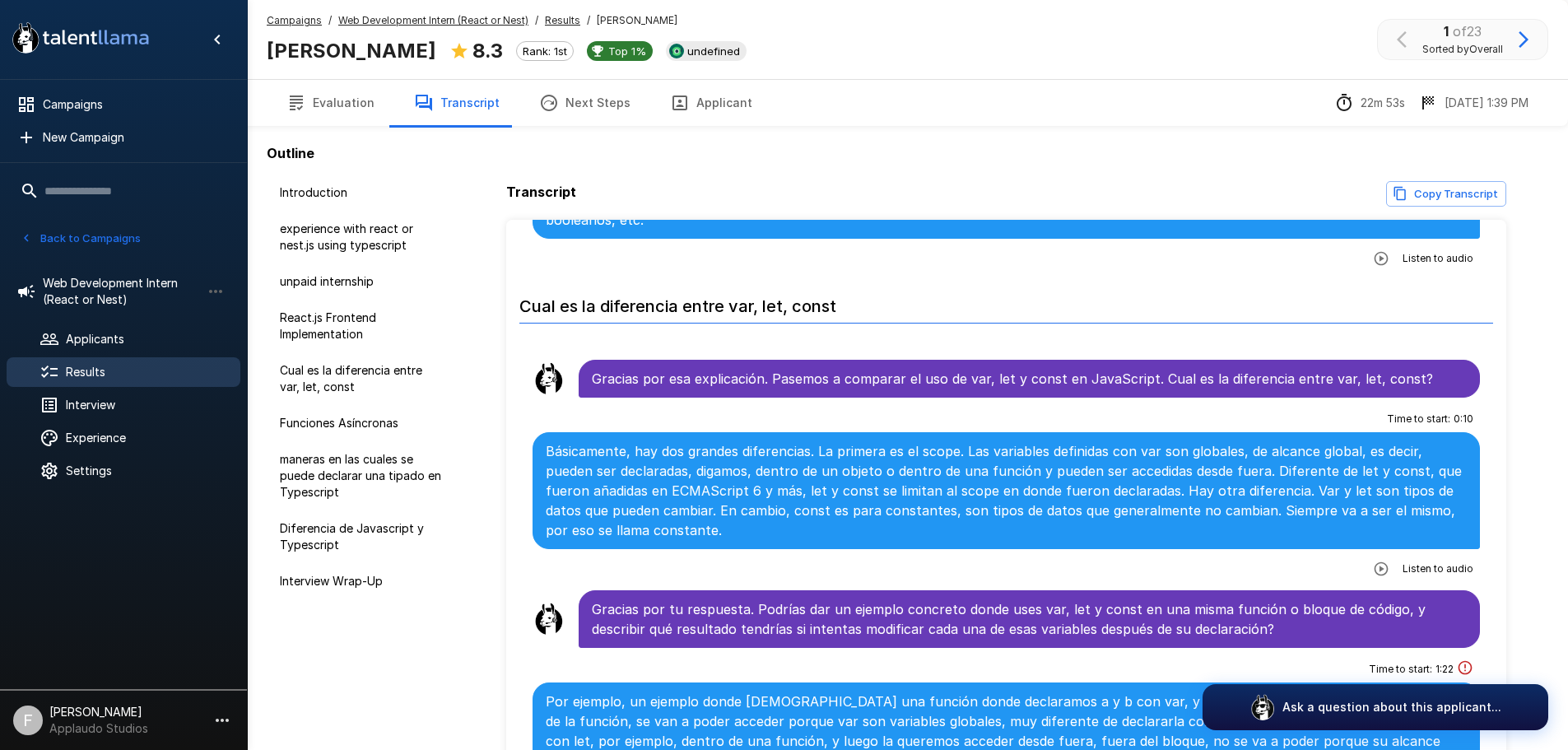
scroll to position [1483, 0]
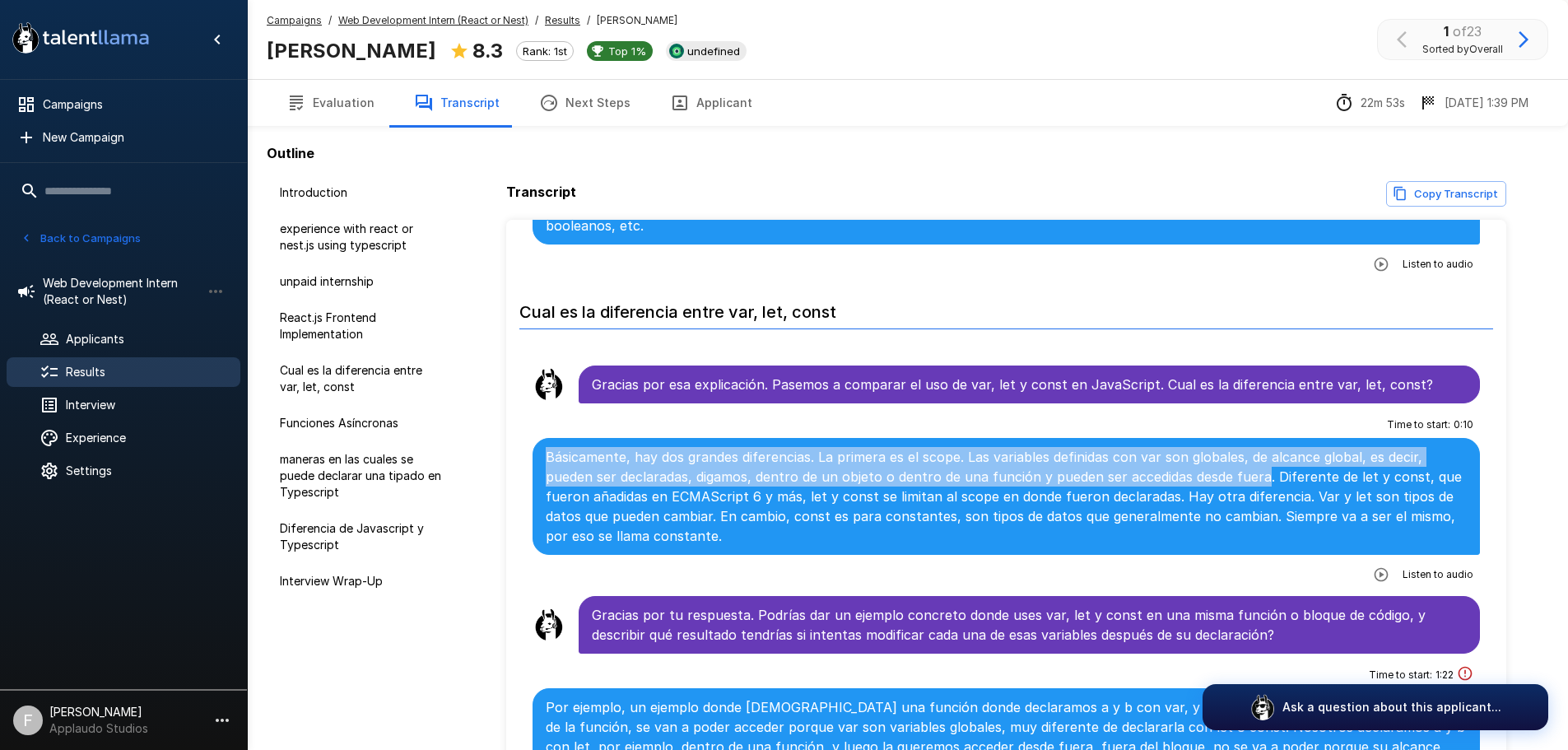
drag, startPoint x: 1260, startPoint y: 475, endPoint x: 547, endPoint y: 461, distance: 713.1
click at [548, 461] on p "Básicamente, hay dos grandes diferencias. La primera es el scope. Las variables…" at bounding box center [1006, 496] width 922 height 99
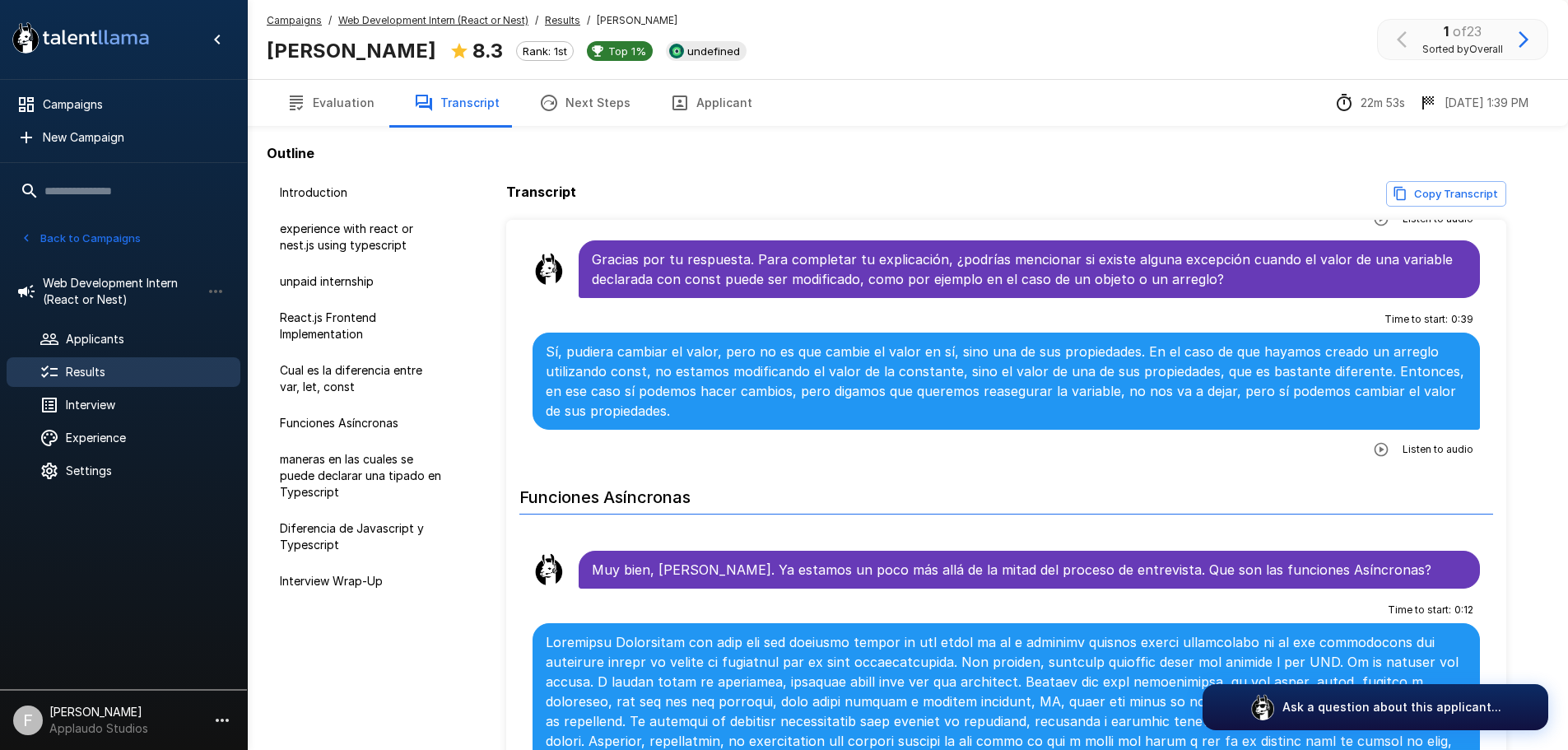
scroll to position [2305, 0]
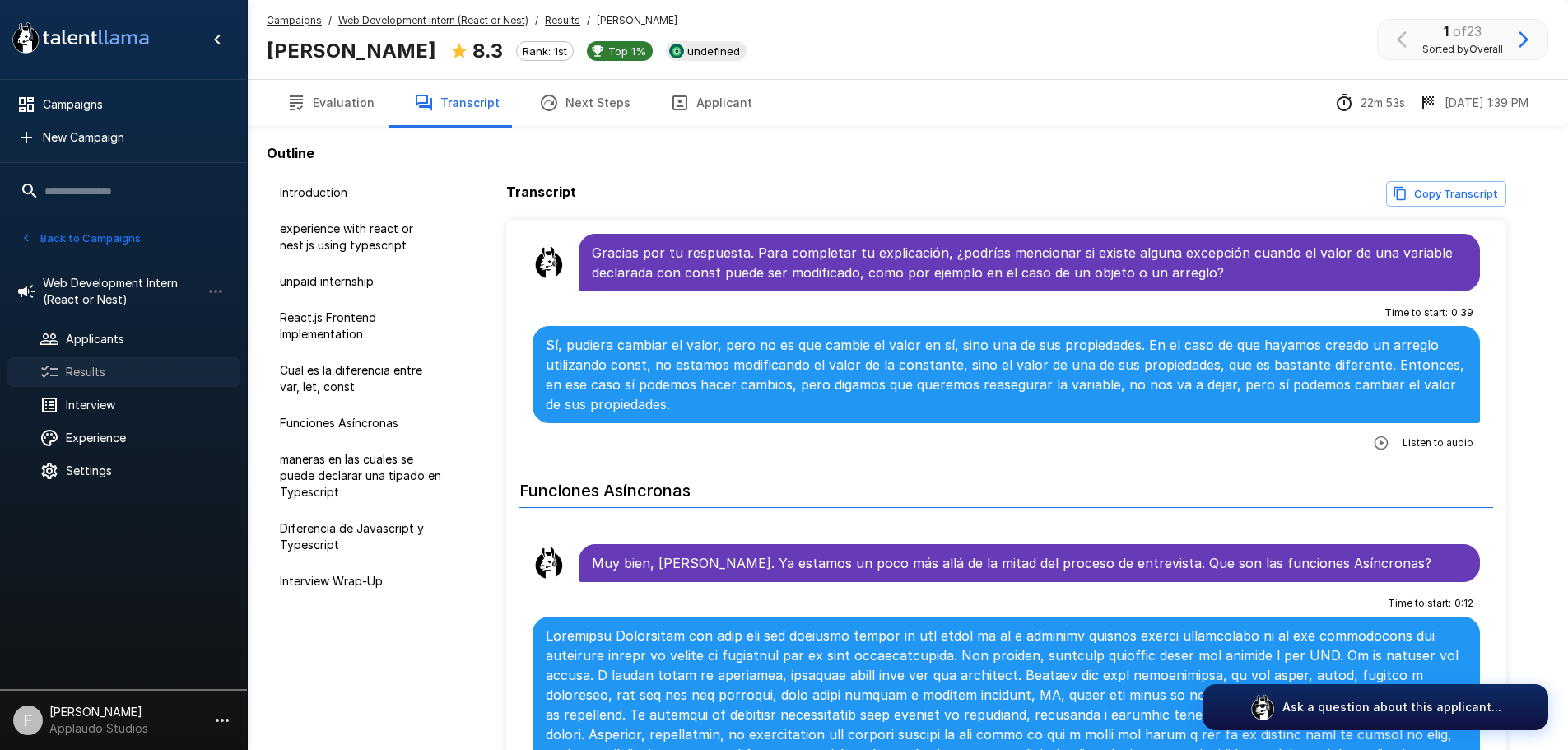
click at [123, 373] on span "Results" at bounding box center [146, 372] width 162 height 16
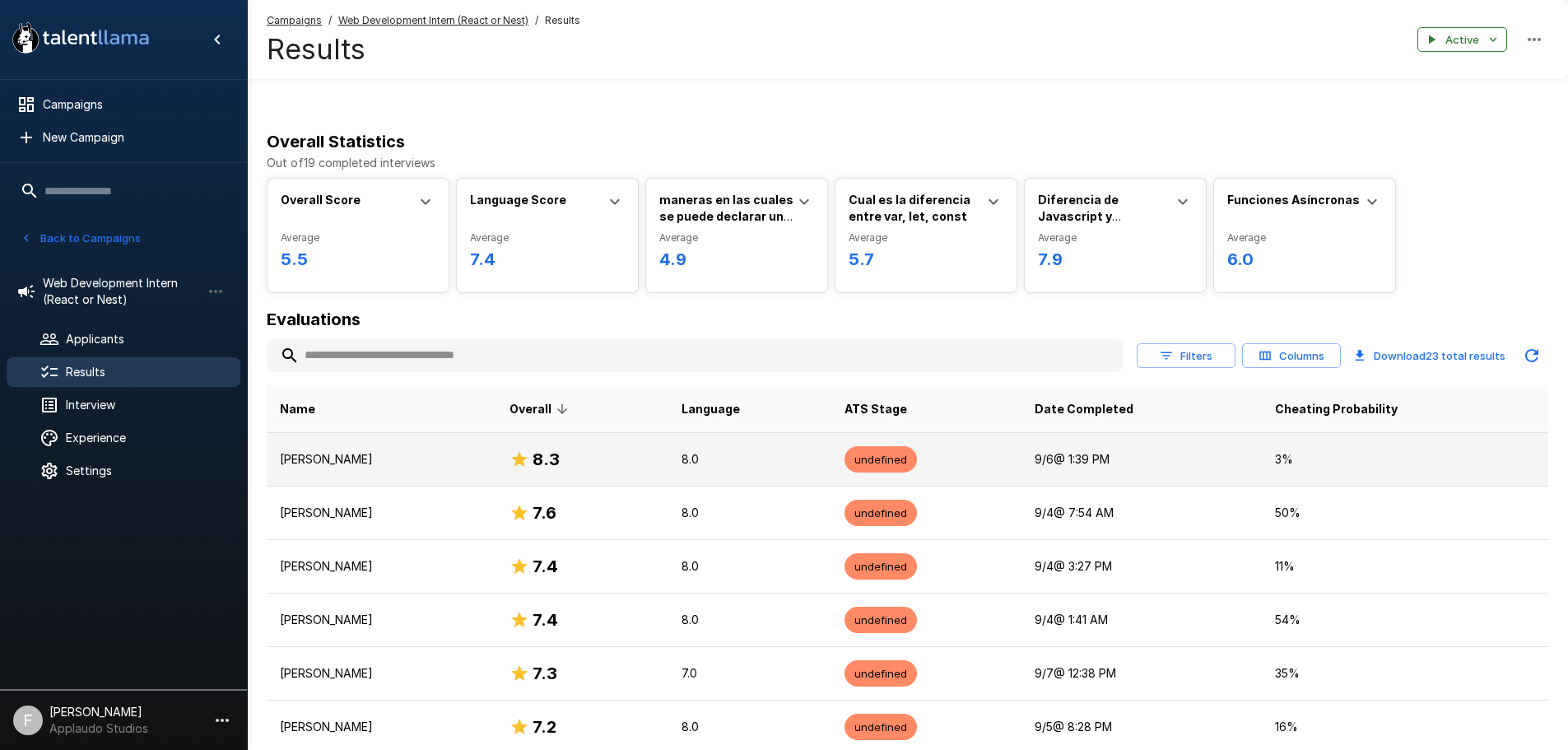
scroll to position [82, 0]
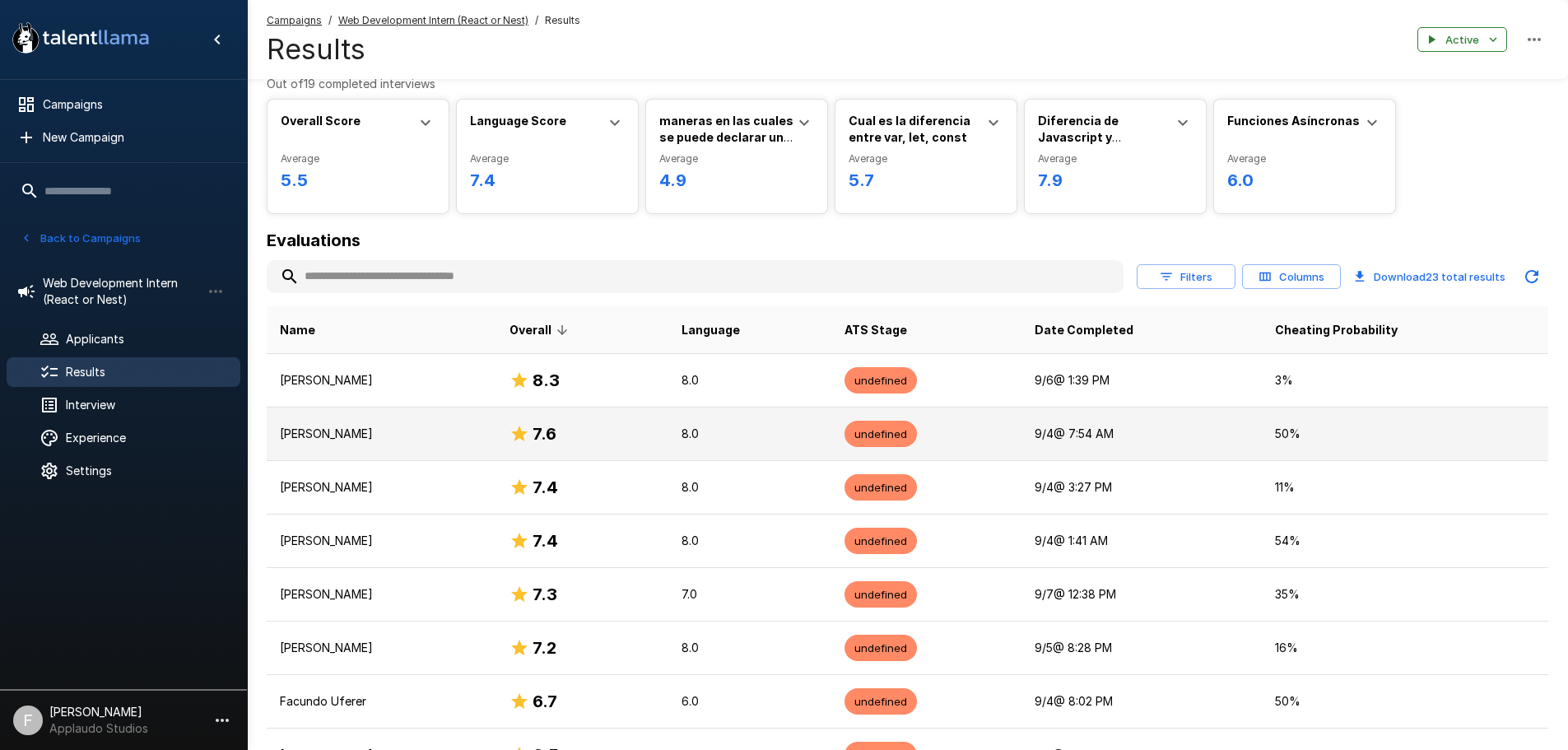
click at [337, 428] on p "[PERSON_NAME]" at bounding box center [382, 433] width 203 height 16
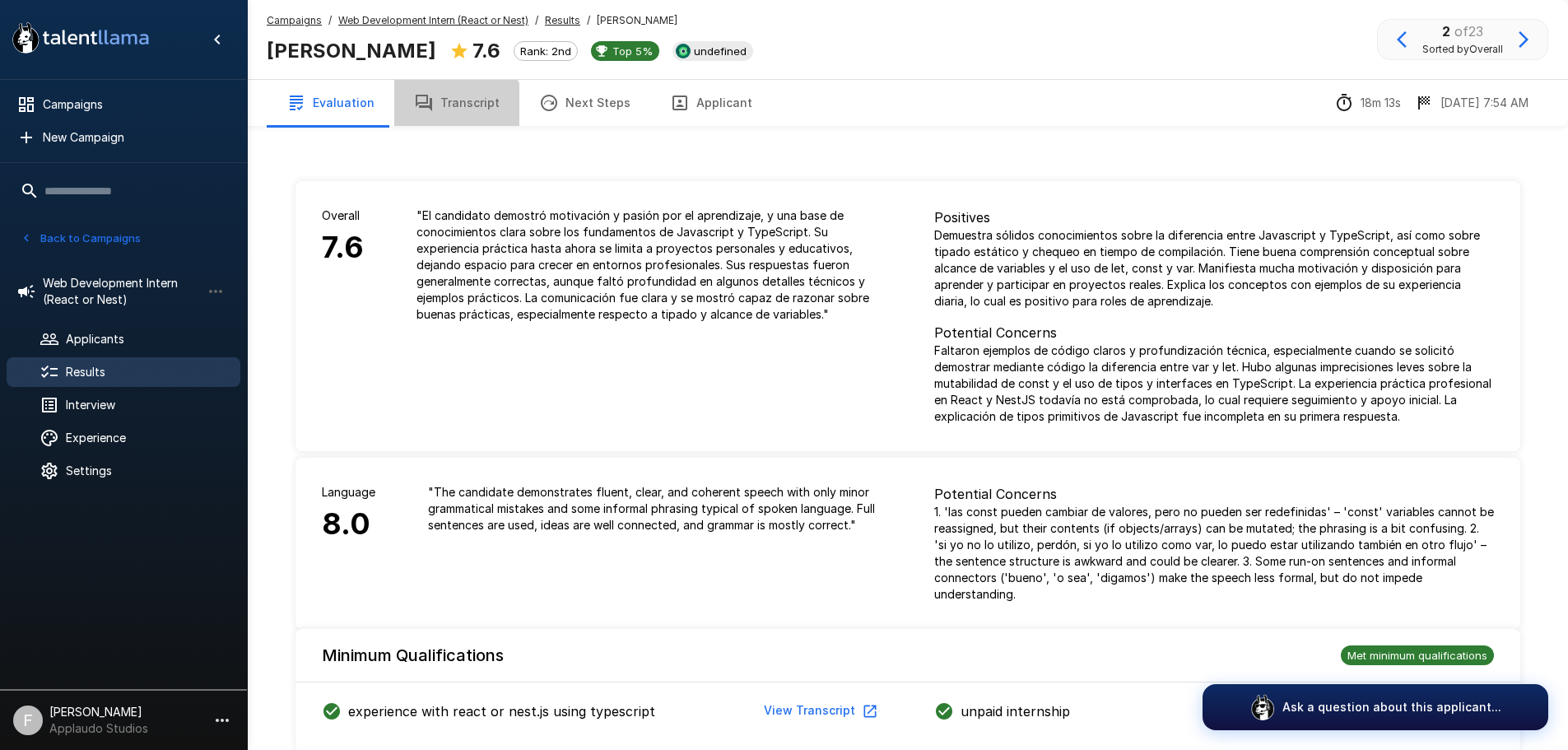
click at [446, 119] on button "Transcript" at bounding box center [456, 103] width 125 height 47
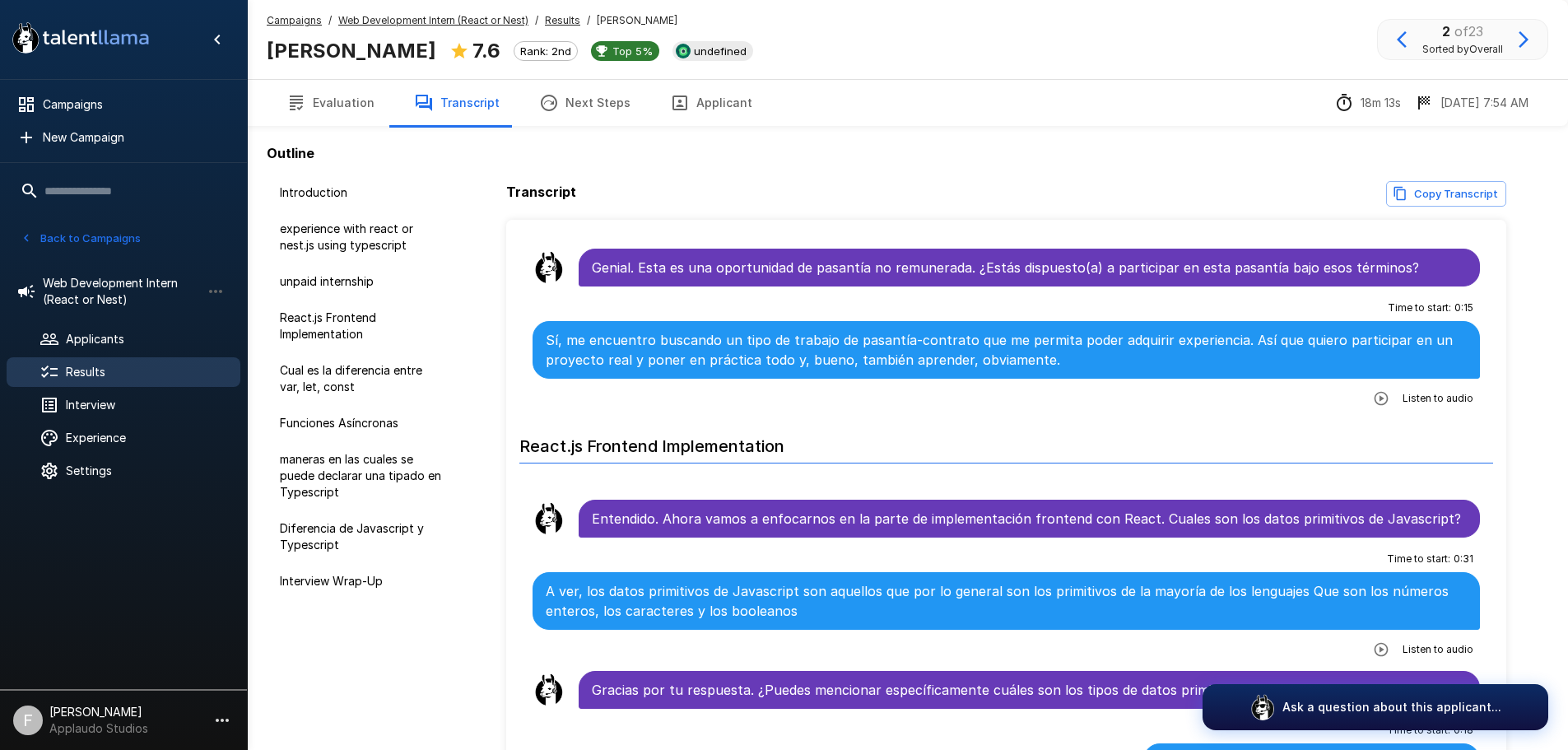
scroll to position [659, 0]
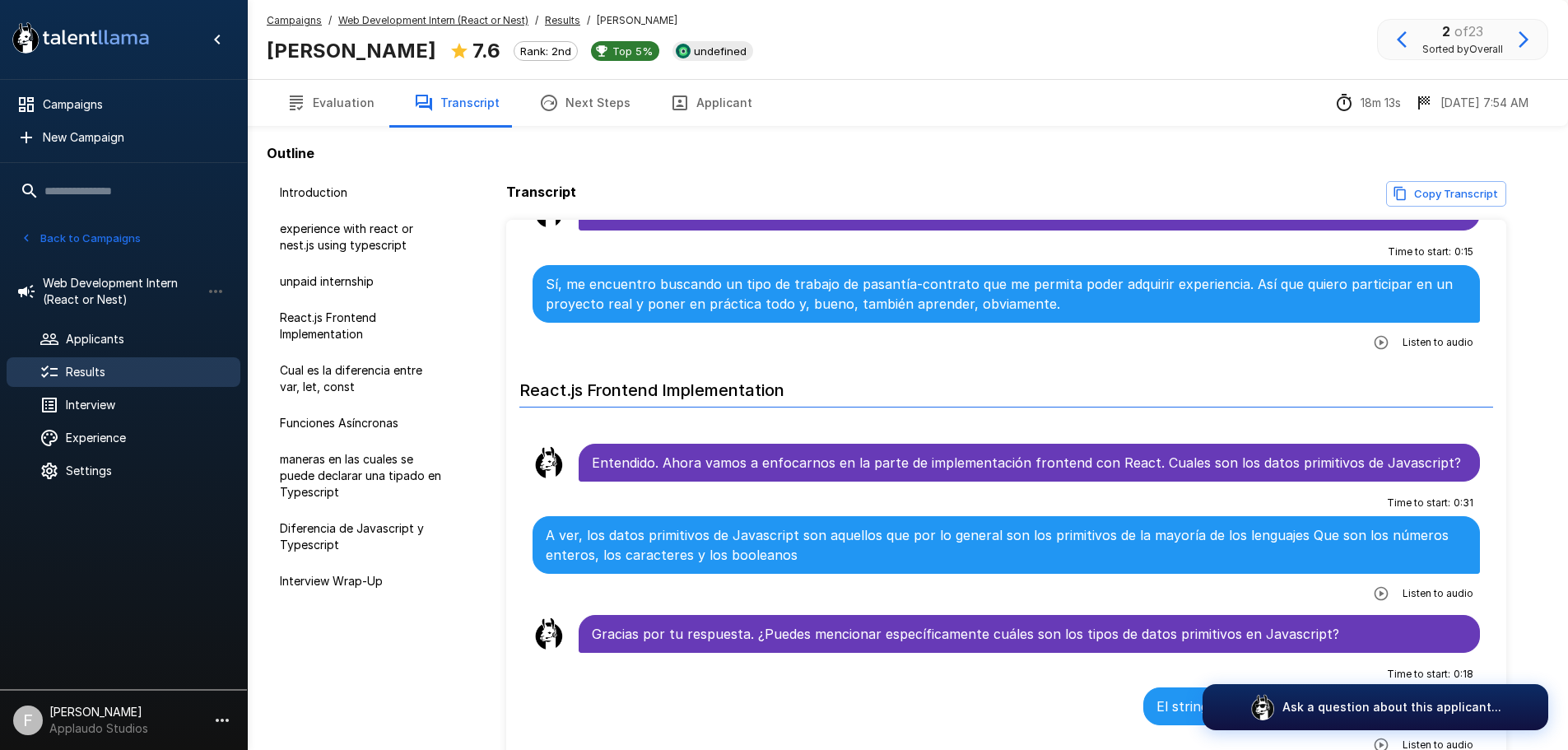
drag, startPoint x: 568, startPoint y: 403, endPoint x: 578, endPoint y: 391, distance: 15.6
drag, startPoint x: 578, startPoint y: 391, endPoint x: 545, endPoint y: 472, distance: 87.5
click at [550, 472] on img at bounding box center [549, 463] width 33 height 33
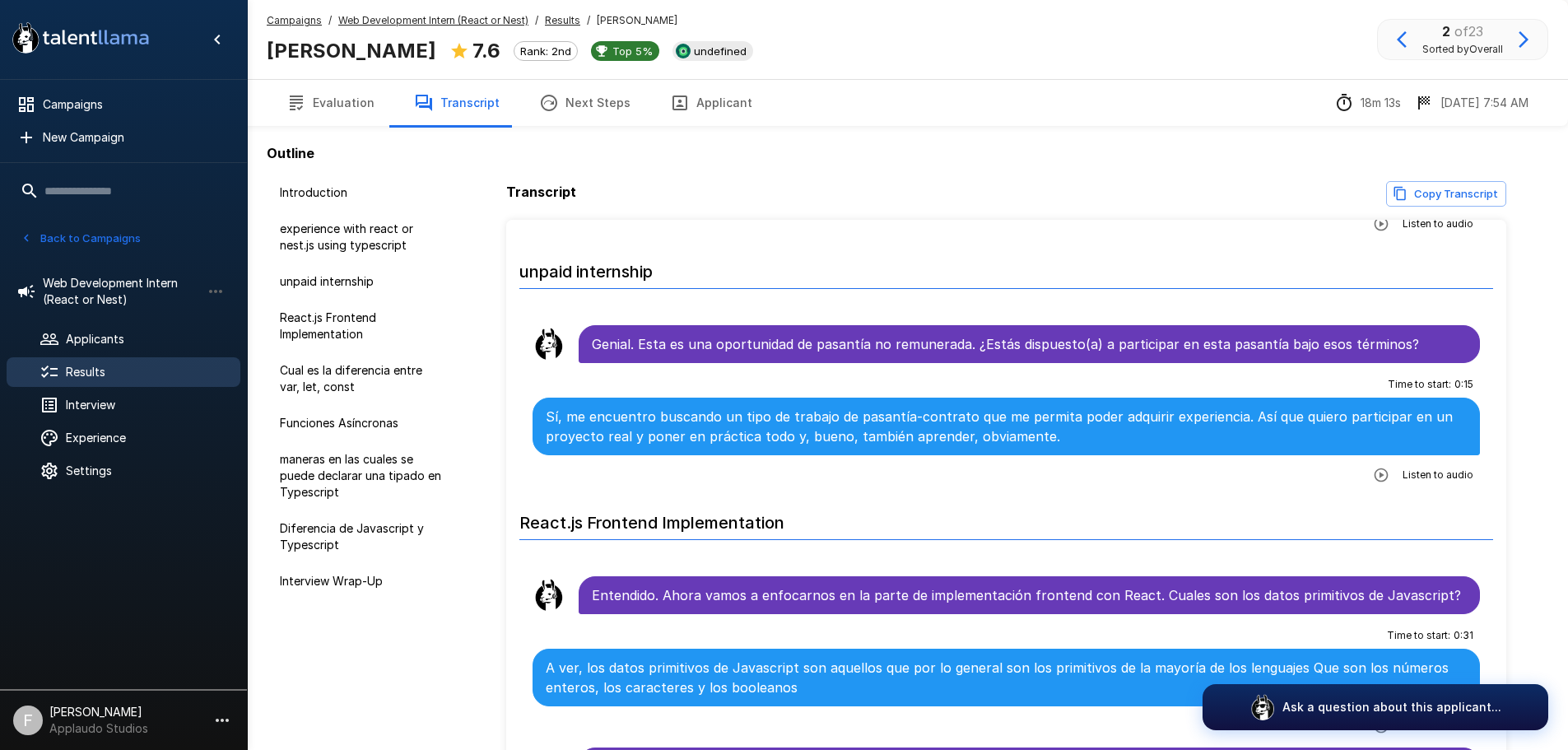
scroll to position [494, 0]
